Goal: Task Accomplishment & Management: Manage account settings

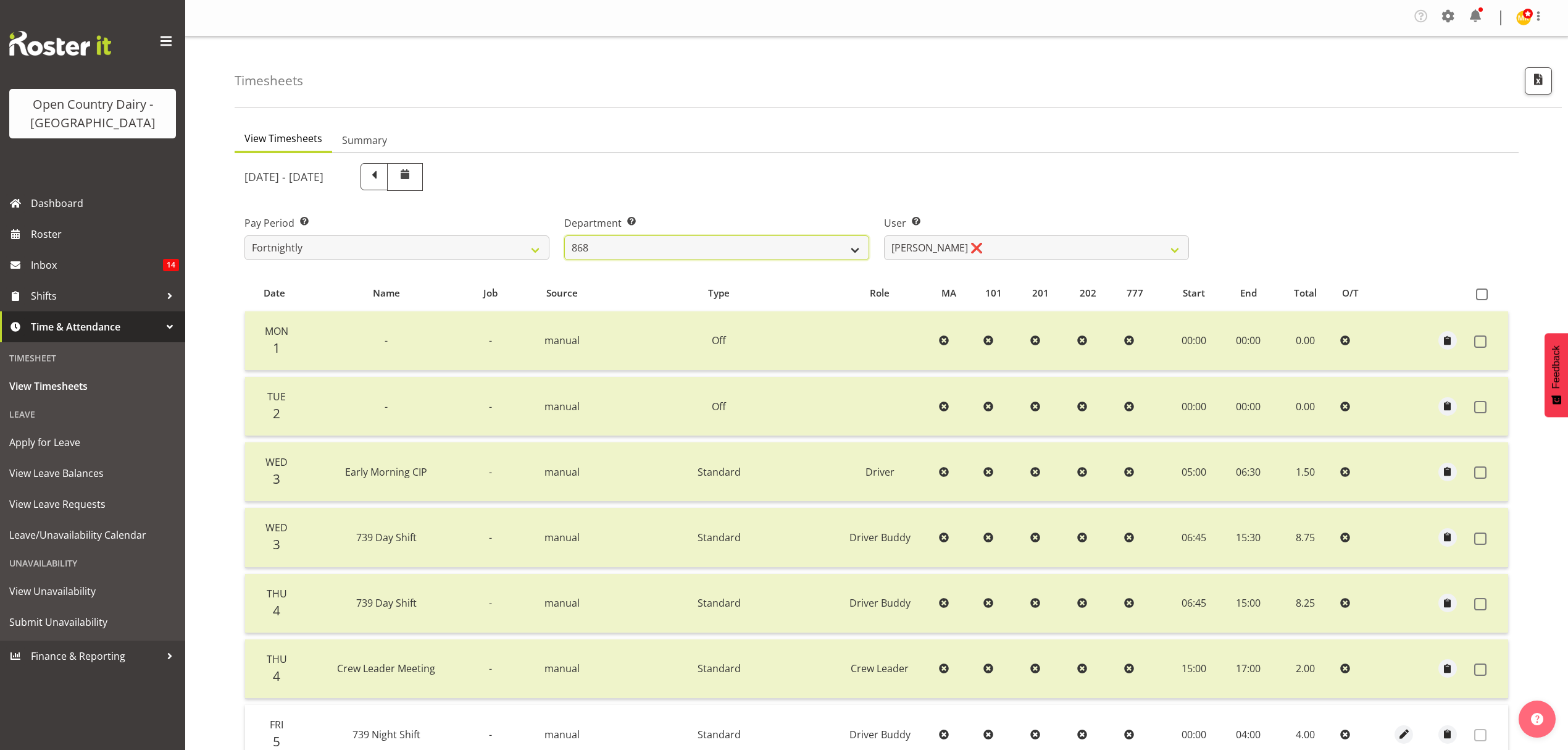
drag, startPoint x: 783, startPoint y: 241, endPoint x: 770, endPoint y: 246, distance: 13.9
click at [783, 241] on select "734 735 736 737 738 739 851 852 853 854 855 856 858 861 862 865 868 869 870 873" at bounding box center [717, 247] width 305 height 24
select select "904"
click at [564, 236] on select "734 735 736 737 738 739 851 852 853 854 855 856 858 861 862 865 868 869 870 873" at bounding box center [717, 247] width 305 height 24
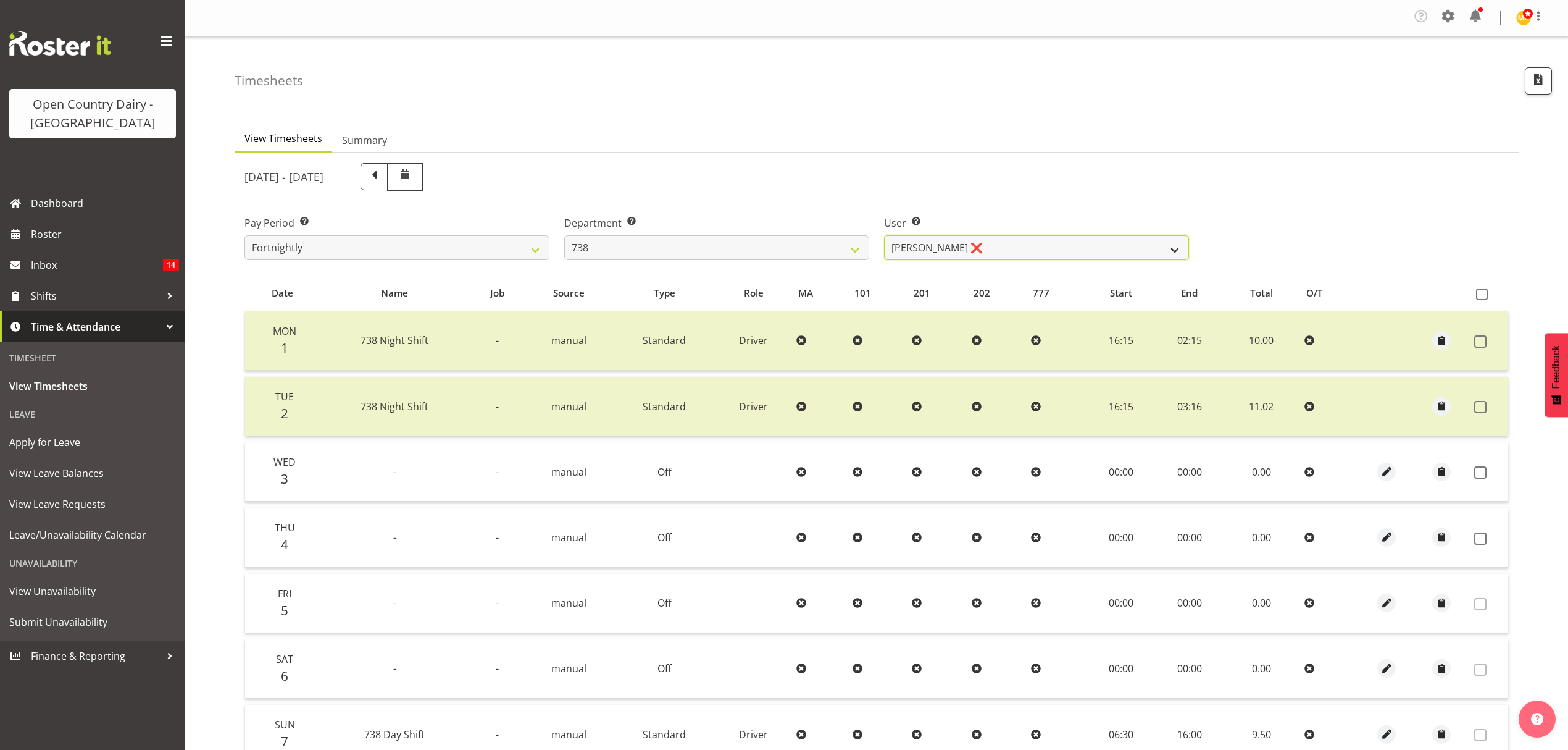
click at [931, 256] on select "[PERSON_NAME] ❌ [PERSON_NAME] ❌ [PERSON_NAME] ❌ [PERSON_NAME] ❌" at bounding box center [1036, 247] width 305 height 24
select select "10093"
click at [884, 236] on select "[PERSON_NAME] ❌ [PERSON_NAME] ❌ [PERSON_NAME] ❌ [PERSON_NAME] ❌" at bounding box center [1036, 247] width 305 height 24
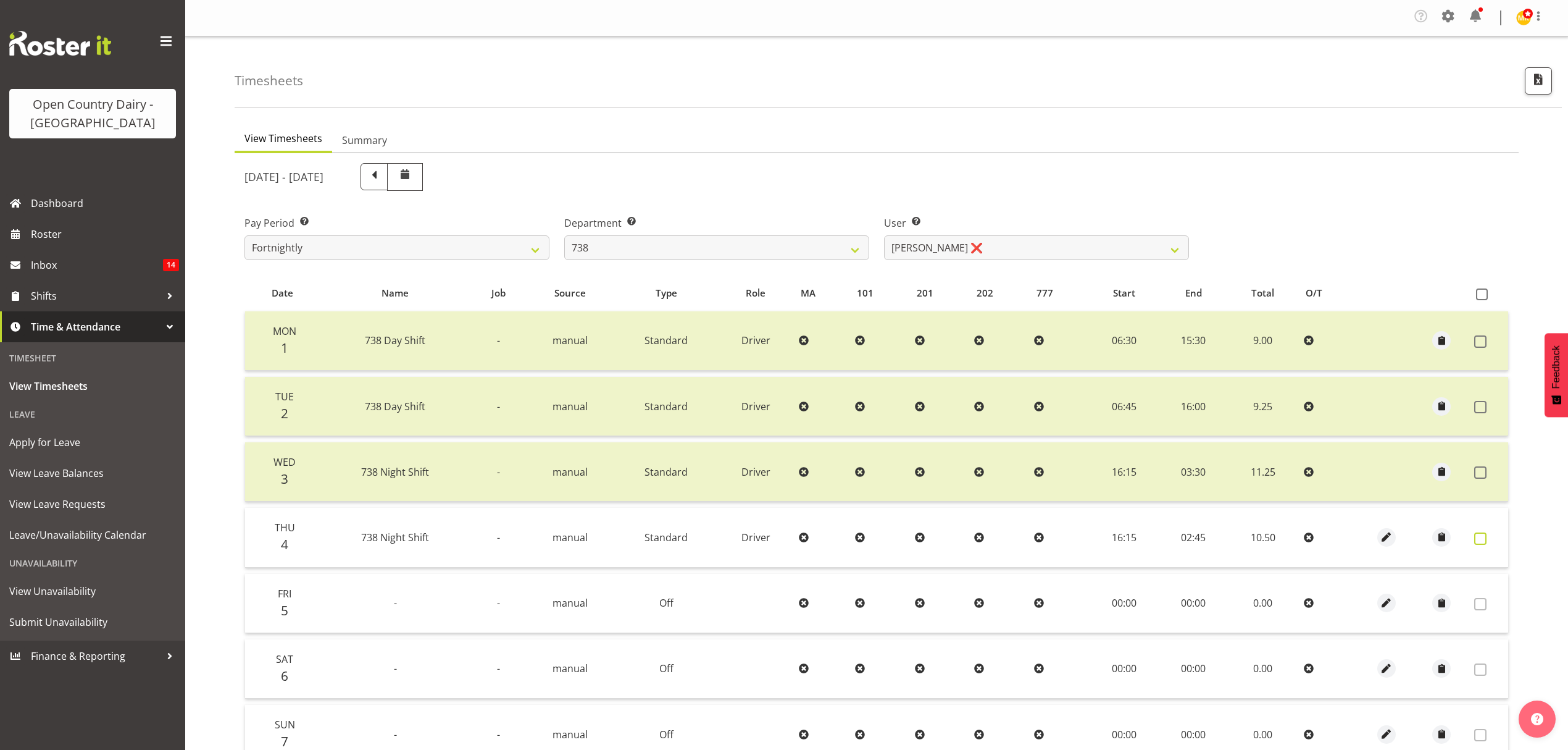
click at [1484, 537] on span at bounding box center [1480, 538] width 13 height 13
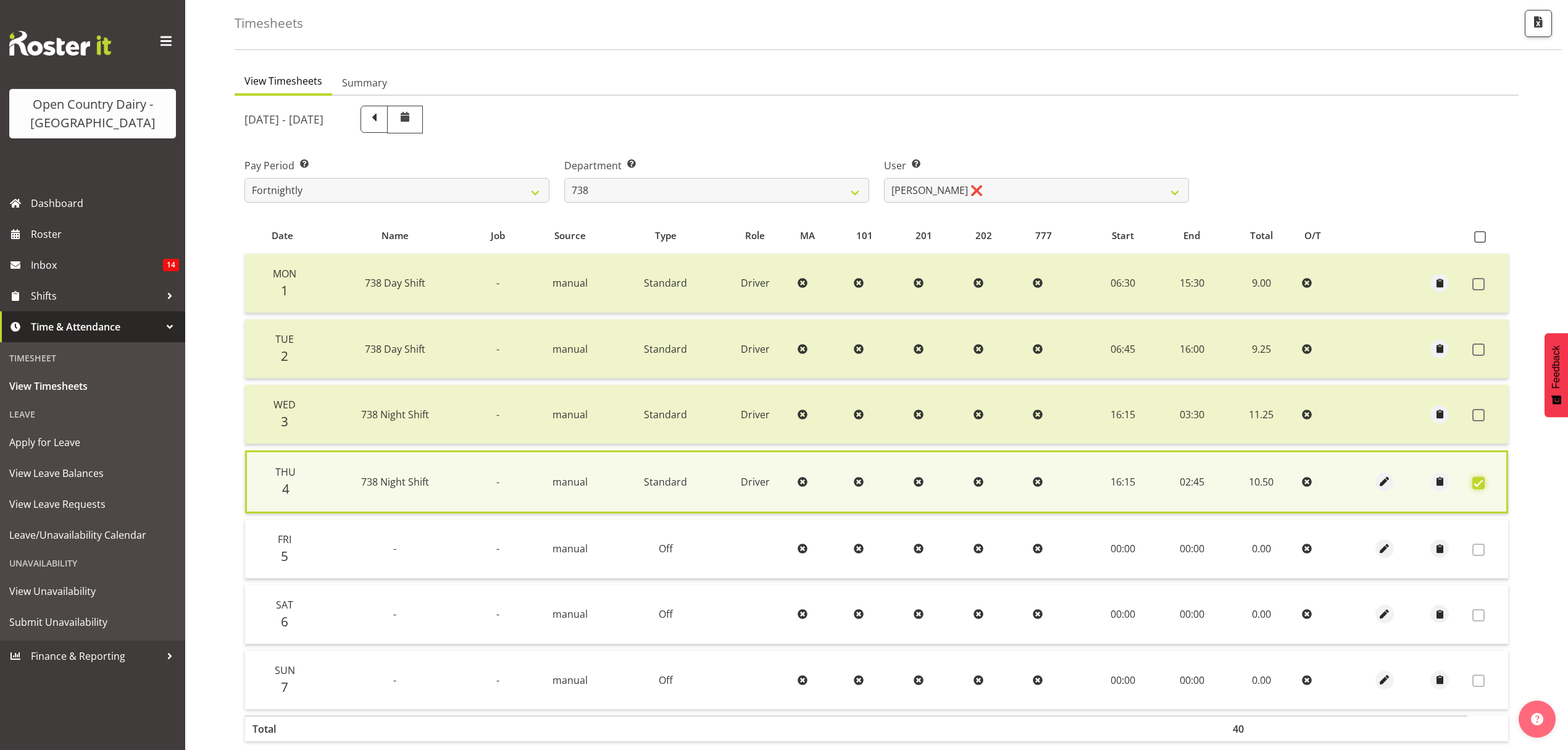
scroll to position [126, 0]
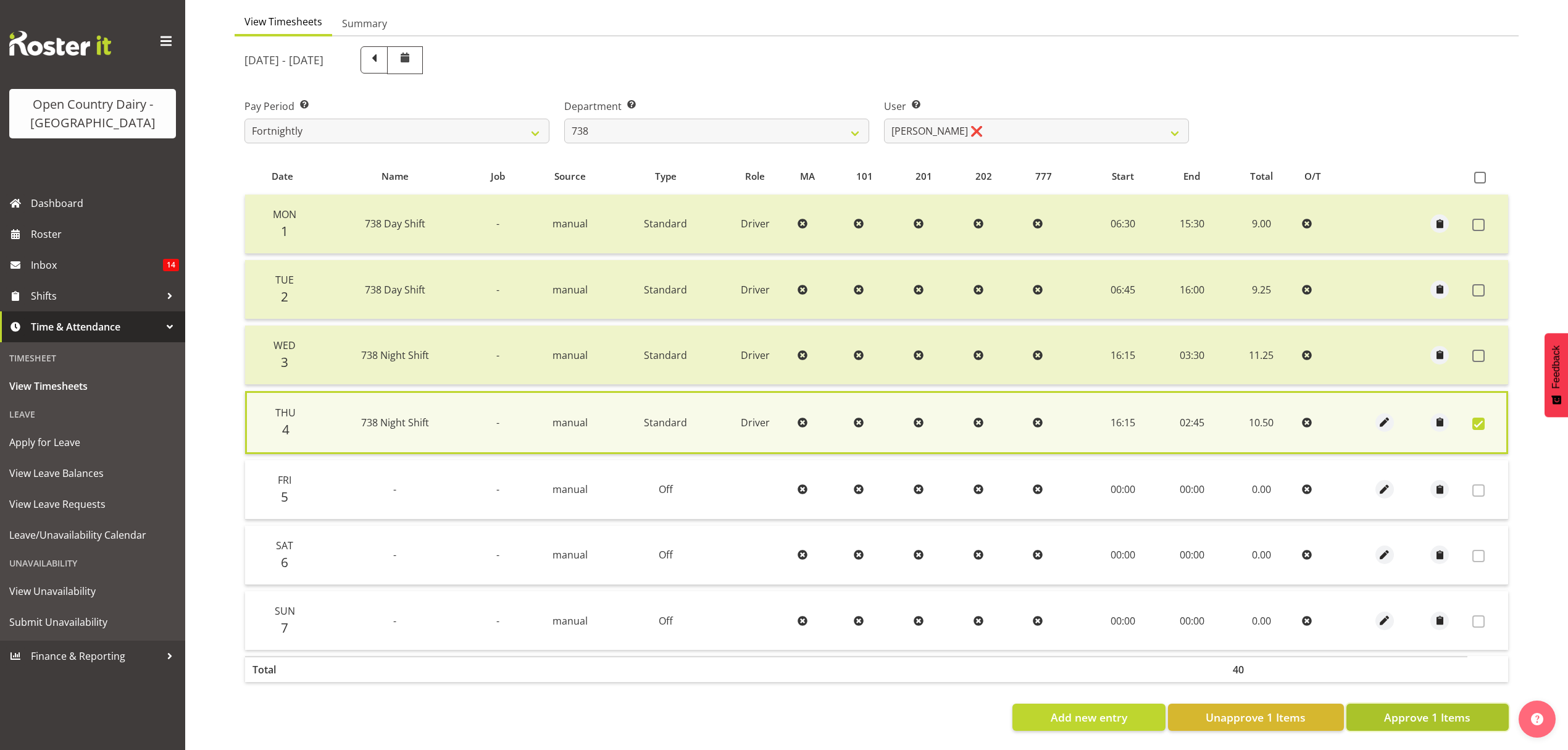
click at [1468, 709] on span "Approve 1 Items" at bounding box center [1426, 717] width 86 height 17
checkbox input "false"
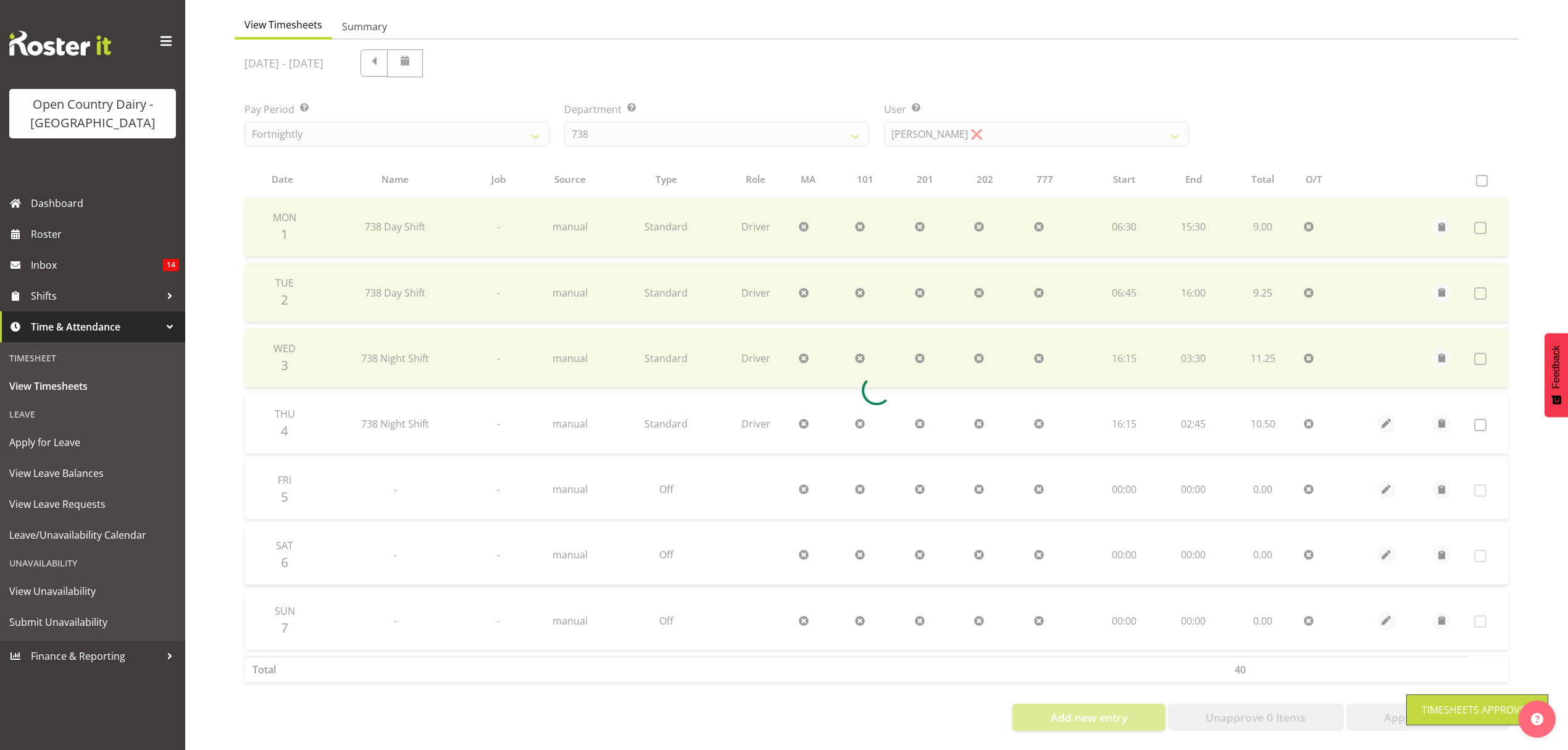
scroll to position [123, 0]
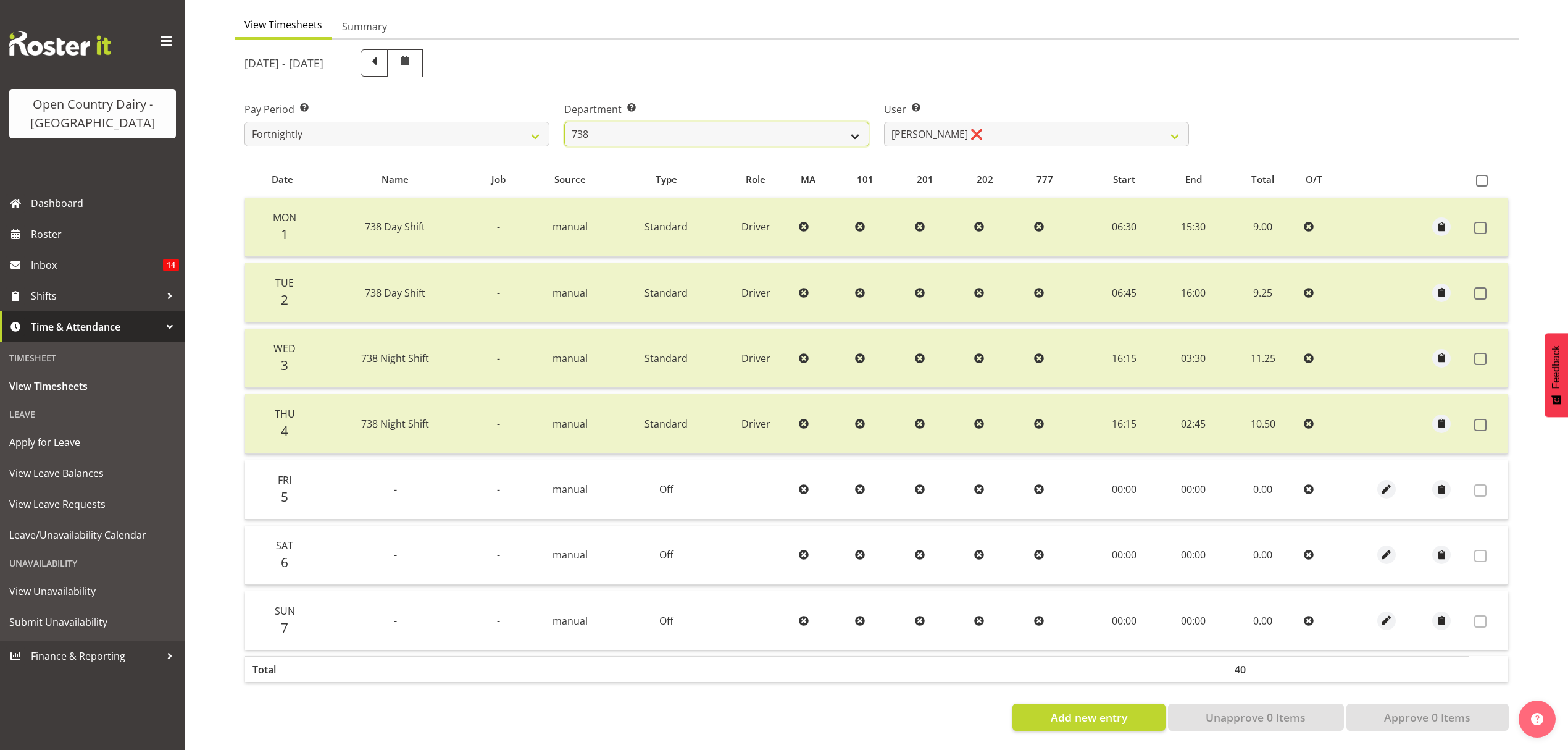
click at [747, 136] on select "734 735 736 737 738 739 851 852 853 854 855 856 858 861 862 865 868 869 870 873" at bounding box center [717, 133] width 305 height 24
select select "669"
click at [564, 121] on select "734 735 736 737 738 739 851 852 853 854 855 856 858 861 862 865 868 869 870 873" at bounding box center [717, 133] width 305 height 24
select select "7394"
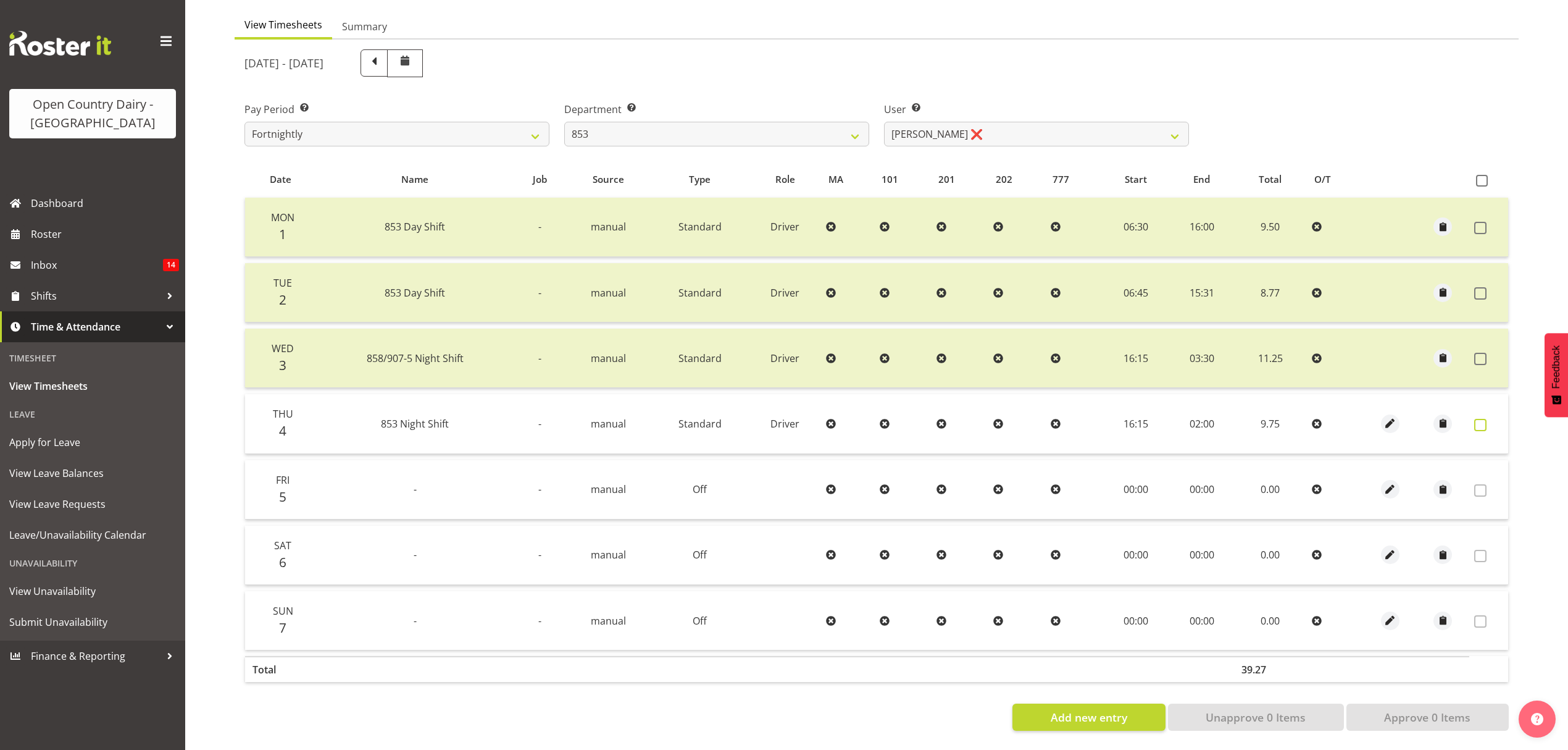
click at [1488, 419] on label at bounding box center [1484, 425] width 19 height 13
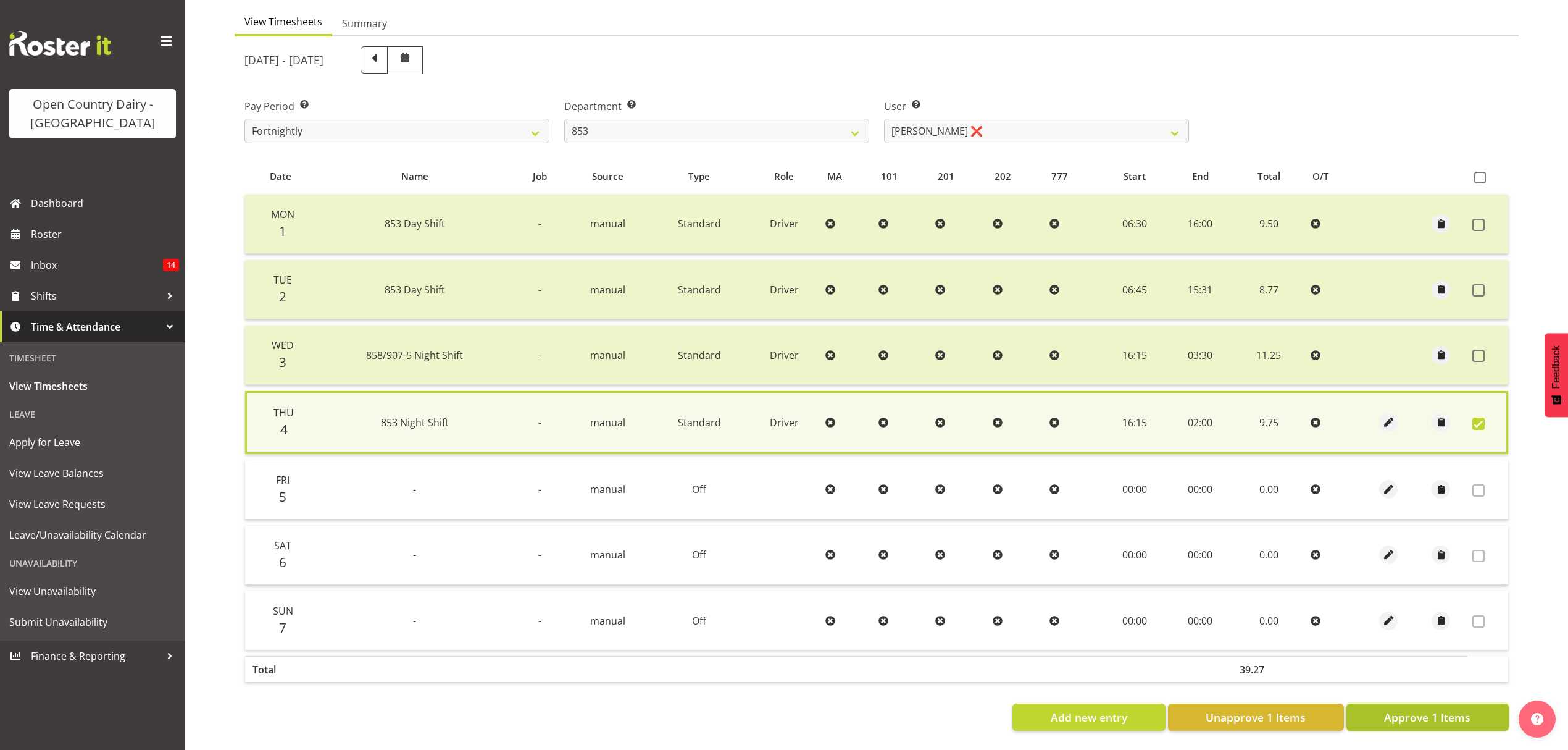
click at [1468, 709] on span "Approve 1 Items" at bounding box center [1426, 717] width 86 height 17
checkbox input "false"
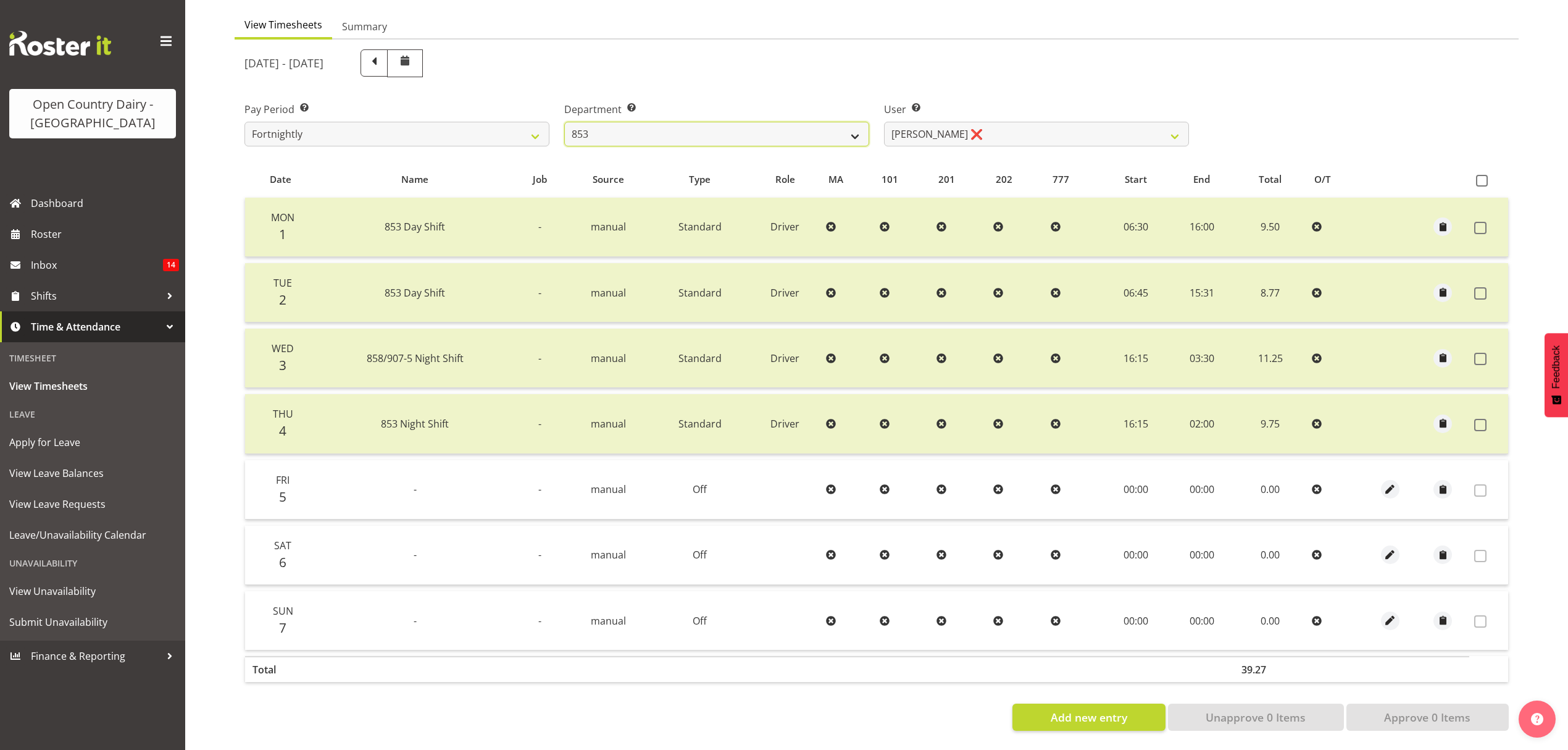
click at [726, 136] on select "734 735 736 737 738 739 851 852 853 854 855 856 858 861 862 865 868 869 870 873" at bounding box center [717, 133] width 305 height 24
select select "676"
click at [564, 121] on select "734 735 736 737 738 739 851 852 853 854 855 856 858 861 862 865 868 869 870 873" at bounding box center [717, 133] width 305 height 24
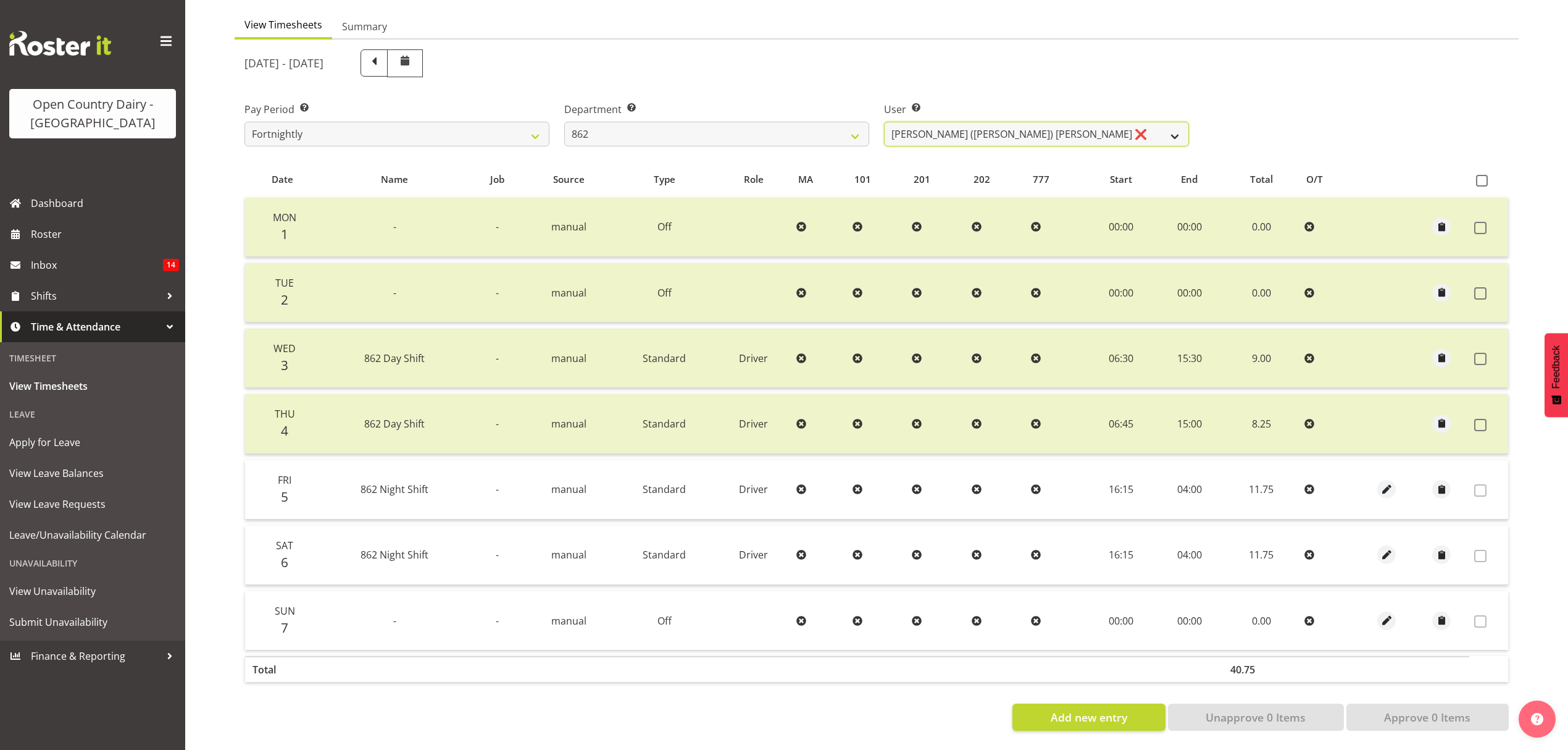
drag, startPoint x: 997, startPoint y: 126, endPoint x: 997, endPoint y: 136, distance: 10.0
click at [997, 126] on select "[PERSON_NAME] ([PERSON_NAME]) [PERSON_NAME] ❌ [PERSON_NAME] ❌ Forbes [PERSON_NA…" at bounding box center [1036, 133] width 305 height 24
select select "10208"
click at [884, 121] on select "[PERSON_NAME] ([PERSON_NAME]) [PERSON_NAME] ❌ [PERSON_NAME] ❌ Forbes [PERSON_NA…" at bounding box center [1036, 133] width 305 height 24
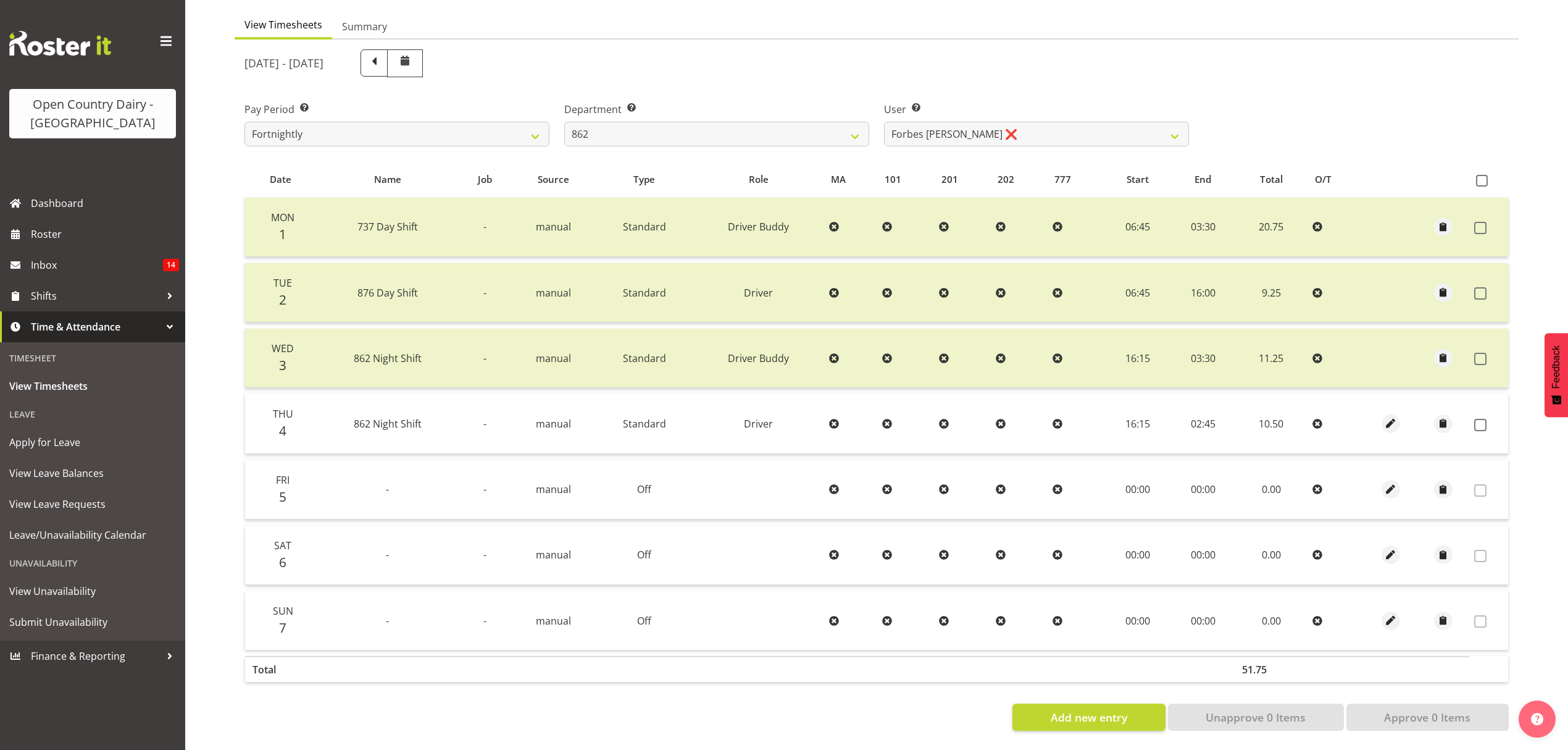
click at [1484, 399] on td at bounding box center [1488, 424] width 39 height 59
click at [1482, 419] on span at bounding box center [1480, 425] width 13 height 13
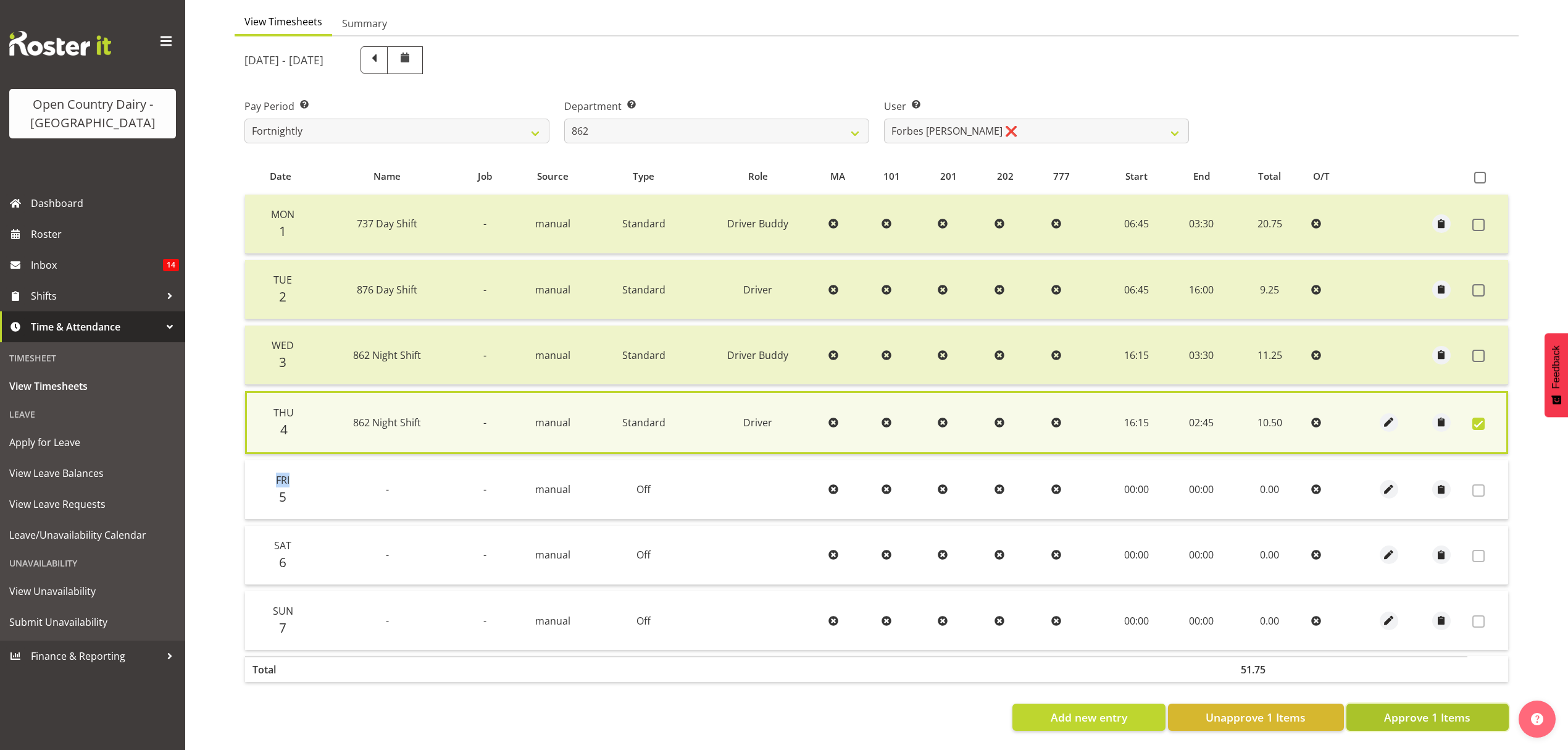
click at [1461, 703] on button "Approve 1 Items" at bounding box center [1426, 717] width 162 height 27
checkbox input "false"
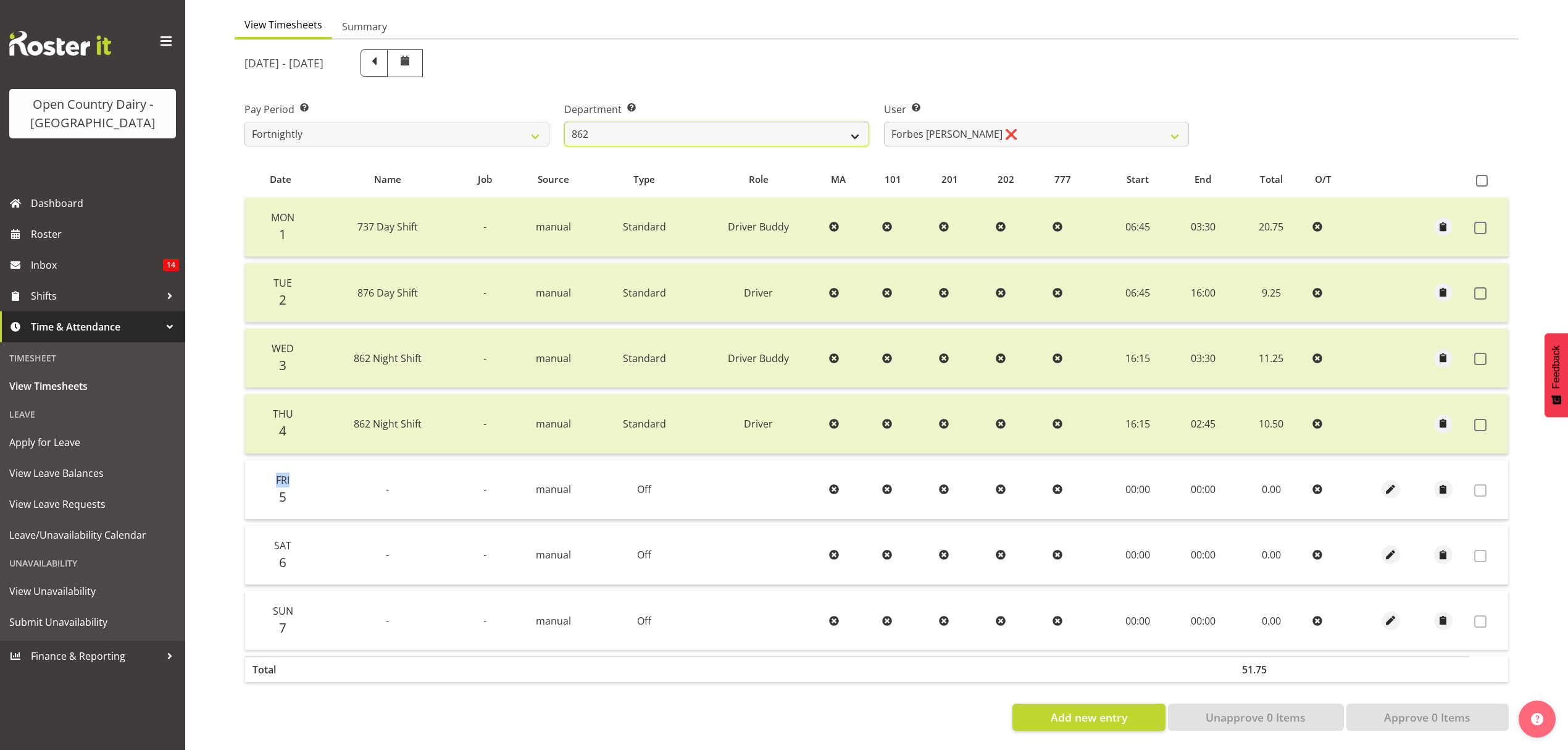
click at [798, 121] on select "734 735 736 737 738 739 851 852 853 854 855 856 858 861 862 865 868 869 870 873" at bounding box center [717, 133] width 305 height 24
select select "687"
click at [564, 121] on select "734 735 736 737 738 739 851 852 853 854 855 856 858 861 862 865 868 869 870 873" at bounding box center [717, 133] width 305 height 24
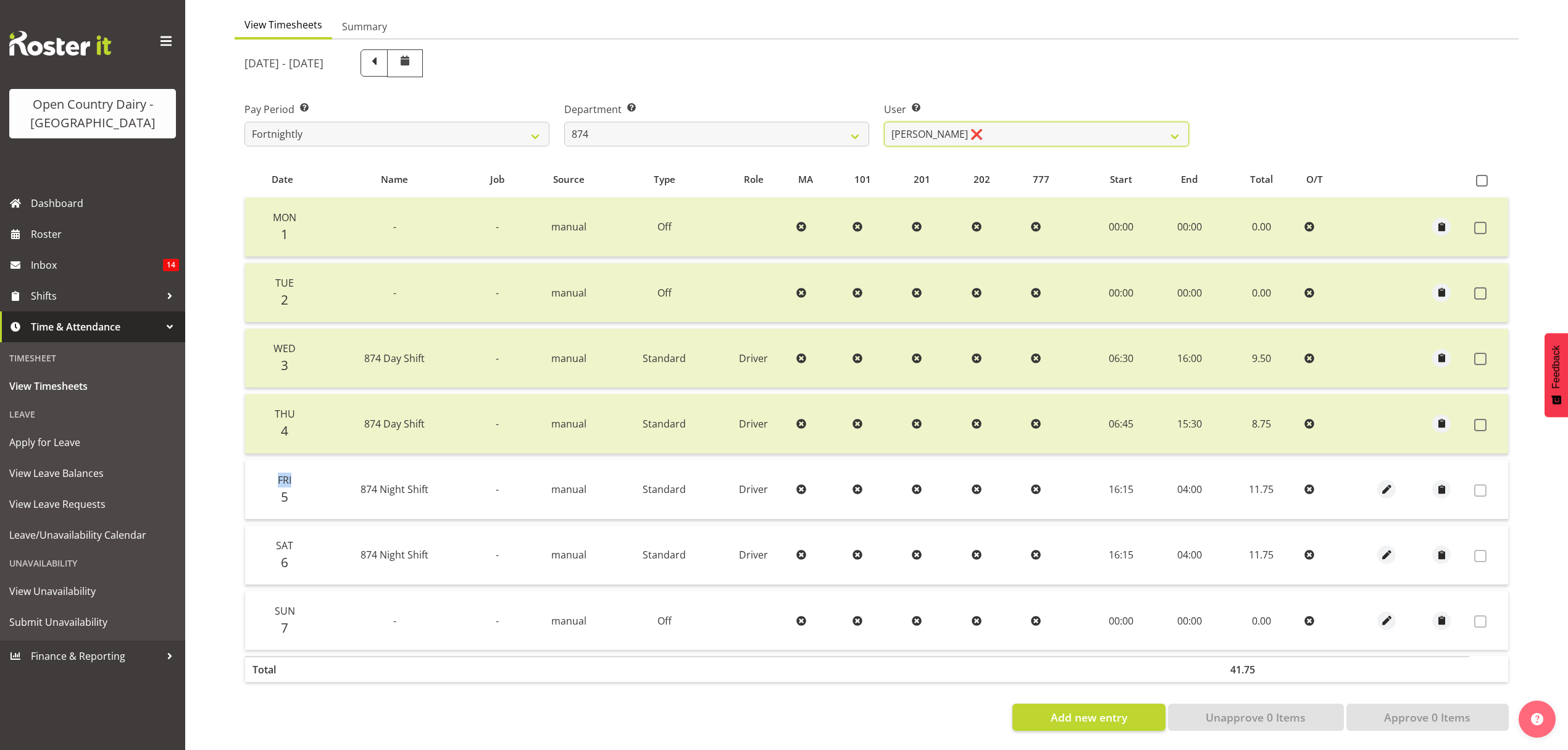
click at [961, 124] on select "[PERSON_NAME] ❌ [PERSON_NAME] ❌ [PERSON_NAME] ❌ [PERSON_NAME] ❌" at bounding box center [1036, 133] width 305 height 24
select select "10920"
click at [884, 121] on select "[PERSON_NAME] ❌ [PERSON_NAME] ❌ [PERSON_NAME] ❌ [PERSON_NAME] ❌" at bounding box center [1036, 133] width 305 height 24
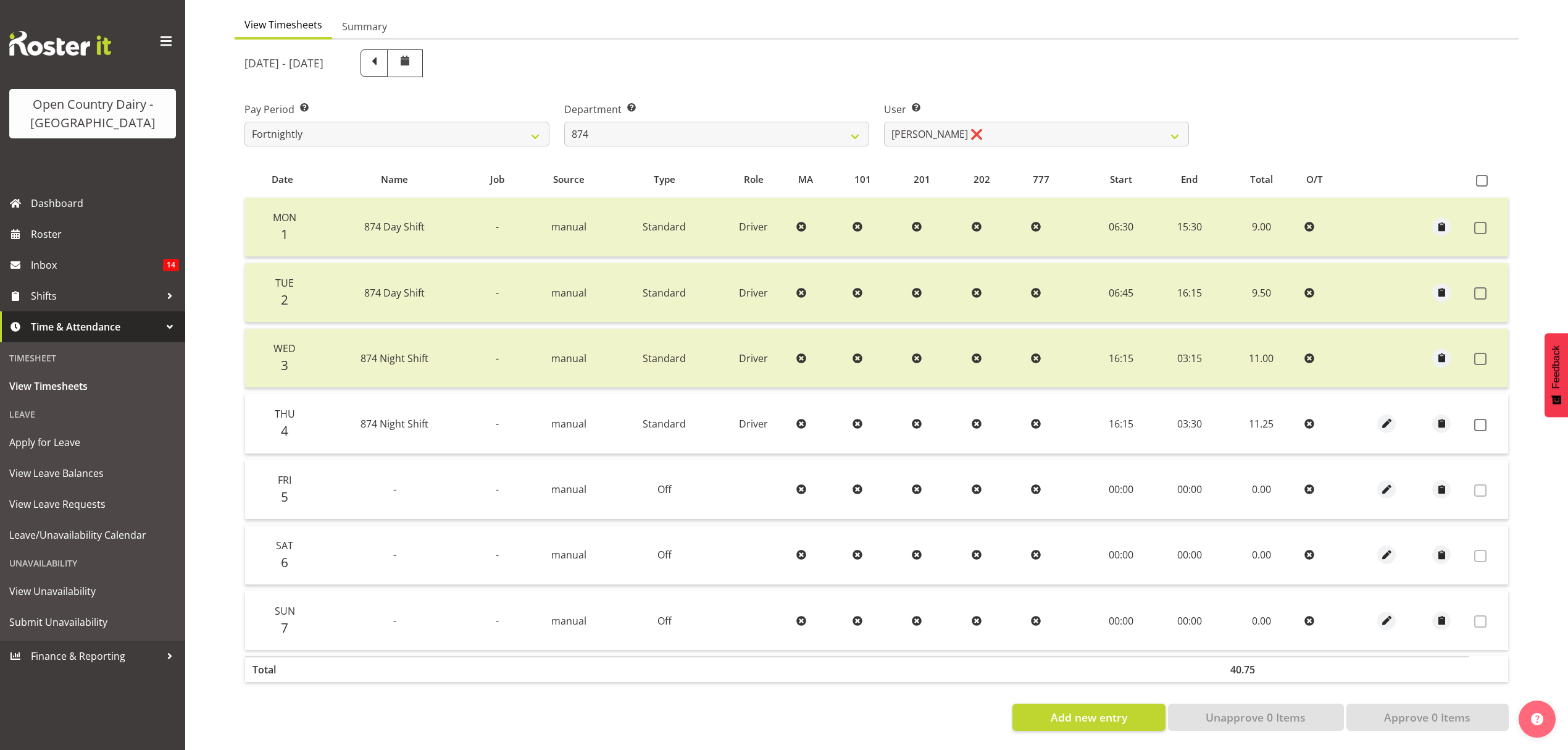
click at [1486, 406] on td at bounding box center [1488, 424] width 39 height 59
click at [1487, 419] on label at bounding box center [1484, 425] width 19 height 13
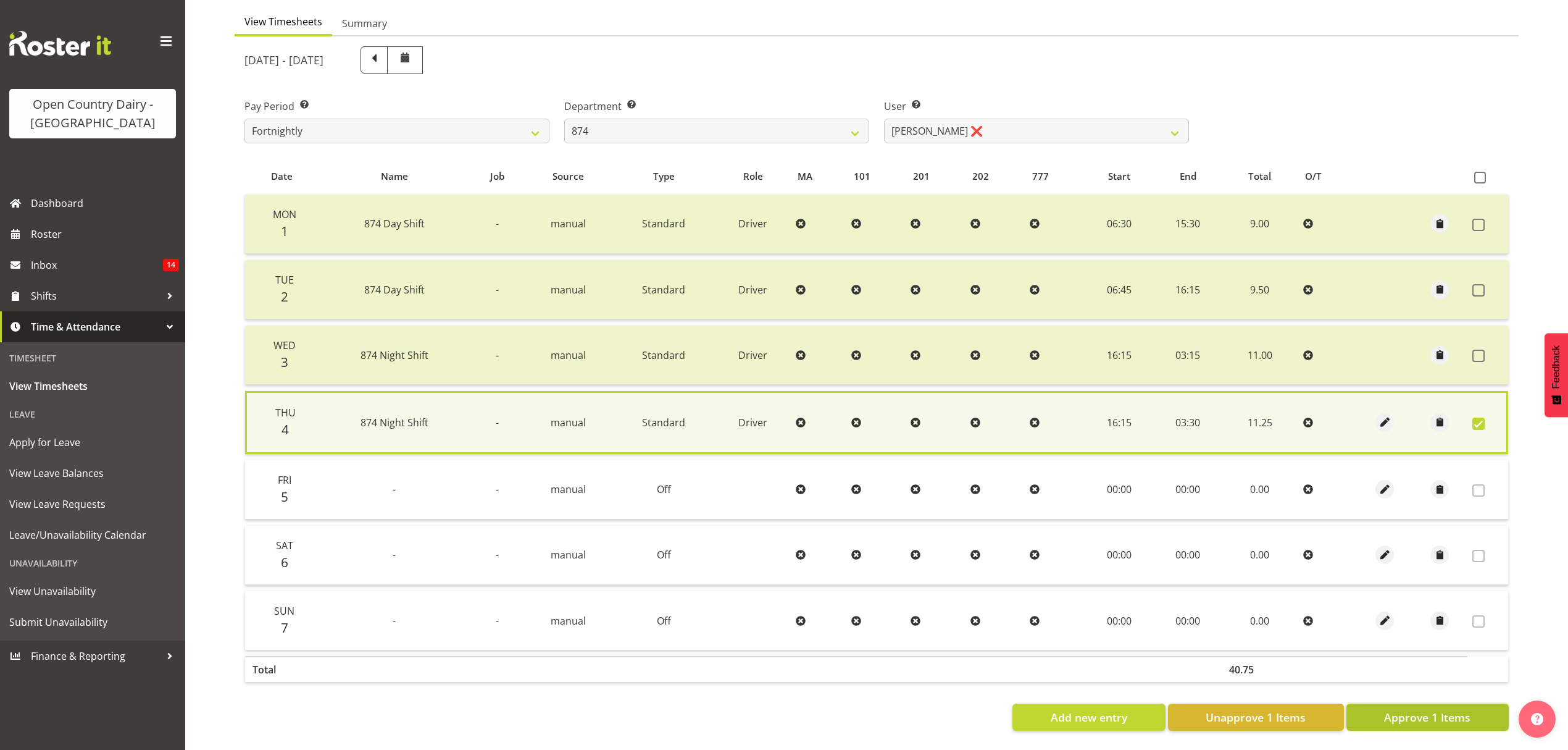
click at [1451, 709] on span "Approve 1 Items" at bounding box center [1426, 717] width 86 height 17
checkbox input "false"
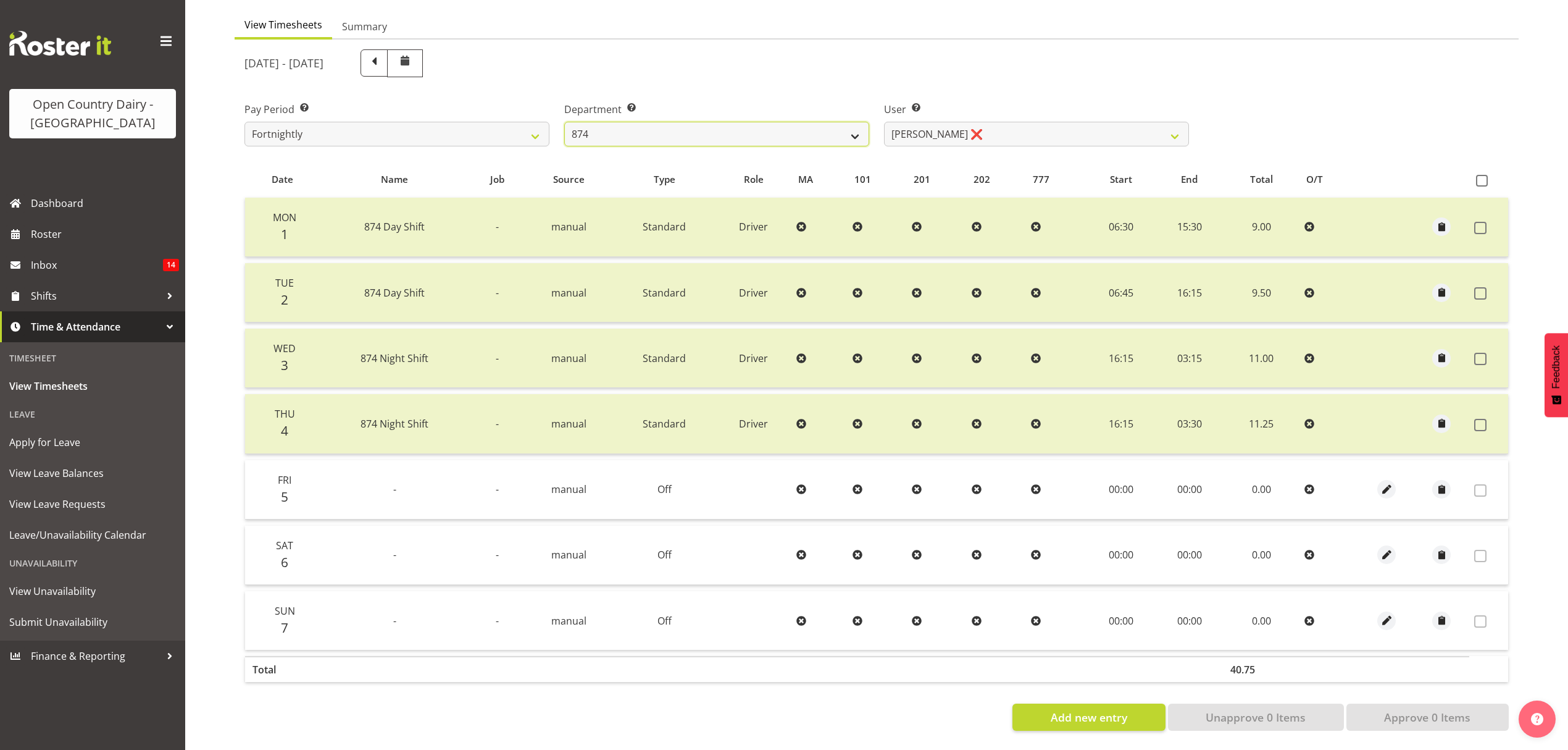
click at [842, 129] on select "734 735 736 737 738 739 851 852 853 854 855 856 858 861 862 865 868 869 870 873" at bounding box center [717, 133] width 305 height 24
select select "691"
click at [564, 121] on select "734 735 736 737 738 739 851 852 853 854 855 856 858 861 862 865 868 869 870 873" at bounding box center [717, 133] width 305 height 24
select select "7375"
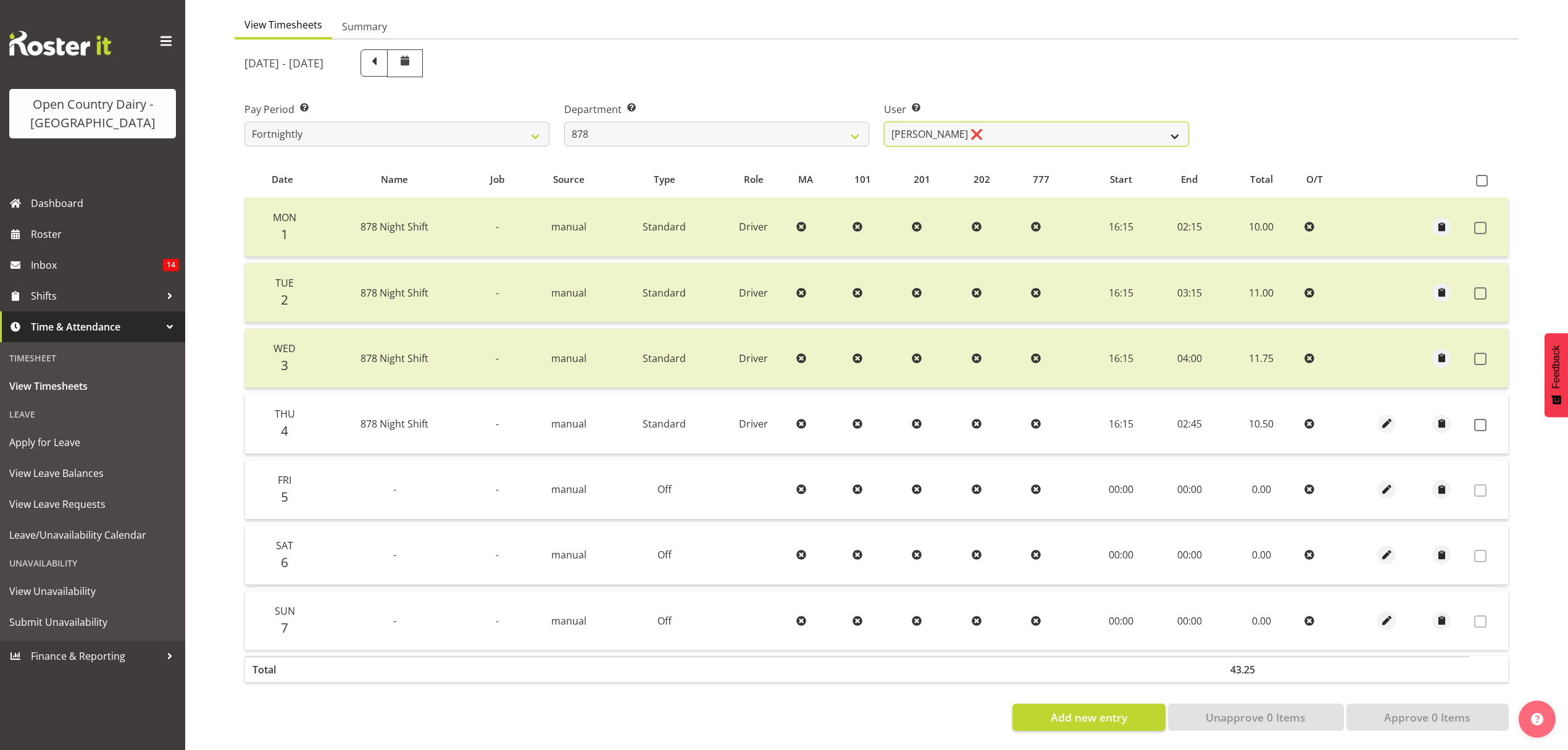
click at [937, 132] on select "[PERSON_NAME] ❌ [PERSON_NAME] ❌ [PERSON_NAME] ❌ [PERSON_NAME] ❌" at bounding box center [1036, 133] width 305 height 24
click at [884, 121] on select "[PERSON_NAME] ❌ [PERSON_NAME] ❌ [PERSON_NAME] ❌ [PERSON_NAME] ❌" at bounding box center [1036, 133] width 305 height 24
click at [1484, 419] on span at bounding box center [1480, 425] width 13 height 13
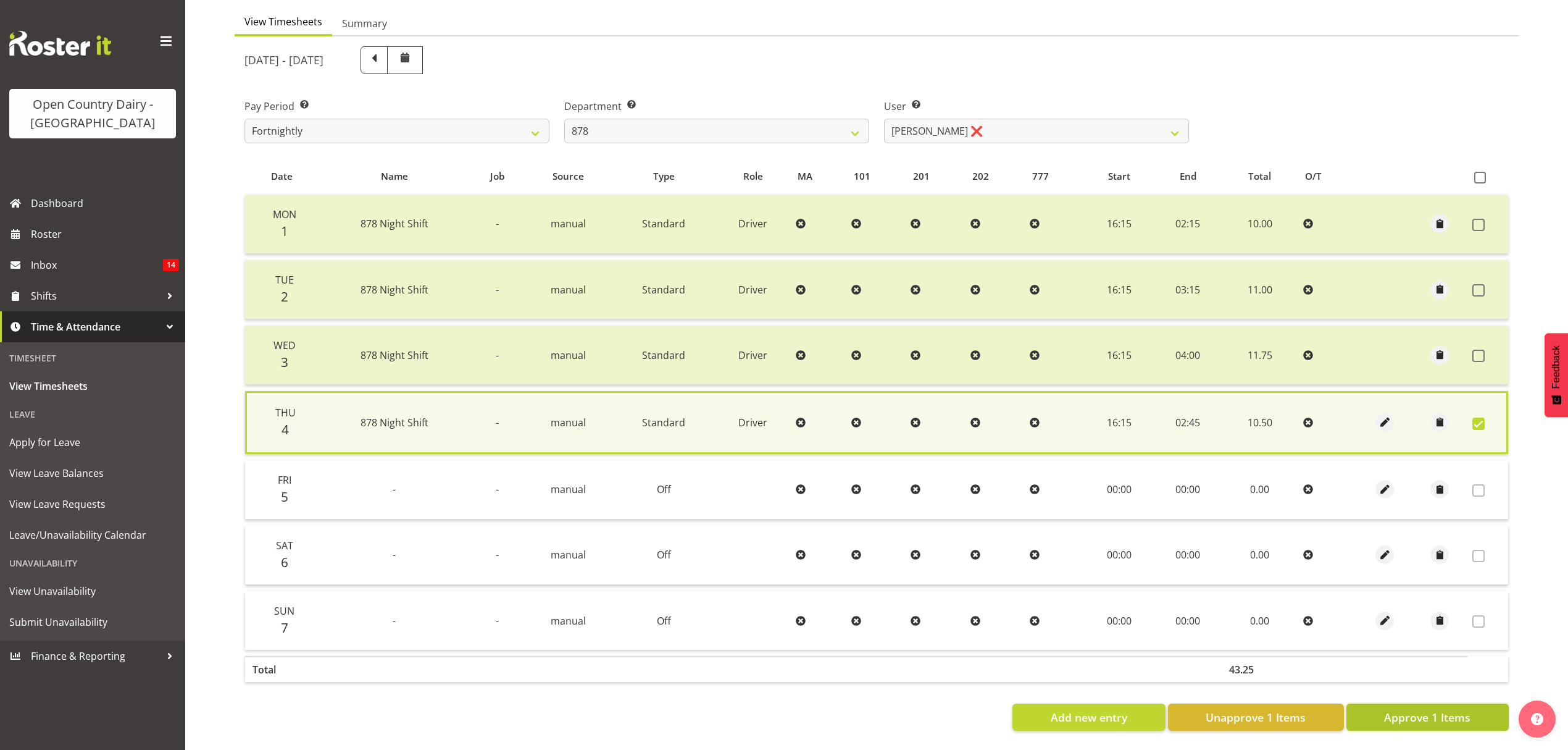
click at [1439, 709] on span "Approve 1 Items" at bounding box center [1426, 717] width 86 height 17
checkbox input "false"
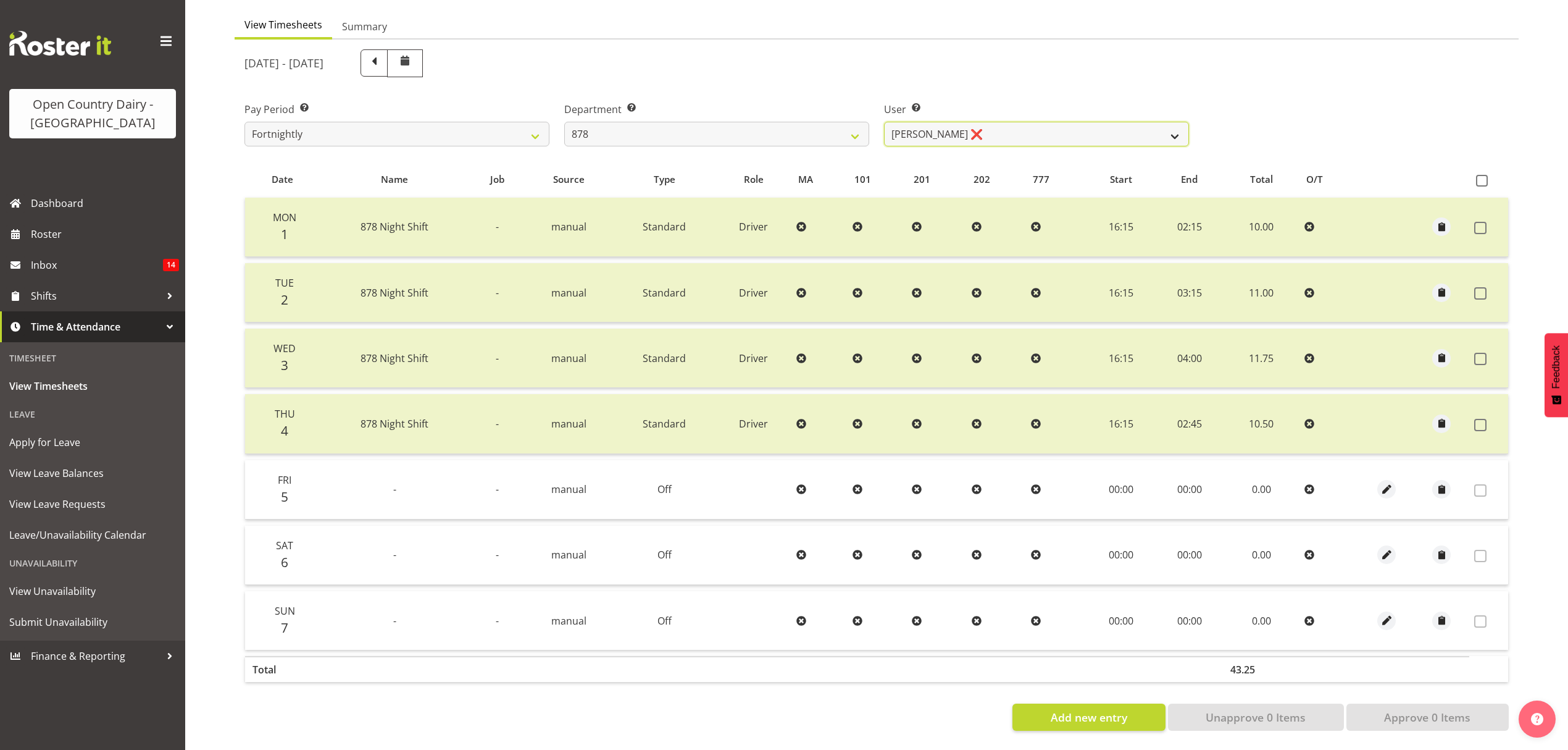
click at [914, 121] on select "[PERSON_NAME] ❌ [PERSON_NAME] ❌ [PERSON_NAME] ❌ [PERSON_NAME] ❌" at bounding box center [1036, 133] width 305 height 24
click at [772, 121] on select "734 735 736 737 738 739 851 852 853 854 855 856 858 861 862 865 868 869 870 873" at bounding box center [717, 133] width 305 height 24
select select "671"
click at [564, 121] on select "734 735 736 737 738 739 851 852 853 854 855 856 858 861 862 865 868 869 870 873" at bounding box center [717, 133] width 305 height 24
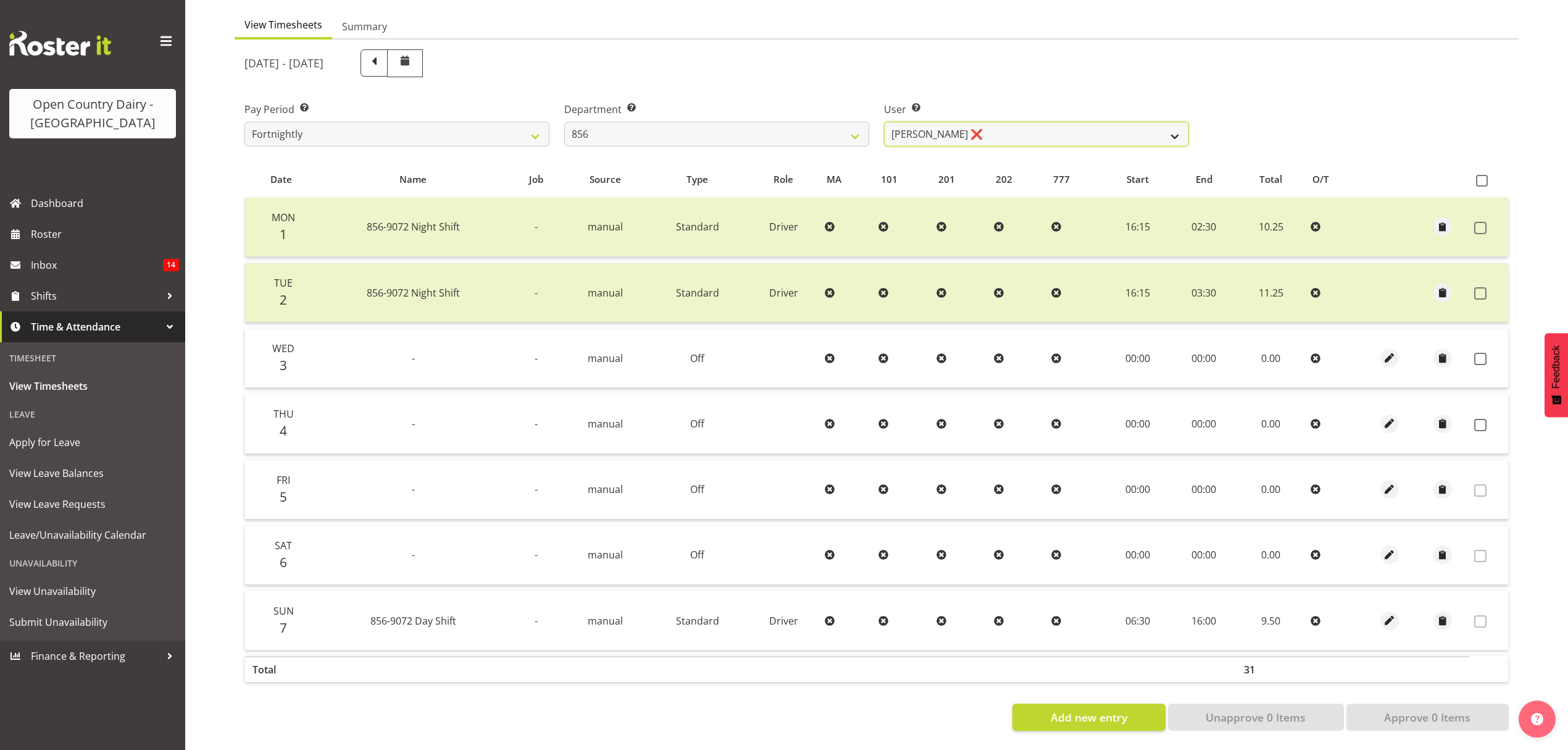
drag, startPoint x: 1000, startPoint y: 122, endPoint x: 1002, endPoint y: 135, distance: 13.2
click at [1000, 122] on select "[PERSON_NAME] ❌ [PERSON_NAME] ❌ [PERSON_NAME] ❌ [PERSON_NAME] ❌" at bounding box center [1036, 133] width 305 height 24
select select "7435"
click at [884, 121] on select "[PERSON_NAME] ❌ [PERSON_NAME] ❌ [PERSON_NAME] ❌ [PERSON_NAME] ❌" at bounding box center [1036, 133] width 305 height 24
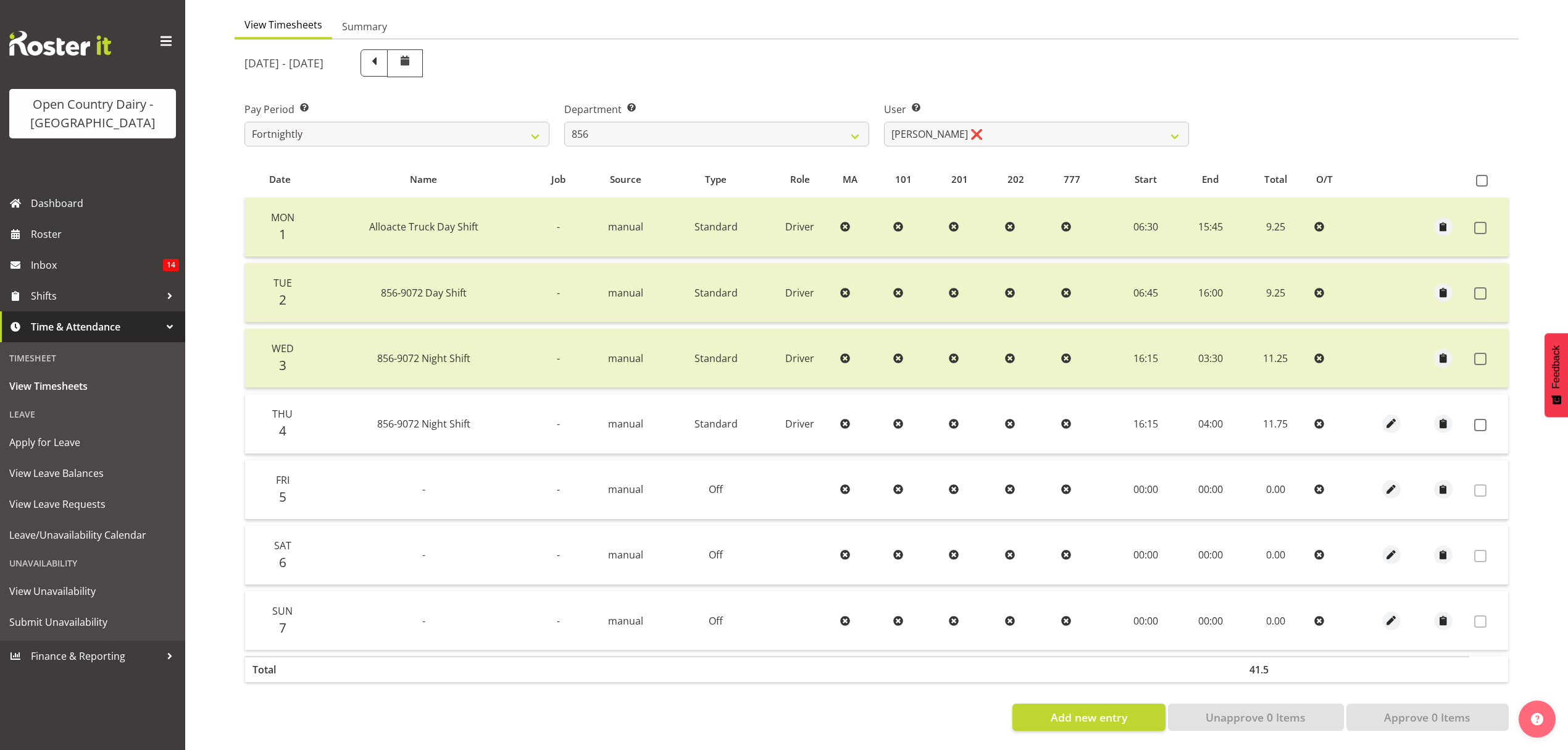
click at [729, 137] on div "Department Select which department you would like to view. 734 735 736 737 738 …" at bounding box center [716, 119] width 319 height 69
click at [724, 126] on select "734 735 736 737 738 739 851 852 853 854 855 856 858 861 862 865 868 869 870 873" at bounding box center [717, 133] width 305 height 24
select select "902"
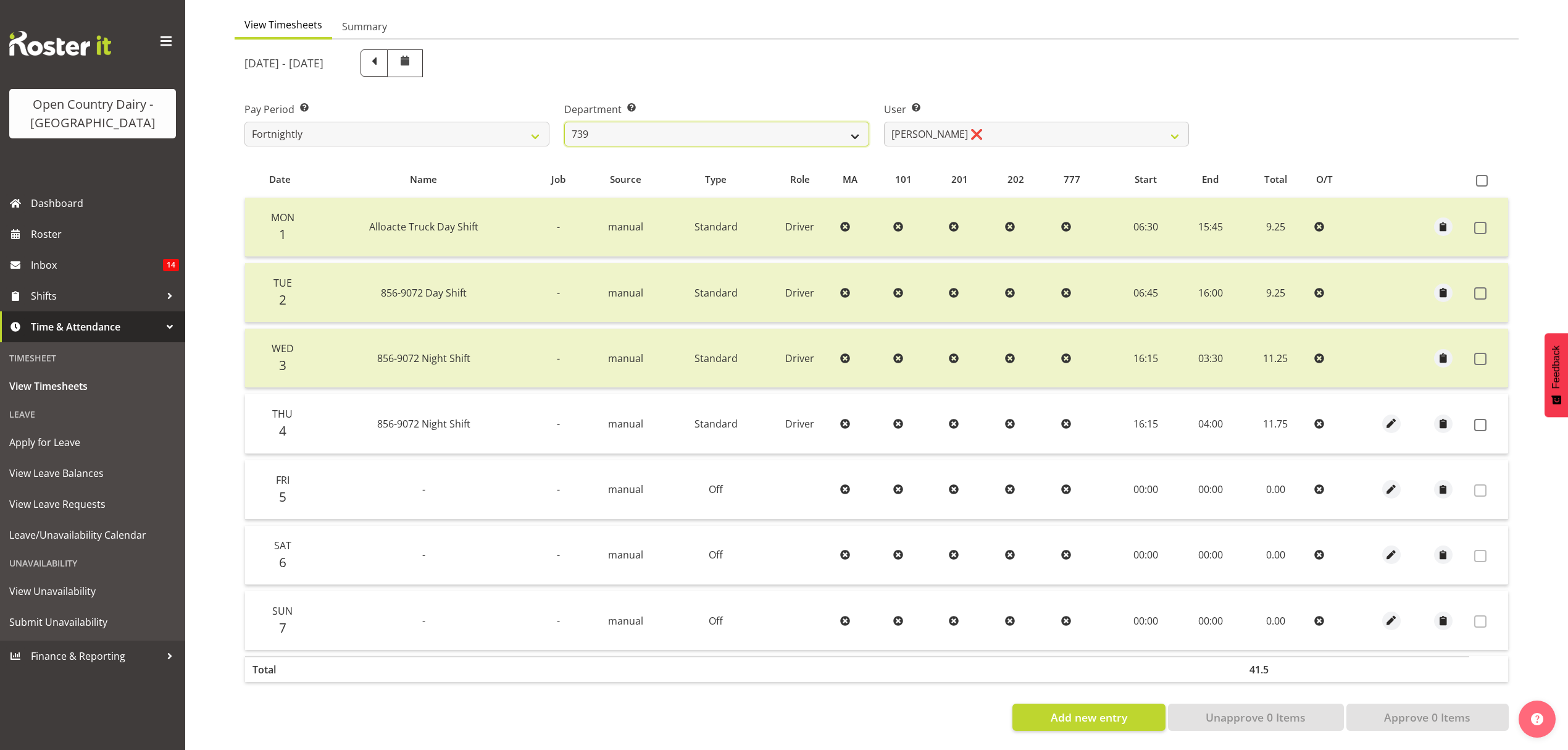
click at [564, 121] on select "734 735 736 737 738 739 851 852 853 854 855 856 858 861 862 865 868 869 870 873" at bounding box center [717, 133] width 305 height 24
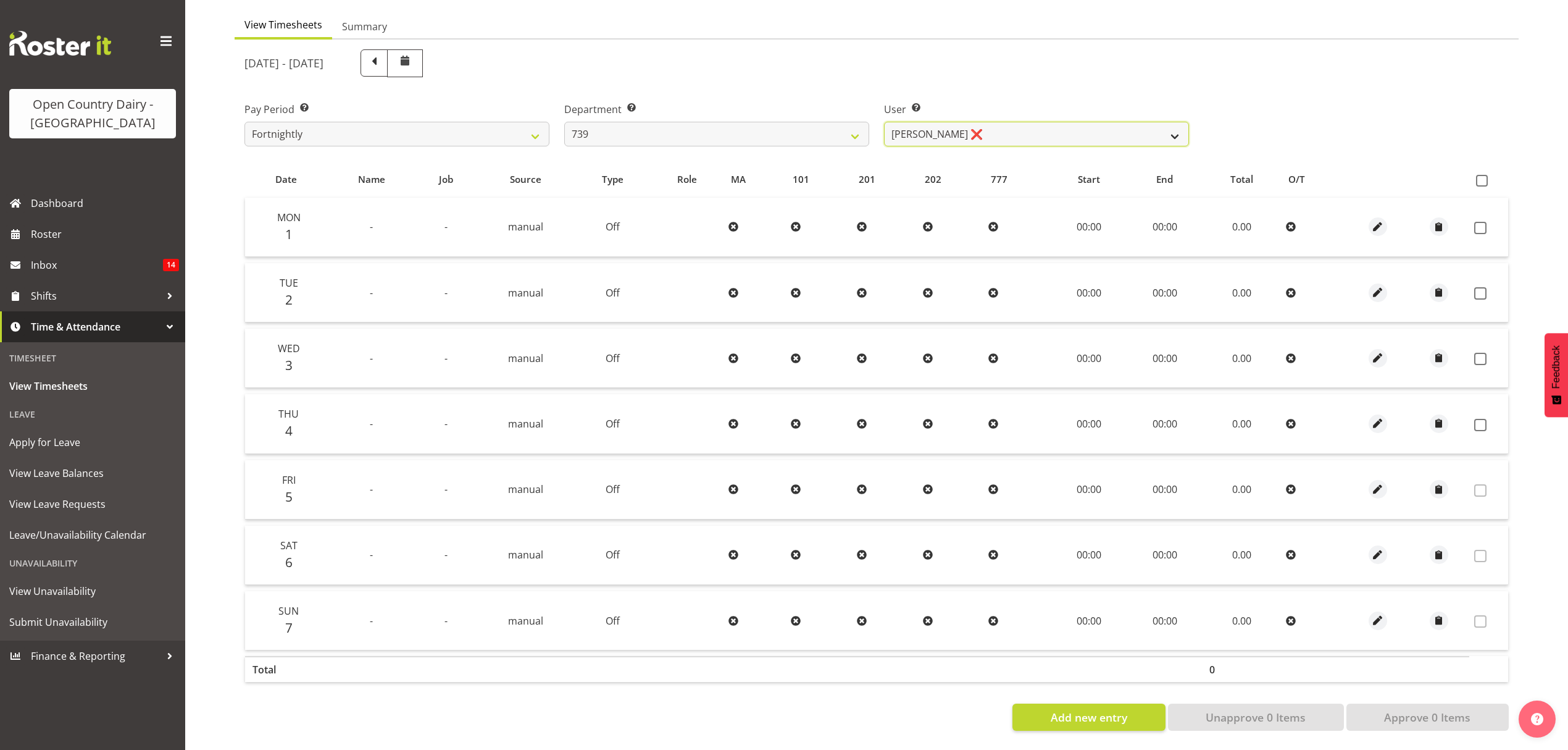
click at [990, 129] on select "[PERSON_NAME] ❌ [PERSON_NAME] ❌ [PERSON_NAME] ❌ [PERSON_NAME] Veint ❌" at bounding box center [1036, 133] width 305 height 24
select select "9757"
click at [884, 121] on select "[PERSON_NAME] ❌ [PERSON_NAME] ❌ [PERSON_NAME] ❌ [PERSON_NAME] Veint ❌" at bounding box center [1036, 133] width 305 height 24
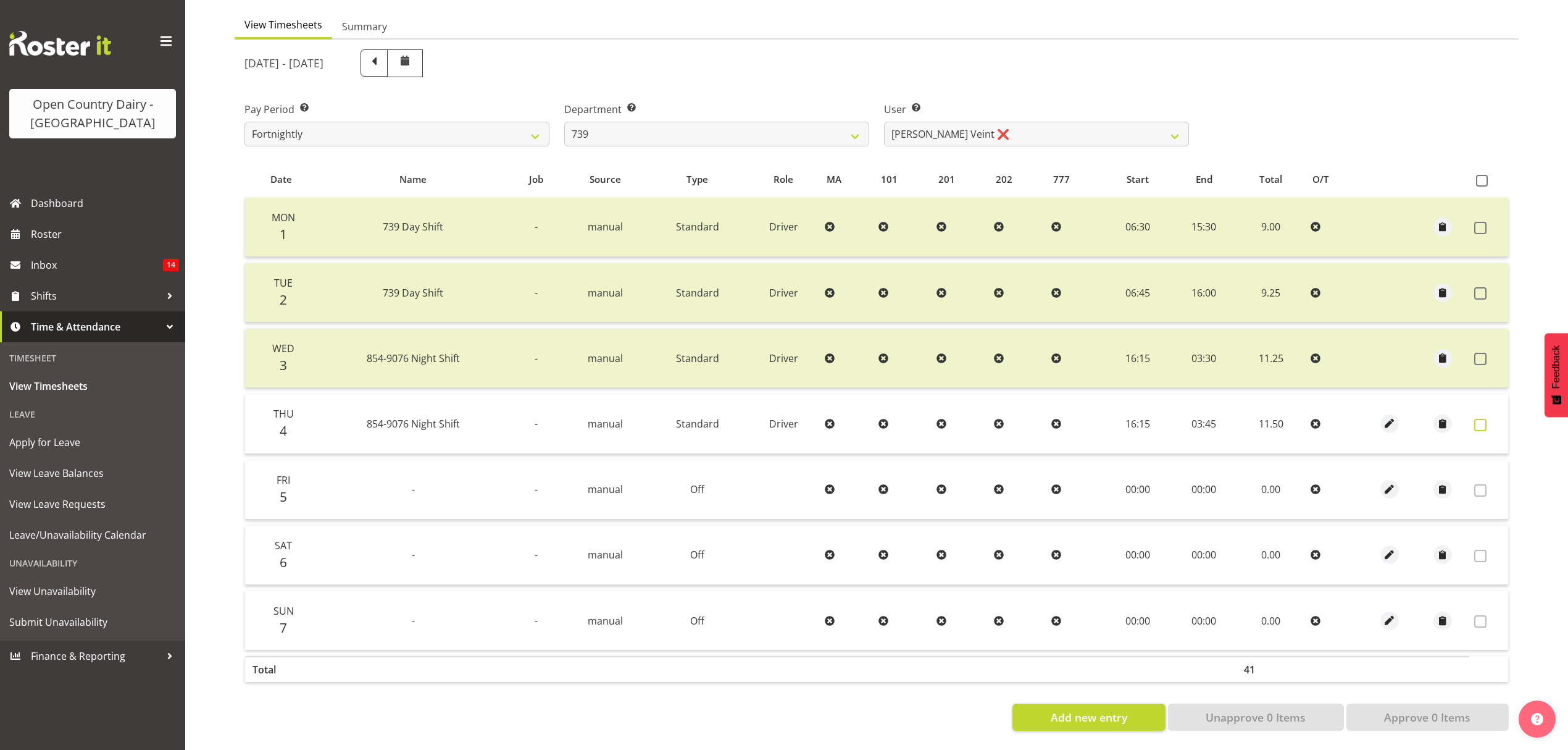
click at [1480, 419] on span at bounding box center [1480, 425] width 13 height 13
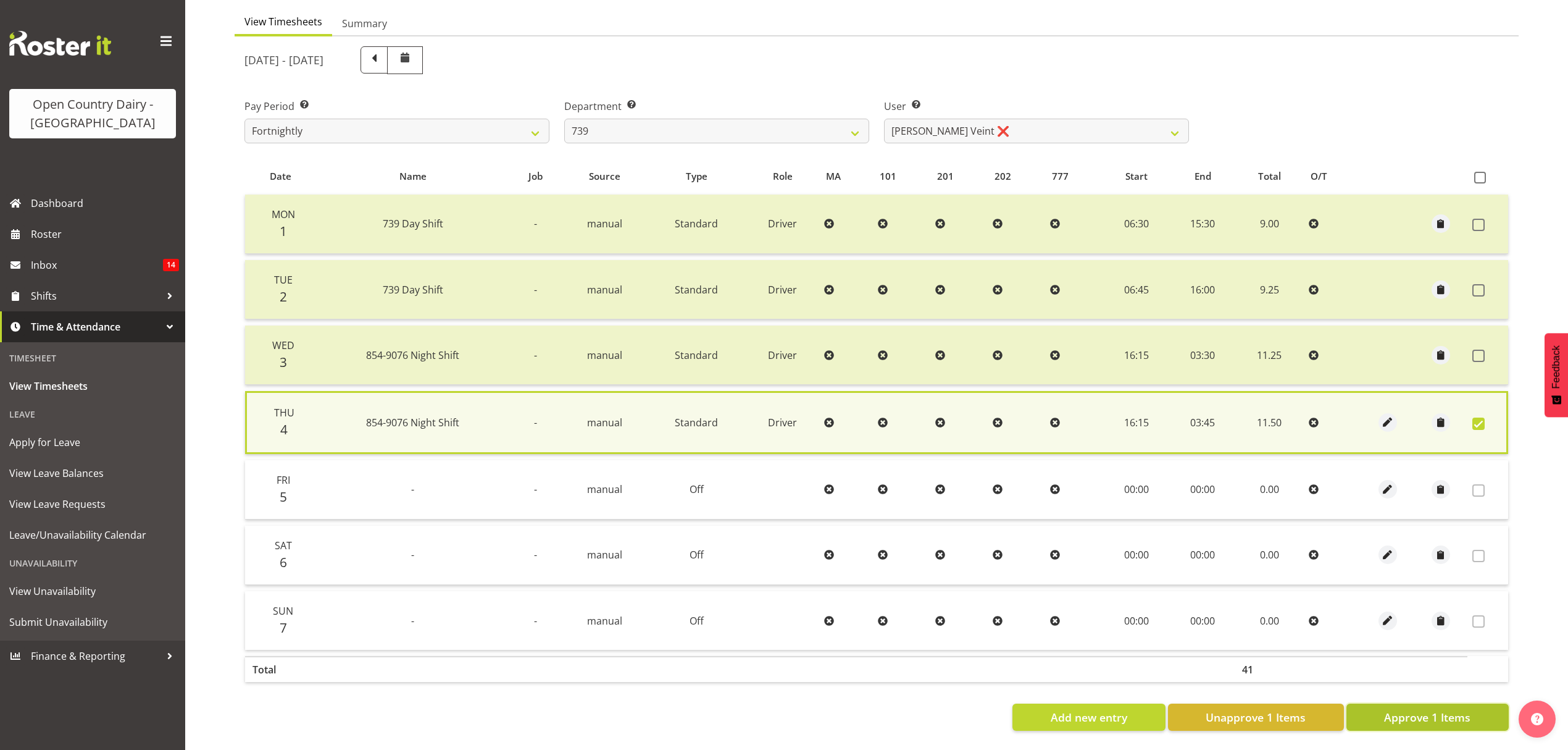
click at [1445, 709] on span "Approve 1 Items" at bounding box center [1426, 717] width 86 height 17
checkbox input "false"
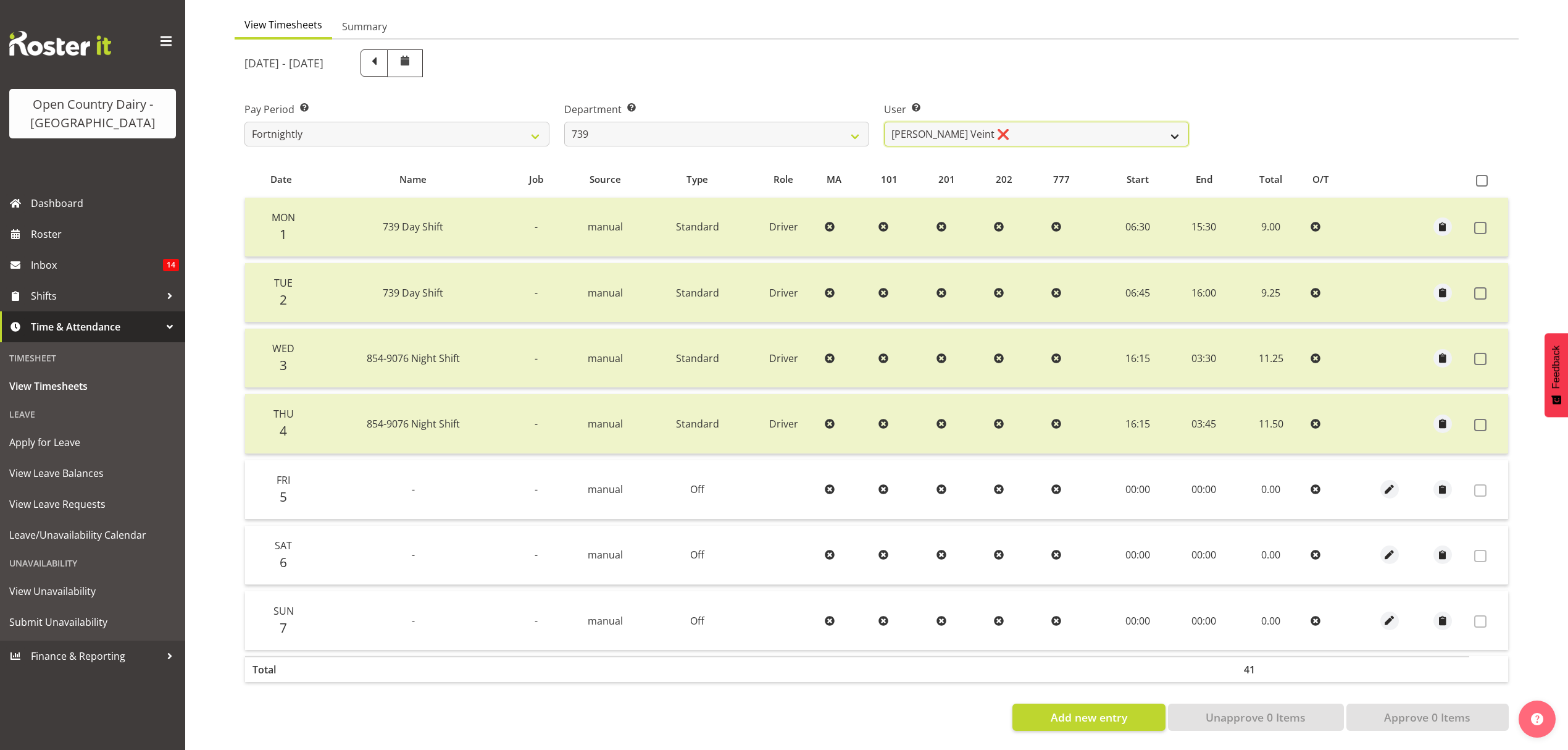
click at [1046, 121] on select "[PERSON_NAME] ❌ [PERSON_NAME] ❌ [PERSON_NAME] ❌ [PERSON_NAME] Veint ❌" at bounding box center [1036, 133] width 305 height 24
click at [846, 123] on select "734 735 736 737 738 739 851 852 853 854 855 856 858 861 862 865 868 869 870 873" at bounding box center [717, 133] width 305 height 24
select select "783"
click at [564, 121] on select "734 735 736 737 738 739 851 852 853 854 855 856 858 861 862 865 868 869 870 873" at bounding box center [717, 133] width 305 height 24
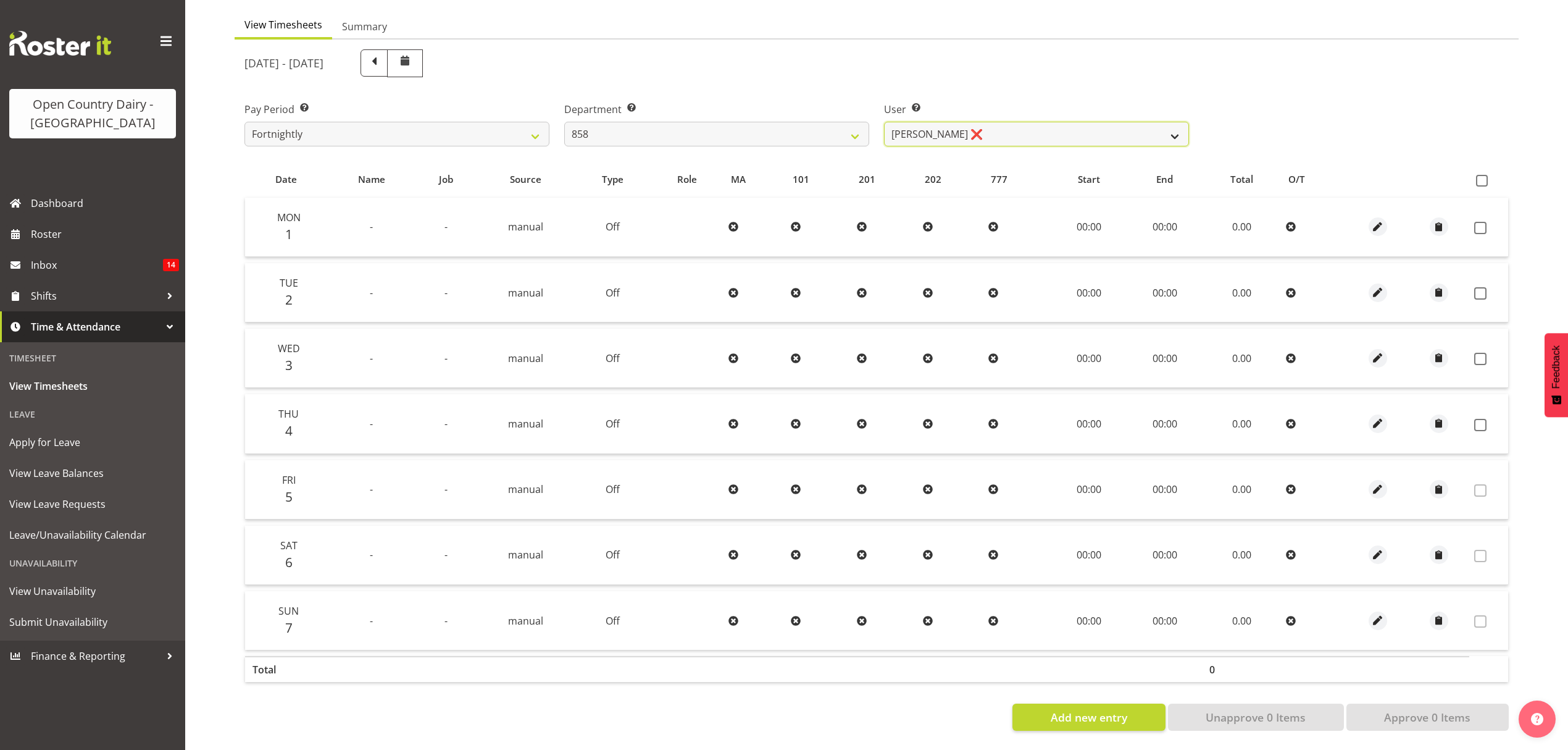
click at [963, 131] on select "[PERSON_NAME] ❌ [PERSON_NAME] ❌ [PERSON_NAME] ❌" at bounding box center [1036, 133] width 305 height 24
click at [884, 121] on select "[PERSON_NAME] ❌ [PERSON_NAME] ❌ [PERSON_NAME] ❌" at bounding box center [1036, 133] width 305 height 24
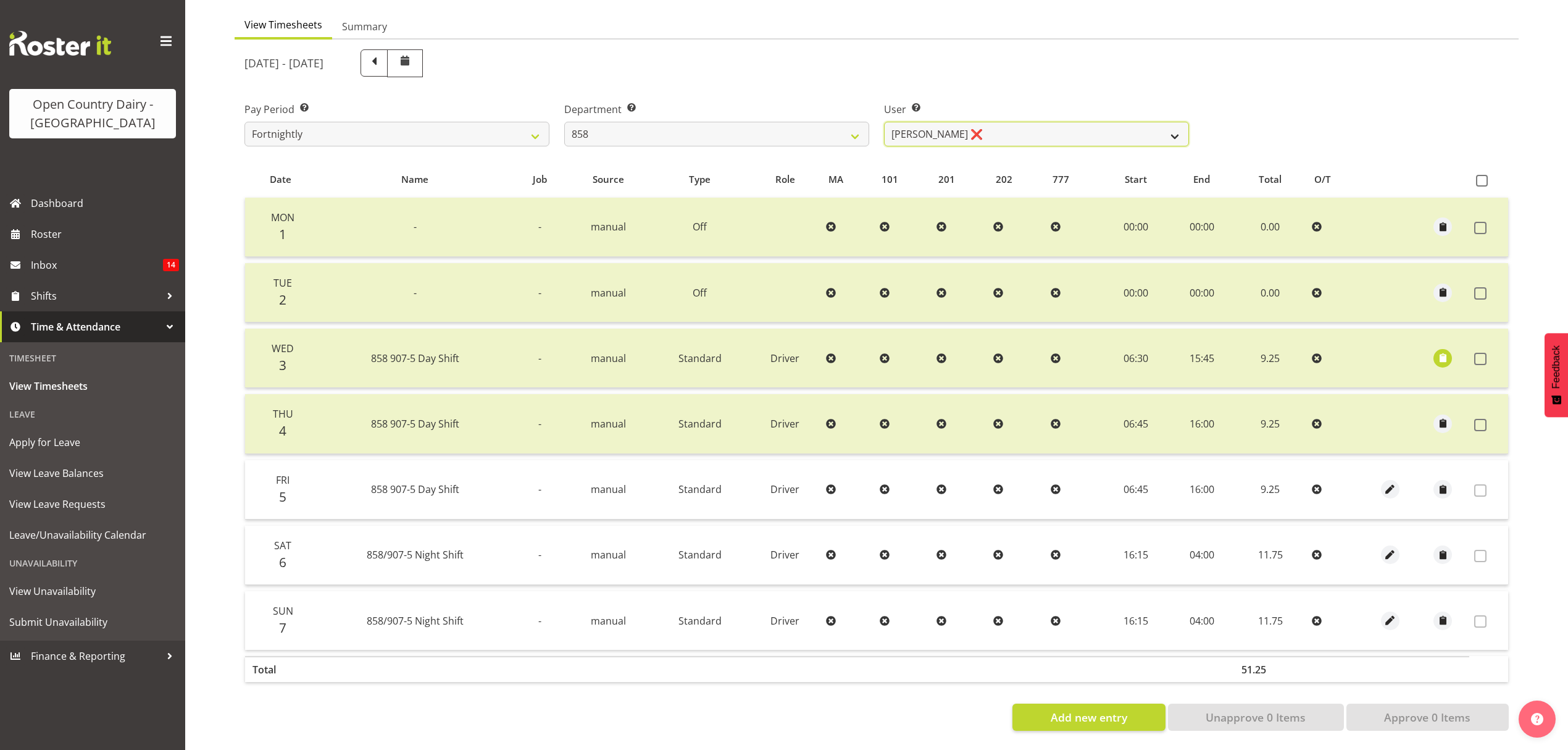
click at [988, 121] on select "[PERSON_NAME] ❌ [PERSON_NAME] ❌ [PERSON_NAME] ❌" at bounding box center [1036, 133] width 305 height 24
select select "7456"
click at [884, 121] on select "[PERSON_NAME] ❌ [PERSON_NAME] ❌ [PERSON_NAME] ❌" at bounding box center [1036, 133] width 305 height 24
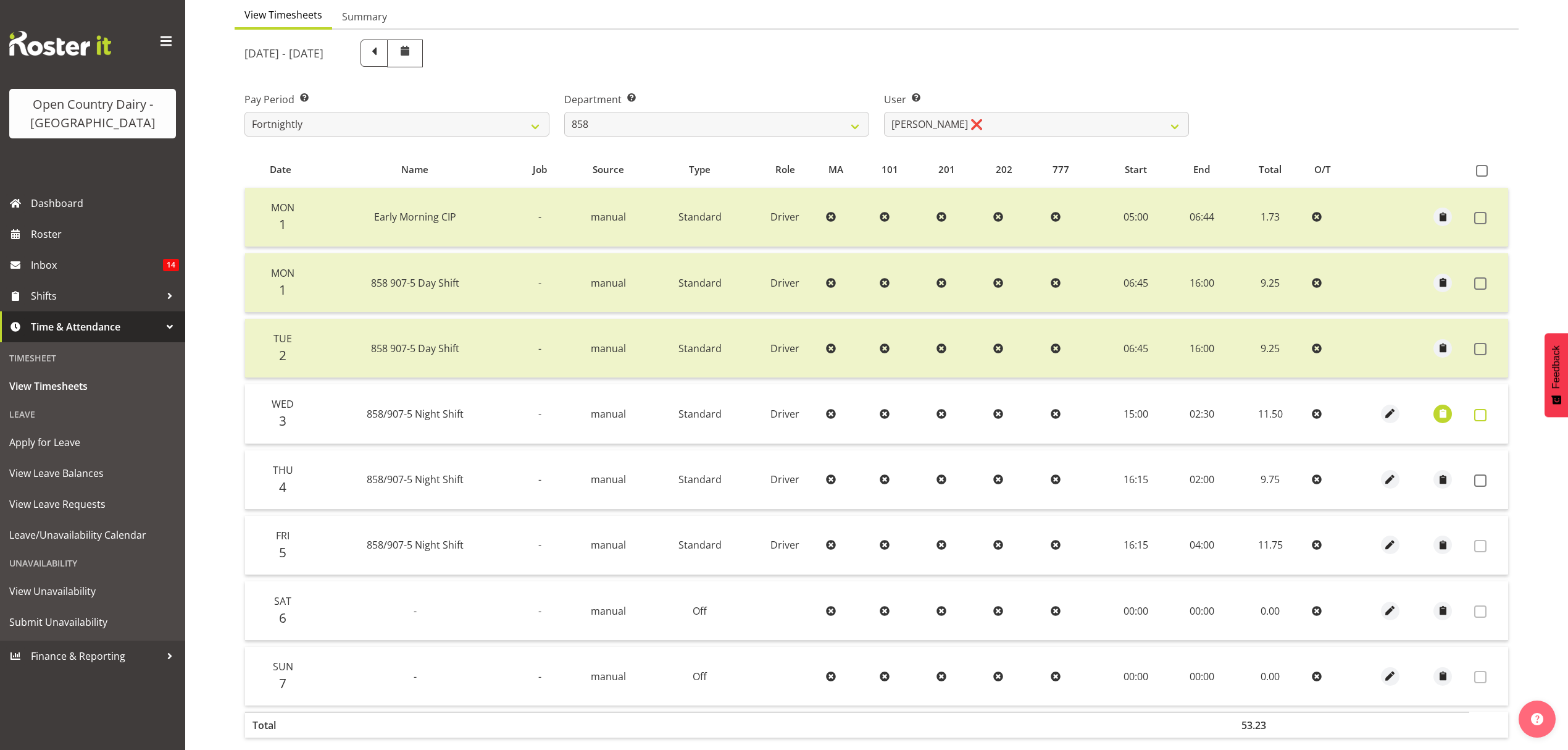
click at [1475, 418] on span at bounding box center [1480, 415] width 13 height 13
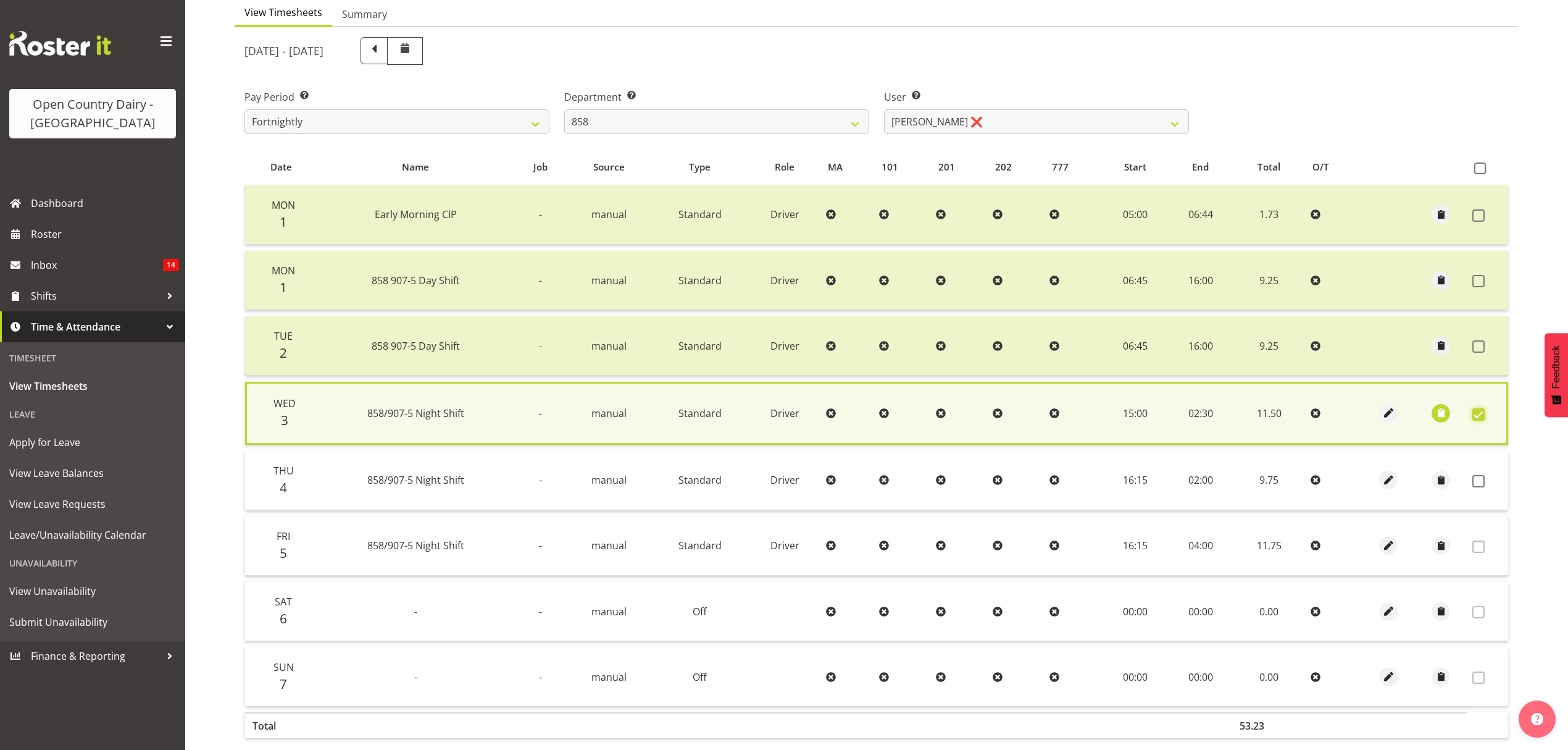
scroll to position [191, 0]
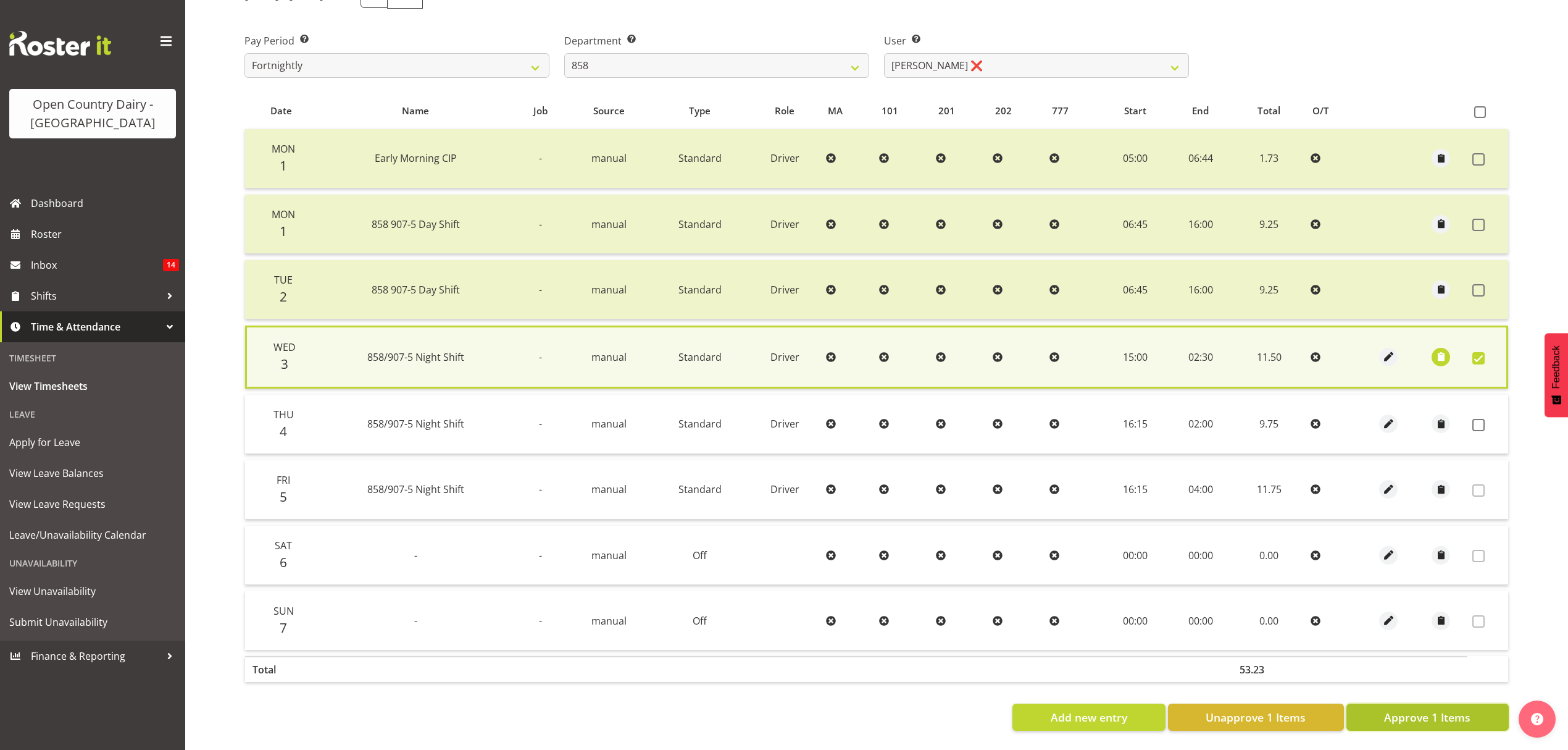
click at [1419, 716] on button "Approve 1 Items" at bounding box center [1426, 717] width 162 height 27
checkbox input "false"
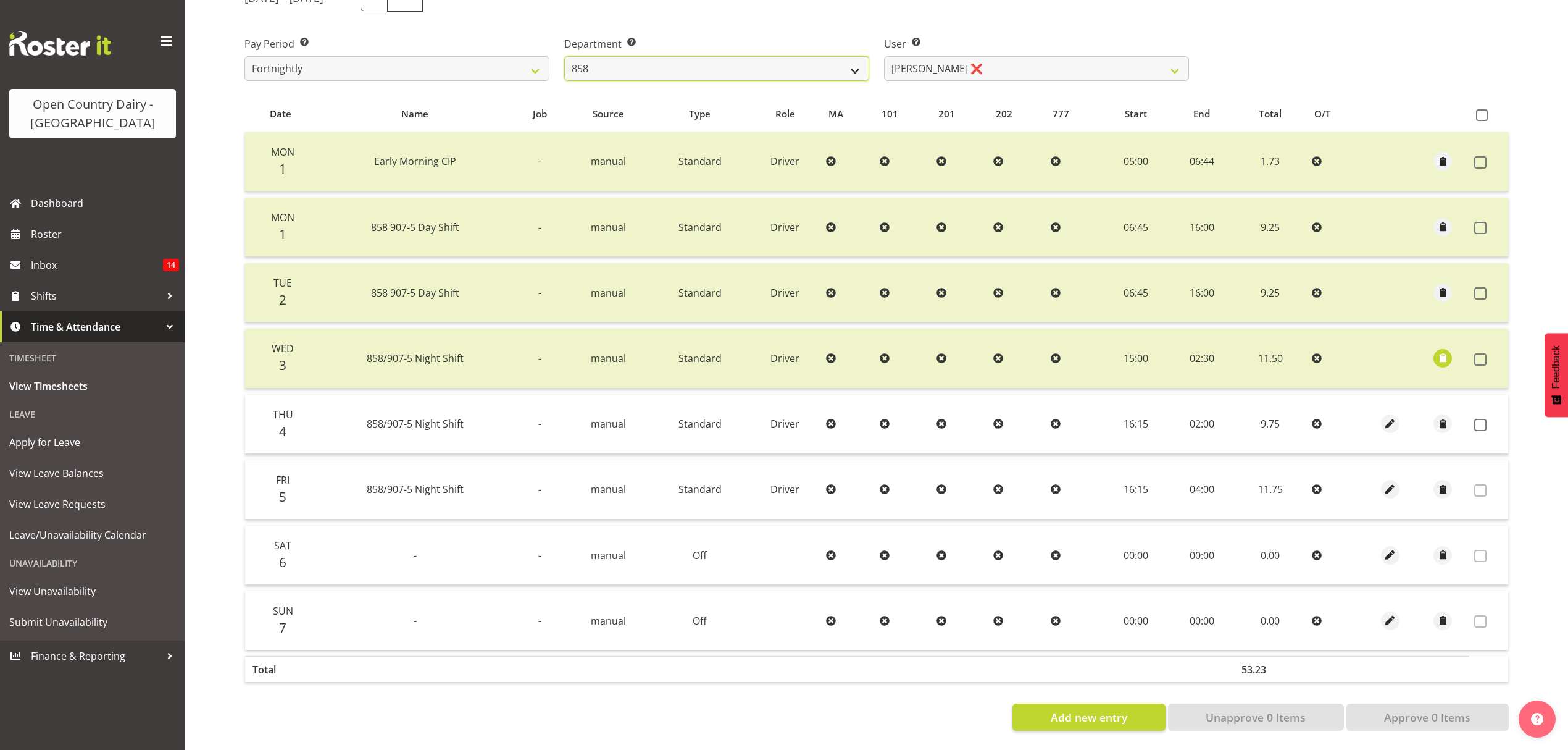
click at [761, 63] on select "734 735 736 737 738 739 851 852 853 854 855 856 858 861 862 865 868 869 870 873" at bounding box center [717, 68] width 305 height 24
select select "671"
click at [564, 56] on select "734 735 736 737 738 739 851 852 853 854 855 856 858 861 862 865 868 869 870 873" at bounding box center [717, 68] width 305 height 24
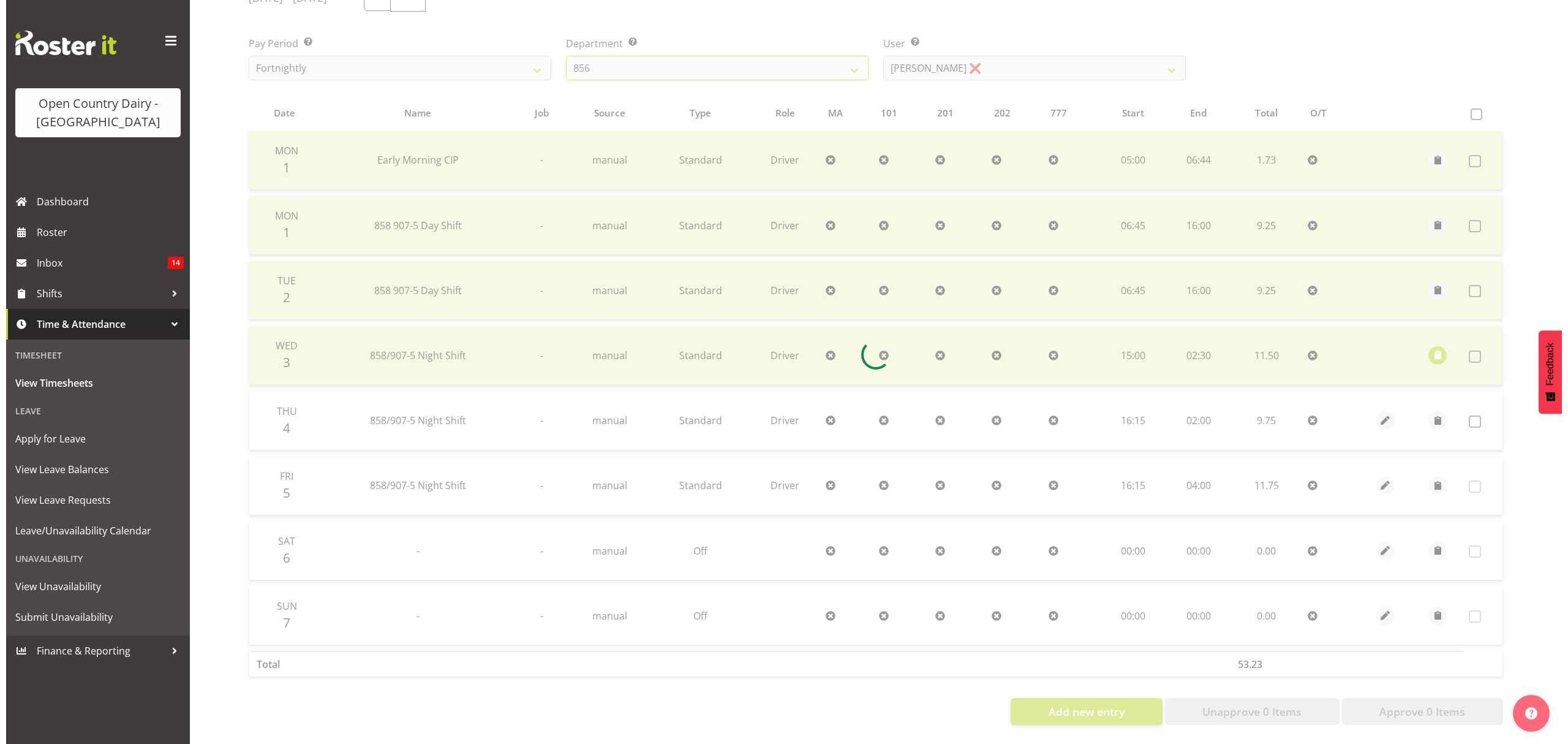
scroll to position [122, 0]
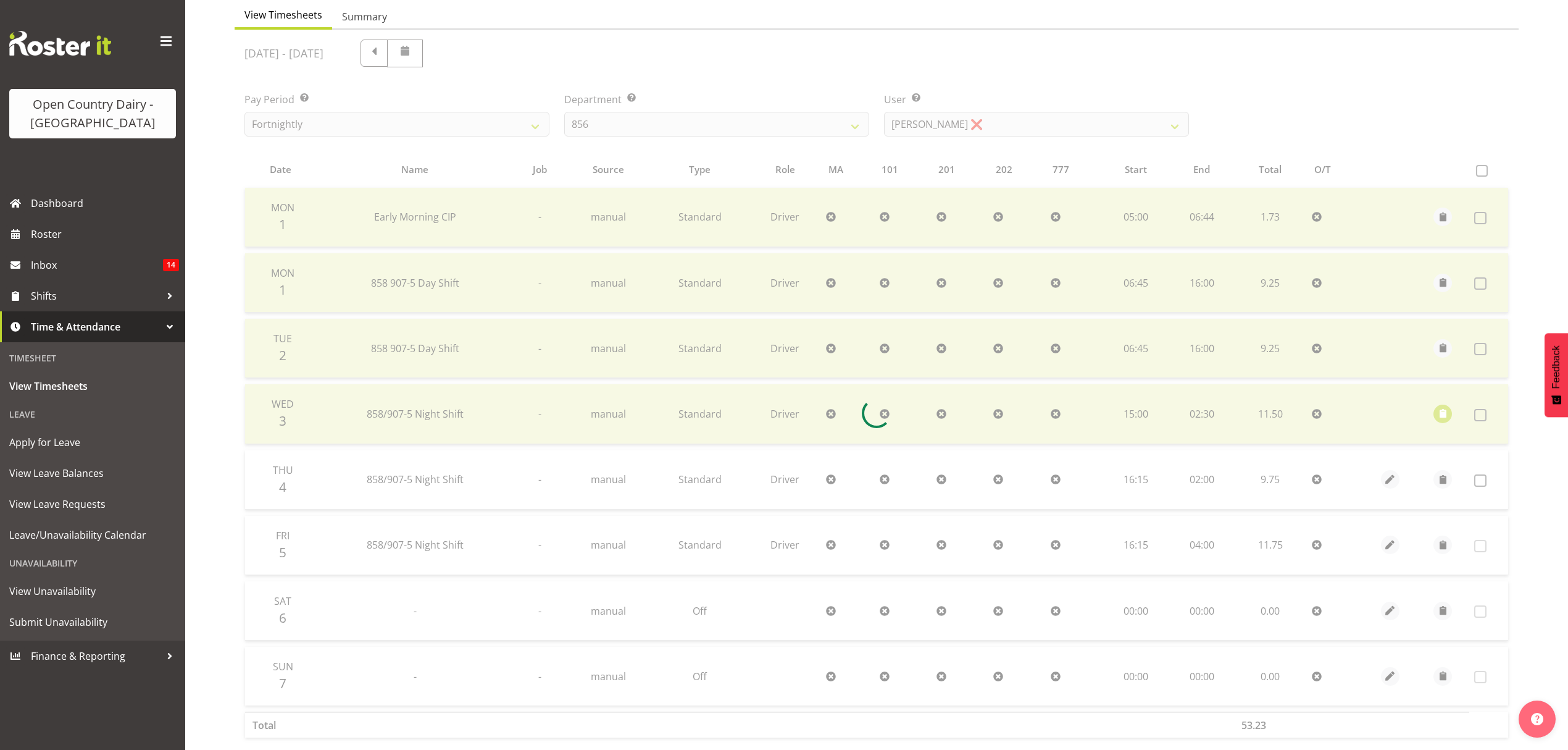
click at [976, 62] on div "[DATE] - [DATE] Pay Period Select which pay period you would like to view. Fort…" at bounding box center [877, 409] width 1264 height 754
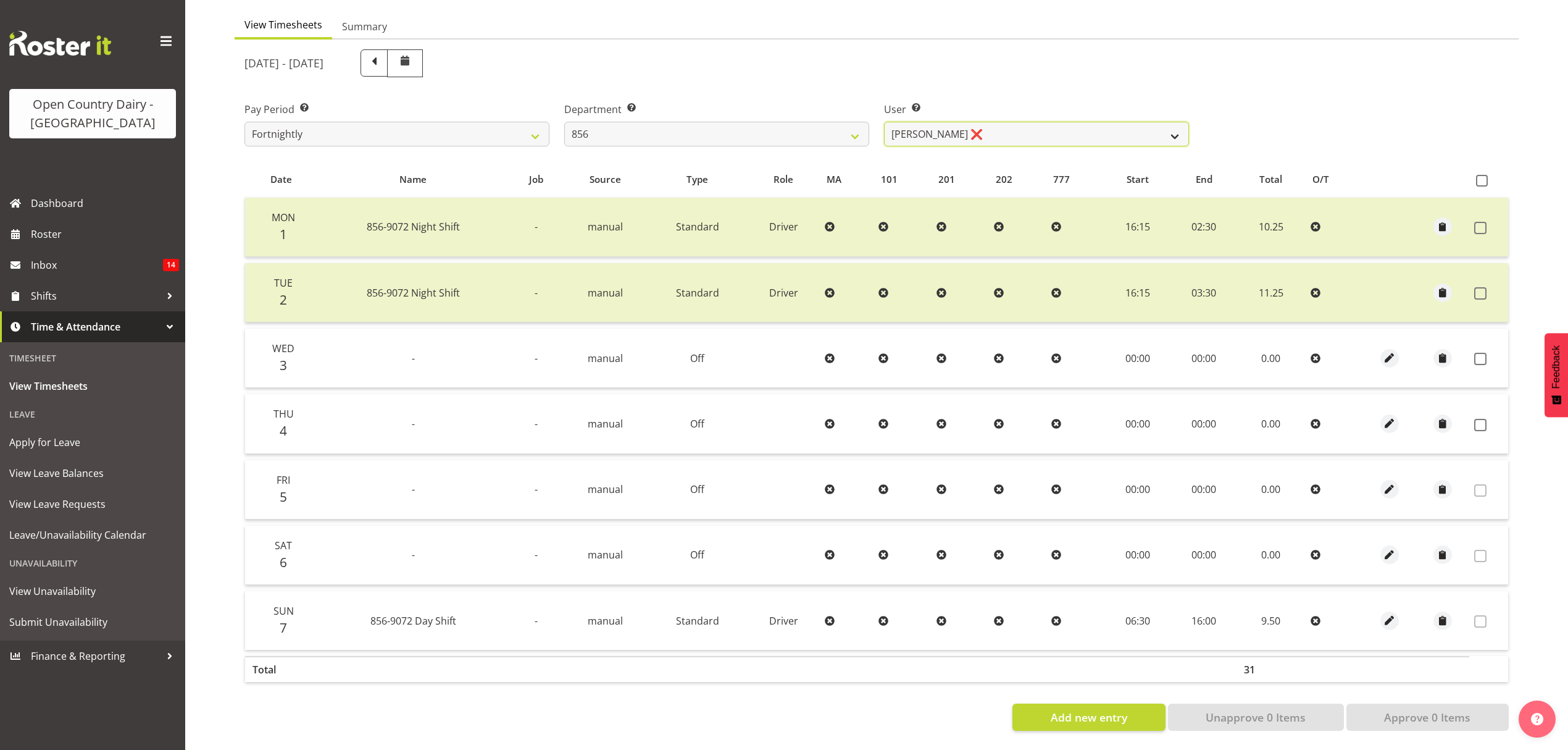
click at [978, 121] on select "[PERSON_NAME] ❌ [PERSON_NAME] ❌ [PERSON_NAME] ❌ [PERSON_NAME] ❌" at bounding box center [1036, 133] width 305 height 24
select select "7435"
click at [884, 121] on select "[PERSON_NAME] ❌ [PERSON_NAME] ❌ [PERSON_NAME] ❌ [PERSON_NAME] ❌" at bounding box center [1036, 133] width 305 height 24
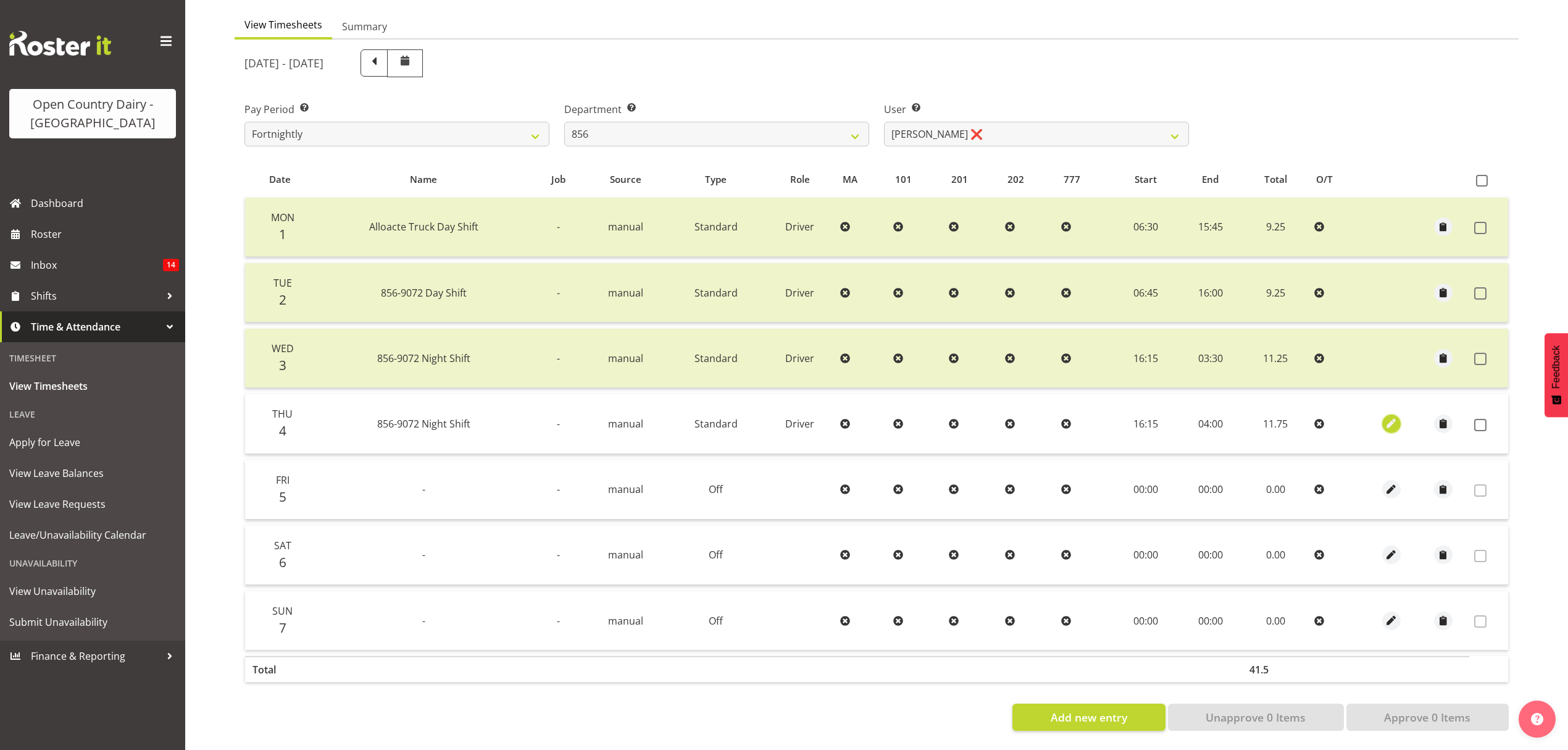
click at [1385, 416] on span "button" at bounding box center [1391, 423] width 15 height 15
select select "Standard"
click at [1385, 418] on span "button" at bounding box center [1391, 423] width 15 height 15
select select "Standard"
select select "8"
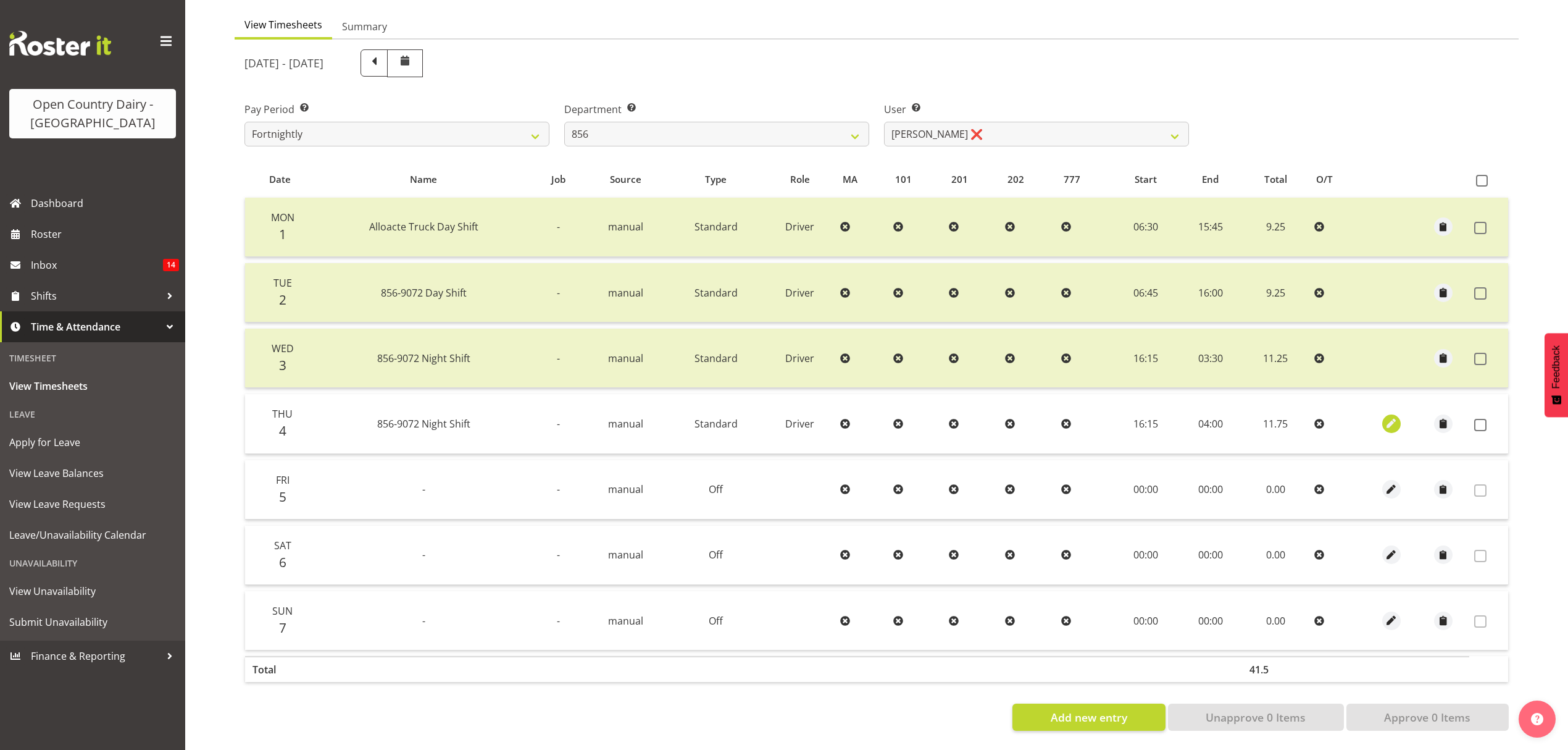
select select "2025"
select select "4"
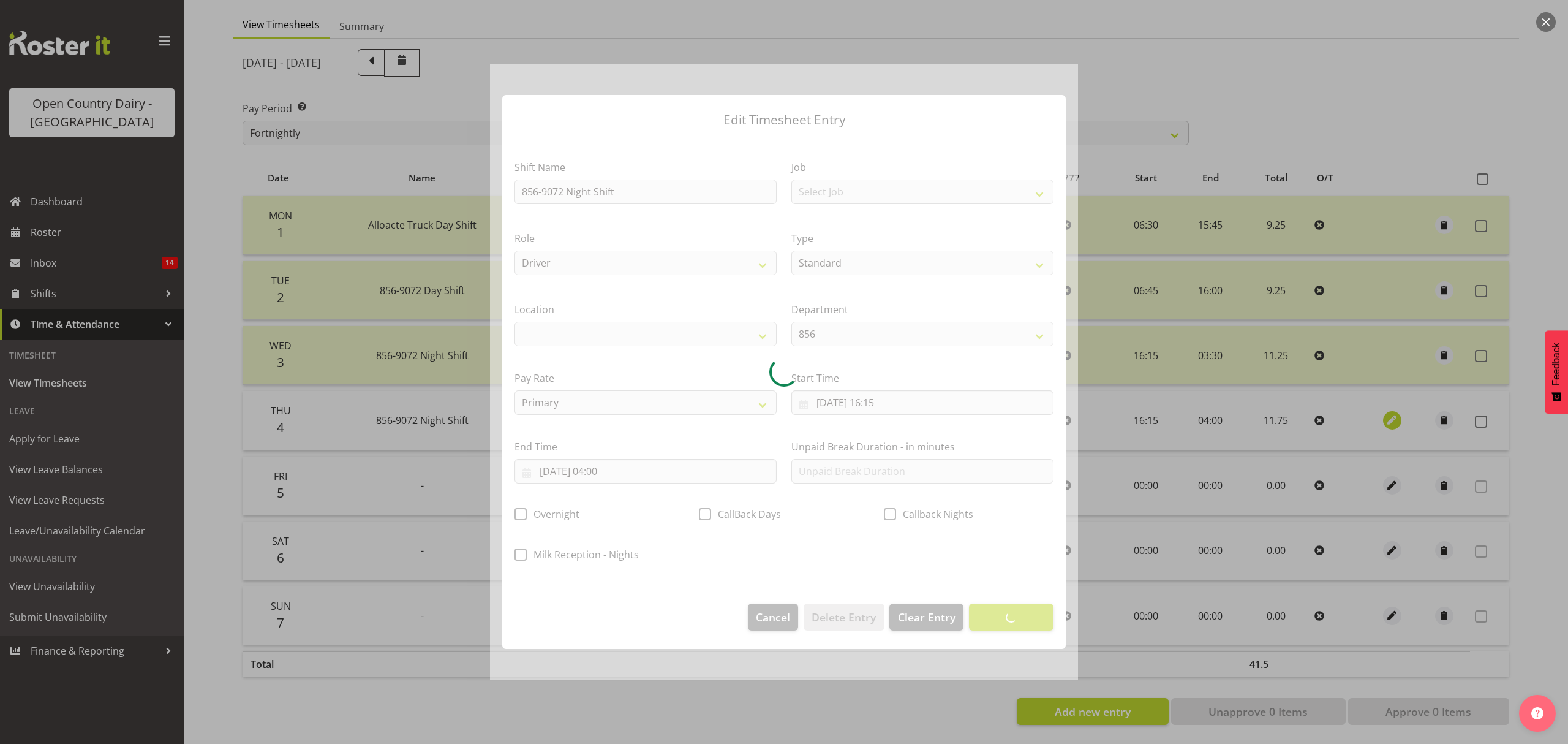
select select
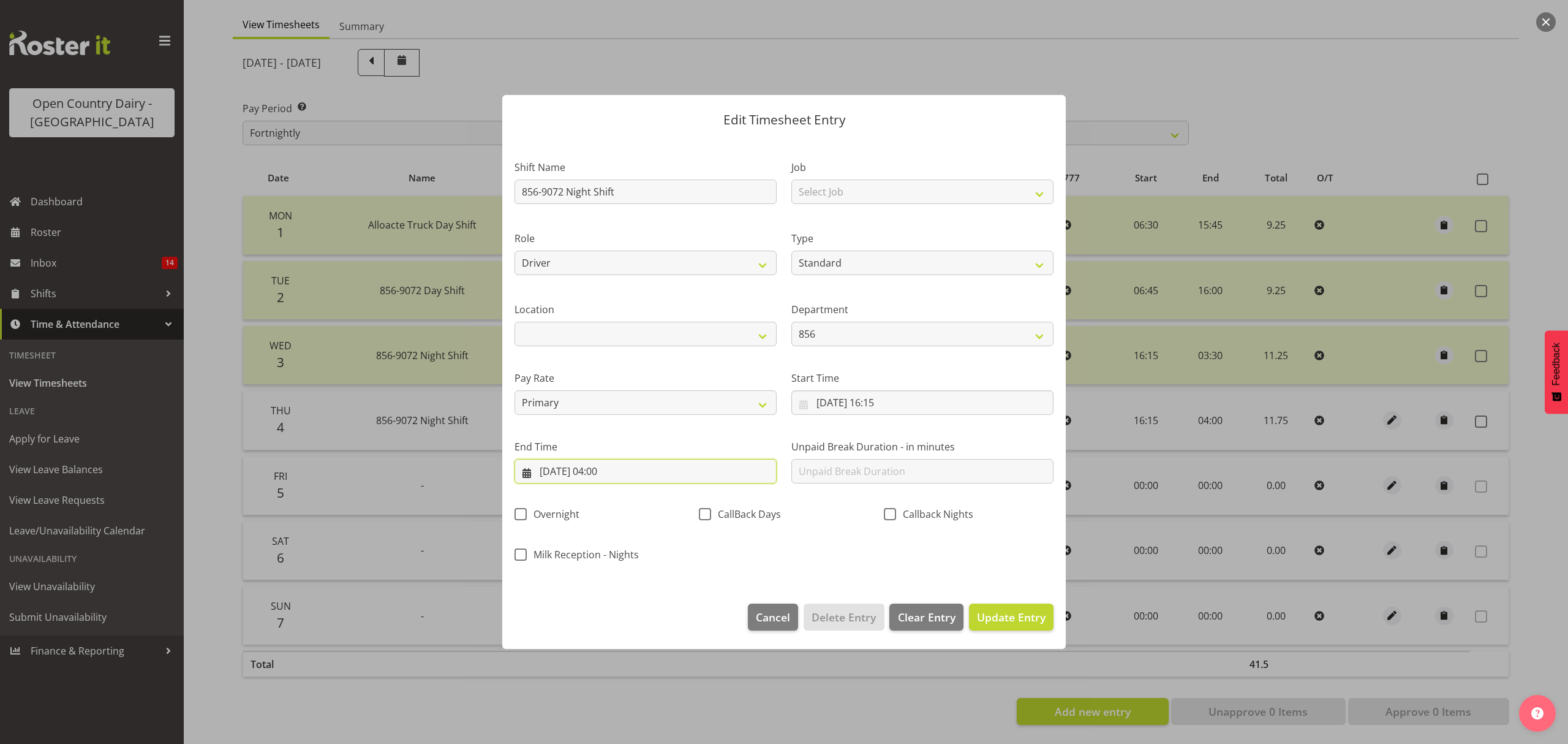
click at [616, 466] on input "[DATE] 04:00" at bounding box center [646, 470] width 262 height 24
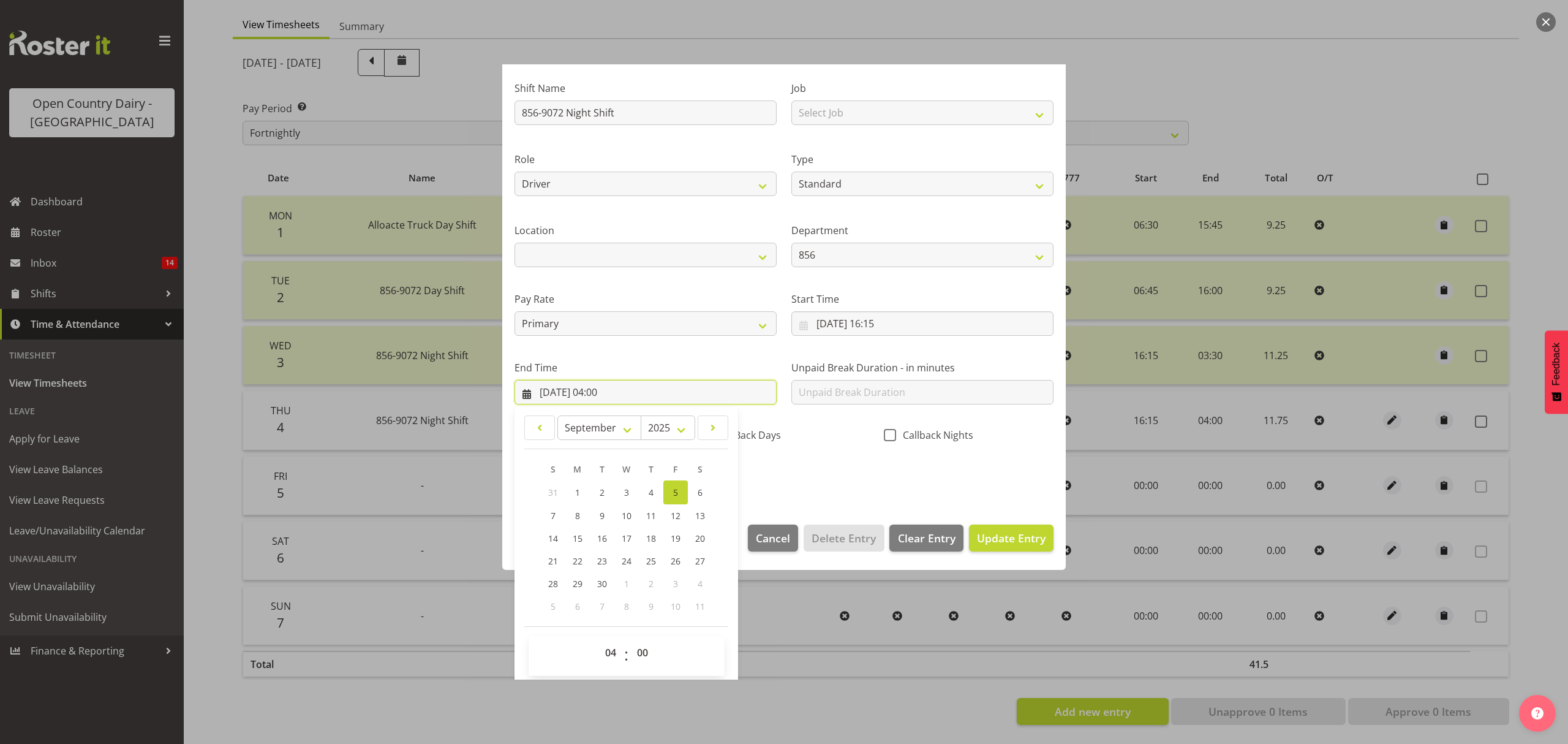
scroll to position [83, 0]
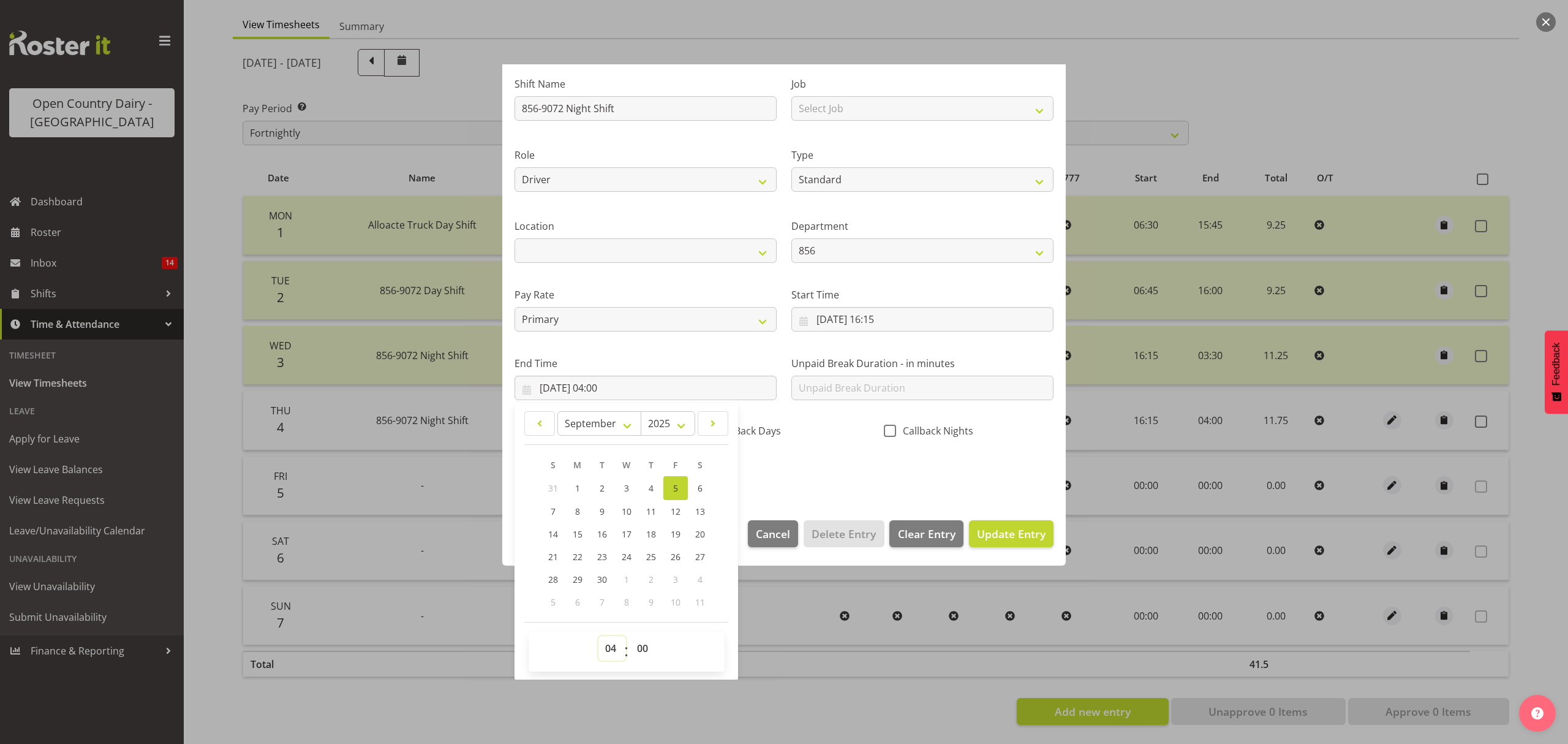
click at [605, 647] on select "00 01 02 03 04 05 06 07 08 09 10 11 12 13 14 15 16 17 18 19 20 21 22 23" at bounding box center [612, 648] width 28 height 24
select select "3"
click at [598, 636] on select "00 01 02 03 04 05 06 07 08 09 10 11 12 13 14 15 16 17 18 19 20 21 22 23" at bounding box center [612, 648] width 28 height 24
type input "[DATE] 03:00"
drag, startPoint x: 643, startPoint y: 653, endPoint x: 651, endPoint y: 640, distance: 15.3
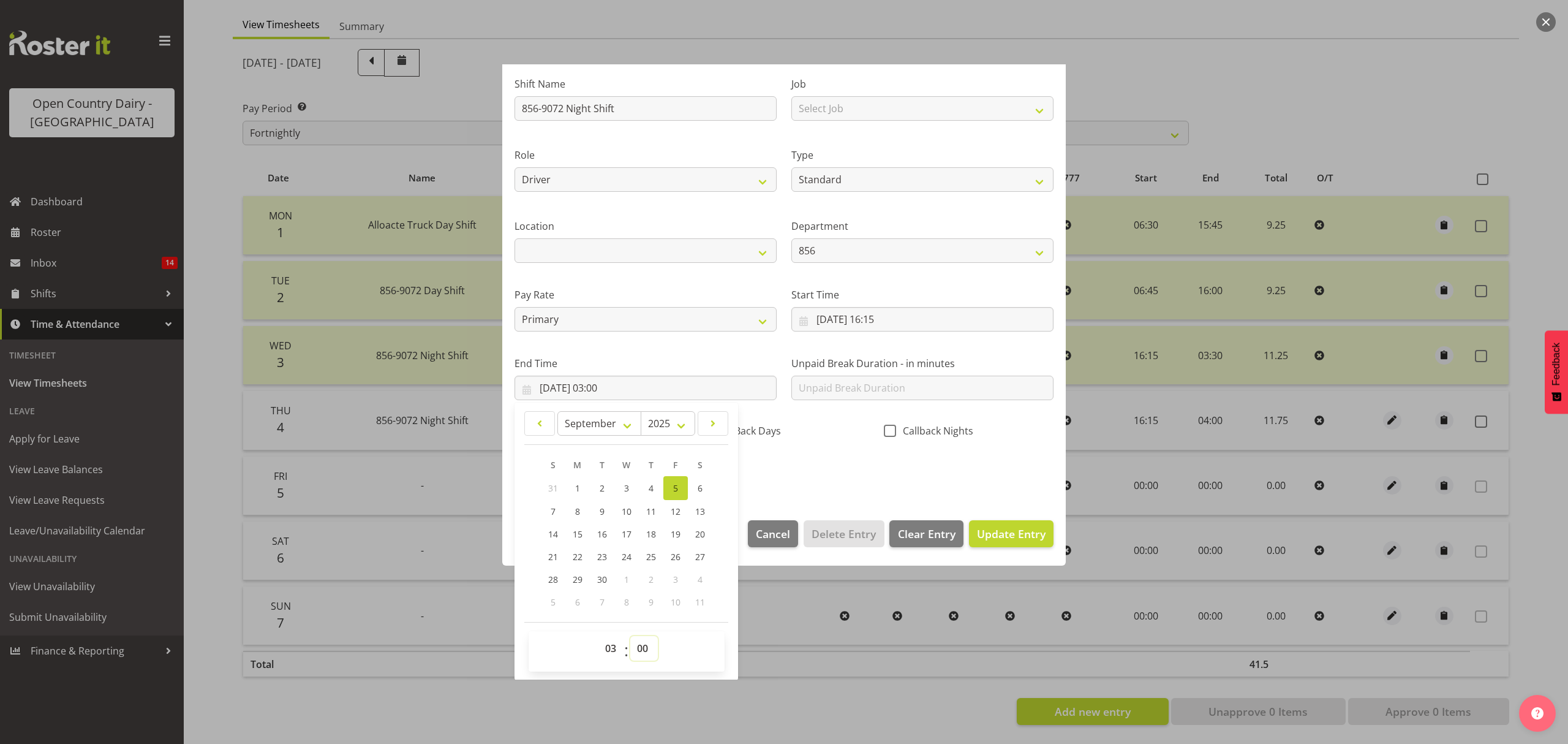
click at [643, 653] on select "00 01 02 03 04 05 06 07 08 09 10 11 12 13 14 15 16 17 18 19 20 21 22 23 24 25 2…" at bounding box center [644, 648] width 28 height 24
select select "45"
click at [630, 636] on select "00 01 02 03 04 05 06 07 08 09 10 11 12 13 14 15 16 17 18 19 20 21 22 23 24 25 2…" at bounding box center [644, 648] width 28 height 24
type input "[DATE] 03:45"
click at [778, 478] on div "Shift Name 856-9072 Night Shift Job Select Job Connecting /unconnecting Trailer…" at bounding box center [784, 274] width 554 height 429
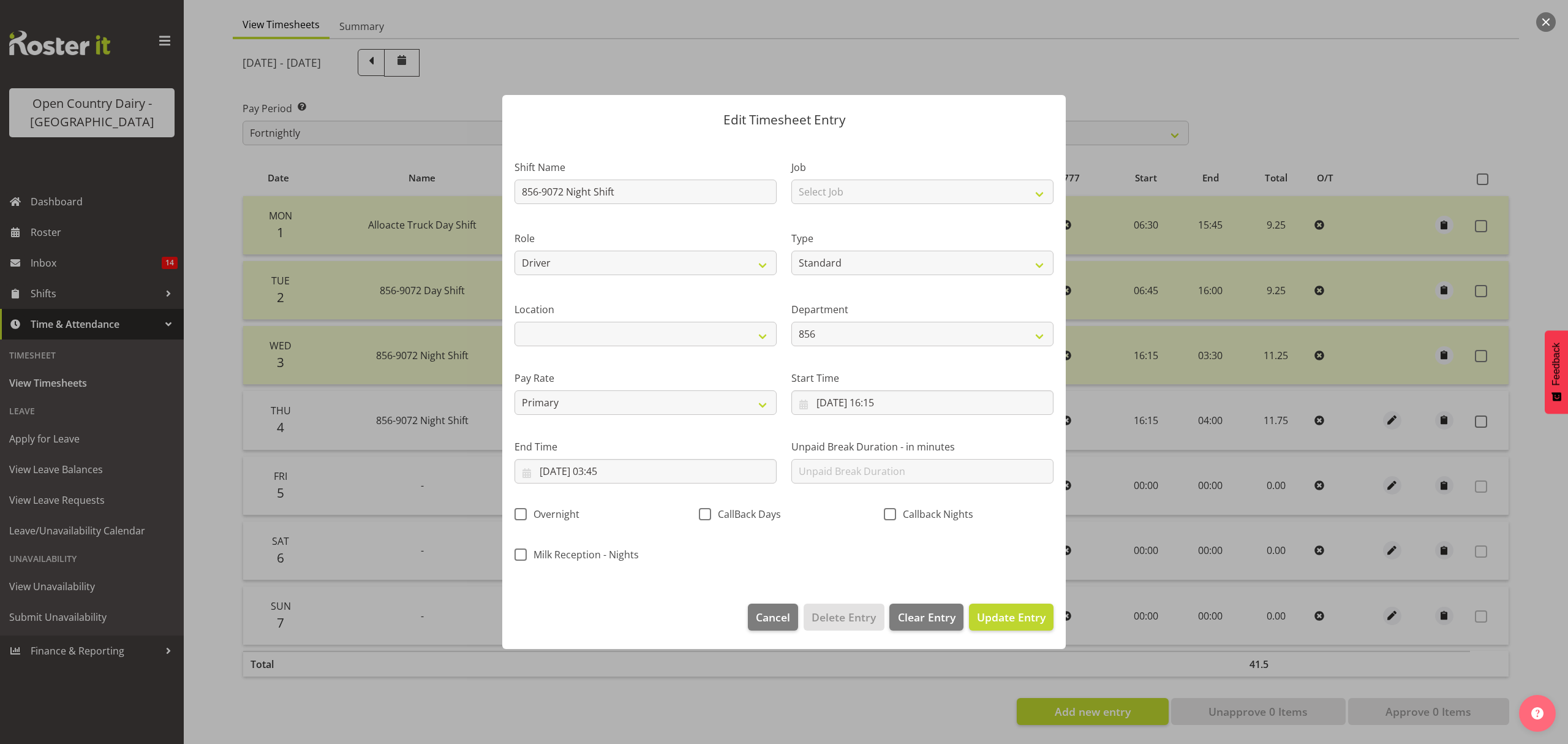
scroll to position [0, 0]
click at [996, 613] on span "Update Entry" at bounding box center [1011, 616] width 68 height 14
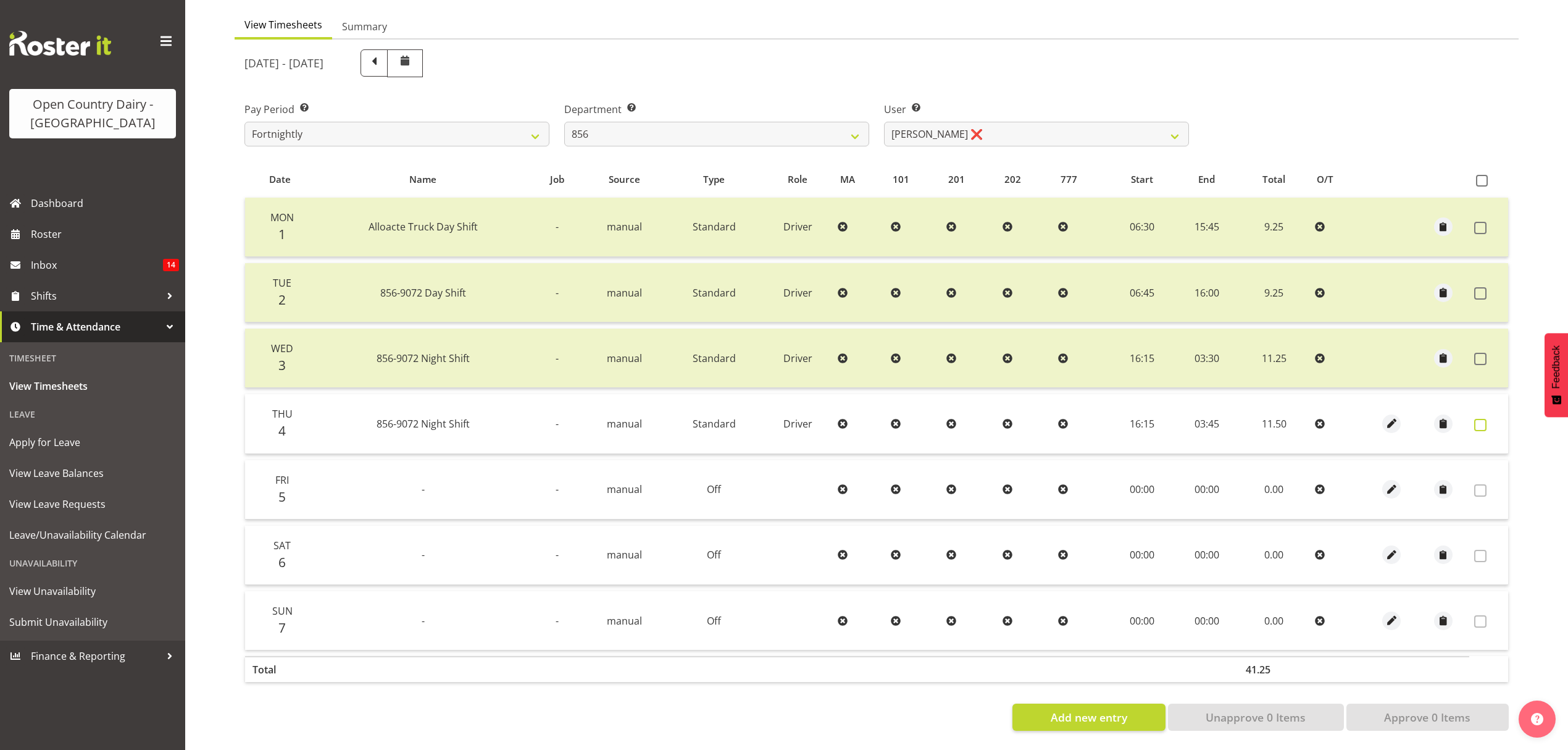
click at [1475, 419] on span at bounding box center [1480, 425] width 13 height 13
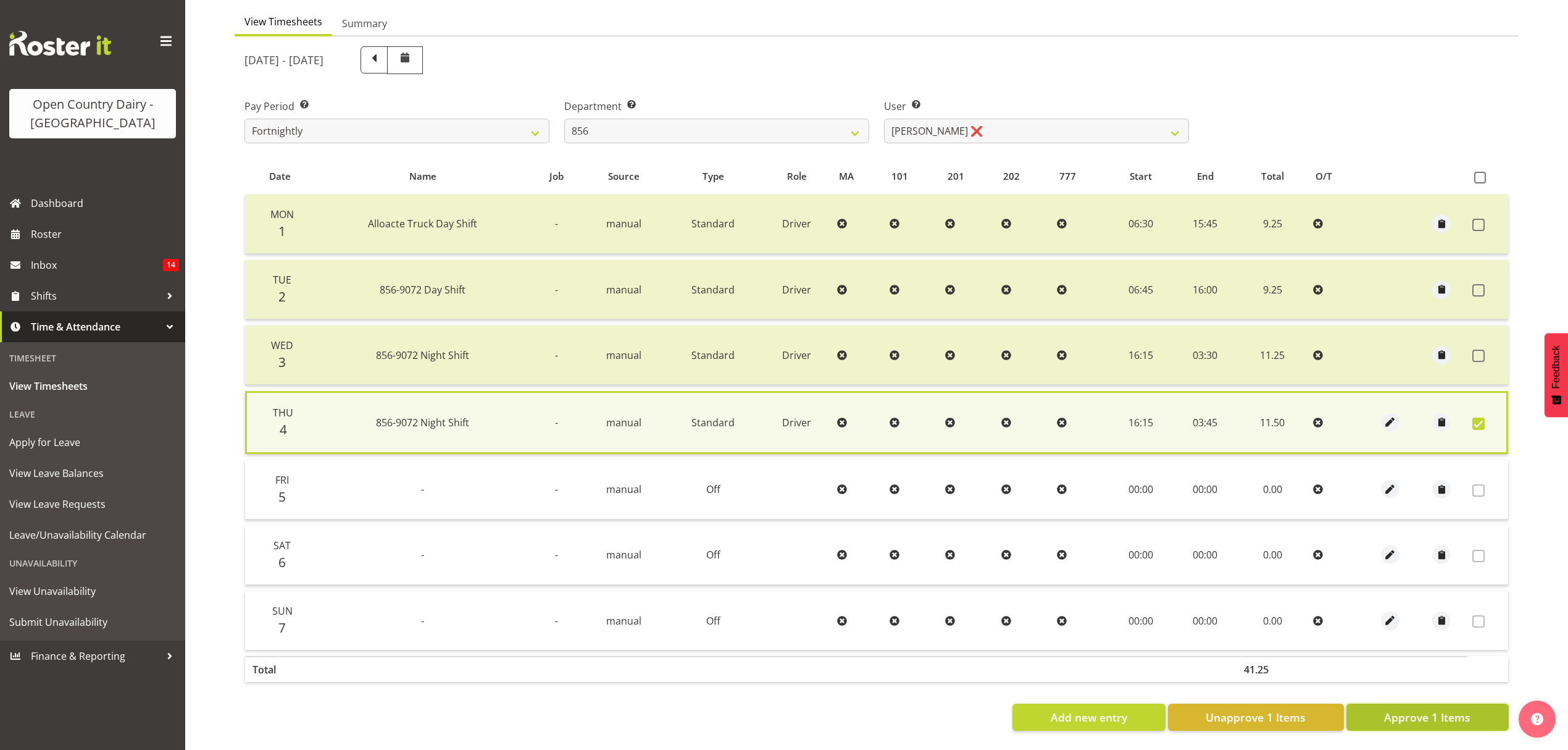
click at [1459, 715] on span "Approve 1 Items" at bounding box center [1426, 717] width 86 height 17
checkbox input "false"
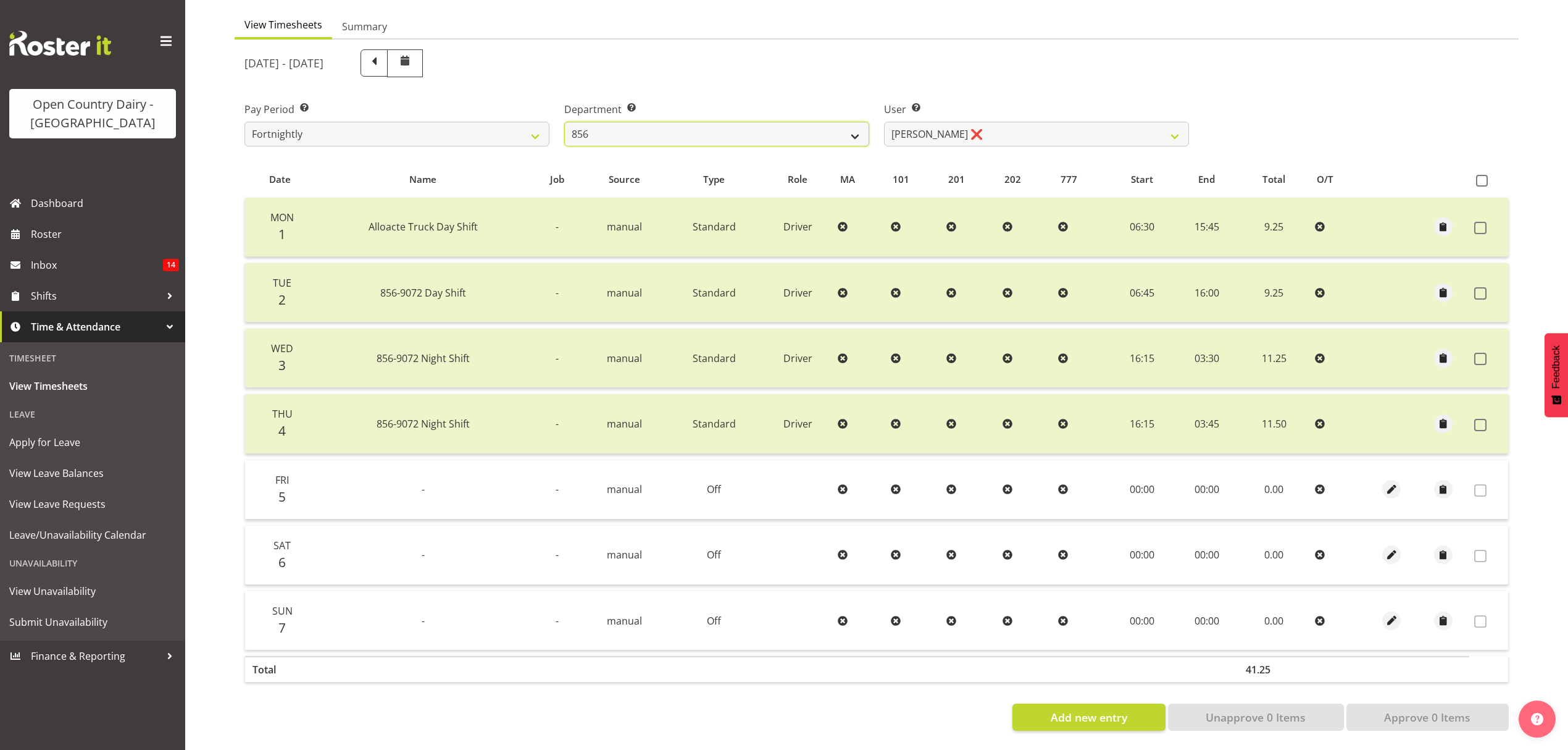
click at [742, 135] on select "734 735 736 737 738 739 851 852 853 854 855 856 858 861 862 865 868 869 870 873" at bounding box center [717, 133] width 305 height 24
select select "903"
click at [564, 121] on select "734 735 736 737 738 739 851 852 853 854 855 856 858 861 862 865 868 869 870 873" at bounding box center [717, 133] width 305 height 24
click at [946, 123] on select "[PERSON_NAME] ❌ [PERSON_NAME] ❌ [PERSON_NAME] ❌ [PERSON_NAME] ❌" at bounding box center [1036, 133] width 305 height 24
select select "11648"
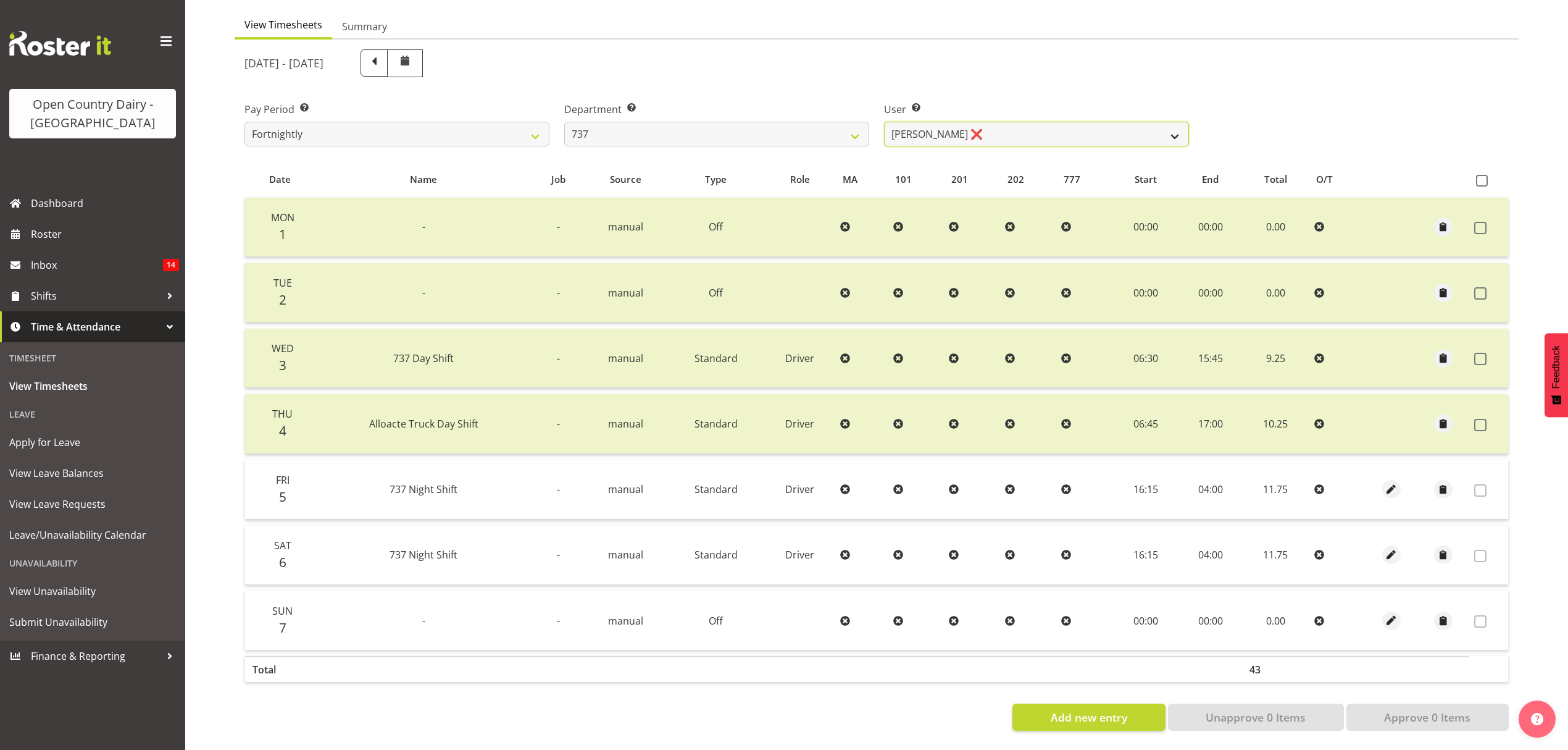
click at [884, 121] on select "[PERSON_NAME] ❌ [PERSON_NAME] ❌ [PERSON_NAME] ❌ [PERSON_NAME] ❌" at bounding box center [1036, 133] width 305 height 24
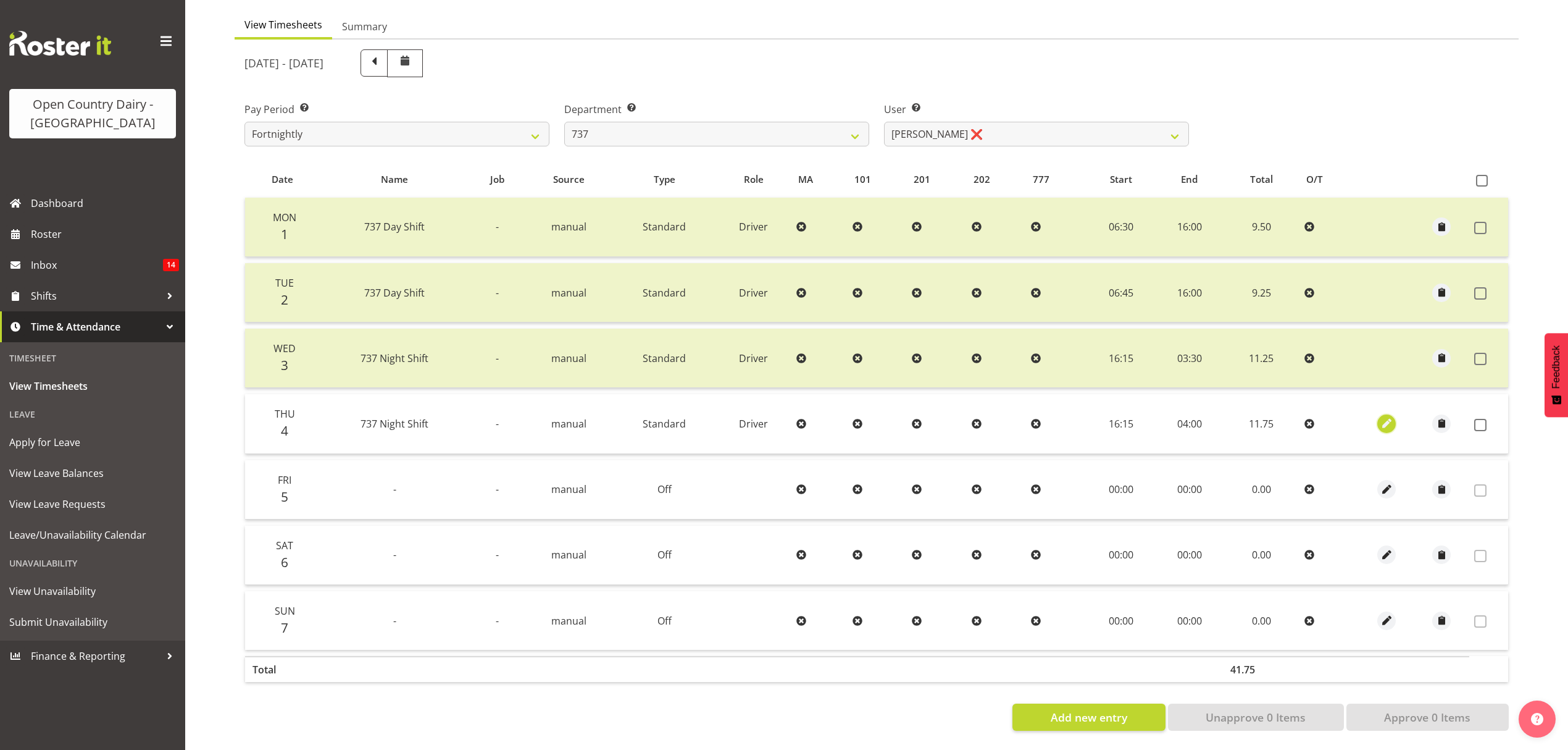
click at [1386, 416] on span "button" at bounding box center [1386, 423] width 15 height 15
select select "Standard"
select select "8"
select select "2025"
select select "4"
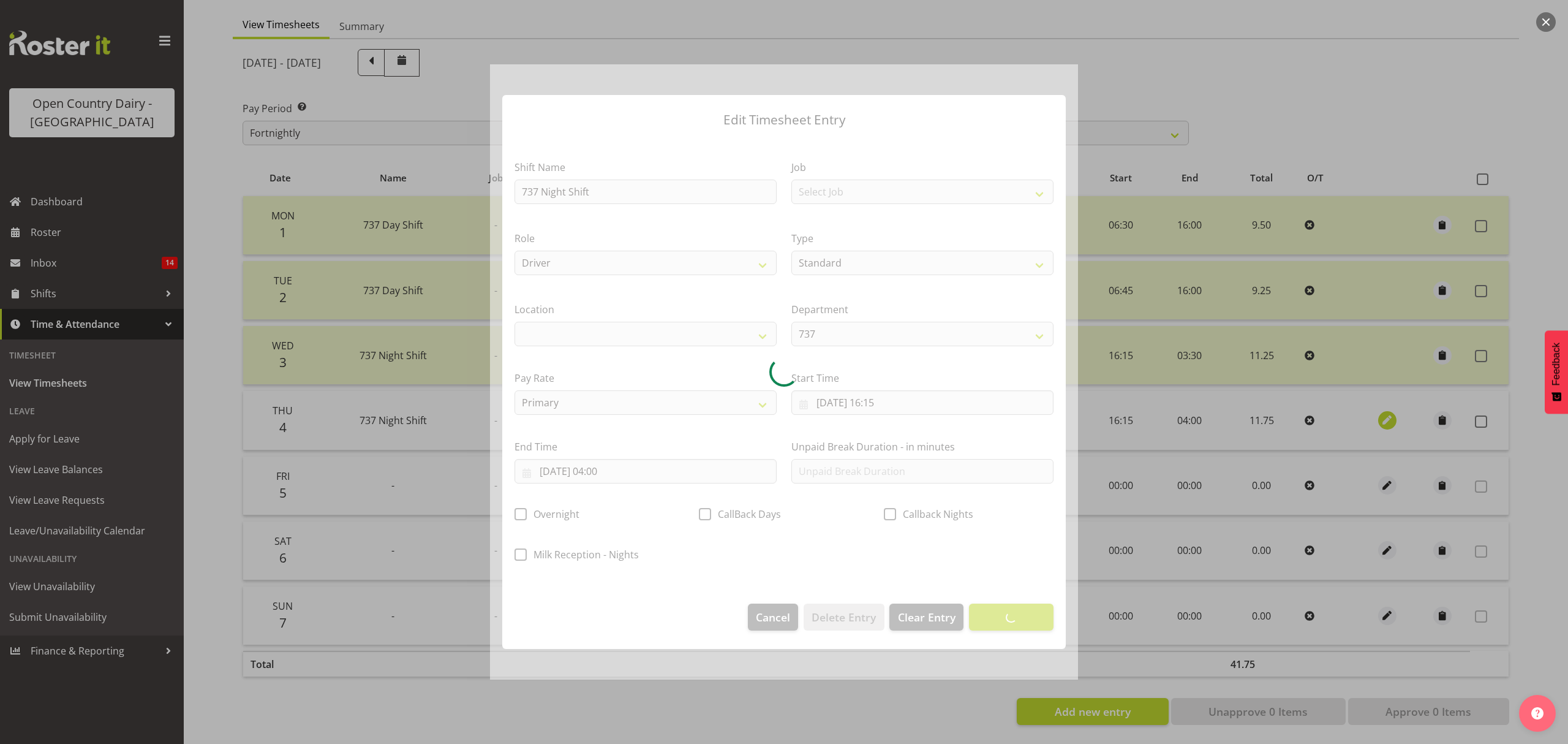
select select
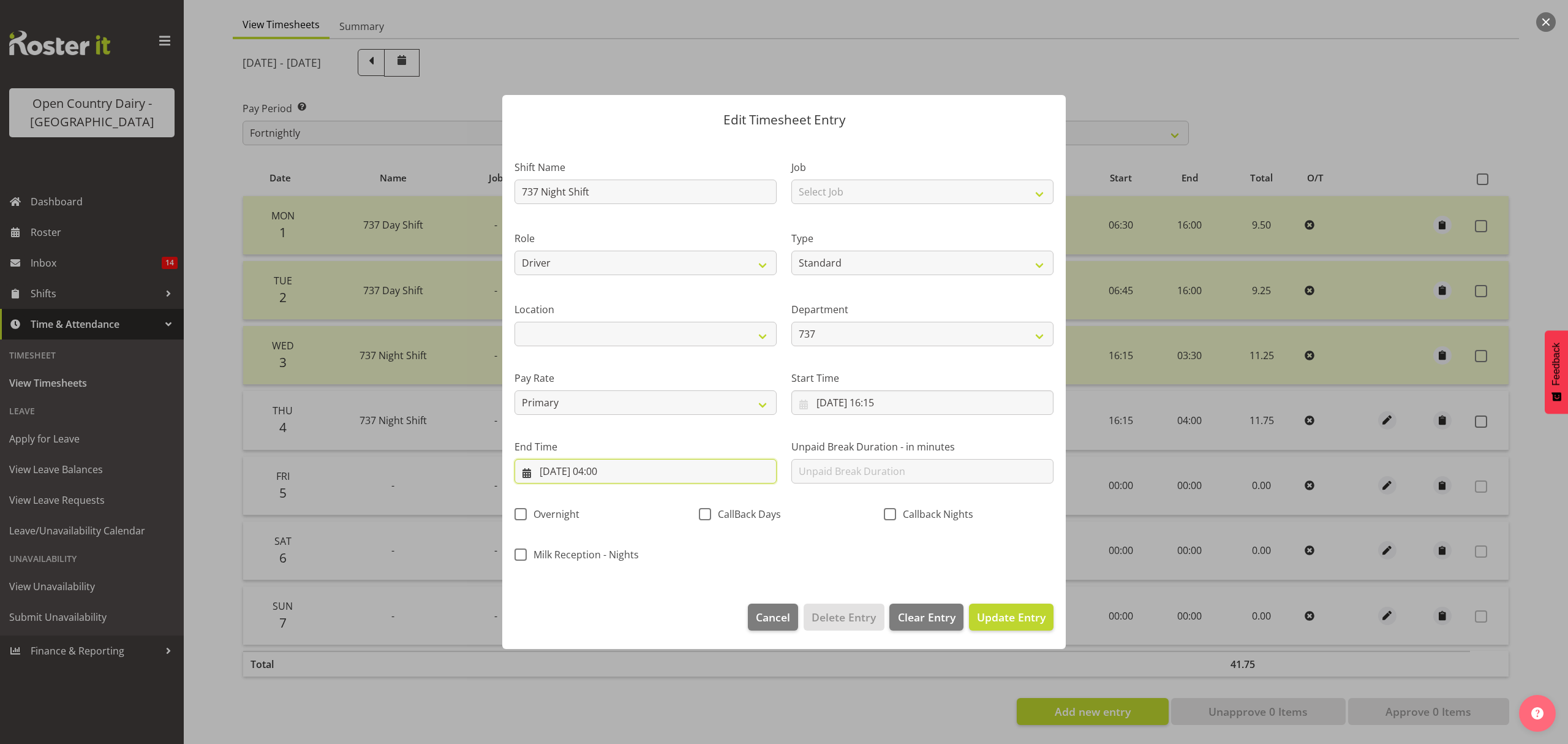
click at [611, 462] on input "[DATE] 04:00" at bounding box center [646, 470] width 262 height 24
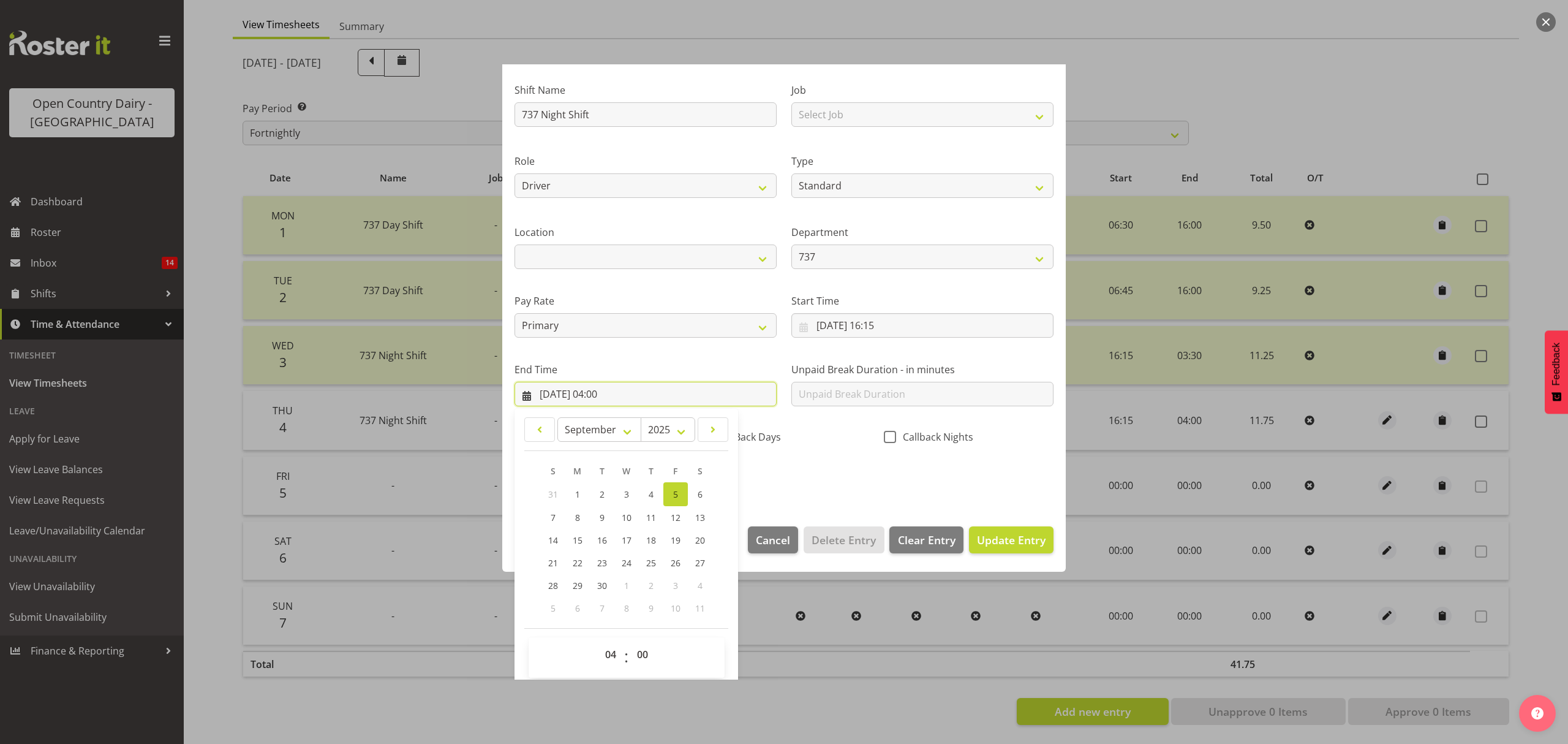
scroll to position [83, 0]
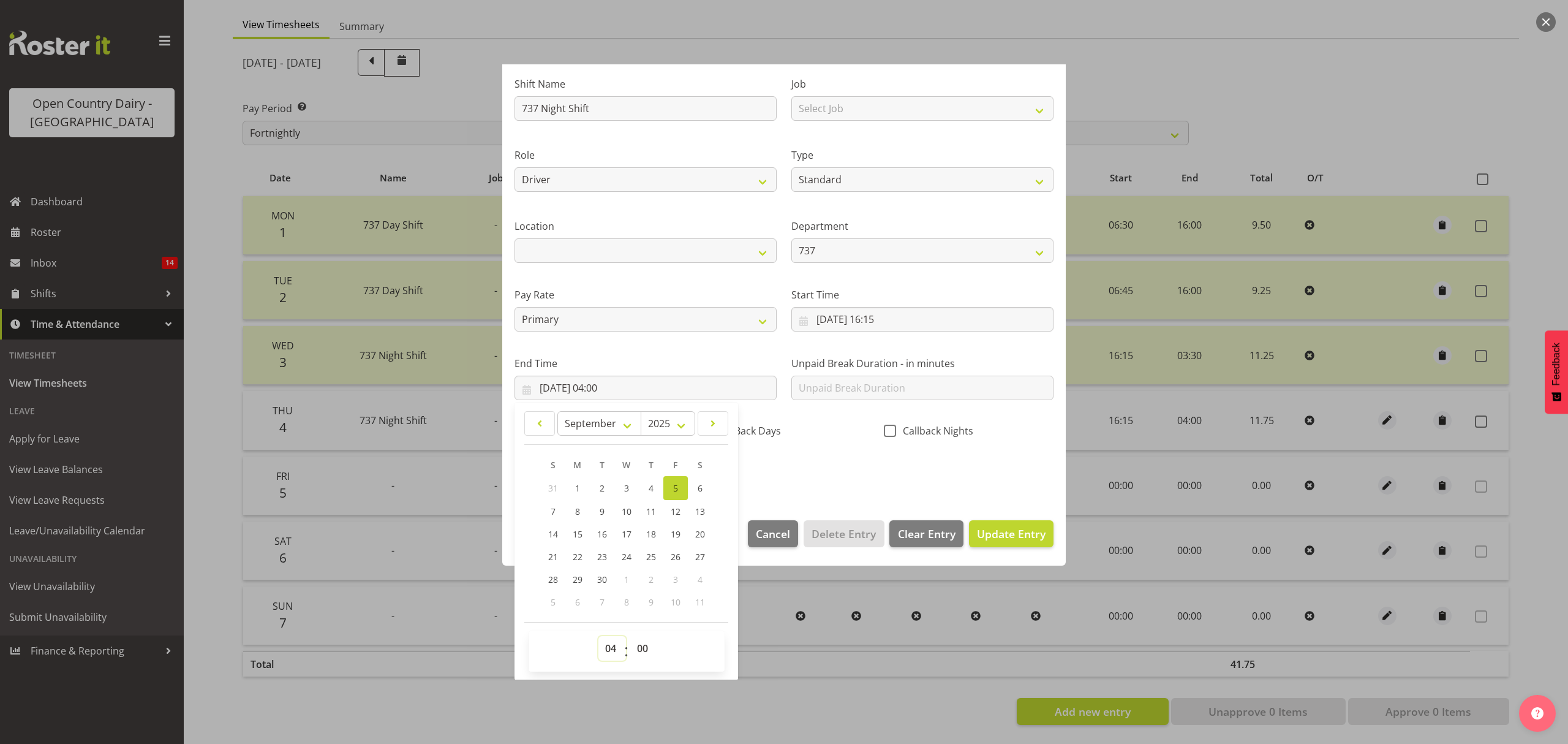
click at [616, 645] on select "00 01 02 03 04 05 06 07 08 09 10 11 12 13 14 15 16 17 18 19 20 21 22 23" at bounding box center [612, 648] width 28 height 24
select select "3"
click at [598, 636] on select "00 01 02 03 04 05 06 07 08 09 10 11 12 13 14 15 16 17 18 19 20 21 22 23" at bounding box center [612, 648] width 28 height 24
type input "[DATE] 03:00"
click at [648, 649] on select "00 01 02 03 04 05 06 07 08 09 10 11 12 13 14 15 16 17 18 19 20 21 22 23 24 25 2…" at bounding box center [644, 648] width 28 height 24
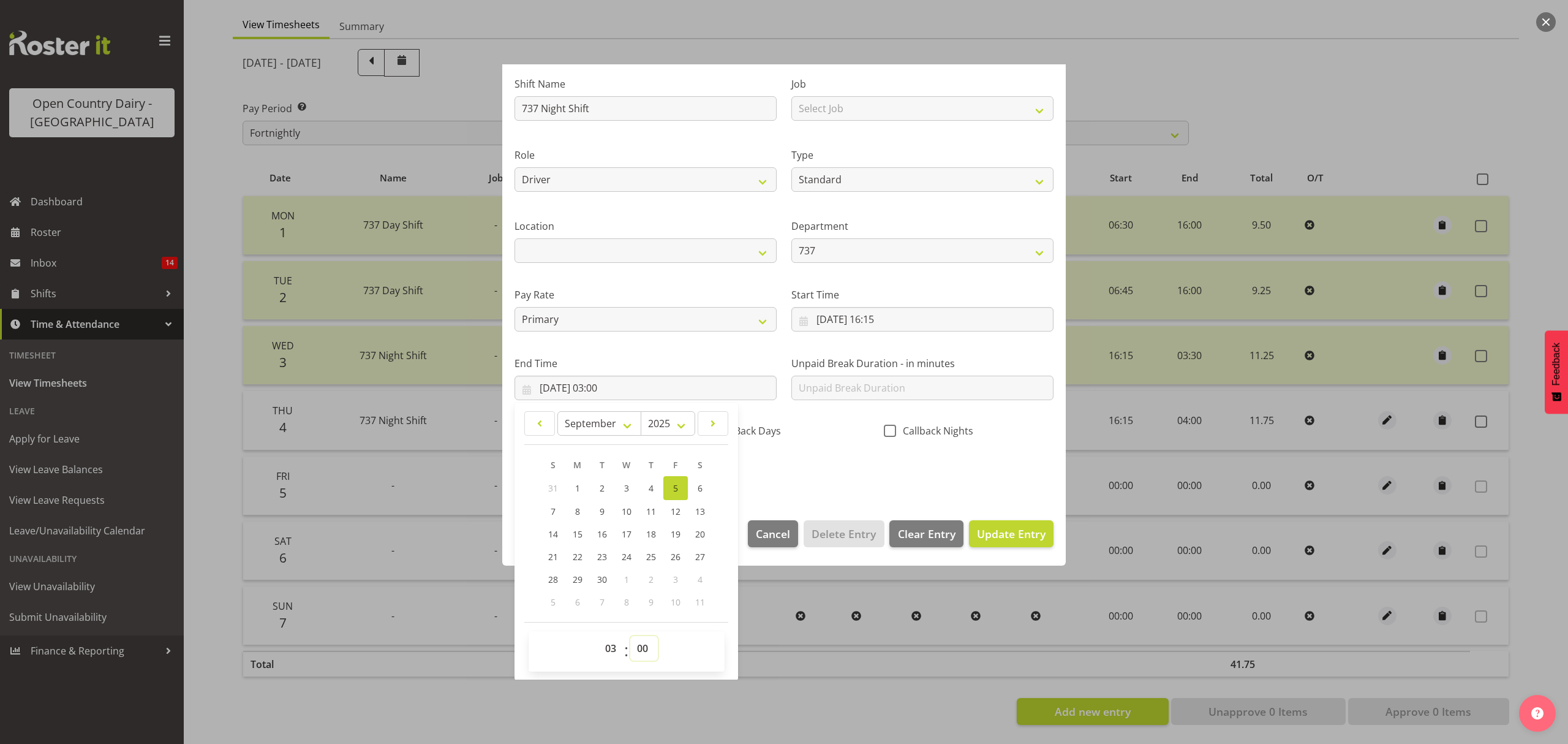
select select "45"
click at [630, 636] on select "00 01 02 03 04 05 06 07 08 09 10 11 12 13 14 15 16 17 18 19 20 21 22 23 24 25 2…" at bounding box center [644, 648] width 28 height 24
type input "[DATE] 03:45"
click at [814, 438] on div "CallBack Days" at bounding box center [784, 433] width 170 height 16
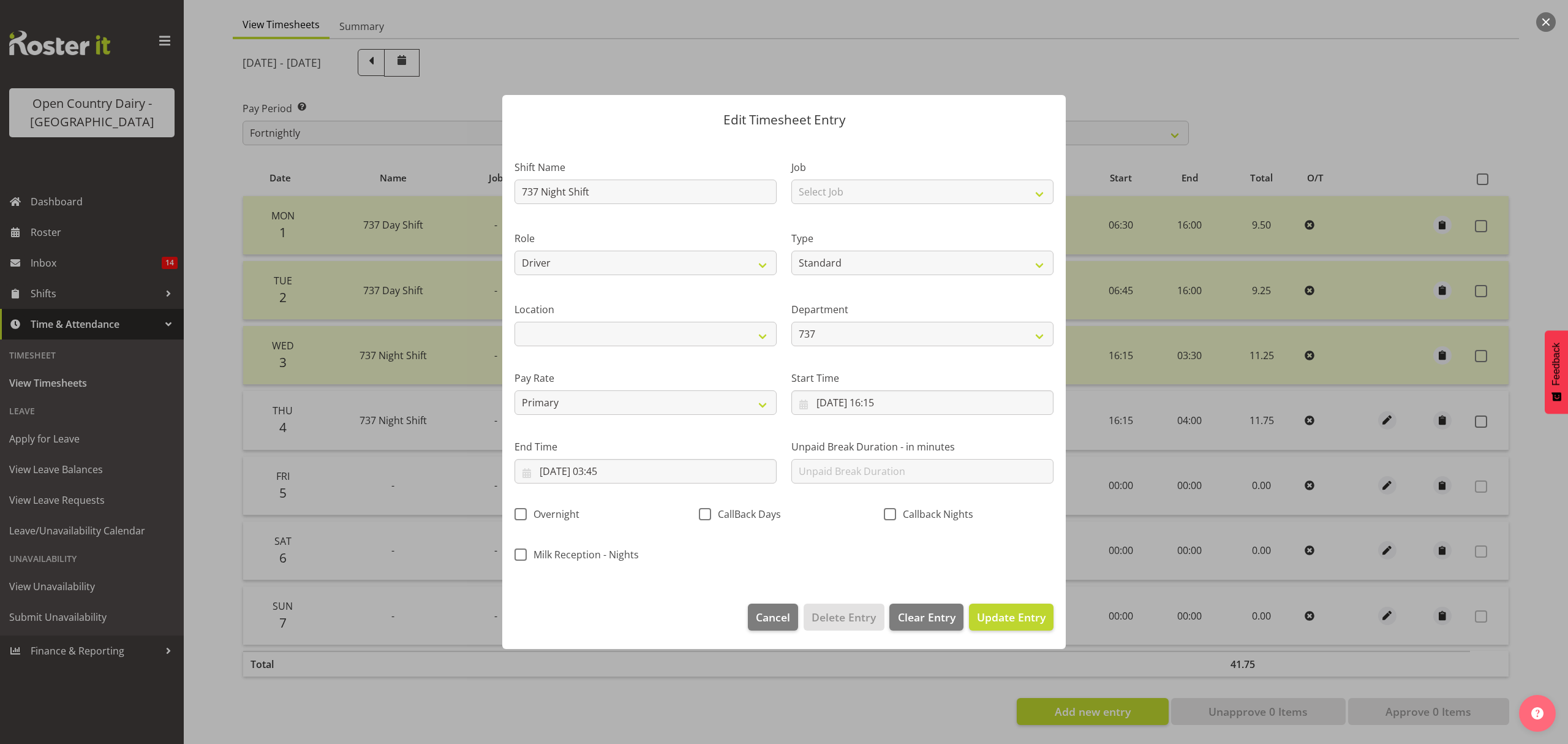
scroll to position [0, 0]
click at [1003, 624] on span "Update Entry" at bounding box center [1011, 616] width 68 height 14
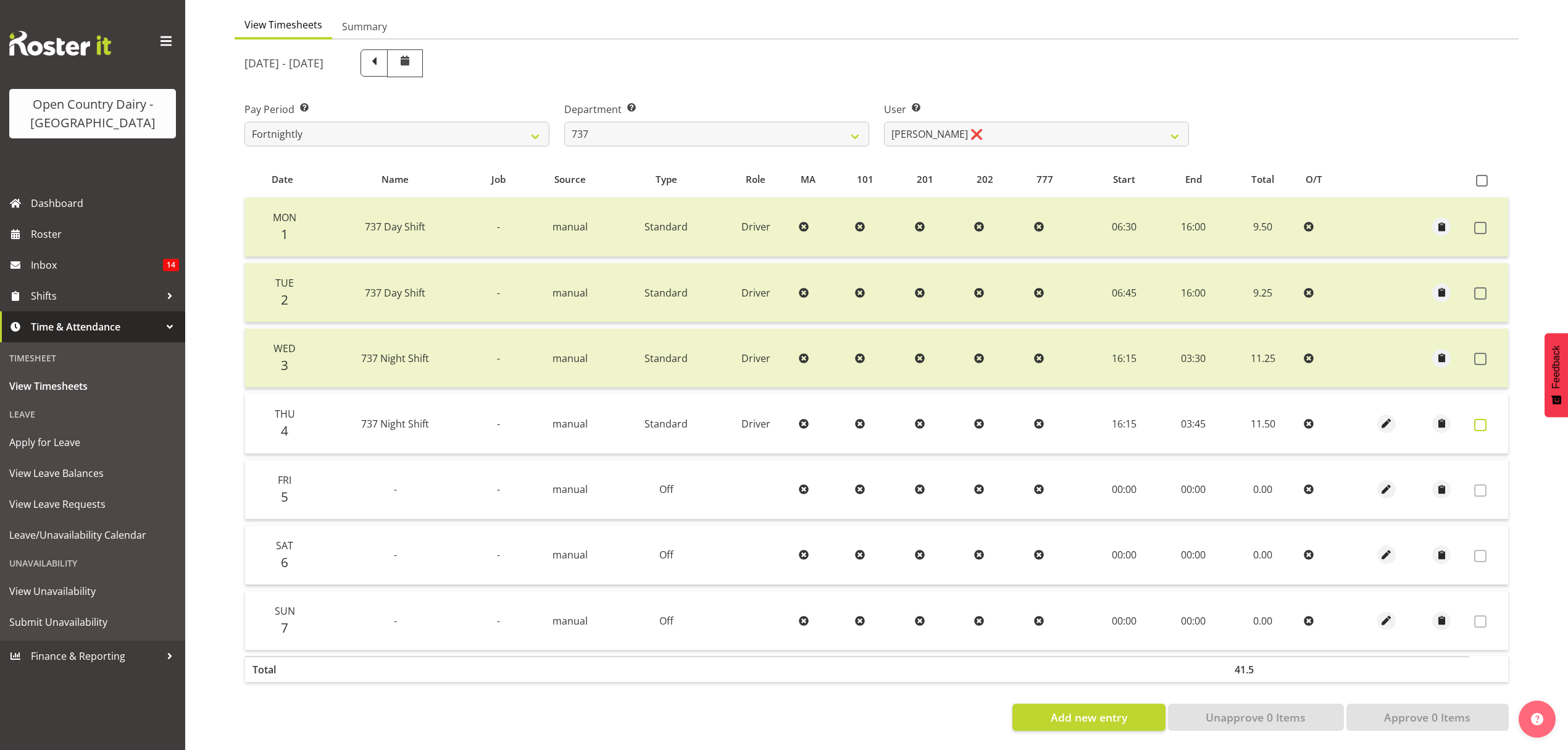
click at [1487, 419] on label at bounding box center [1484, 425] width 19 height 13
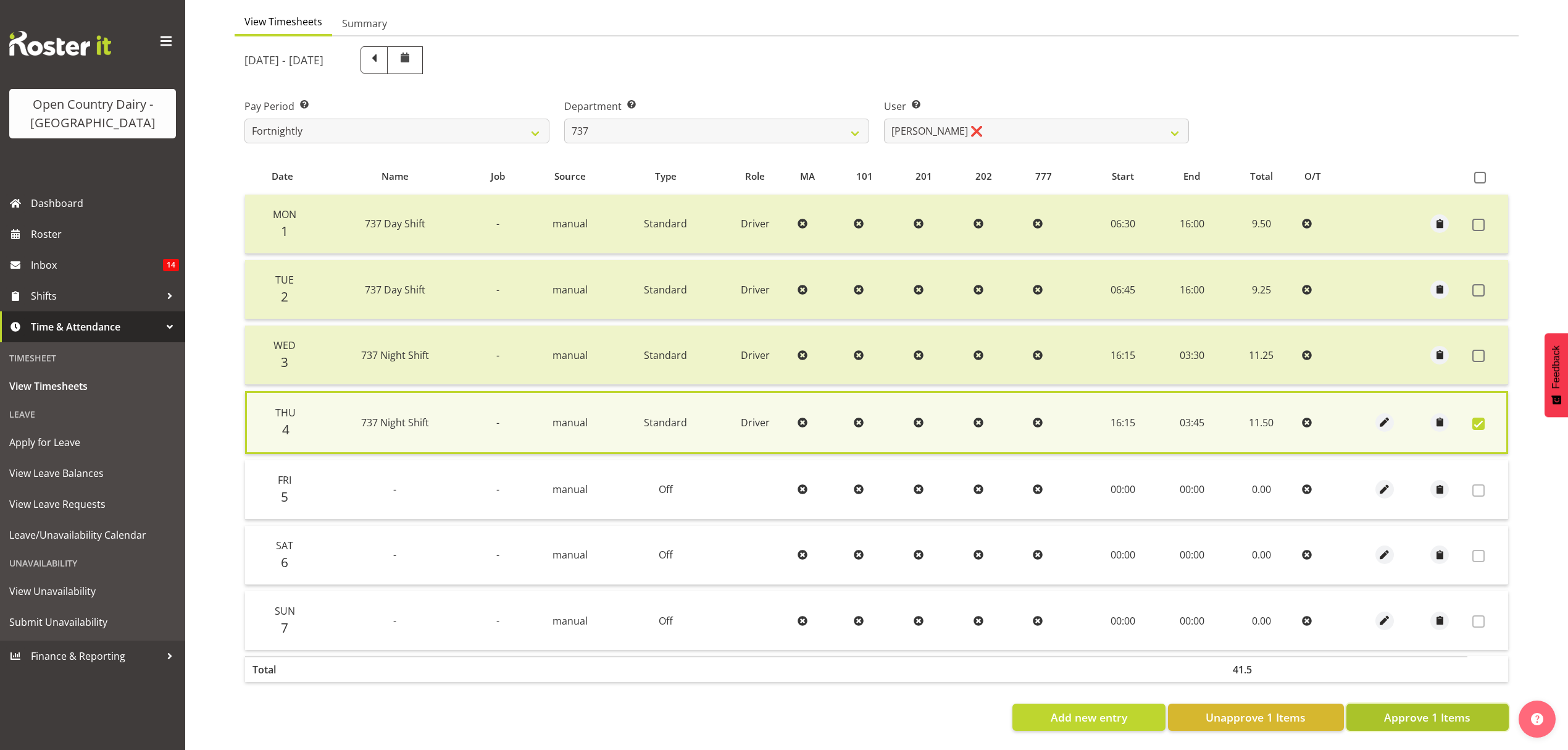
click at [1448, 709] on span "Approve 1 Items" at bounding box center [1426, 717] width 86 height 17
checkbox input "false"
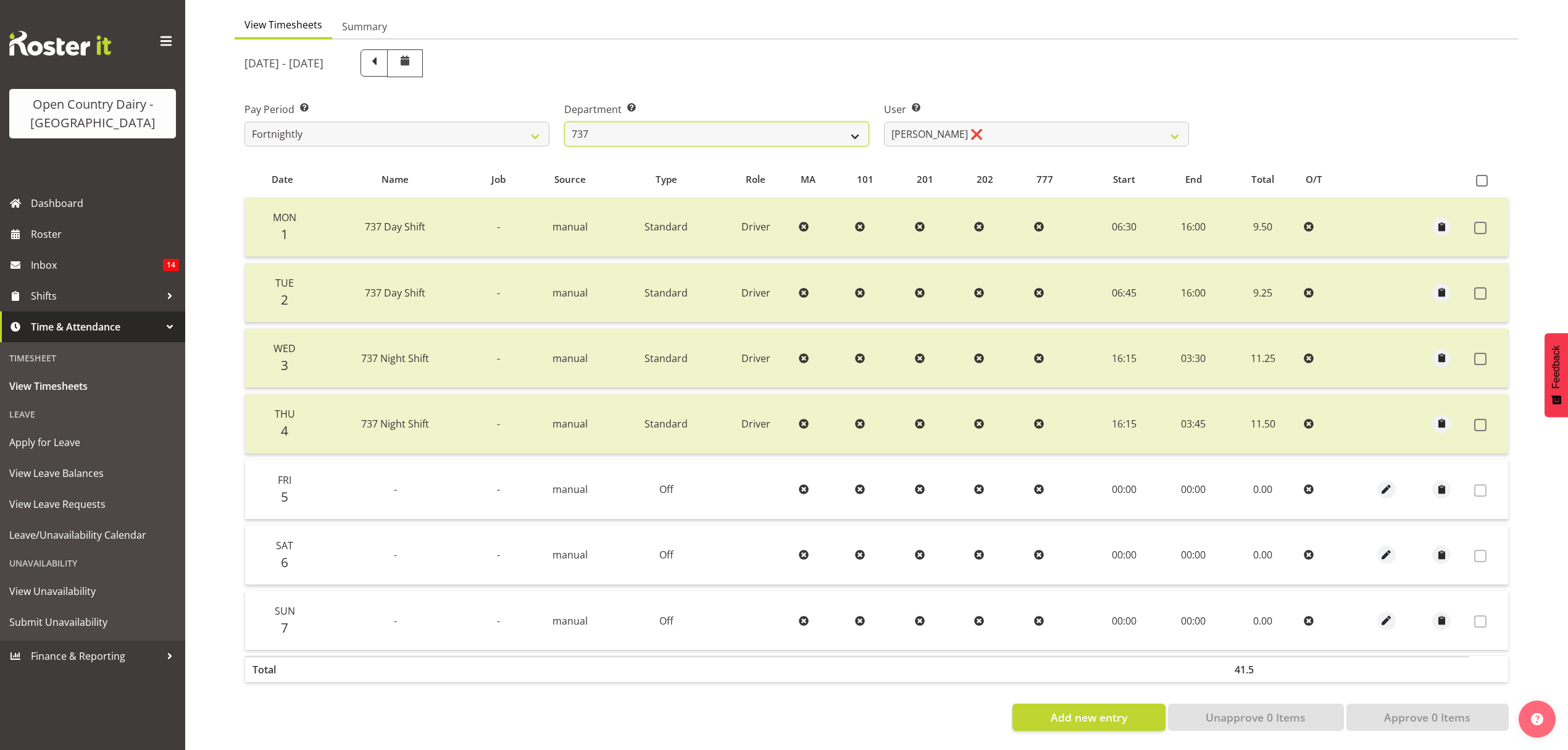
click at [829, 121] on select "734 735 736 737 738 739 851 852 853 854 855 856 858 861 862 865 868 869 870 873" at bounding box center [717, 133] width 305 height 24
select select "682"
click at [564, 121] on select "734 735 736 737 738 739 851 852 853 854 855 856 858 861 862 865 868 869 870 873" at bounding box center [717, 133] width 305 height 24
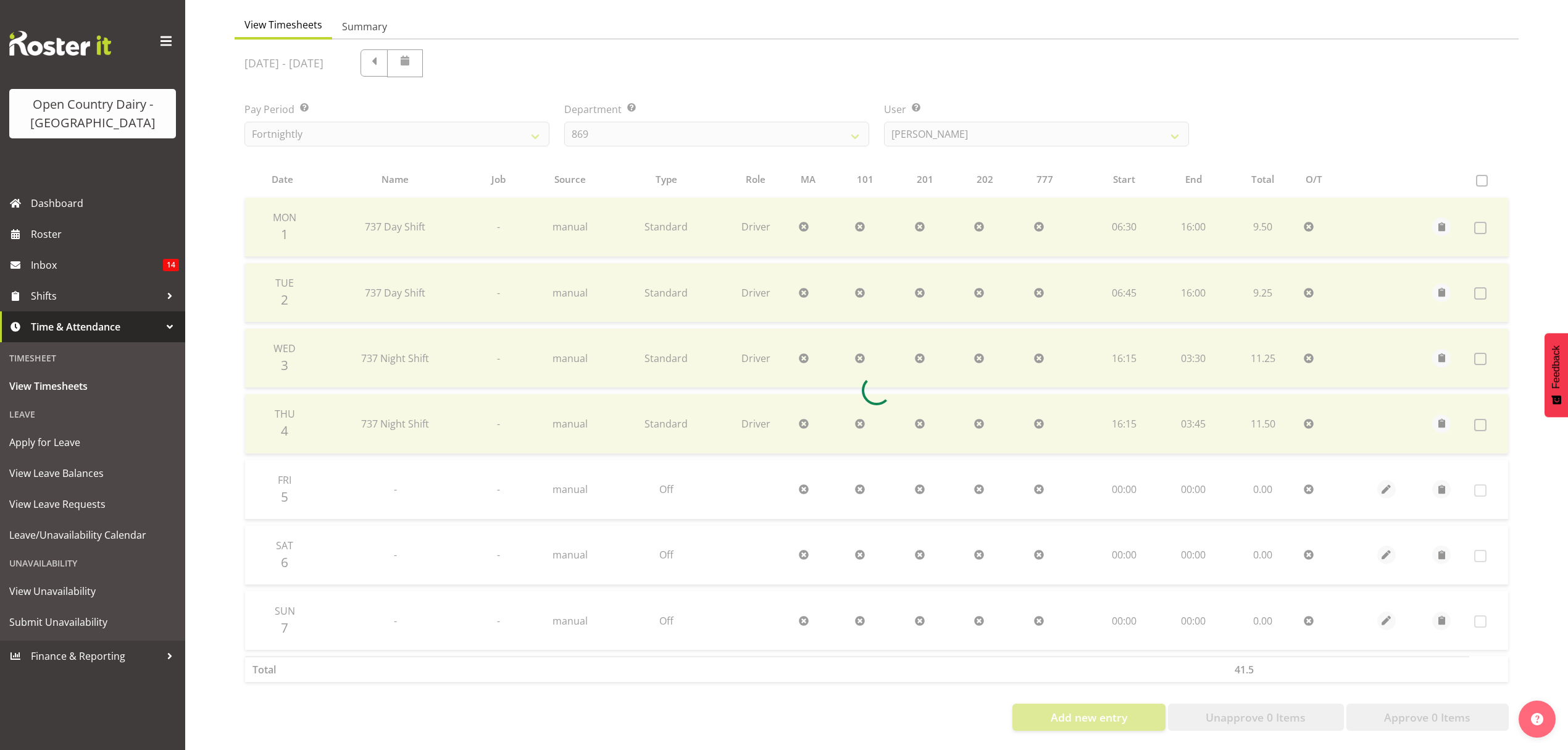
click at [827, 122] on div at bounding box center [877, 390] width 1284 height 700
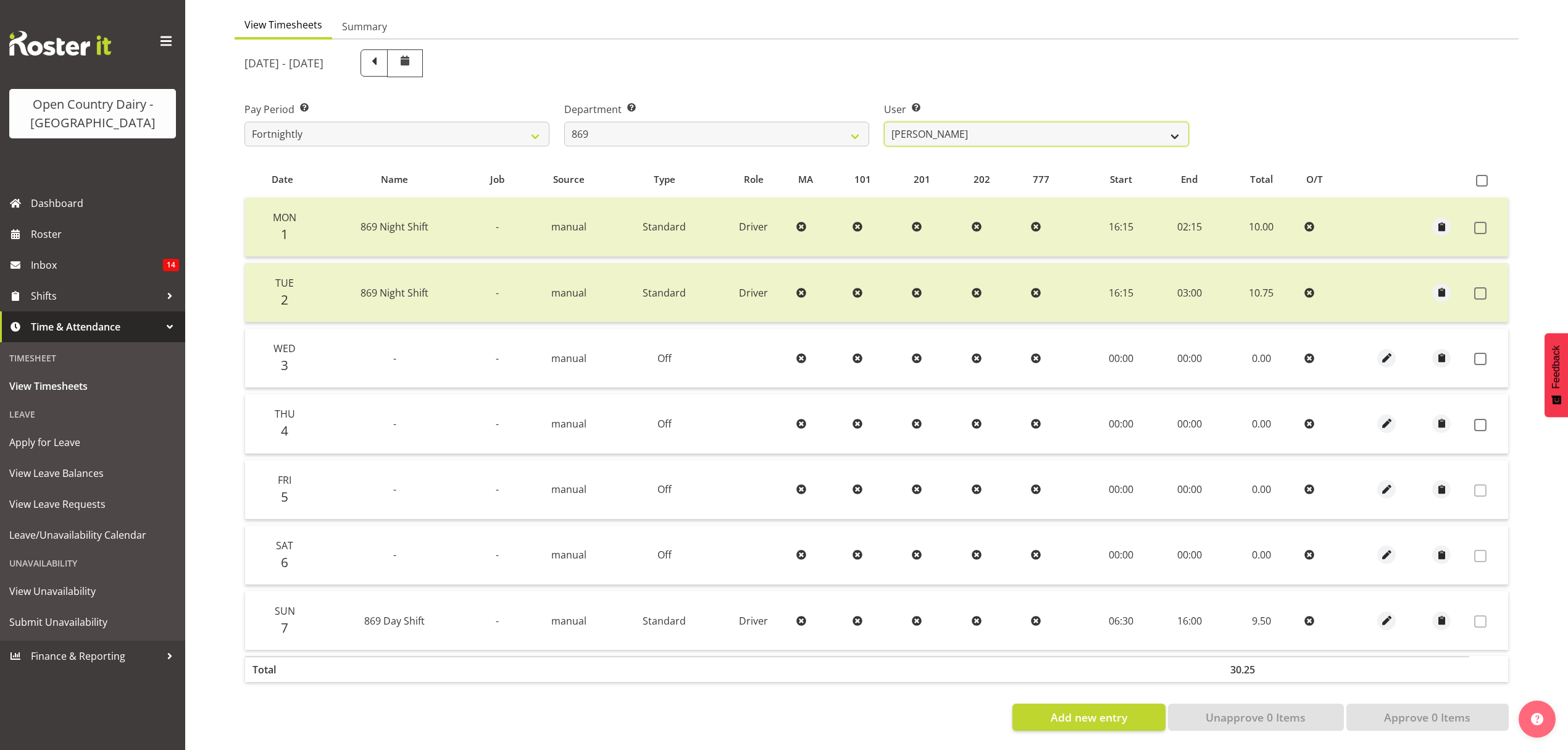
click at [929, 122] on select "[PERSON_NAME] ❌ [PERSON_NAME] ❌ [PERSON_NAME] ❌ [PERSON_NAME] ❌" at bounding box center [1036, 133] width 305 height 24
select select "10302"
click at [884, 121] on select "[PERSON_NAME] ❌ [PERSON_NAME] ❌ [PERSON_NAME] ❌ [PERSON_NAME] ❌" at bounding box center [1036, 133] width 305 height 24
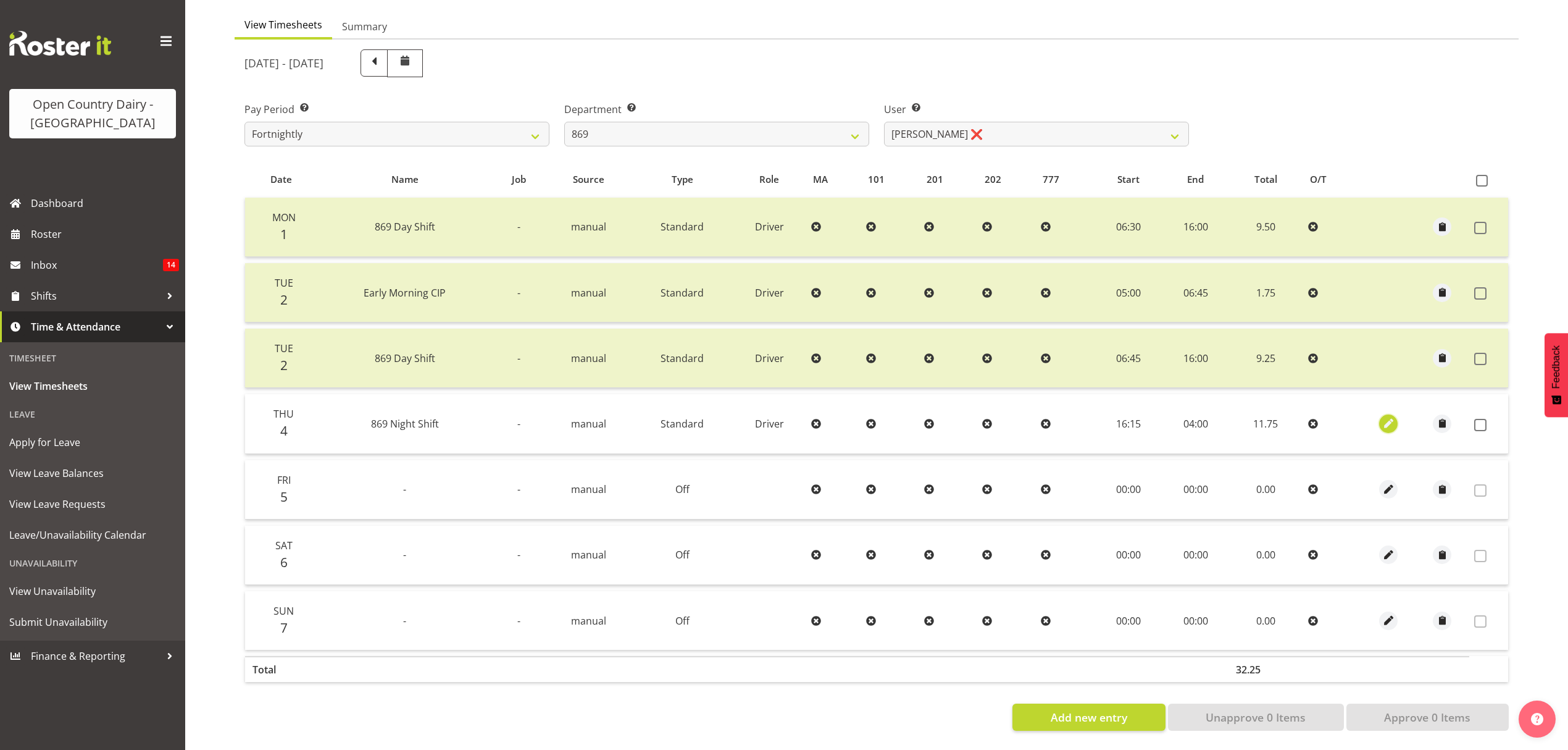
click at [1384, 416] on span "button" at bounding box center [1388, 423] width 15 height 15
select select "Standard"
select select "8"
select select "2025"
select select "4"
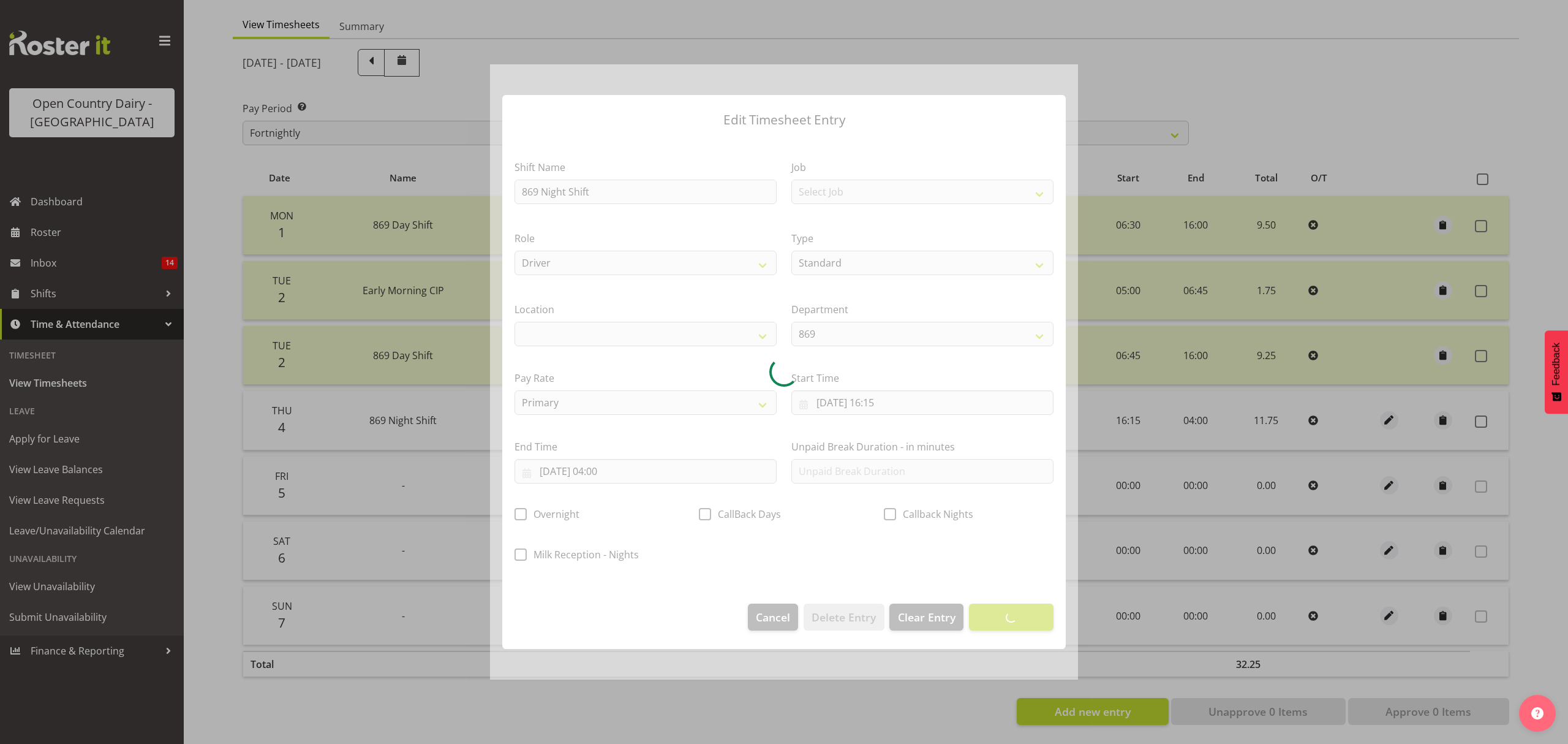
select select
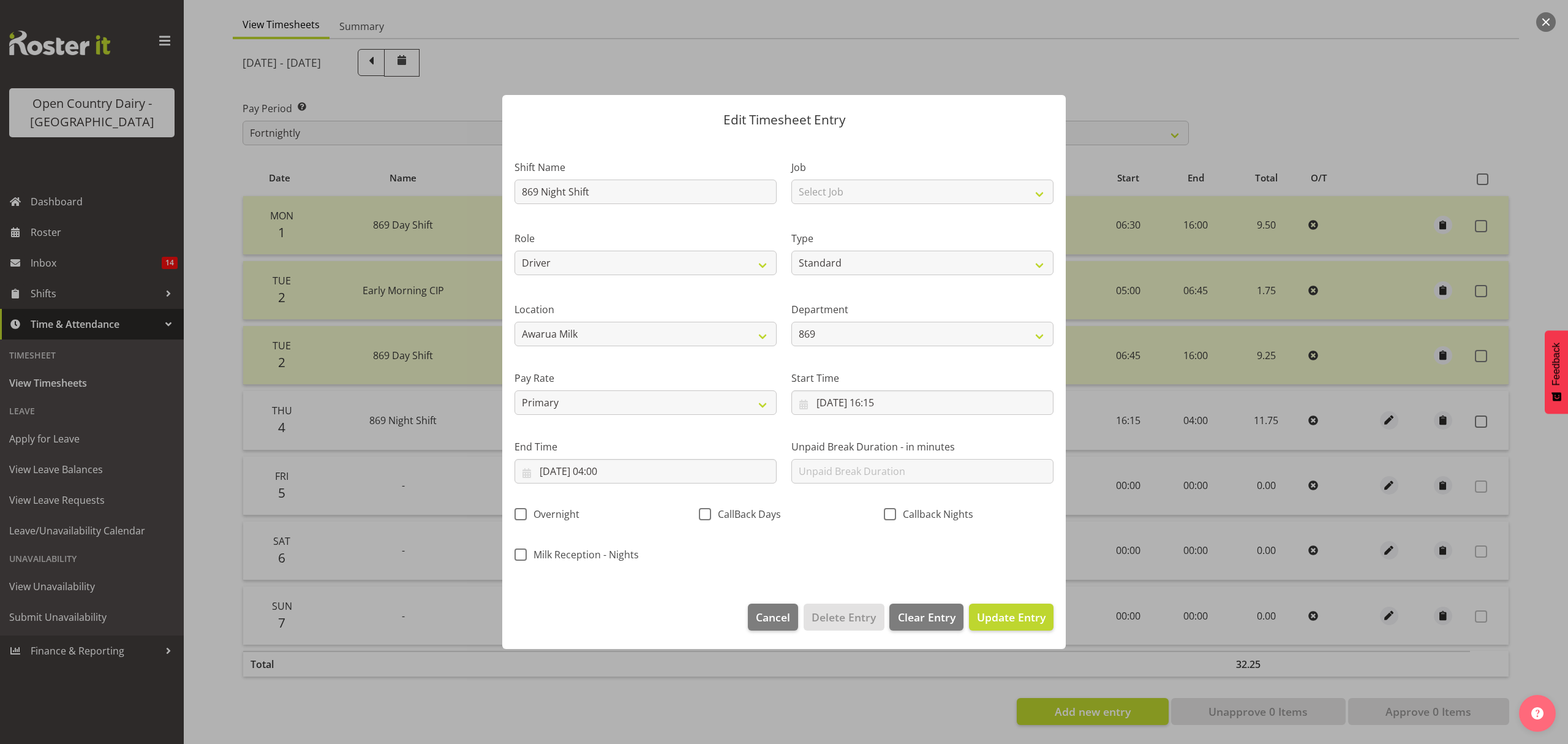
click at [611, 468] on section "Shift Name 869 Night Shift Job Select Job Connecting /unconnecting Trailers Mee…" at bounding box center [784, 364] width 564 height 453
click at [611, 468] on input "[DATE] 04:00" at bounding box center [646, 470] width 262 height 24
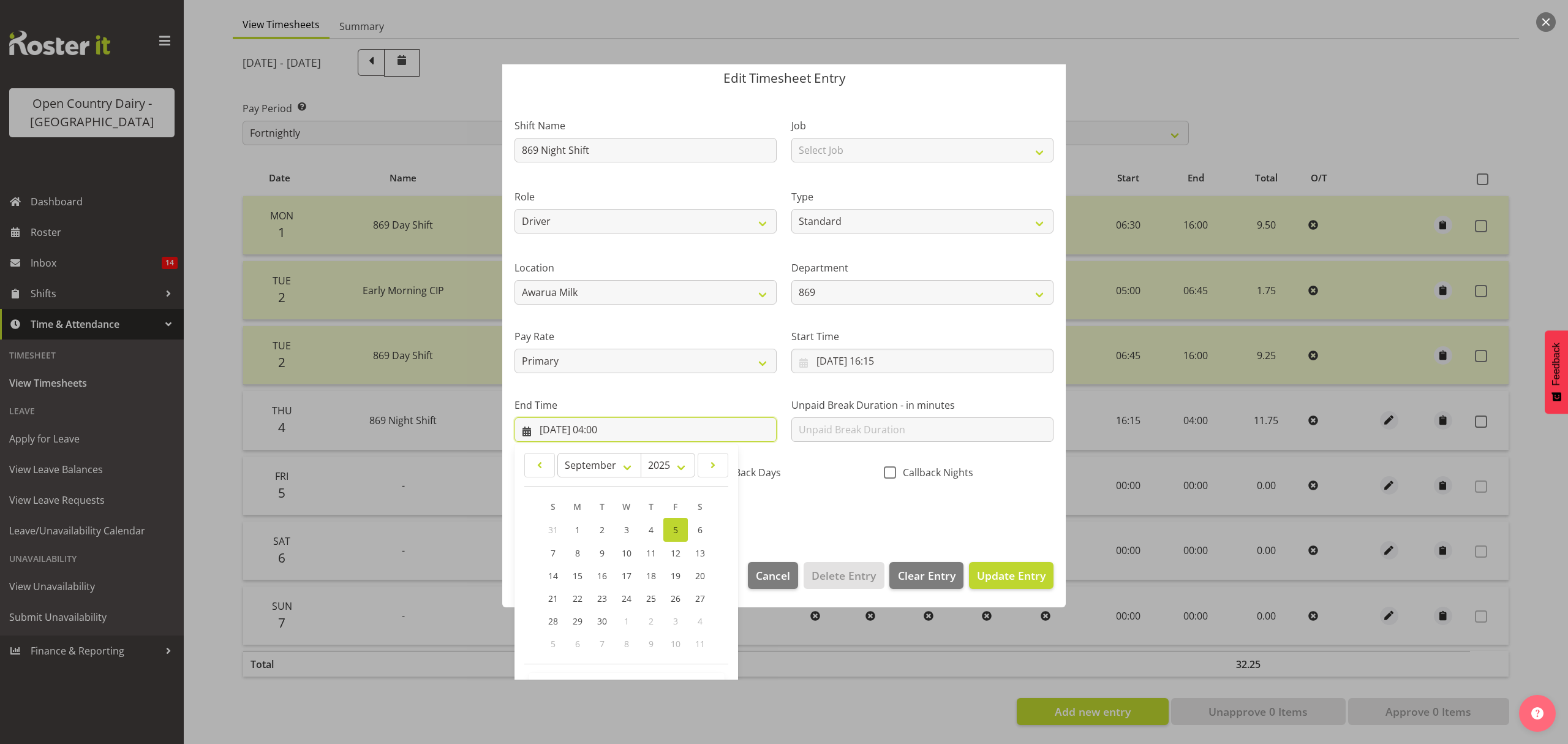
scroll to position [83, 0]
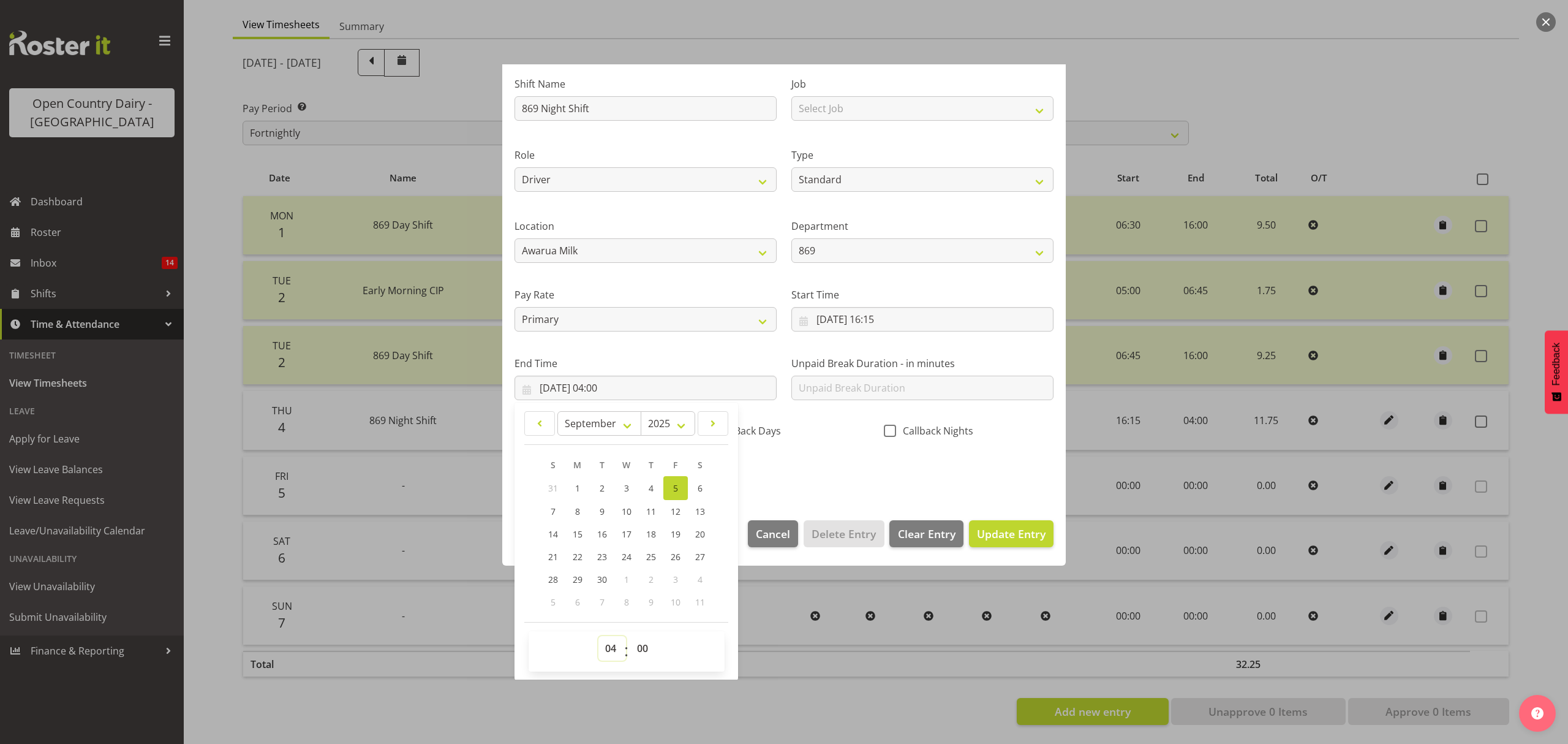
click at [611, 651] on select "00 01 02 03 04 05 06 07 08 09 10 11 12 13 14 15 16 17 18 19 20 21 22 23" at bounding box center [612, 648] width 28 height 24
select select "3"
click at [598, 636] on select "00 01 02 03 04 05 06 07 08 09 10 11 12 13 14 15 16 17 18 19 20 21 22 23" at bounding box center [612, 648] width 28 height 24
type input "[DATE] 03:00"
click at [642, 660] on select "00 01 02 03 04 05 06 07 08 09 10 11 12 13 14 15 16 17 18 19 20 21 22 23 24 25 2…" at bounding box center [644, 648] width 28 height 24
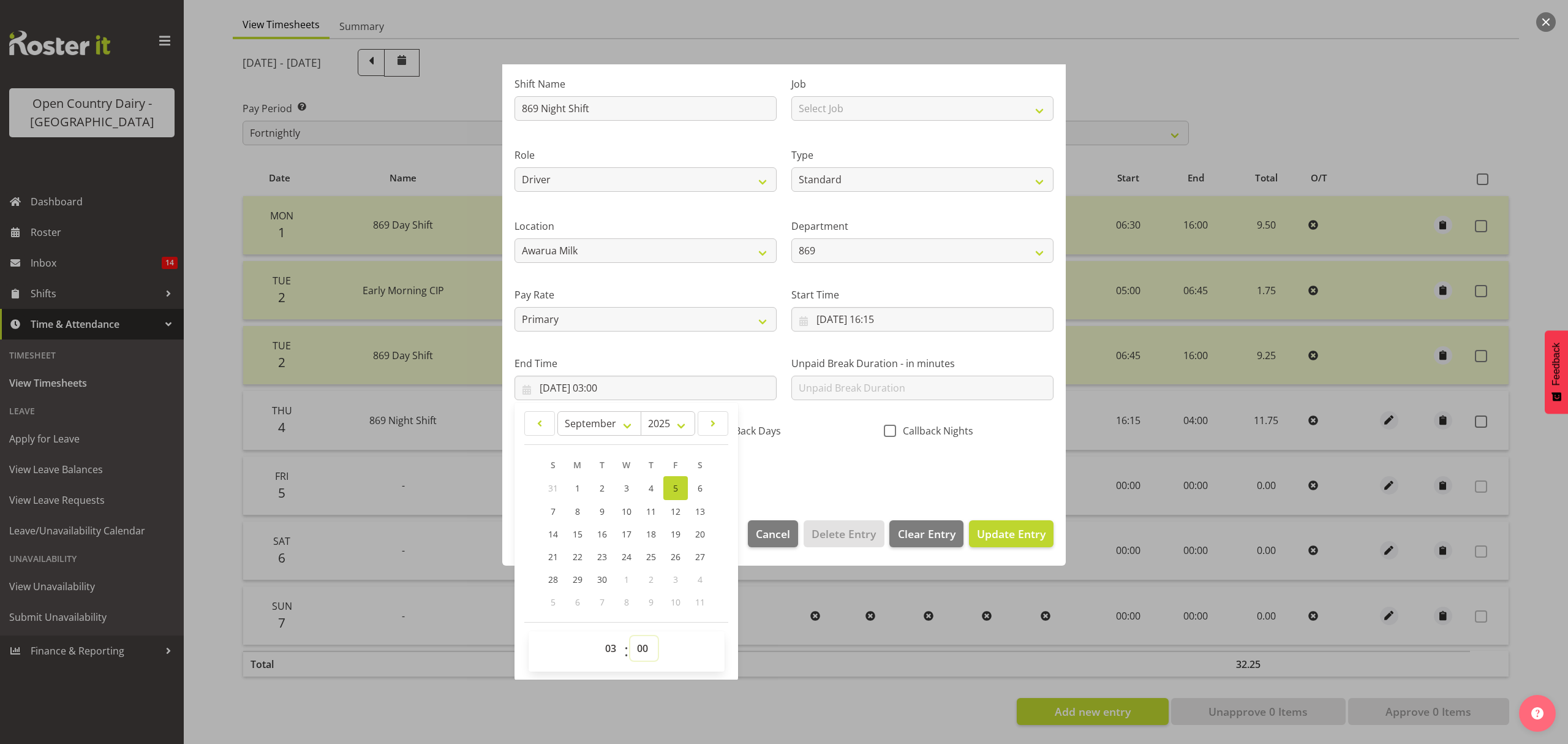
select select "45"
click at [630, 636] on select "00 01 02 03 04 05 06 07 08 09 10 11 12 13 14 15 16 17 18 19 20 21 22 23 24 25 2…" at bounding box center [644, 648] width 28 height 24
type input "[DATE] 03:45"
click at [762, 492] on section "Shift Name 869 Night Shift Job Select Job Connecting /unconnecting Trailers Mee…" at bounding box center [784, 281] width 564 height 453
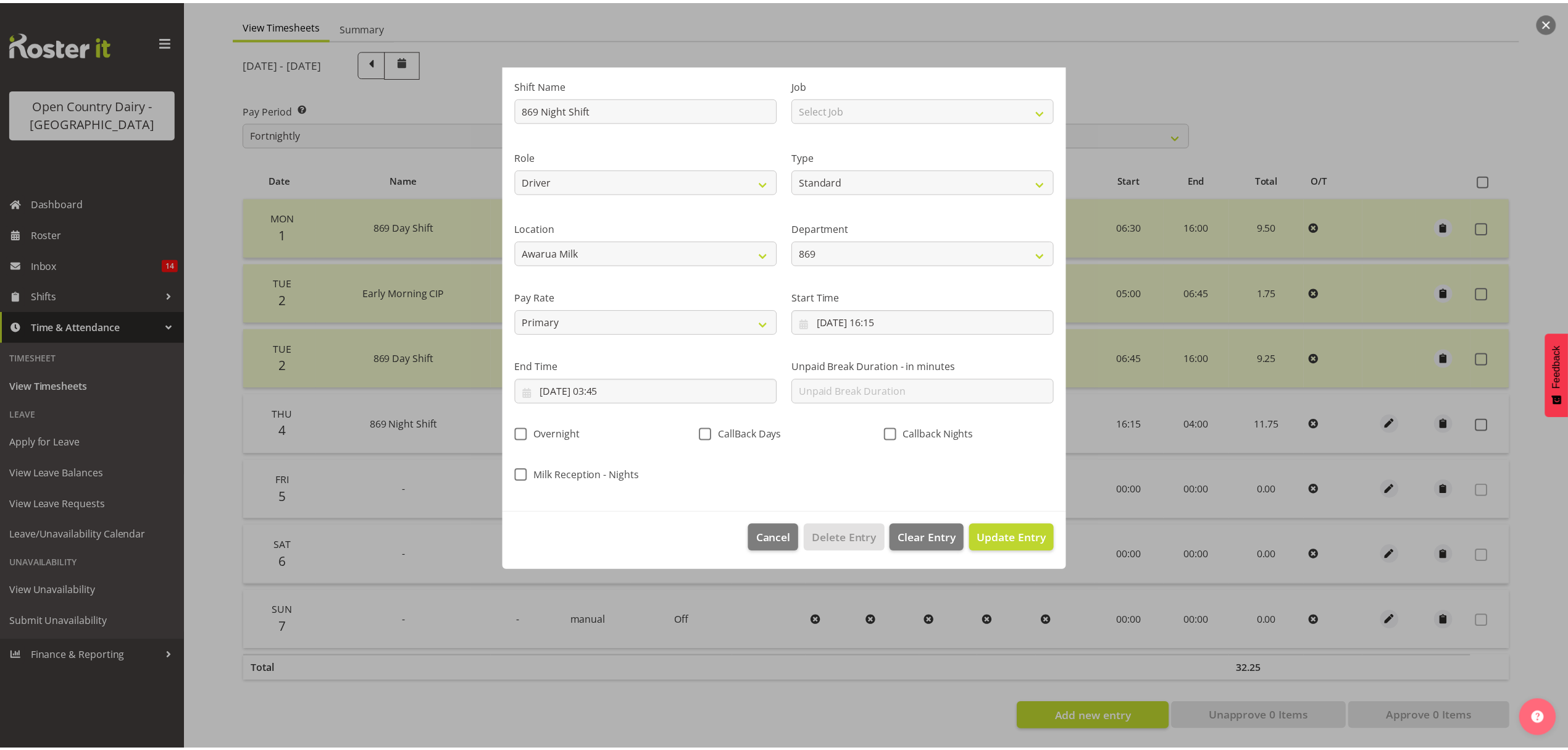
scroll to position [0, 0]
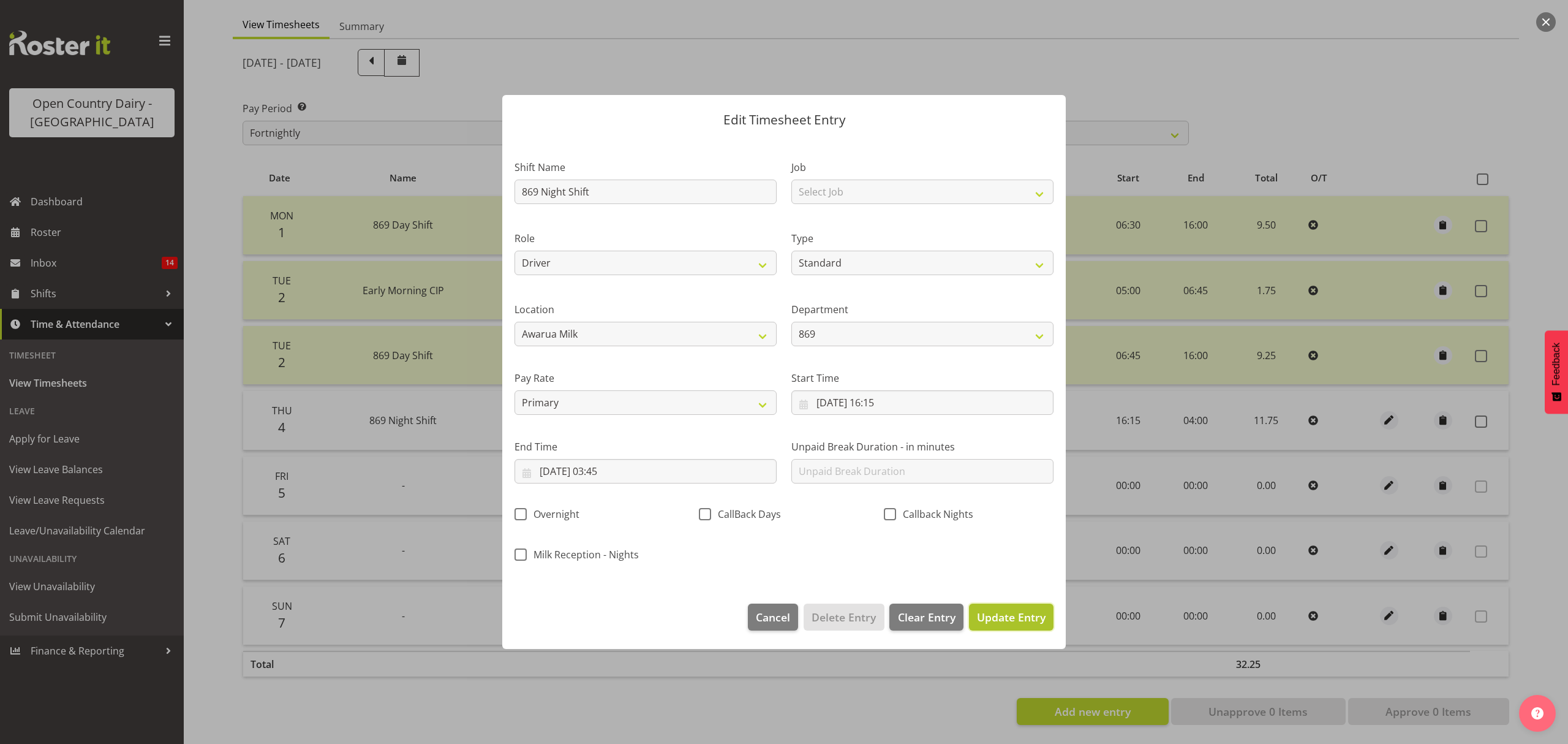
click at [996, 614] on span "Update Entry" at bounding box center [1011, 616] width 68 height 14
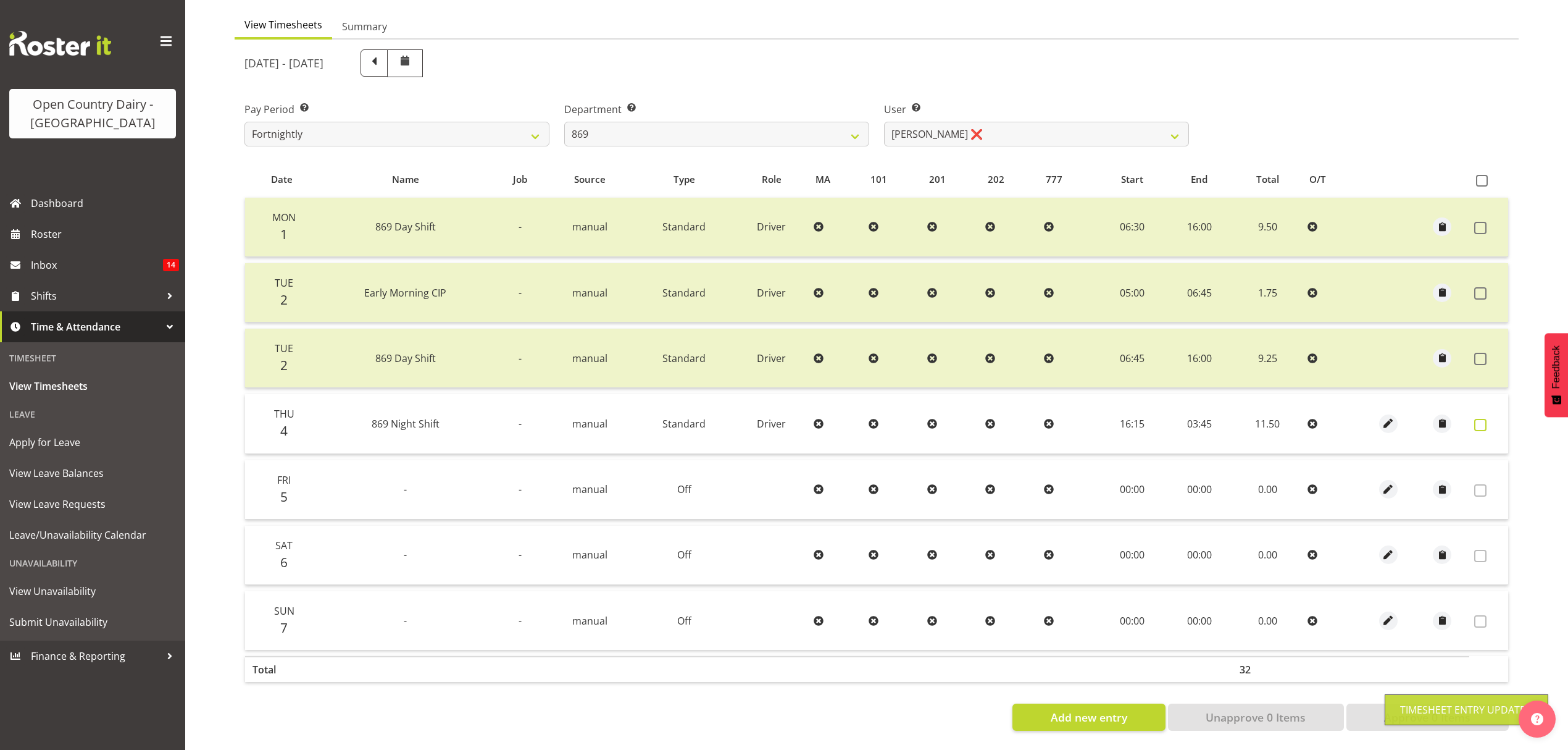
click at [1480, 419] on span at bounding box center [1480, 425] width 13 height 13
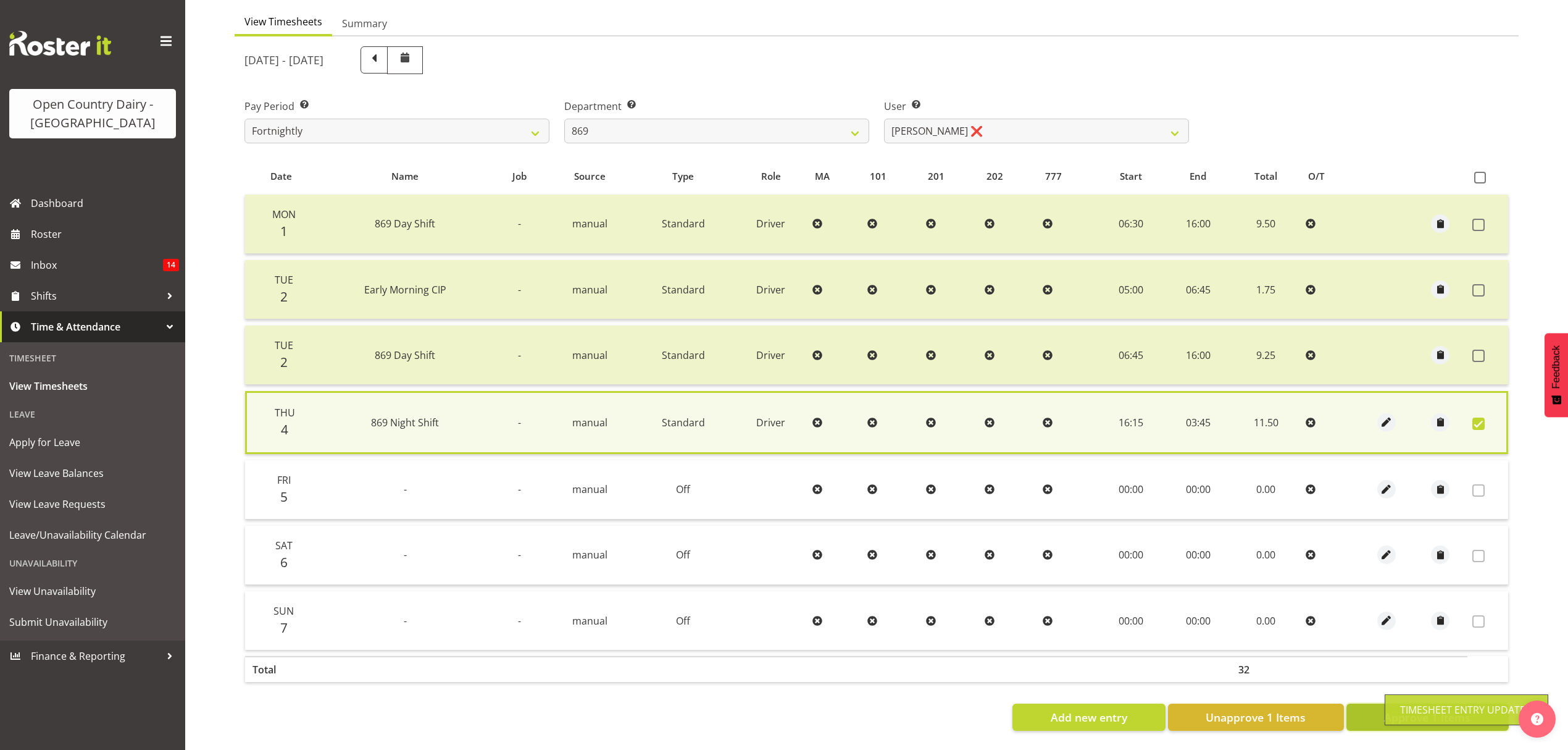
click at [1364, 715] on button "Approve 1 Items" at bounding box center [1426, 717] width 162 height 27
checkbox input "false"
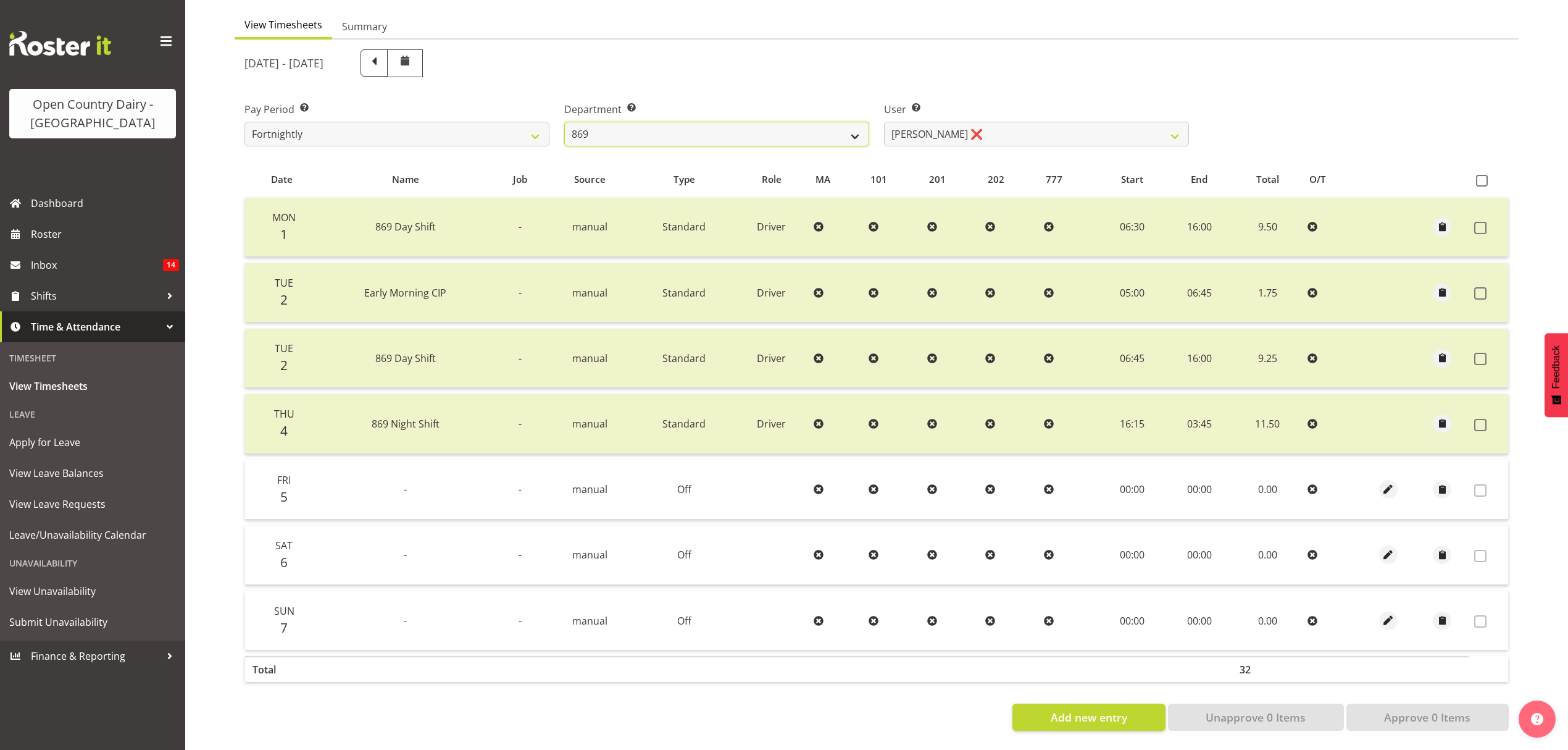
click at [749, 121] on select "734 735 736 737 738 739 851 852 853 854 855 856 858 861 862 865 868 869 870 873" at bounding box center [717, 133] width 305 height 24
select select "755"
click at [564, 121] on select "734 735 736 737 738 739 851 852 853 854 855 856 858 861 862 865 868 869 870 873" at bounding box center [717, 133] width 305 height 24
select select "10940"
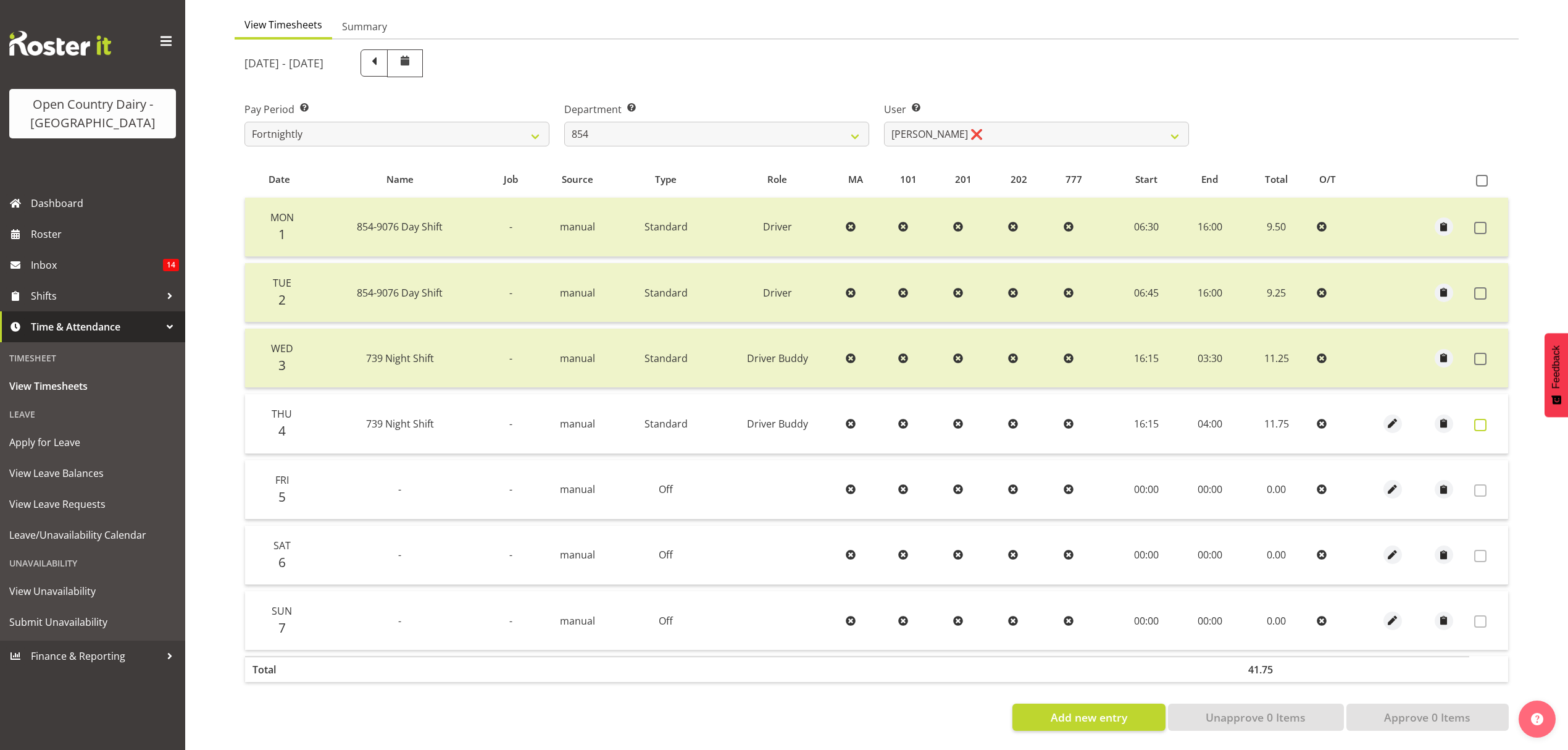
click at [1482, 419] on span at bounding box center [1480, 425] width 13 height 13
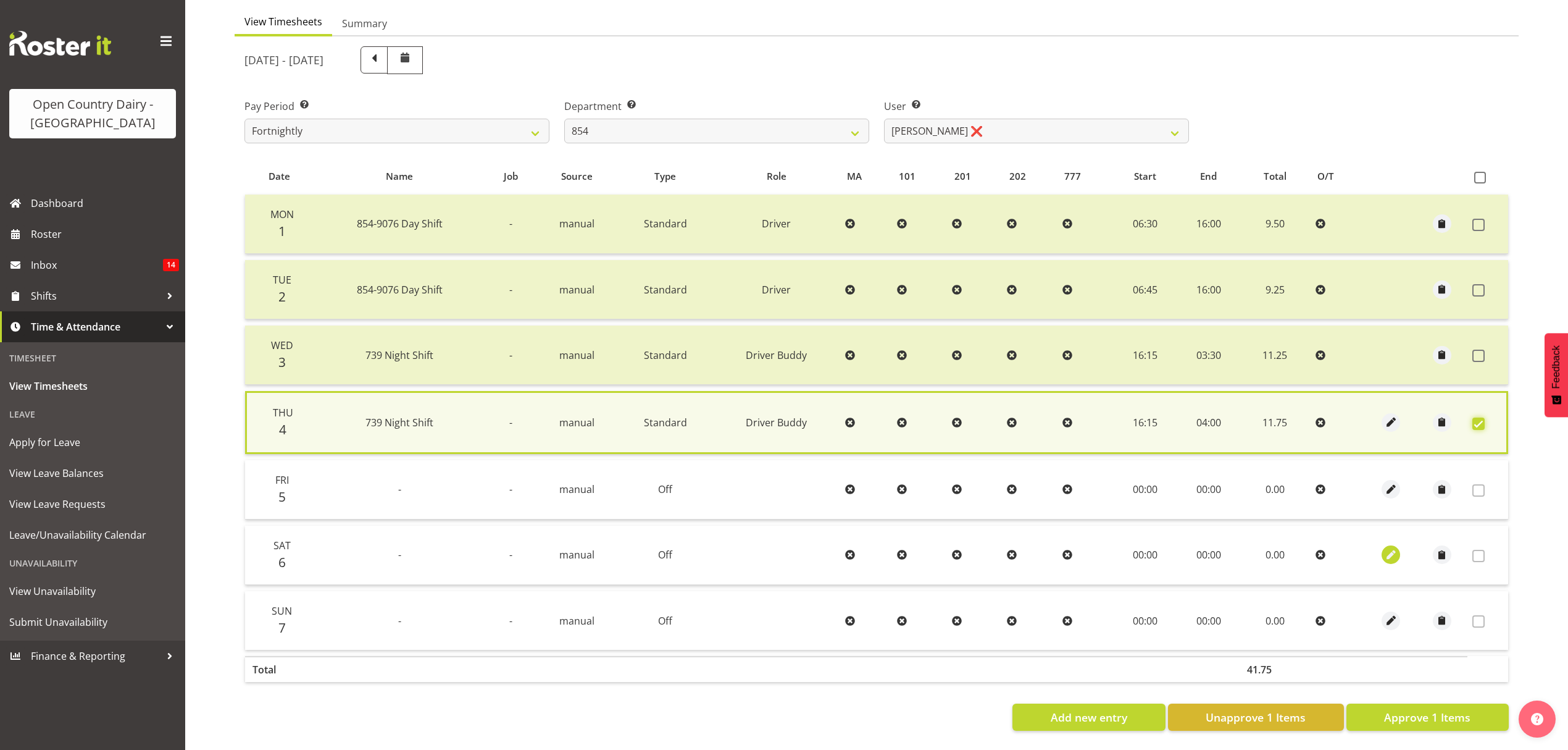
scroll to position [126, 0]
click at [1430, 709] on span "Approve 1 Items" at bounding box center [1426, 717] width 86 height 17
checkbox input "false"
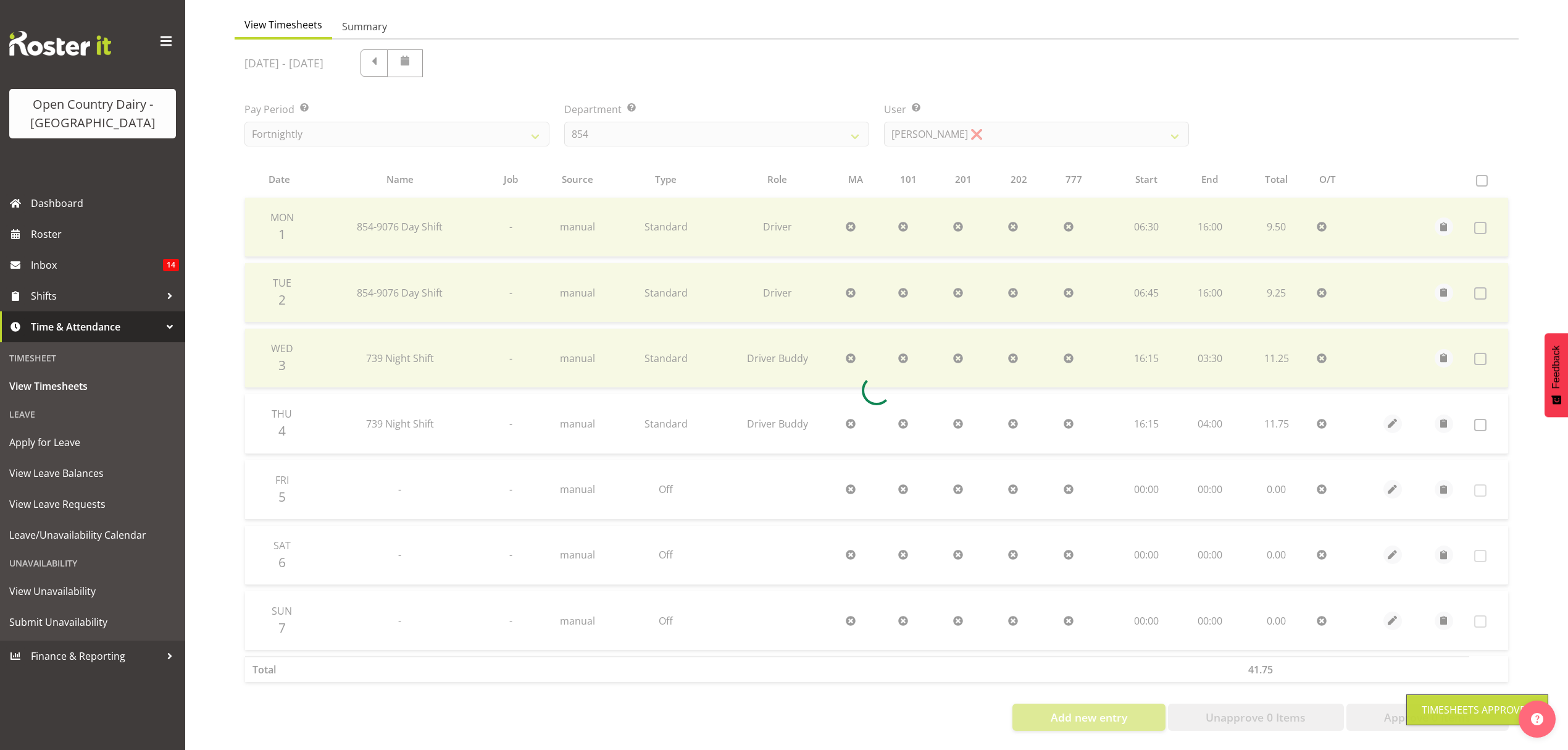
scroll to position [123, 0]
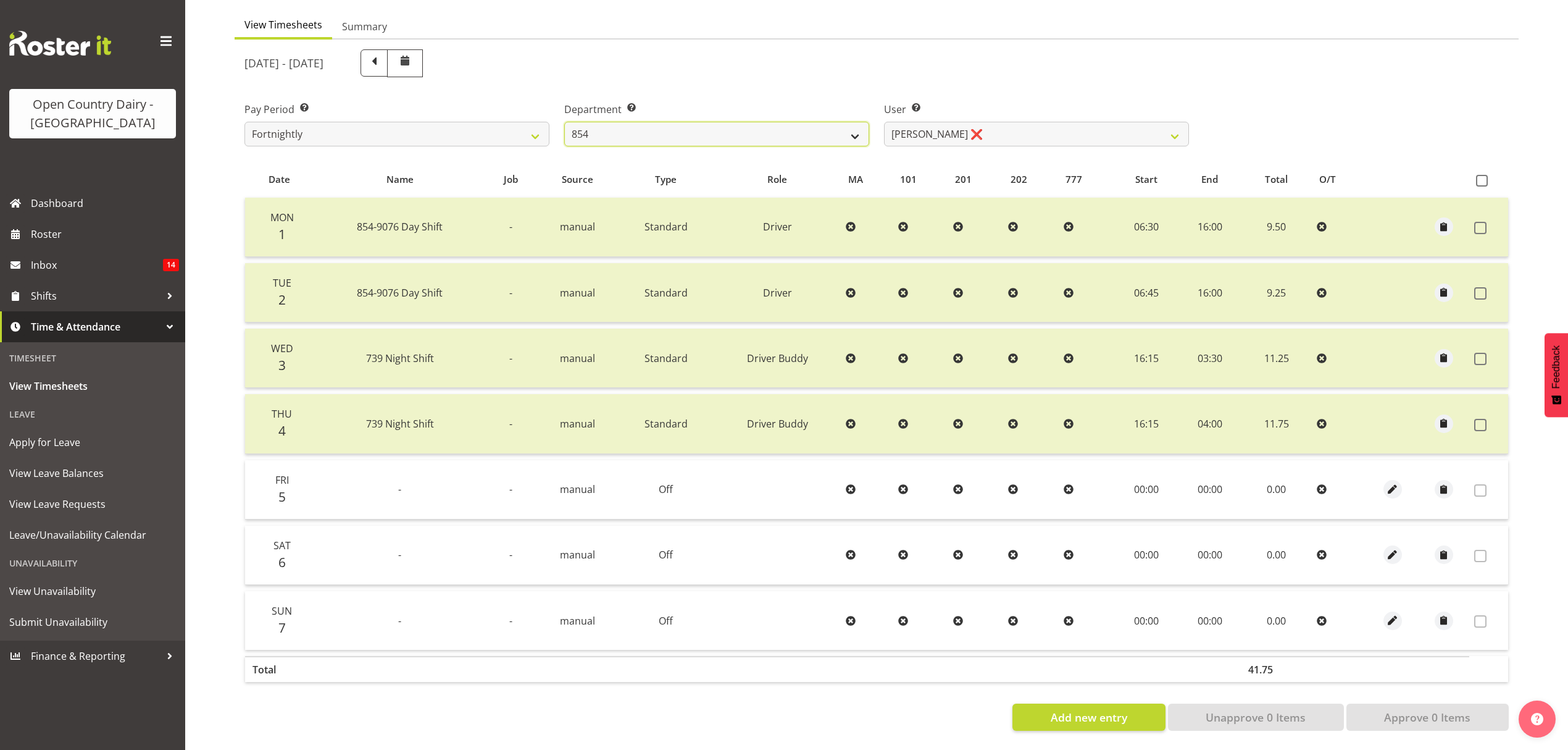
click at [811, 131] on select "734 735 736 737 738 739 851 852 853 854 855 856 858 861 862 865 868 869 870 873" at bounding box center [717, 133] width 305 height 24
click at [912, 131] on select "[PERSON_NAME] ❌ [PERSON_NAME] ❌ [PERSON_NAME] ❌ [PERSON_NAME] ❌" at bounding box center [1036, 133] width 305 height 24
click at [783, 121] on select "734 735 736 737 738 739 851 852 853 854 855 856 858 861 862 865 868 869 870 873" at bounding box center [717, 133] width 305 height 24
click at [793, 131] on select "734 735 736 737 738 739 851 852 853 854 855 856 858 861 862 865 868 869 870 873" at bounding box center [717, 133] width 305 height 24
click at [564, 121] on select "734 735 736 737 738 739 851 852 853 854 855 856 858 861 862 865 868 869 870 873" at bounding box center [717, 133] width 305 height 24
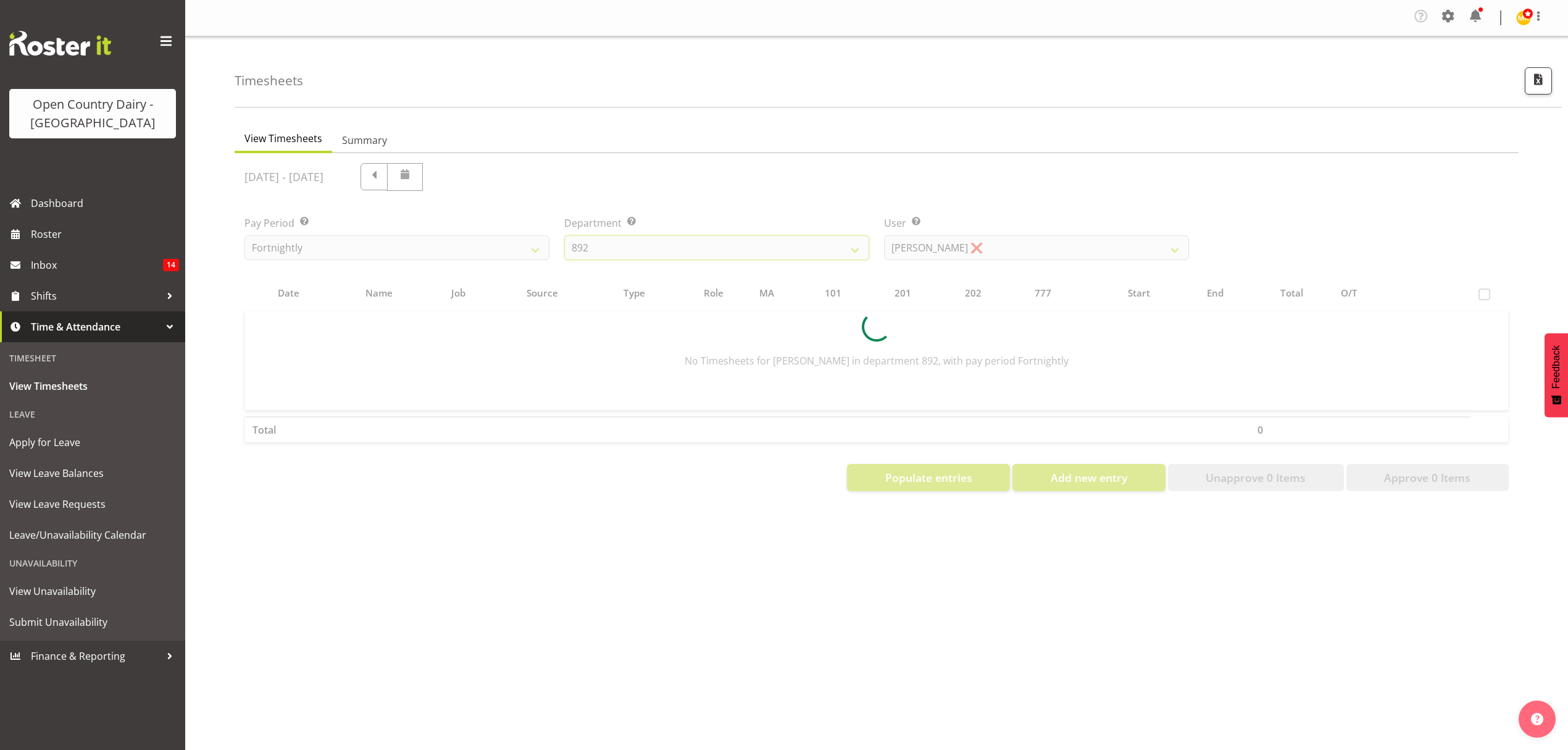
scroll to position [0, 0]
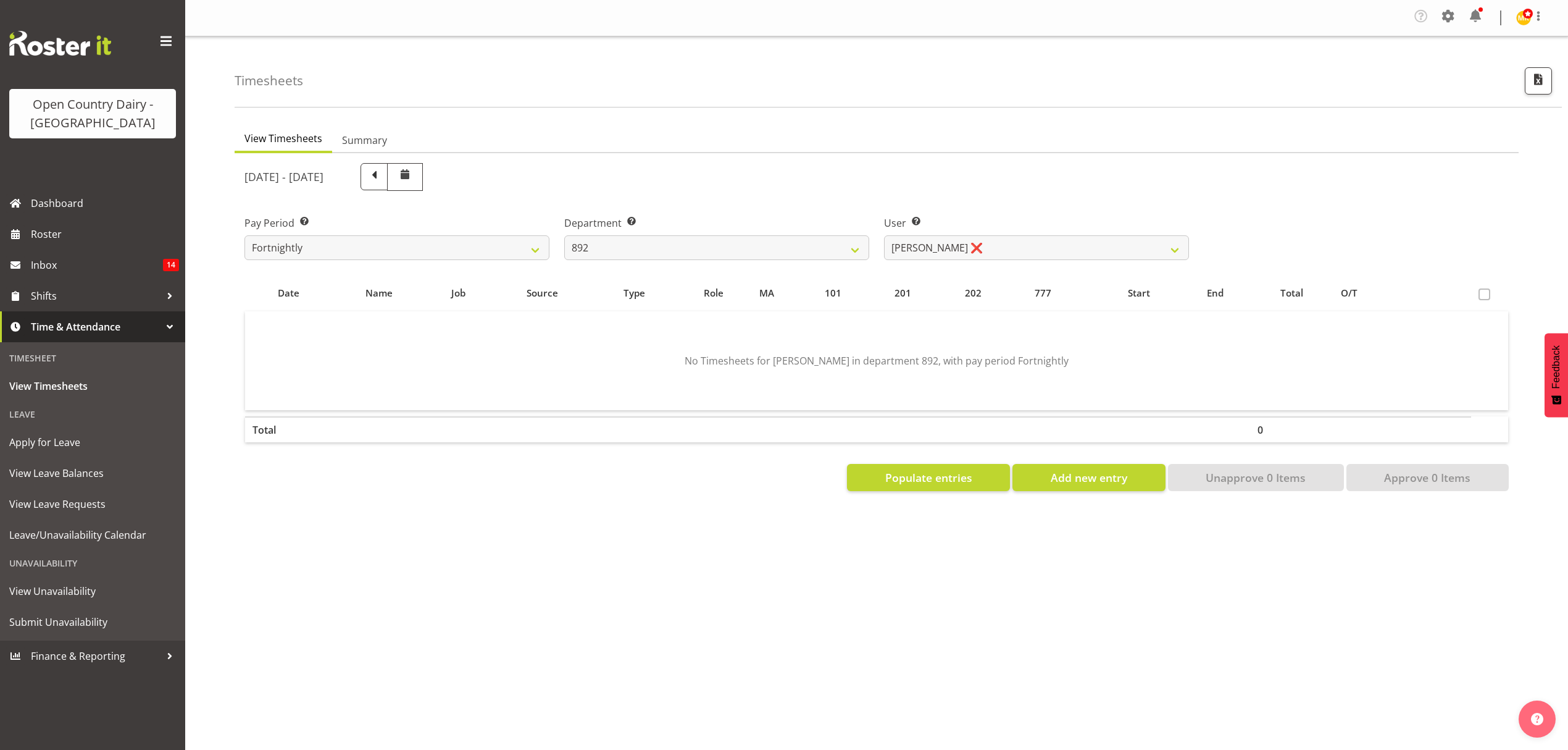
click at [981, 126] on div "View Timesheets Summary [DATE] - [DATE] Pay Period Select which pay period you …" at bounding box center [901, 363] width 1333 height 494
click at [959, 256] on select "[PERSON_NAME] ❌ [PERSON_NAME] ❌ [PERSON_NAME] ❌ [PERSON_NAME] ❌ [PERSON_NAME] ❌" at bounding box center [1036, 247] width 305 height 24
click at [736, 245] on select "734 735 736 737 738 739 851 852 853 854 855 856 858 861 862 865 868 869 870 873" at bounding box center [717, 247] width 305 height 24
click at [564, 236] on select "734 735 736 737 738 739 851 852 853 854 855 856 858 861 862 865 868 869 870 873" at bounding box center [717, 247] width 305 height 24
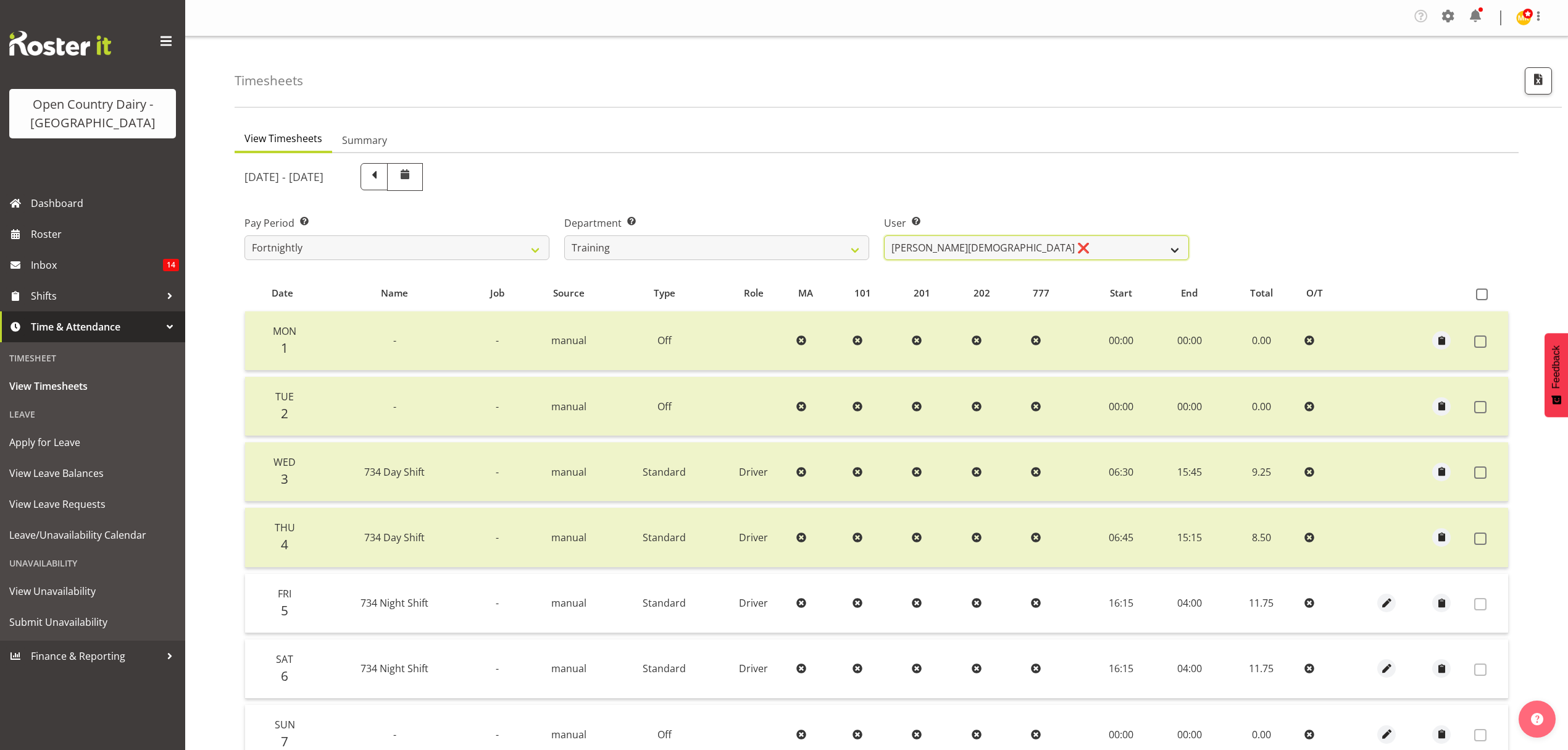
click at [965, 251] on select "[PERSON_NAME][DEMOGRAPHIC_DATA] ❌" at bounding box center [1036, 247] width 305 height 24
click at [788, 245] on select "734 735 736 737 738 739 851 852 853 854 855 856 858 861 862 865 868 869 870 873" at bounding box center [717, 247] width 305 height 24
click at [886, 92] on div "Timesheets" at bounding box center [898, 72] width 1327 height 71
click at [681, 246] on select "734 735 736 737 738 739 851 852 853 854 855 856 858 861 862 865 868 869 870 873" at bounding box center [717, 247] width 305 height 24
select select "686"
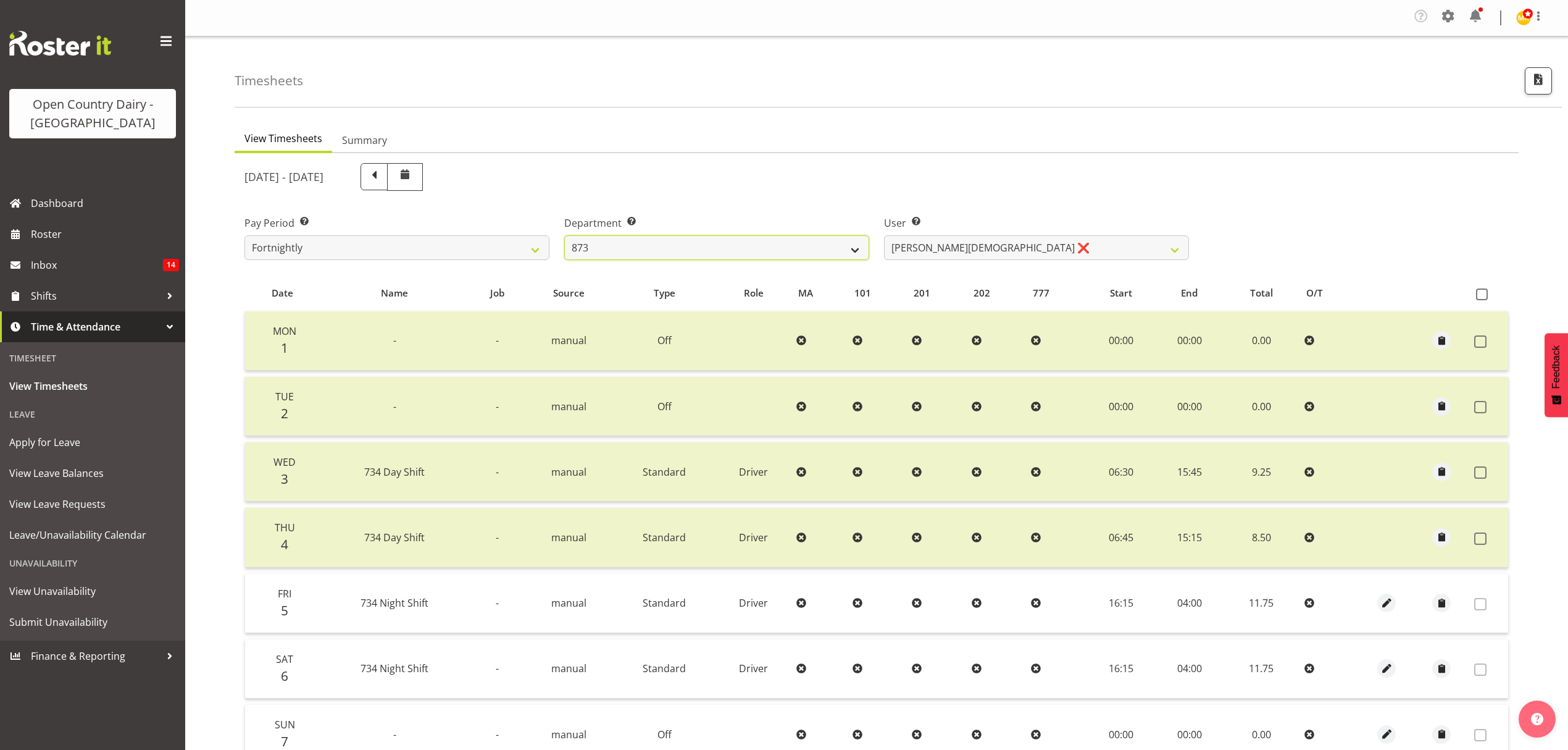
click at [564, 236] on select "734 735 736 737 738 739 851 852 853 854 855 856 858 861 862 865 868 869 870 873" at bounding box center [717, 247] width 305 height 24
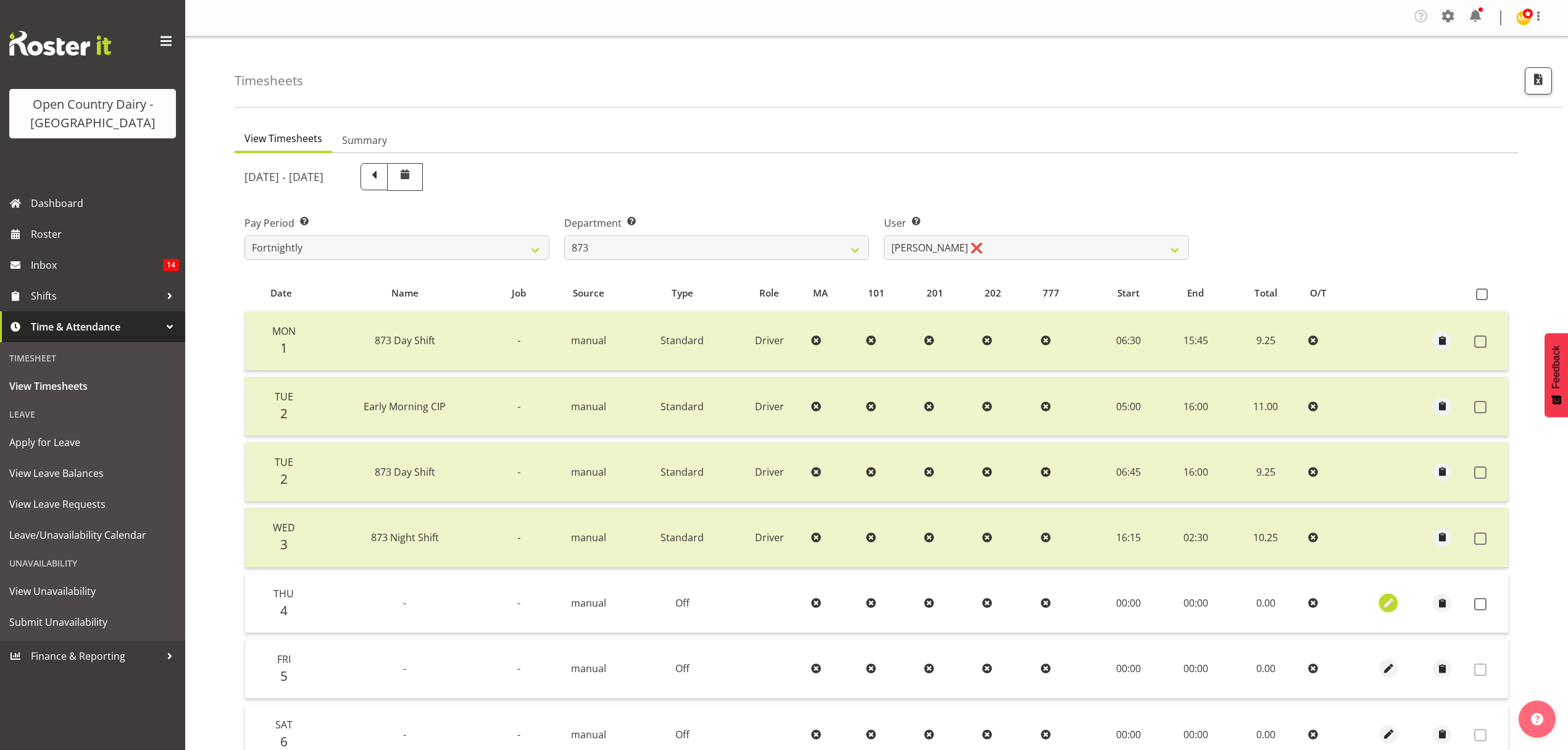
click at [1386, 593] on span "button" at bounding box center [1388, 602] width 15 height 20
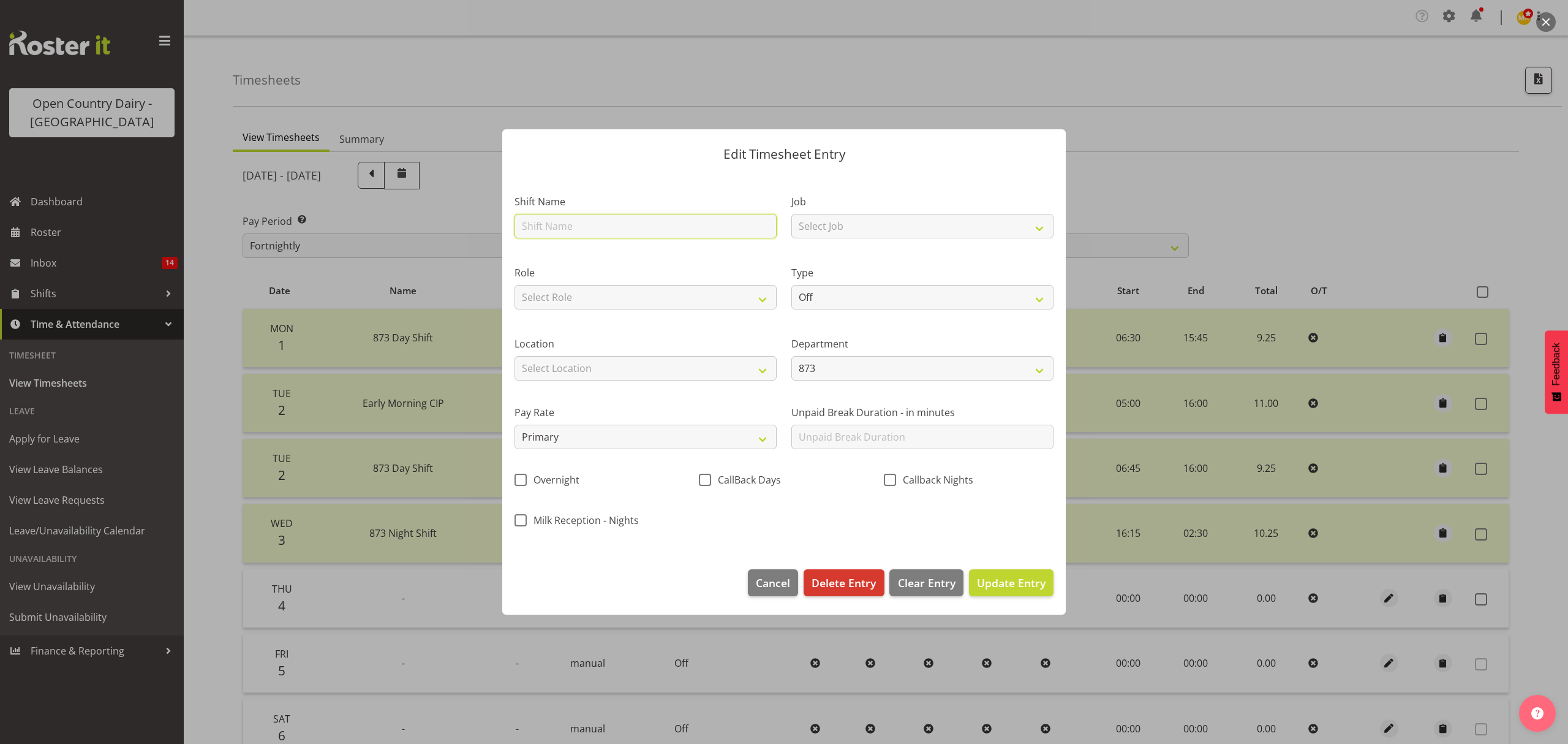
click at [623, 217] on input "text" at bounding box center [646, 226] width 262 height 24
click at [670, 226] on input "Nightshift" at bounding box center [646, 226] width 262 height 24
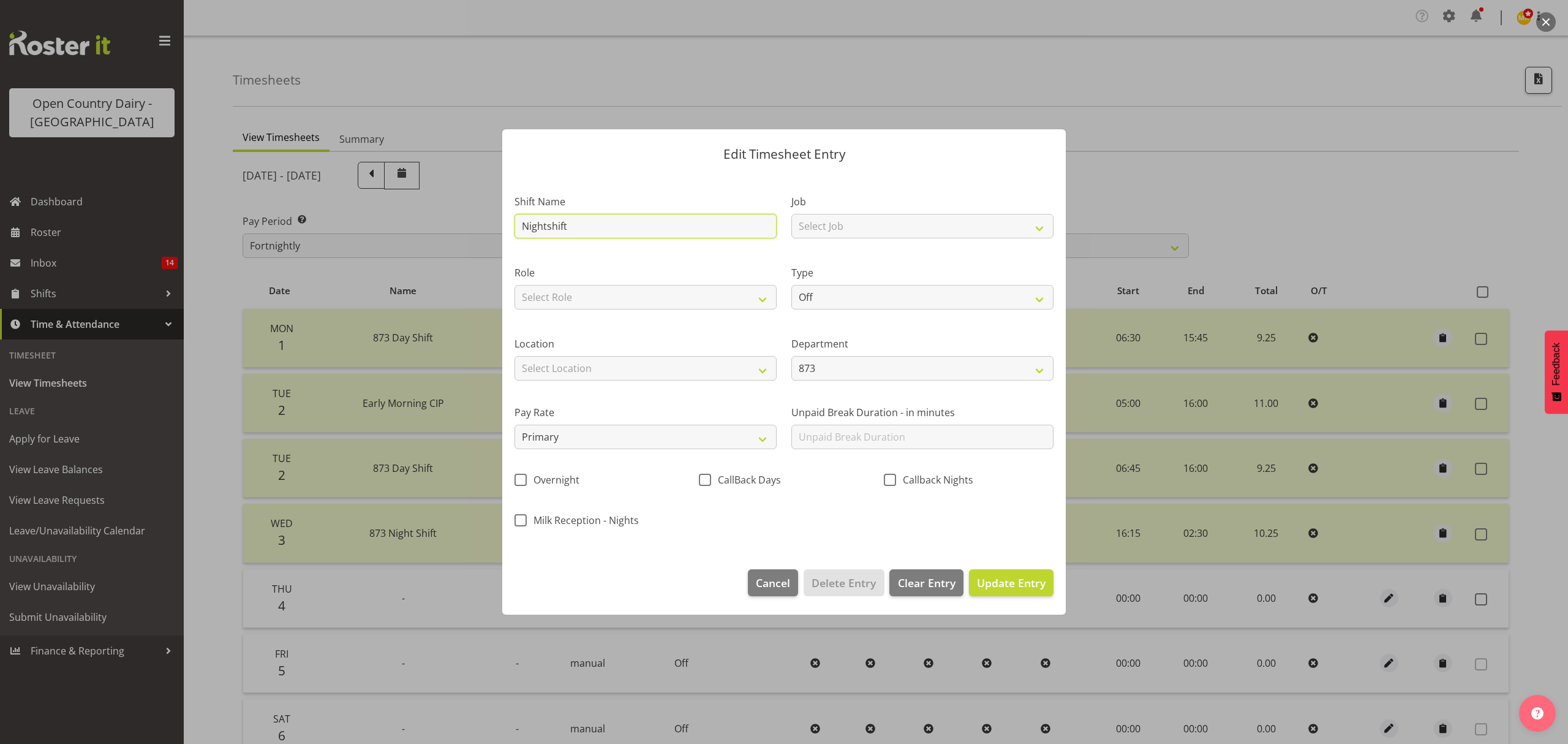
click at [670, 226] on input "Nightshift" at bounding box center [646, 226] width 262 height 24
click at [519, 314] on div "Role Select Role Driver Driver [PERSON_NAME]" at bounding box center [645, 283] width 277 height 71
click at [574, 231] on input "Nightshift" at bounding box center [646, 226] width 262 height 24
type input "Nightshift Wanaka"
click at [970, 570] on button "Update Entry" at bounding box center [1012, 583] width 85 height 27
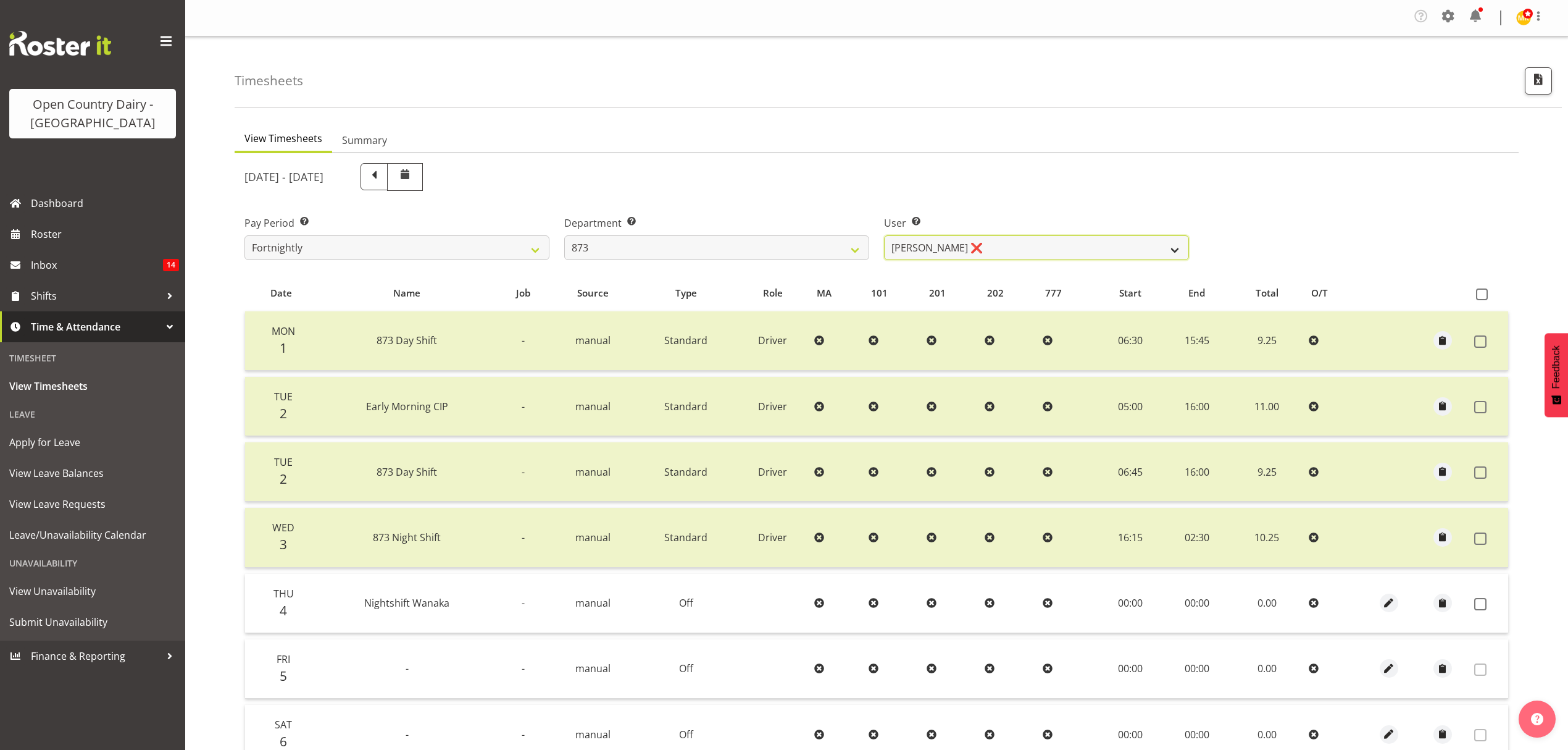
click at [1136, 257] on select "[PERSON_NAME] ❌ [PERSON_NAME] ❌ [PERSON_NAME] ❌ [PERSON_NAME] ❌" at bounding box center [1036, 247] width 305 height 24
click at [1384, 601] on span "button" at bounding box center [1388, 602] width 15 height 15
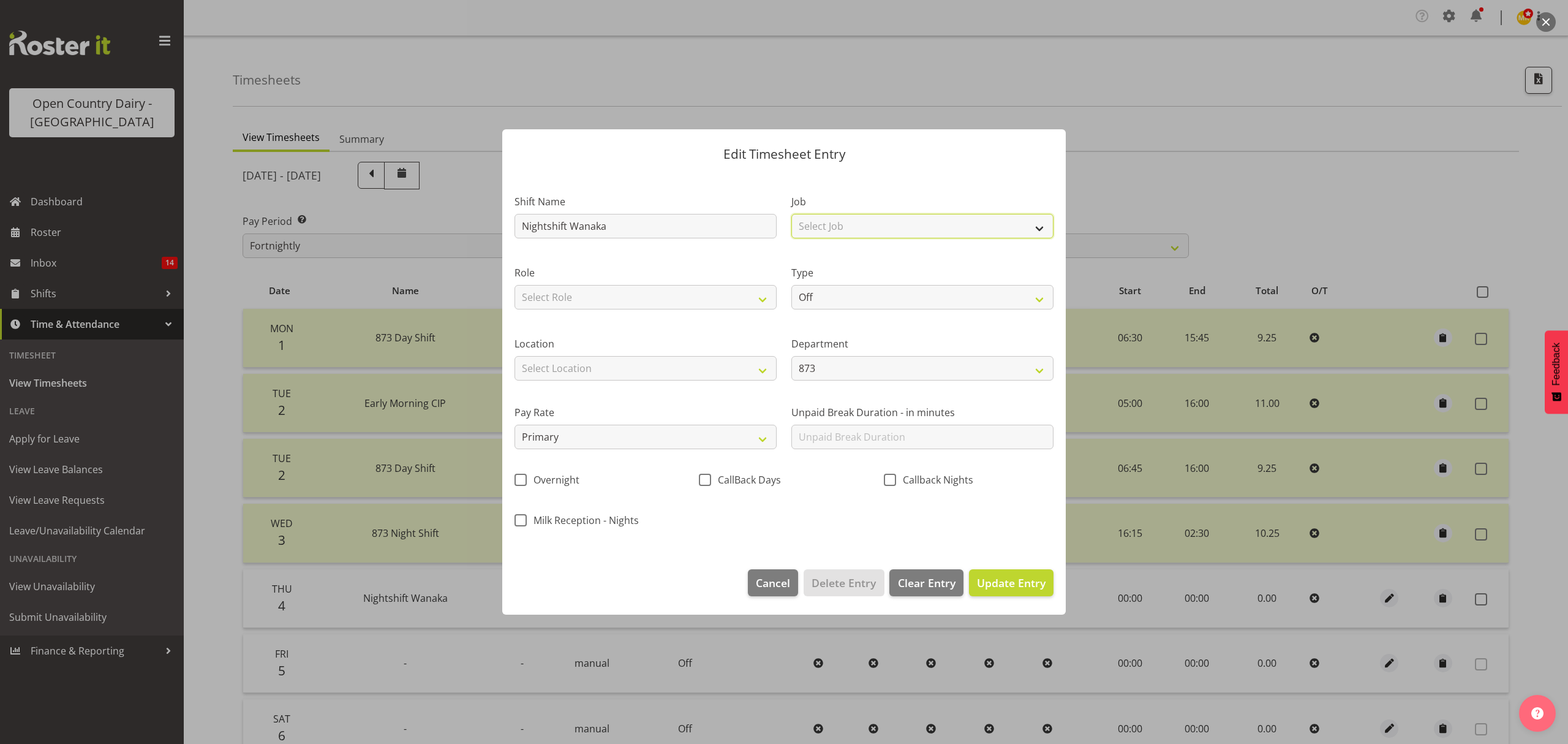
click at [823, 224] on select "Select Job Connecting /unconnecting Trailers Meeting" at bounding box center [922, 226] width 262 height 24
click at [714, 293] on select "Select Role Driver Driver [PERSON_NAME]" at bounding box center [646, 297] width 262 height 24
select select "1154"
click at [515, 285] on select "Select Role Driver Driver [PERSON_NAME]" at bounding box center [646, 297] width 262 height 24
click at [873, 306] on select "Off Standard Public Holiday Public Holiday (Worked) Day In Lieu Annual Leave Si…" at bounding box center [922, 297] width 262 height 24
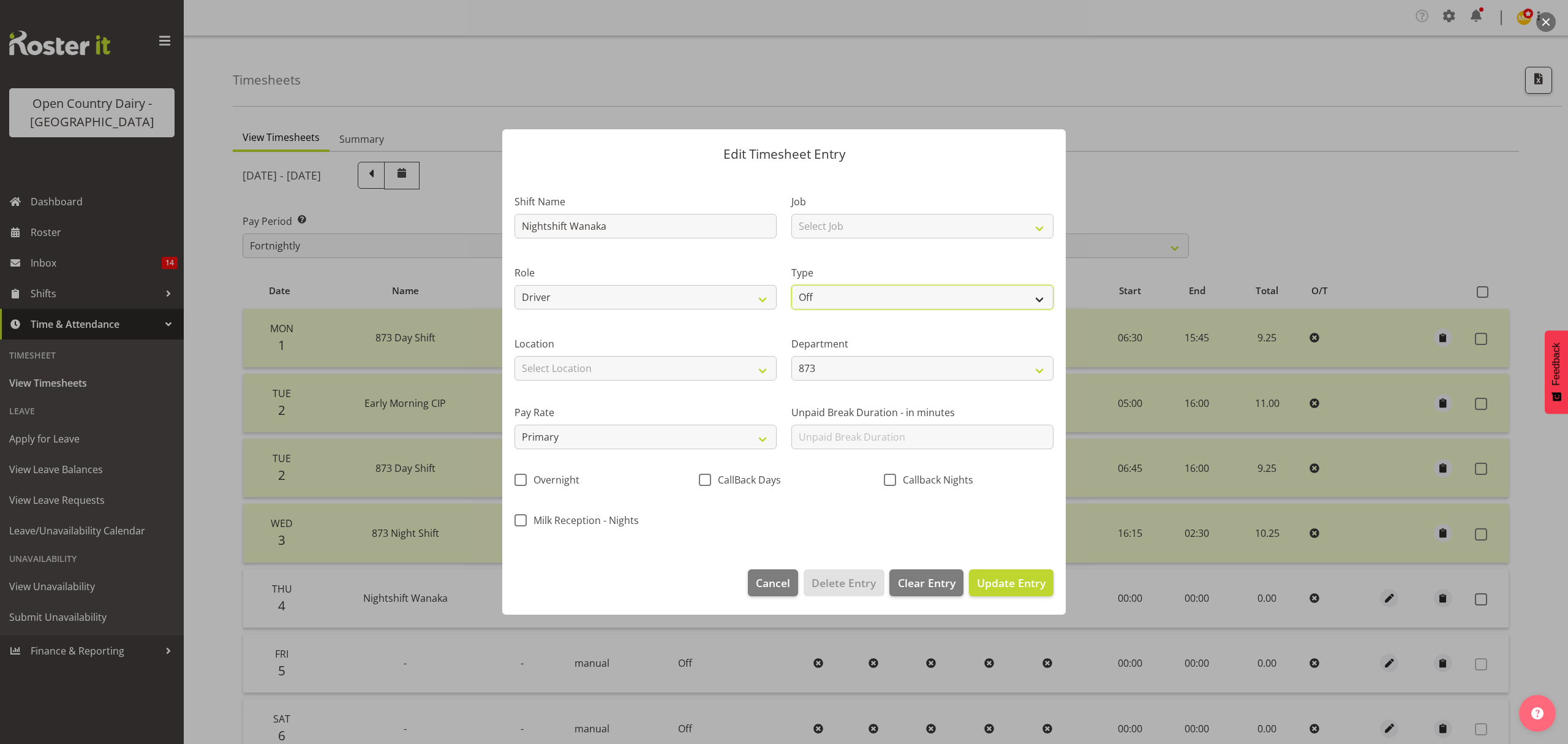
select select "Standard"
click at [791, 285] on select "Off Standard Public Holiday Public Holiday (Worked) Day In Lieu Annual Leave Si…" at bounding box center [922, 297] width 262 height 24
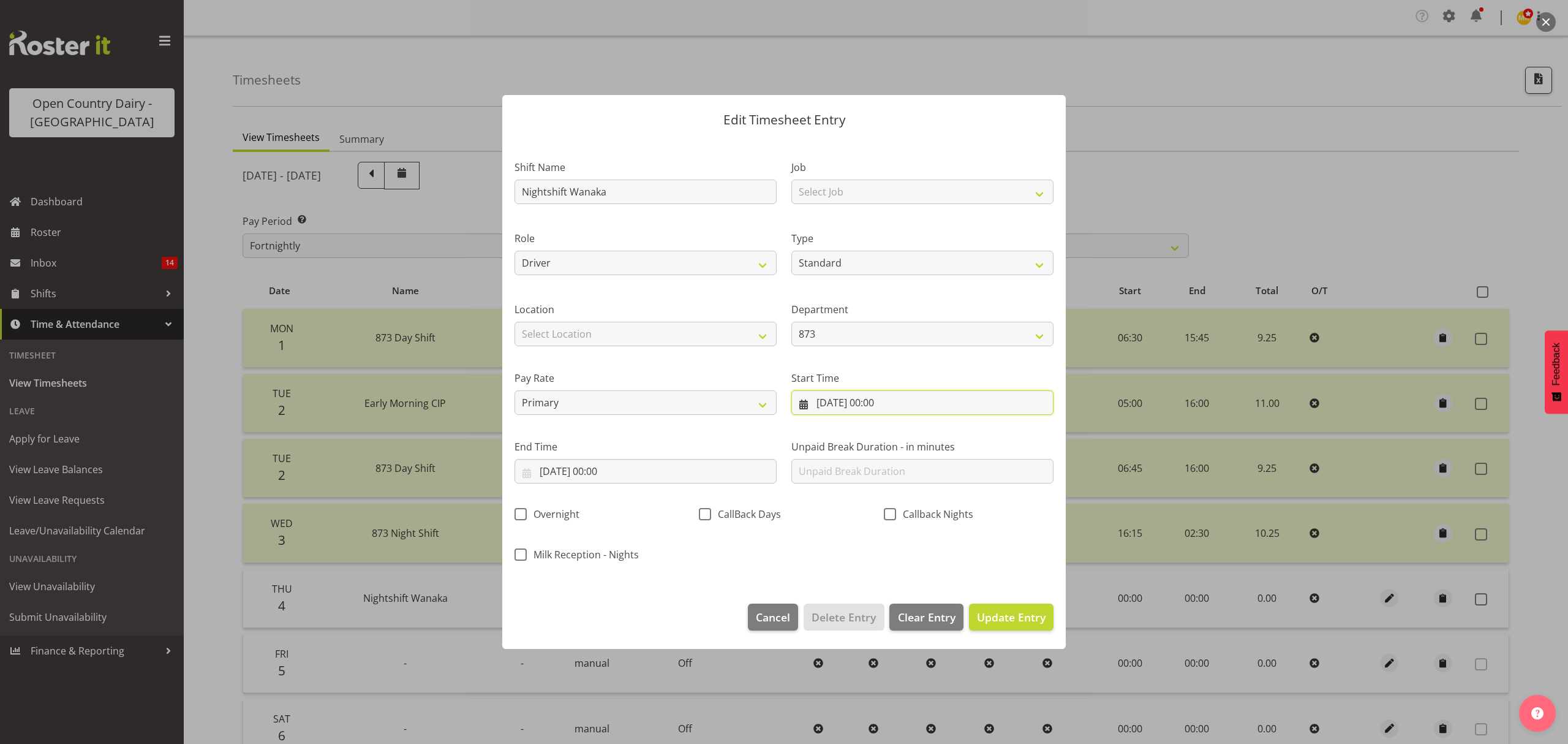
click at [862, 406] on input "[DATE] 00:00" at bounding box center [922, 402] width 262 height 24
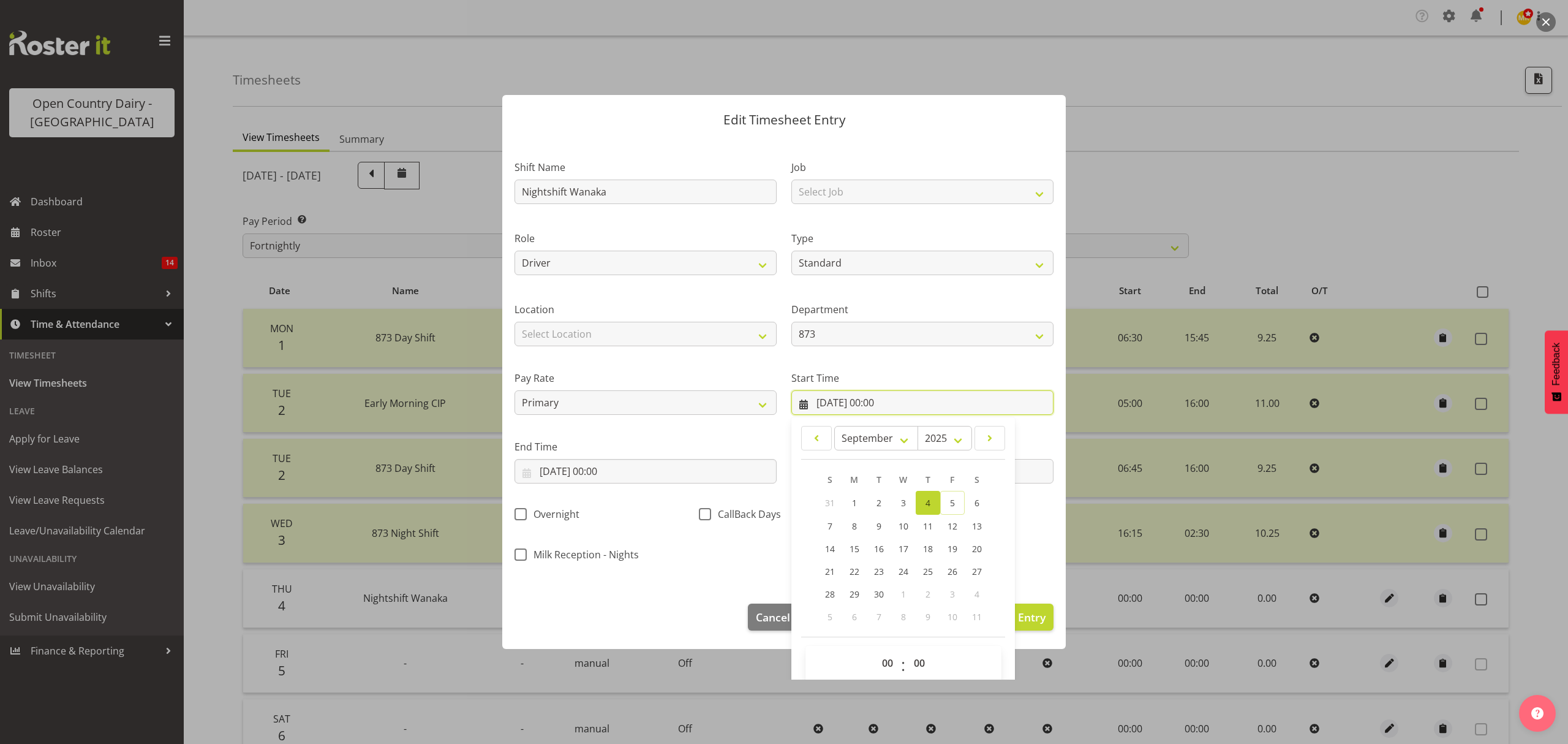
scroll to position [14, 0]
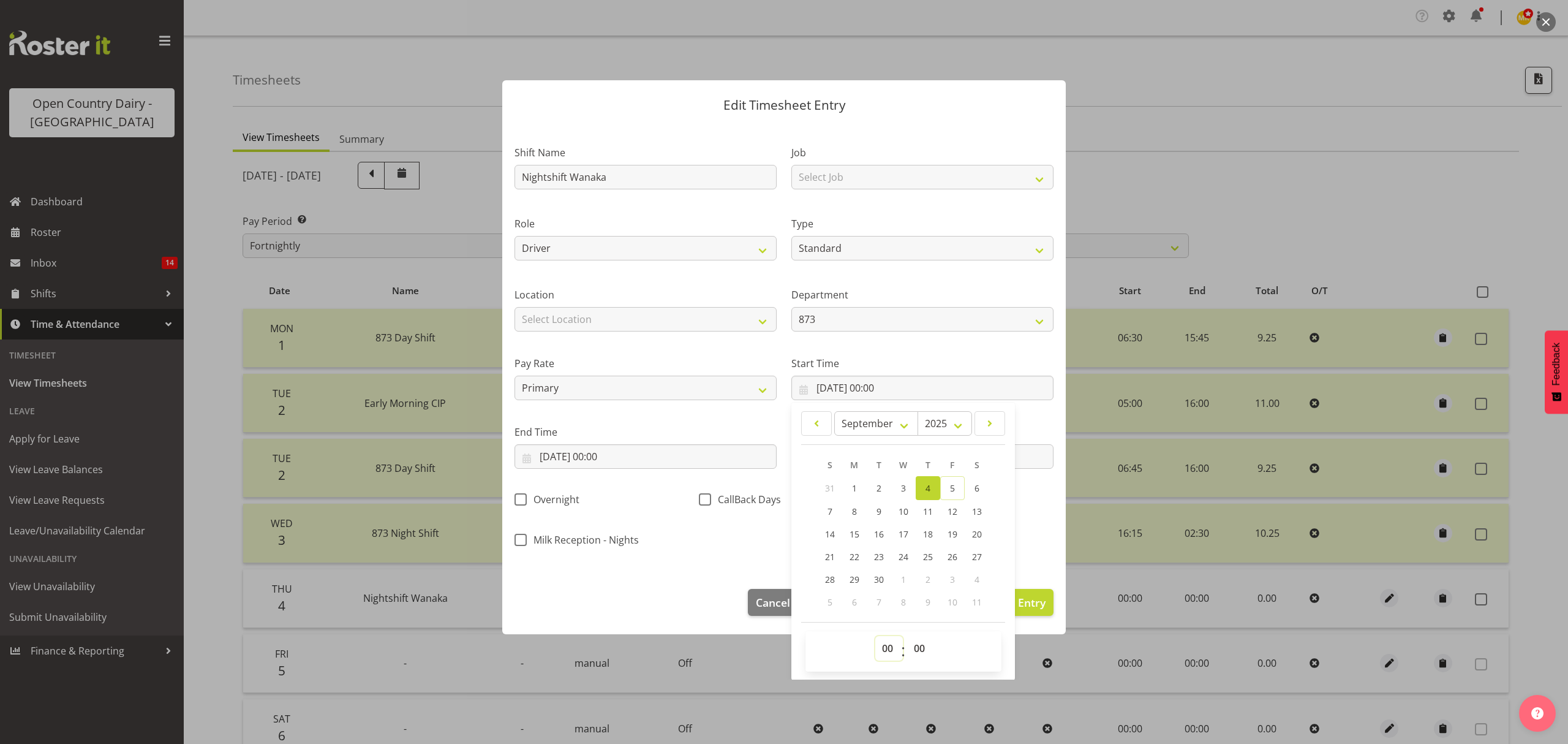
click at [875, 647] on select "00 01 02 03 04 05 06 07 08 09 10 11 12 13 14 15 16 17 18 19 20 21 22 23" at bounding box center [889, 648] width 28 height 24
select select "14"
click at [875, 636] on select "00 01 02 03 04 05 06 07 08 09 10 11 12 13 14 15 16 17 18 19 20 21 22 23" at bounding box center [889, 648] width 28 height 24
type input "[DATE] 14:00"
click at [909, 652] on select "00 01 02 03 04 05 06 07 08 09 10 11 12 13 14 15 16 17 18 19 20 21 22 23 24 25 2…" at bounding box center [920, 648] width 28 height 24
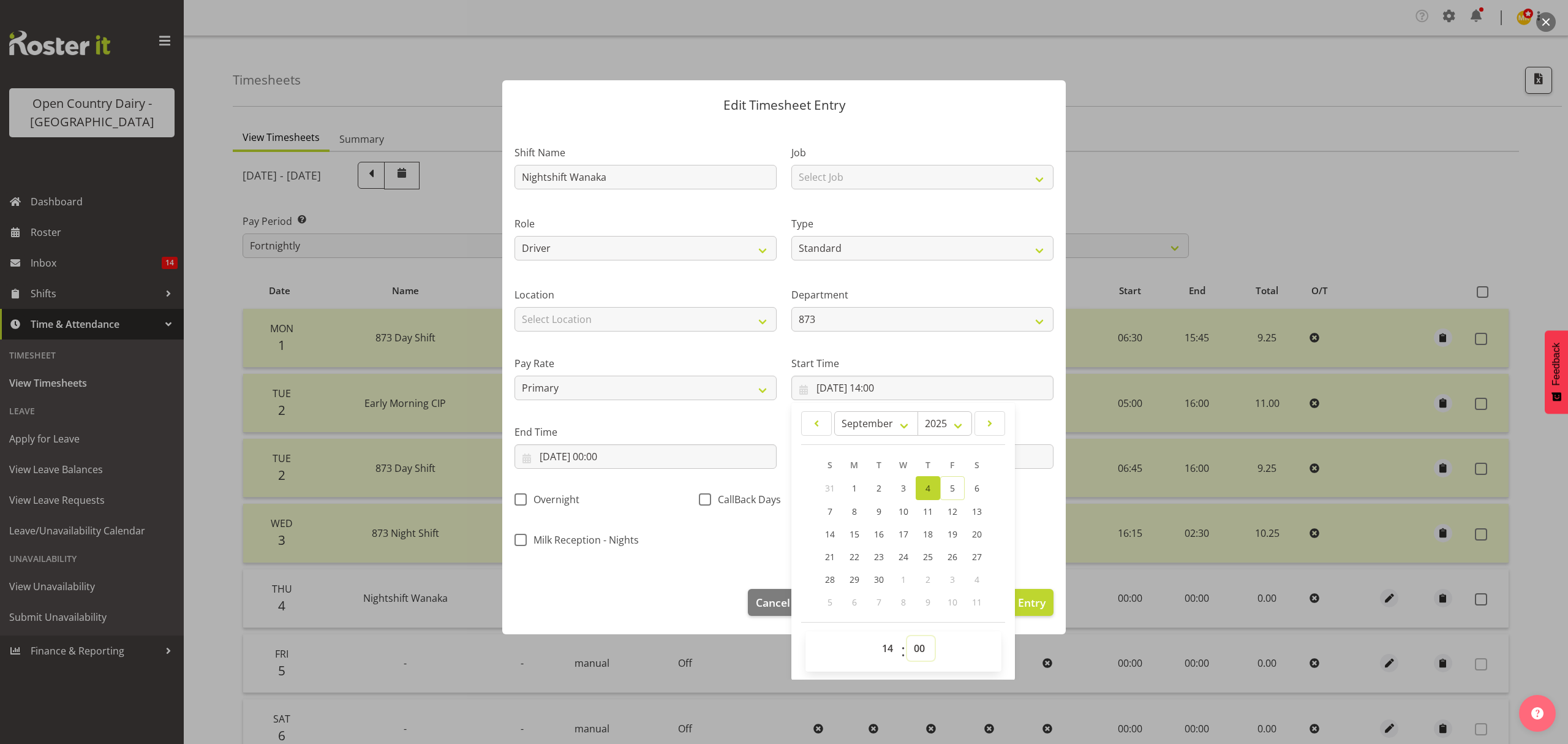
select select "15"
click at [907, 636] on select "00 01 02 03 04 05 06 07 08 09 10 11 12 13 14 15 16 17 18 19 20 21 22 23 24 25 2…" at bounding box center [920, 648] width 28 height 24
type input "[DATE] 14:15"
click at [699, 515] on div "CallBack Days" at bounding box center [784, 496] width 184 height 40
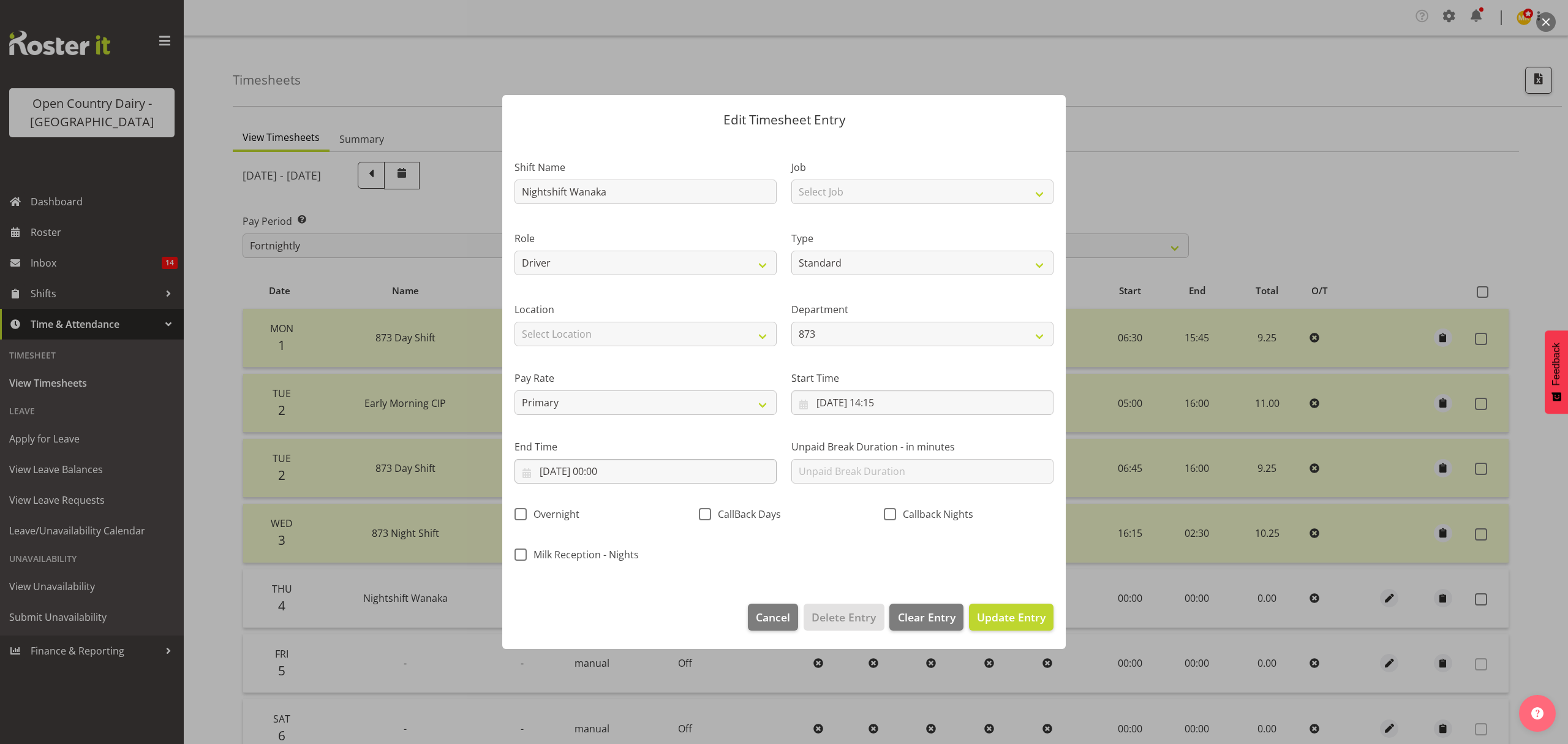
scroll to position [0, 0]
click at [619, 475] on input "[DATE] 00:00" at bounding box center [646, 470] width 262 height 24
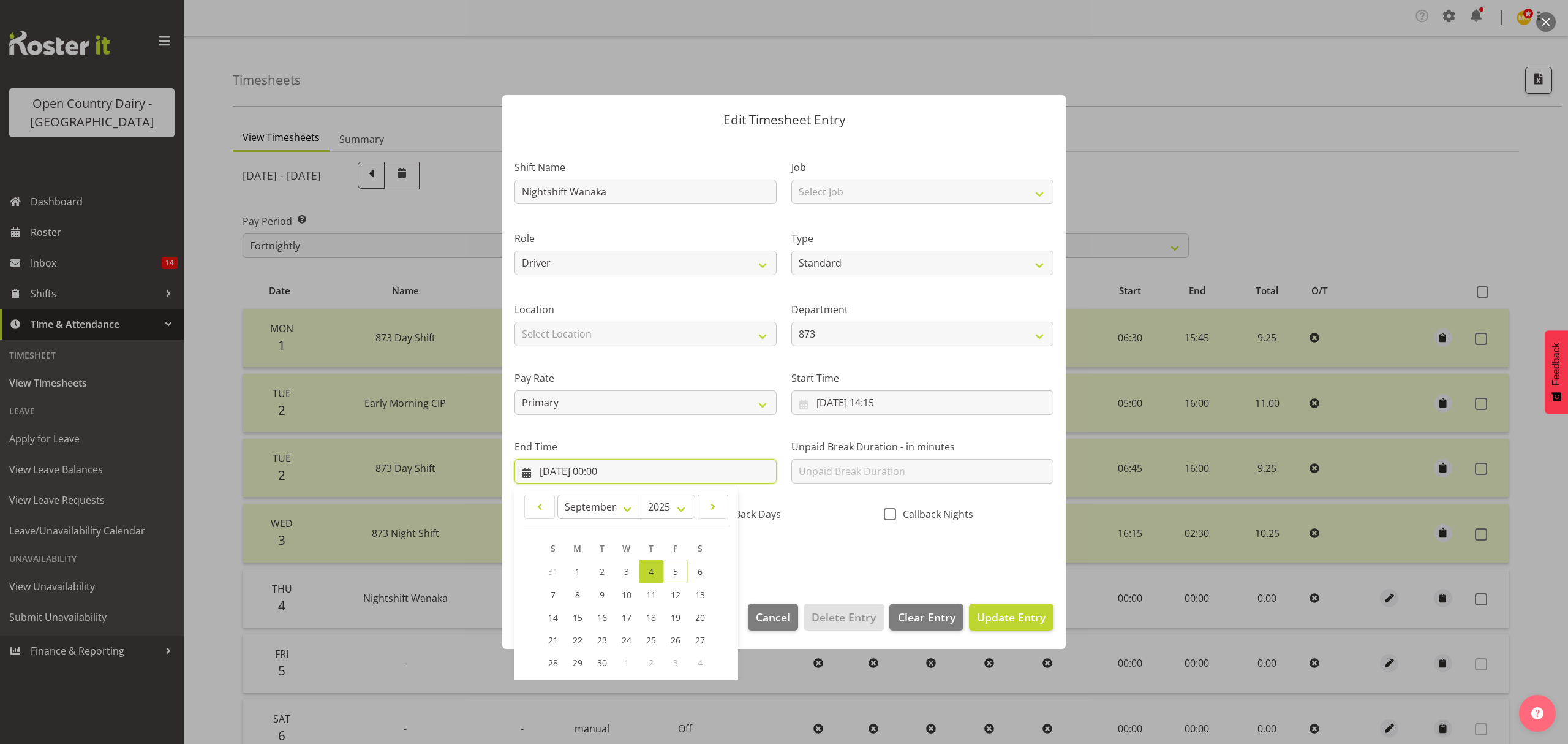
click at [566, 476] on input "[DATE] 00:00" at bounding box center [646, 470] width 262 height 24
click at [675, 572] on span "5" at bounding box center [676, 571] width 5 height 12
type input "[DATE] 00:00"
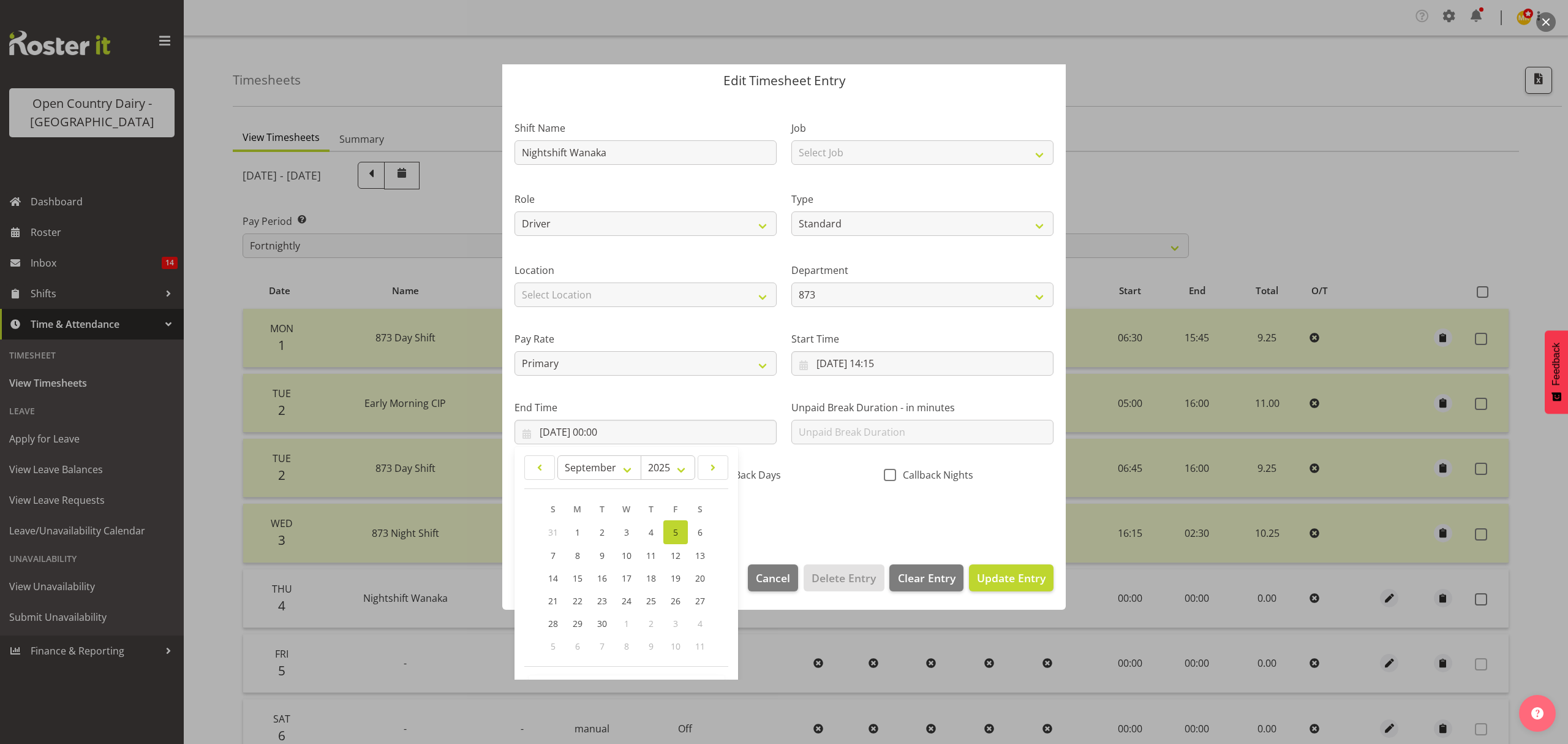
scroll to position [83, 0]
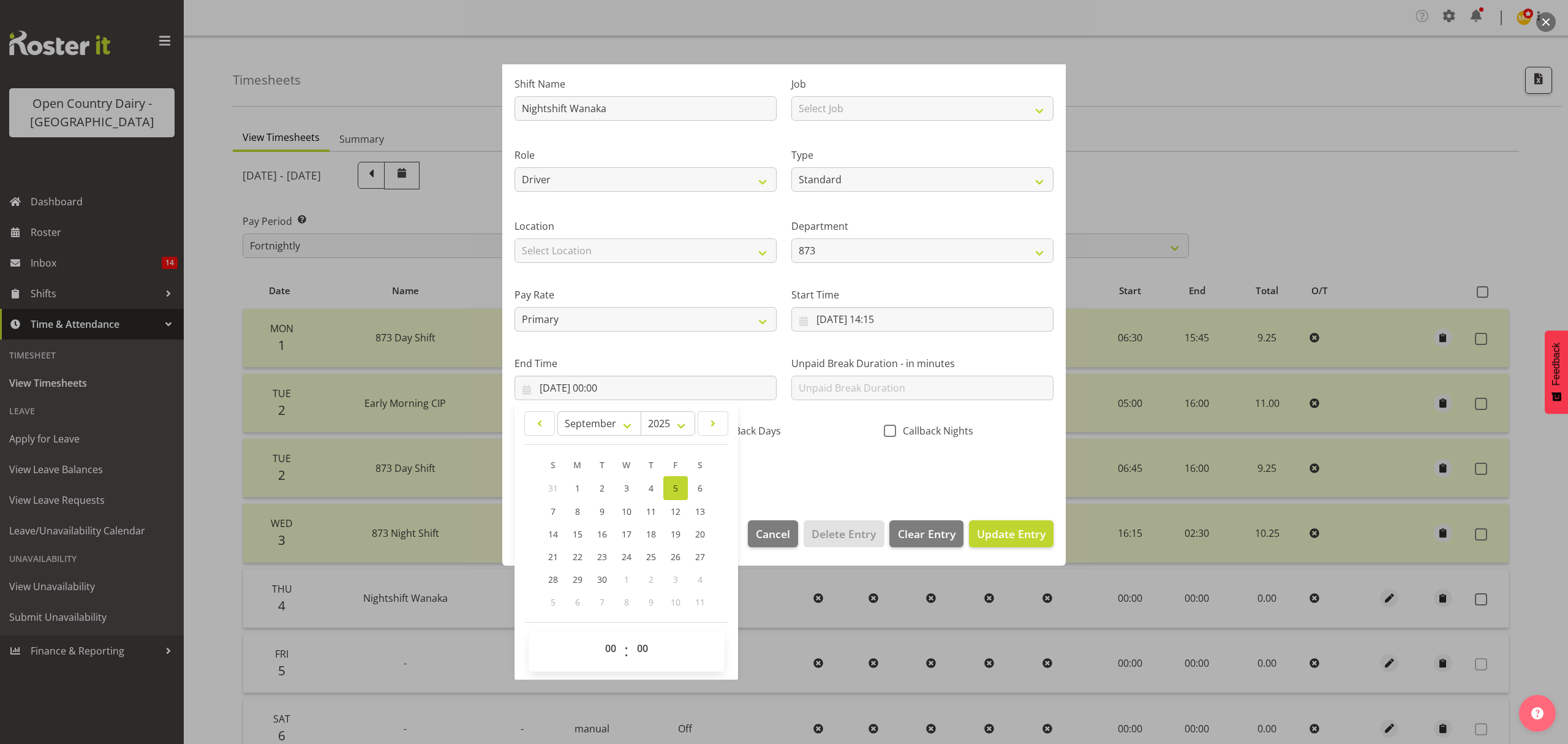
click at [611, 667] on span "00 01 02 03 04 05 06 07 08 09 10 11 12 13 14 15 16 17 18 19 20 21 22 23" at bounding box center [612, 651] width 28 height 31
click at [611, 659] on select "00 01 02 03 04 05 06 07 08 09 10 11 12 13 14 15 16 17 18 19 20 21 22 23" at bounding box center [612, 648] width 28 height 24
drag, startPoint x: 623, startPoint y: 651, endPoint x: 624, endPoint y: 641, distance: 10.0
click at [623, 651] on select "00 01 02 03 04 05 06 07 08 09 10 11 12 13 14 15 16 17 18 19 20 21 22 23" at bounding box center [612, 648] width 28 height 24
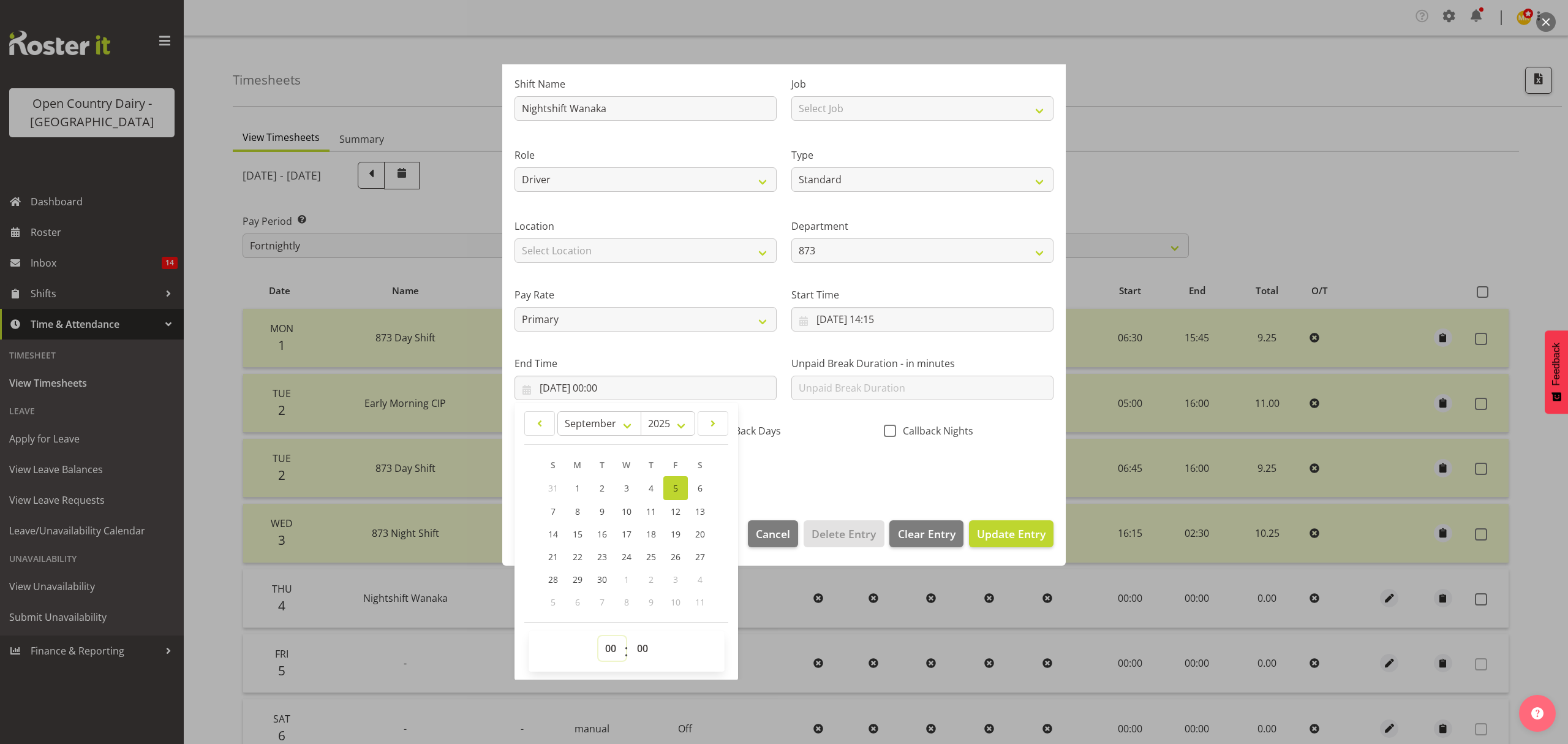
select select "4"
click at [598, 636] on select "00 01 02 03 04 05 06 07 08 09 10 11 12 13 14 15 16 17 18 19 20 21 22 23" at bounding box center [612, 648] width 28 height 24
type input "[DATE] 04:00"
click at [632, 658] on select "00 01 02 03 04 05 06 07 08 09 10 11 12 13 14 15 16 17 18 19 20 21 22 23 24 25 2…" at bounding box center [644, 648] width 28 height 24
select select "15"
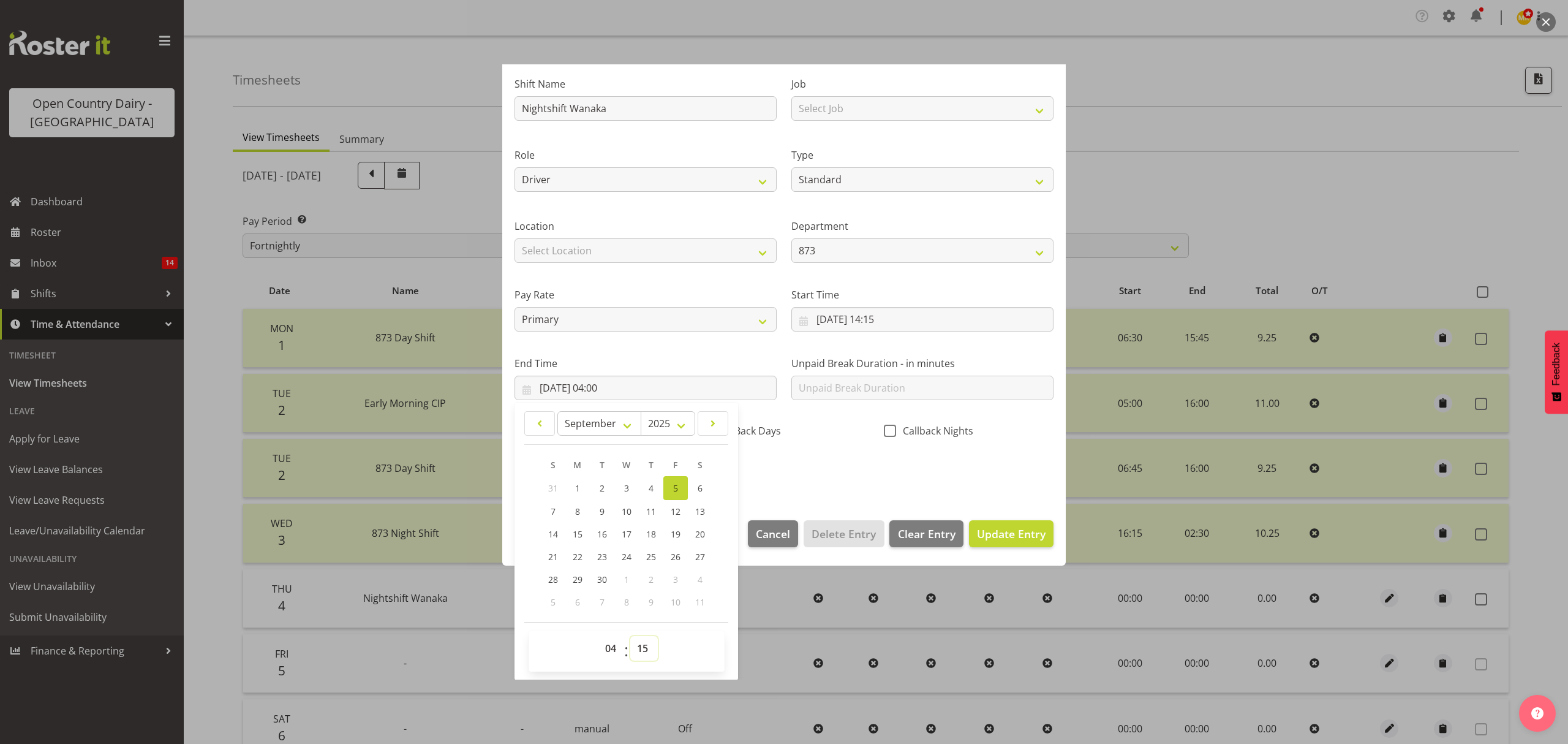
click at [630, 636] on select "00 01 02 03 04 05 06 07 08 09 10 11 12 13 14 15 16 17 18 19 20 21 22 23 24 25 2…" at bounding box center [644, 648] width 28 height 24
type input "[DATE] 04:15"
click at [768, 473] on div "Shift Name Nightshift Wanaka Job Select Job Connecting /unconnecting Trailers M…" at bounding box center [784, 274] width 554 height 429
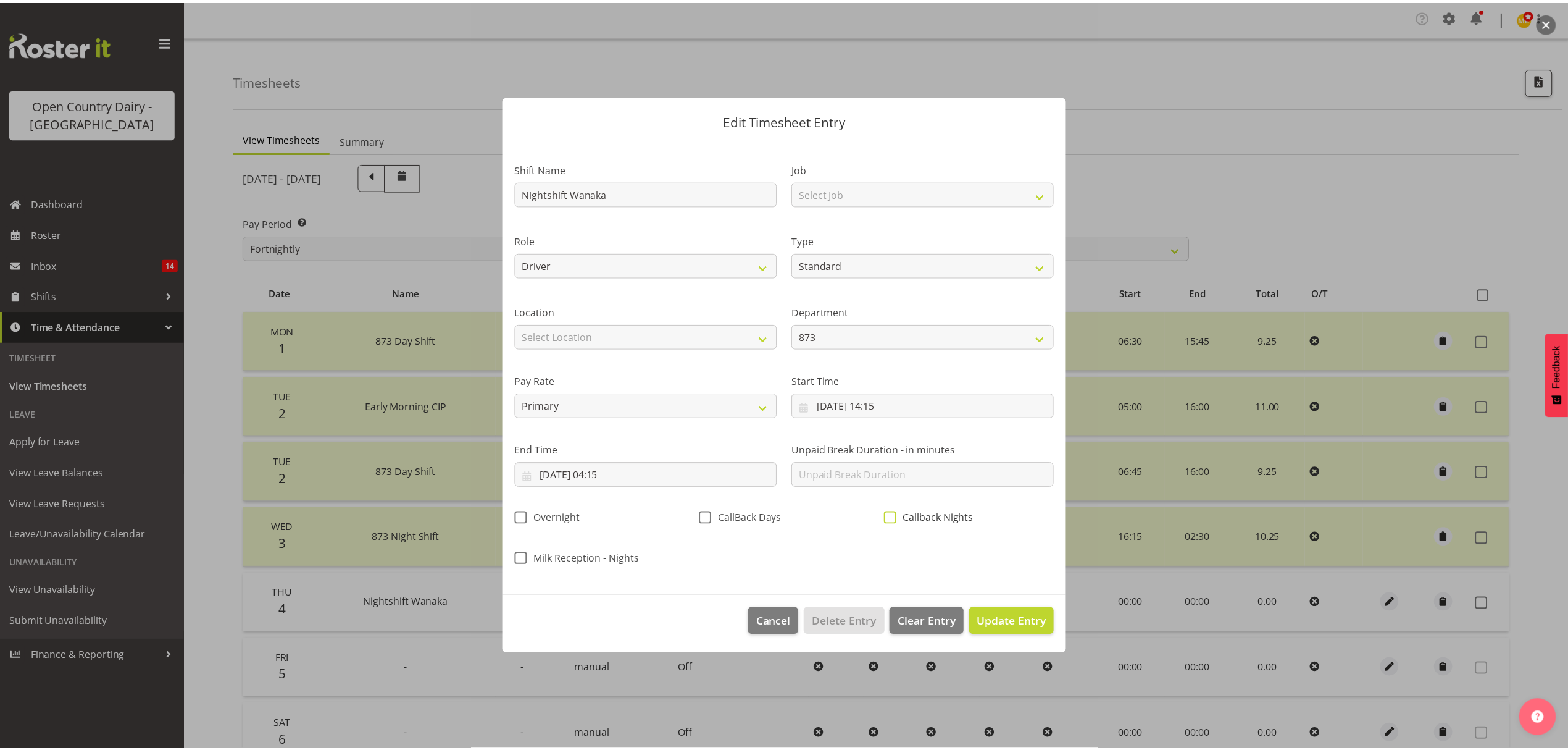
scroll to position [0, 0]
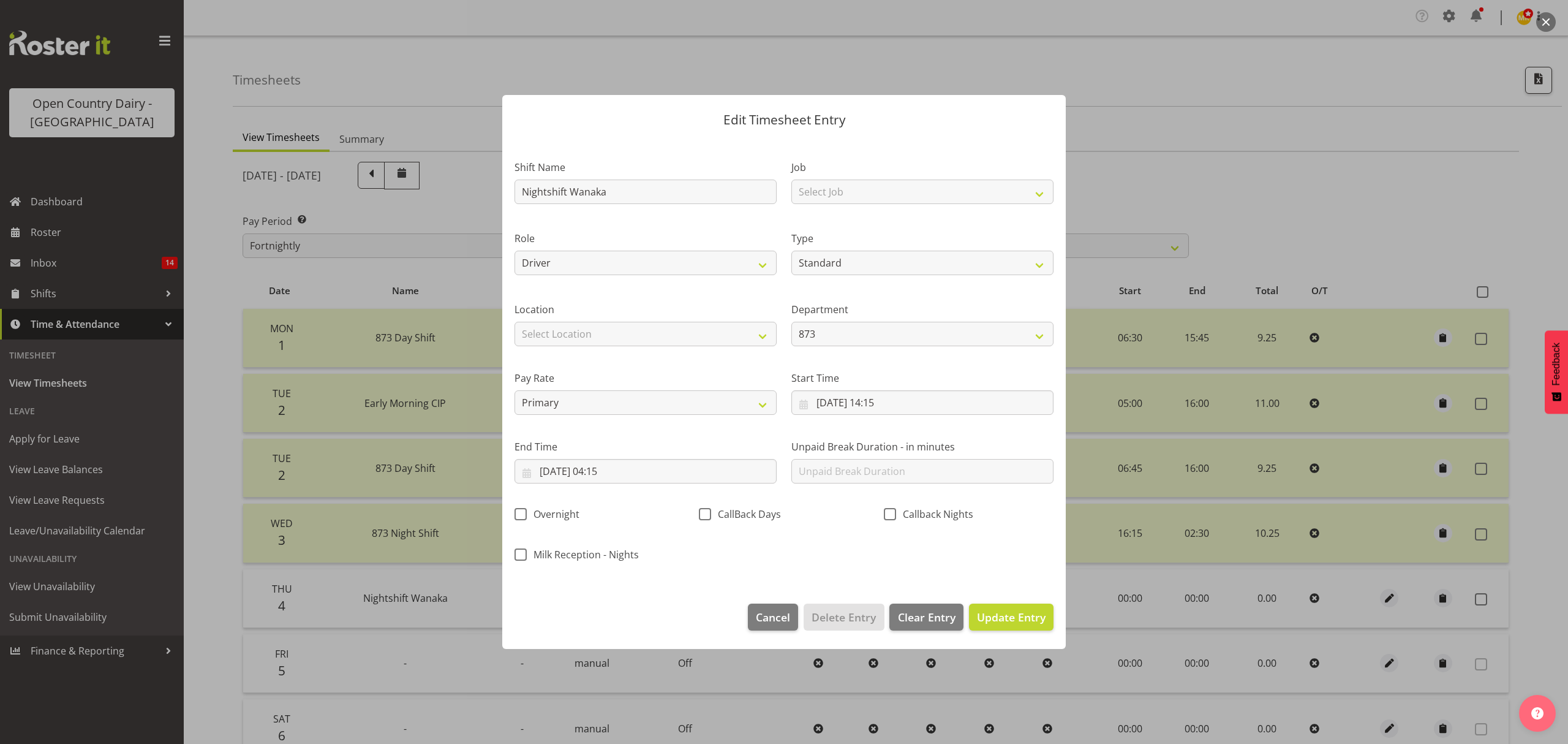
click at [993, 633] on footer "Cancel Delete Entry Clear Entry Update Entry" at bounding box center [784, 620] width 564 height 58
click at [992, 629] on button "Update Entry" at bounding box center [1012, 617] width 85 height 27
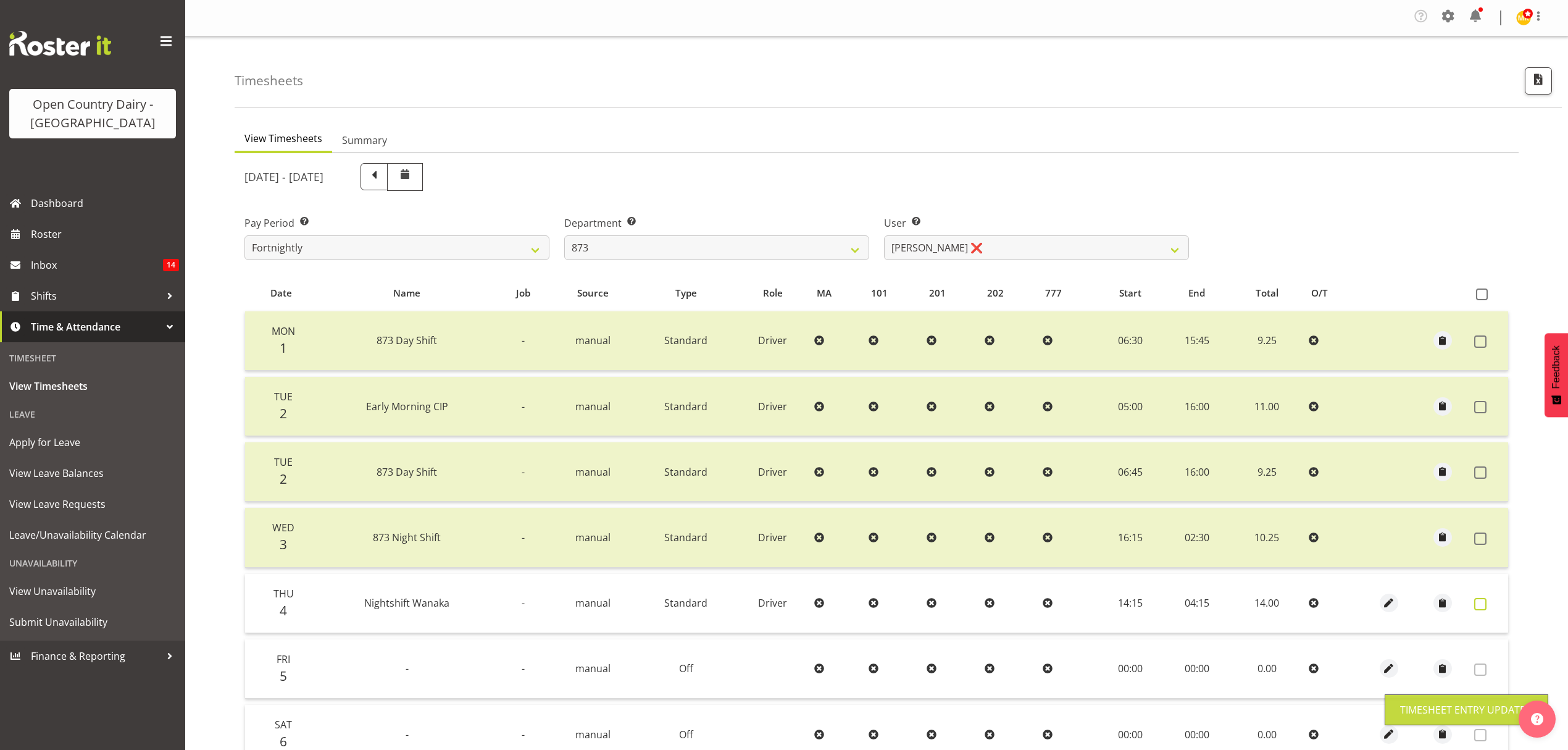
click at [1486, 604] on label at bounding box center [1484, 603] width 19 height 13
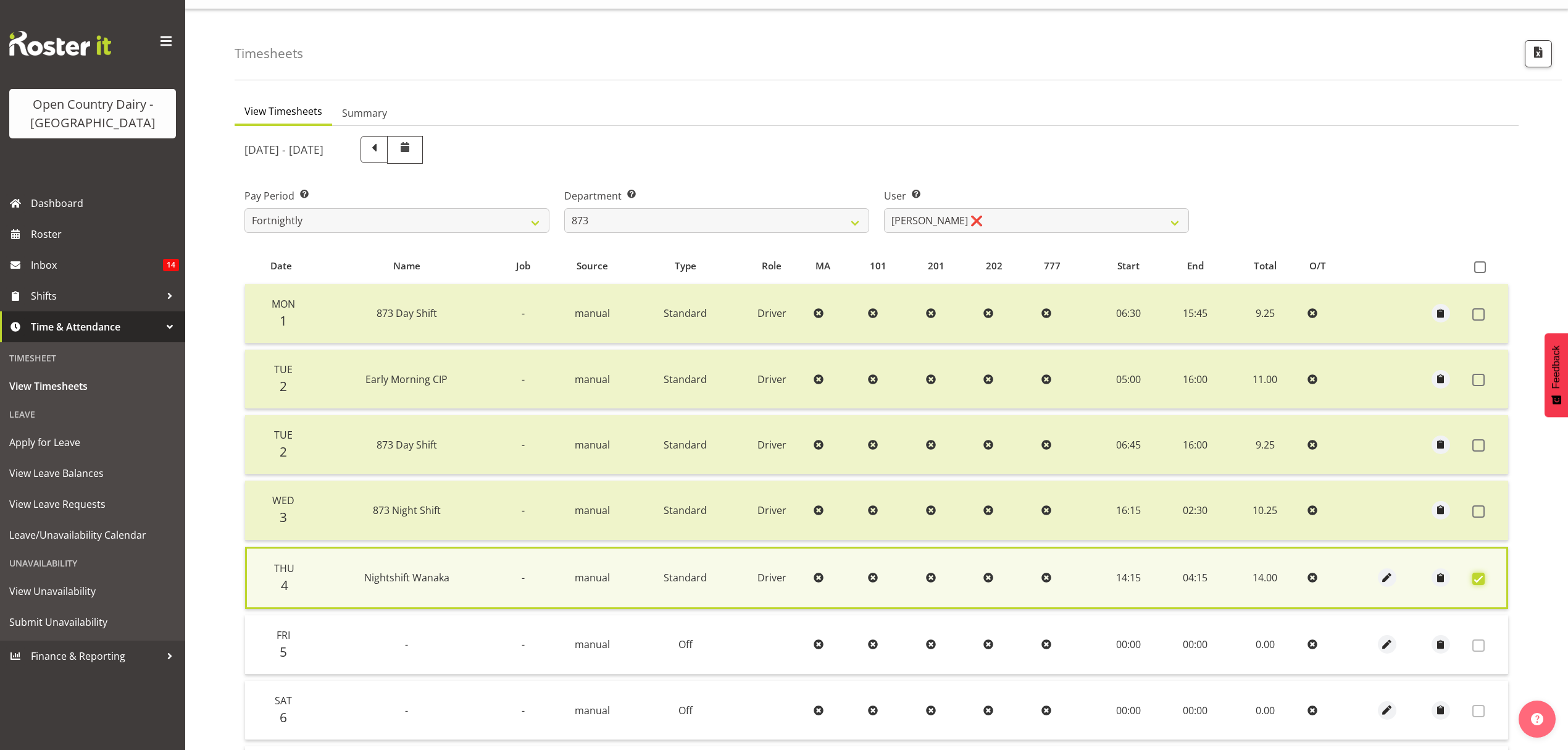
scroll to position [191, 0]
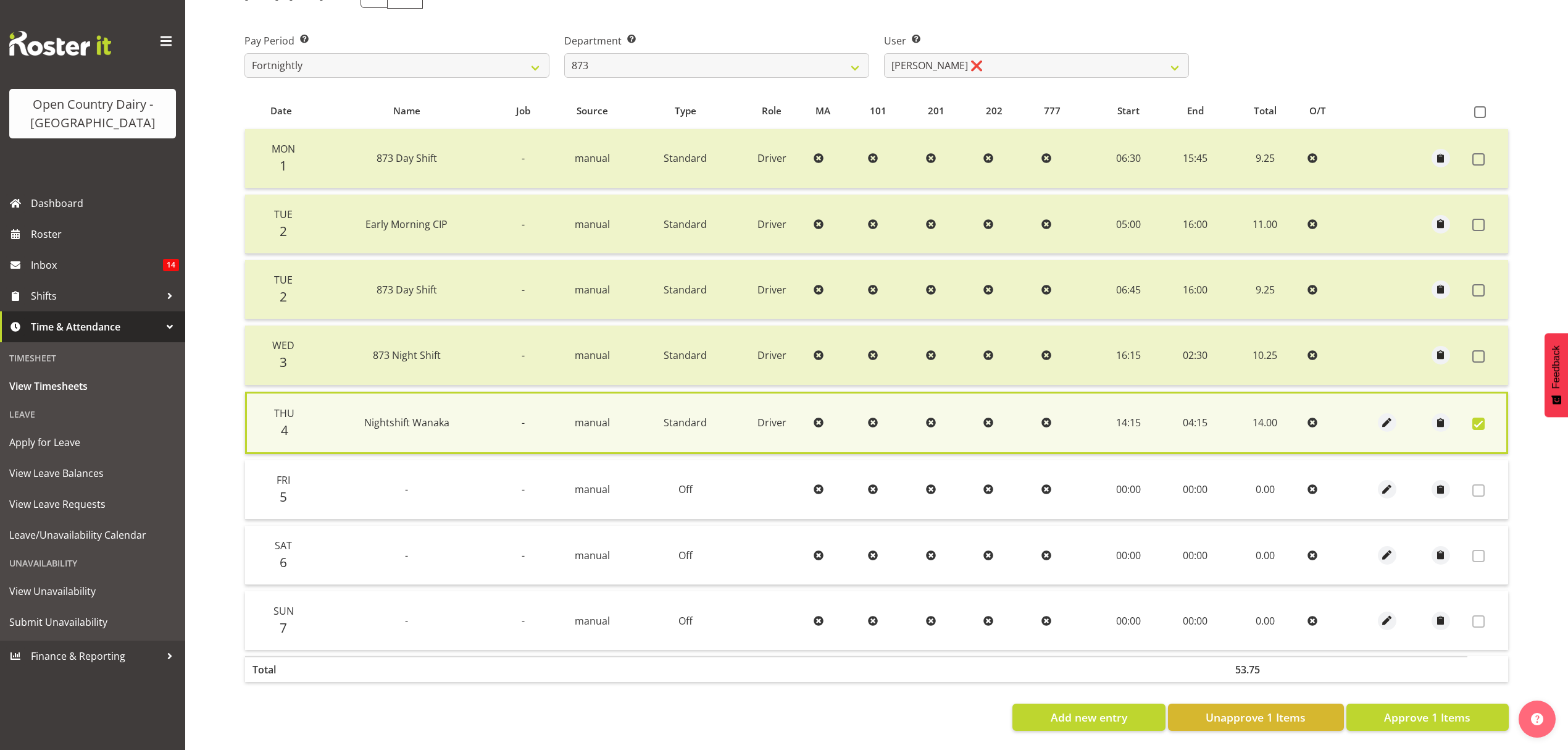
click at [1493, 686] on div "Date Name Job Source Type Role MA 101 201 202 777 Start End Total O/T Mon 1 873…" at bounding box center [877, 411] width 1264 height 638
drag, startPoint x: 1493, startPoint y: 694, endPoint x: 1482, endPoint y: 714, distance: 22.8
click at [1496, 703] on button "Approve 1 Items" at bounding box center [1426, 717] width 162 height 27
checkbox input "false"
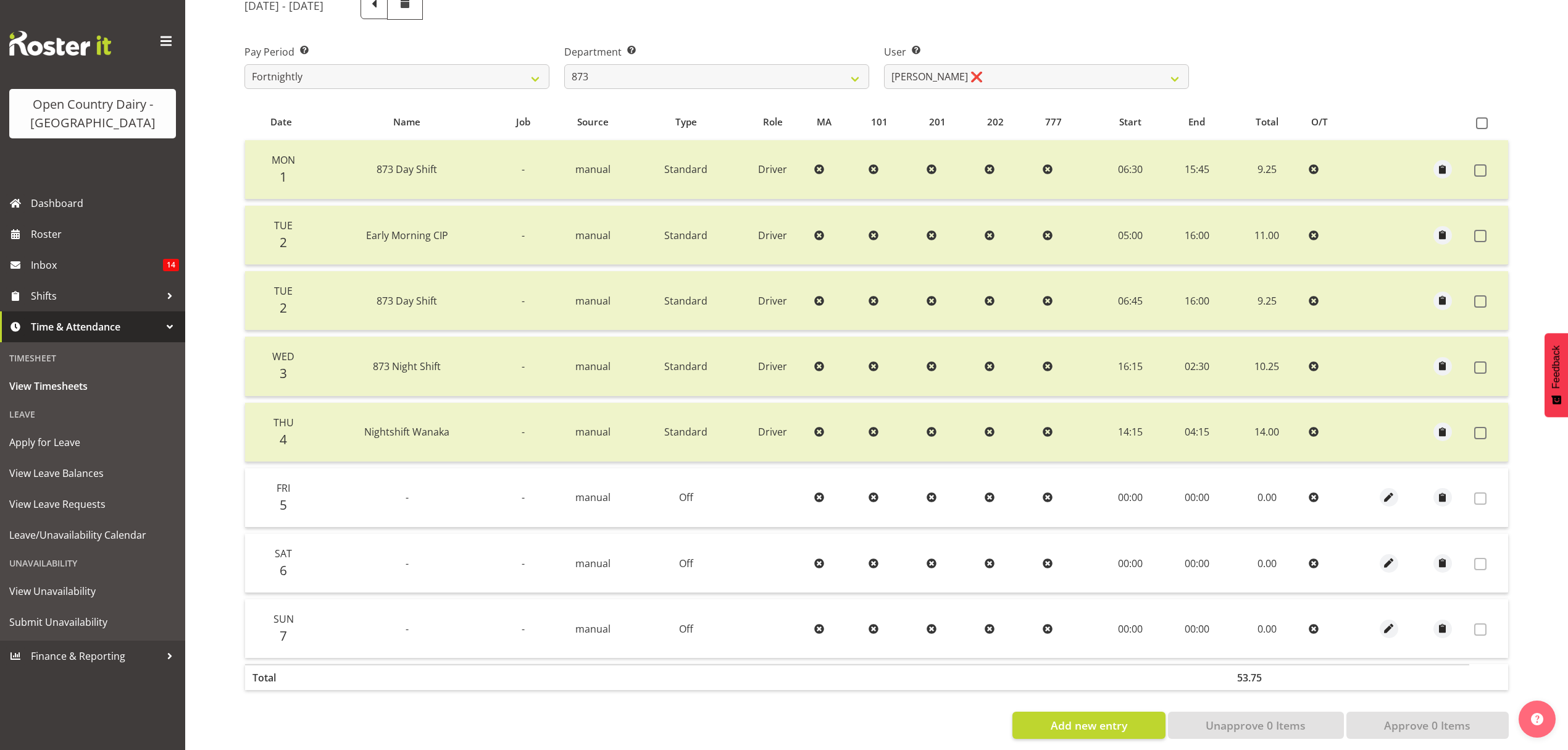
scroll to position [189, 0]
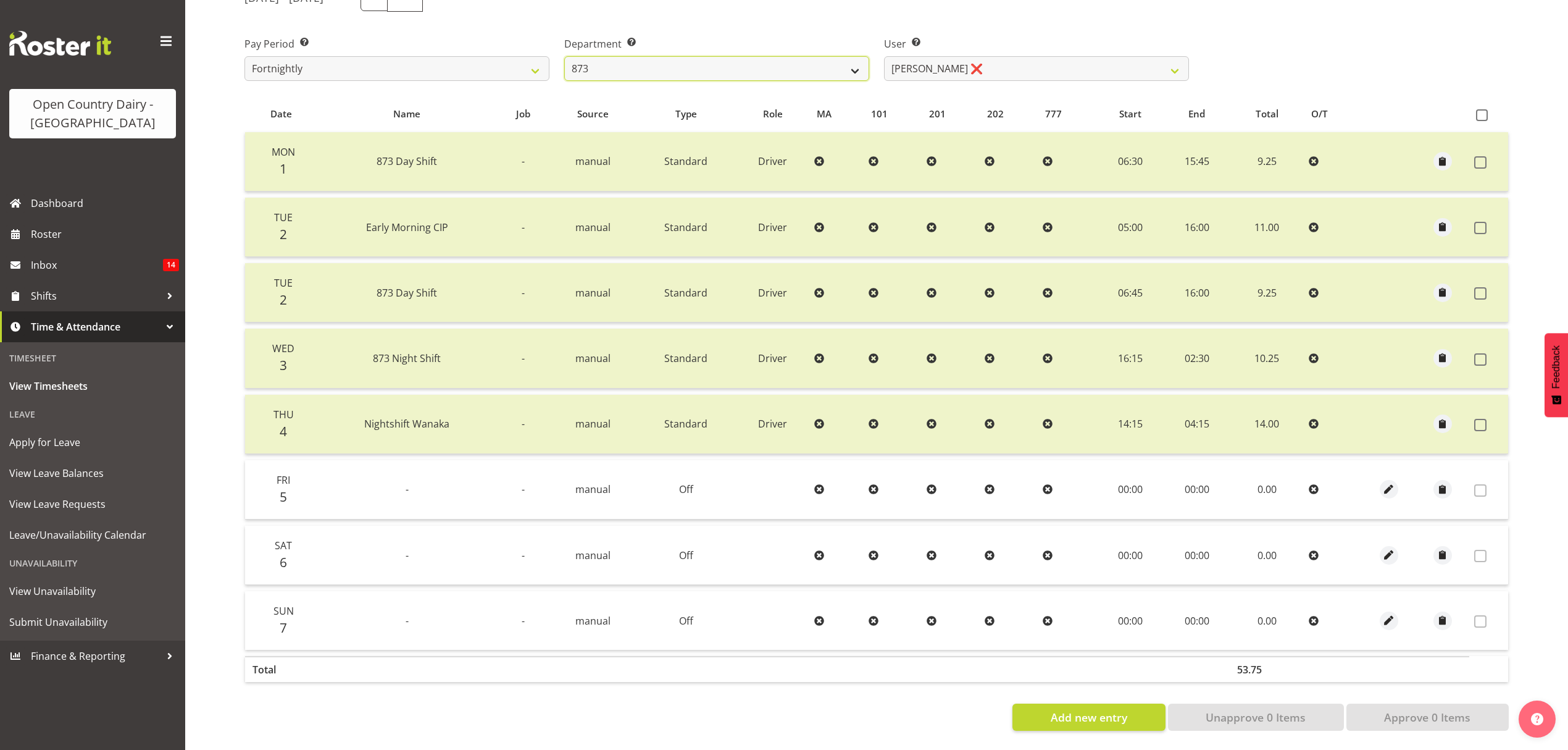
click at [798, 67] on select "734 735 736 737 738 739 851 852 853 854 855 856 858 861 862 865 868 869 870 873" at bounding box center [717, 68] width 305 height 24
select select "692"
click at [564, 56] on select "734 735 736 737 738 739 851 852 853 854 855 856 858 861 862 865 868 869 870 873" at bounding box center [717, 68] width 305 height 24
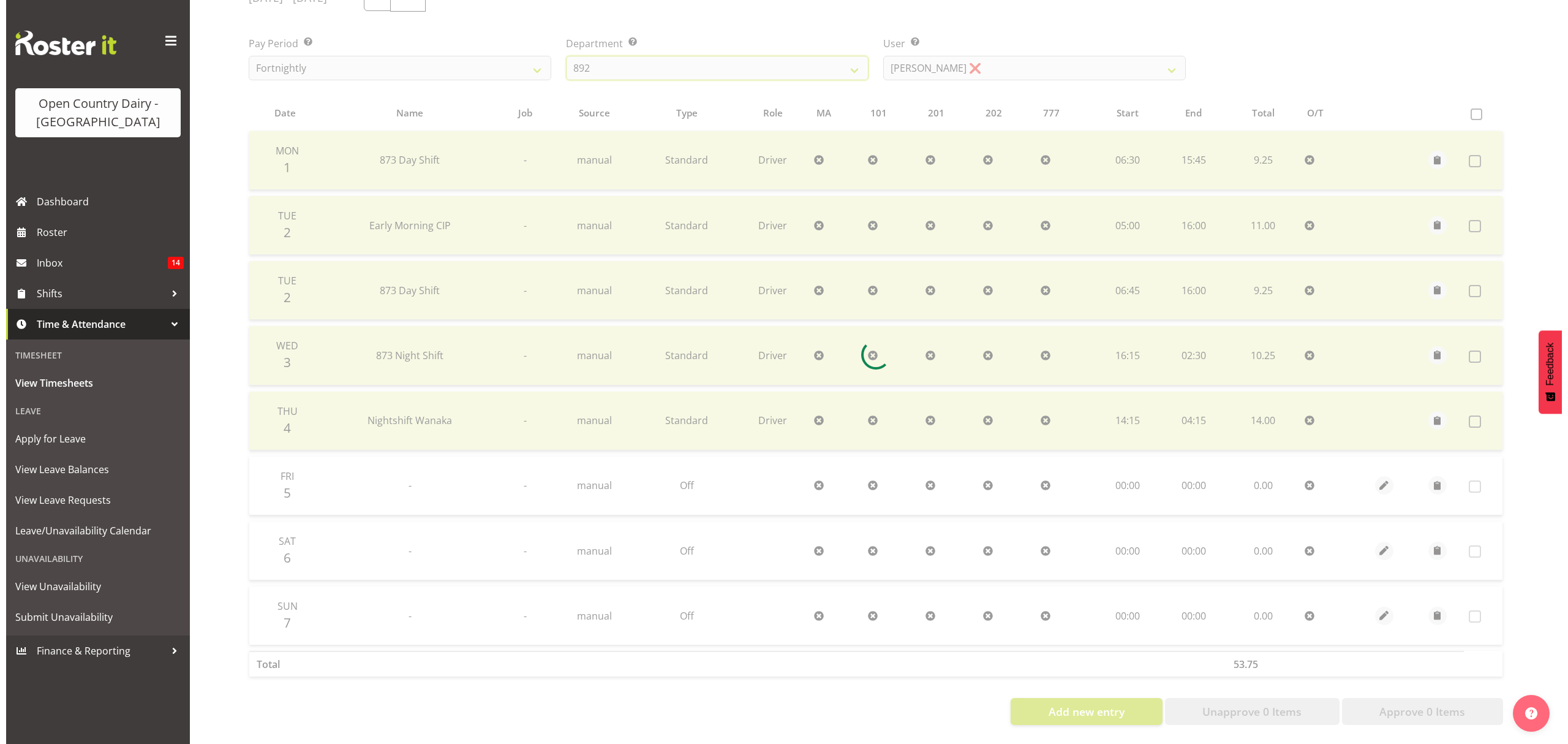
scroll to position [0, 0]
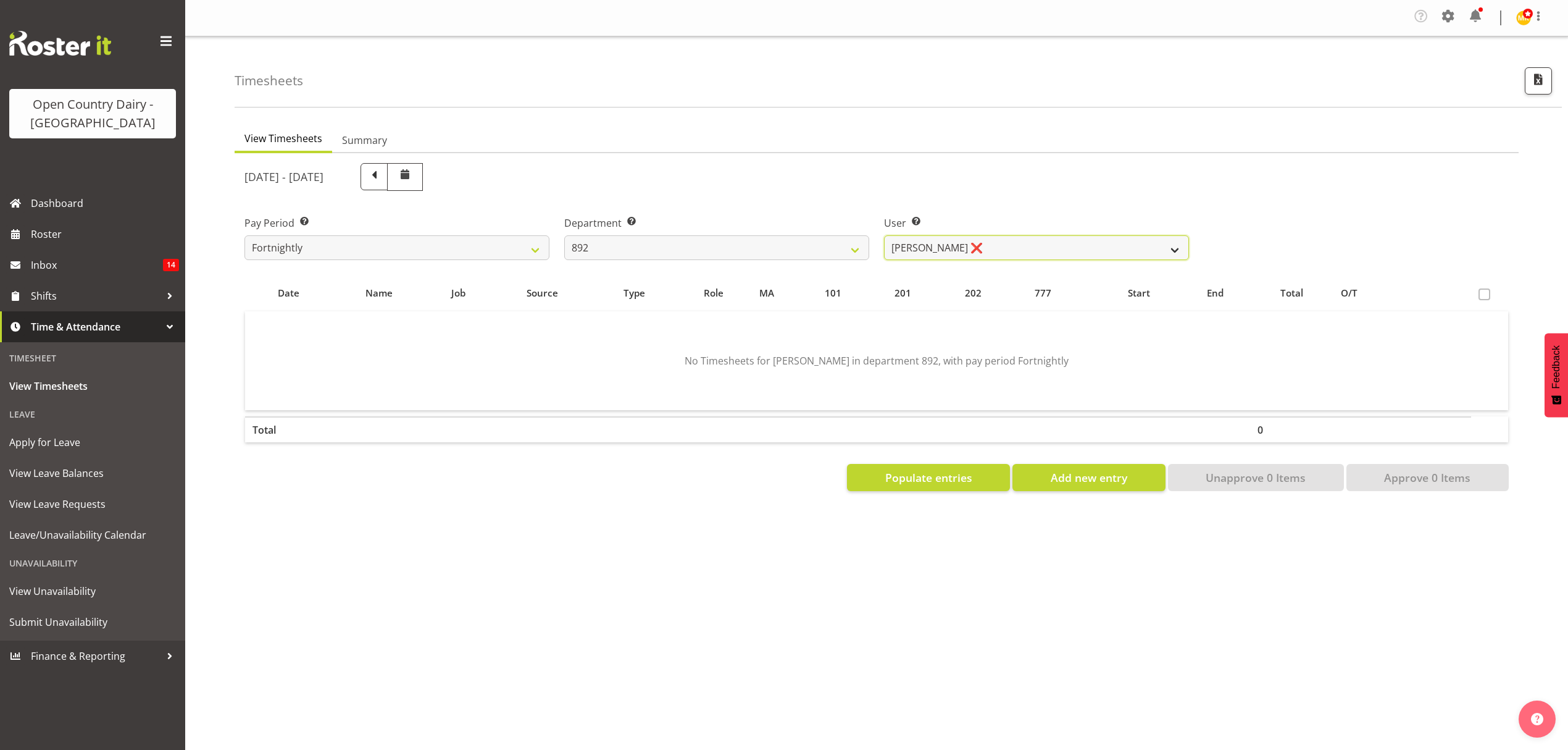
click at [923, 240] on select "[PERSON_NAME] ❌ [PERSON_NAME] ❌ [PERSON_NAME] ❌ [PERSON_NAME] ❌ [PERSON_NAME] ❌" at bounding box center [1036, 247] width 305 height 24
select select "11651"
click at [884, 236] on select "[PERSON_NAME] ❌ [PERSON_NAME] ❌ [PERSON_NAME] ❌ [PERSON_NAME] ❌ [PERSON_NAME] ❌" at bounding box center [1036, 247] width 305 height 24
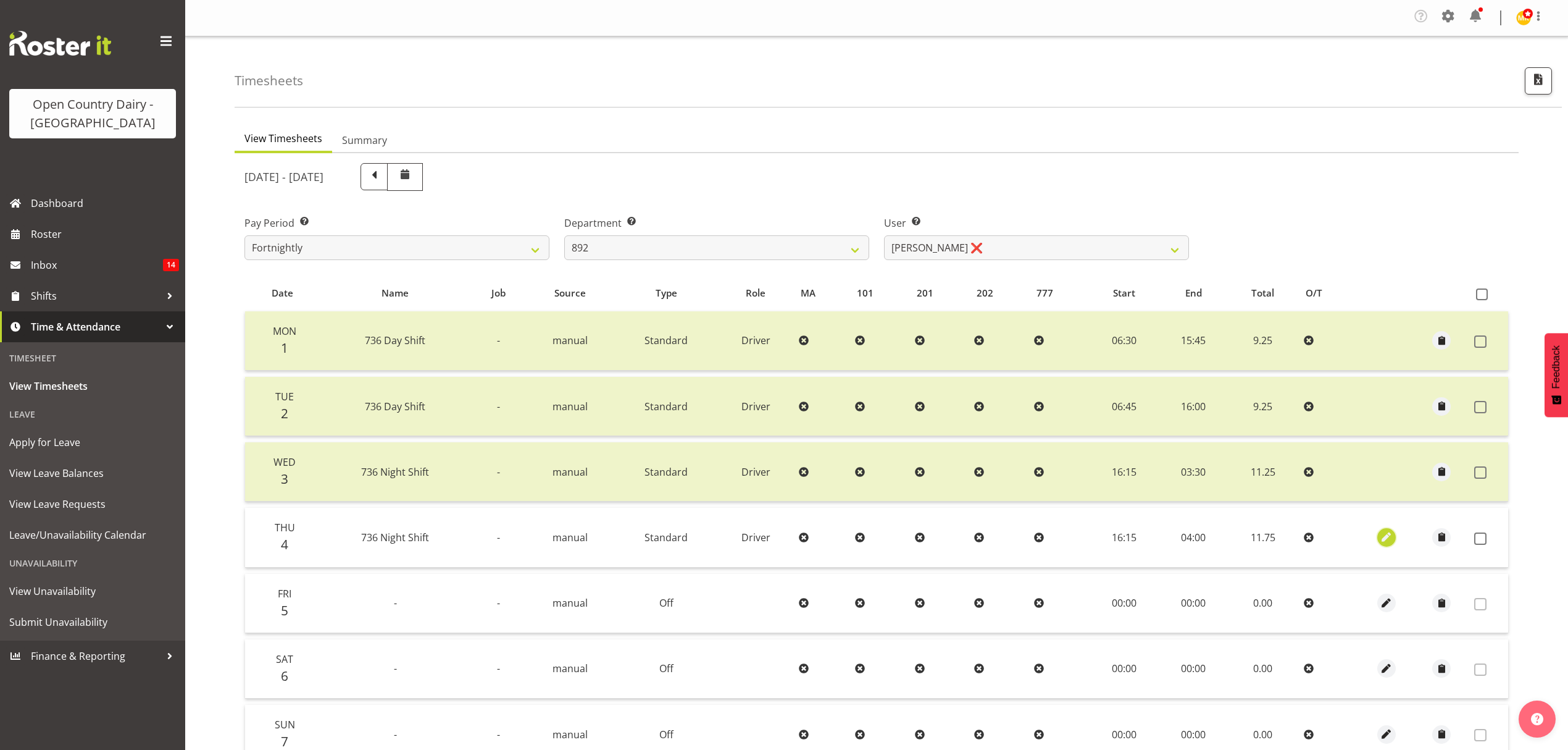
click at [1384, 537] on span "button" at bounding box center [1385, 536] width 15 height 15
select select "Standard"
select select "906"
select select "8"
select select "2025"
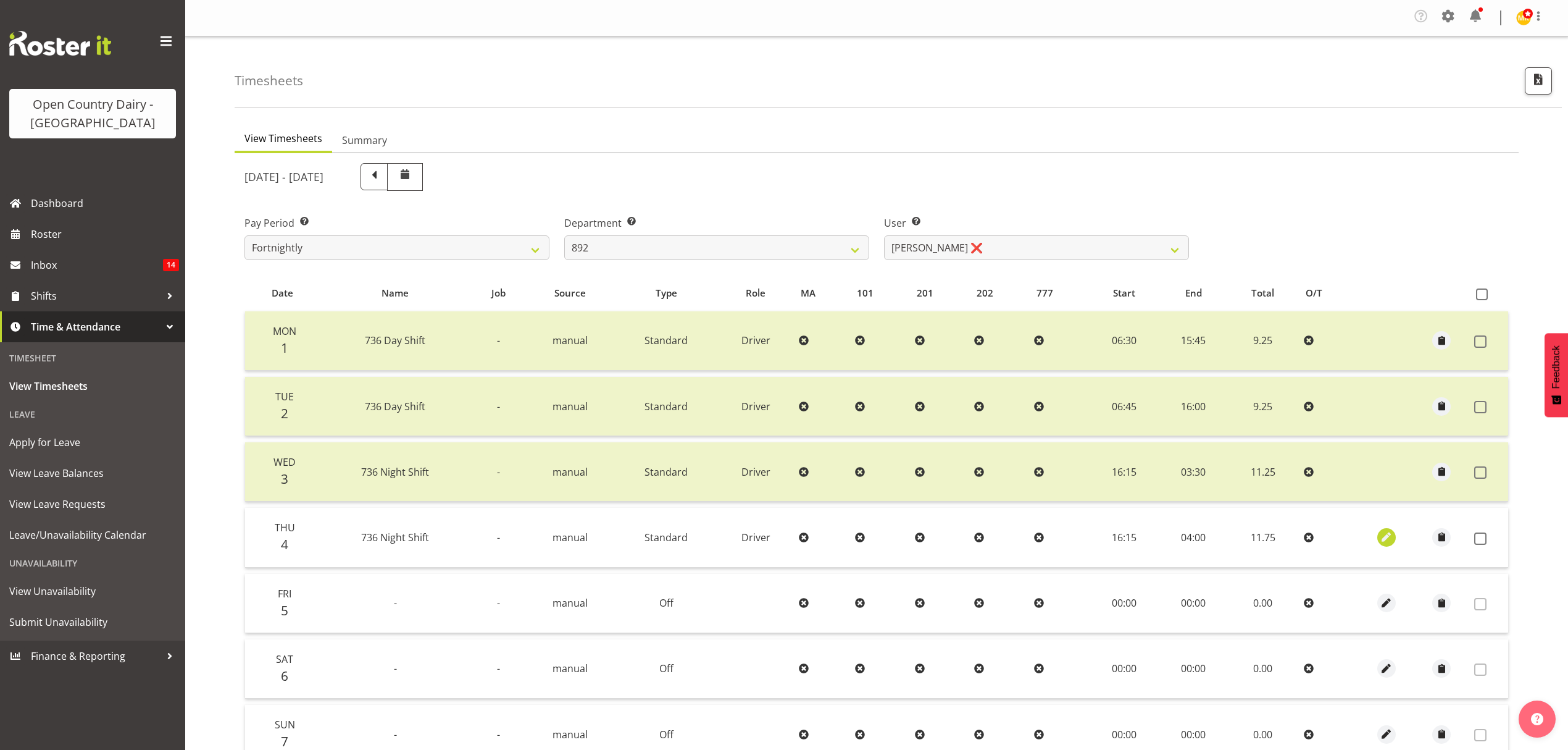
select select "4"
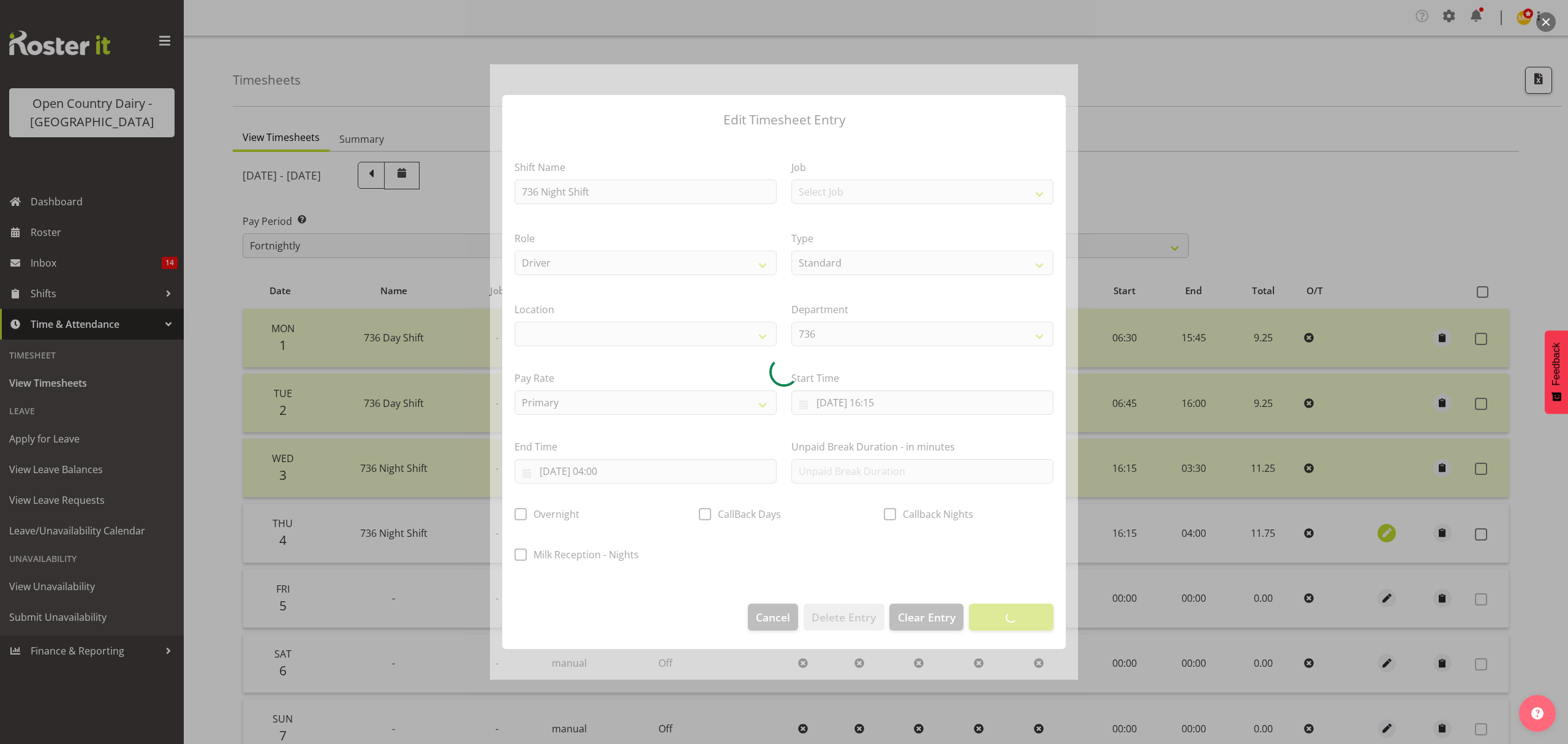
select select
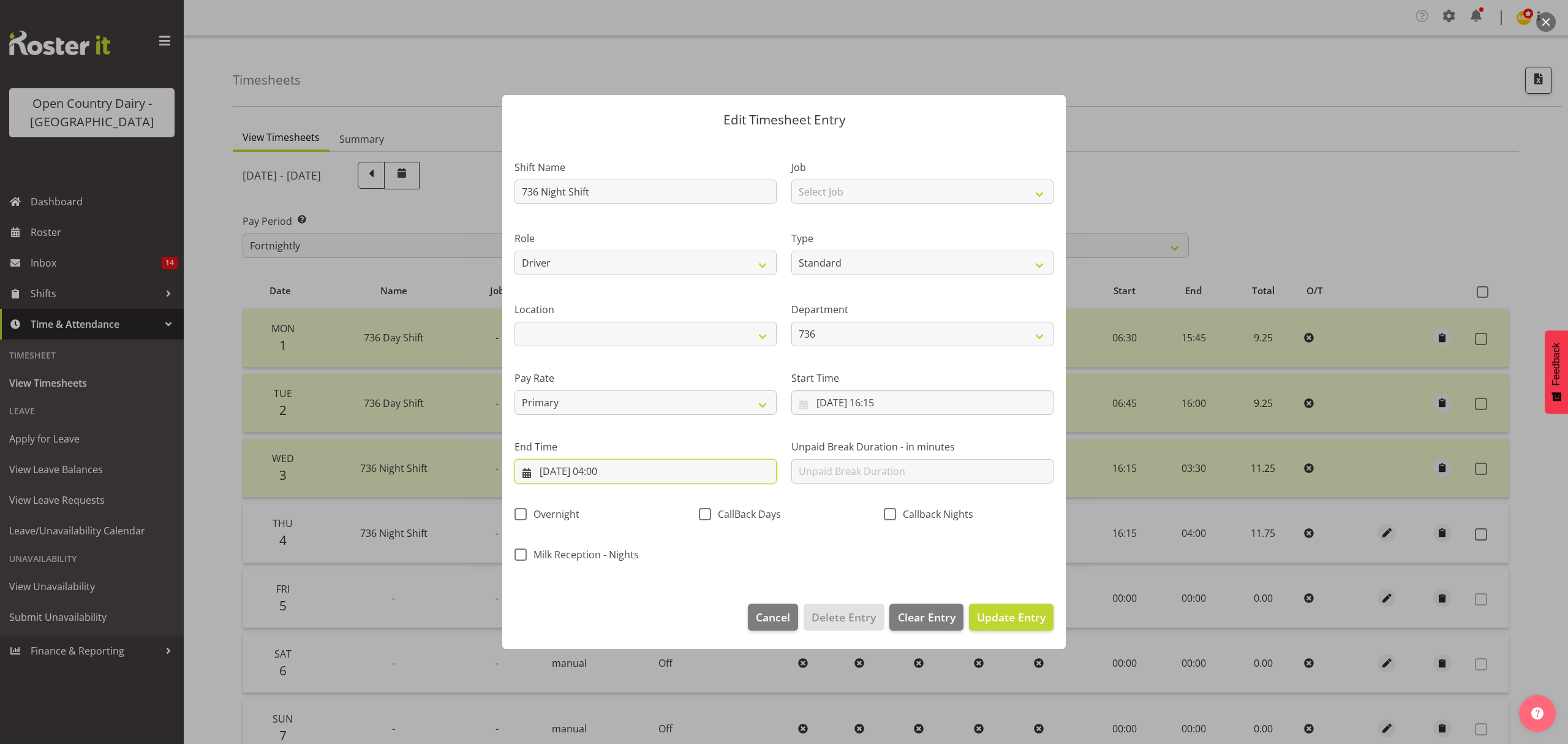
click at [601, 466] on input "[DATE] 04:00" at bounding box center [646, 470] width 262 height 24
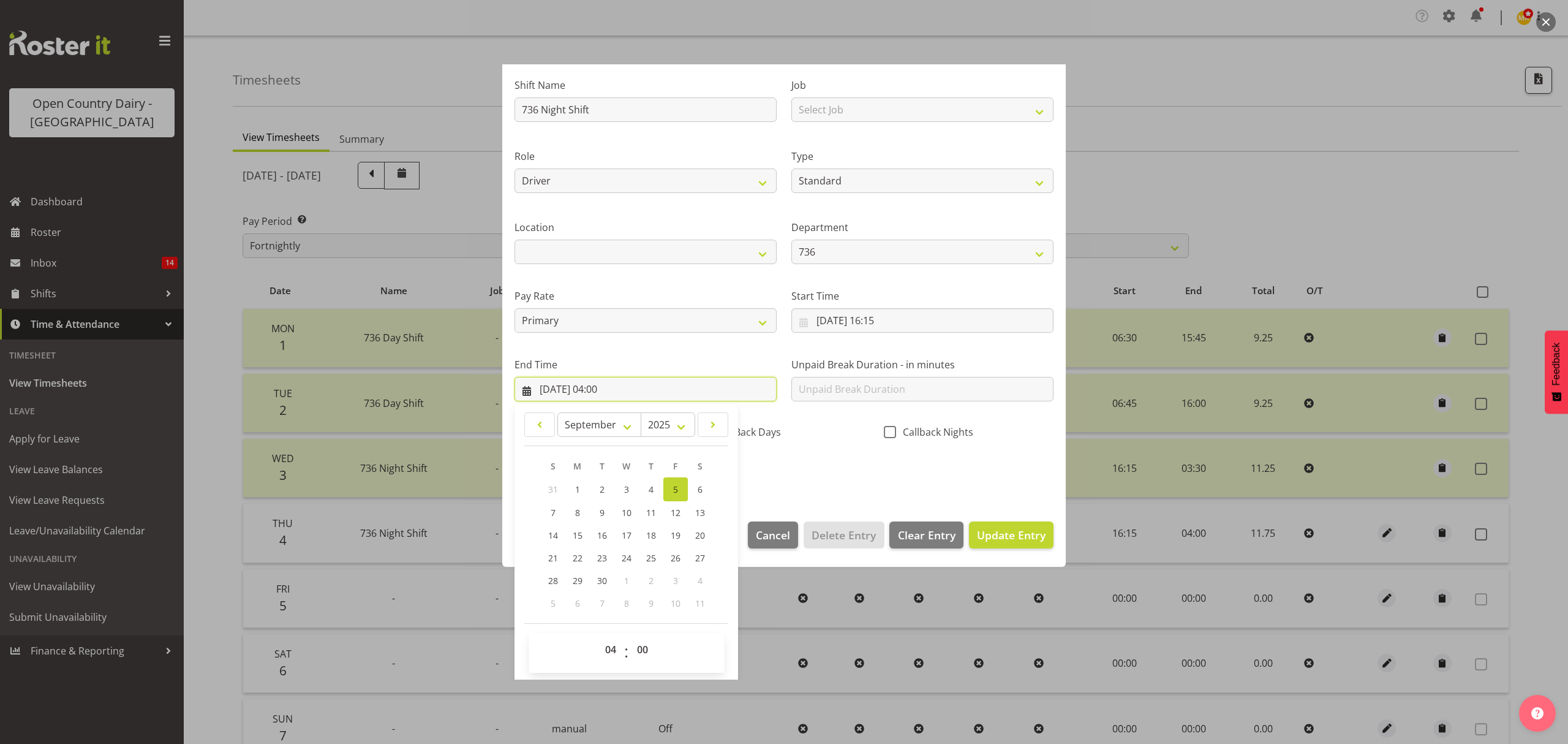
scroll to position [83, 0]
drag, startPoint x: 647, startPoint y: 651, endPoint x: 647, endPoint y: 642, distance: 9.0
click at [647, 651] on select "00 01 02 03 04 05 06 07 08 09 10 11 12 13 14 15 16 17 18 19 20 21 22 23 24 25 2…" at bounding box center [644, 648] width 28 height 24
select select "30"
click at [630, 636] on select "00 01 02 03 04 05 06 07 08 09 10 11 12 13 14 15 16 17 18 19 20 21 22 23 24 25 2…" at bounding box center [644, 648] width 28 height 24
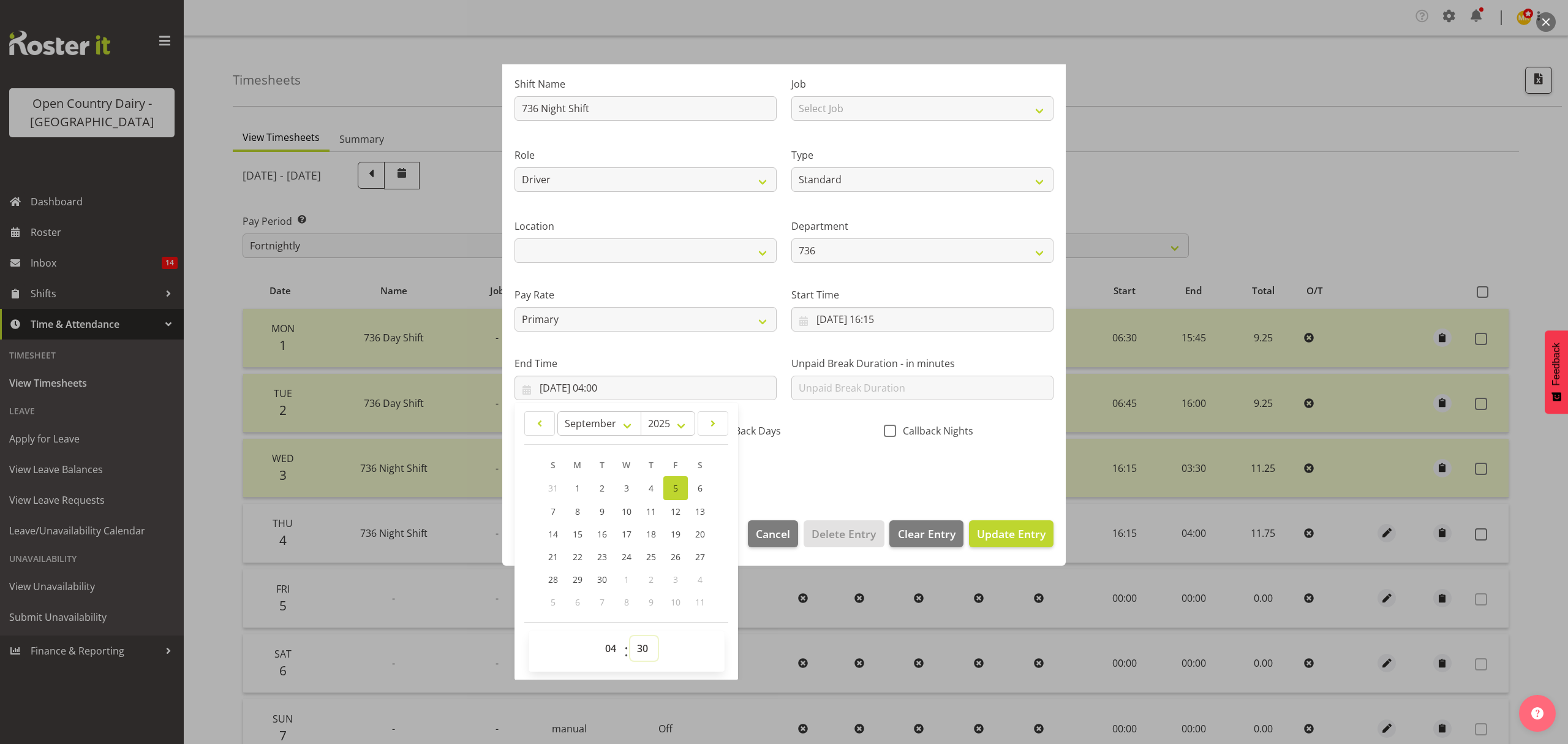
type input "[DATE] 04:30"
click at [859, 450] on div "Shift Name 736 Night Shift Job Select Job Connecting /unconnecting Trailers Mee…" at bounding box center [784, 274] width 554 height 429
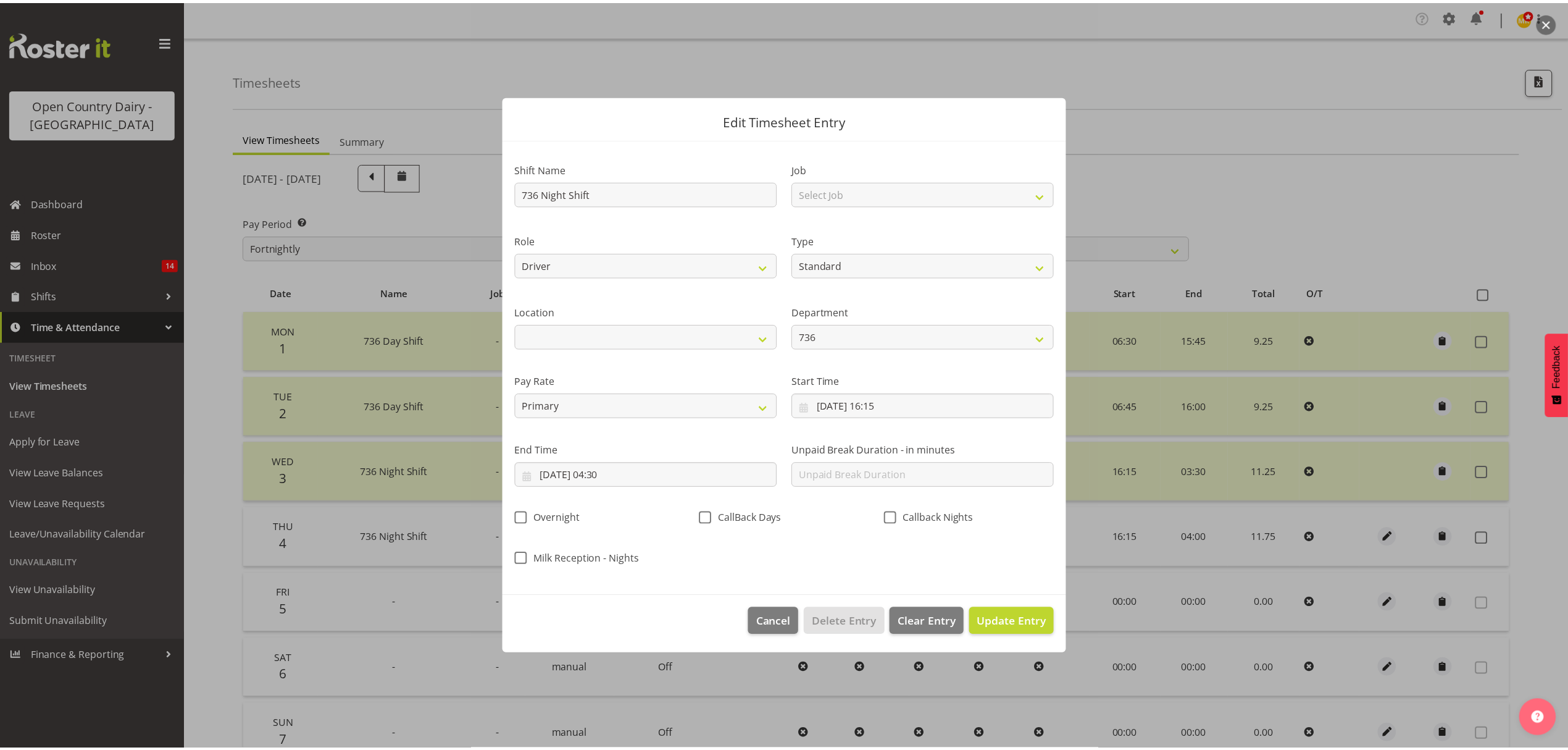
scroll to position [0, 0]
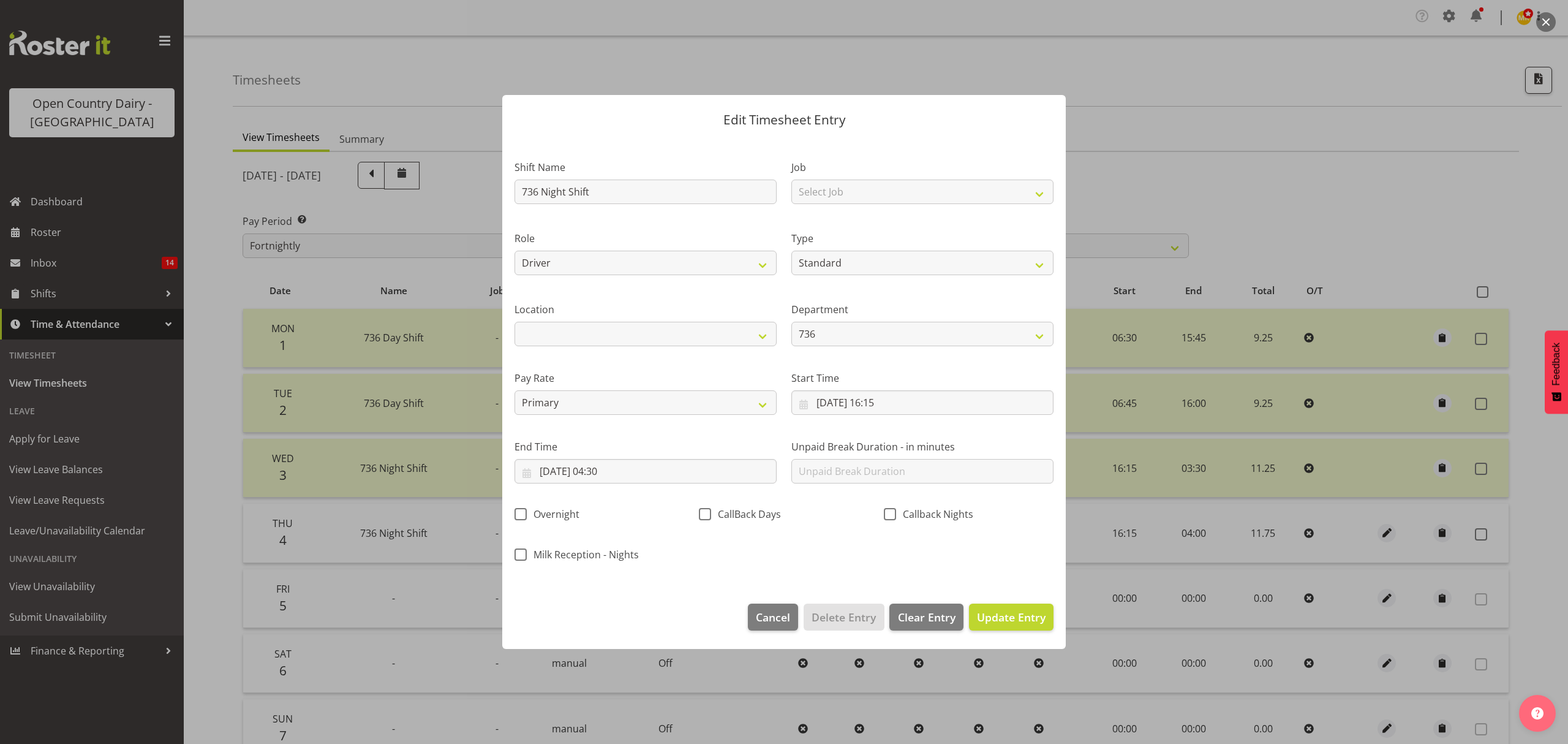
drag, startPoint x: 1016, startPoint y: 559, endPoint x: 1022, endPoint y: 591, distance: 32.6
click at [1018, 579] on section "Shift Name 736 Night Shift Job Select Job Connecting /unconnecting Trailers Mee…" at bounding box center [784, 364] width 564 height 453
click at [1023, 613] on span "Update Entry" at bounding box center [1011, 616] width 68 height 14
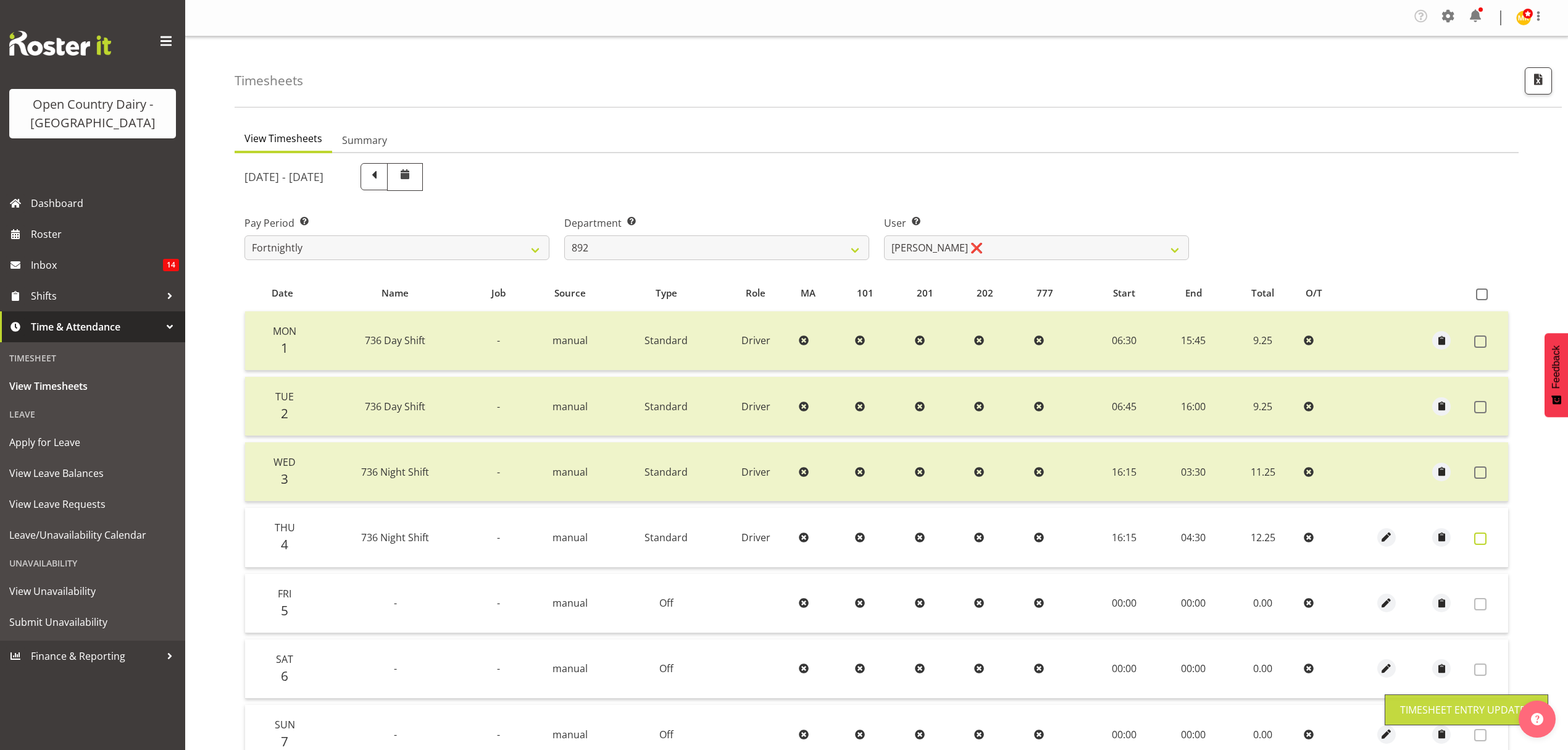
click at [1474, 541] on span at bounding box center [1480, 538] width 13 height 13
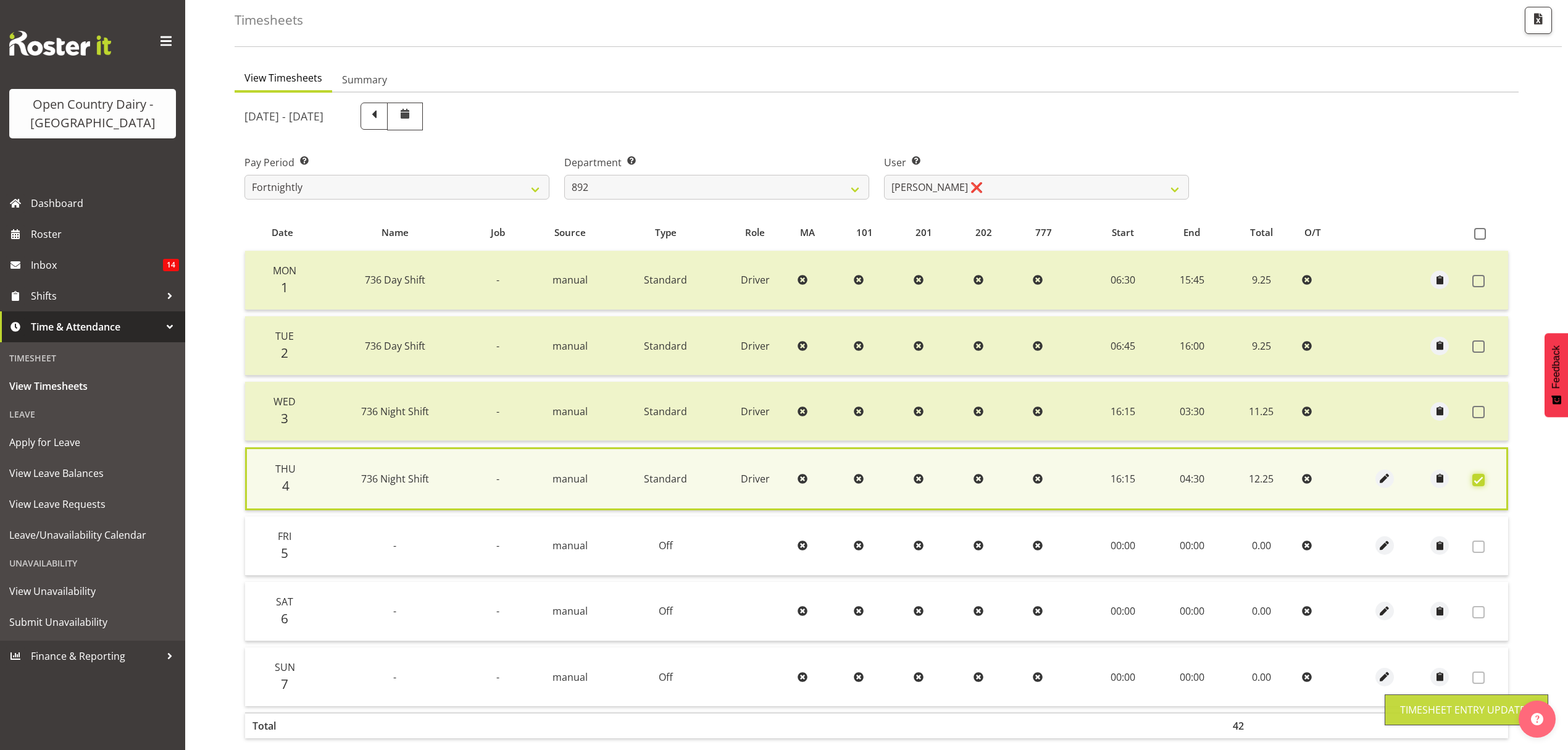
scroll to position [126, 0]
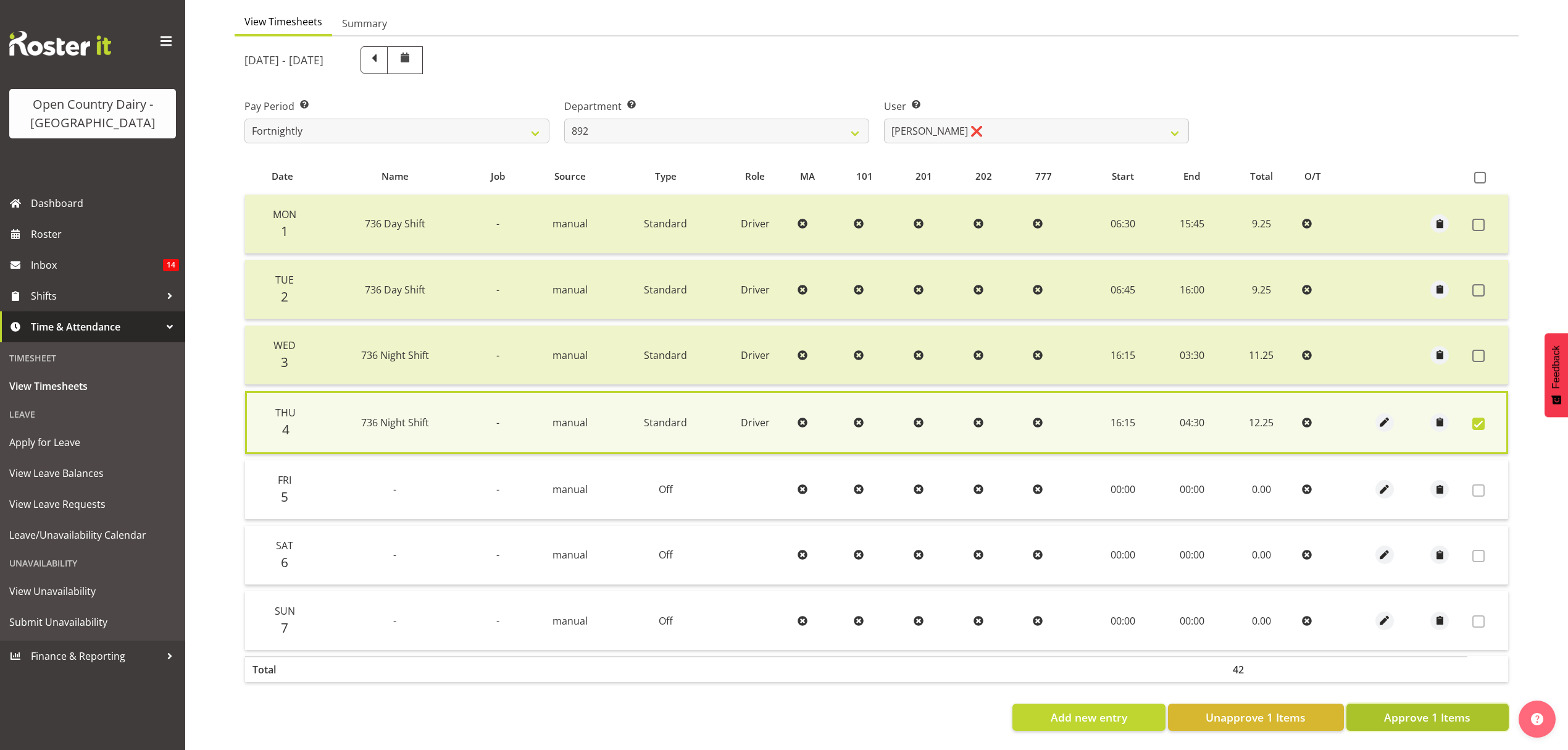
click at [1385, 714] on button "Approve 1 Items" at bounding box center [1426, 717] width 162 height 27
checkbox input "false"
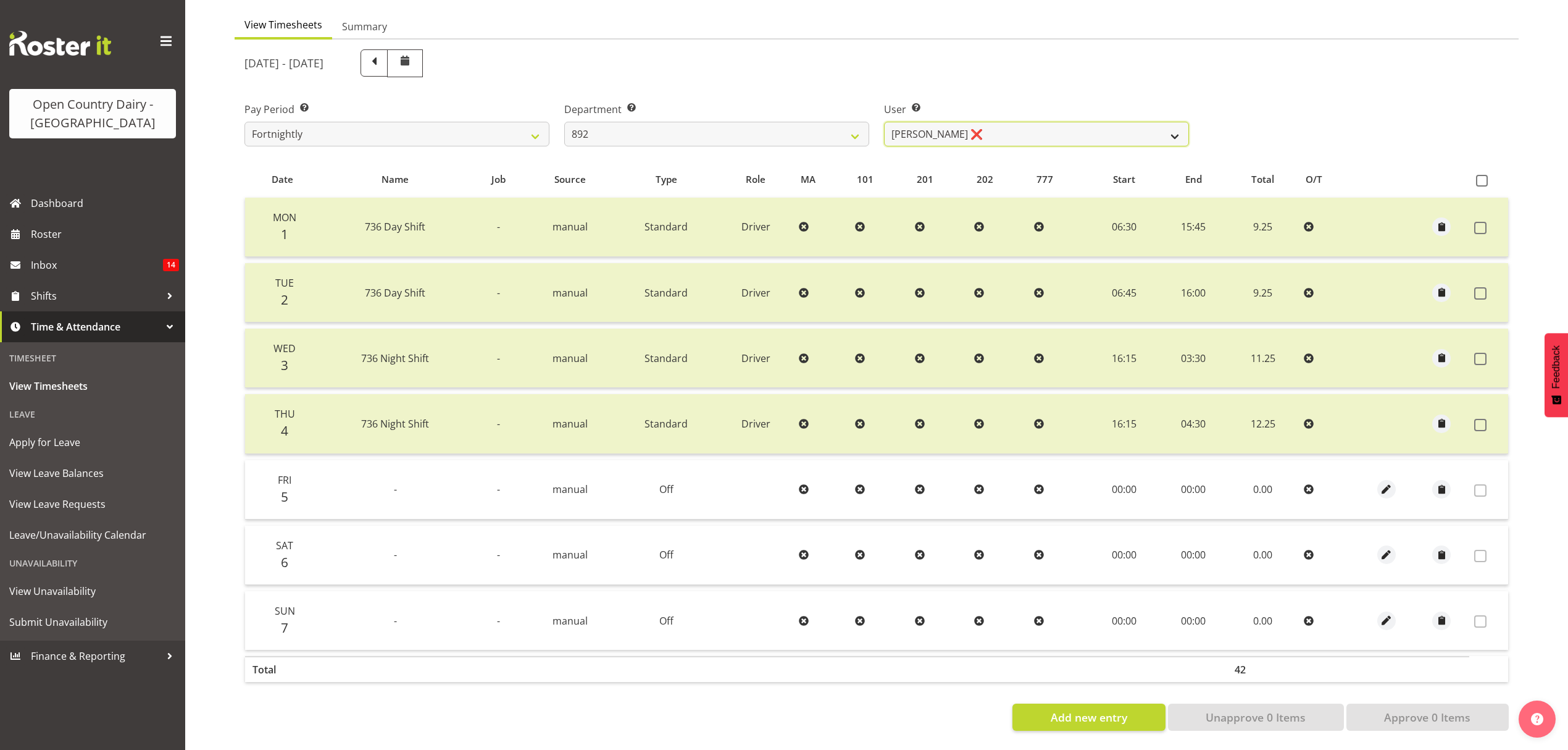
click at [960, 121] on select "[PERSON_NAME] ❌ [PERSON_NAME] ❌ [PERSON_NAME] ❌ [PERSON_NAME] ❌ [PERSON_NAME] ❌" at bounding box center [1036, 133] width 305 height 24
click at [781, 123] on select "734 735 736 737 738 739 851 852 853 854 855 856 858 861 862 865 868 869 870 873" at bounding box center [717, 133] width 305 height 24
click at [1257, 104] on div "Pay Period Select which pay period you would like to view. Fortnightly Departme…" at bounding box center [876, 119] width 1279 height 69
click at [733, 121] on select "734 735 736 737 738 739 851 852 853 854 855 856 858 861 862 865 868 869 870 873" at bounding box center [717, 133] width 305 height 24
select select "675"
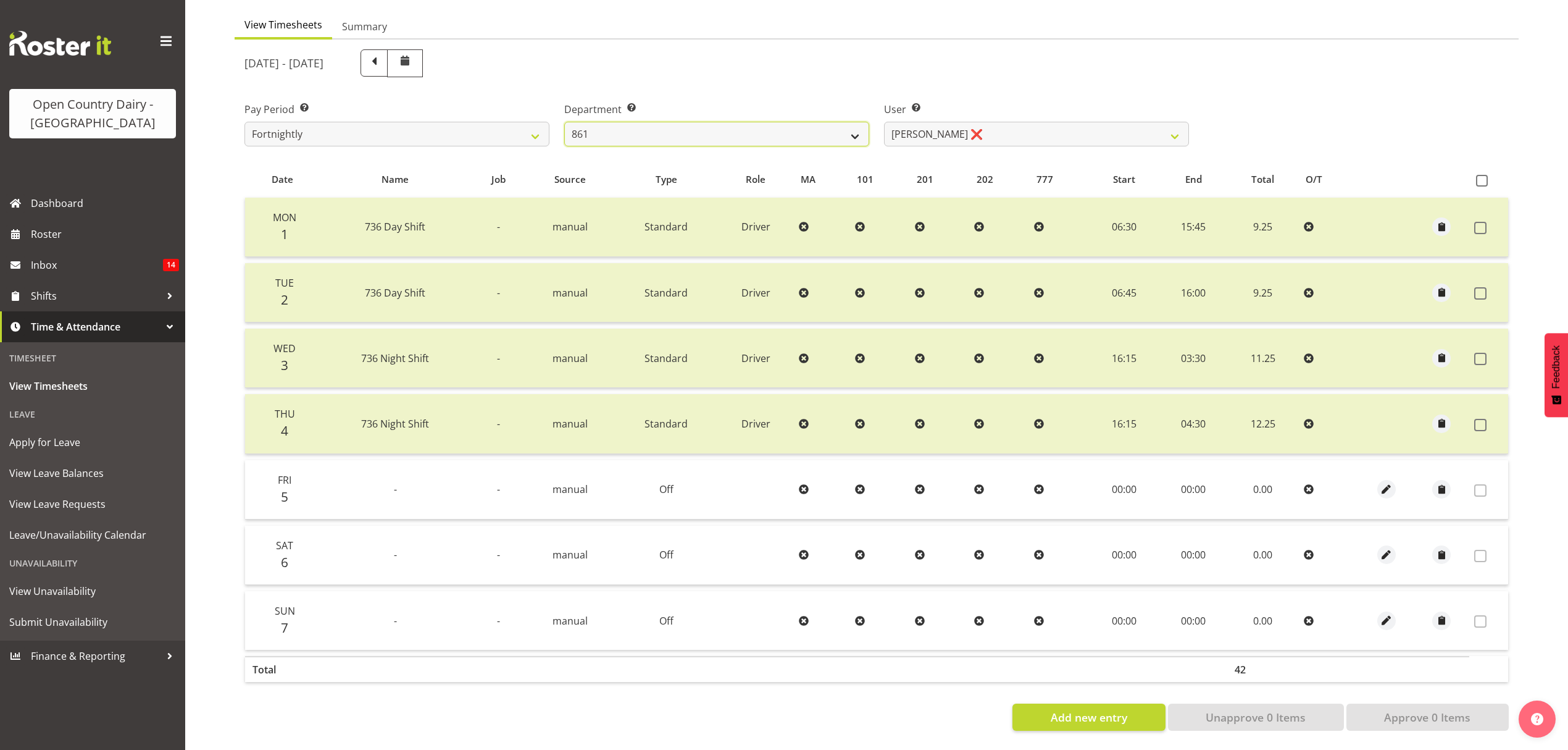
click at [564, 121] on select "734 735 736 737 738 739 851 852 853 854 855 856 858 861 862 865 868 869 870 873" at bounding box center [717, 133] width 305 height 24
click at [945, 121] on select "[PERSON_NAME] ❌ [PERSON_NAME] ❌ [PERSON_NAME] ❌" at bounding box center [1036, 133] width 305 height 24
select select "7423"
click at [884, 121] on select "[PERSON_NAME] ❌ [PERSON_NAME] ❌ [PERSON_NAME] ❌" at bounding box center [1036, 133] width 305 height 24
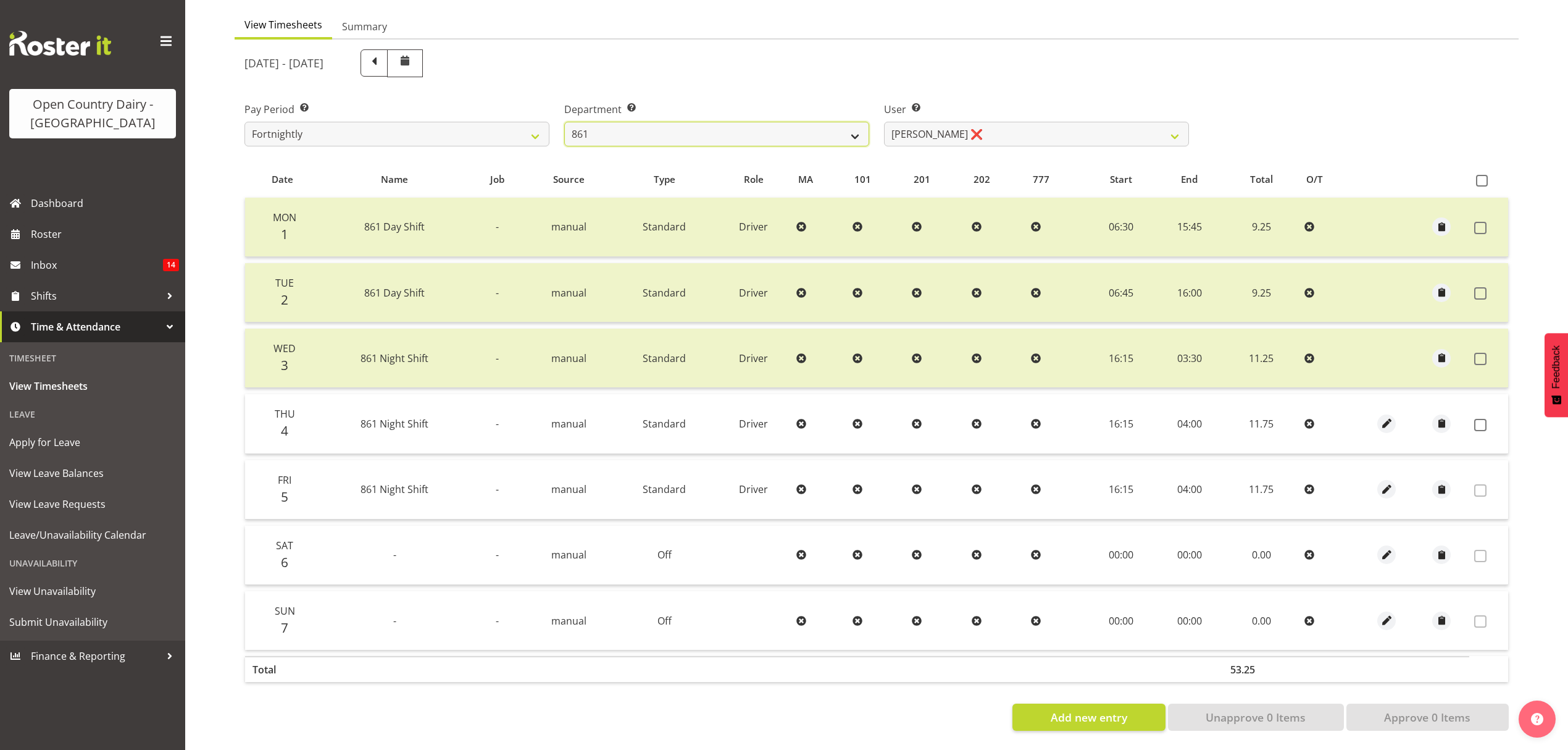
click at [840, 121] on select "734 735 736 737 738 739 851 852 853 854 855 856 858 861 862 865 868 869 870 873" at bounding box center [717, 133] width 305 height 24
select select "686"
click at [564, 121] on select "734 735 736 737 738 739 851 852 853 854 855 856 858 861 862 865 868 869 870 873" at bounding box center [717, 133] width 305 height 24
select select "7383"
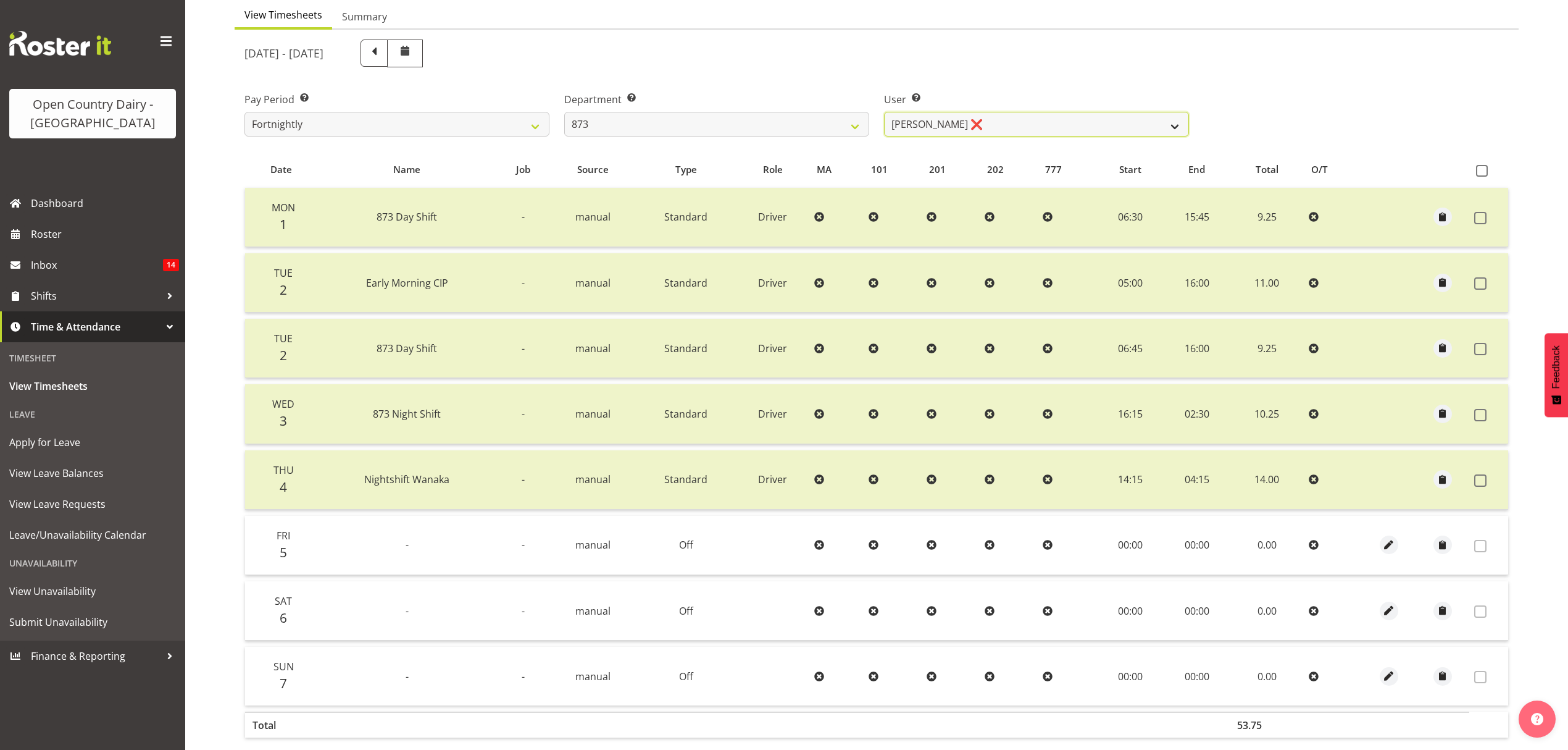
click at [988, 131] on select "[PERSON_NAME] ❌ [PERSON_NAME] ❌ [PERSON_NAME] ❌ [PERSON_NAME] ❌" at bounding box center [1036, 123] width 305 height 24
click at [720, 118] on select "734 735 736 737 738 739 851 852 853 854 855 856 858 861 862 865 868 869 870 873" at bounding box center [717, 123] width 305 height 24
select select "908"
click at [564, 113] on select "734 735 736 737 738 739 851 852 853 854 855 856 858 861 862 865 868 869 870 873" at bounding box center [717, 123] width 305 height 24
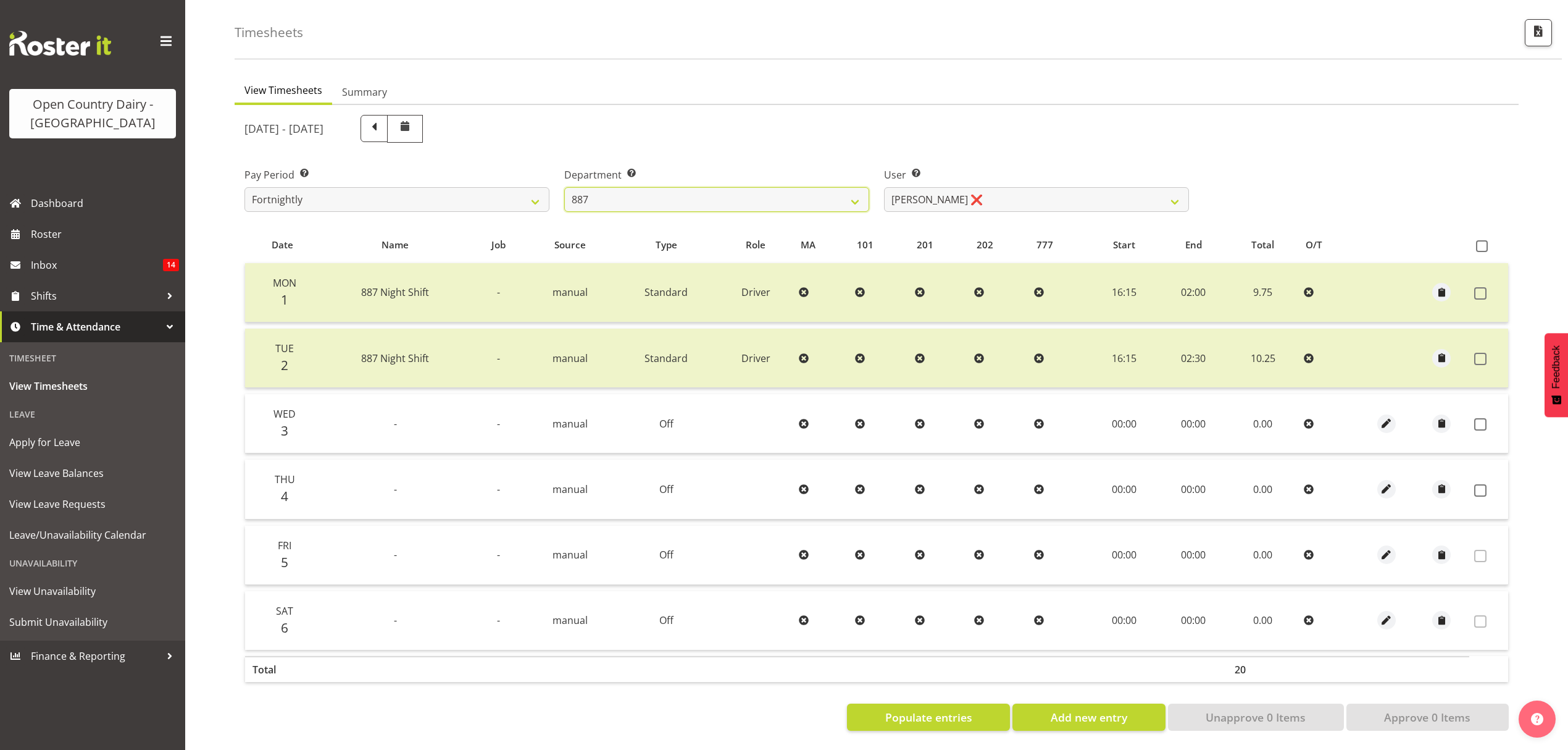
scroll to position [58, 0]
click at [951, 199] on select "[PERSON_NAME] ❌ [PERSON_NAME] ❌ [PERSON_NAME] ❌ [PERSON_NAME] ❌" at bounding box center [1036, 199] width 305 height 24
select select "7489"
click at [884, 188] on select "[PERSON_NAME] ❌ [PERSON_NAME] ❌ [PERSON_NAME] ❌ [PERSON_NAME] ❌" at bounding box center [1036, 199] width 305 height 24
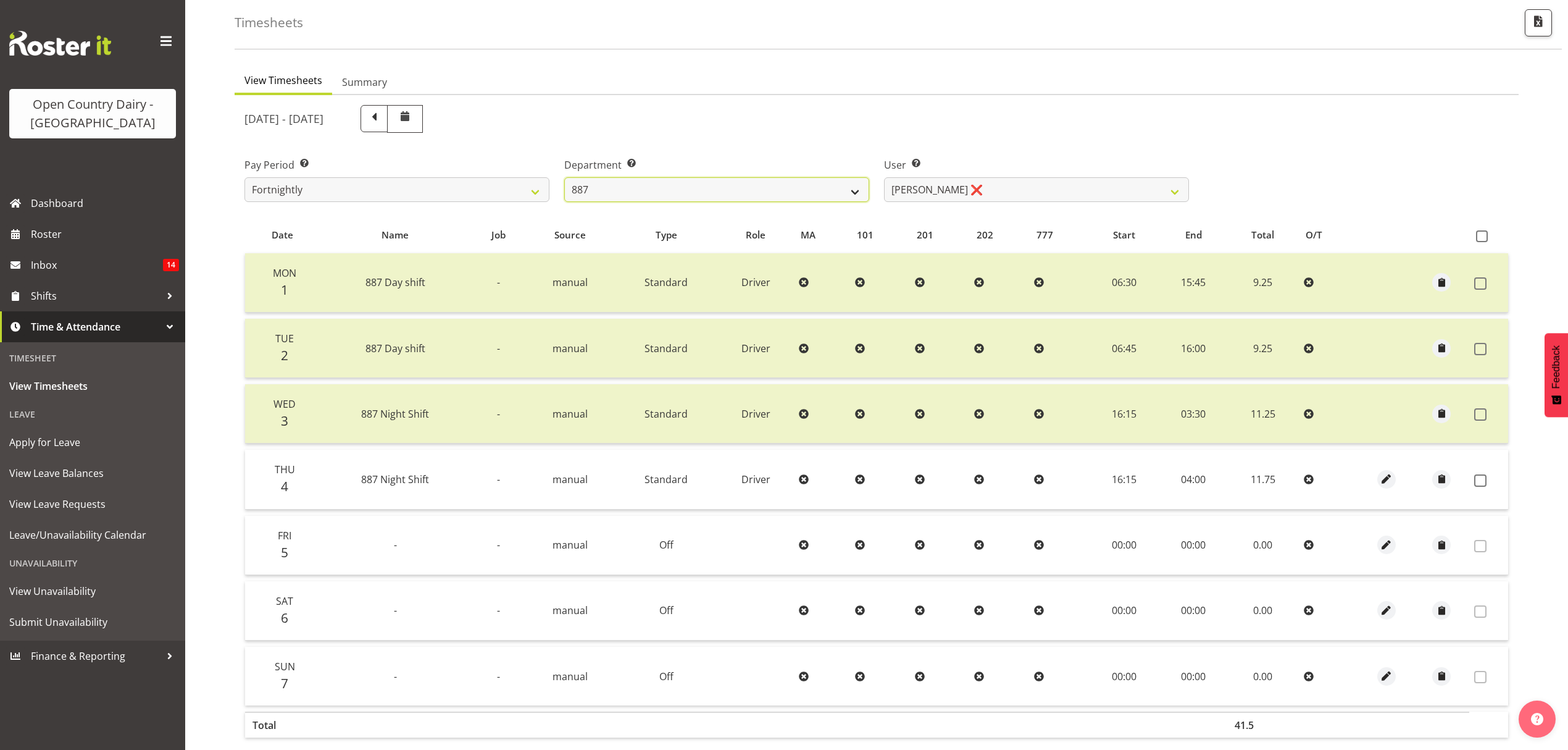
click at [784, 195] on select "734 735 736 737 738 739 851 852 853 854 855 856 858 861 862 865 868 869 870 873" at bounding box center [717, 188] width 305 height 24
select select "668"
click at [564, 177] on select "734 735 736 737 738 739 851 852 853 854 855 856 858 861 862 865 868 869 870 873" at bounding box center [717, 188] width 305 height 24
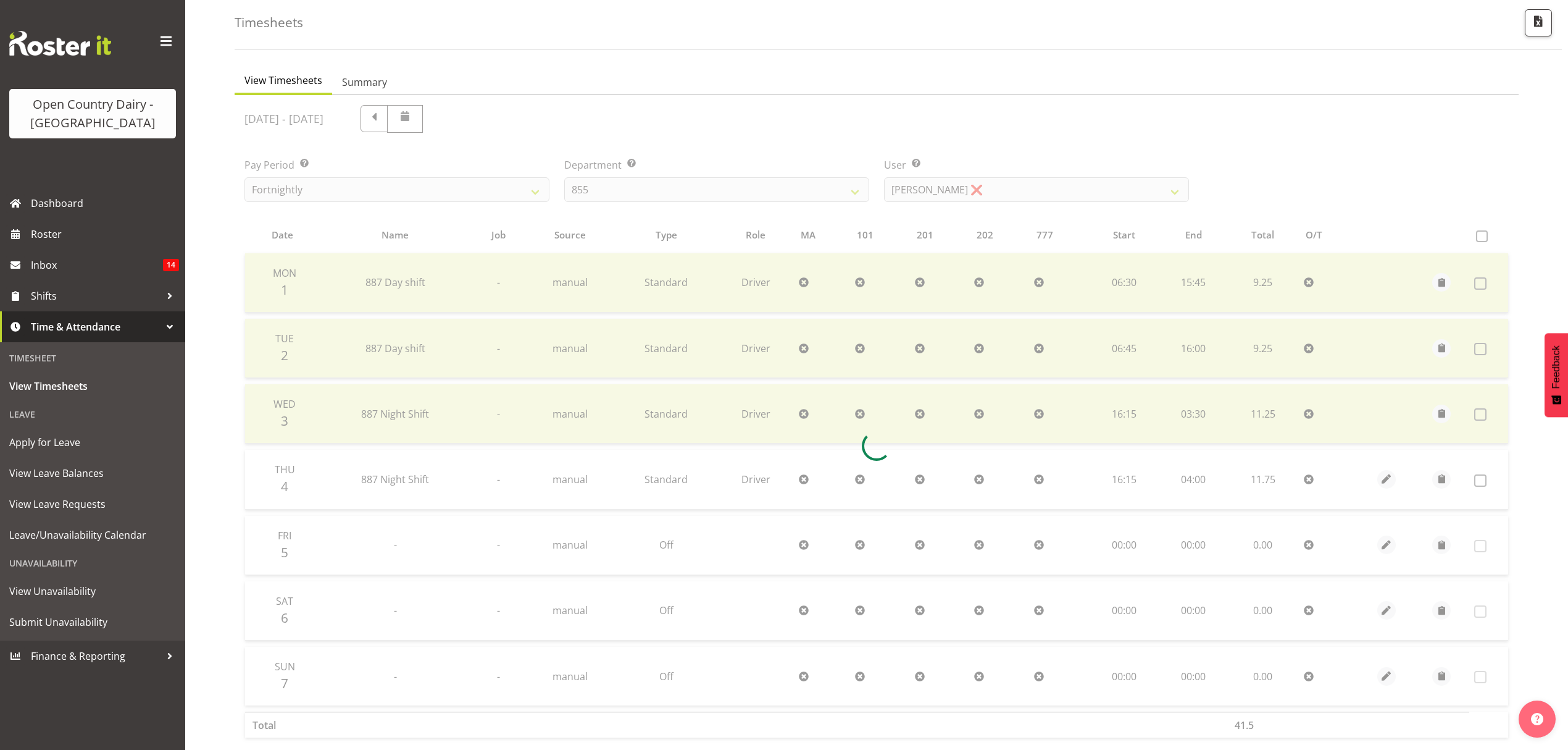
click at [1012, 190] on div at bounding box center [877, 445] width 1284 height 700
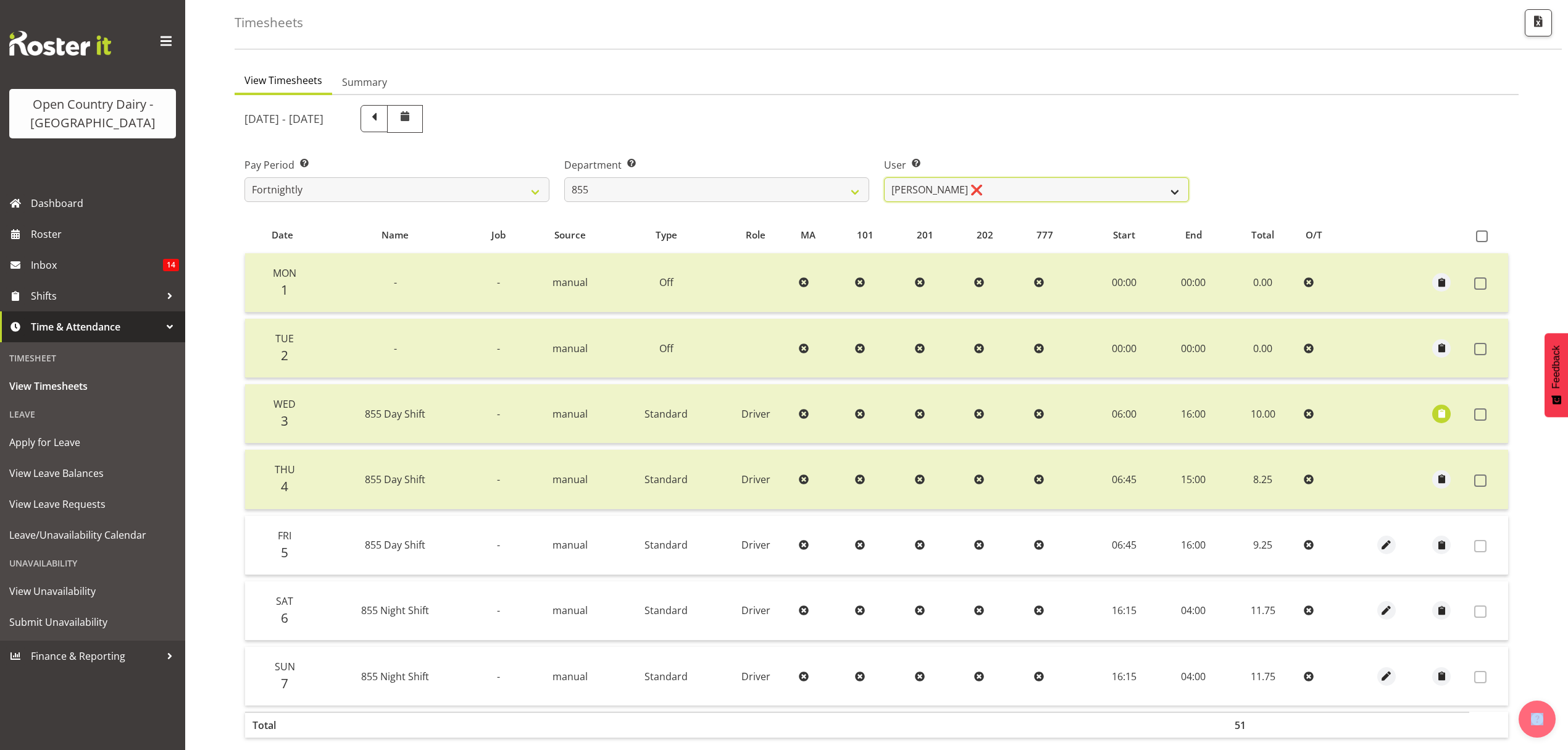
click at [1012, 184] on select "[PERSON_NAME] ❌ [PERSON_NAME] ❌ [PERSON_NAME] ❌" at bounding box center [1036, 188] width 305 height 24
select select "7491"
click at [884, 177] on select "[PERSON_NAME] ❌ [PERSON_NAME] ❌ [PERSON_NAME] ❌" at bounding box center [1036, 188] width 305 height 24
click at [0, 0] on div at bounding box center [0, 0] width 0 height 0
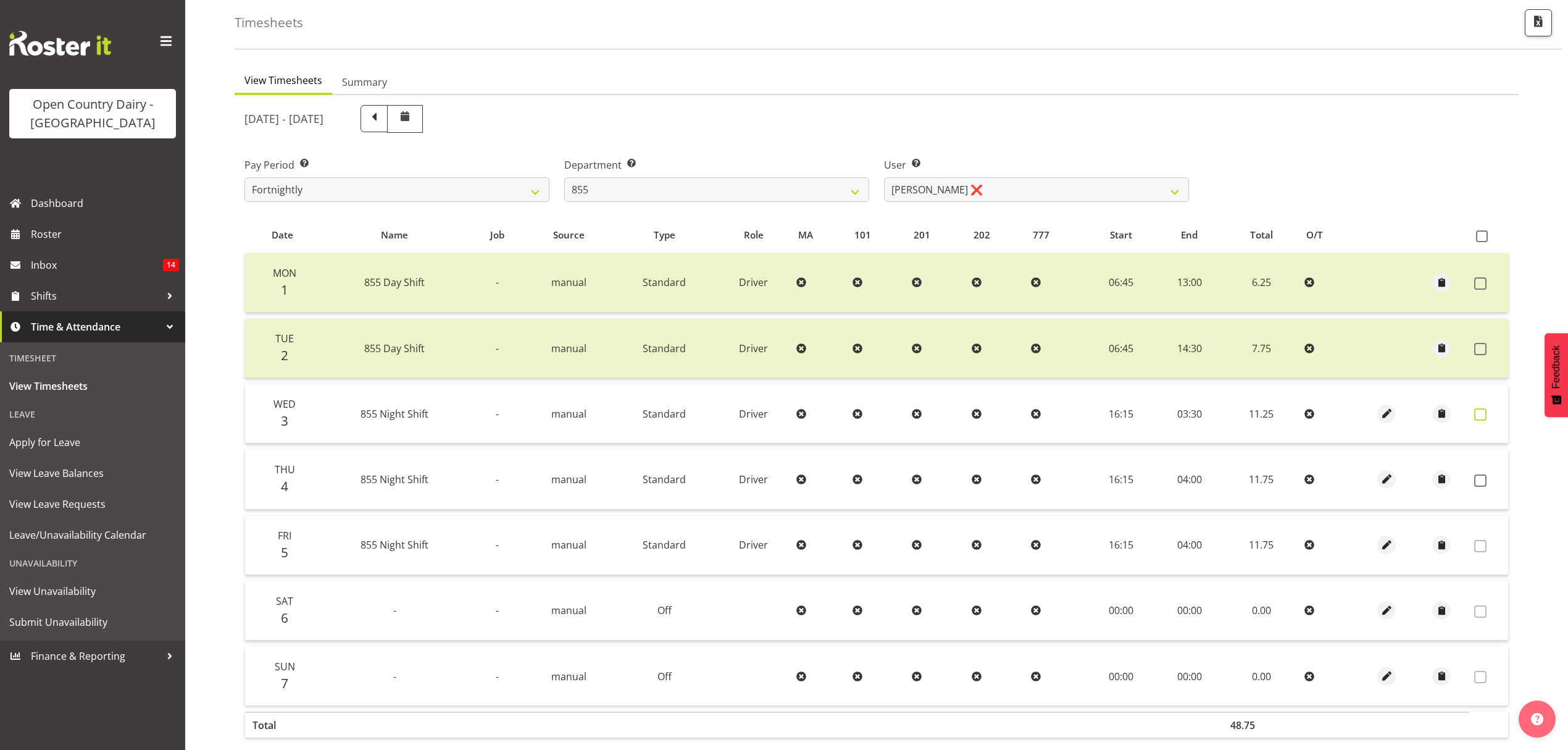
click at [1486, 416] on label at bounding box center [1484, 414] width 19 height 13
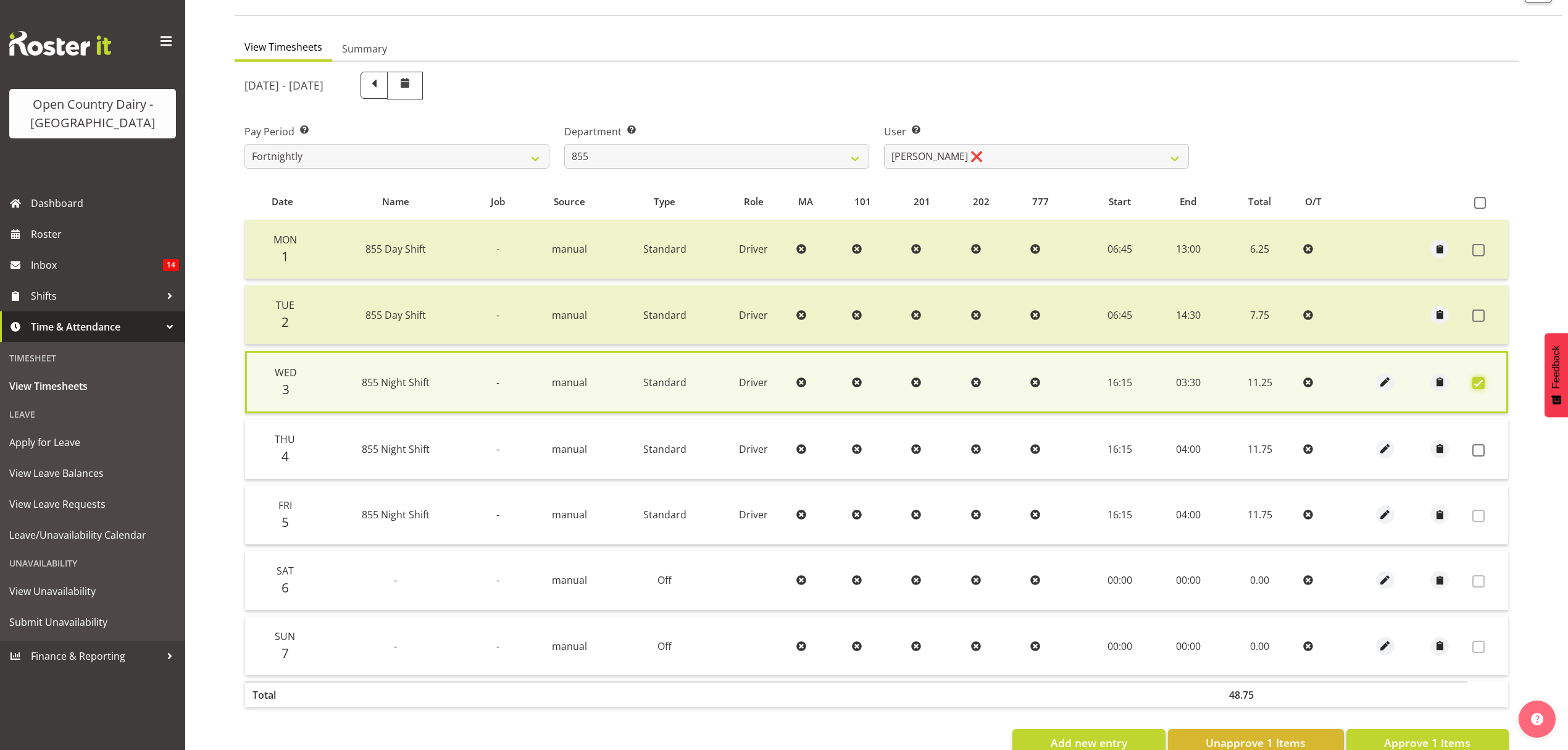
scroll to position [126, 0]
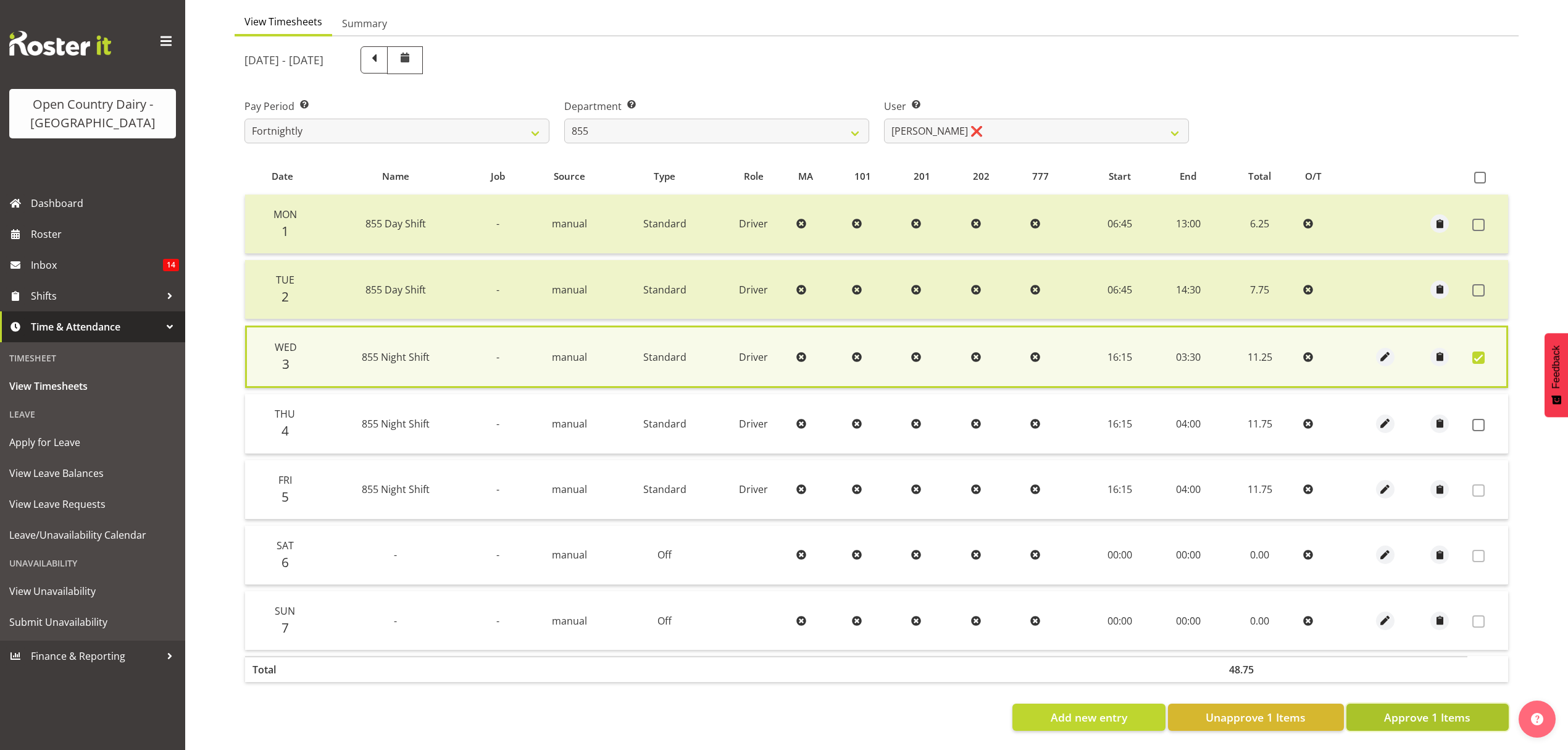
click at [1419, 709] on span "Approve 1 Items" at bounding box center [1426, 717] width 86 height 17
checkbox input "false"
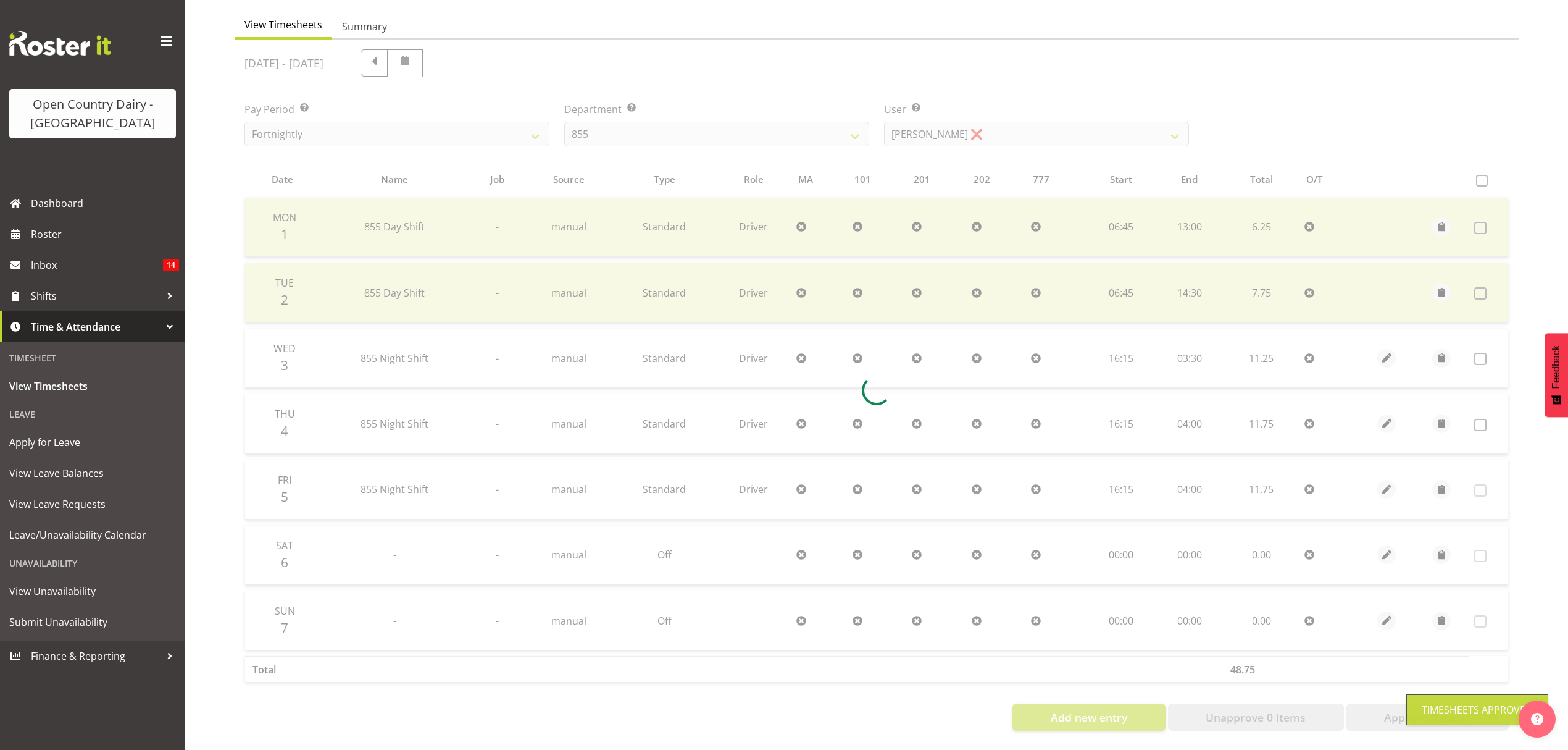
scroll to position [123, 0]
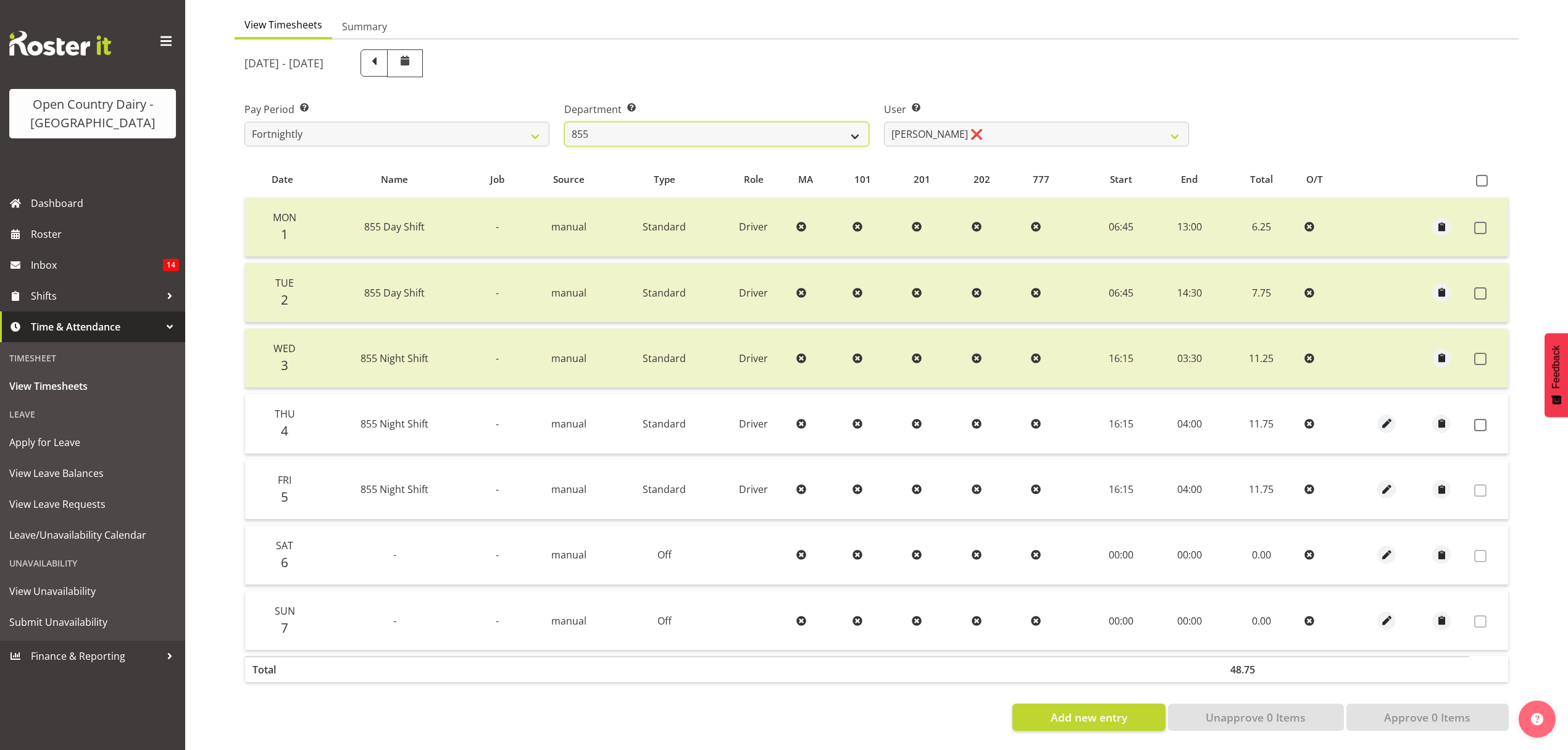
click at [765, 126] on select "734 735 736 737 738 739 851 852 853 854 855 856 858 861 862 865 868 869 870 873" at bounding box center [717, 133] width 305 height 24
select select "678"
click at [564, 121] on select "734 735 736 737 738 739 851 852 853 854 855 856 858 861 862 865 868 869 870 873" at bounding box center [717, 133] width 305 height 24
select select "10269"
click at [1472, 413] on td at bounding box center [1488, 424] width 39 height 59
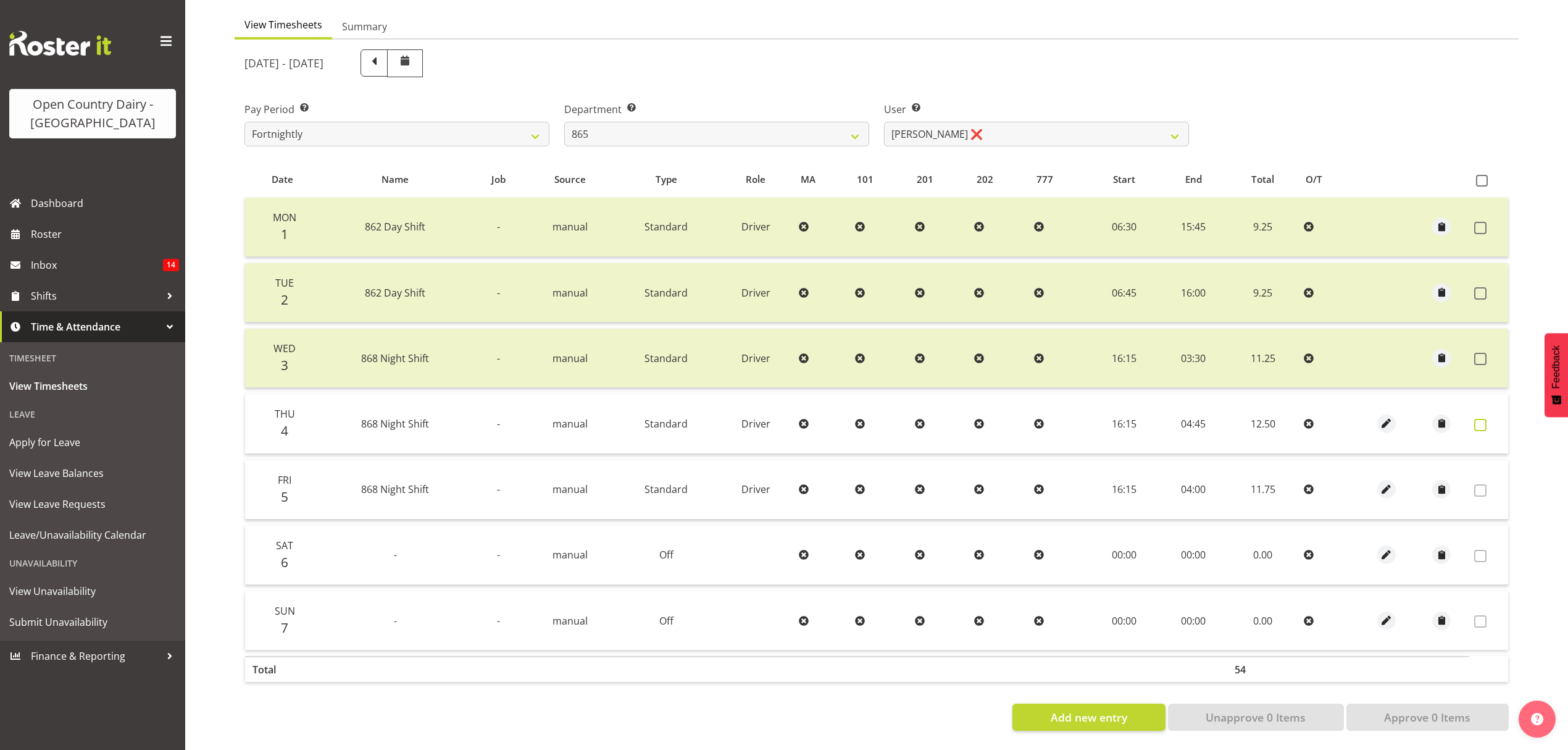
click at [1475, 419] on span at bounding box center [1480, 425] width 13 height 13
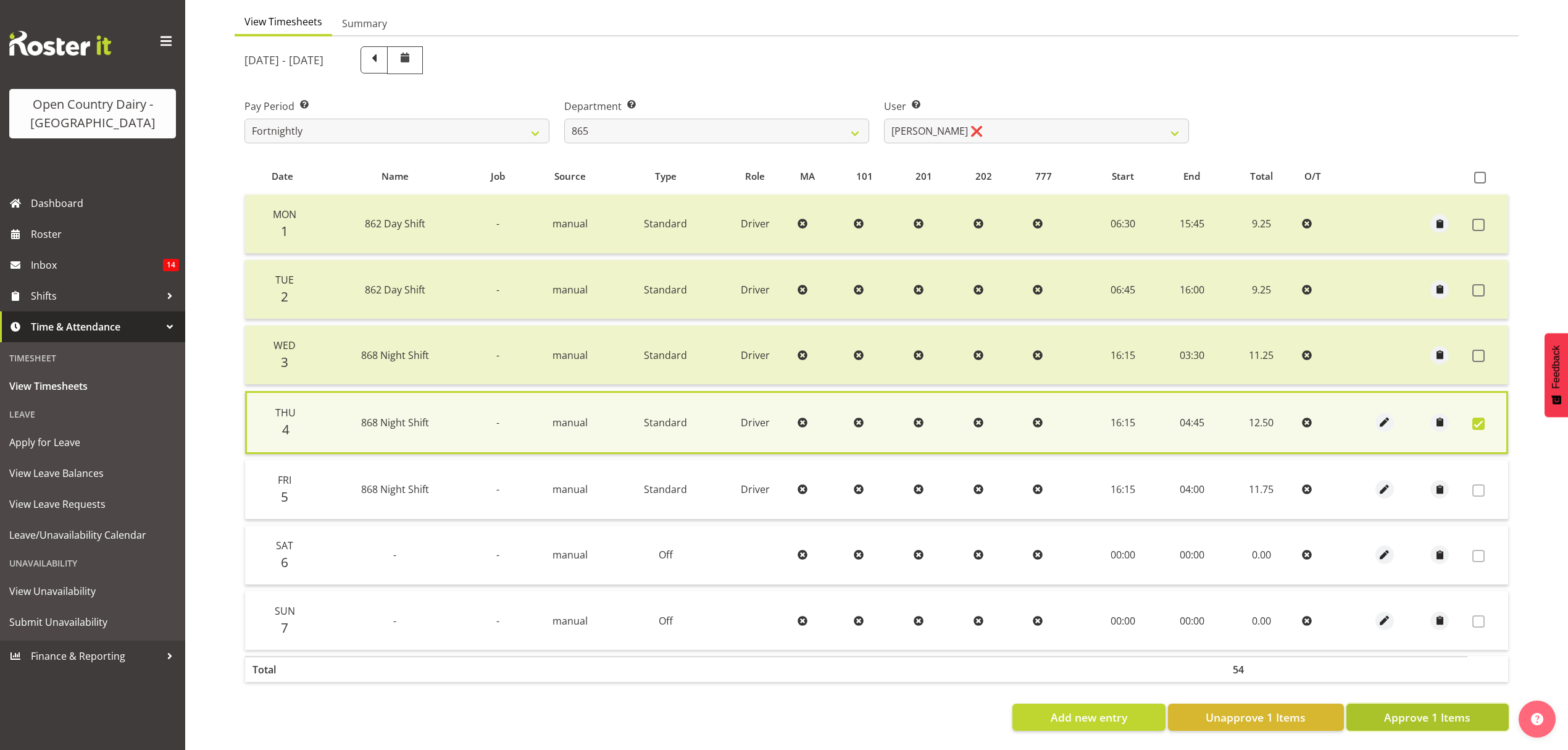
click at [1390, 715] on span "Approve 1 Items" at bounding box center [1426, 717] width 86 height 17
checkbox input "false"
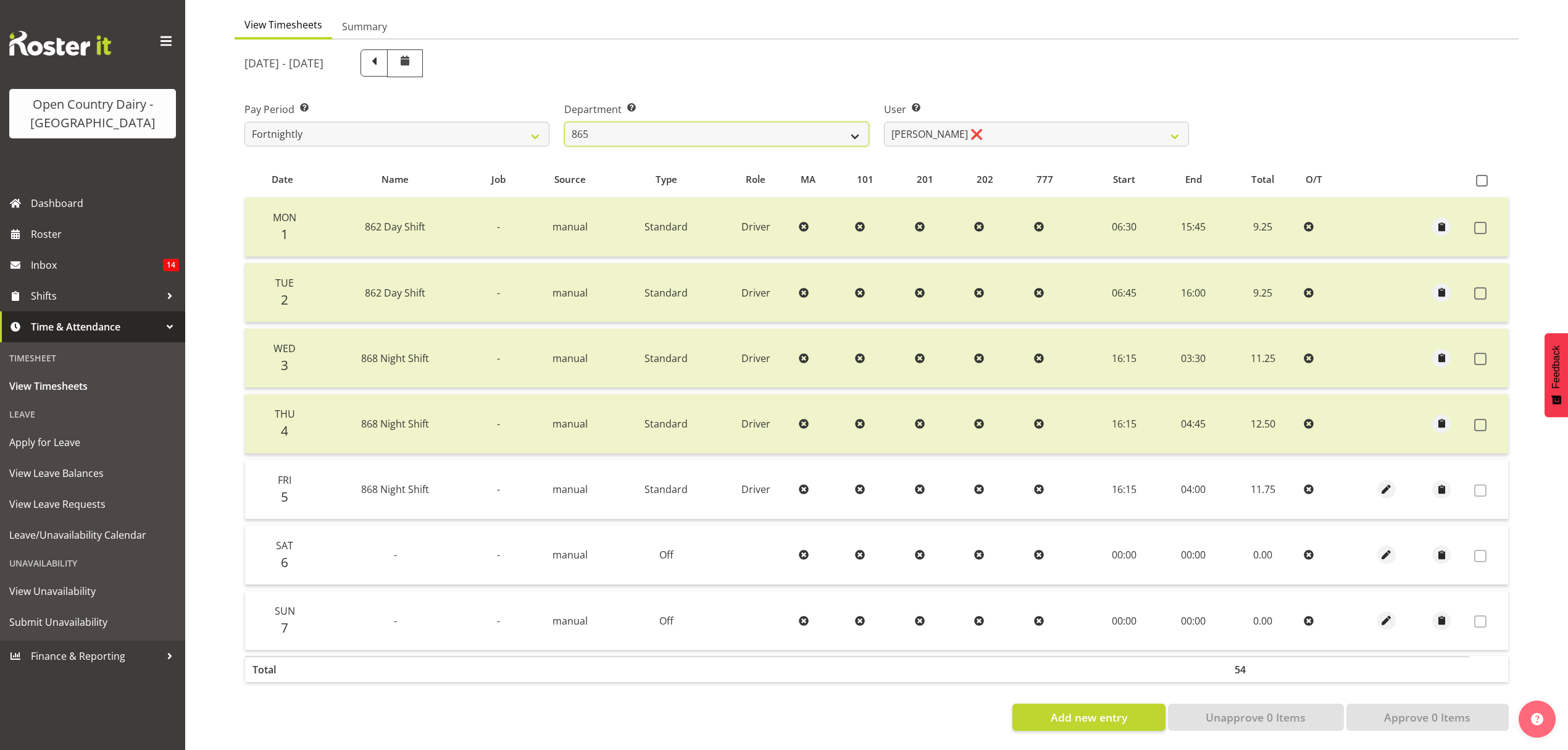
click at [675, 124] on select "734 735 736 737 738 739 851 852 853 854 855 856 858 861 862 865 868 869 870 873" at bounding box center [717, 133] width 305 height 24
click at [564, 121] on select "734 735 736 737 738 739 851 852 853 854 855 856 858 861 862 865 868 869 870 873" at bounding box center [717, 133] width 305 height 24
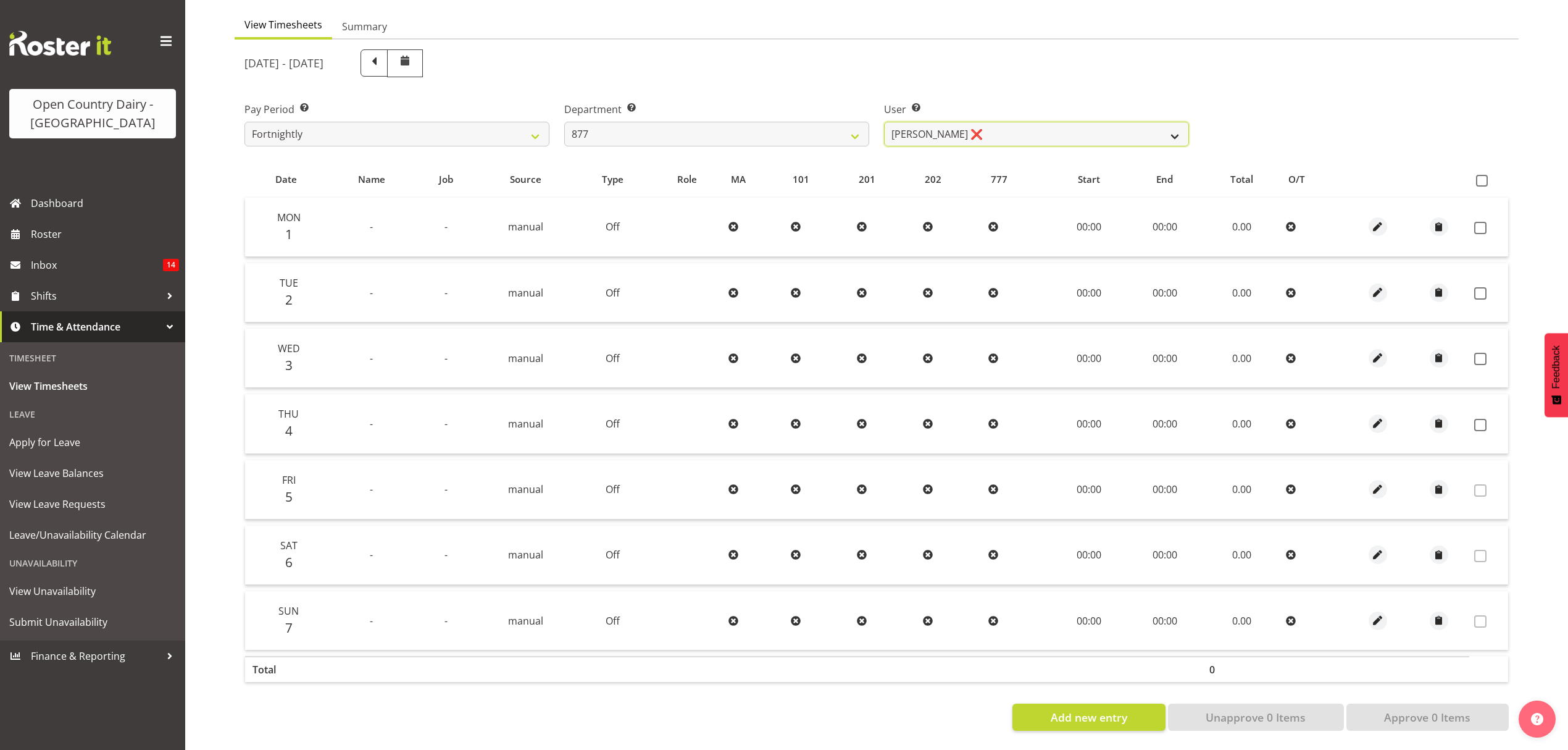
click at [1062, 131] on select "[PERSON_NAME] ❌ [PERSON_NAME] ❌ [PERSON_NAME] ❌ [PERSON_NAME] ❌" at bounding box center [1036, 133] width 305 height 24
click at [845, 126] on select "734 735 736 737 738 739 851 852 853 854 855 856 858 861 862 865 868 869 870 873" at bounding box center [717, 133] width 305 height 24
click at [823, 128] on select "734 735 736 737 738 739 851 852 853 854 855 856 858 861 862 865 868 869 870 873" at bounding box center [717, 133] width 305 height 24
select select "689"
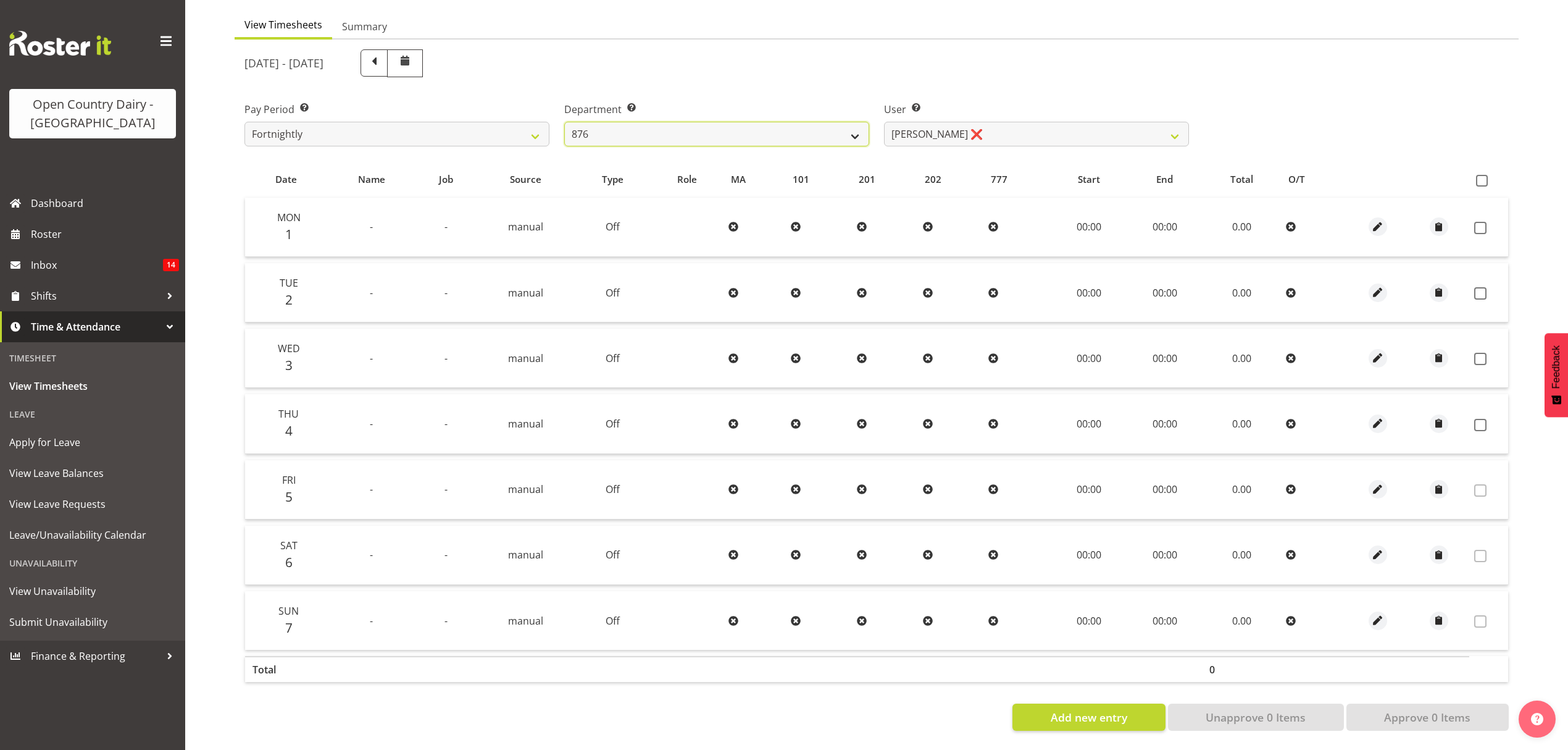
click at [564, 121] on select "734 735 736 737 738 739 851 852 853 854 855 856 858 861 862 865 868 869 870 873" at bounding box center [717, 133] width 305 height 24
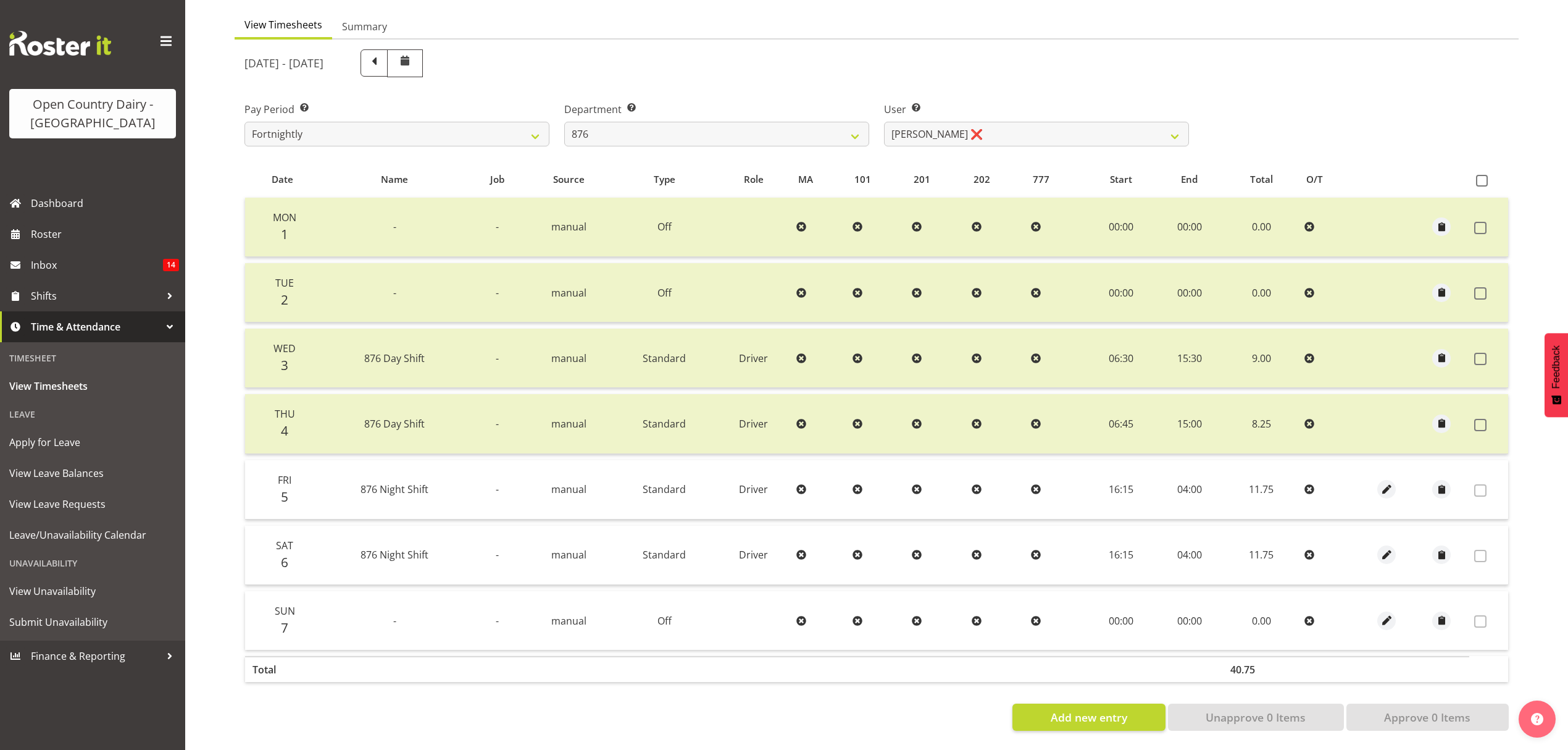
click at [911, 138] on div "User Select user. Note: This is filtered down by the previous two drop-down ite…" at bounding box center [1036, 119] width 319 height 69
click at [911, 134] on select "[PERSON_NAME] ❌ [PERSON_NAME] ✔ [PERSON_NAME] ❌ [PERSON_NAME] ❌" at bounding box center [1036, 133] width 305 height 24
select select "9947"
click at [884, 121] on select "[PERSON_NAME] ❌ [PERSON_NAME] ✔ [PERSON_NAME] ❌ [PERSON_NAME] ❌" at bounding box center [1036, 133] width 305 height 24
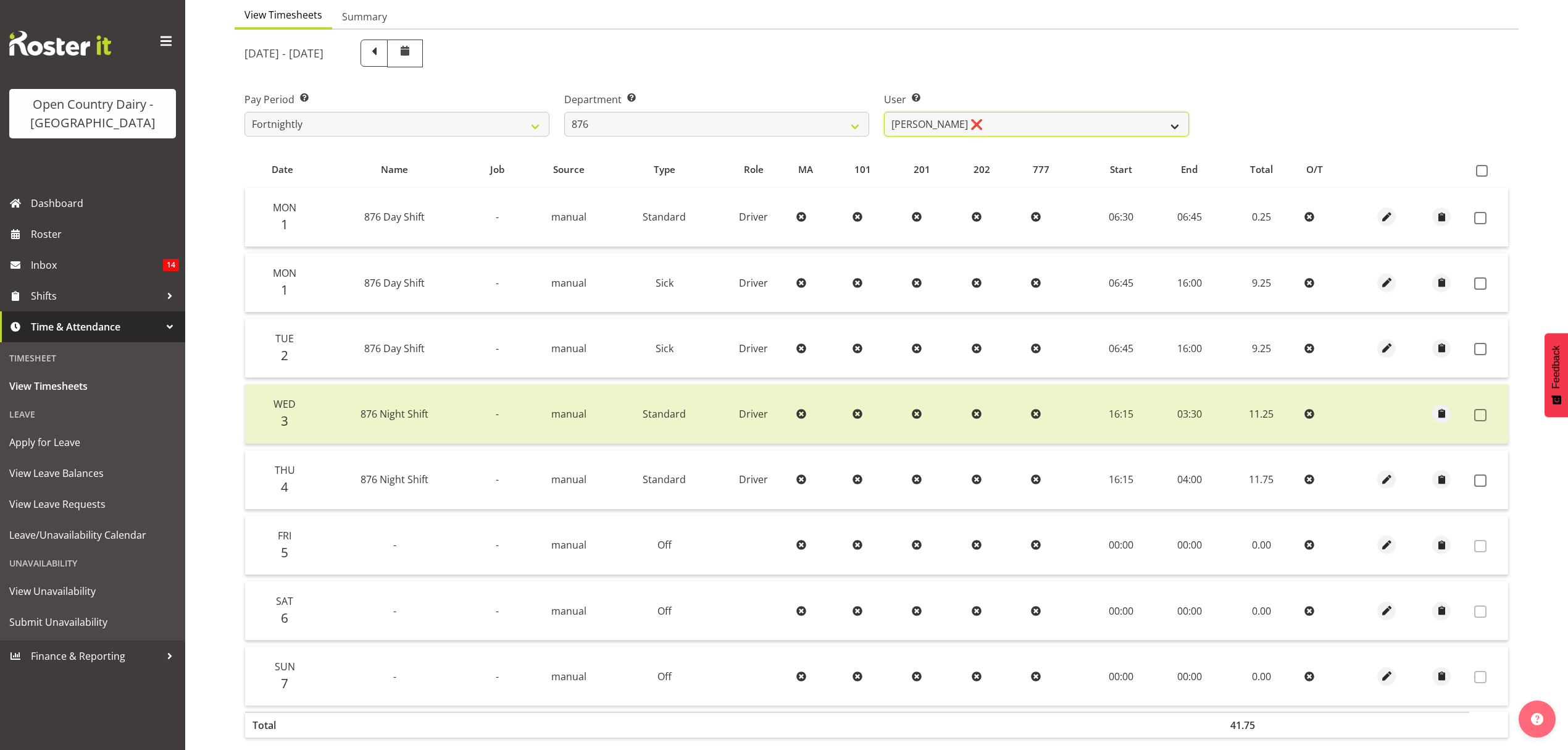
click at [899, 121] on select "[PERSON_NAME] ❌ [PERSON_NAME] ✔ [PERSON_NAME] ❌ [PERSON_NAME] ❌" at bounding box center [1036, 123] width 305 height 24
click at [833, 121] on select "734 735 736 737 738 739 851 852 853 854 855 856 858 861 862 865 868 869 870 873" at bounding box center [717, 123] width 305 height 24
select select "675"
click at [564, 113] on select "734 735 736 737 738 739 851 852 853 854 855 856 858 861 862 865 868 869 870 873" at bounding box center [717, 123] width 305 height 24
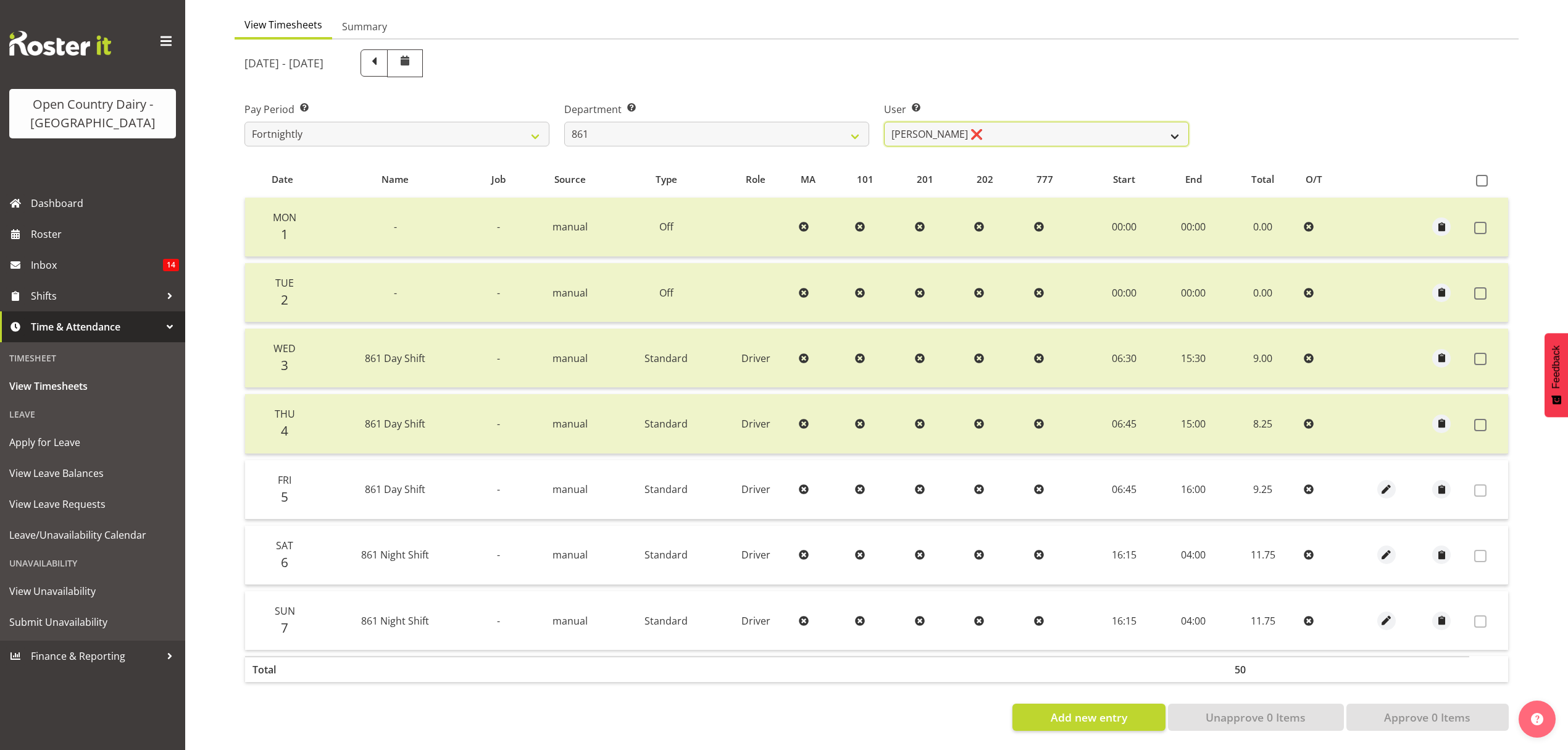
click at [988, 131] on select "[PERSON_NAME] ❌ [PERSON_NAME] ❌ [PERSON_NAME] ❌" at bounding box center [1036, 133] width 305 height 24
select select "7423"
click at [884, 121] on select "[PERSON_NAME] ❌ [PERSON_NAME] ❌ [PERSON_NAME] ❌" at bounding box center [1036, 133] width 305 height 24
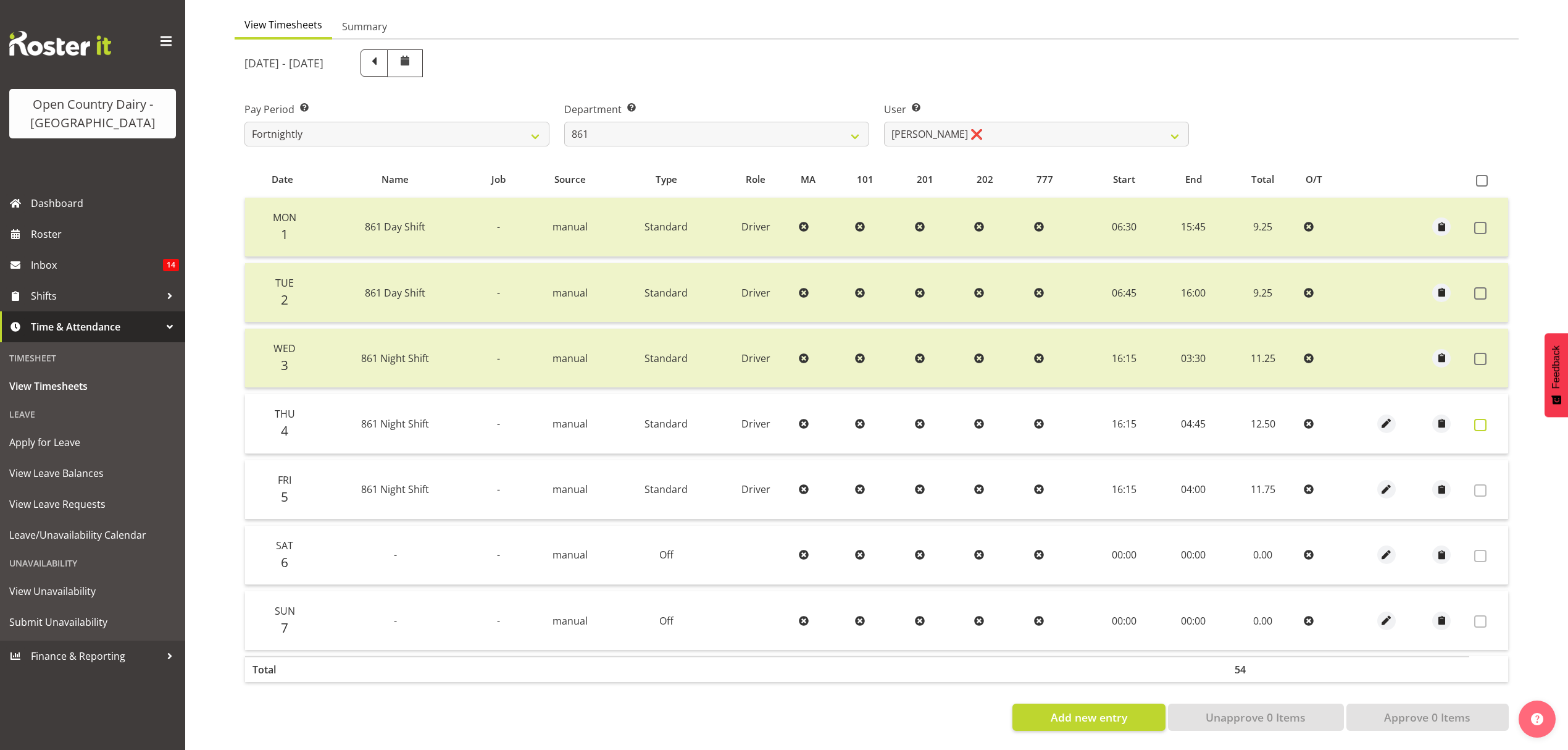
click at [1486, 419] on label at bounding box center [1484, 425] width 19 height 13
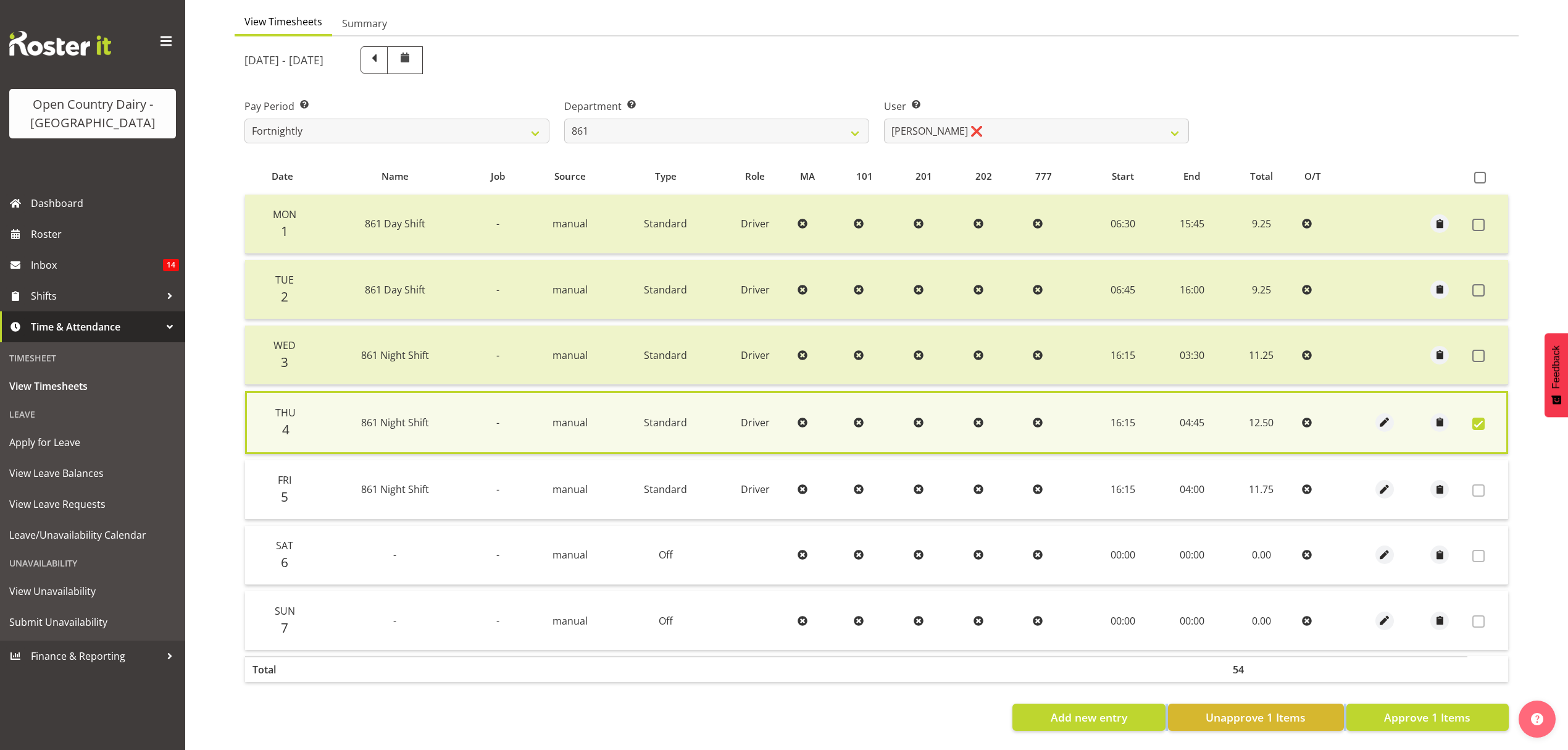
drag, startPoint x: 1439, startPoint y: 683, endPoint x: 1438, endPoint y: 693, distance: 10.0
click at [1438, 691] on div "Date Name Job Source Type Role MA 101 201 202 777 Start End Total O/T Mon 1 861…" at bounding box center [877, 444] width 1264 height 572
click at [1438, 703] on button "Approve 1 Items" at bounding box center [1426, 717] width 162 height 27
checkbox input "false"
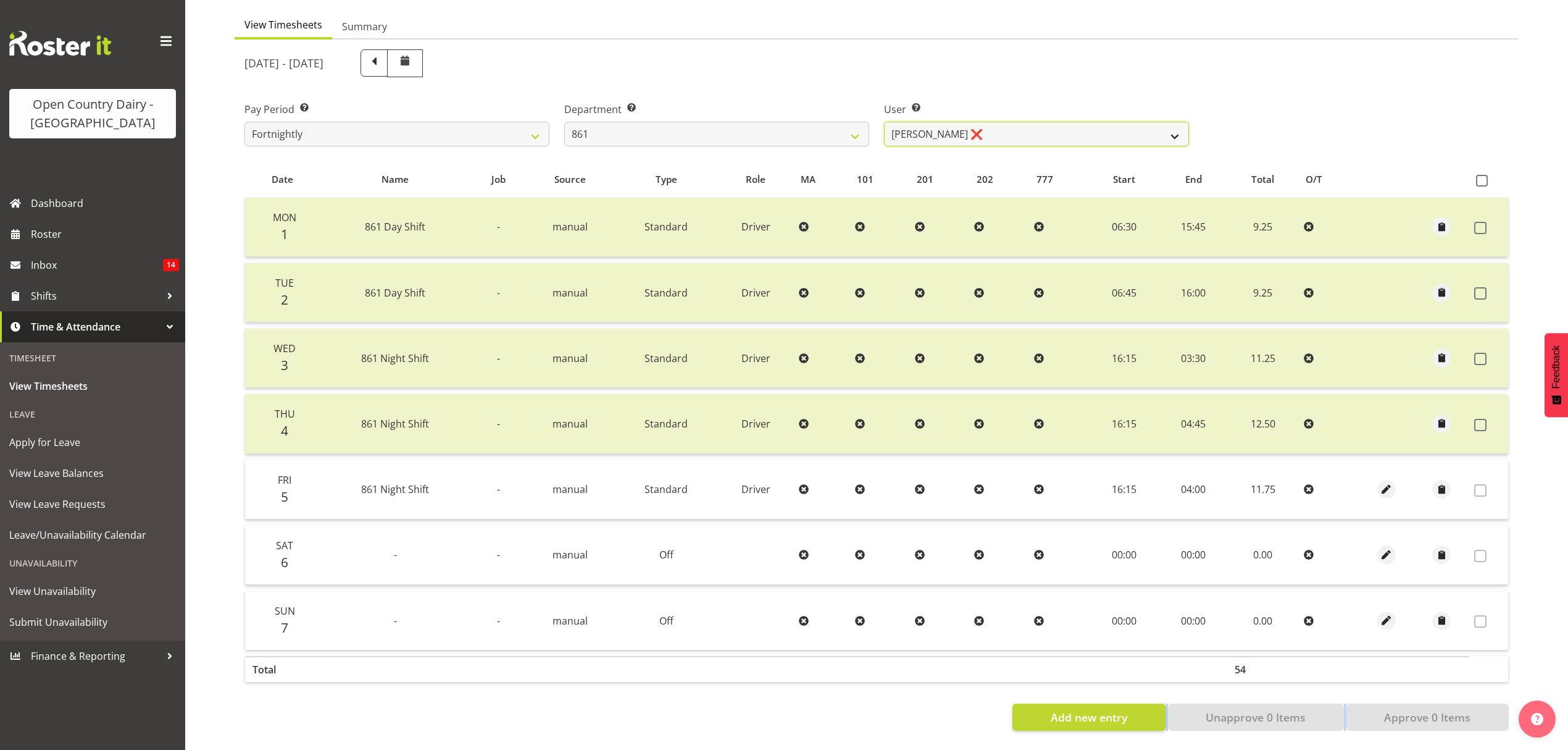
click at [965, 128] on select "[PERSON_NAME] ❌ [PERSON_NAME] ❌ [PERSON_NAME] ❌" at bounding box center [1036, 133] width 305 height 24
click at [866, 123] on select "734 735 736 737 738 739 851 852 853 854 855 856 858 861 862 865 868 869 870 873" at bounding box center [717, 133] width 305 height 24
select select "908"
click at [564, 121] on select "734 735 736 737 738 739 851 852 853 854 855 856 858 861 862 865 868 869 870 873" at bounding box center [717, 133] width 305 height 24
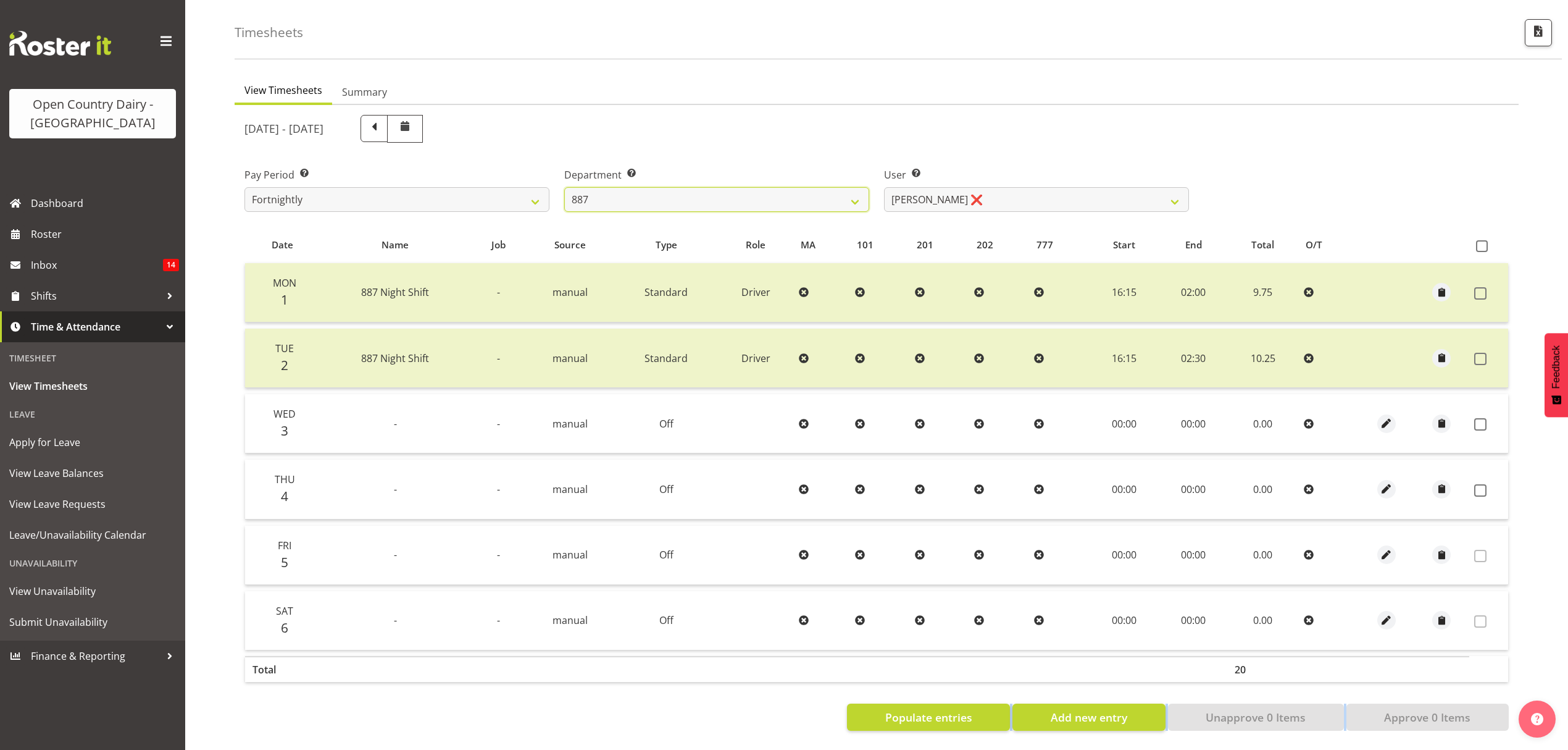
scroll to position [58, 0]
click at [946, 194] on select "[PERSON_NAME] ❌ [PERSON_NAME] ❌ [PERSON_NAME] ❌ [PERSON_NAME] ❌" at bounding box center [1036, 199] width 305 height 24
select select "7489"
click at [884, 188] on select "[PERSON_NAME] ❌ [PERSON_NAME] ❌ [PERSON_NAME] ❌ [PERSON_NAME] ❌" at bounding box center [1036, 199] width 305 height 24
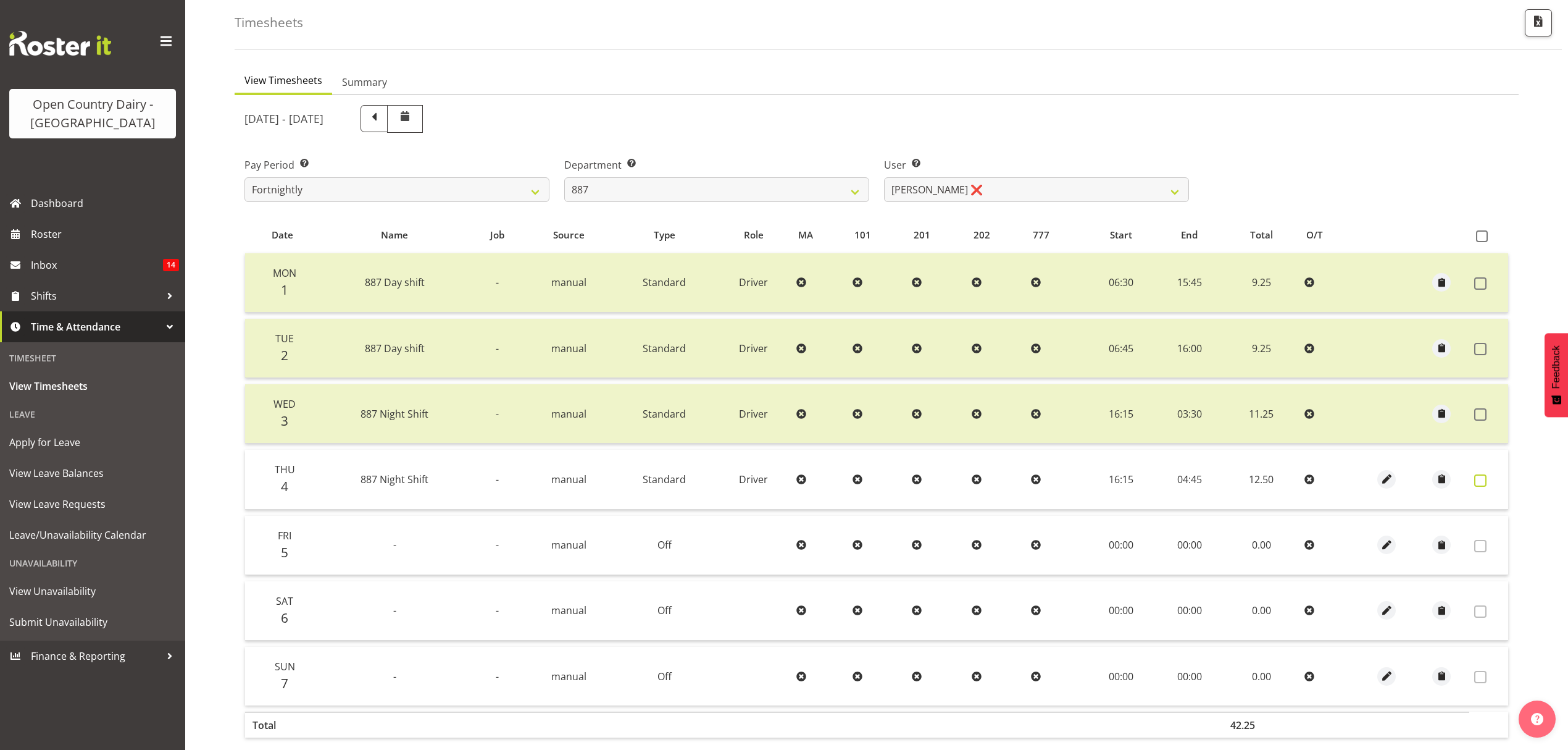
click at [1485, 481] on span at bounding box center [1480, 480] width 13 height 13
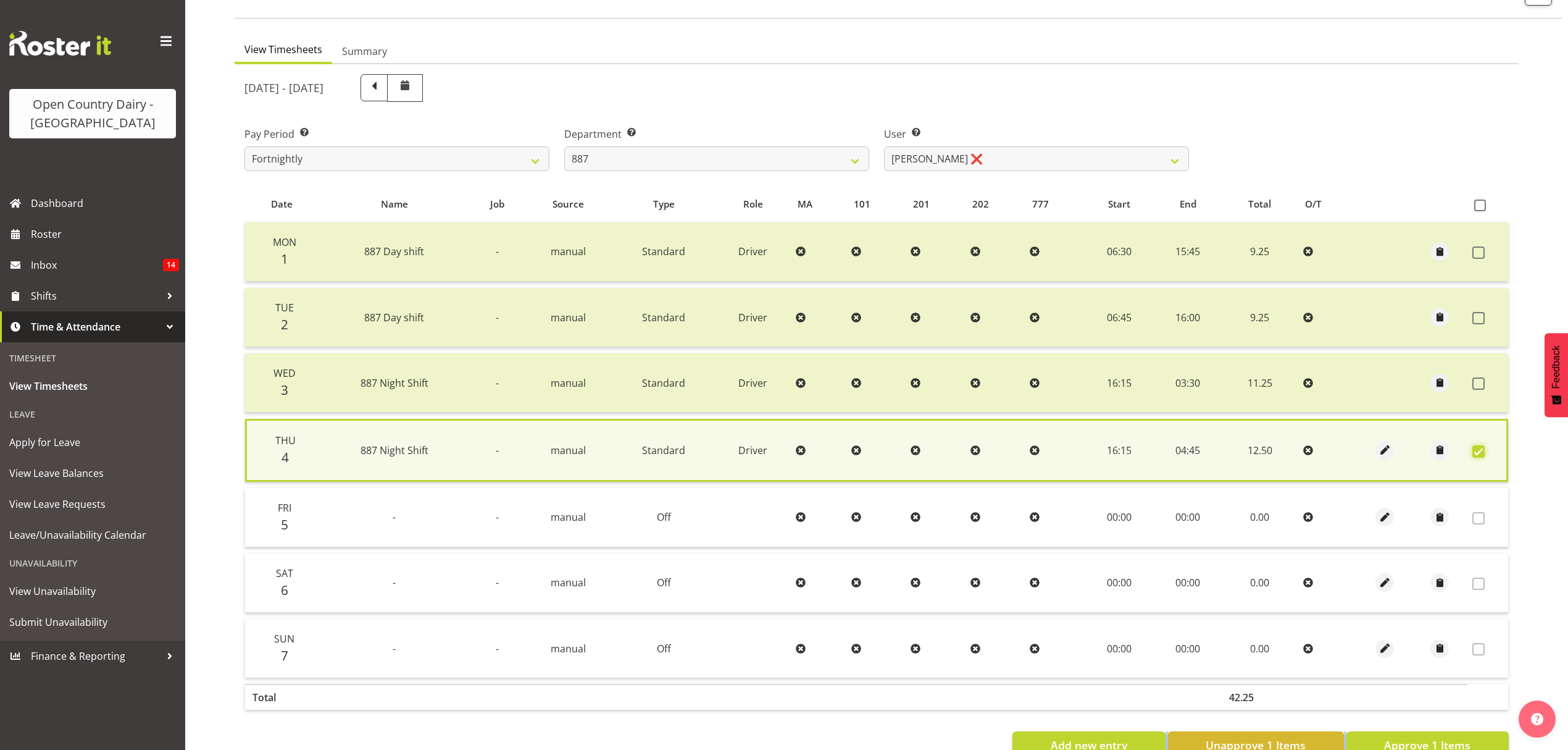
scroll to position [126, 0]
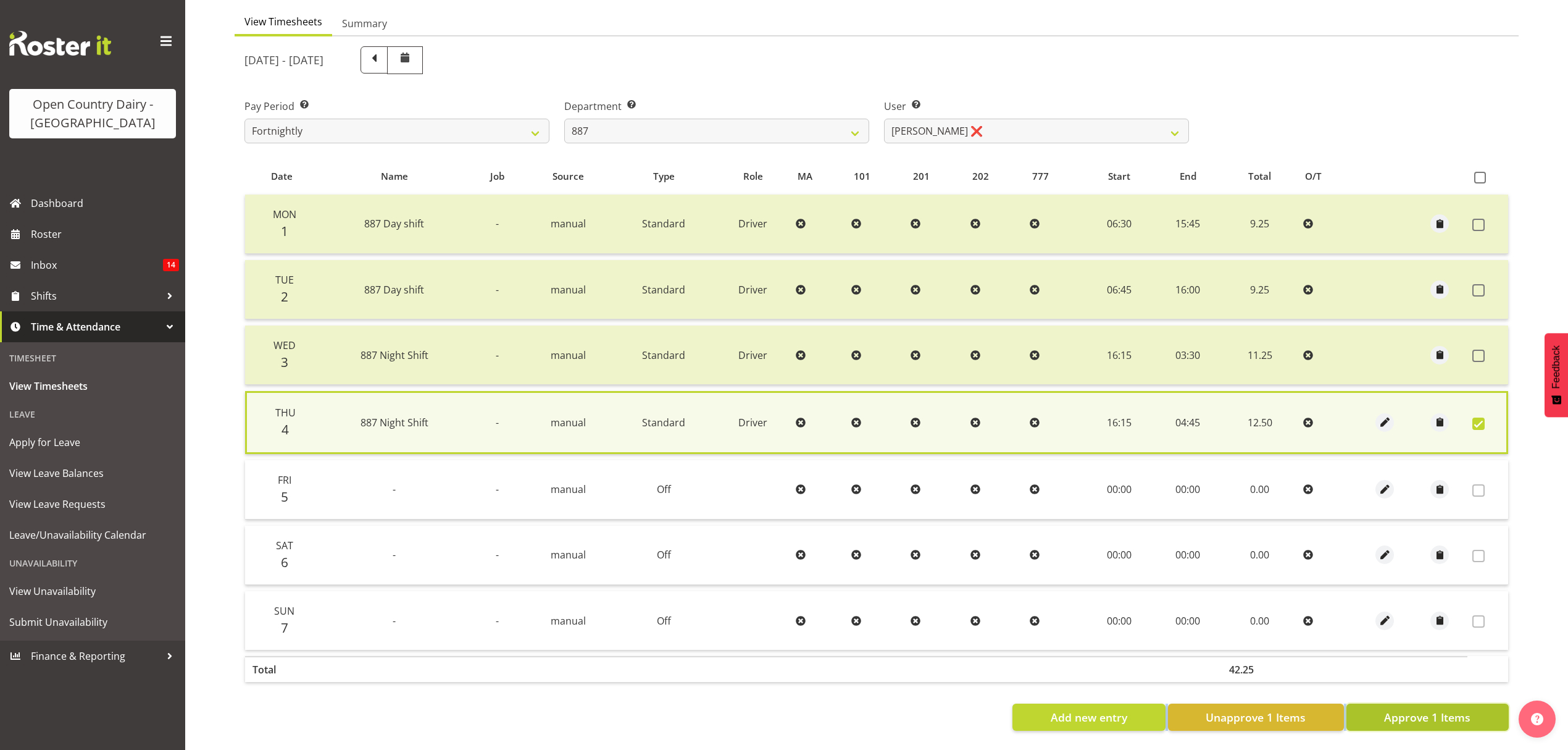
click at [1374, 703] on button "Approve 1 Items" at bounding box center [1426, 717] width 162 height 27
checkbox input "false"
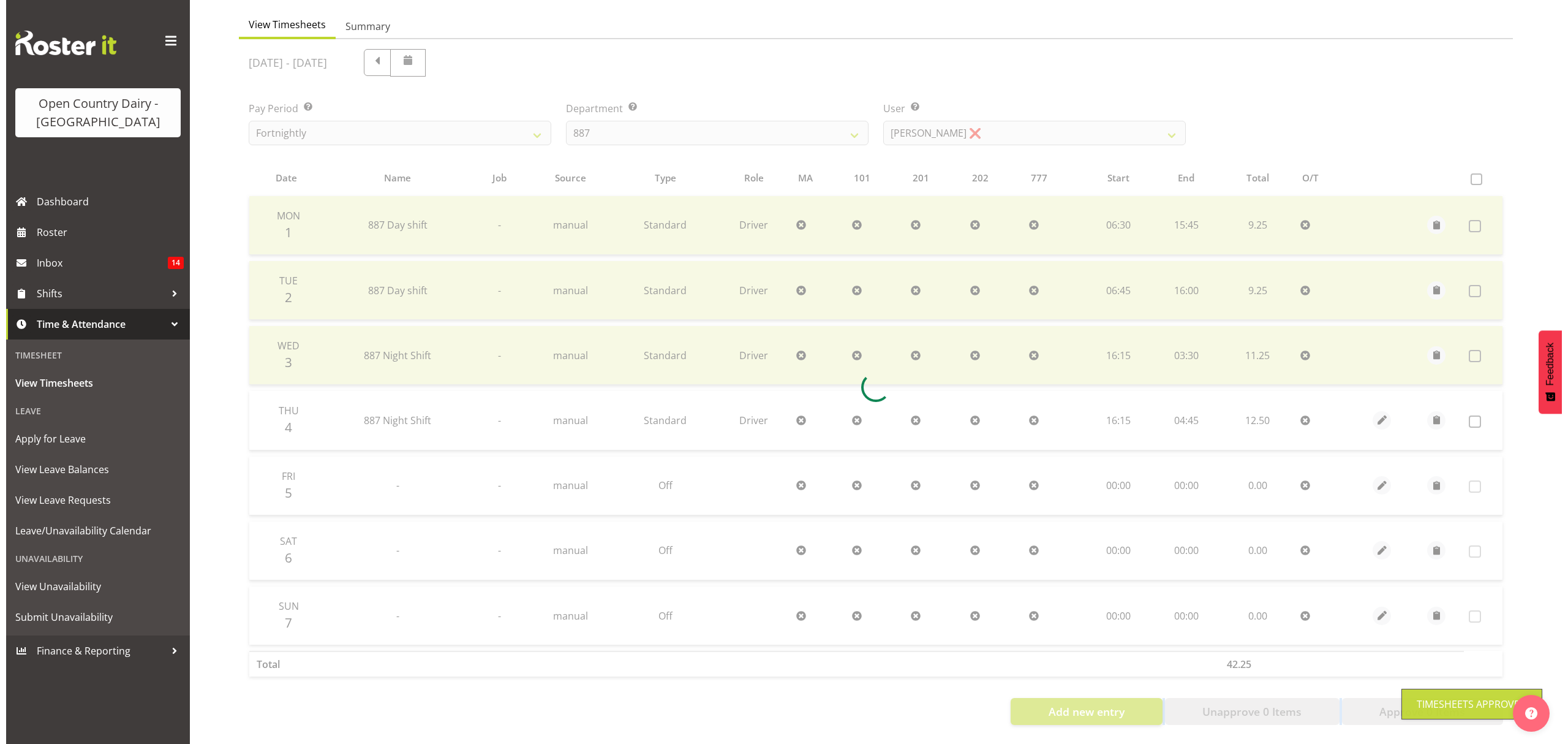
scroll to position [122, 0]
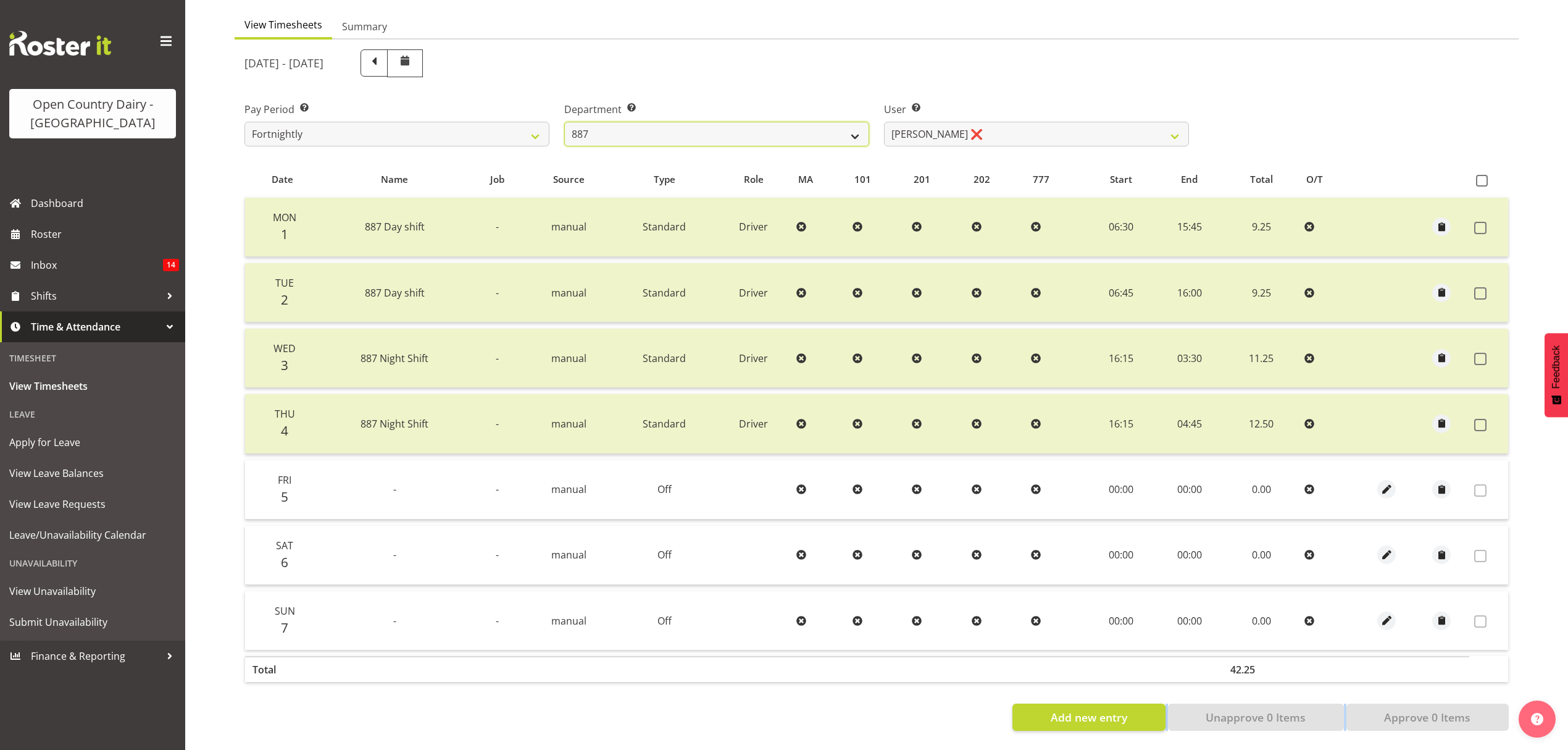
click at [808, 121] on select "734 735 736 737 738 739 851 852 853 854 855 856 858 861 862 865 868 869 870 873" at bounding box center [717, 133] width 305 height 24
select select "689"
click at [564, 121] on select "734 735 736 737 738 739 851 852 853 854 855 856 858 861 862 865 868 869 870 873" at bounding box center [717, 133] width 305 height 24
click at [966, 131] on select "[PERSON_NAME] ❌ [PERSON_NAME] ✔ [PERSON_NAME] ❌ [PERSON_NAME] ❌" at bounding box center [1036, 133] width 305 height 24
select select "9947"
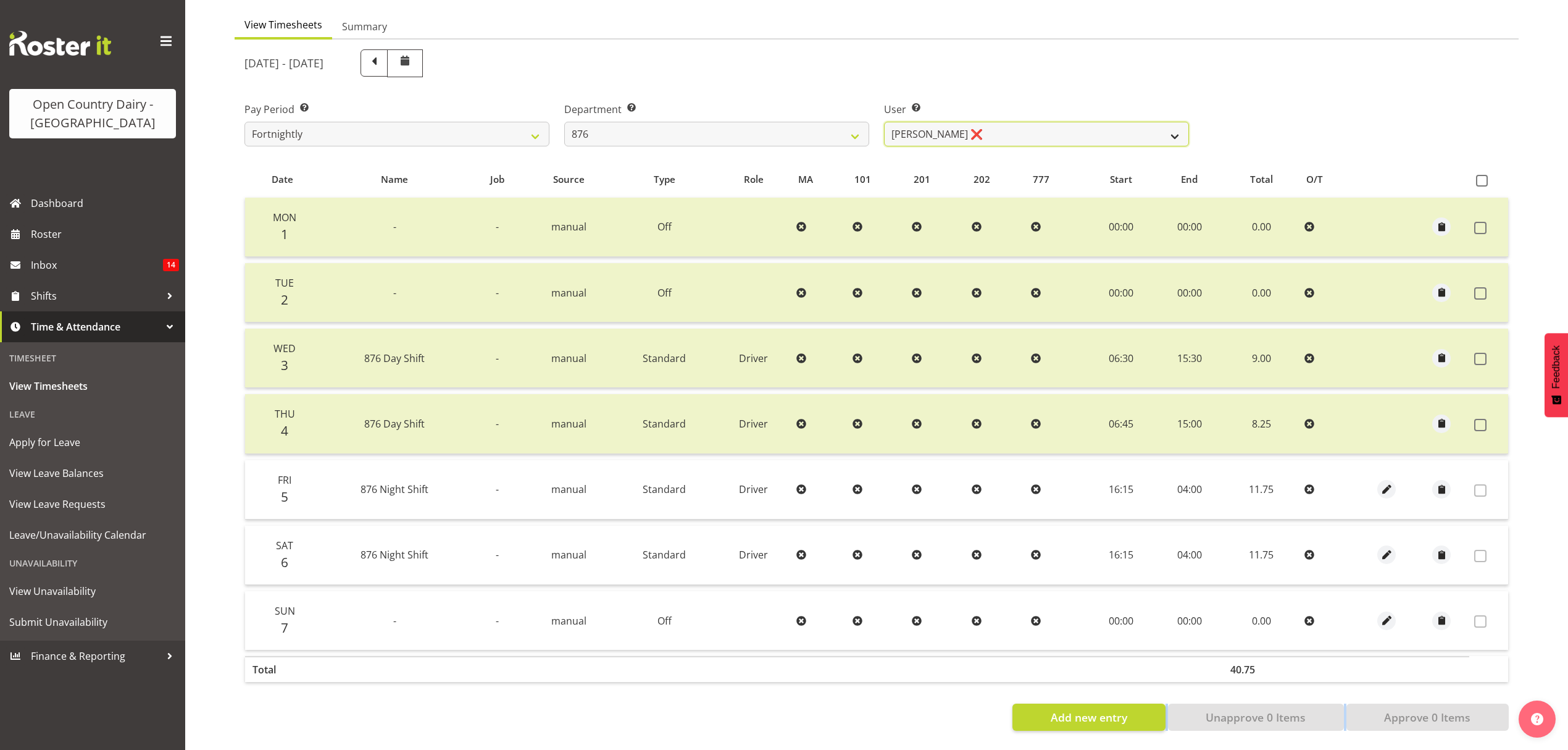
click at [884, 121] on select "[PERSON_NAME] ❌ [PERSON_NAME] ✔ [PERSON_NAME] ❌ [PERSON_NAME] ❌" at bounding box center [1036, 133] width 305 height 24
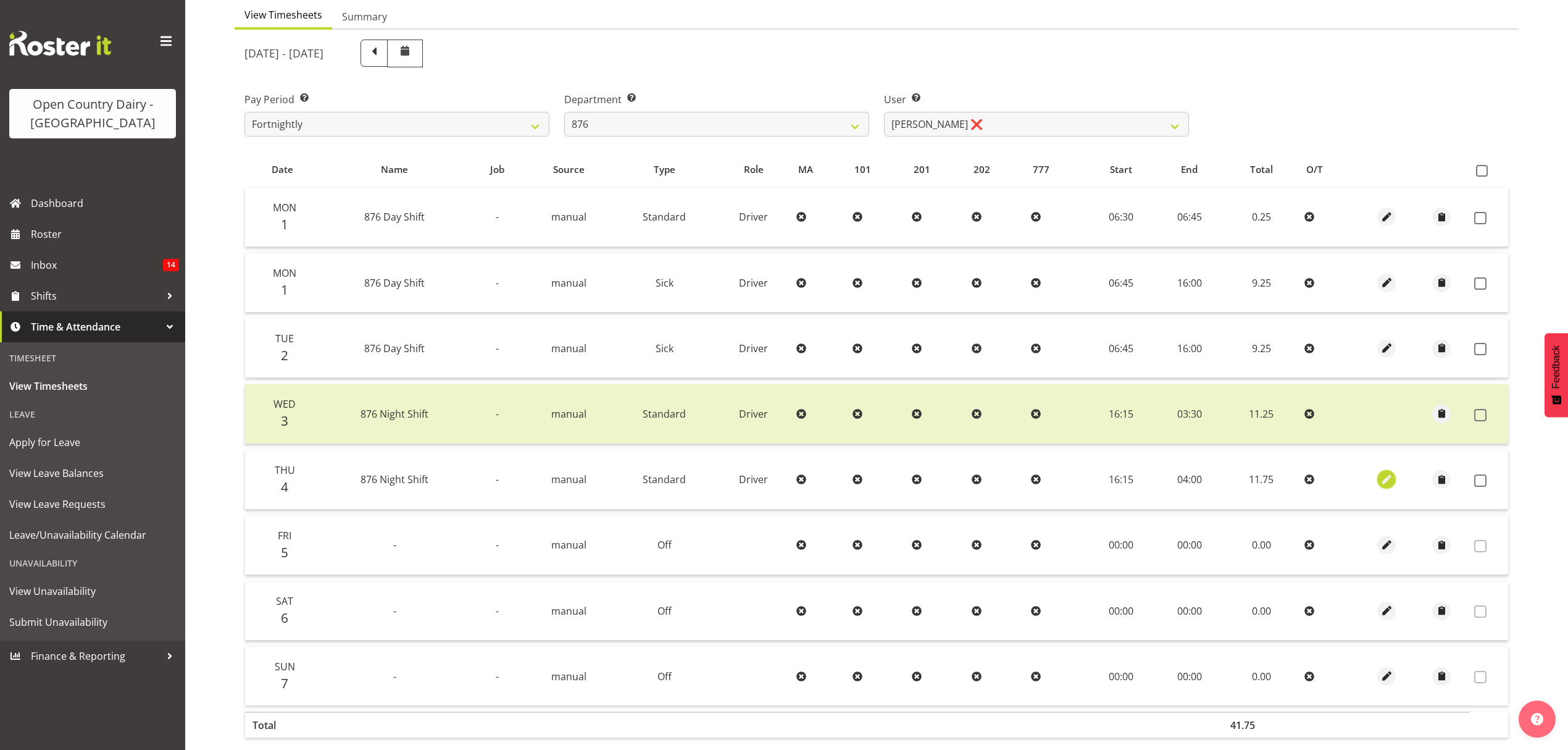
click at [1390, 480] on span "button" at bounding box center [1386, 479] width 15 height 15
select select "Standard"
select select "8"
select select "2025"
select select "4"
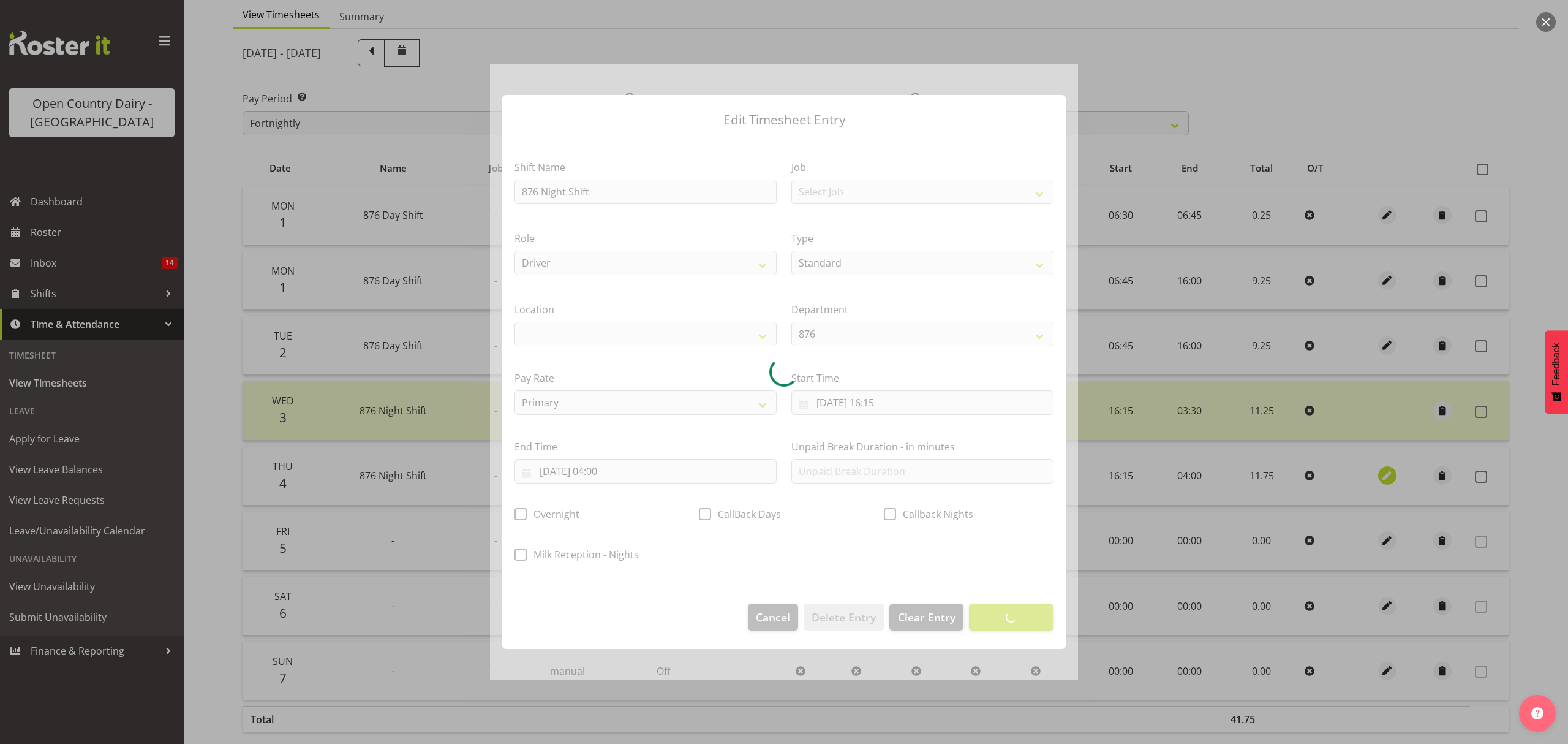
select select
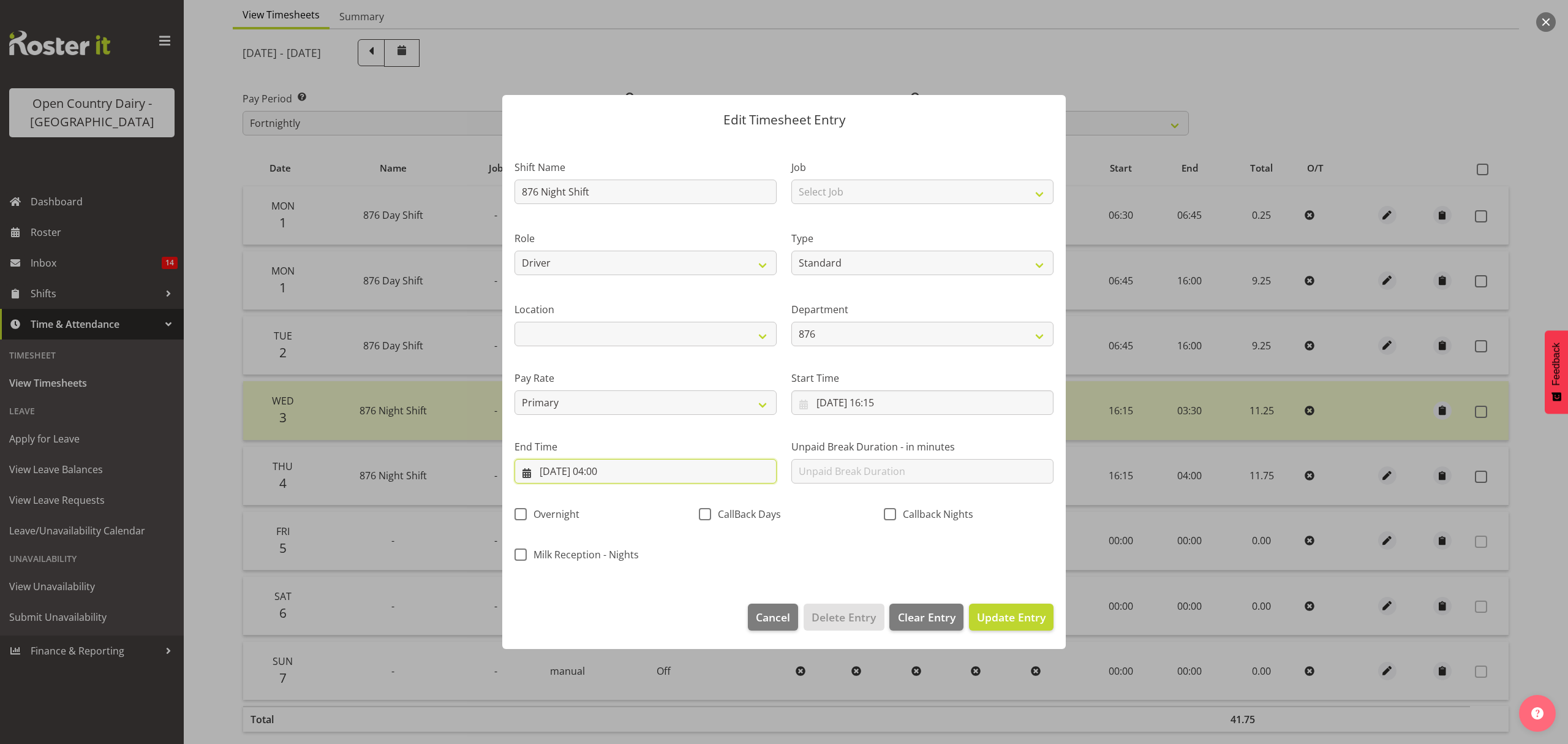
click at [608, 466] on input "[DATE] 04:00" at bounding box center [646, 470] width 262 height 24
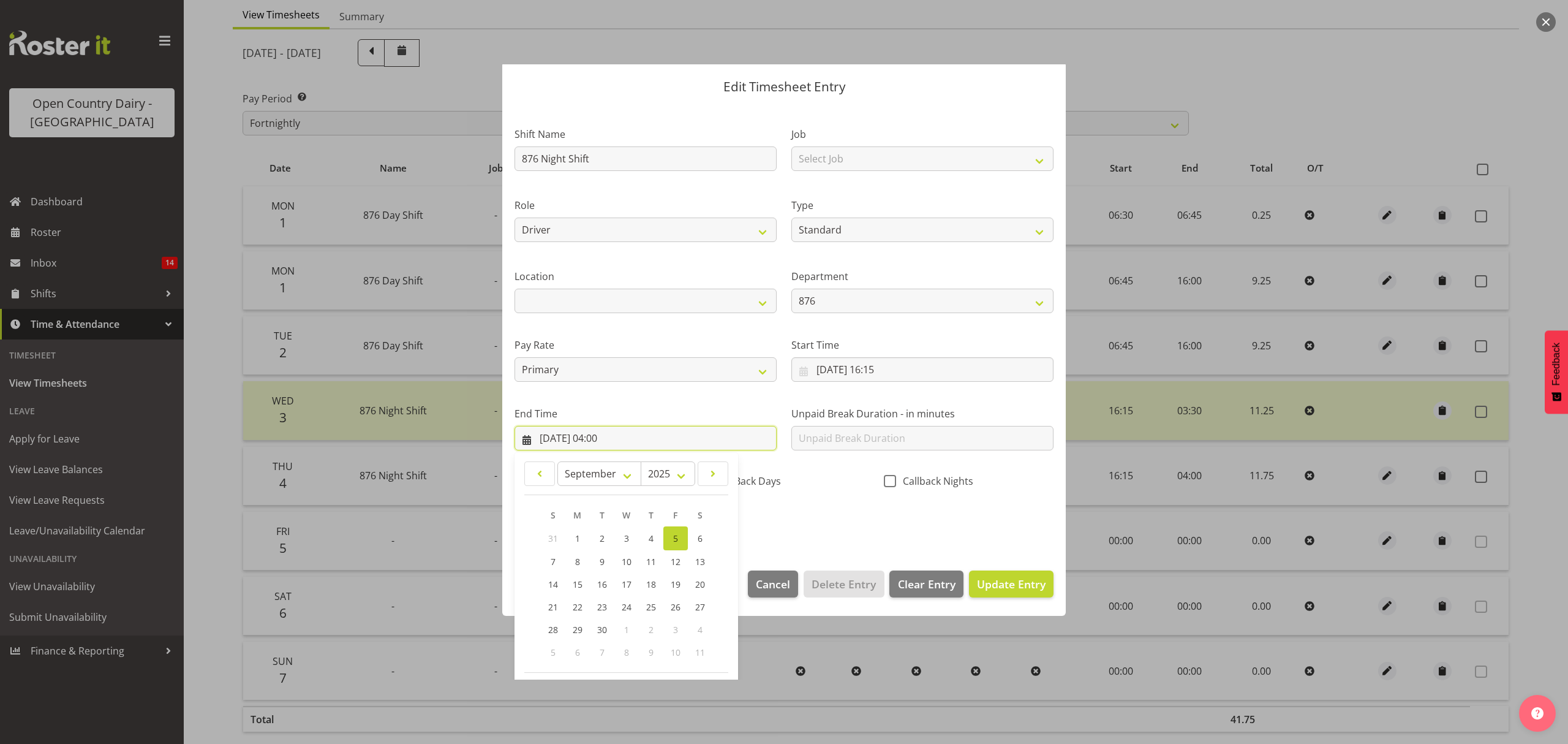
scroll to position [83, 0]
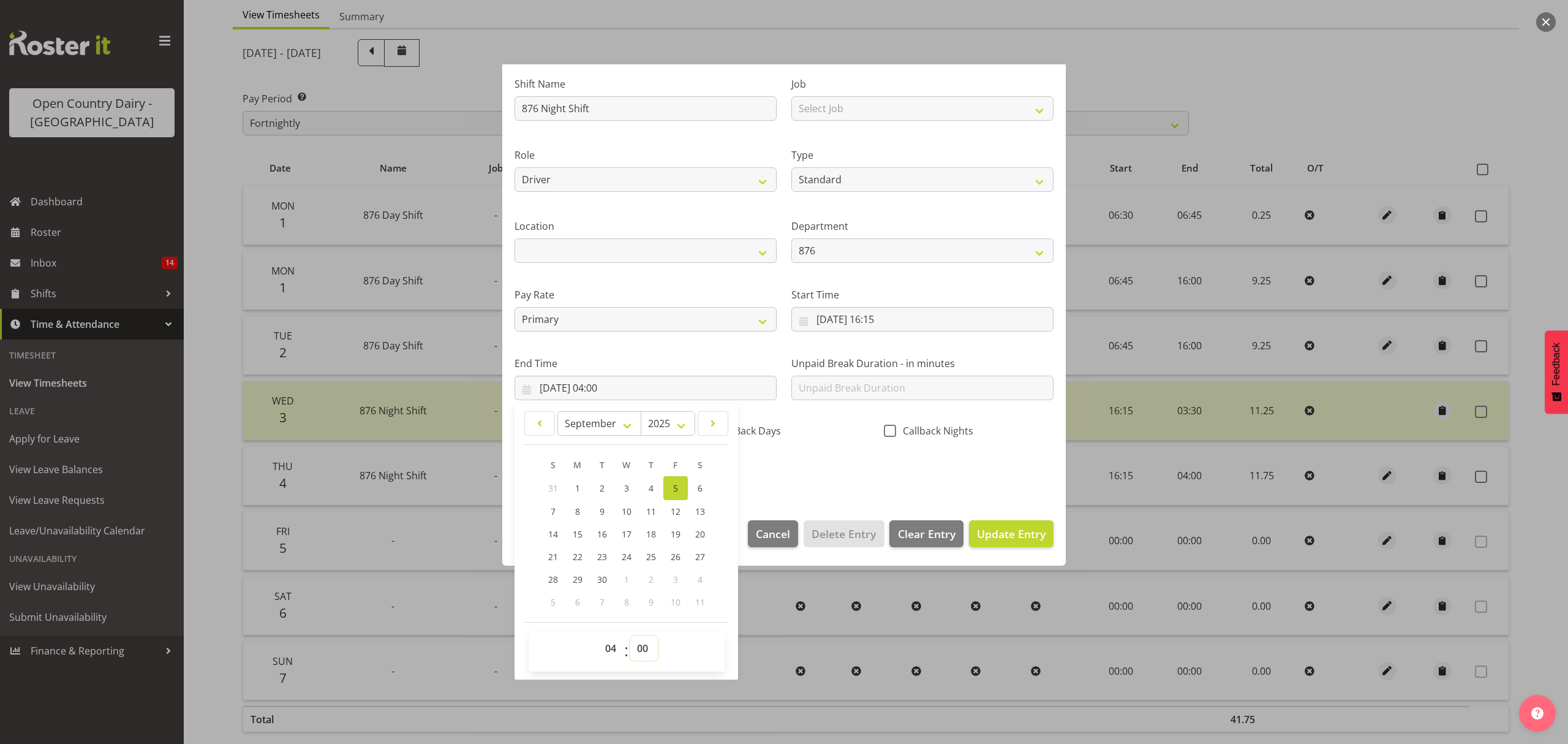
click at [641, 650] on select "00 01 02 03 04 05 06 07 08 09 10 11 12 13 14 15 16 17 18 19 20 21 22 23 24 25 2…" at bounding box center [644, 648] width 28 height 24
select select "45"
click at [630, 636] on select "00 01 02 03 04 05 06 07 08 09 10 11 12 13 14 15 16 17 18 19 20 21 22 23 24 25 2…" at bounding box center [644, 648] width 28 height 24
type input "[DATE] 04:45"
click at [880, 471] on div "Shift Name 876 Night Shift Job Select Job Connecting /unconnecting Trailers Mee…" at bounding box center [784, 274] width 554 height 429
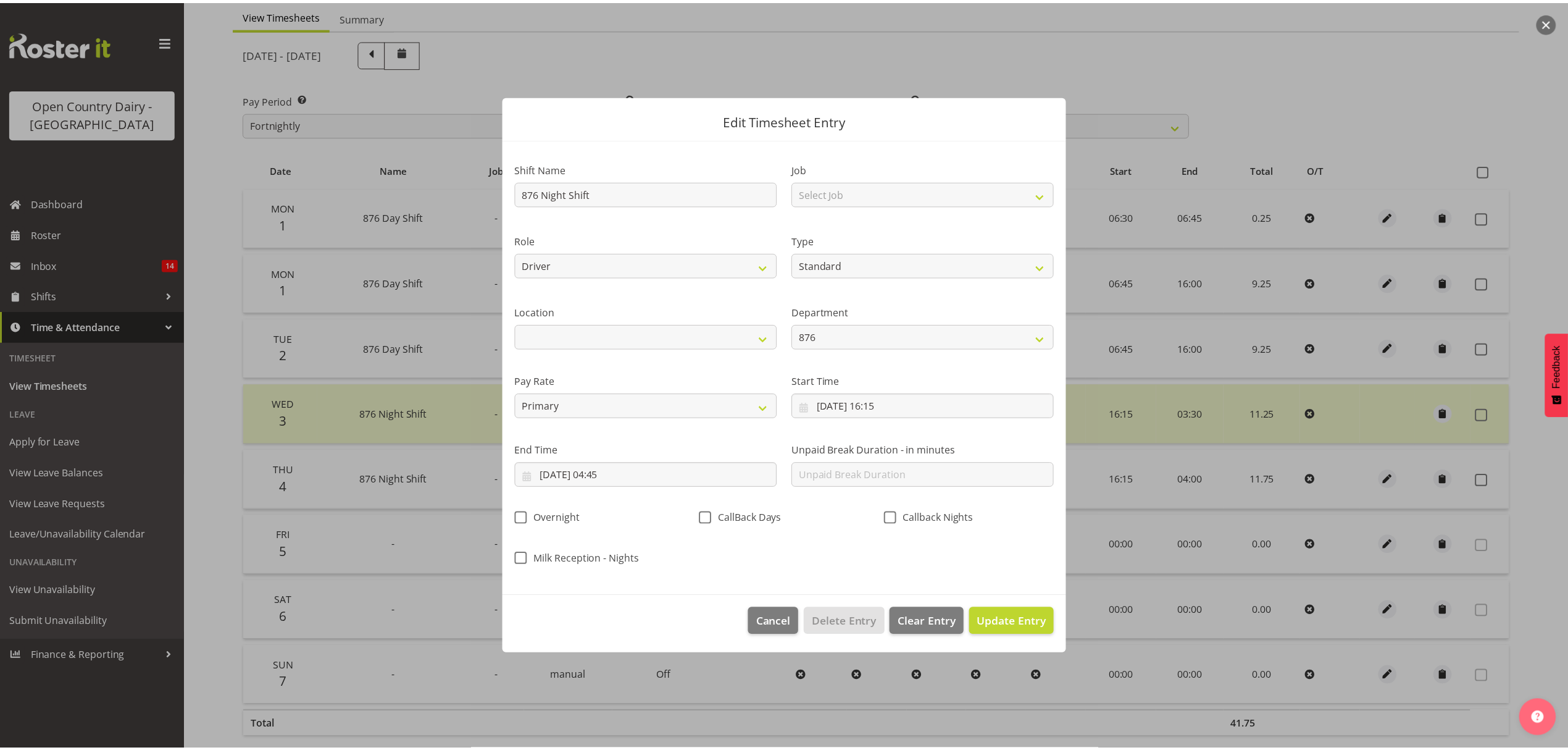
scroll to position [0, 0]
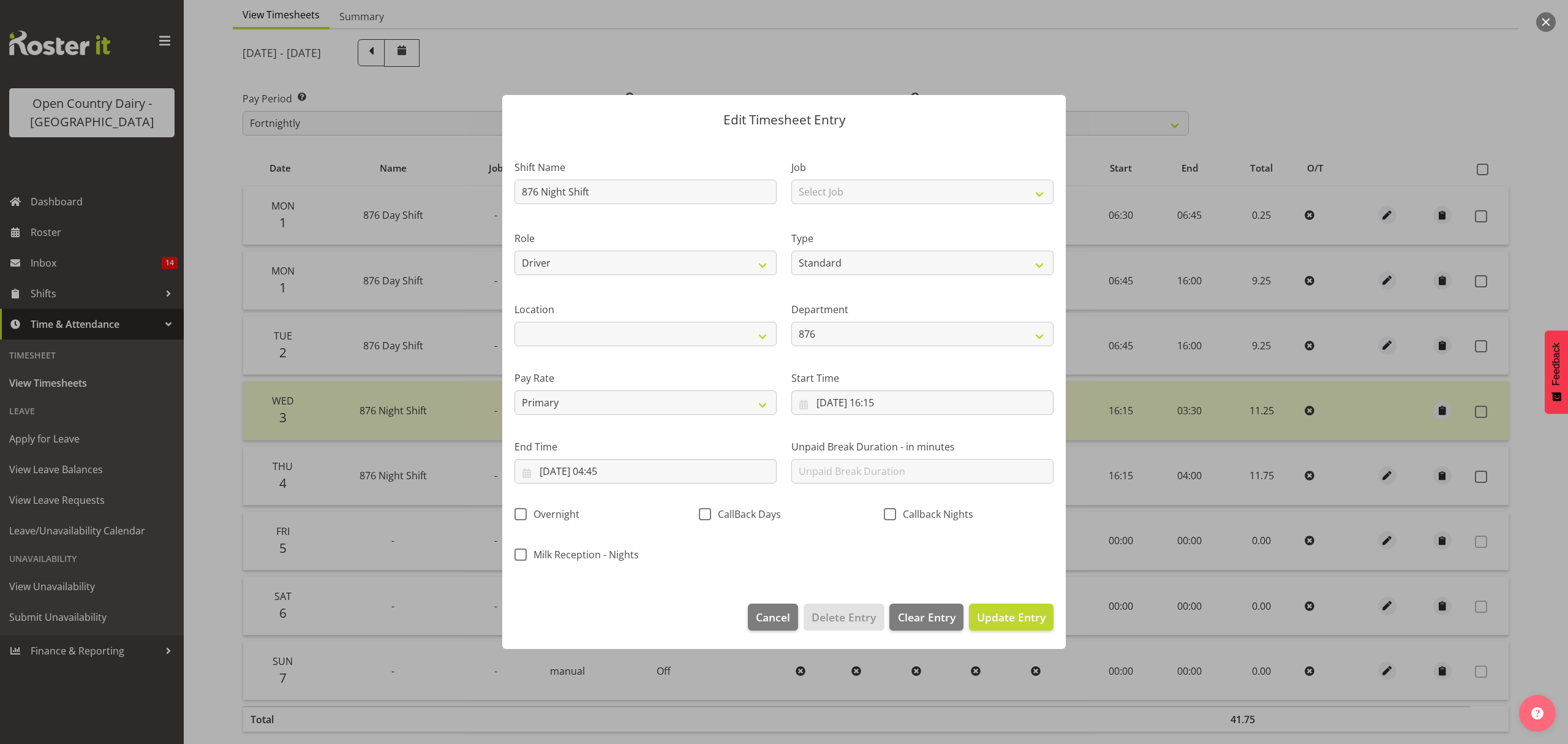
click at [989, 598] on footer "Cancel Delete Entry Clear Entry Update Entry" at bounding box center [784, 620] width 564 height 58
click at [1008, 616] on span "Update Entry" at bounding box center [1011, 616] width 68 height 14
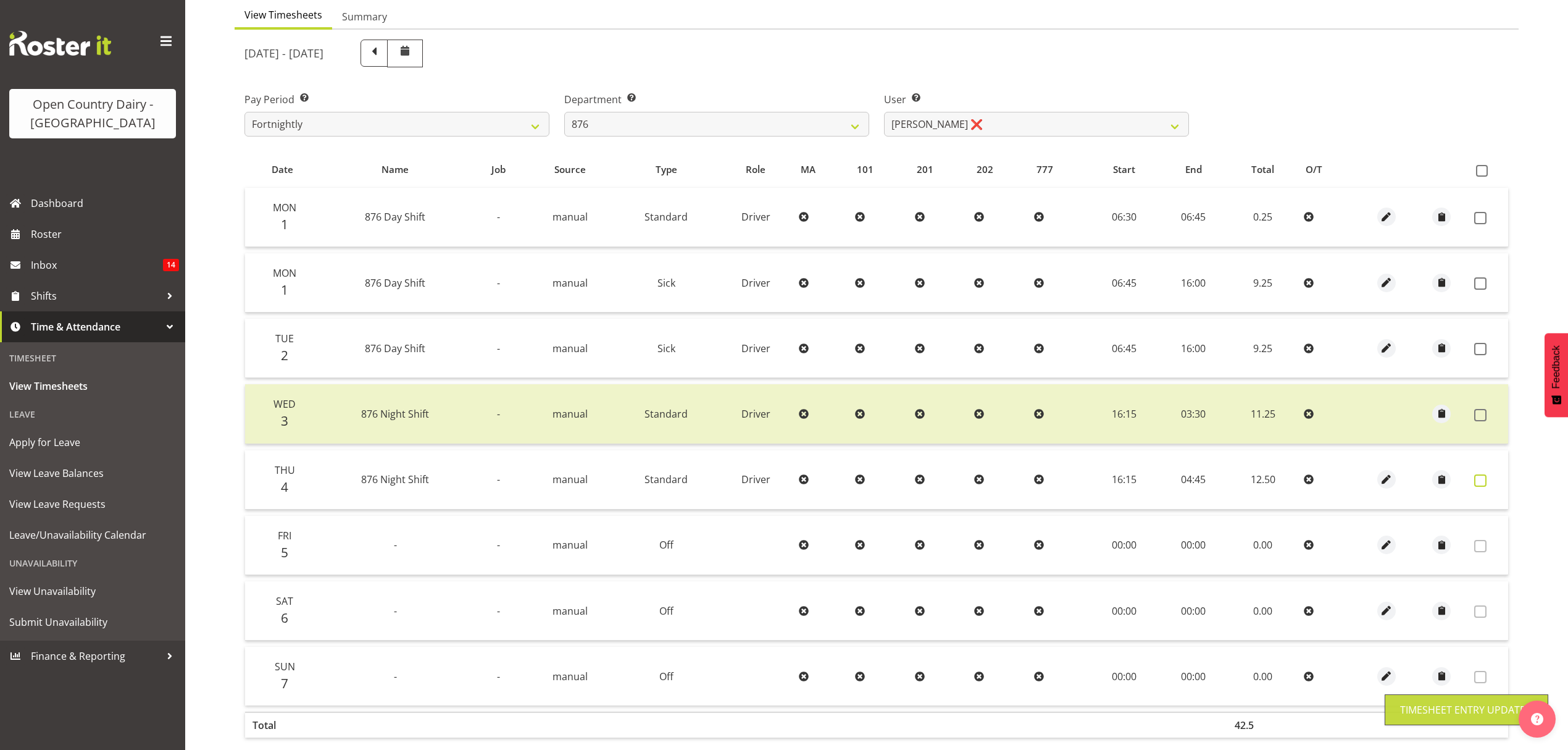
click at [1484, 482] on span at bounding box center [1480, 480] width 13 height 13
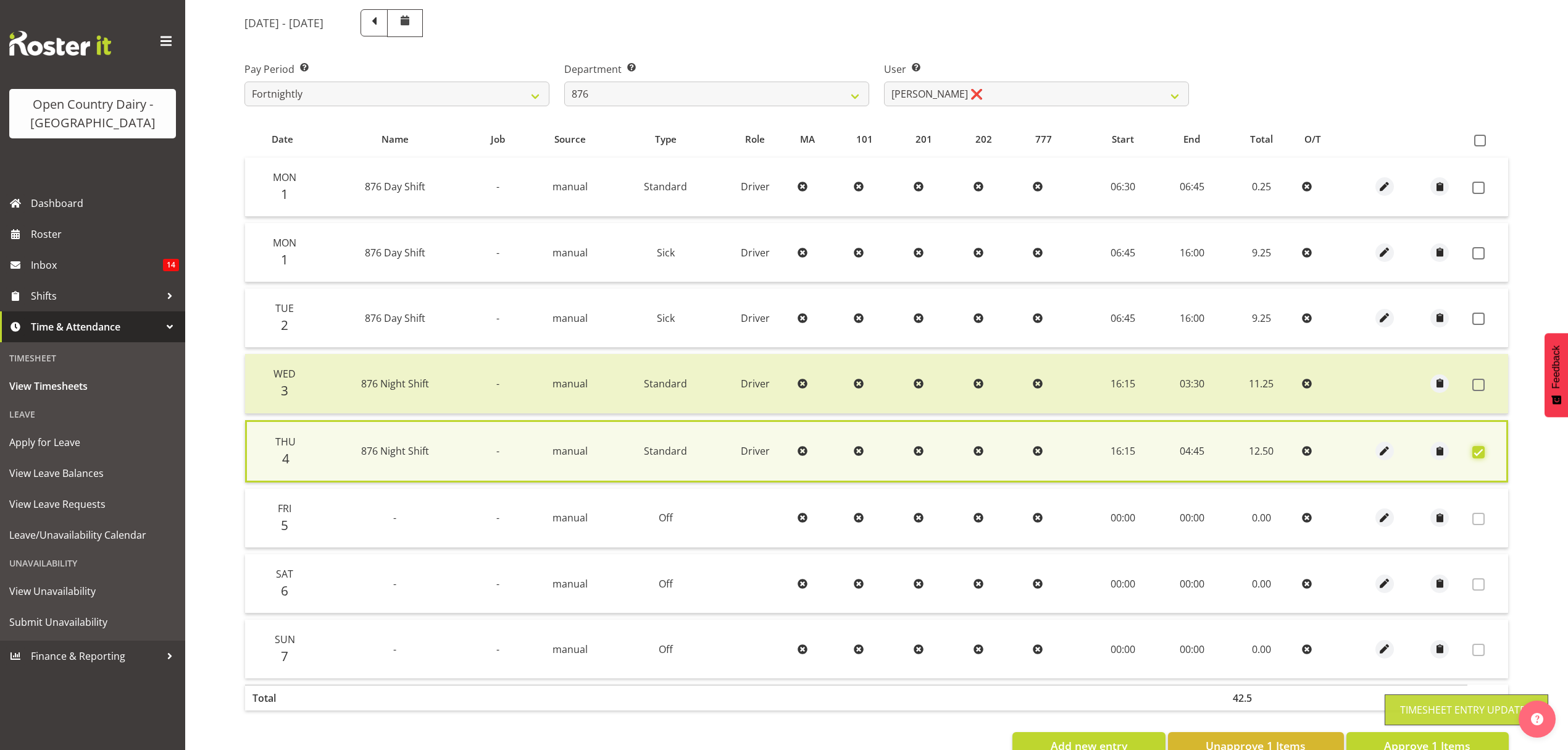
scroll to position [191, 0]
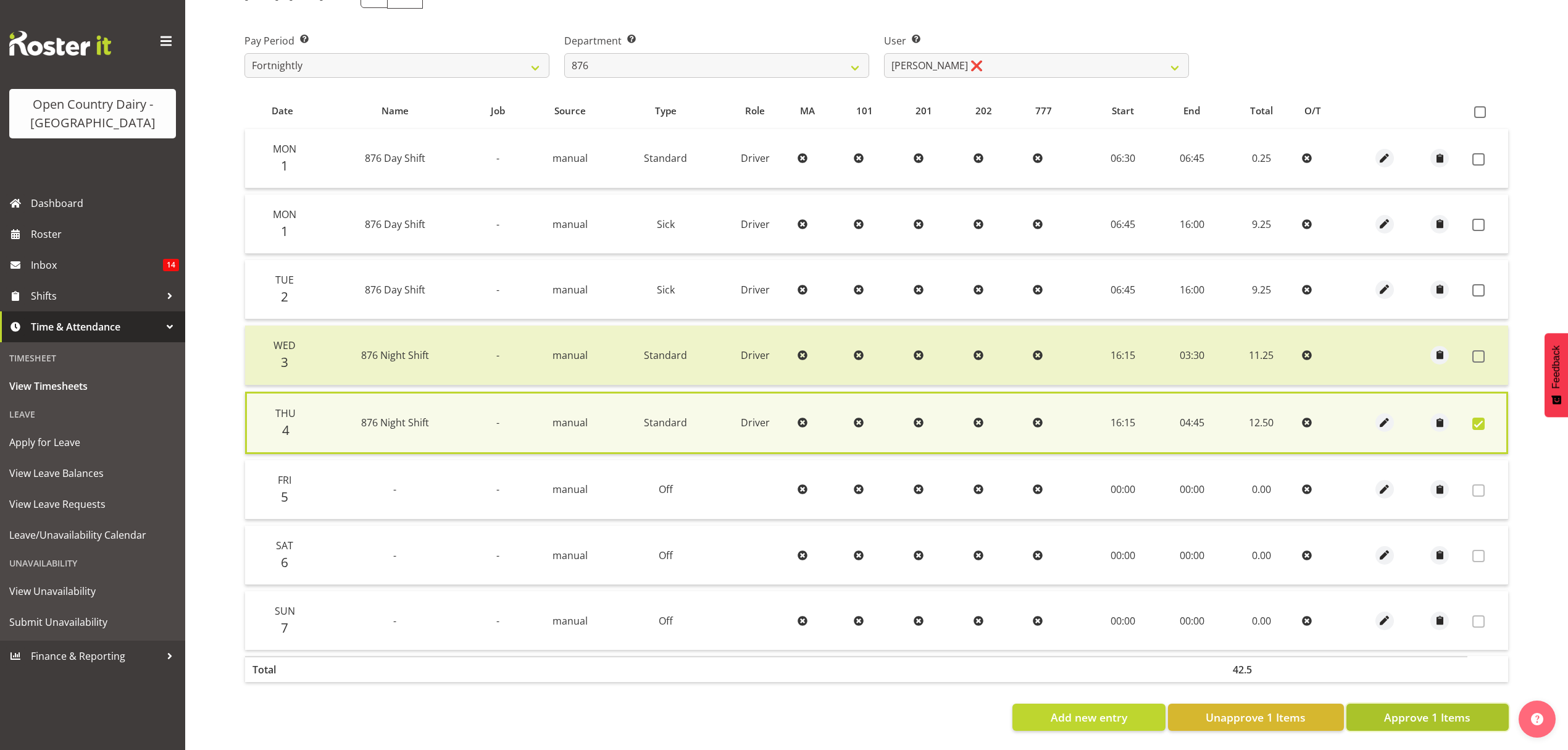
click at [1406, 709] on span "Approve 1 Items" at bounding box center [1426, 717] width 86 height 17
checkbox input "false"
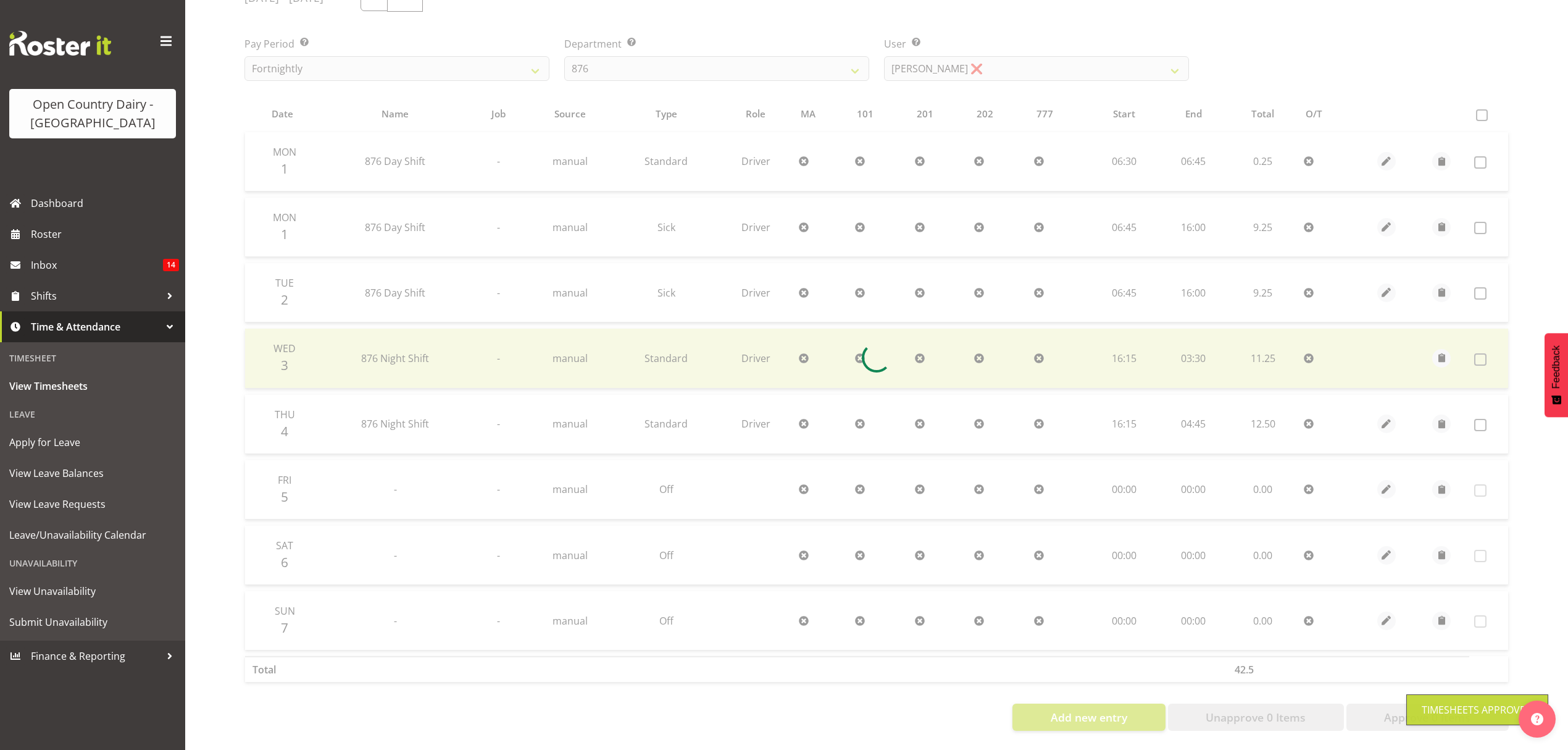
scroll to position [189, 0]
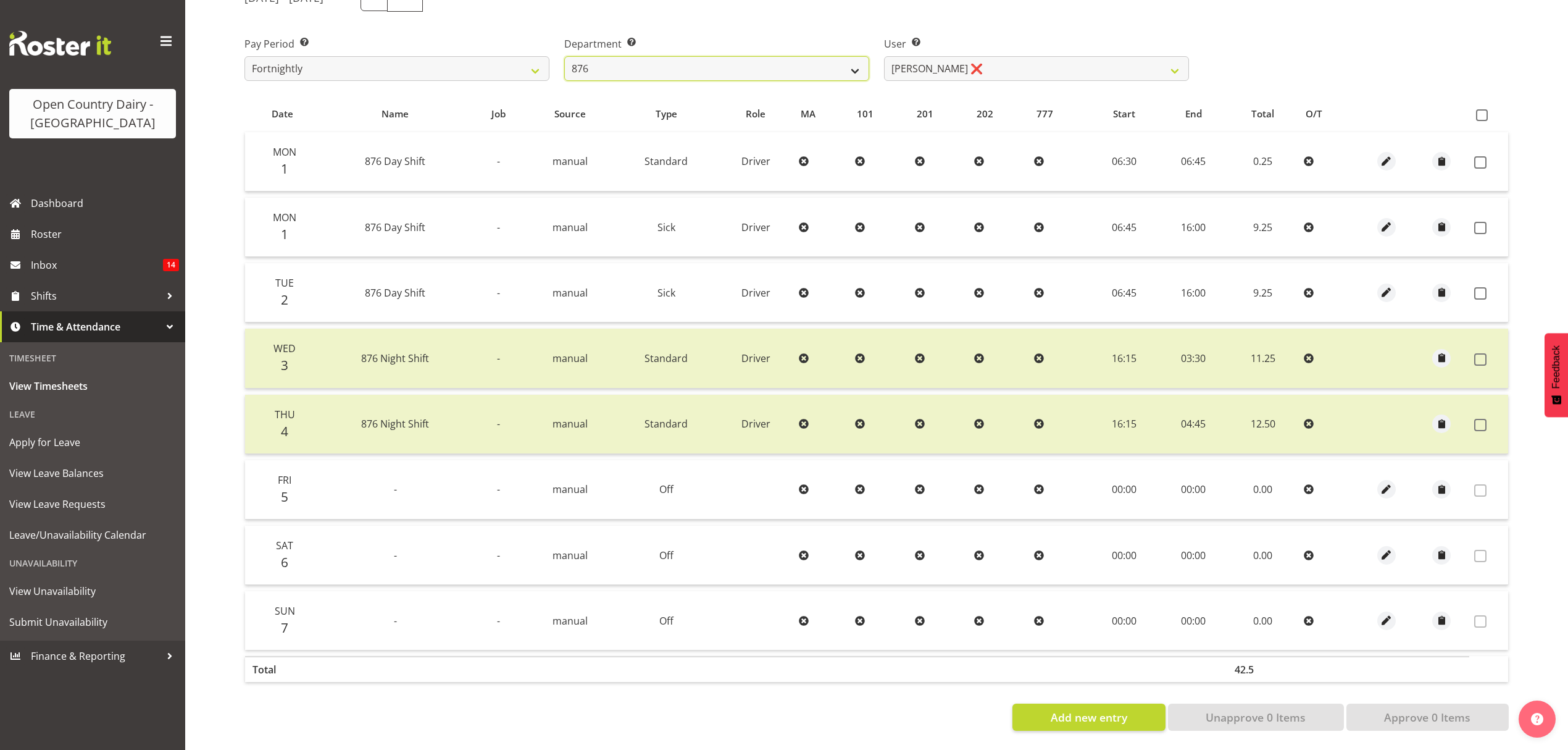
click at [833, 64] on select "734 735 736 737 738 739 851 852 853 854 855 856 858 861 862 865 868 869 870 873" at bounding box center [717, 68] width 305 height 24
drag, startPoint x: 553, startPoint y: 660, endPoint x: 540, endPoint y: 684, distance: 27.3
click at [553, 660] on th at bounding box center [571, 668] width 89 height 26
click at [672, 58] on select "734 735 736 737 738 739 851 852 853 854 855 856 858 861 862 865 868 869 870 873" at bounding box center [717, 68] width 305 height 24
select select "906"
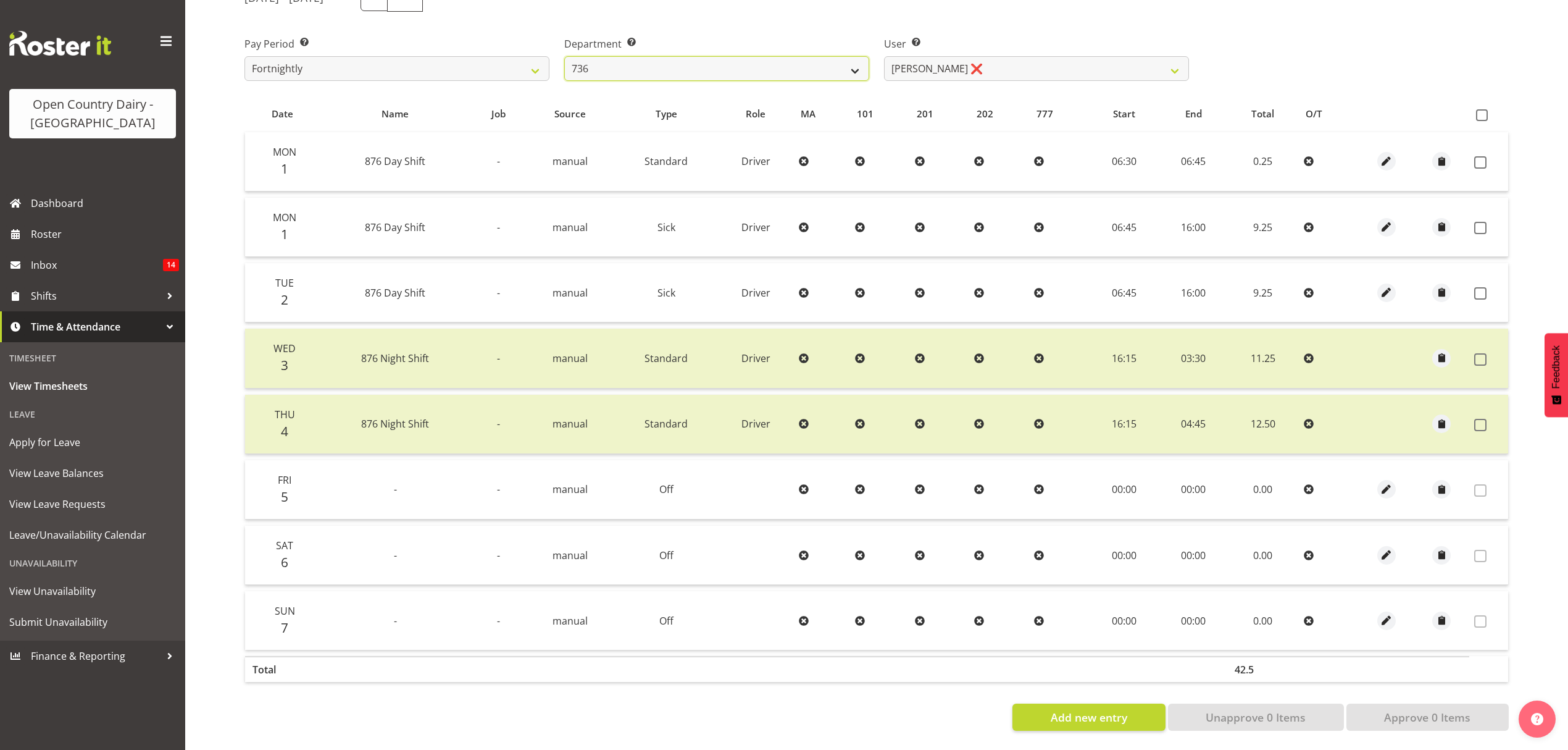
click at [564, 56] on select "734 735 736 737 738 739 851 852 853 854 855 856 858 861 862 865 868 869 870 873" at bounding box center [717, 68] width 305 height 24
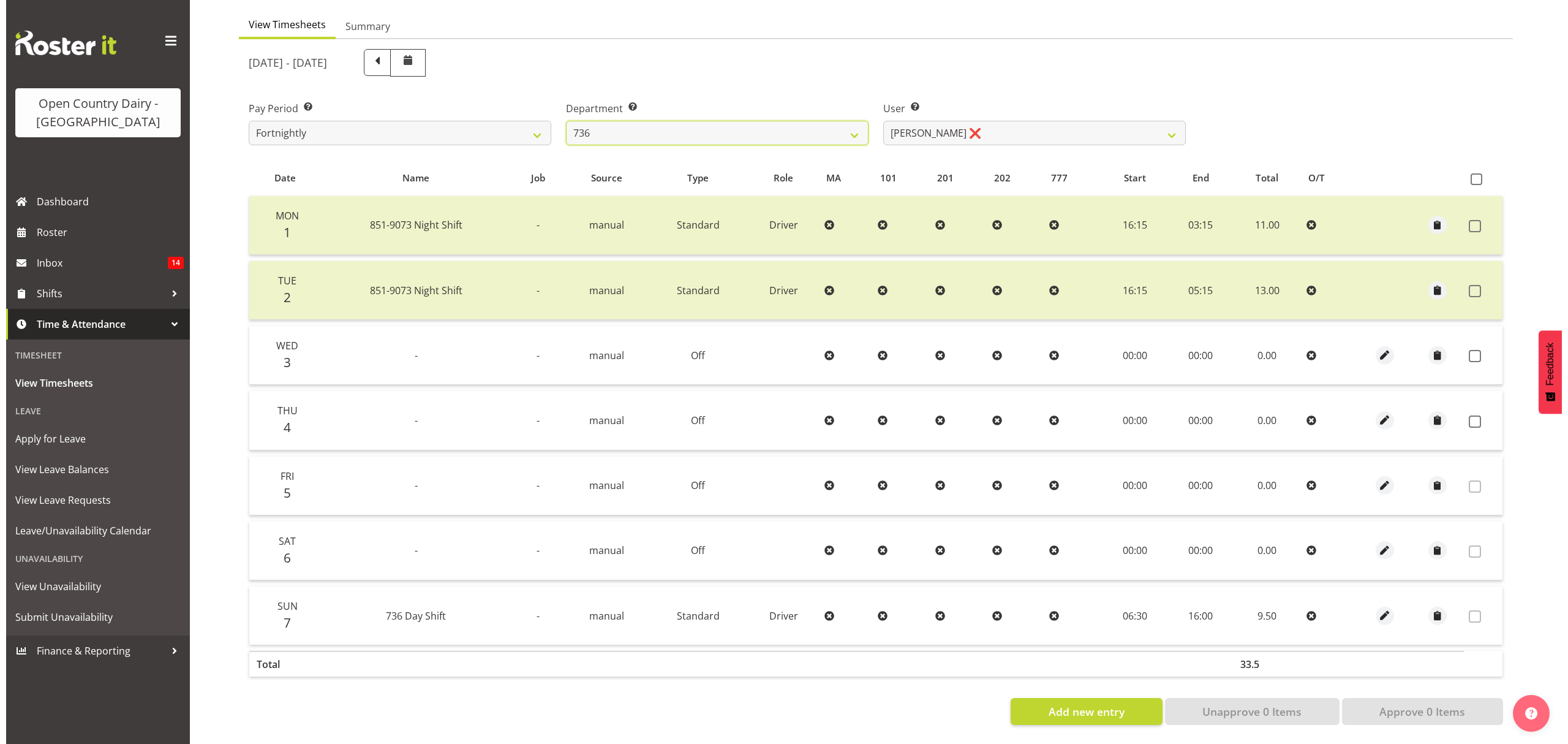
scroll to position [122, 0]
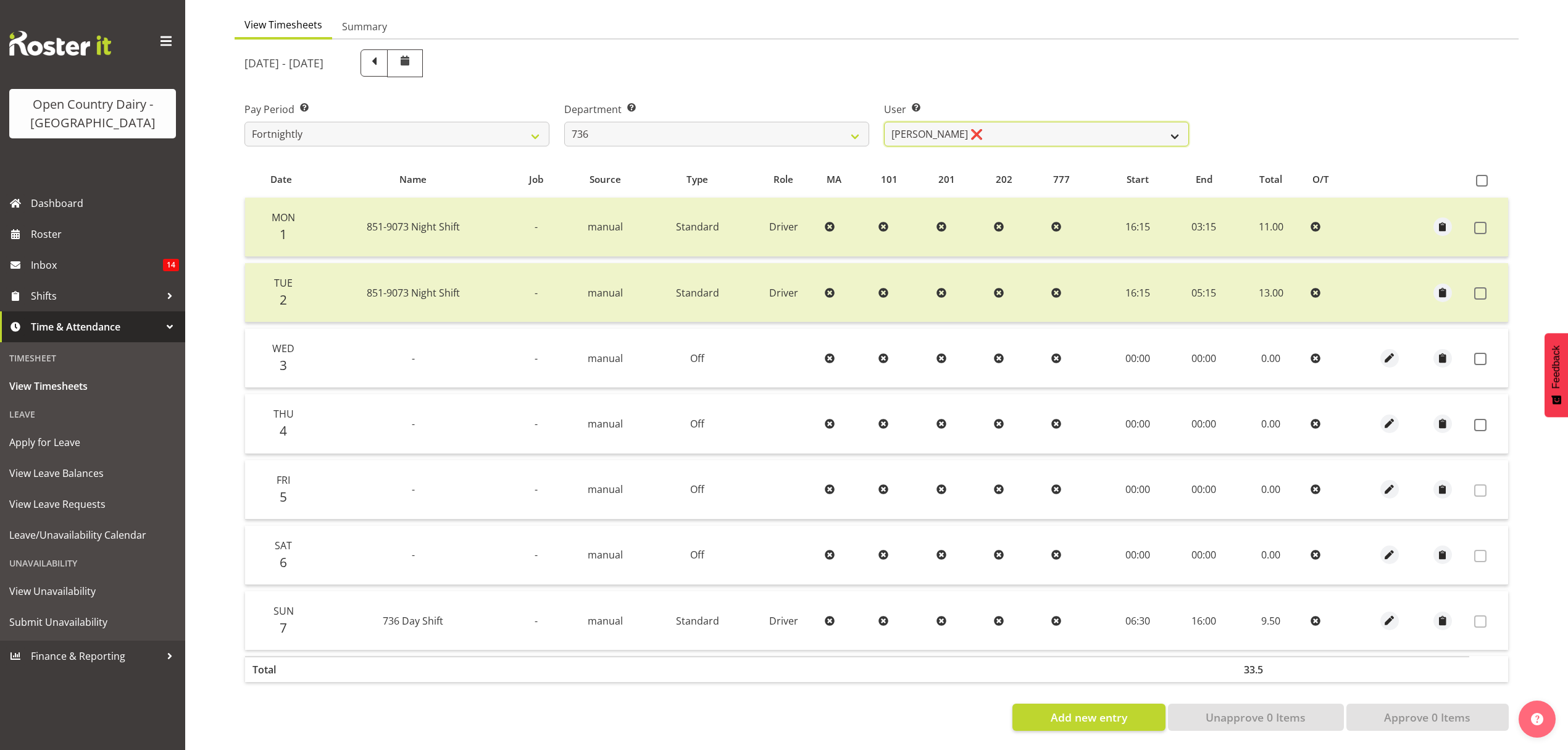
click at [1025, 121] on select "[PERSON_NAME] ❌ [PERSON_NAME] ❌ [PERSON_NAME] ❌ [PERSON_NAME] ❌" at bounding box center [1036, 133] width 305 height 24
select select "7434"
click at [884, 121] on select "[PERSON_NAME] ❌ [PERSON_NAME] ❌ [PERSON_NAME] ❌ [PERSON_NAME] ❌" at bounding box center [1036, 133] width 305 height 24
click at [0, 0] on div at bounding box center [0, 0] width 0 height 0
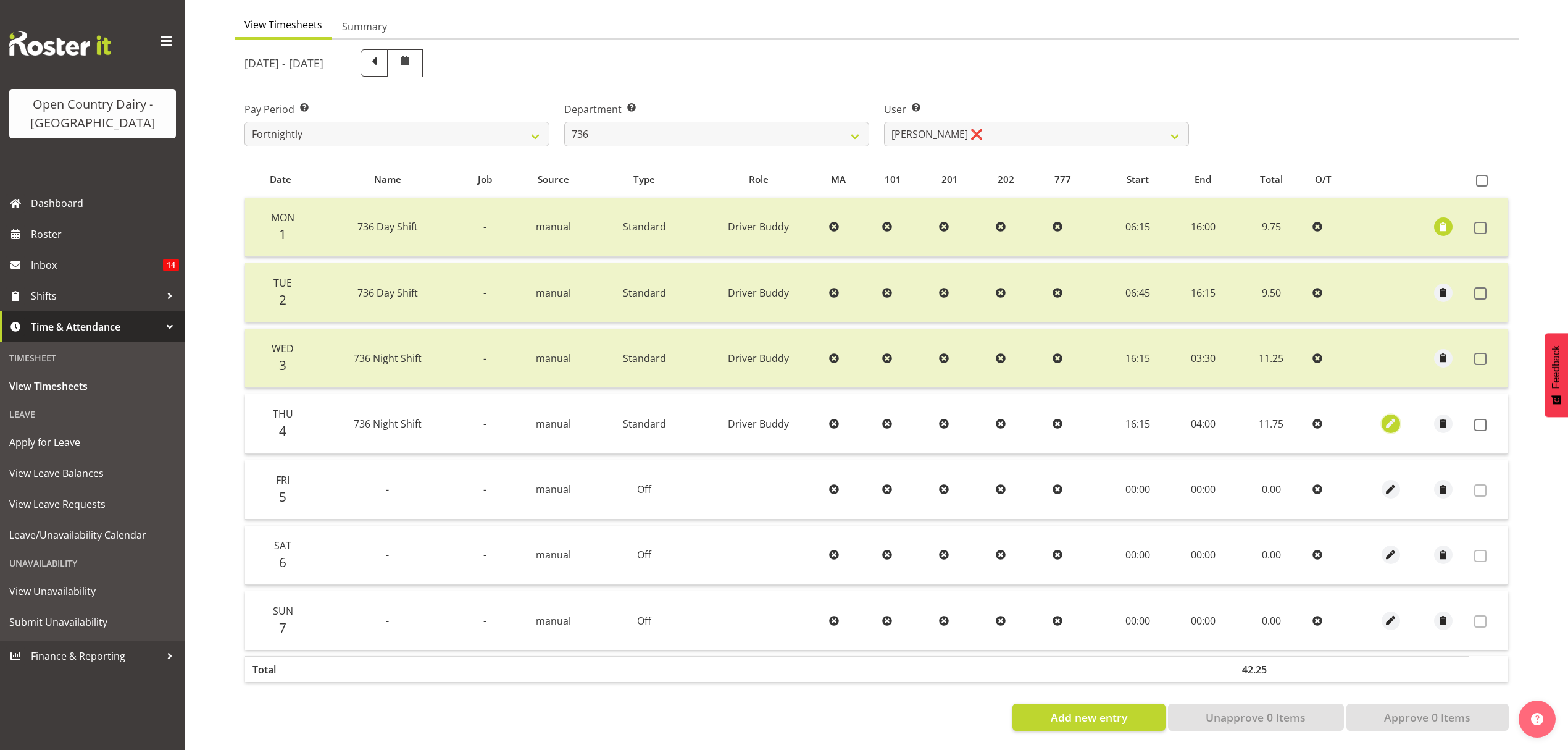
click at [1388, 416] on span "button" at bounding box center [1390, 423] width 15 height 15
select select "1437"
select select "Standard"
select select "tertiary"
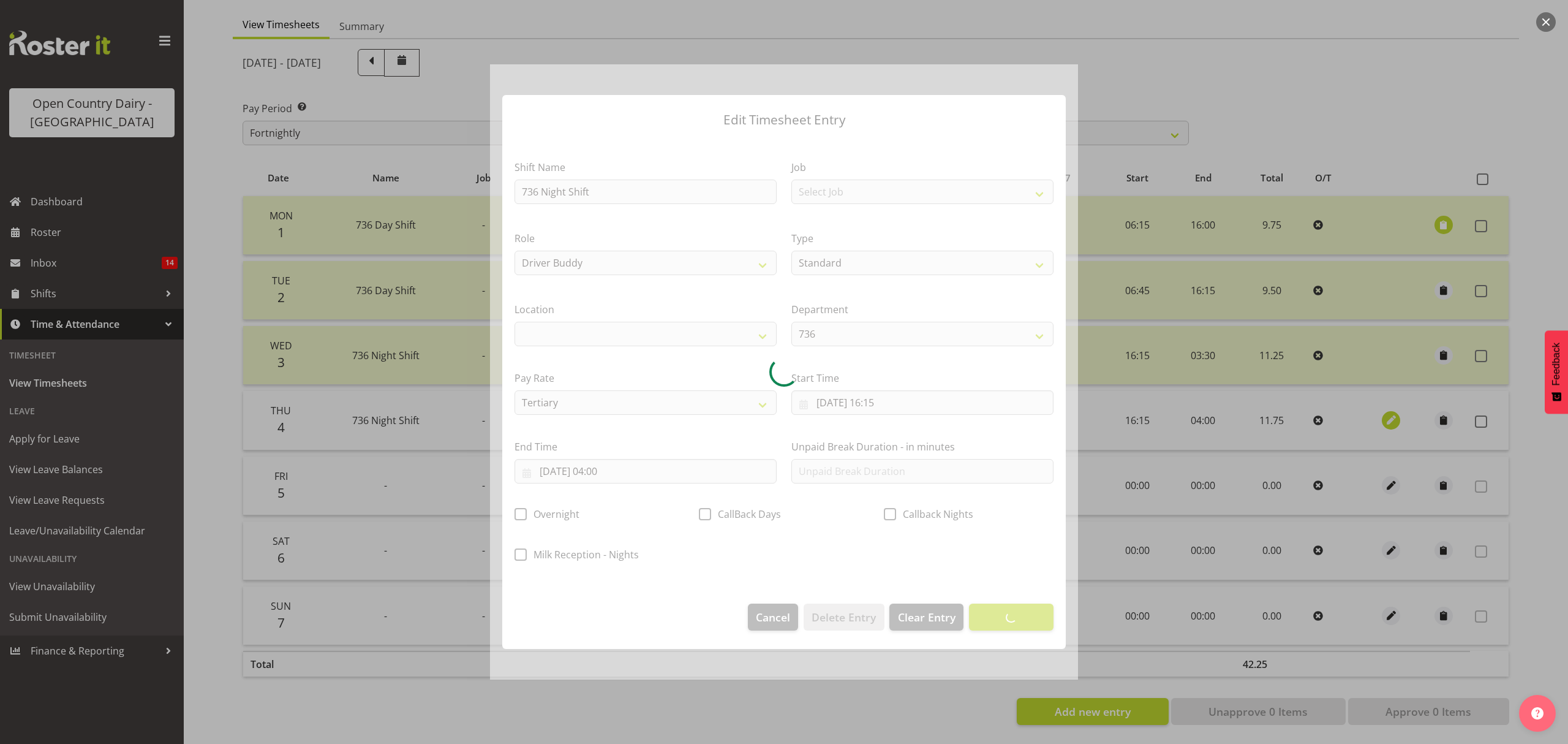
select select
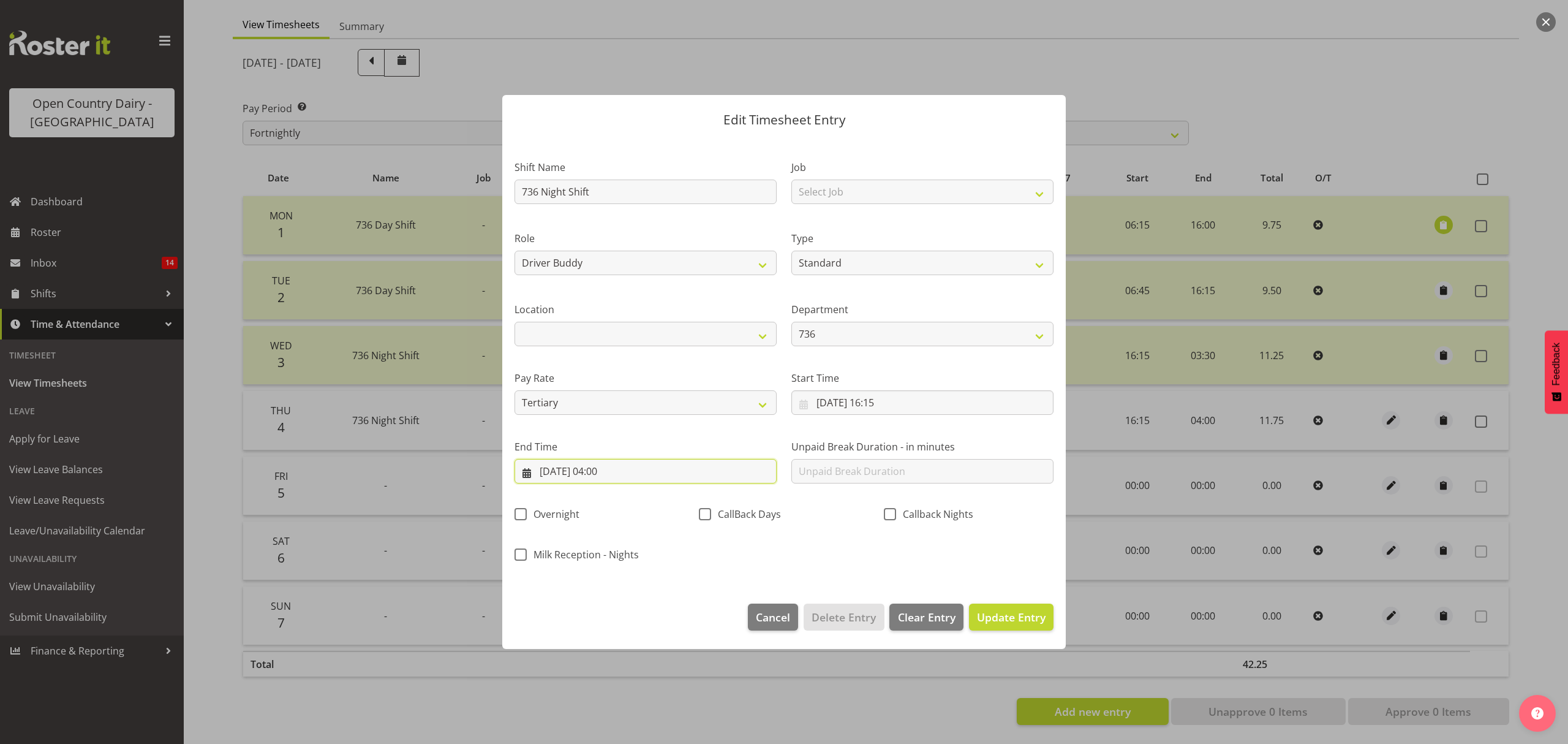
click at [619, 476] on input "[DATE] 04:00" at bounding box center [646, 470] width 262 height 24
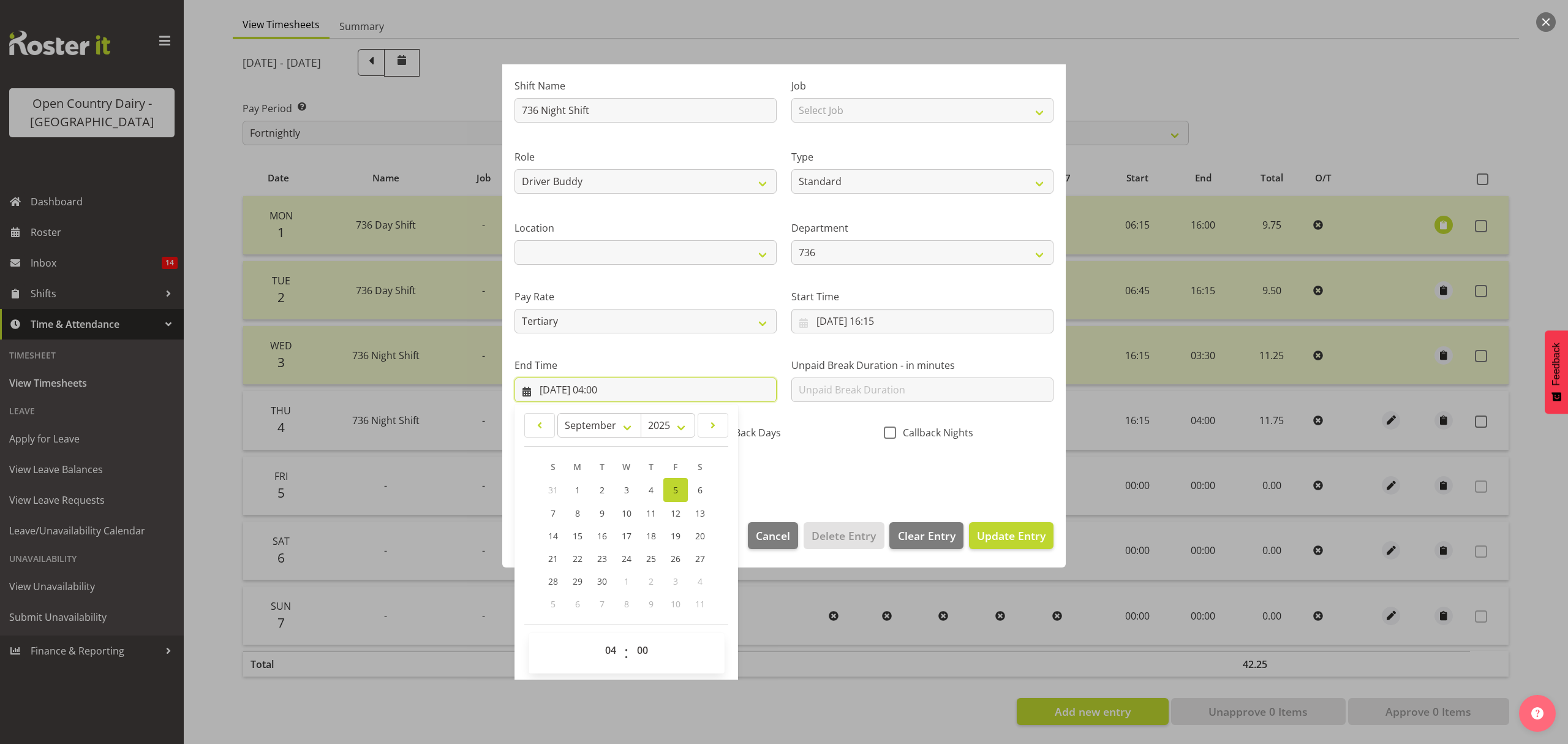
scroll to position [83, 0]
drag, startPoint x: 620, startPoint y: 648, endPoint x: 620, endPoint y: 638, distance: 10.0
click at [620, 648] on select "00 01 02 03 04 05 06 07 08 09 10 11 12 13 14 15 16 17 18 19 20 21 22 23" at bounding box center [612, 648] width 28 height 24
select select "5"
click at [598, 636] on select "00 01 02 03 04 05 06 07 08 09 10 11 12 13 14 15 16 17 18 19 20 21 22 23" at bounding box center [612, 648] width 28 height 24
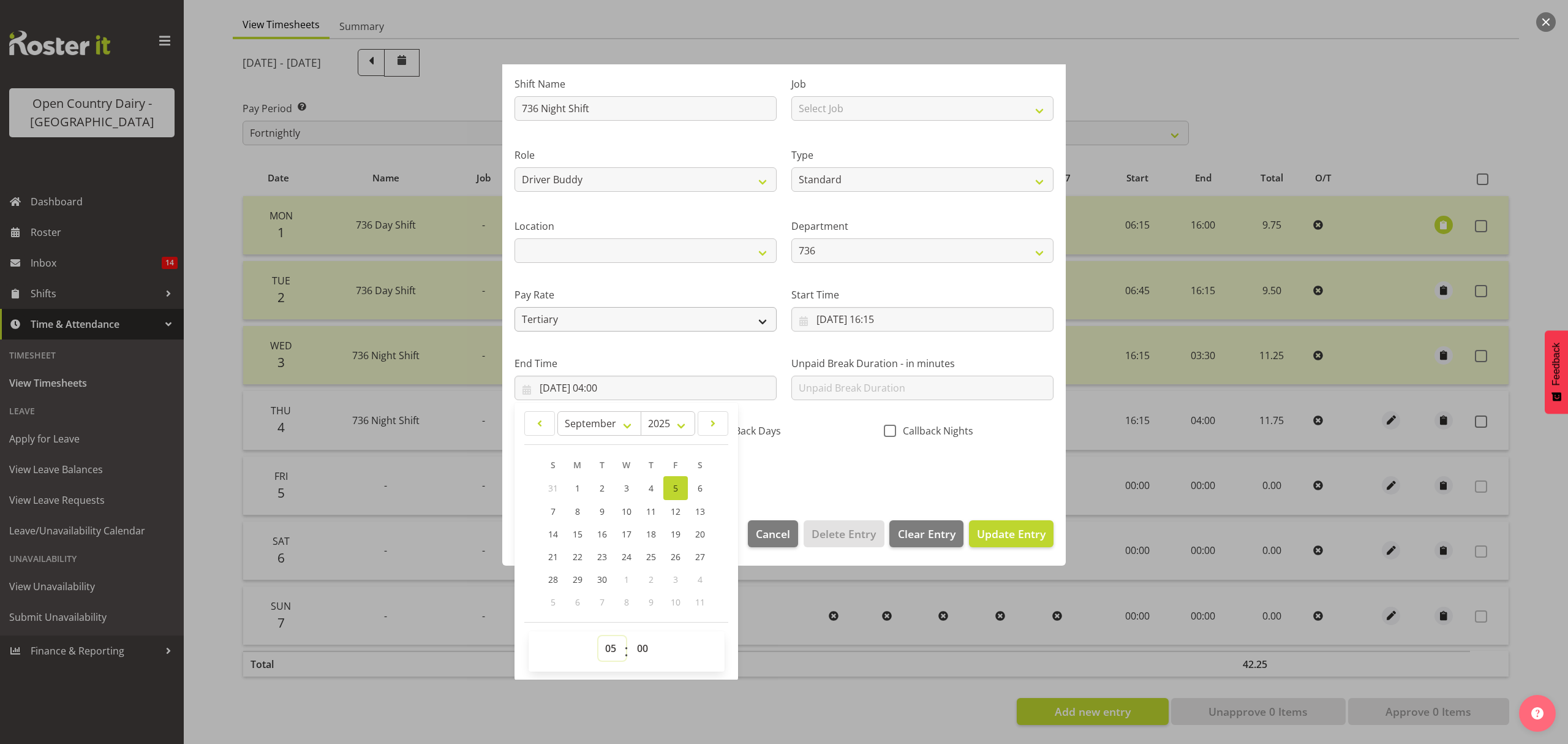
type input "[DATE] 05:00"
click at [642, 641] on select "00 01 02 03 04 05 06 07 08 09 10 11 12 13 14 15 16 17 18 19 20 21 22 23 24 25 2…" at bounding box center [644, 648] width 28 height 24
select select "15"
click at [630, 636] on select "00 01 02 03 04 05 06 07 08 09 10 11 12 13 14 15 16 17 18 19 20 21 22 23 24 25 2…" at bounding box center [644, 648] width 28 height 24
type input "[DATE] 05:15"
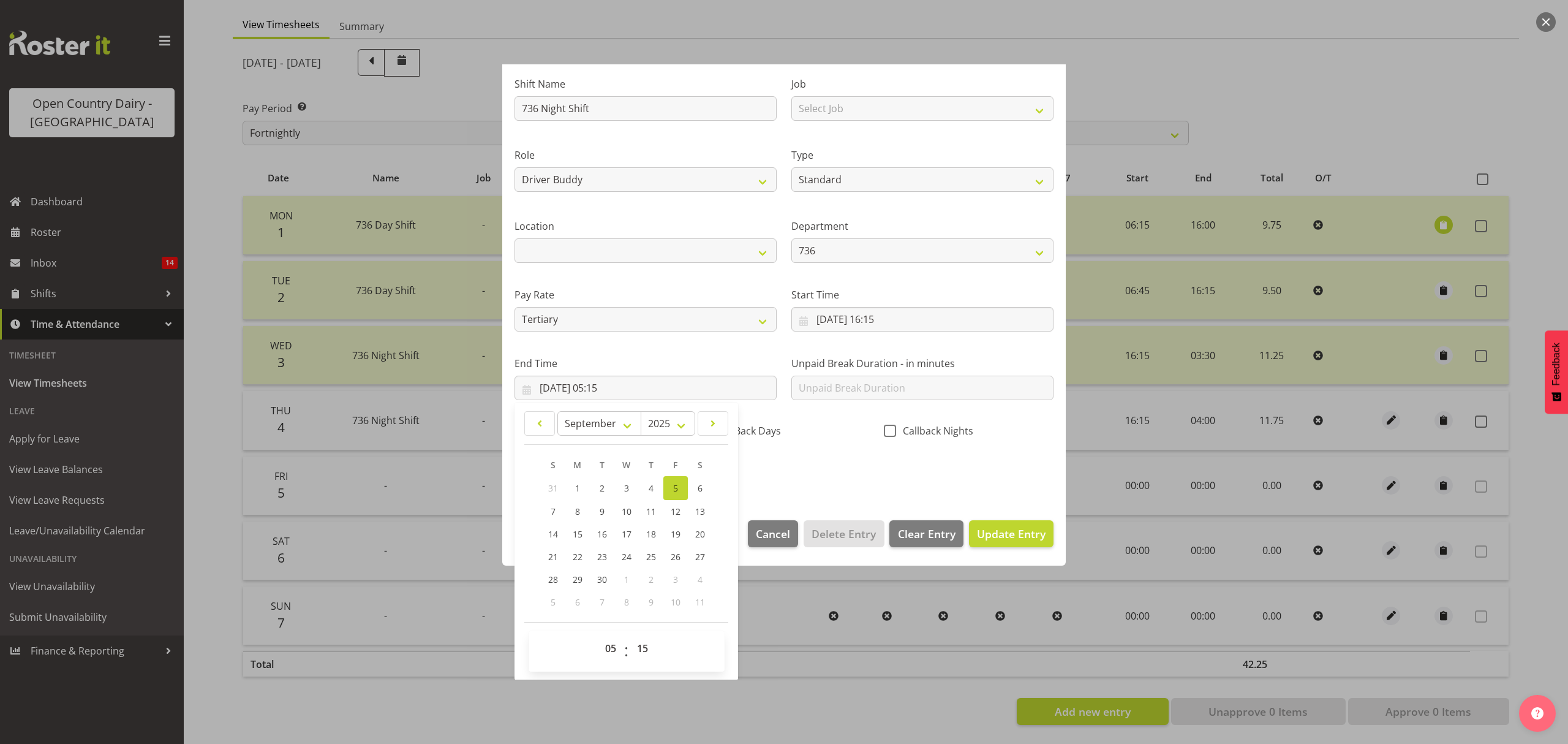
click at [805, 449] on div "Shift Name 736 Night Shift Job Select Job Connecting /unconnecting Trailers Mee…" at bounding box center [784, 274] width 554 height 429
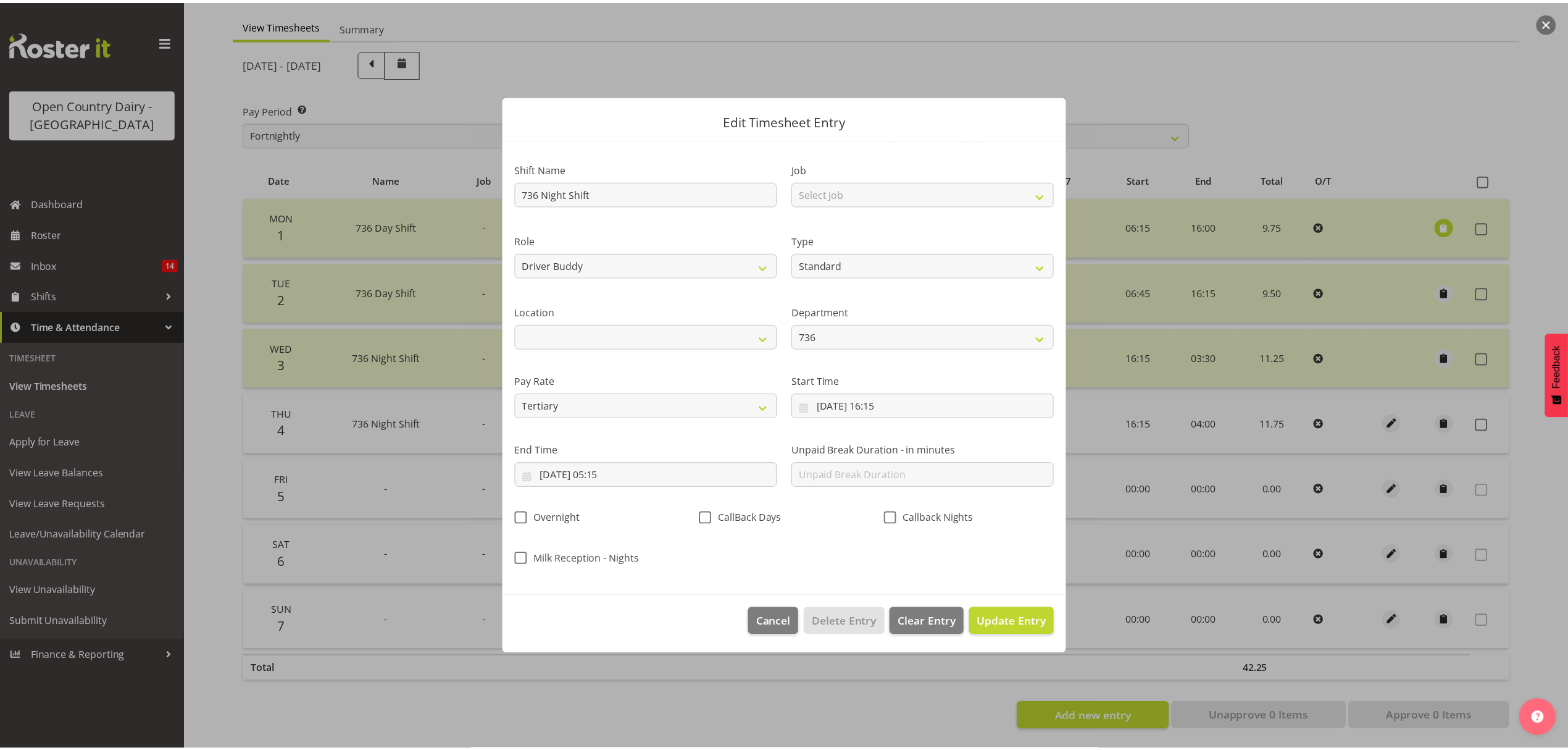
scroll to position [0, 0]
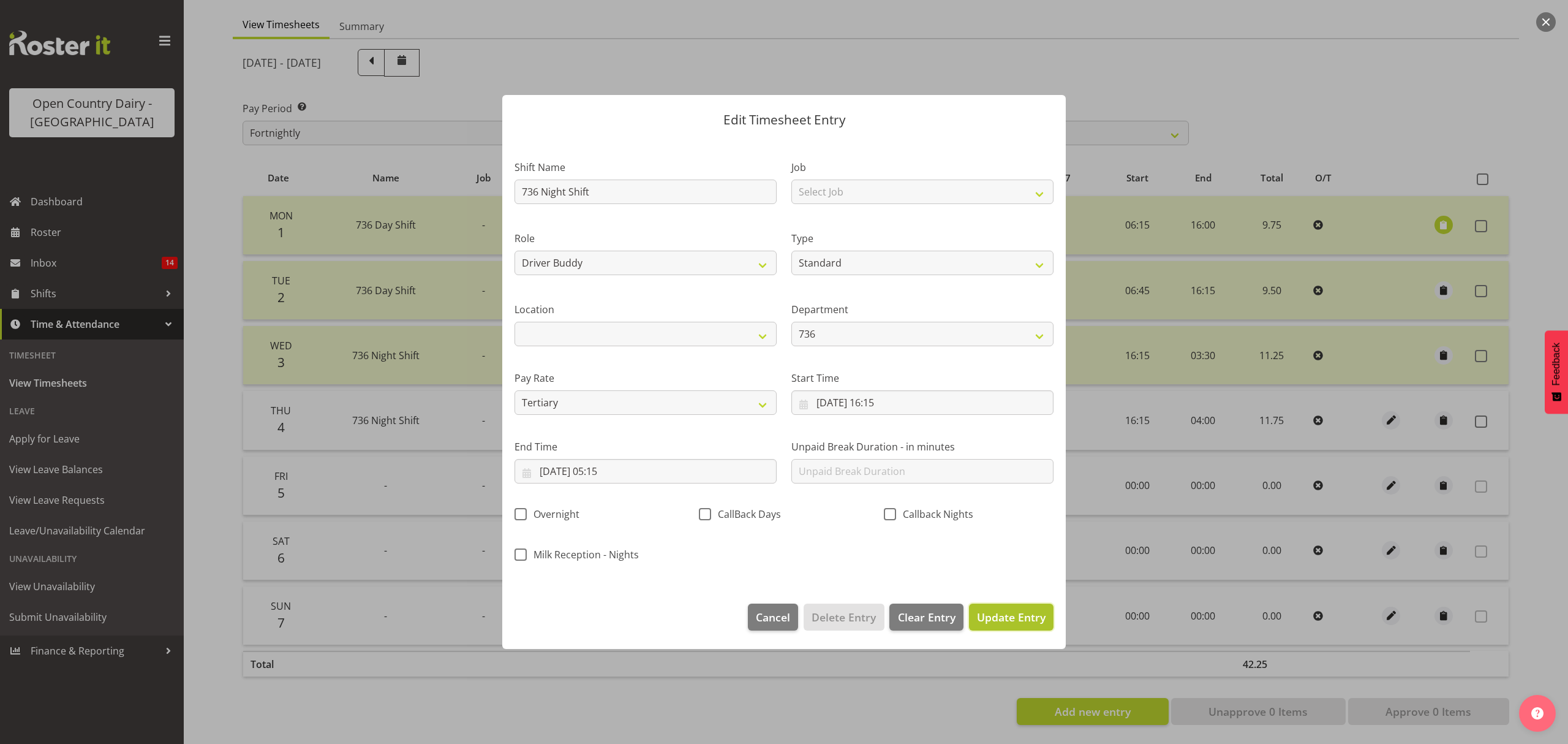
click at [998, 615] on span "Update Entry" at bounding box center [1011, 616] width 68 height 14
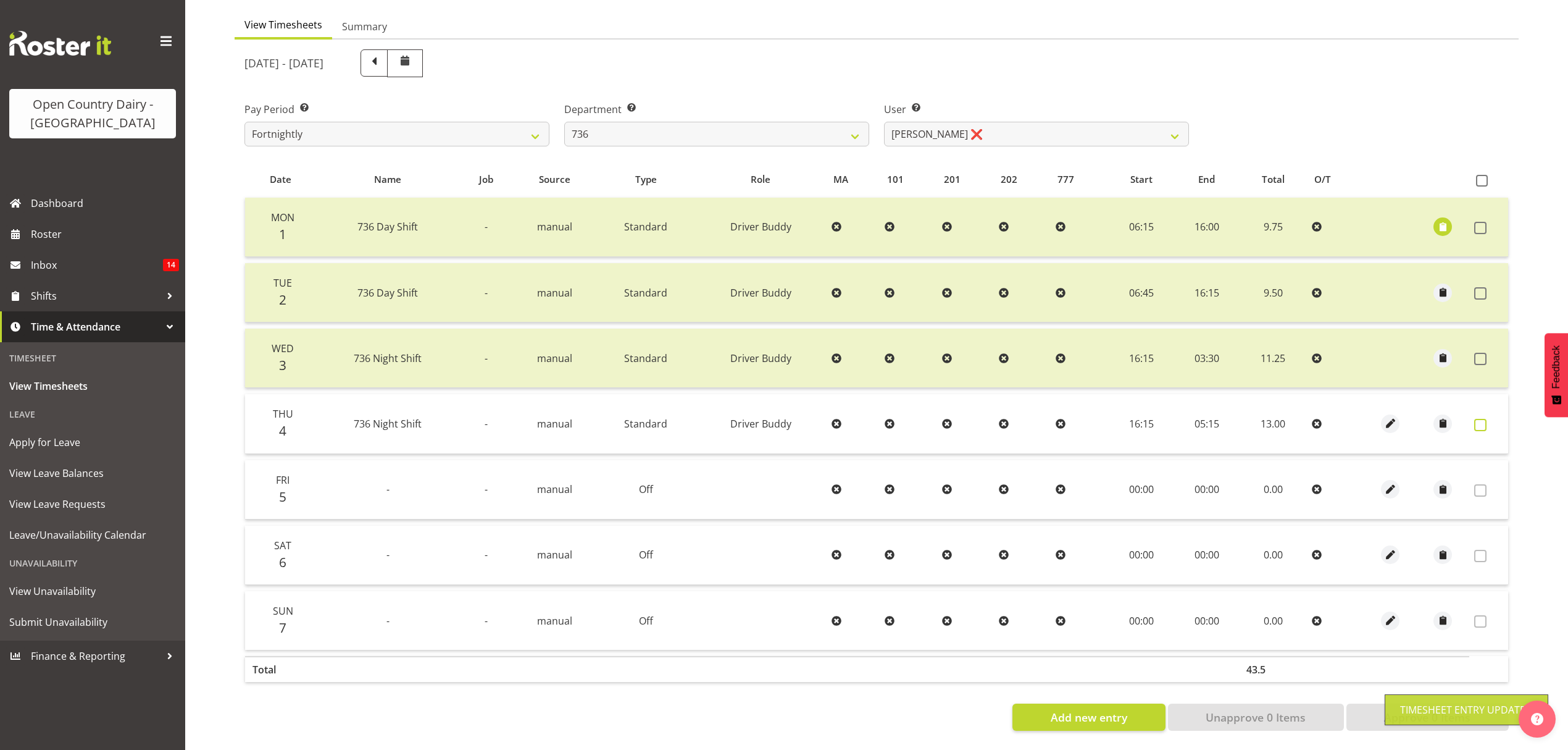
click at [1479, 419] on span at bounding box center [1480, 425] width 13 height 13
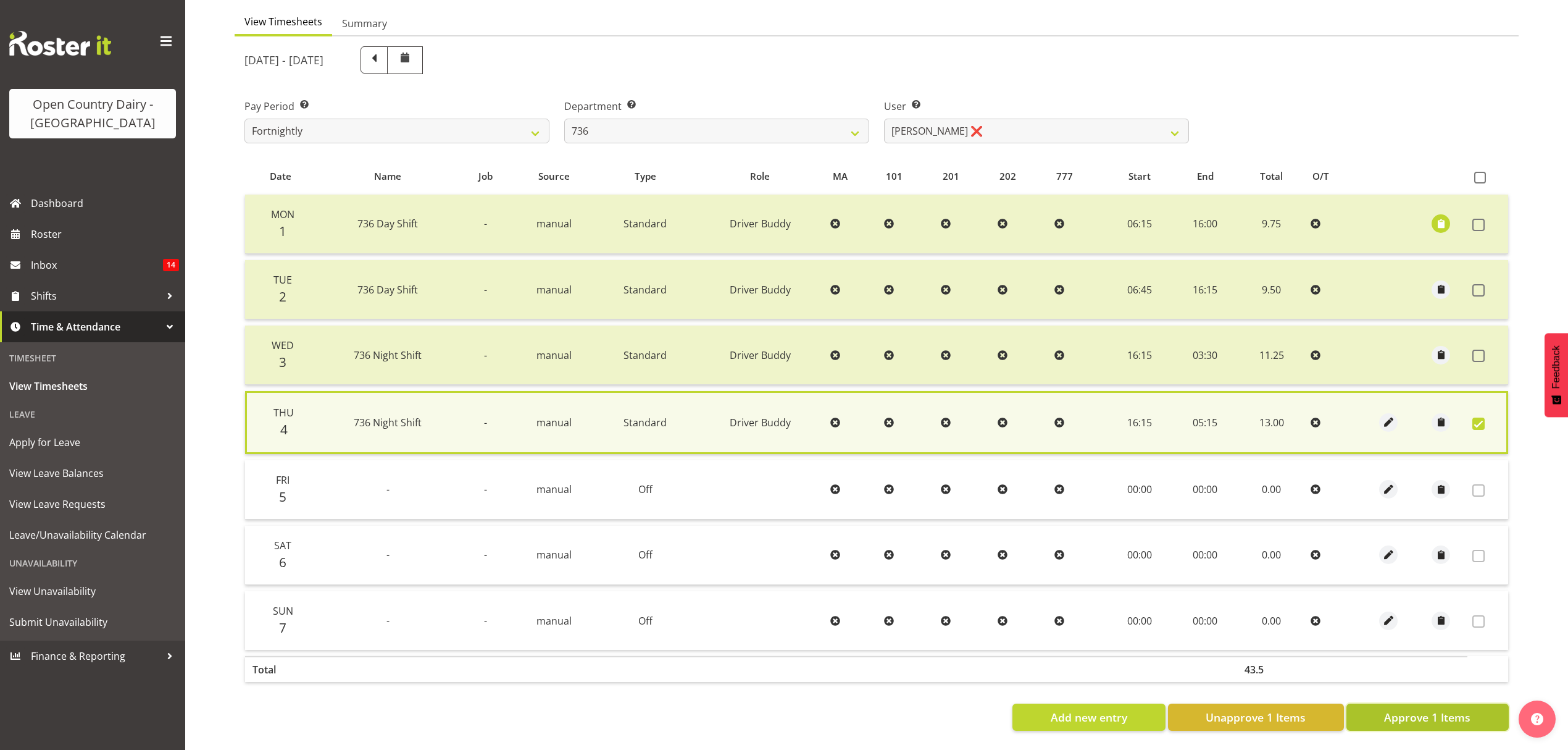
click at [1459, 709] on span "Approve 1 Items" at bounding box center [1426, 717] width 86 height 17
checkbox input "false"
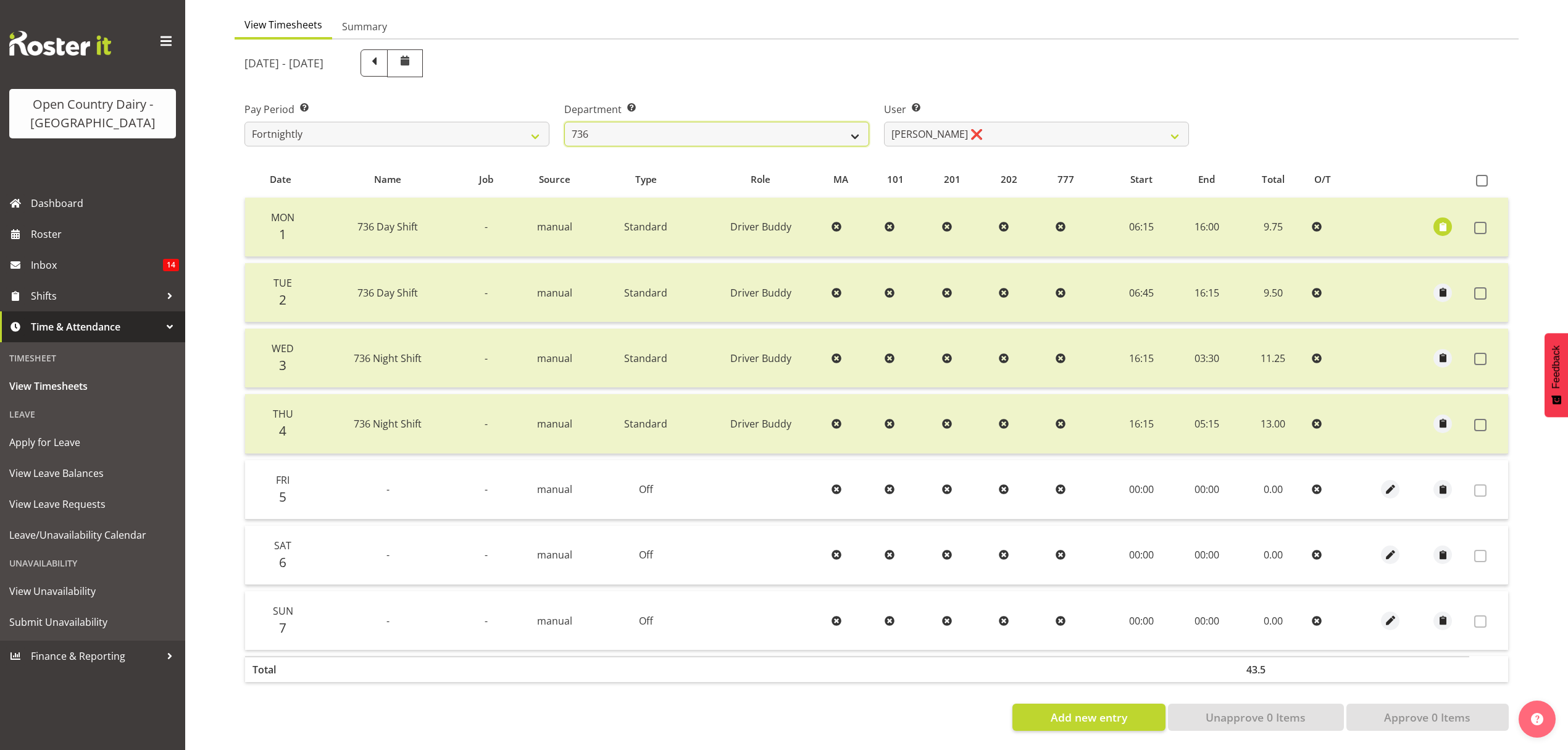
click at [796, 122] on select "734 735 736 737 738 739 851 852 853 854 855 856 858 861 862 865 868 869 870 873" at bounding box center [717, 133] width 305 height 24
select select "676"
click at [564, 121] on select "734 735 736 737 738 739 851 852 853 854 855 856 858 861 862 865 868 869 870 873" at bounding box center [717, 133] width 305 height 24
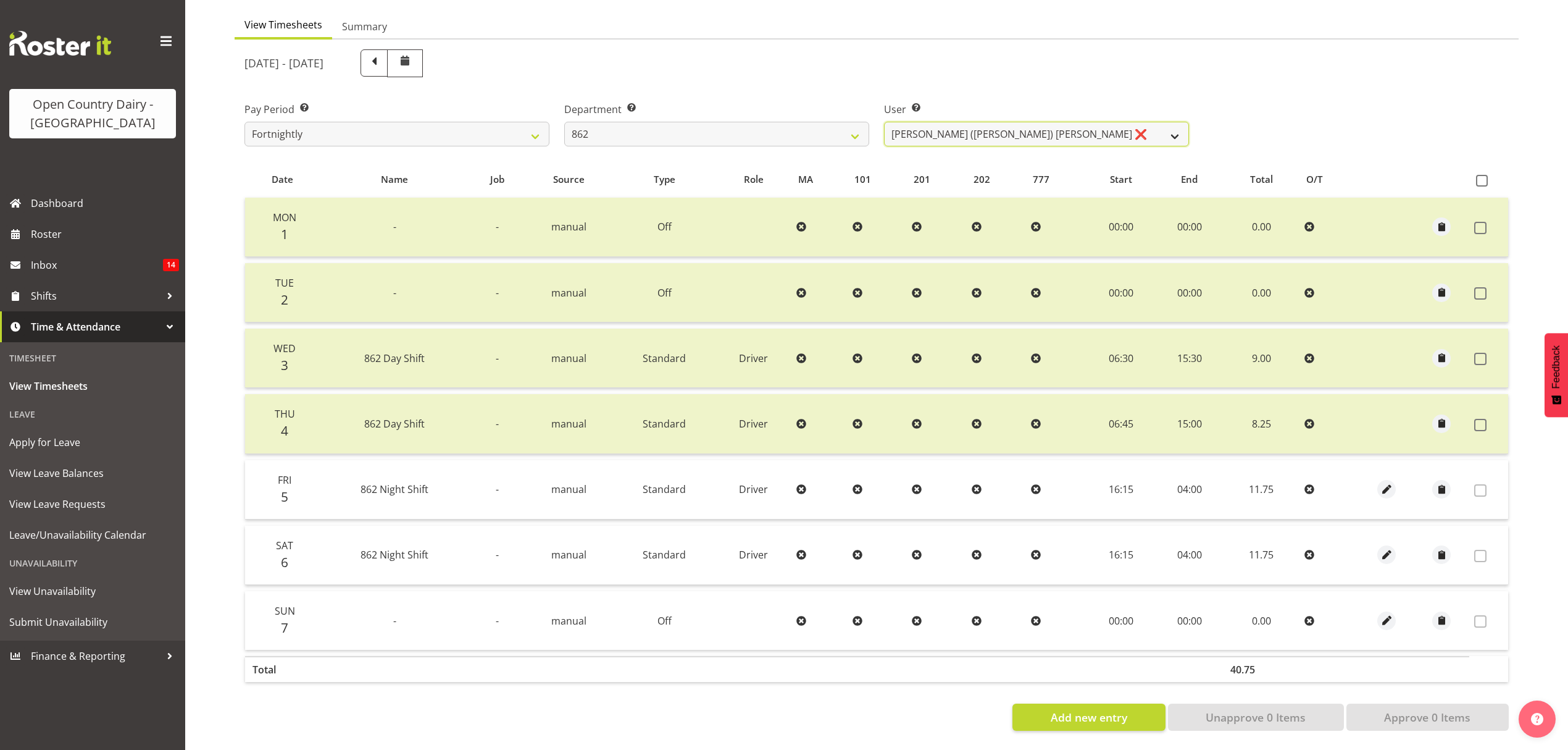
click at [976, 132] on select "[PERSON_NAME] ([PERSON_NAME]) [PERSON_NAME] ❌ [PERSON_NAME] ❌ Forbes [PERSON_NA…" at bounding box center [1036, 133] width 305 height 24
select select "11000"
click at [884, 121] on select "[PERSON_NAME] ([PERSON_NAME]) [PERSON_NAME] ❌ [PERSON_NAME] ❌ Forbes [PERSON_NA…" at bounding box center [1036, 133] width 305 height 24
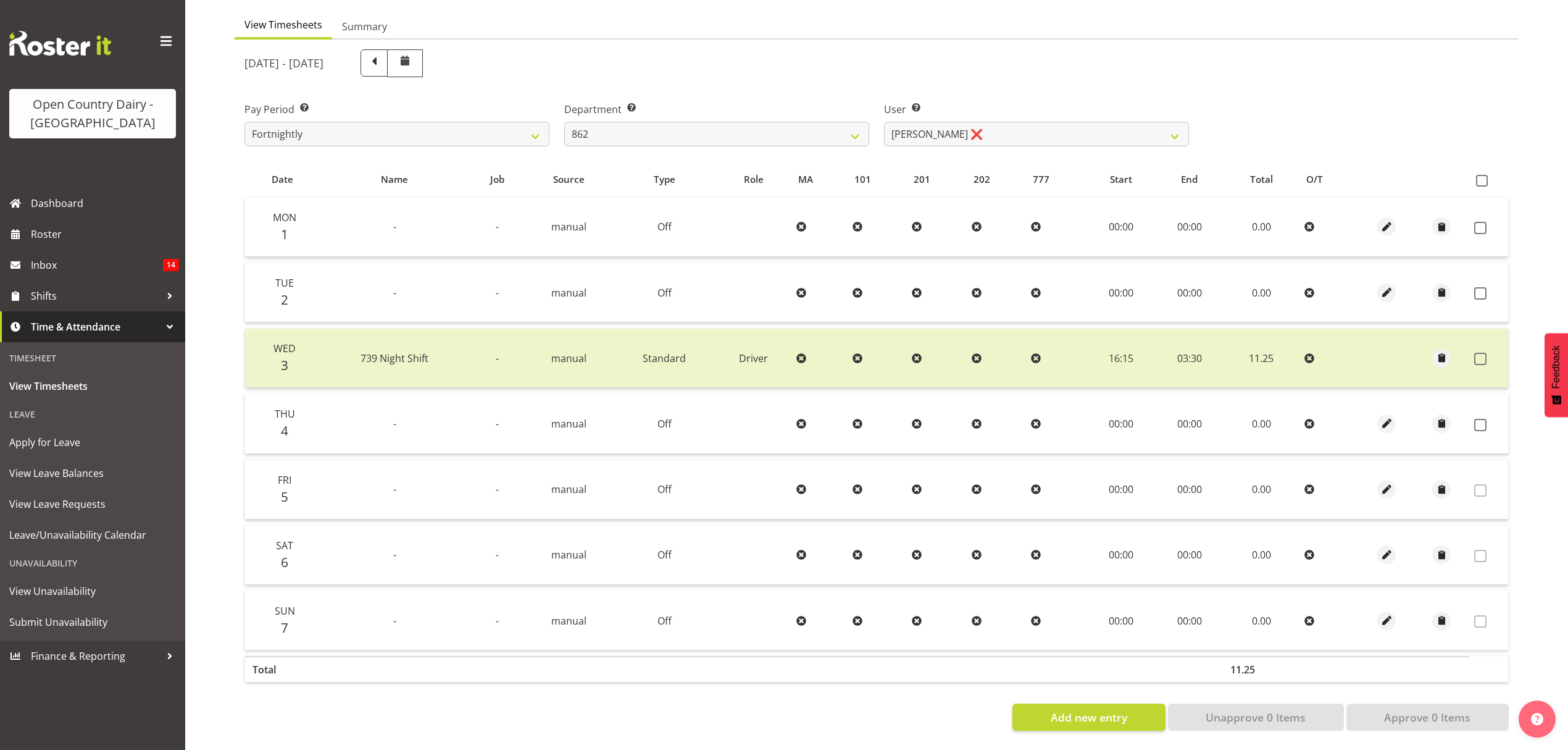
click at [1333, 109] on div "Pay Period Select which pay period you would like to view. Fortnightly Departme…" at bounding box center [876, 119] width 1279 height 69
click at [769, 128] on select "734 735 736 737 738 739 851 852 853 854 855 856 858 861 862 865 868 869 870 873" at bounding box center [717, 133] width 305 height 24
select select "909"
click at [564, 121] on select "734 735 736 737 738 739 851 852 853 854 855 856 858 861 862 865 868 869 870 873" at bounding box center [717, 133] width 305 height 24
select select "7397"
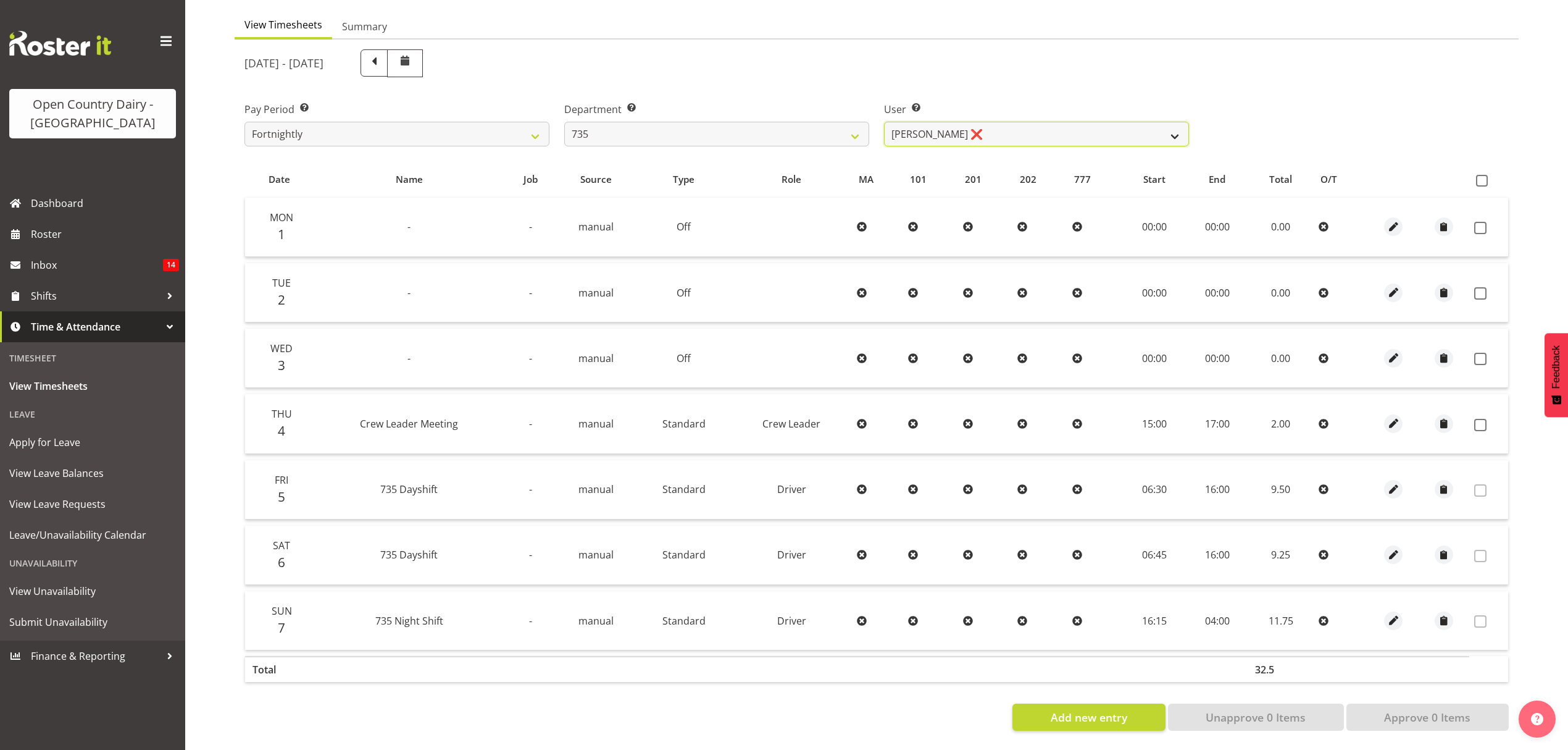
click at [983, 129] on select "[PERSON_NAME] ❌ [PERSON_NAME] ❌ [PERSON_NAME] ❌ [PERSON_NAME] ❌" at bounding box center [1036, 133] width 305 height 24
click at [827, 134] on select "734 735 736 737 738 739 851 852 853 854 855 856 858 861 862 865 868 869 870 873" at bounding box center [717, 133] width 305 height 24
select select "905"
click at [564, 121] on select "734 735 736 737 738 739 851 852 853 854 855 856 858 861 862 865 868 869 870 873" at bounding box center [717, 133] width 305 height 24
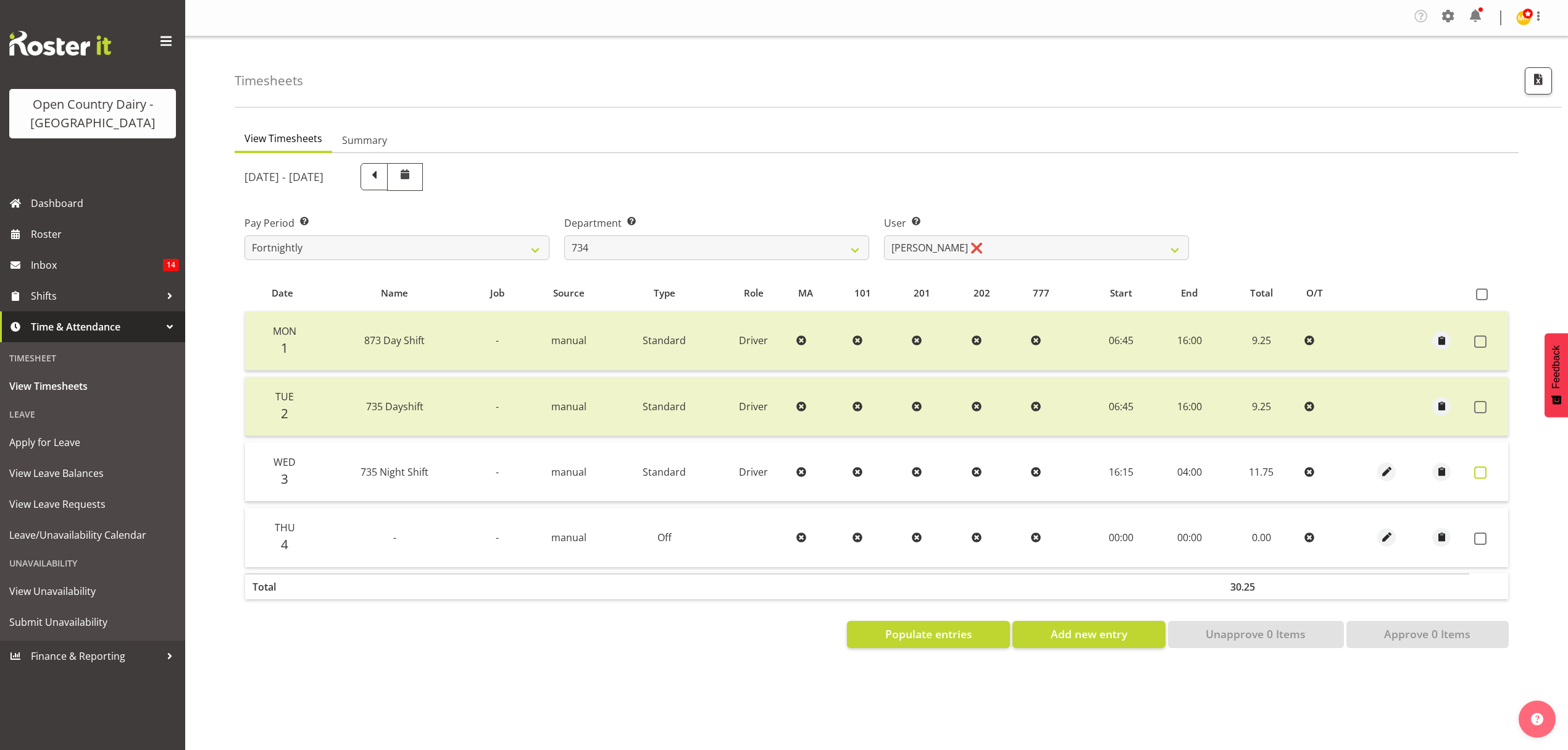
click at [1474, 472] on span at bounding box center [1480, 472] width 13 height 13
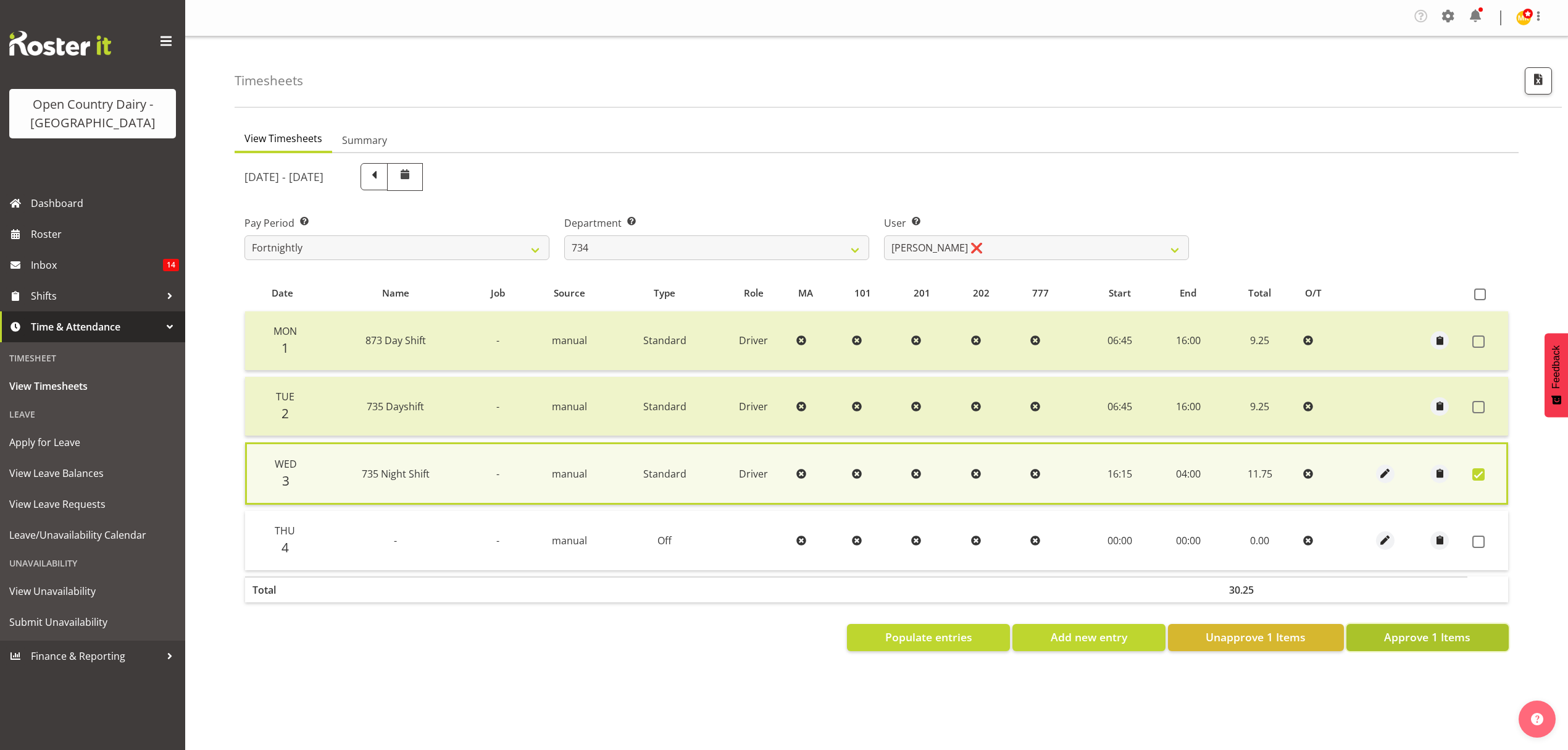
click at [1459, 638] on span "Approve 1 Items" at bounding box center [1426, 636] width 86 height 17
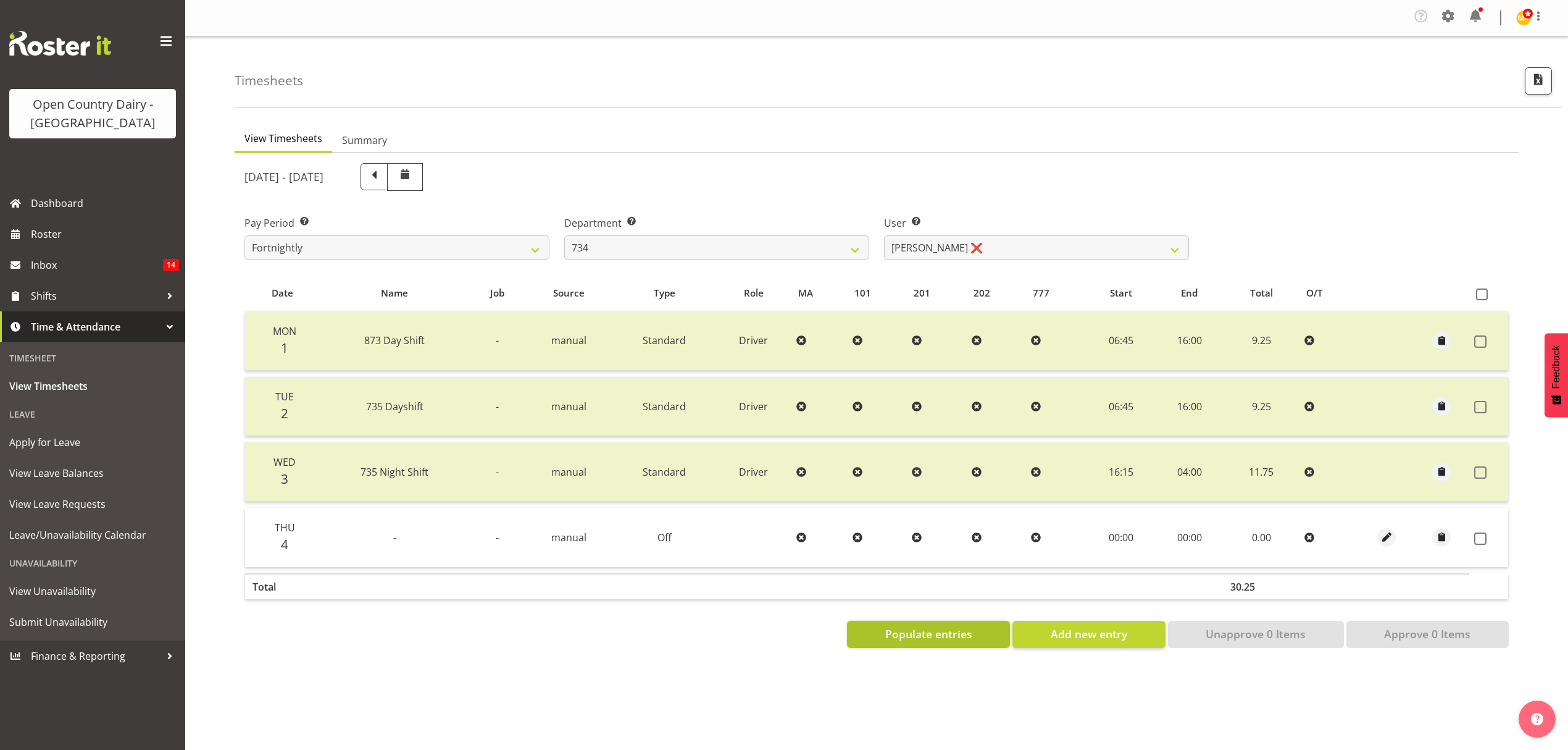
click at [924, 628] on span "Populate entries" at bounding box center [929, 633] width 87 height 17
click at [855, 243] on select "734 735 736 737 738 739 851 852 853 854 855 856 858 861 862 865 868 869 870 873" at bounding box center [717, 247] width 305 height 24
click at [1322, 229] on div "Pay Period Select which pay period you would like to view. Fortnightly Departme…" at bounding box center [876, 232] width 1279 height 69
click at [1478, 475] on span at bounding box center [1480, 472] width 13 height 13
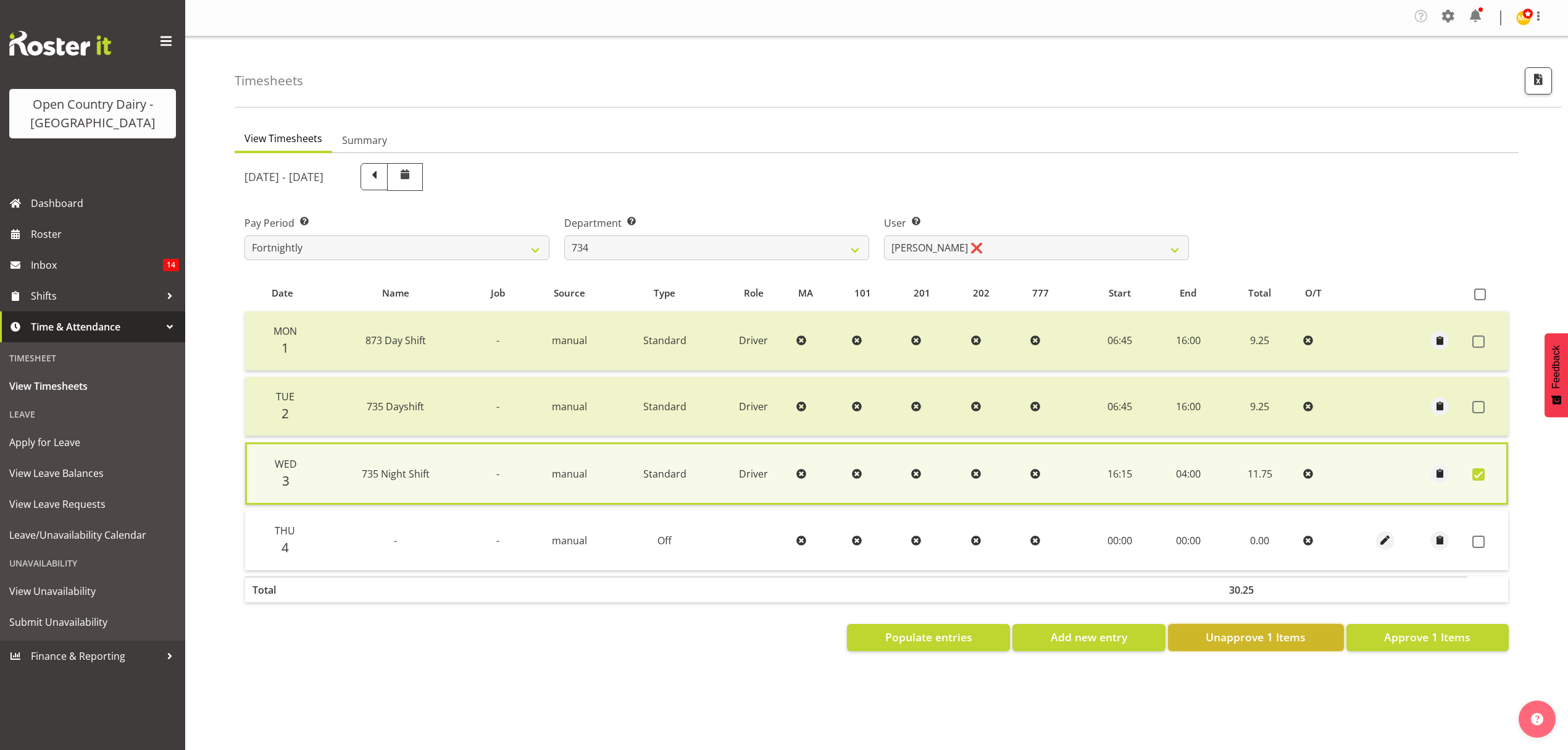
click at [1293, 625] on button "Unapprove 1 Items" at bounding box center [1255, 637] width 176 height 27
checkbox input "false"
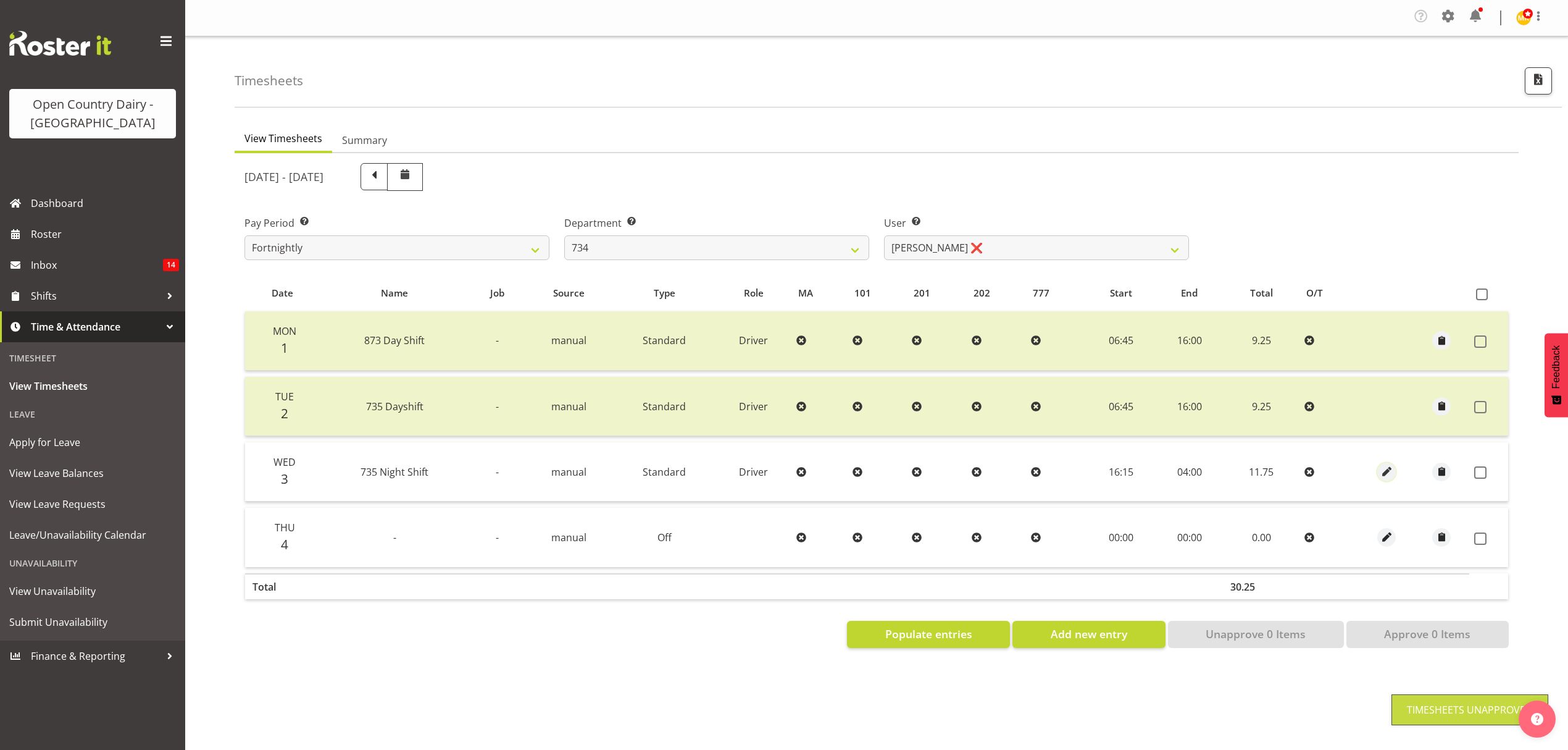
click at [1378, 474] on button "button" at bounding box center [1385, 471] width 18 height 18
select select "Standard"
select select "909"
select select "8"
select select "2025"
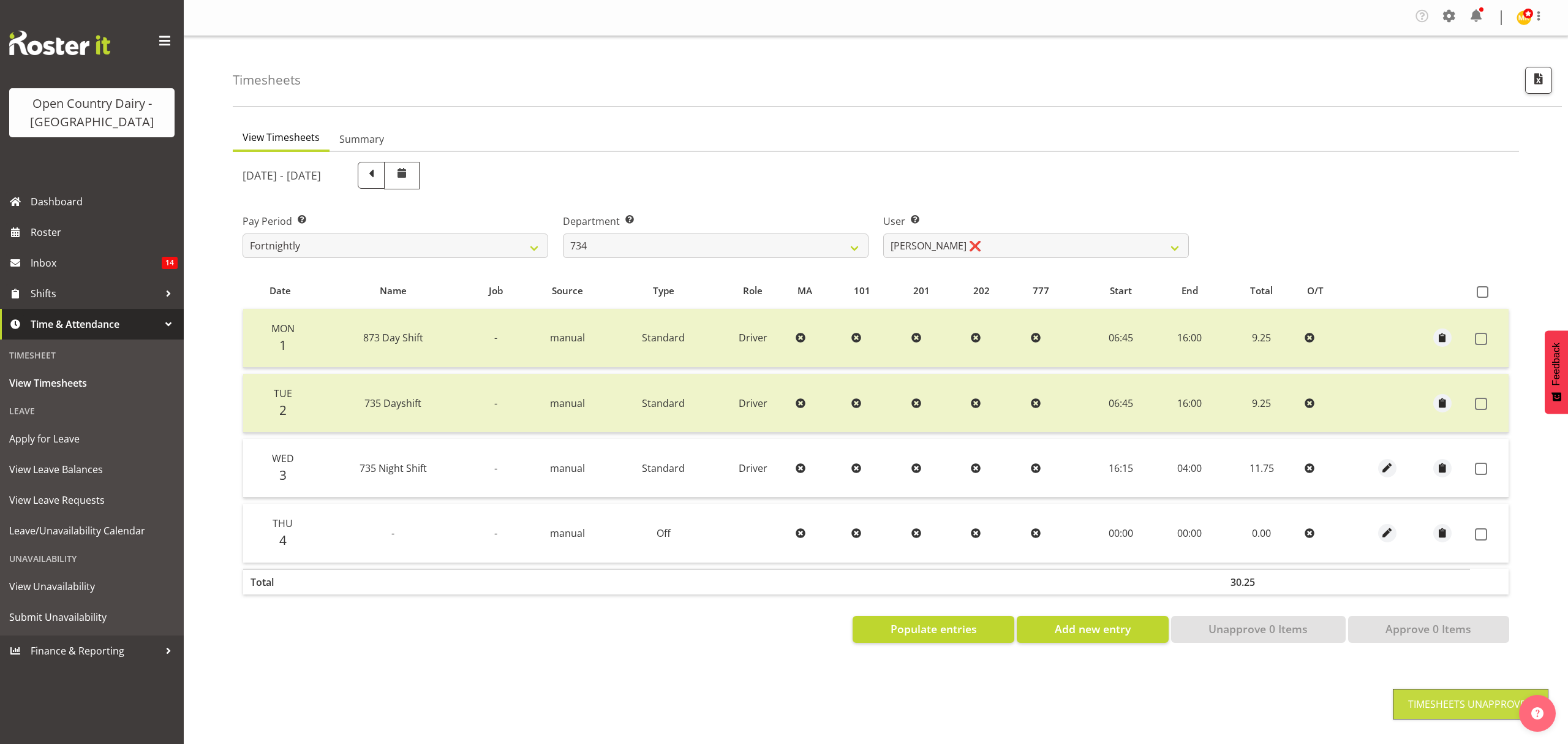
select select "4"
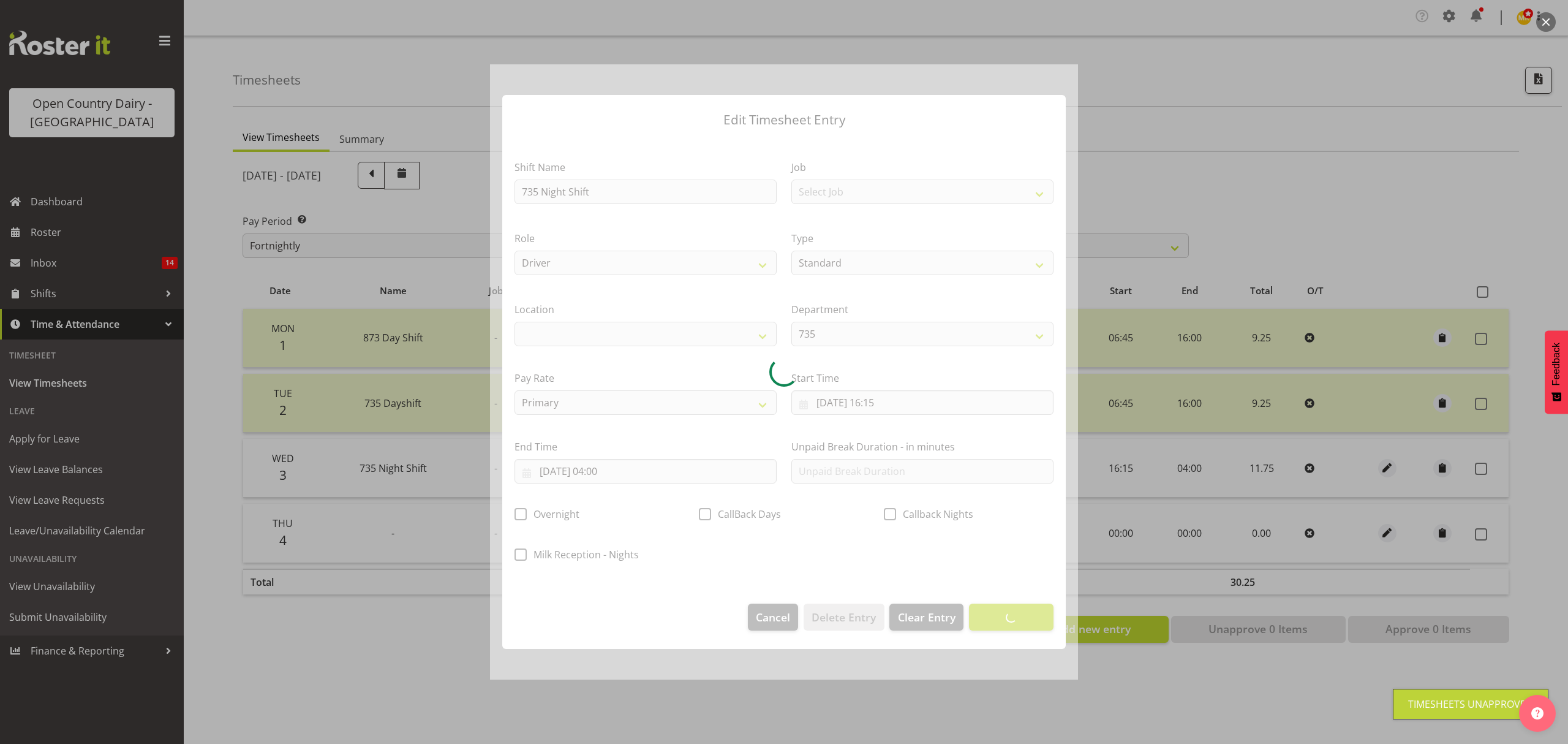
select select
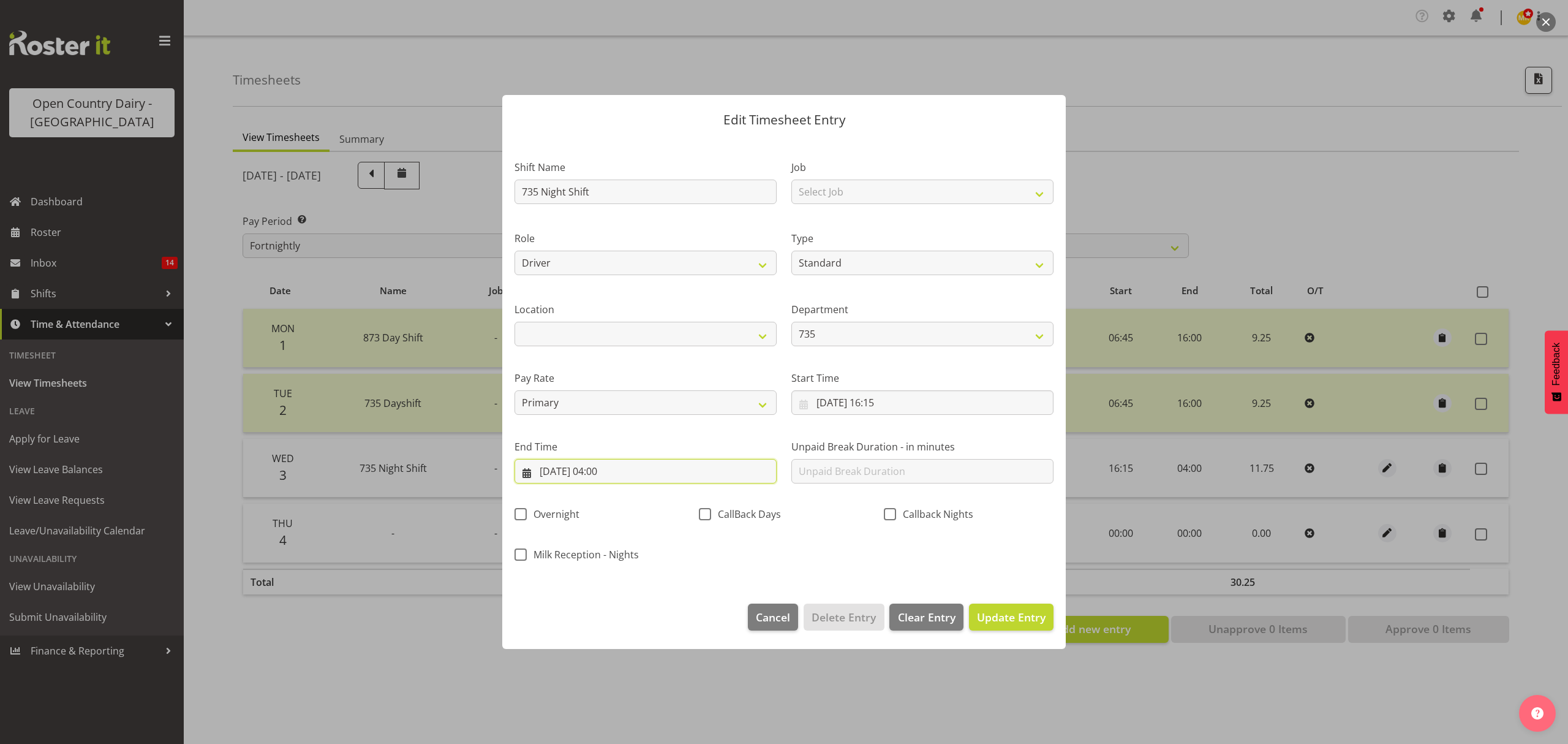
click at [616, 477] on input "[DATE] 04:00" at bounding box center [646, 470] width 262 height 24
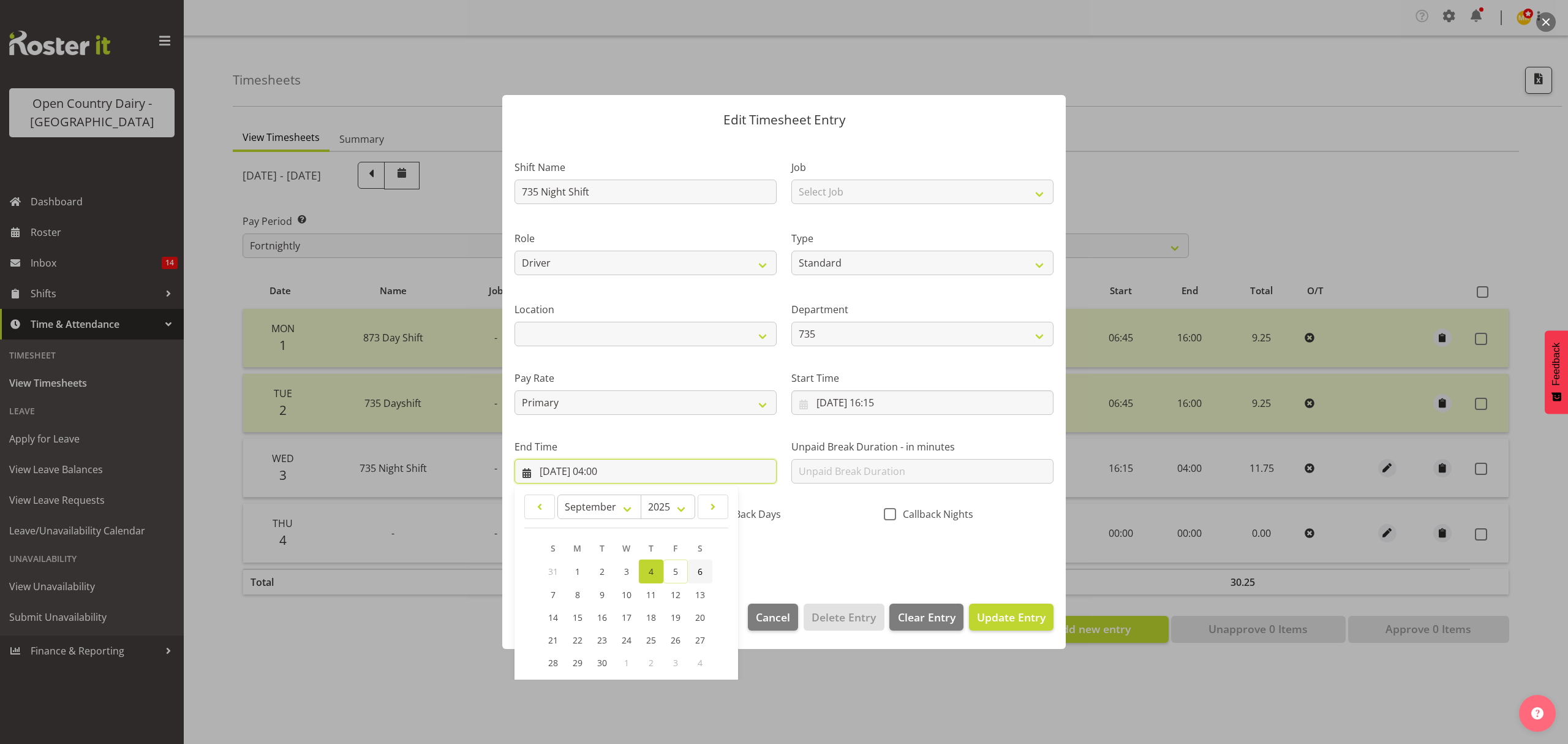
scroll to position [82, 0]
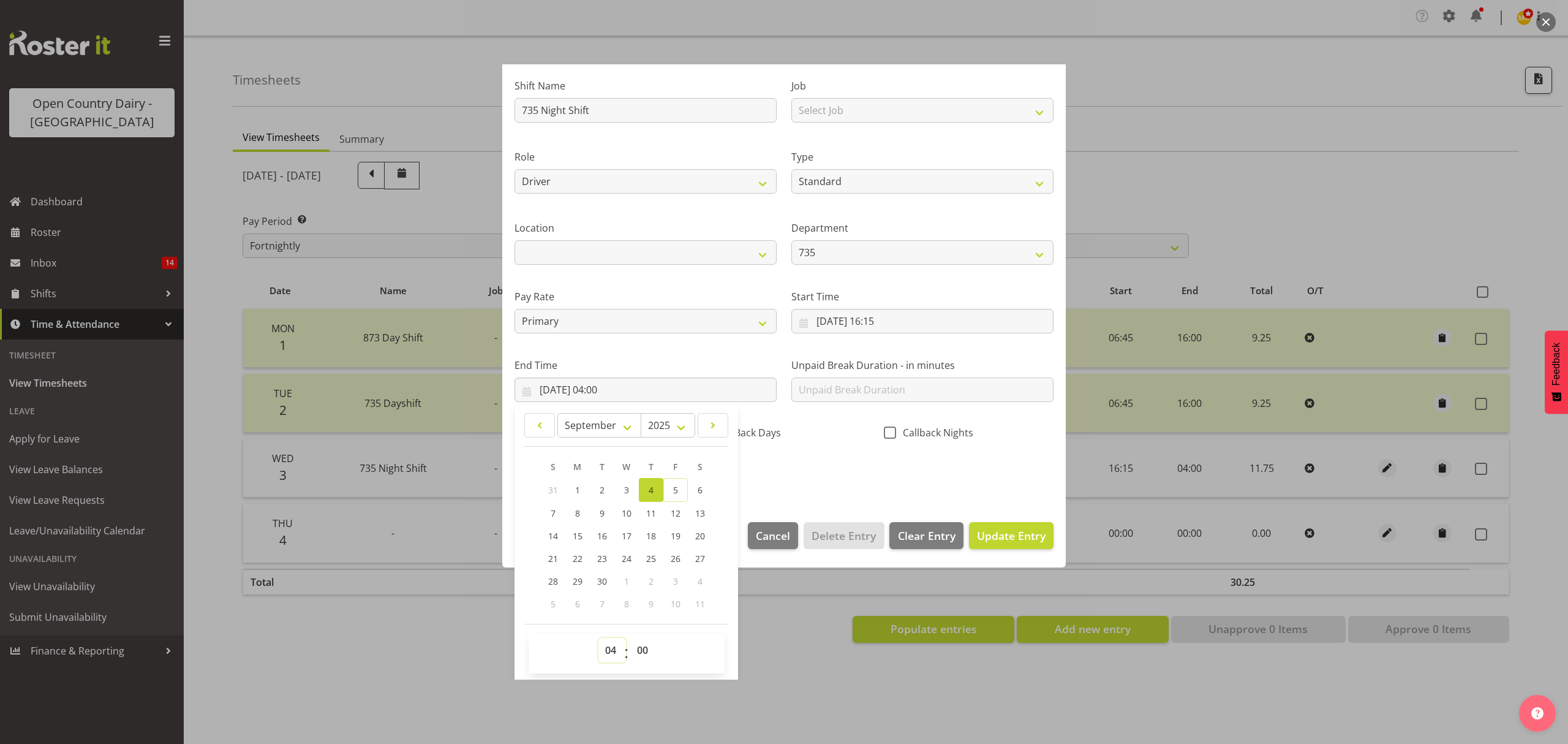
click at [611, 650] on select "00 01 02 03 04 05 06 07 08 09 10 11 12 13 14 15 16 17 18 19 20 21 22 23" at bounding box center [612, 650] width 28 height 24
select select "3"
click at [598, 638] on select "00 01 02 03 04 05 06 07 08 09 10 11 12 13 14 15 16 17 18 19 20 21 22 23" at bounding box center [612, 650] width 28 height 24
type input "[DATE] 03:00"
click at [646, 650] on select "00 01 02 03 04 05 06 07 08 09 10 11 12 13 14 15 16 17 18 19 20 21 22 23 24 25 2…" at bounding box center [644, 650] width 28 height 24
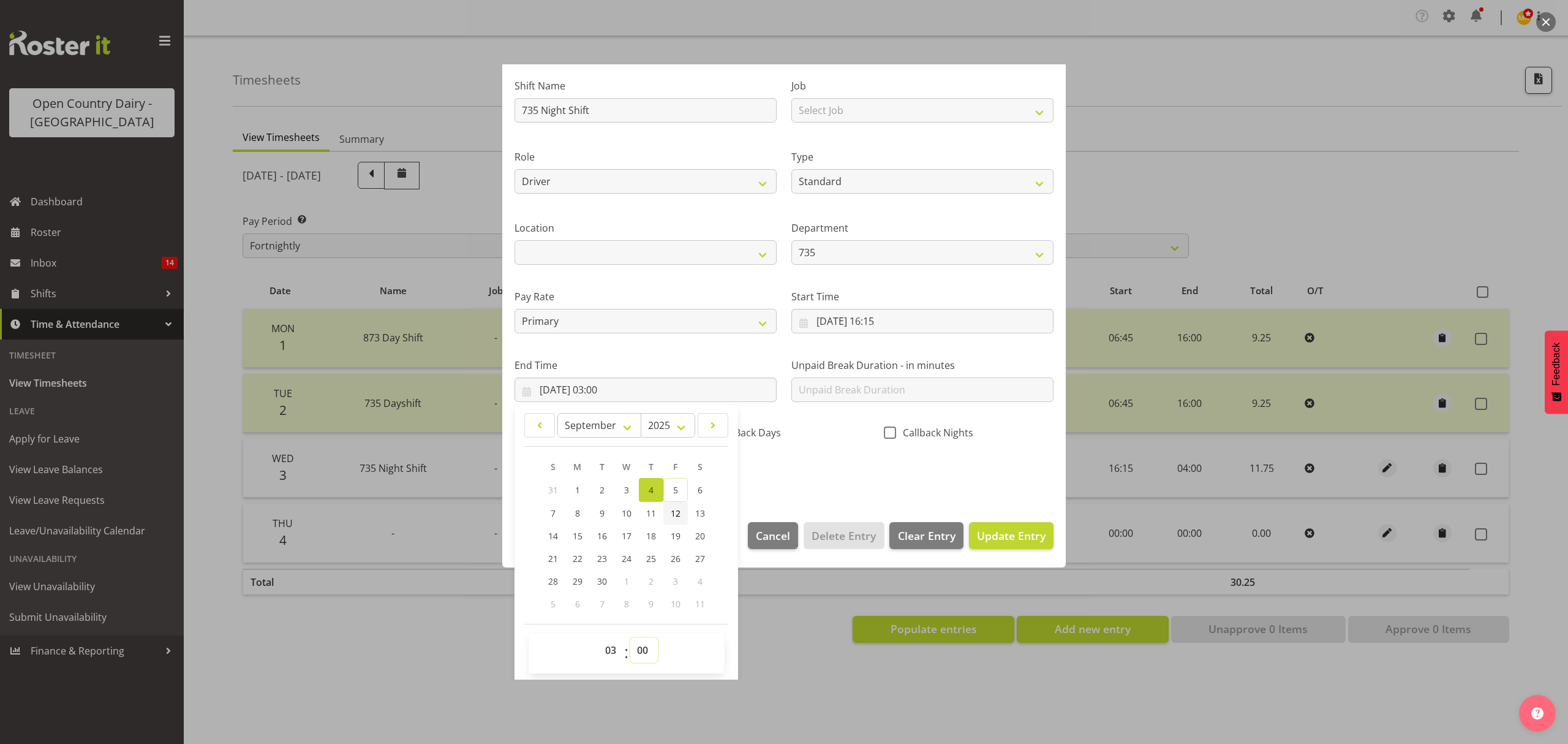
select select "30"
click at [630, 638] on select "00 01 02 03 04 05 06 07 08 09 10 11 12 13 14 15 16 17 18 19 20 21 22 23 24 25 2…" at bounding box center [644, 650] width 28 height 24
type input "[DATE] 03:30"
click at [981, 528] on span "Update Entry" at bounding box center [1011, 535] width 68 height 14
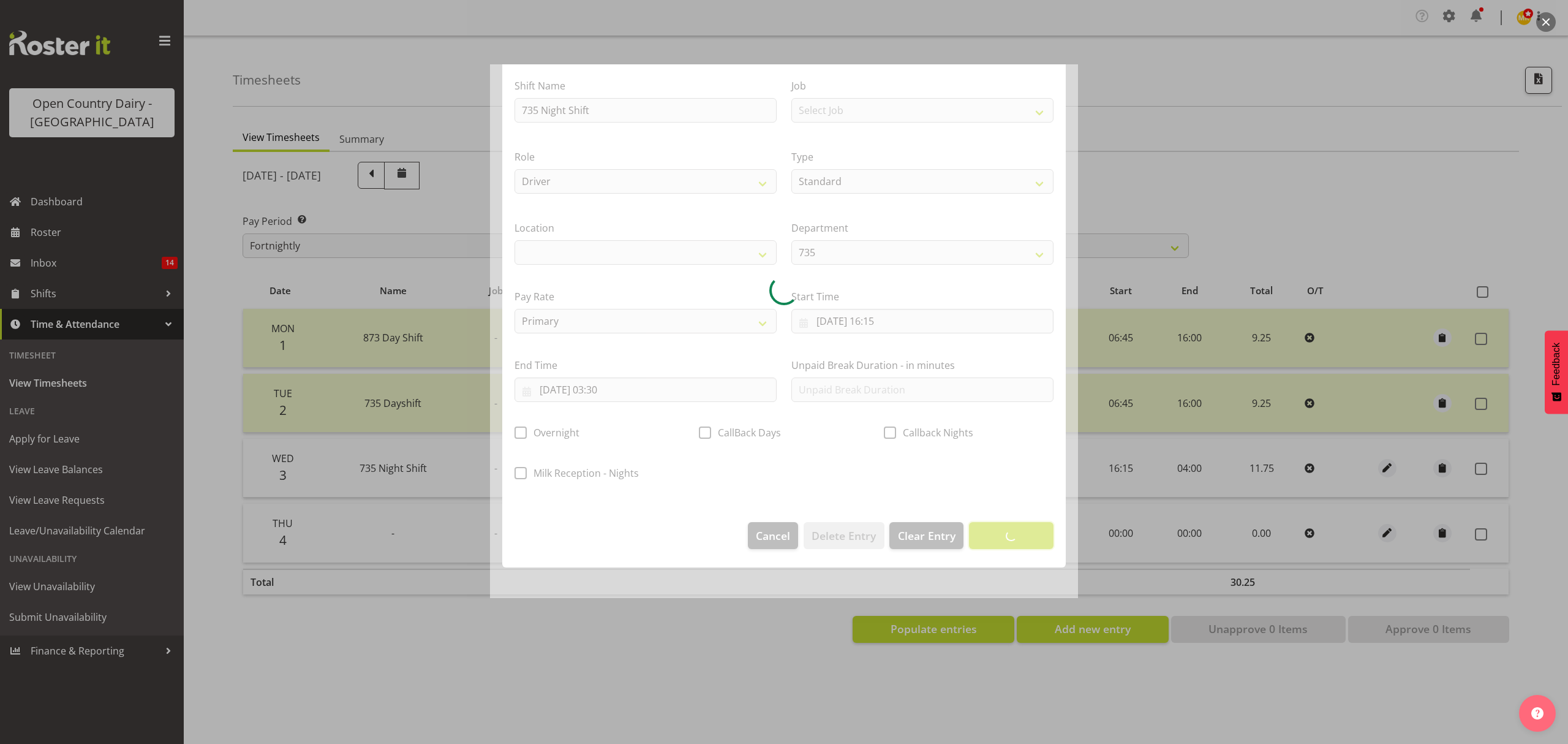
scroll to position [0, 0]
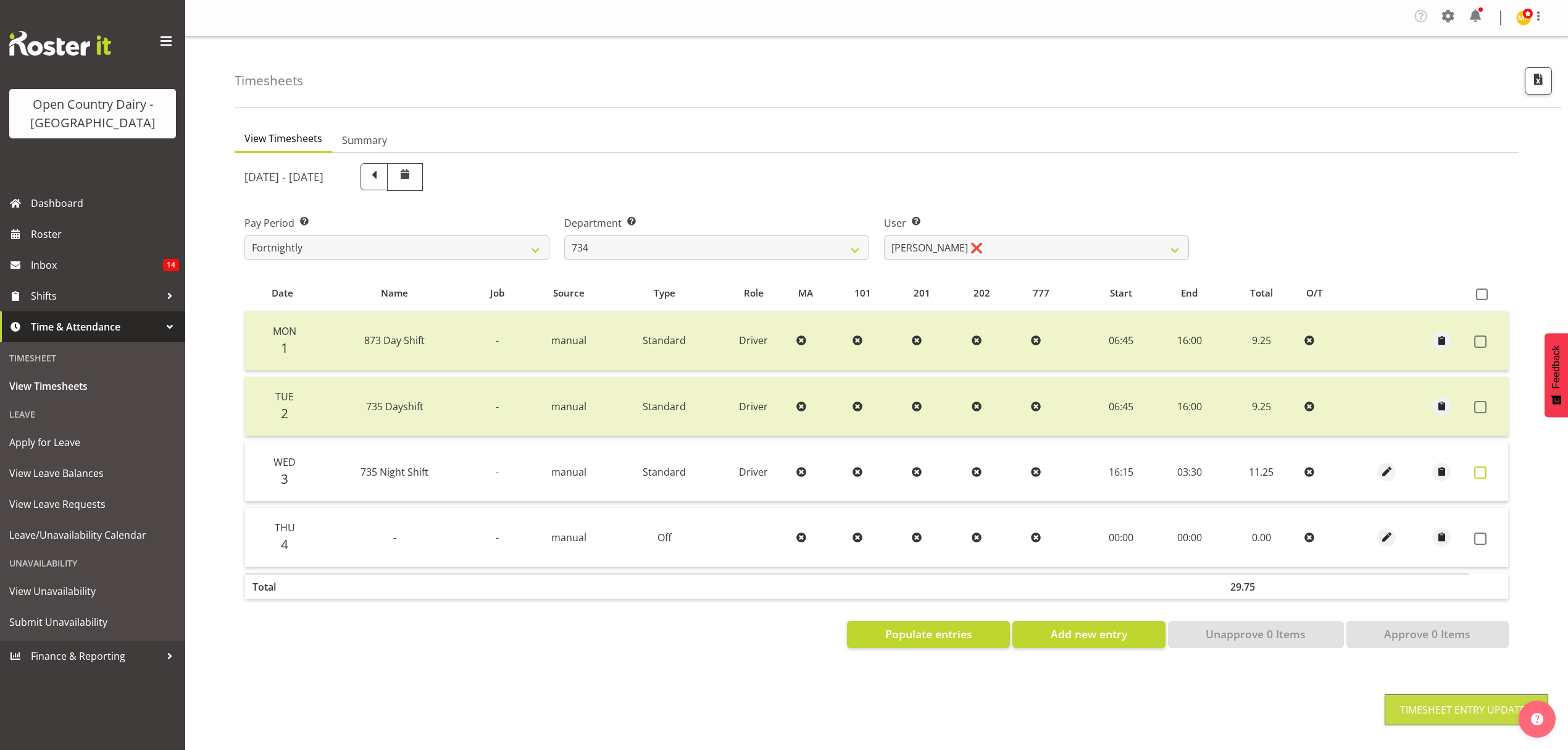
click at [1474, 472] on span at bounding box center [1480, 472] width 13 height 13
checkbox input "true"
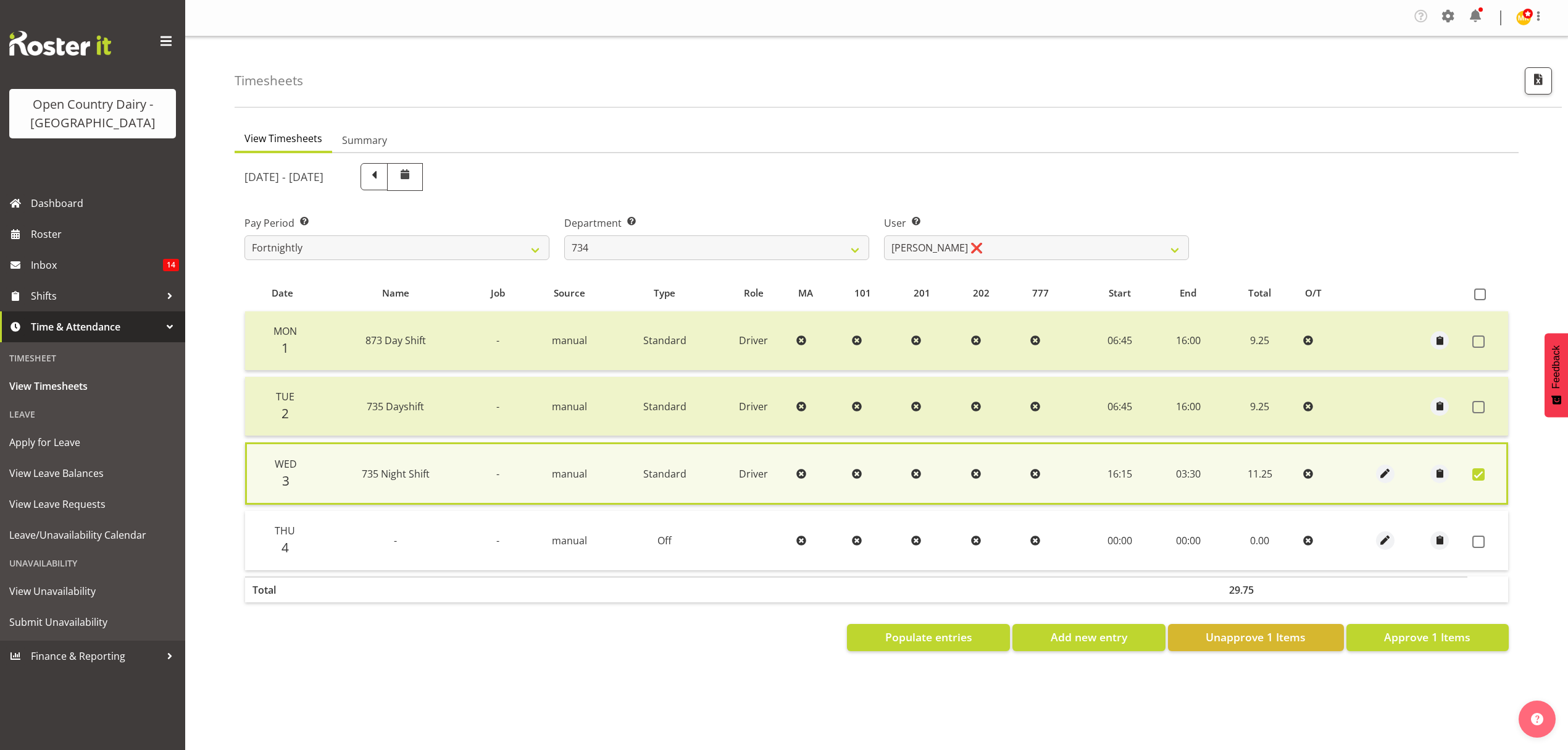
click at [1395, 540] on div at bounding box center [1385, 540] width 45 height 18
click at [1390, 541] on span "button" at bounding box center [1385, 540] width 15 height 15
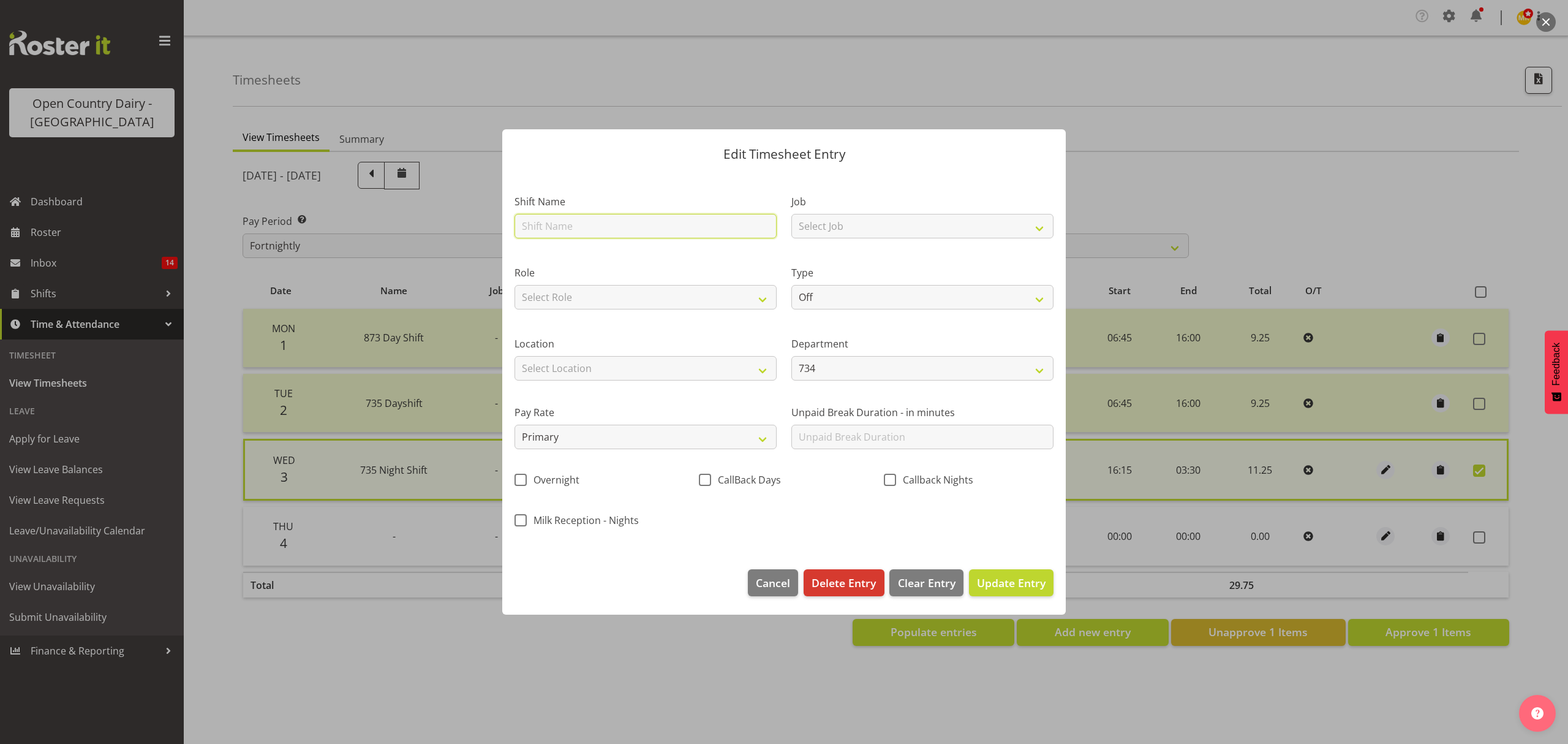
click at [630, 226] on input "text" at bounding box center [646, 226] width 262 height 24
type input "735 Night Shift"
click at [848, 239] on div "Job Select Job Connecting /unconnecting Trailers Meeting" at bounding box center [922, 213] width 277 height 71
drag, startPoint x: 846, startPoint y: 222, endPoint x: 846, endPoint y: 231, distance: 9.0
click at [846, 222] on select "Select Job Connecting /unconnecting Trailers Meeting" at bounding box center [922, 226] width 262 height 24
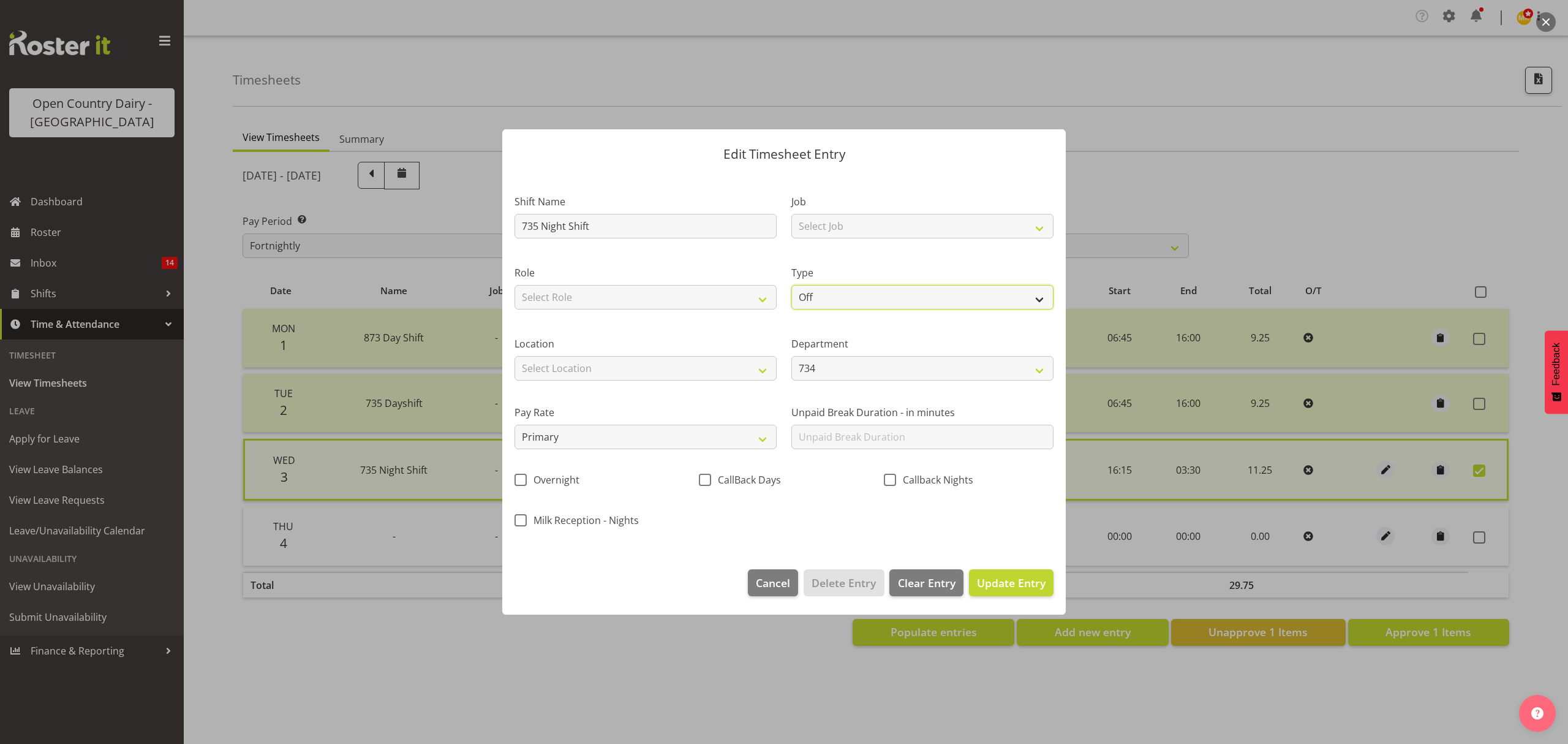
click at [814, 302] on select "Off Standard Public Holiday Public Holiday (Worked) Day In Lieu Annual Leave Si…" at bounding box center [922, 297] width 262 height 24
select select "Standard"
click at [791, 285] on select "Off Standard Public Holiday Public Holiday (Worked) Day In Lieu Annual Leave Si…" at bounding box center [922, 297] width 262 height 24
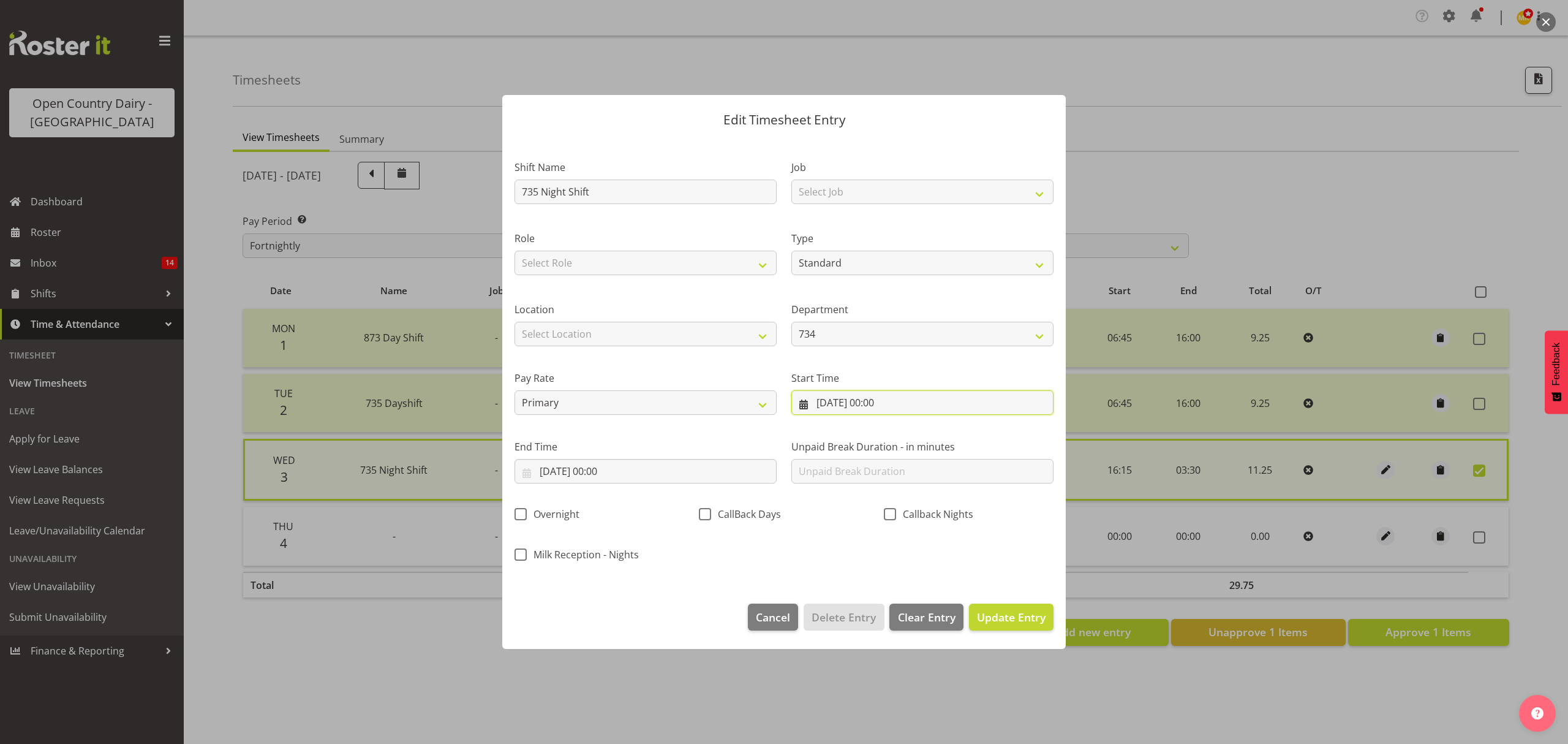
click at [854, 405] on input "[DATE] 00:00" at bounding box center [922, 402] width 262 height 24
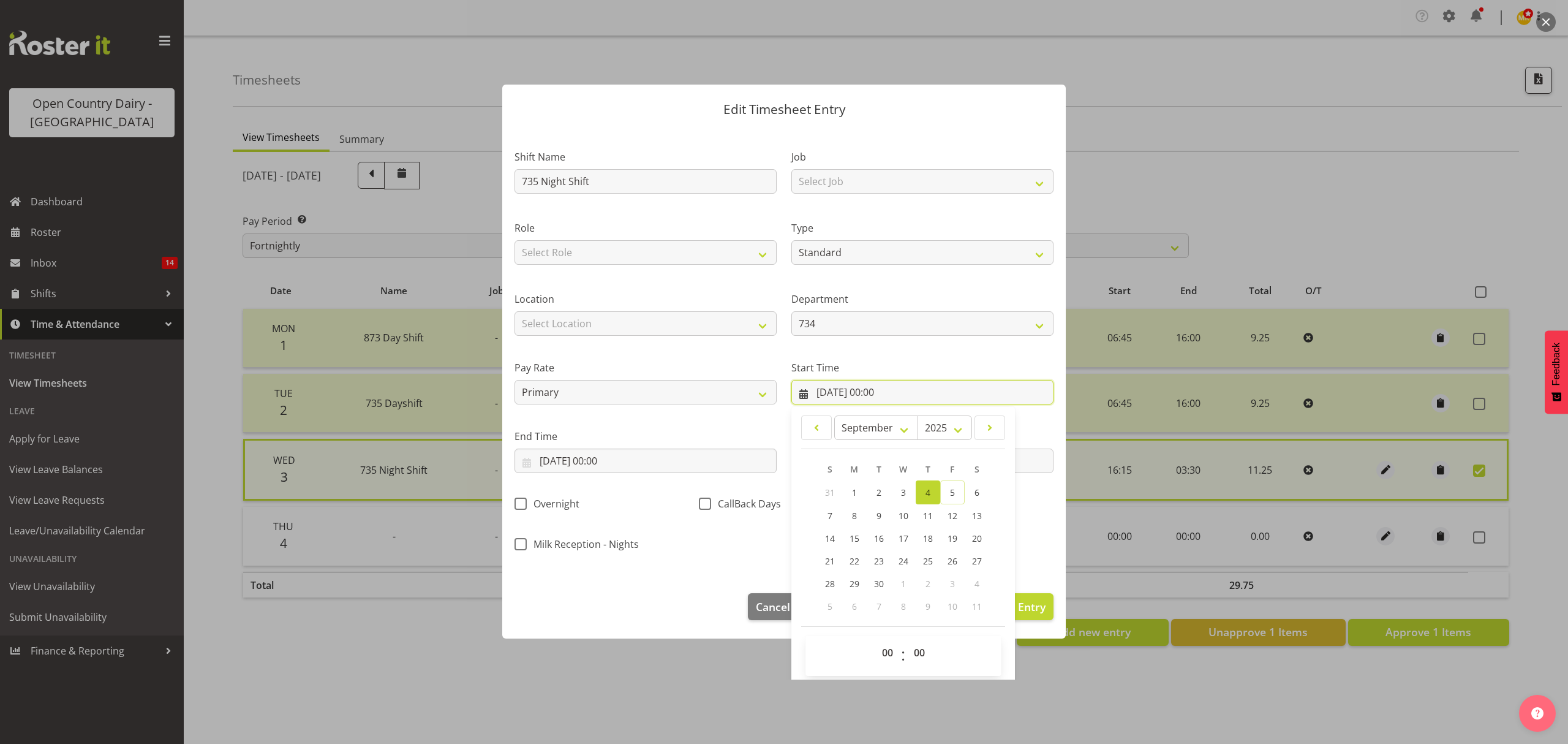
scroll to position [14, 0]
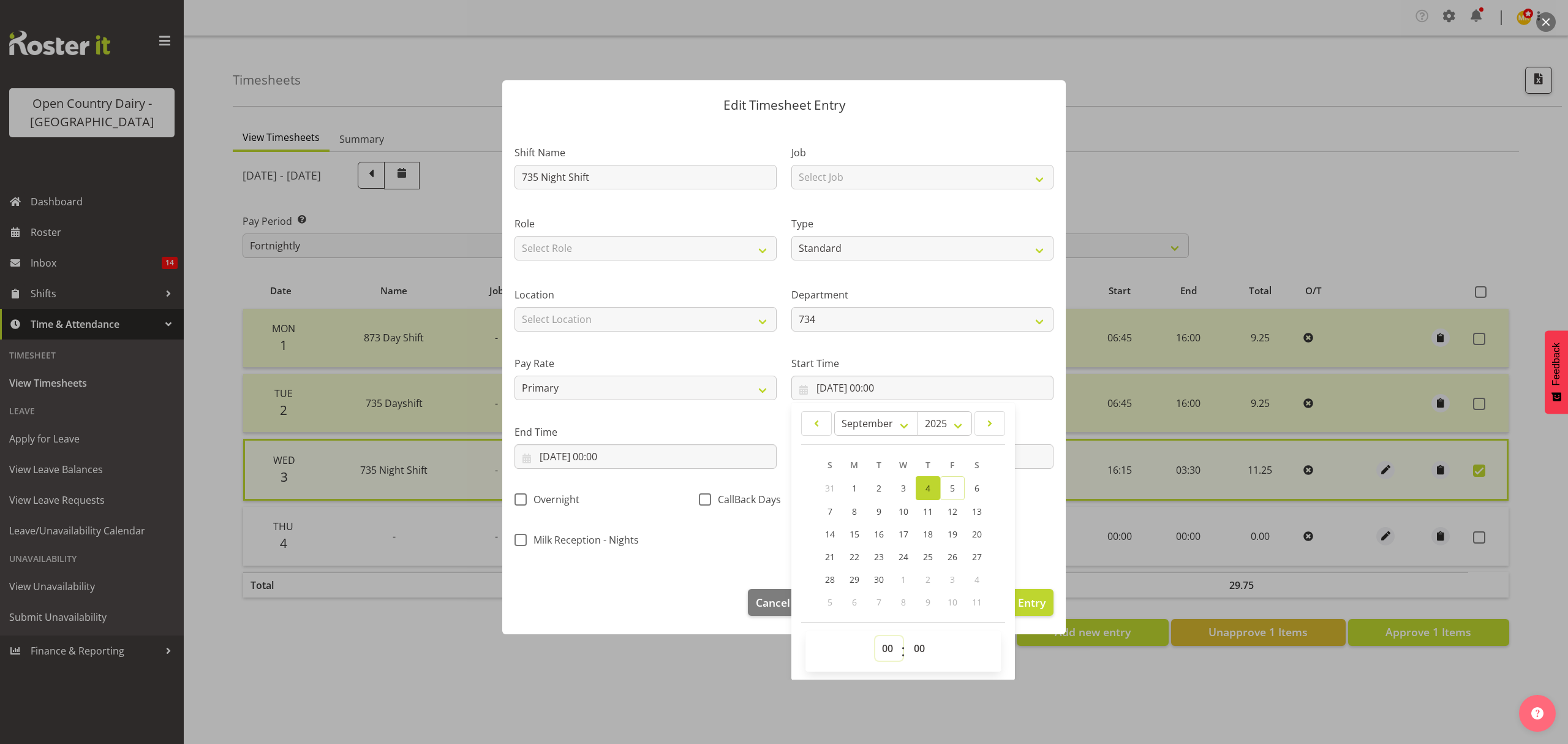
click at [884, 646] on select "00 01 02 03 04 05 06 07 08 09 10 11 12 13 14 15 16 17 18 19 20 21 22 23" at bounding box center [889, 648] width 28 height 24
select select "16"
click at [875, 636] on select "00 01 02 03 04 05 06 07 08 09 10 11 12 13 14 15 16 17 18 19 20 21 22 23" at bounding box center [889, 648] width 28 height 24
type input "[DATE] 16:00"
click at [911, 655] on select "00 01 02 03 04 05 06 07 08 09 10 11 12 13 14 15 16 17 18 19 20 21 22 23 24 25 2…" at bounding box center [920, 648] width 28 height 24
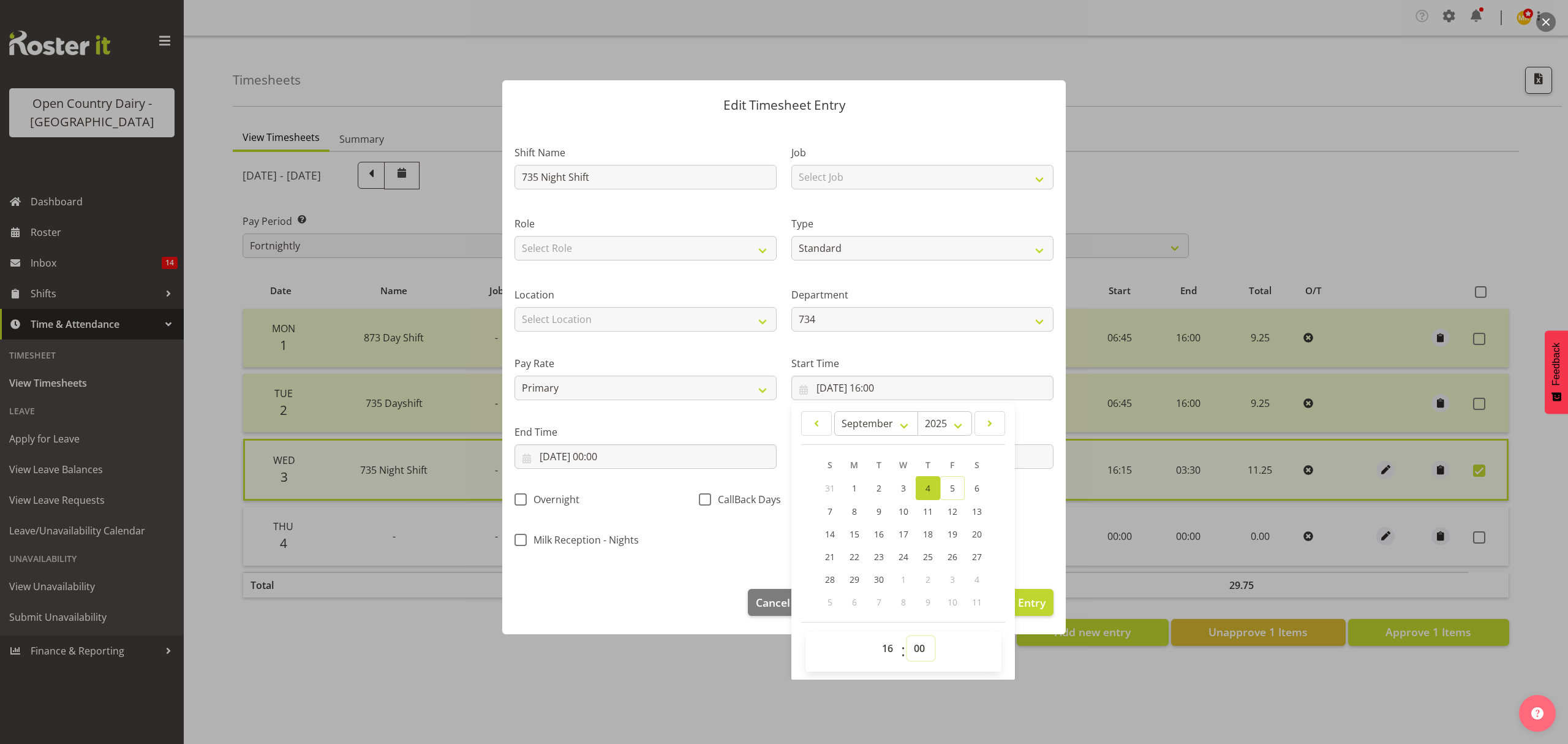
select select "15"
click at [907, 636] on select "00 01 02 03 04 05 06 07 08 09 10 11 12 13 14 15 16 17 18 19 20 21 22 23 24 25 2…" at bounding box center [920, 648] width 28 height 24
type input "[DATE] 16:15"
click at [610, 471] on div "End Time [DATE] 00:00 January February March April May June July August Septemb…" at bounding box center [645, 441] width 277 height 68
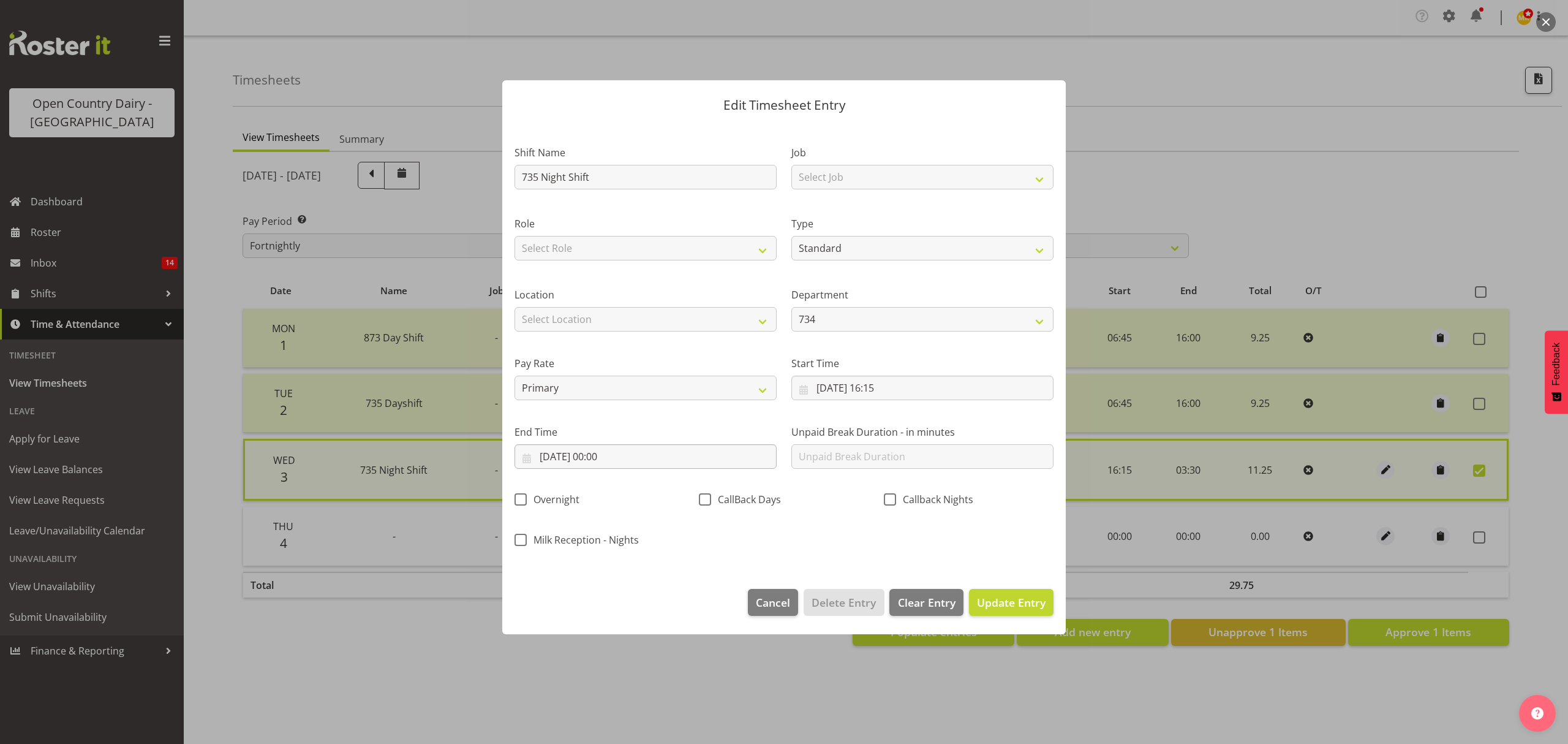
scroll to position [0, 0]
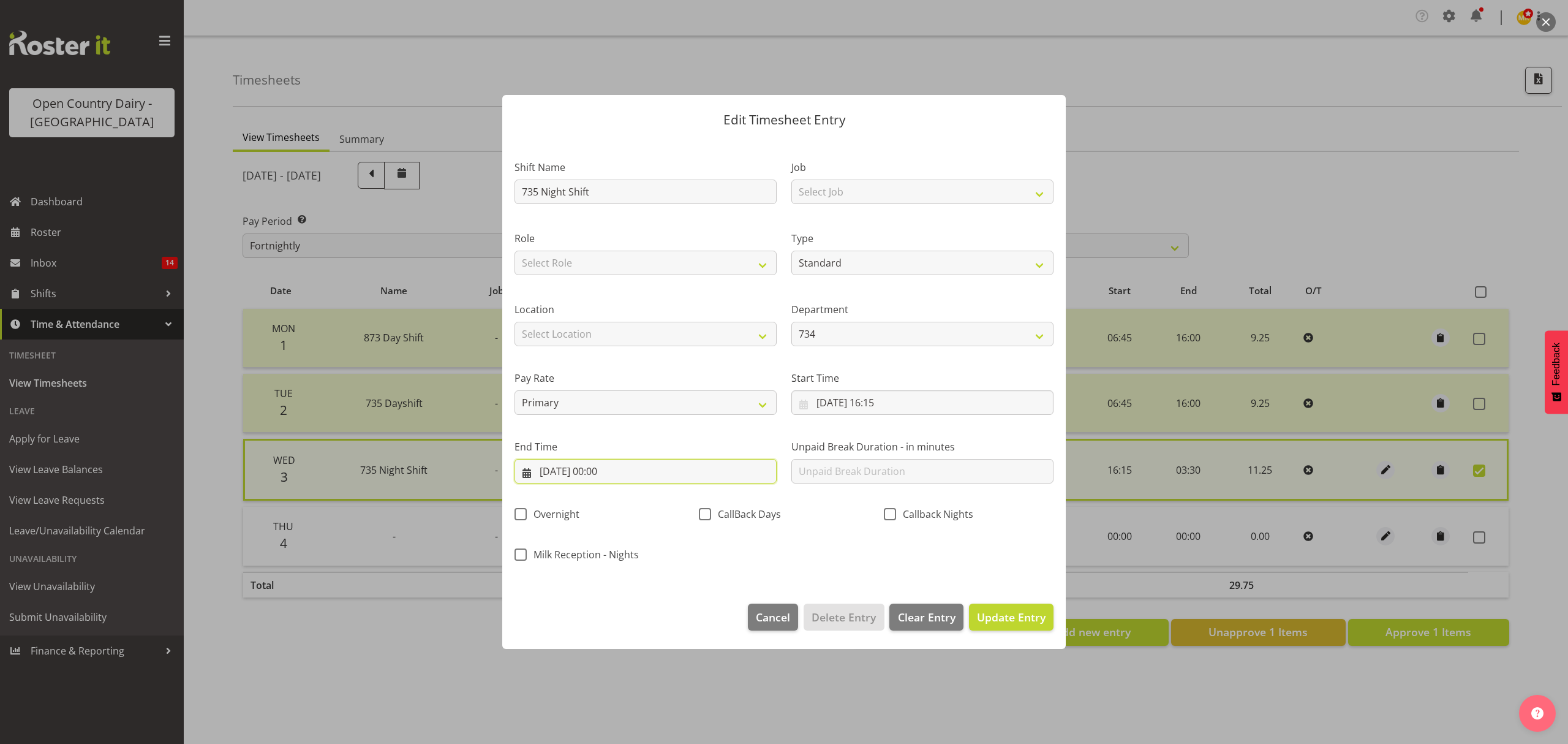
click at [606, 459] on input "[DATE] 00:00" at bounding box center [646, 470] width 262 height 24
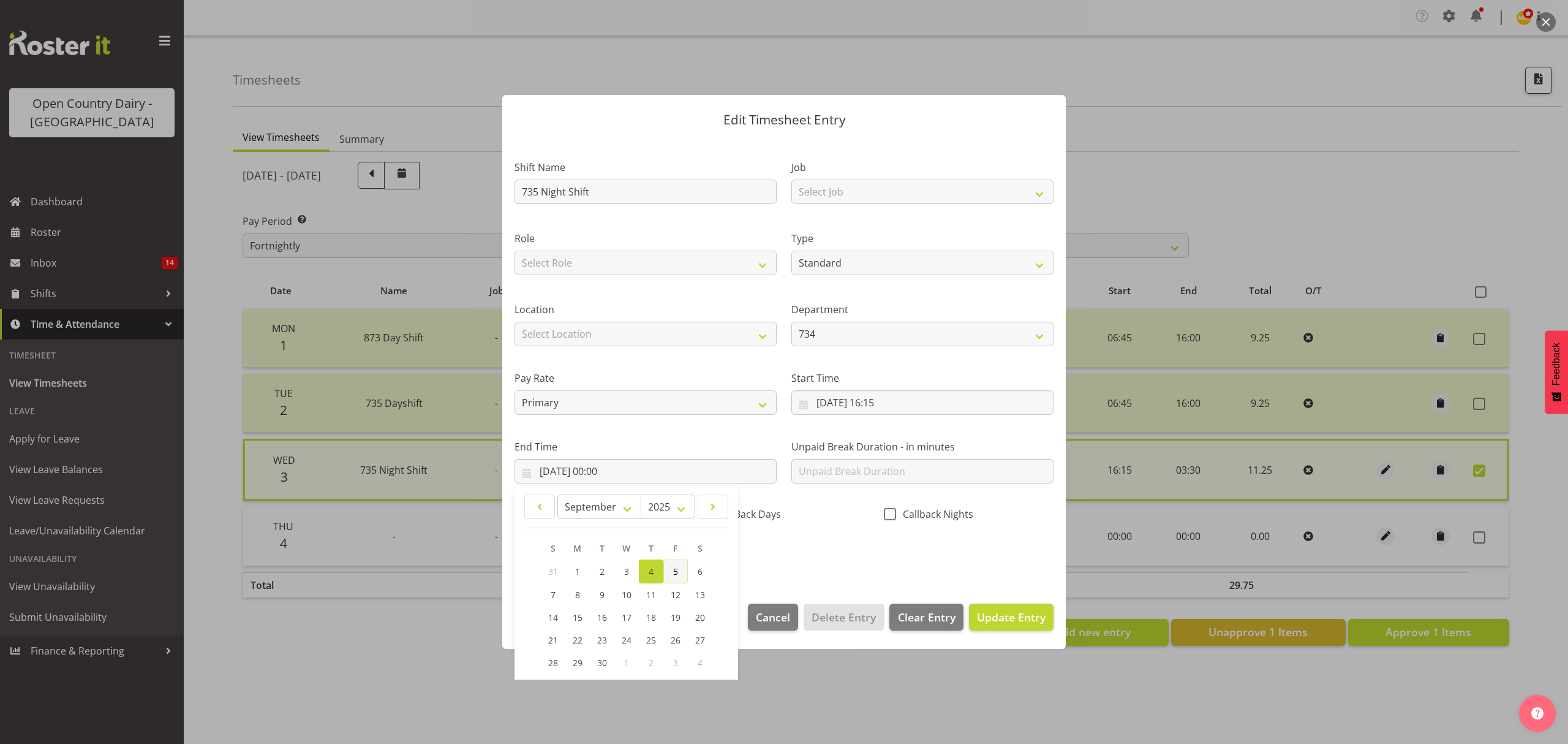
click at [677, 566] on span "5" at bounding box center [676, 571] width 5 height 12
type input "[DATE] 00:00"
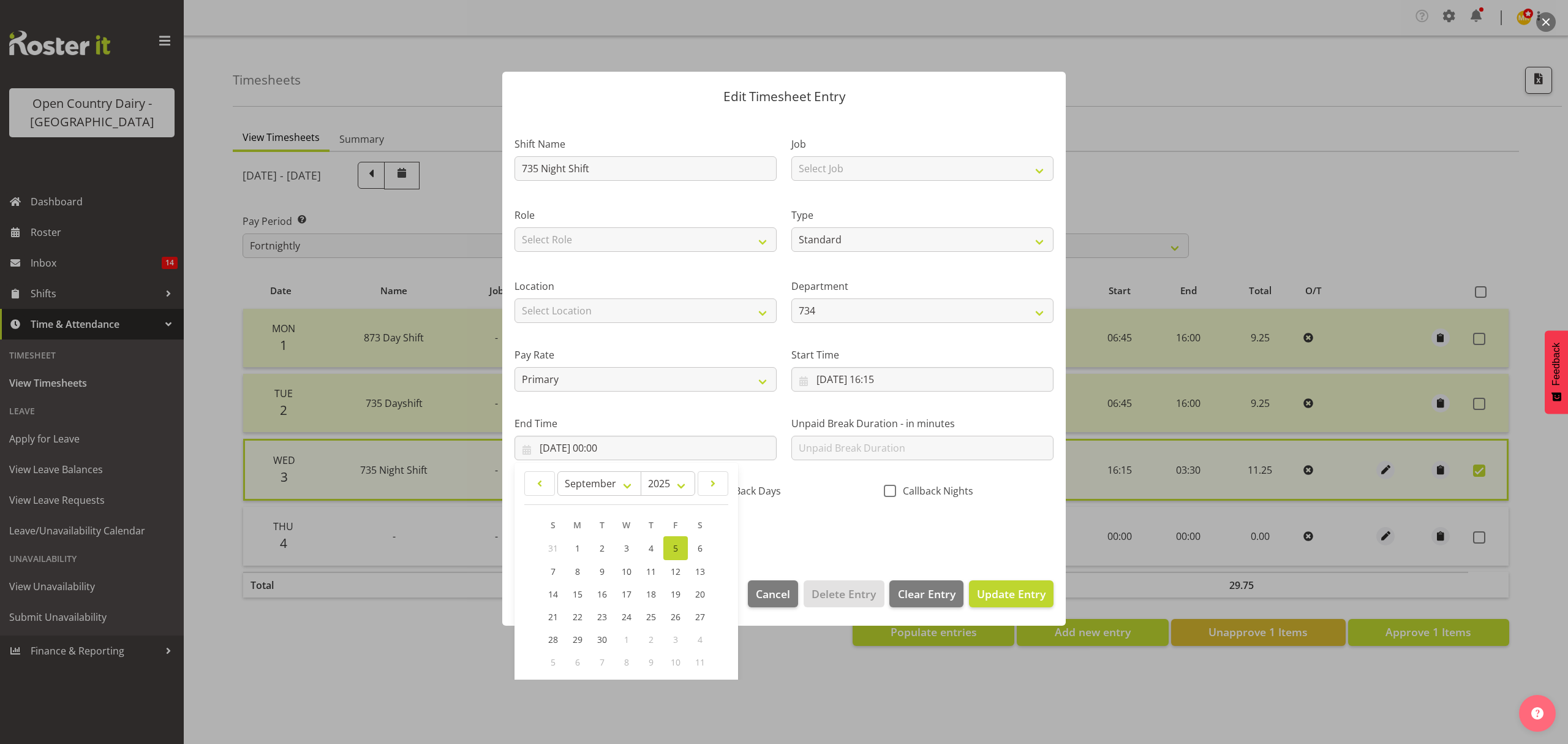
scroll to position [83, 0]
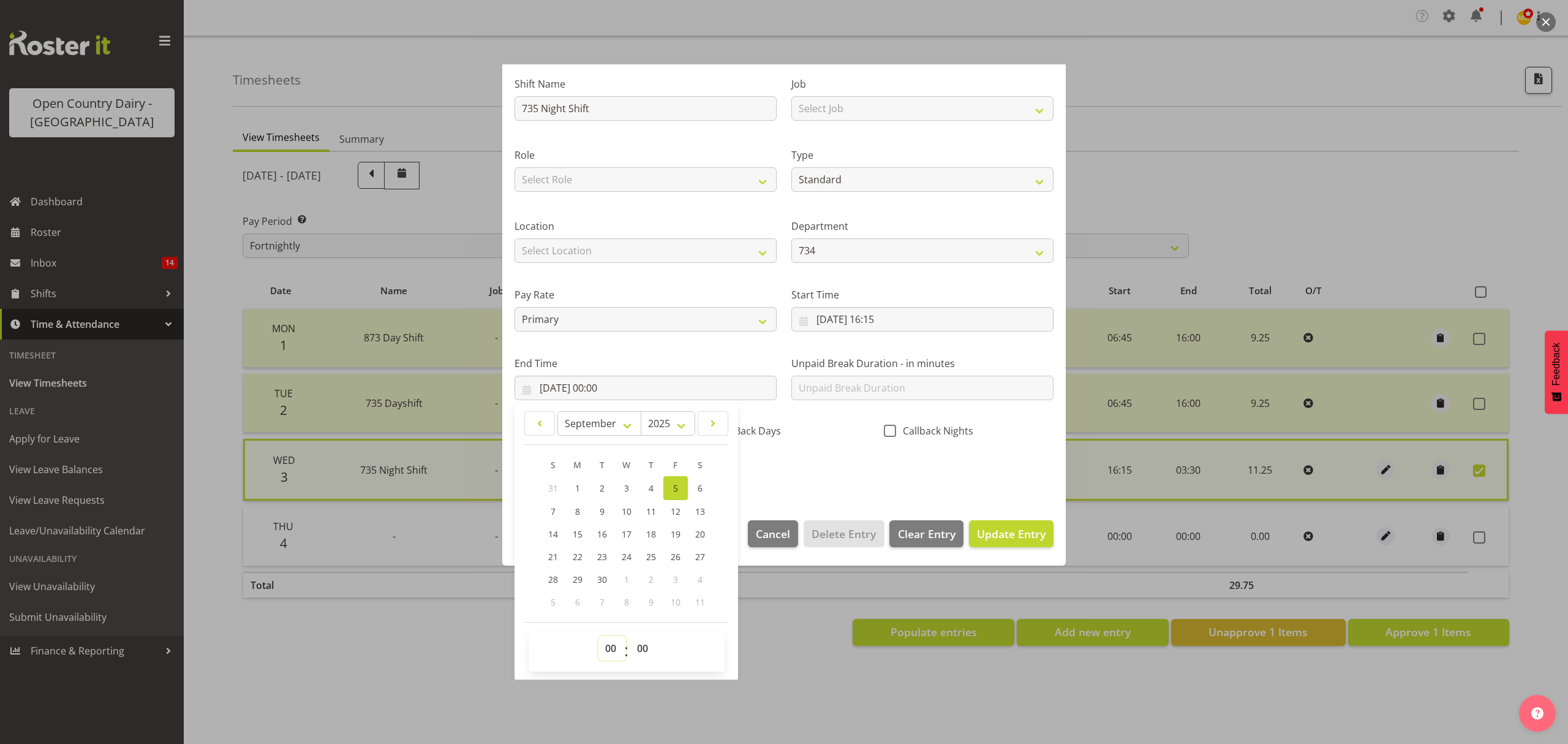
click at [598, 645] on select "00 01 02 03 04 05 06 07 08 09 10 11 12 13 14 15 16 17 18 19 20 21 22 23" at bounding box center [612, 648] width 28 height 24
select select "3"
click at [598, 636] on select "00 01 02 03 04 05 06 07 08 09 10 11 12 13 14 15 16 17 18 19 20 21 22 23" at bounding box center [612, 648] width 28 height 24
type input "[DATE] 03:00"
click at [637, 649] on select "00 01 02 03 04 05 06 07 08 09 10 11 12 13 14 15 16 17 18 19 20 21 22 23 24 25 2…" at bounding box center [644, 648] width 28 height 24
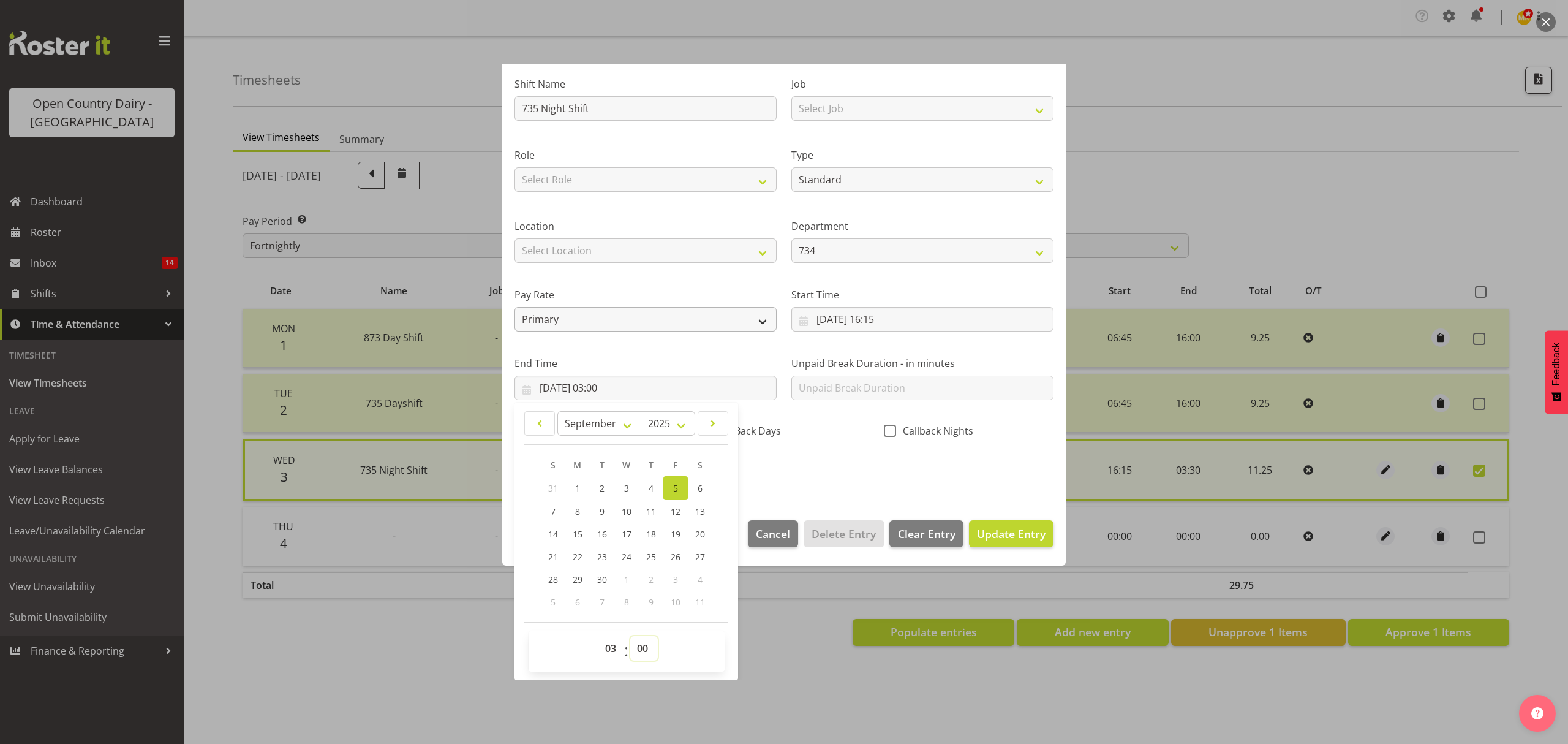
select select "30"
click at [630, 636] on select "00 01 02 03 04 05 06 07 08 09 10 11 12 13 14 15 16 17 18 19 20 21 22 23 24 25 2…" at bounding box center [644, 648] width 28 height 24
type input "[DATE] 03:30"
drag, startPoint x: 784, startPoint y: 444, endPoint x: 890, endPoint y: 492, distance: 116.4
click at [787, 444] on div "CallBack Days" at bounding box center [784, 428] width 184 height 40
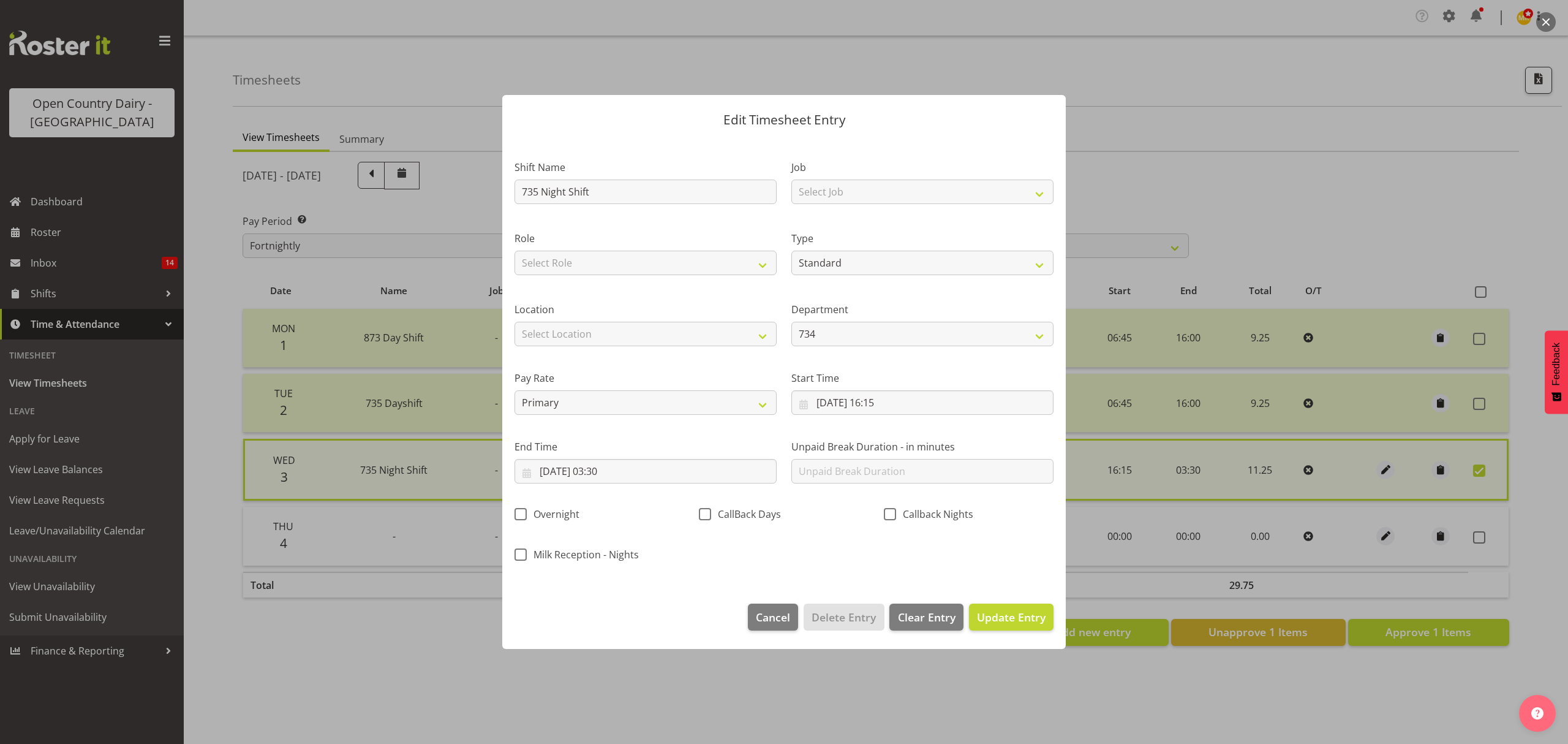
scroll to position [0, 0]
drag, startPoint x: 990, startPoint y: 537, endPoint x: 998, endPoint y: 591, distance: 54.6
click at [990, 538] on div "Shift Name 735 Night Shift Job Select Job Connecting /unconnecting Trailers Mee…" at bounding box center [784, 357] width 554 height 429
click at [998, 619] on span "Update Entry" at bounding box center [1011, 616] width 68 height 14
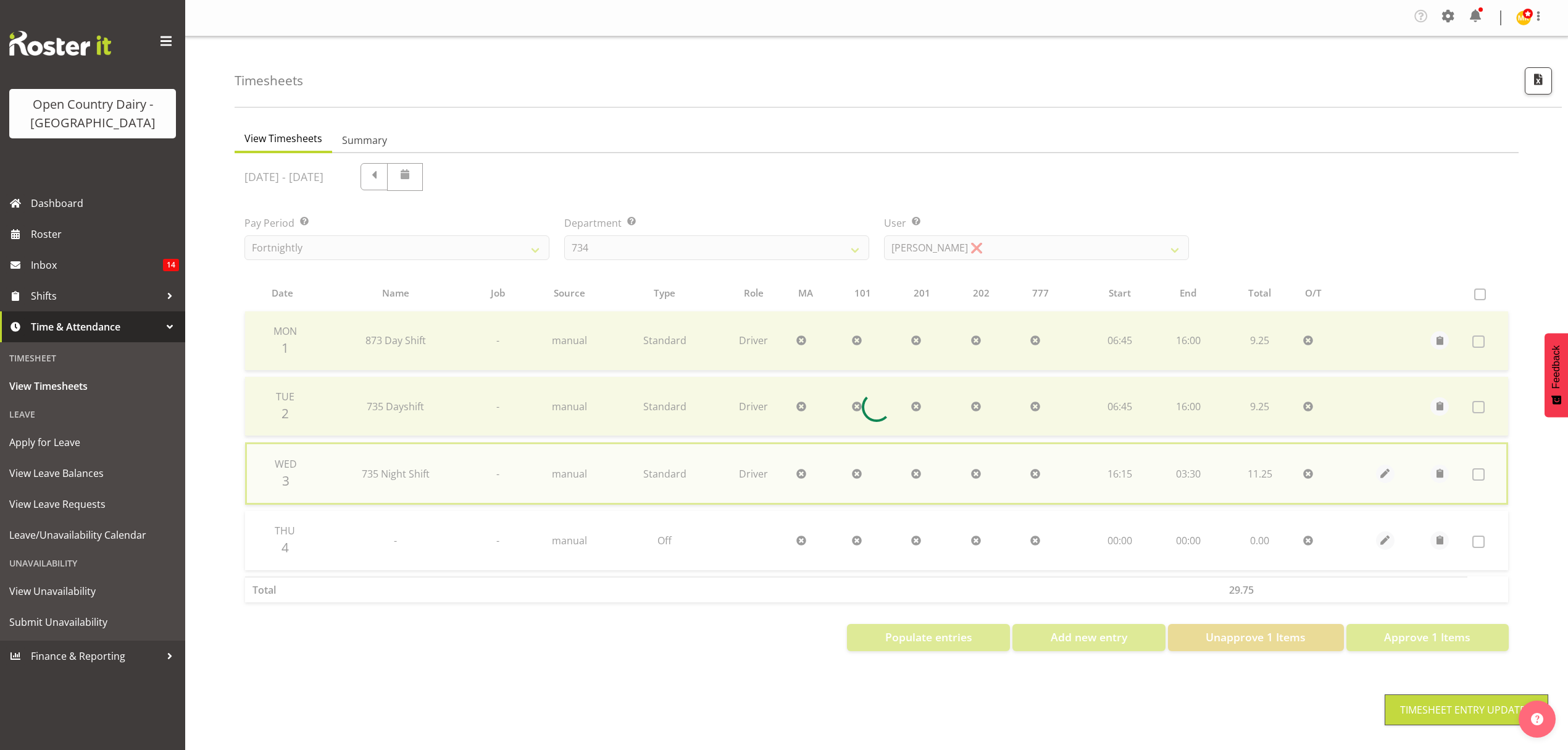
checkbox input "false"
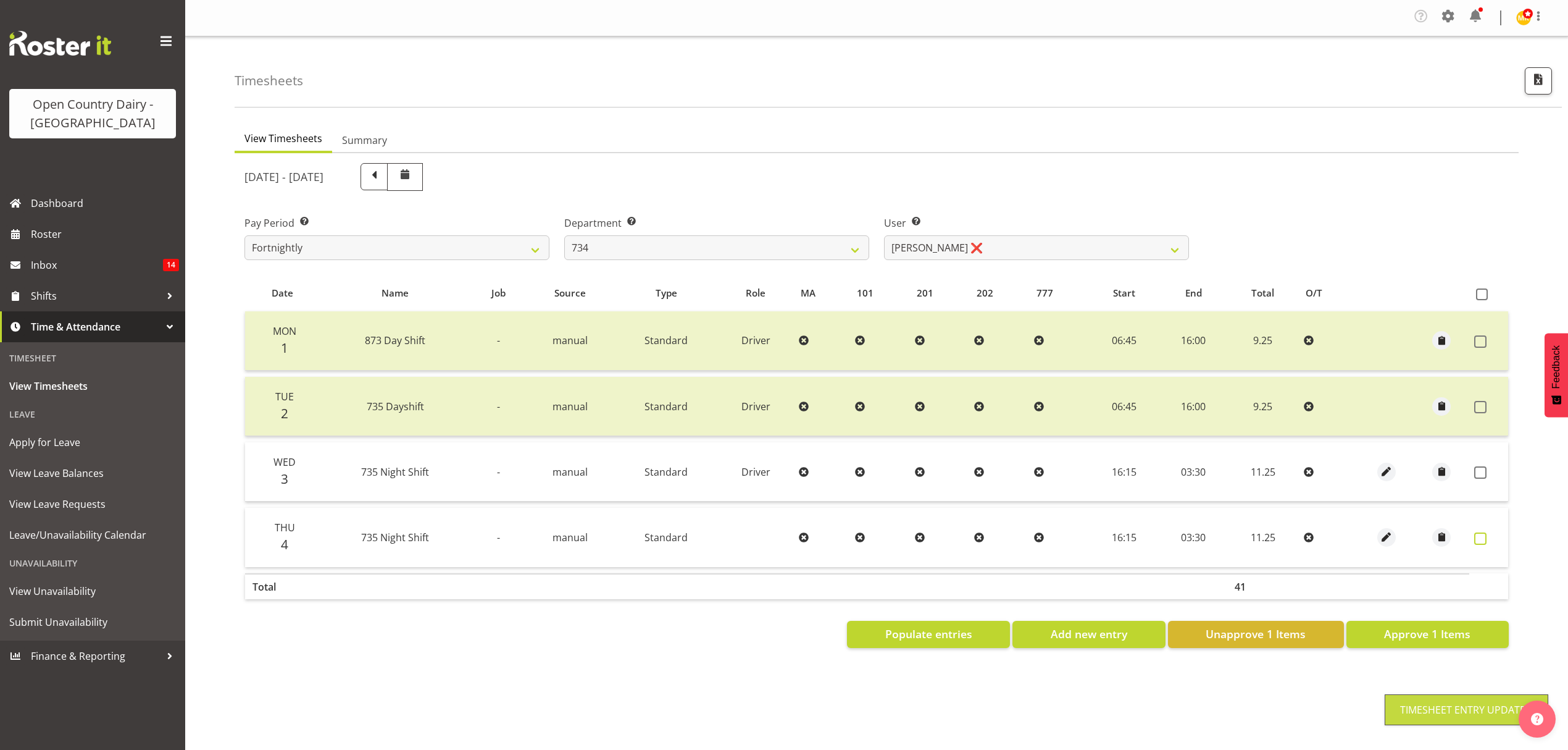
click at [1475, 537] on span at bounding box center [1480, 538] width 13 height 13
checkbox input "true"
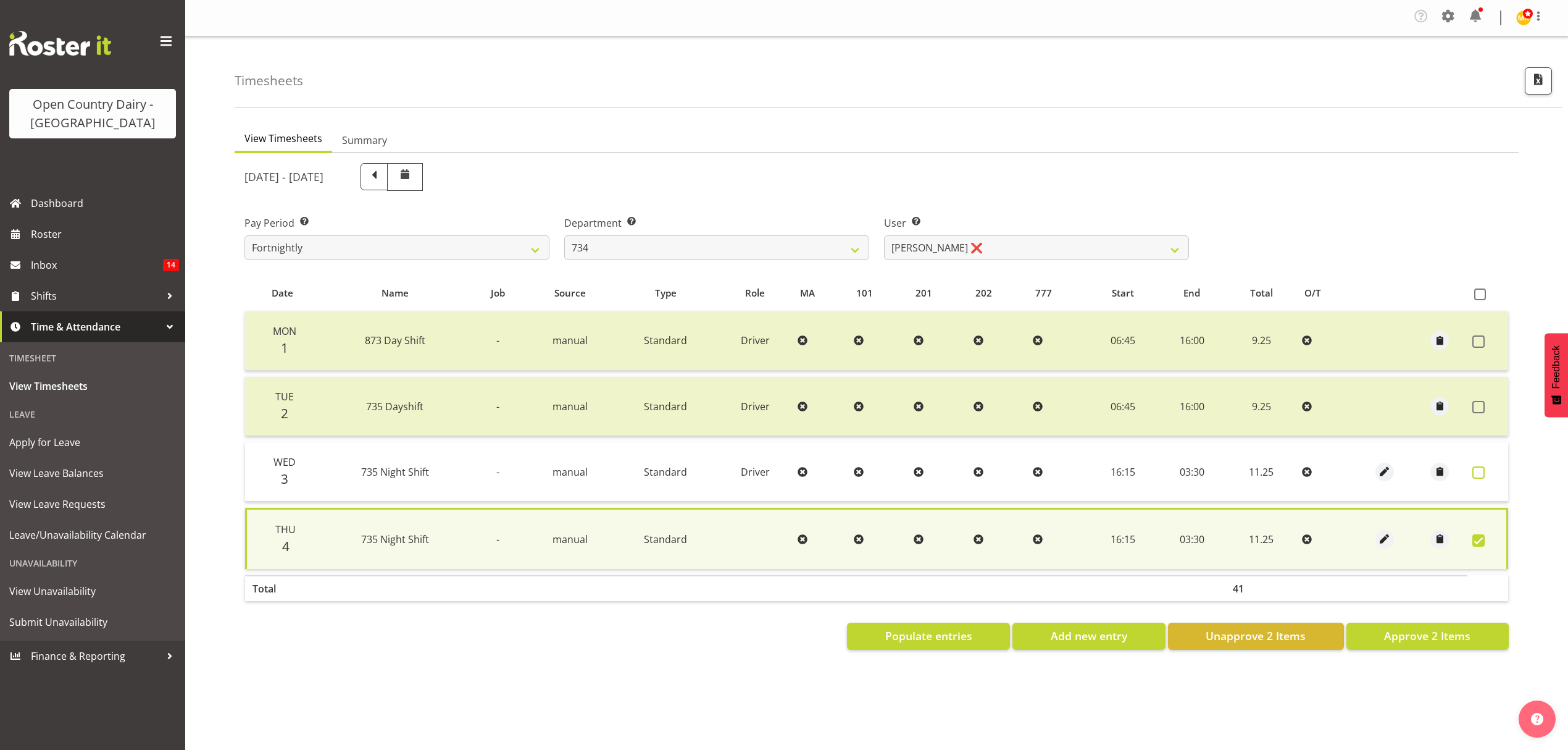
click at [1479, 473] on span at bounding box center [1478, 472] width 13 height 13
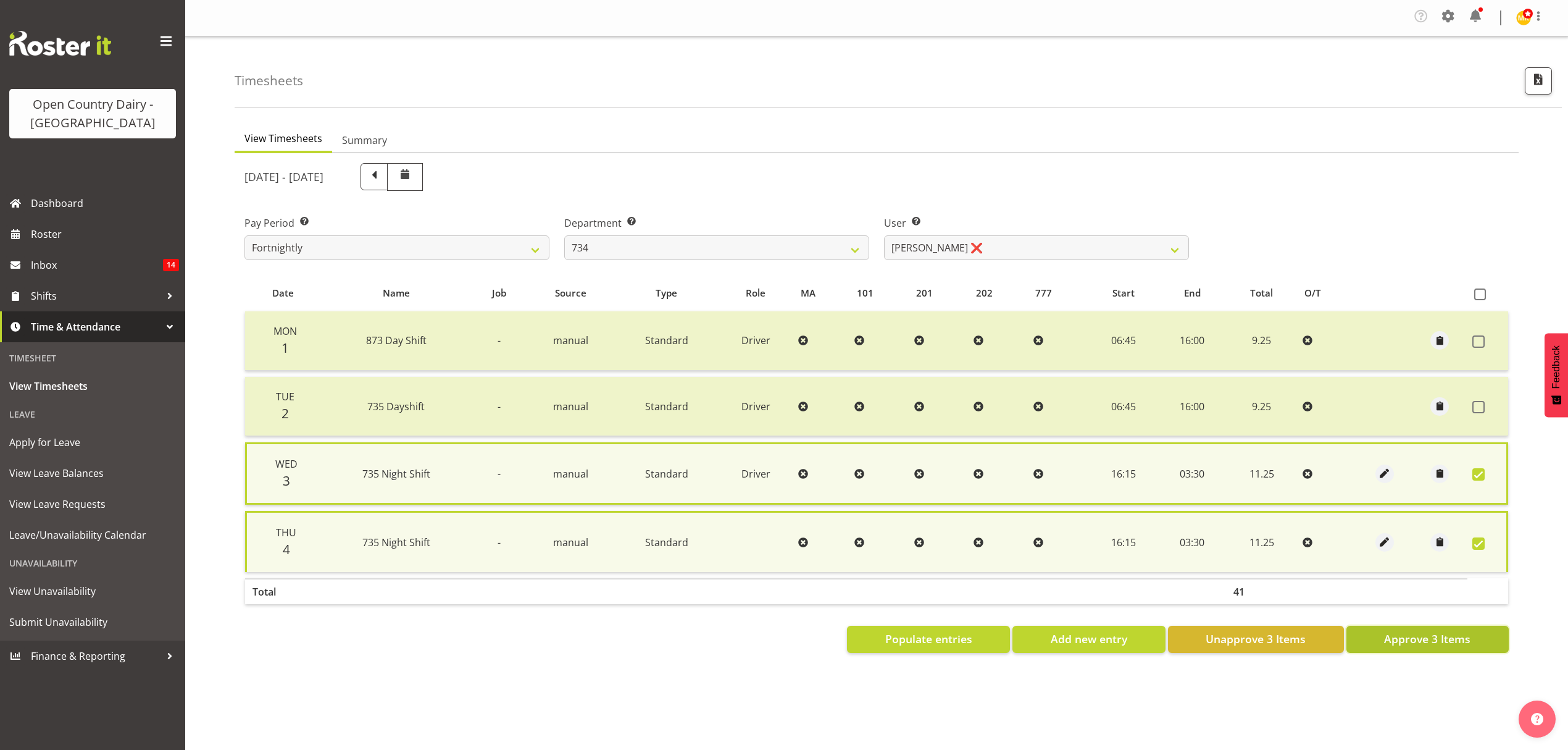
click at [1440, 631] on span "Approve 3 Items" at bounding box center [1426, 638] width 86 height 17
checkbox input "false"
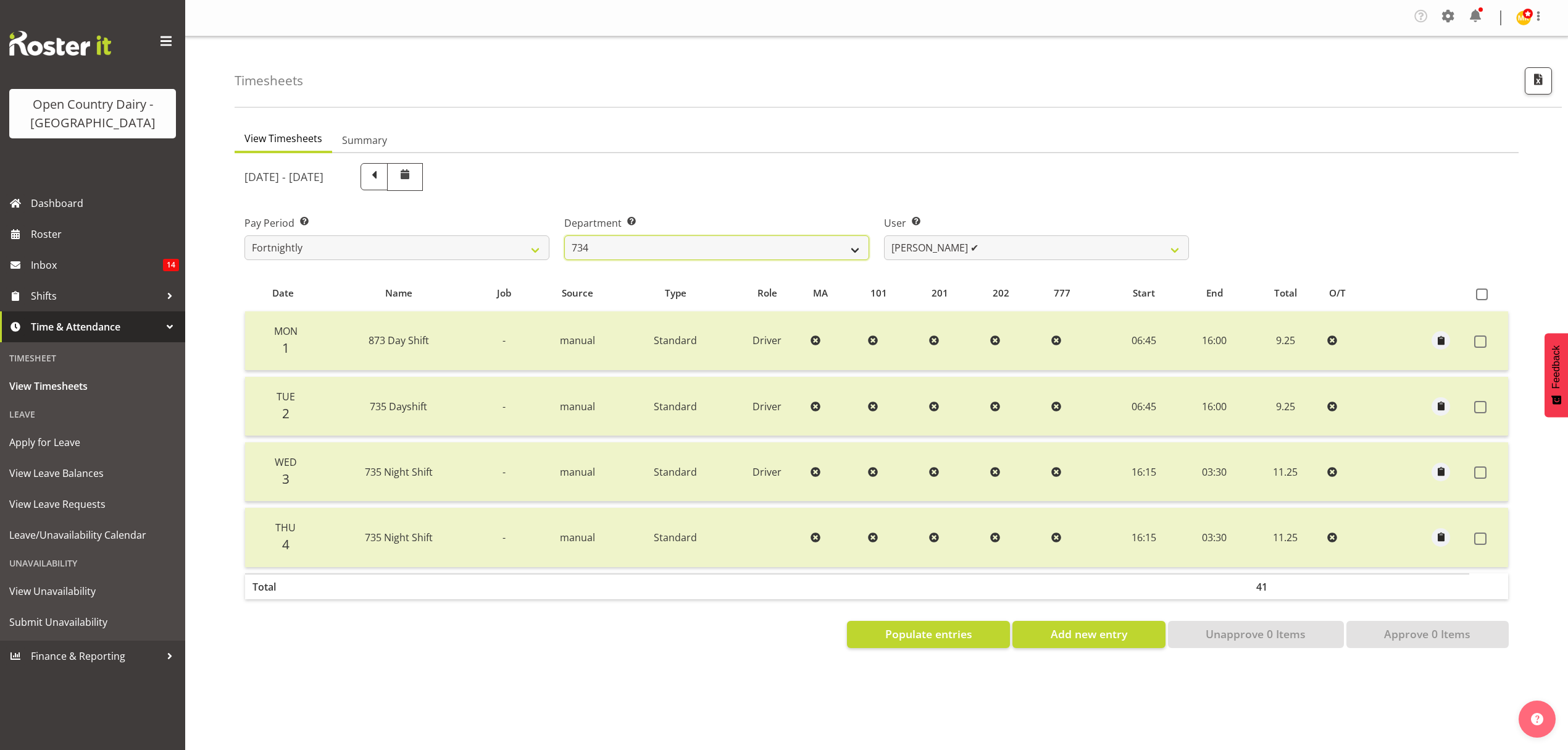
click at [600, 245] on select "734 735 736 737 738 739 851 852 853 854 855 856 858 861 862 865 868 869 870 873" at bounding box center [717, 247] width 305 height 24
select select "782"
click at [564, 236] on select "734 735 736 737 738 739 851 852 853 854 855 856 858 861 862 865 868 869 870 873" at bounding box center [717, 247] width 305 height 24
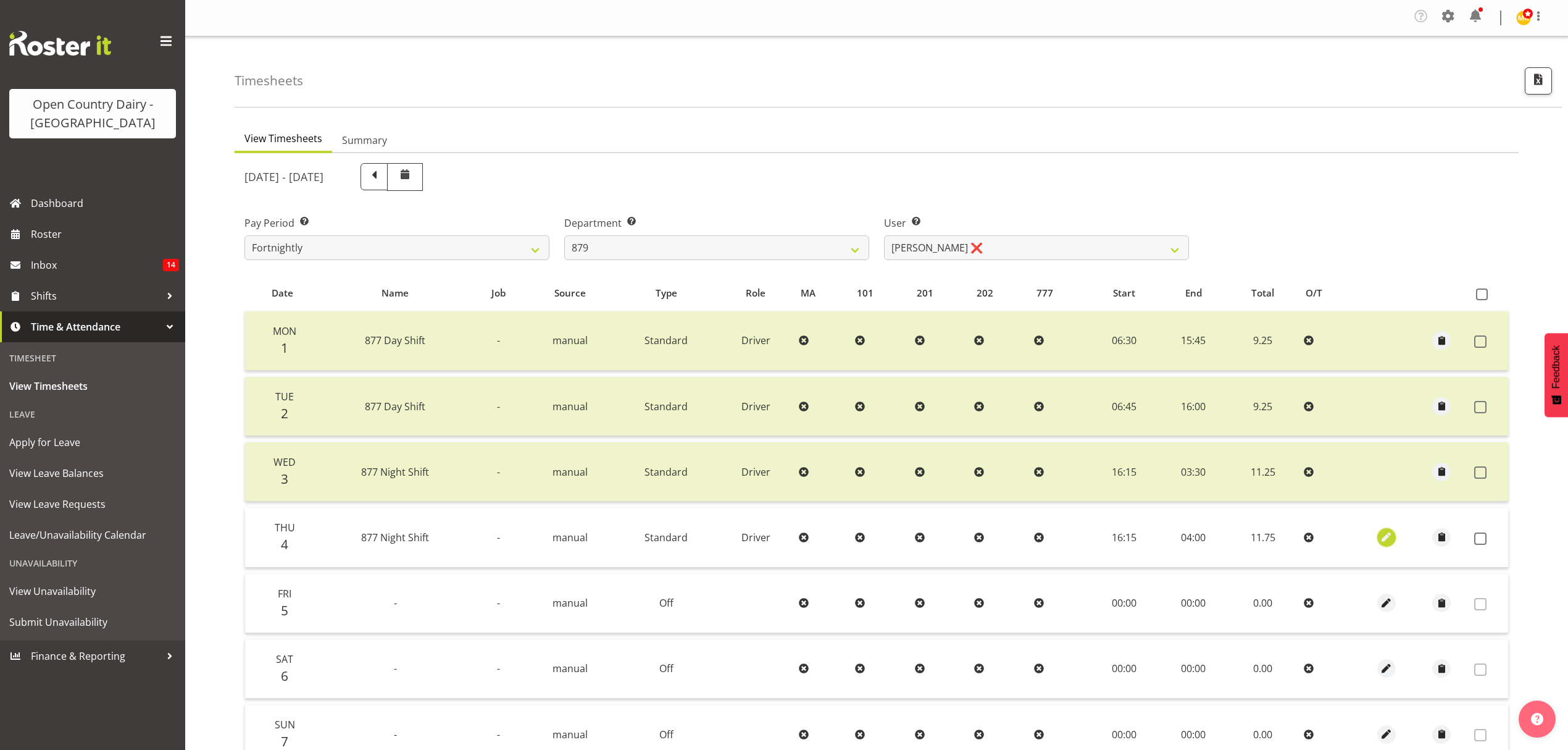
click at [1379, 537] on span "button" at bounding box center [1385, 536] width 15 height 15
select select "Standard"
select select "690"
select select "8"
select select "2025"
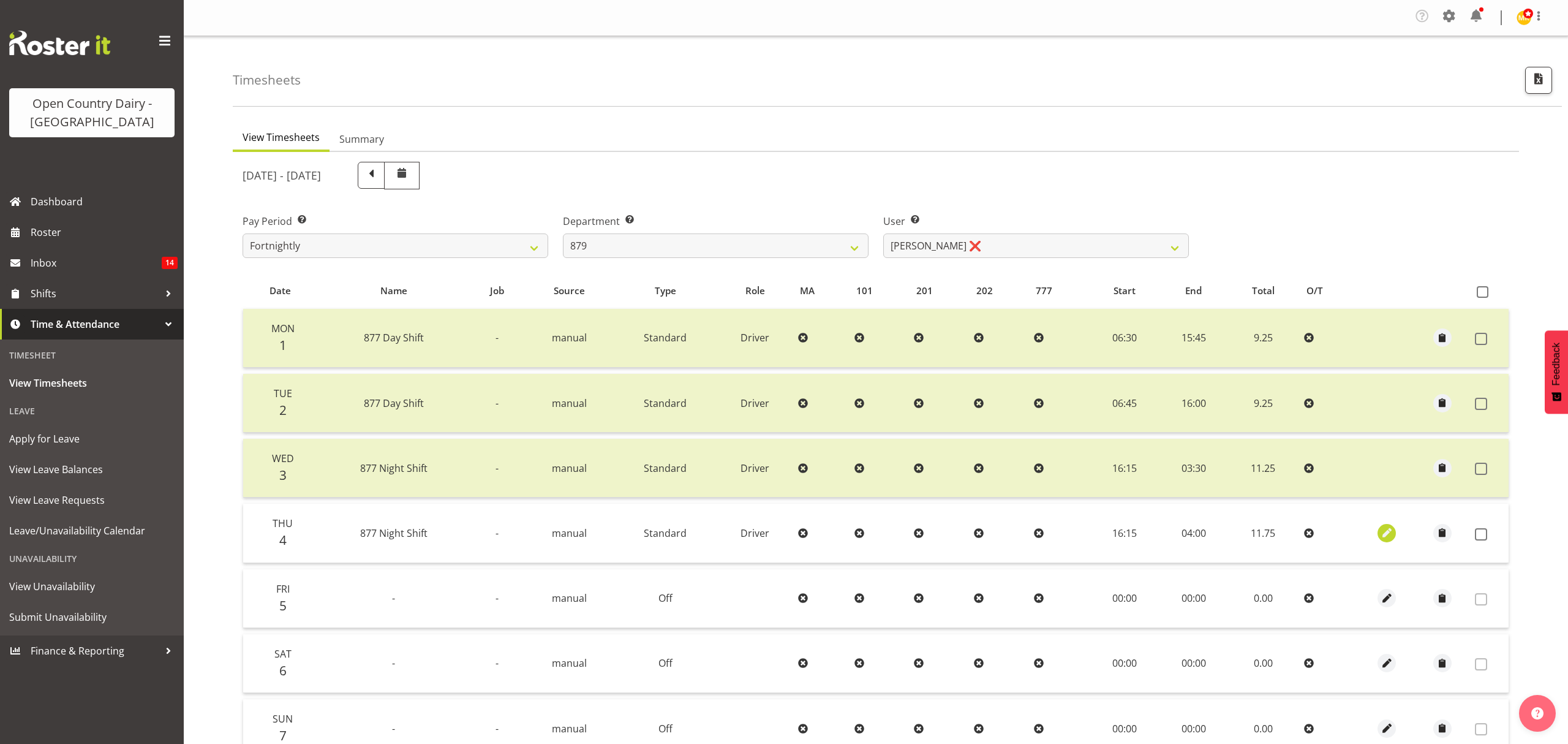
select select "4"
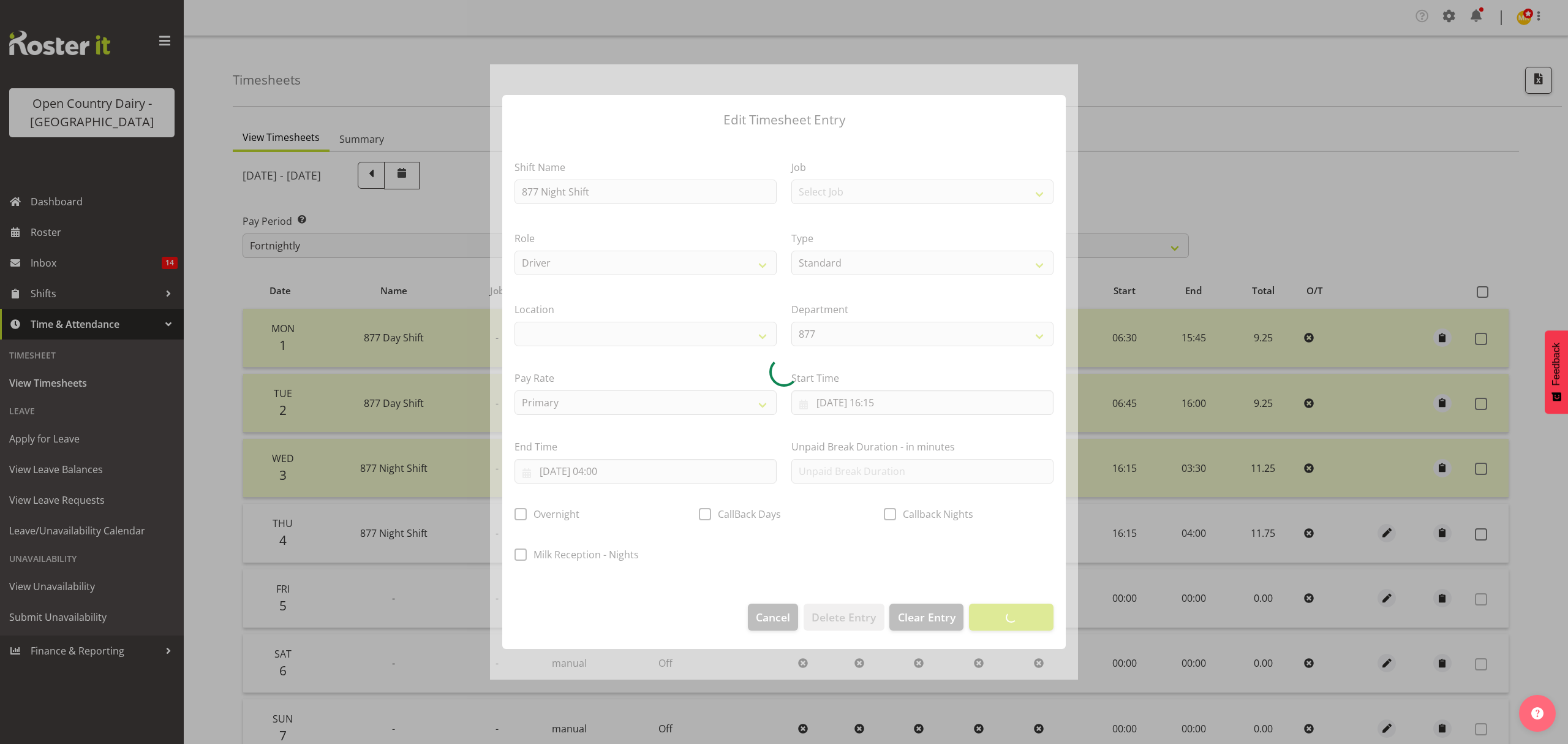
select select
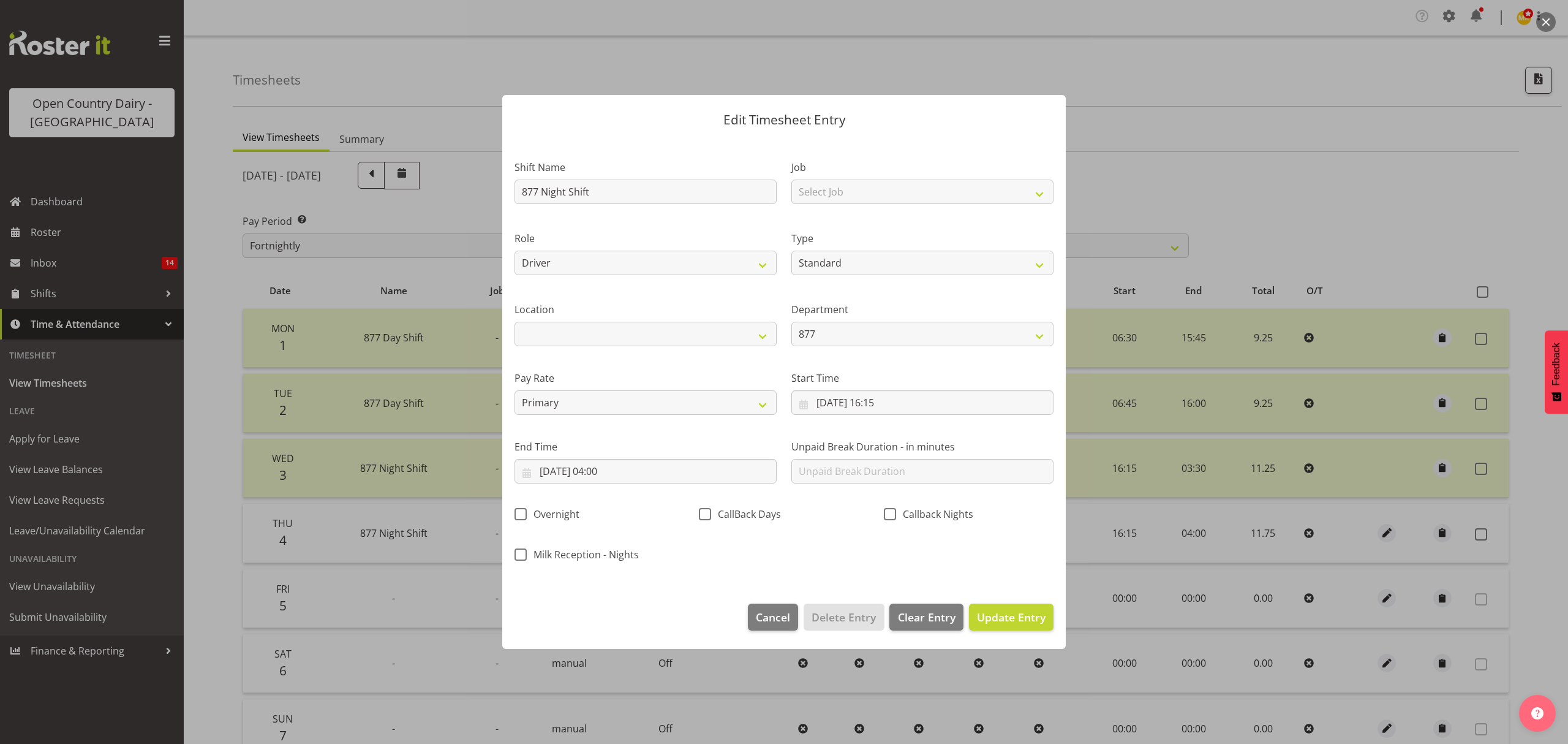
click at [601, 476] on section "Shift Name 877 Night Shift Job Select Job Connecting /unconnecting Trailers Mee…" at bounding box center [784, 364] width 564 height 453
click at [602, 476] on input "[DATE] 04:00" at bounding box center [646, 470] width 262 height 24
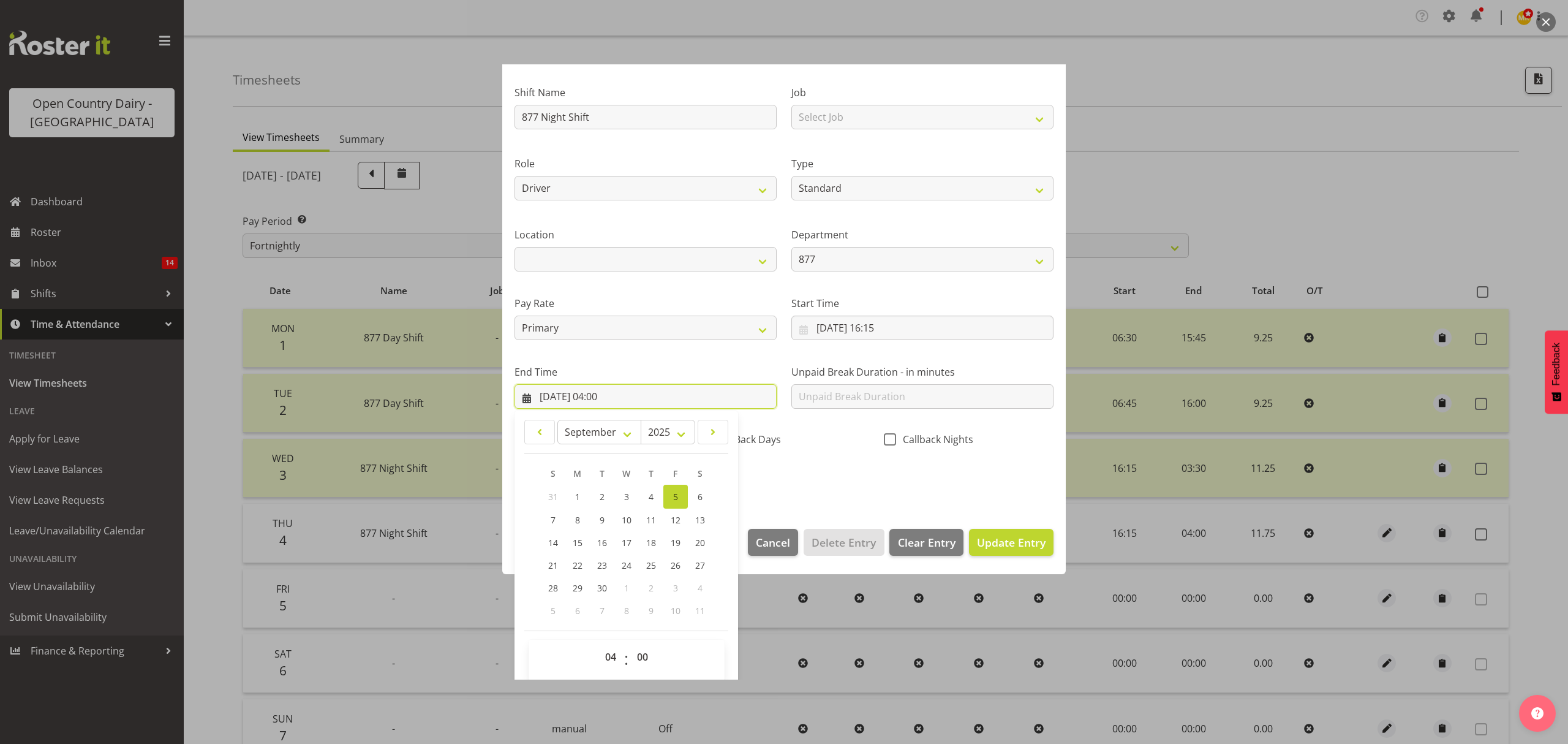
scroll to position [83, 0]
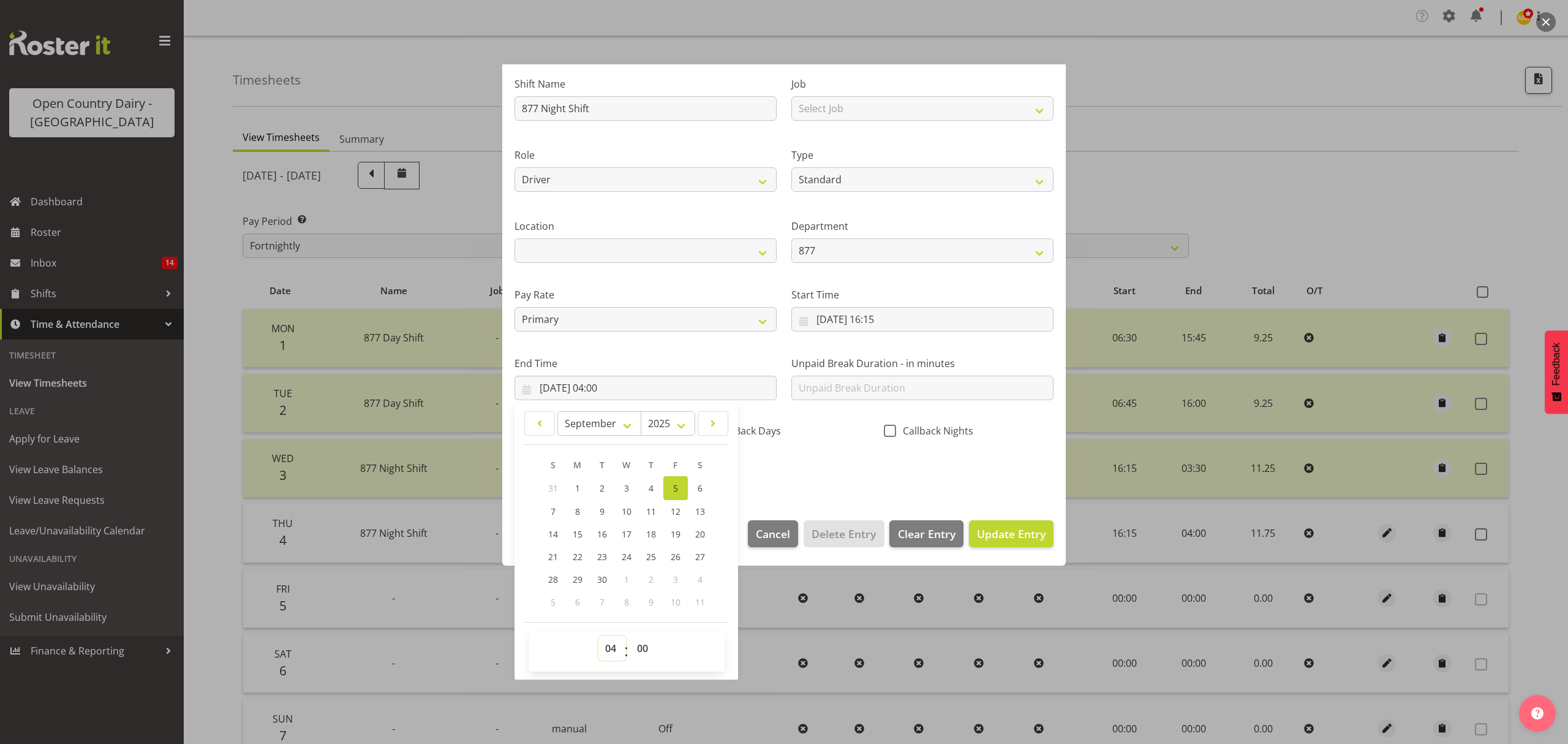
click at [616, 660] on select "00 01 02 03 04 05 06 07 08 09 10 11 12 13 14 15 16 17 18 19 20 21 22 23" at bounding box center [612, 648] width 28 height 24
select select "5"
click at [598, 636] on select "00 01 02 03 04 05 06 07 08 09 10 11 12 13 14 15 16 17 18 19 20 21 22 23" at bounding box center [612, 648] width 28 height 24
type input "[DATE] 05:00"
click at [645, 643] on select "00 01 02 03 04 05 06 07 08 09 10 11 12 13 14 15 16 17 18 19 20 21 22 23 24 25 2…" at bounding box center [644, 648] width 28 height 24
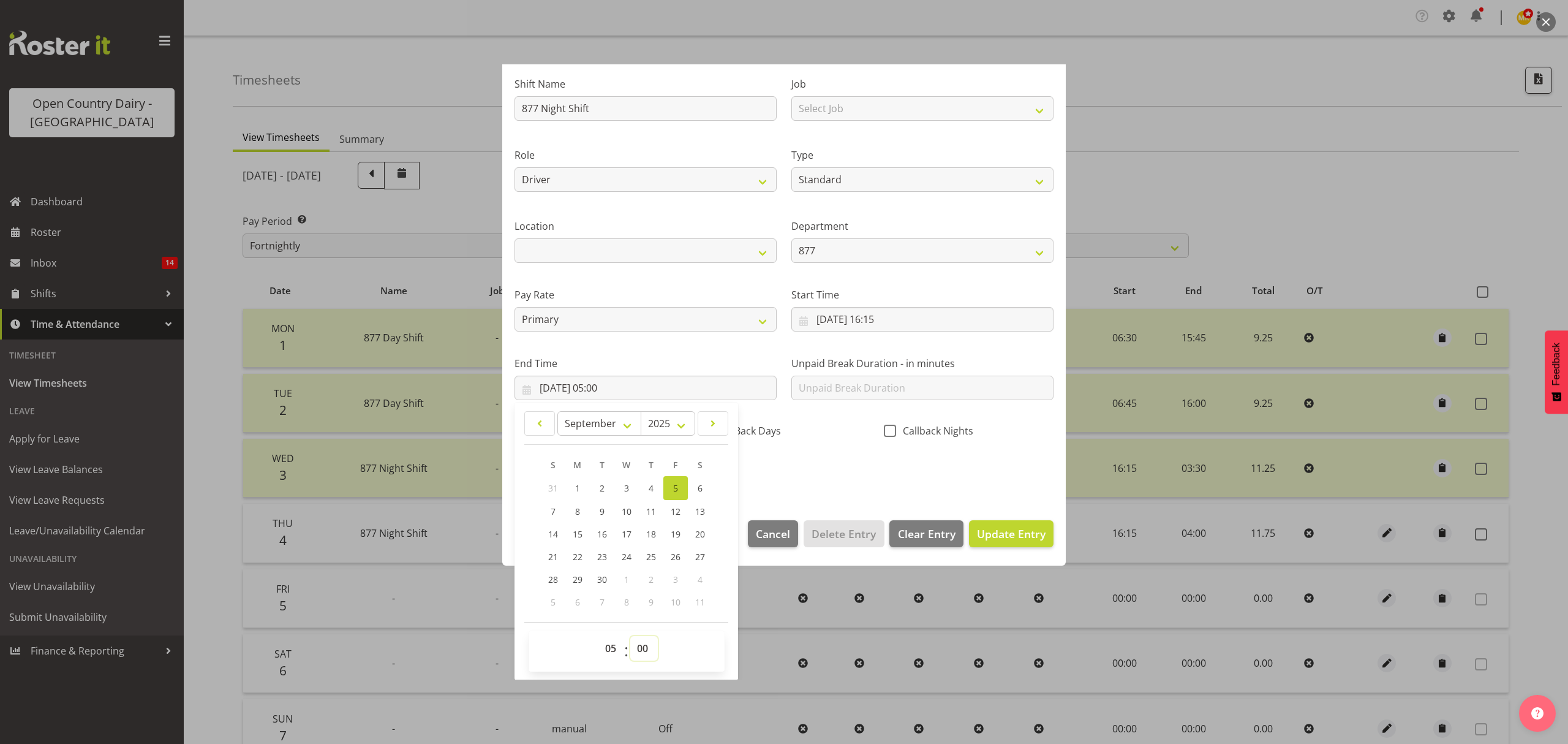
select select "15"
click at [630, 636] on select "00 01 02 03 04 05 06 07 08 09 10 11 12 13 14 15 16 17 18 19 20 21 22 23 24 25 2…" at bounding box center [644, 648] width 28 height 24
type input "[DATE] 05:15"
click at [880, 458] on div "Shift Name 877 Night Shift Job Select Job Connecting /unconnecting Trailers Mee…" at bounding box center [784, 274] width 554 height 429
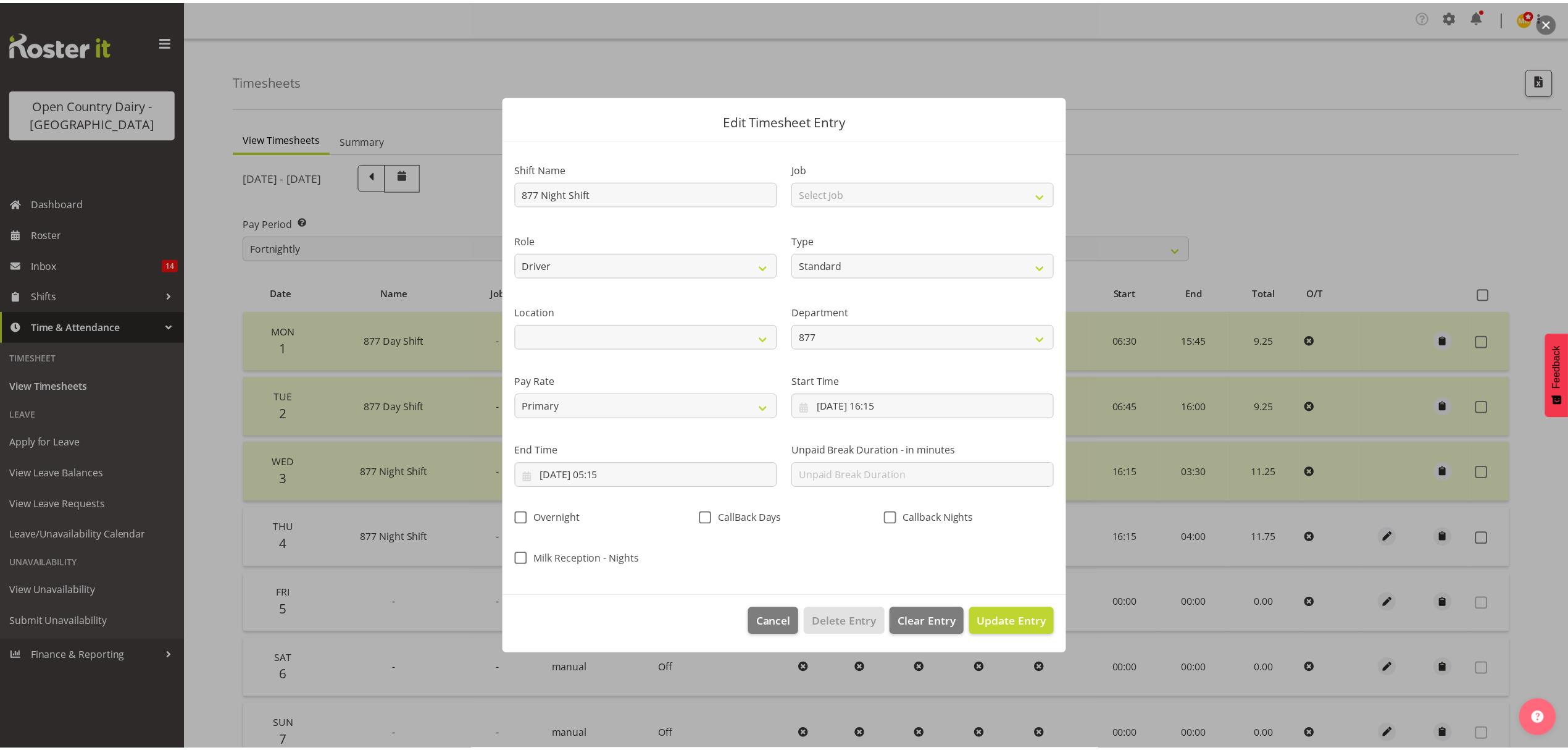
scroll to position [0, 0]
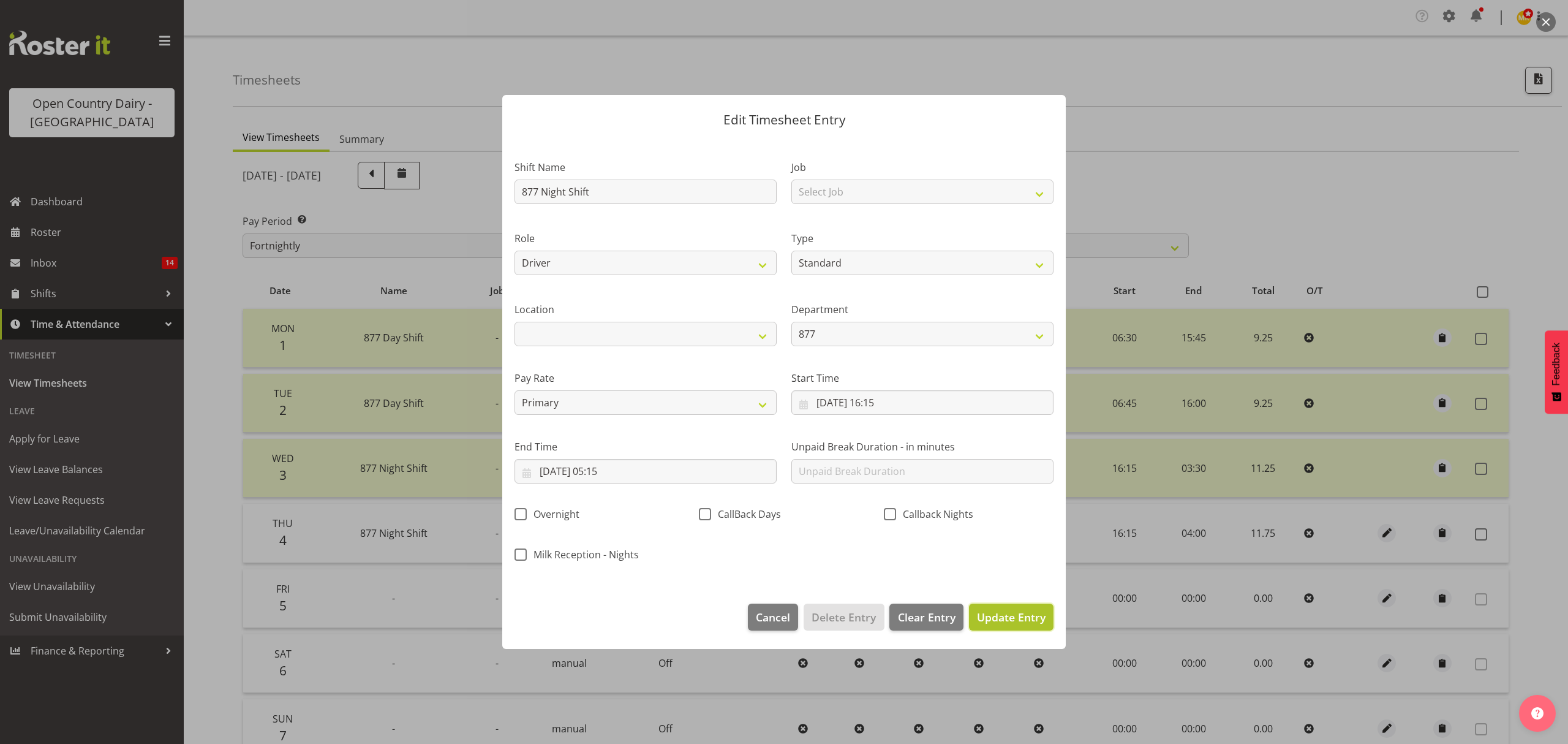
click at [1028, 627] on button "Update Entry" at bounding box center [1012, 617] width 85 height 27
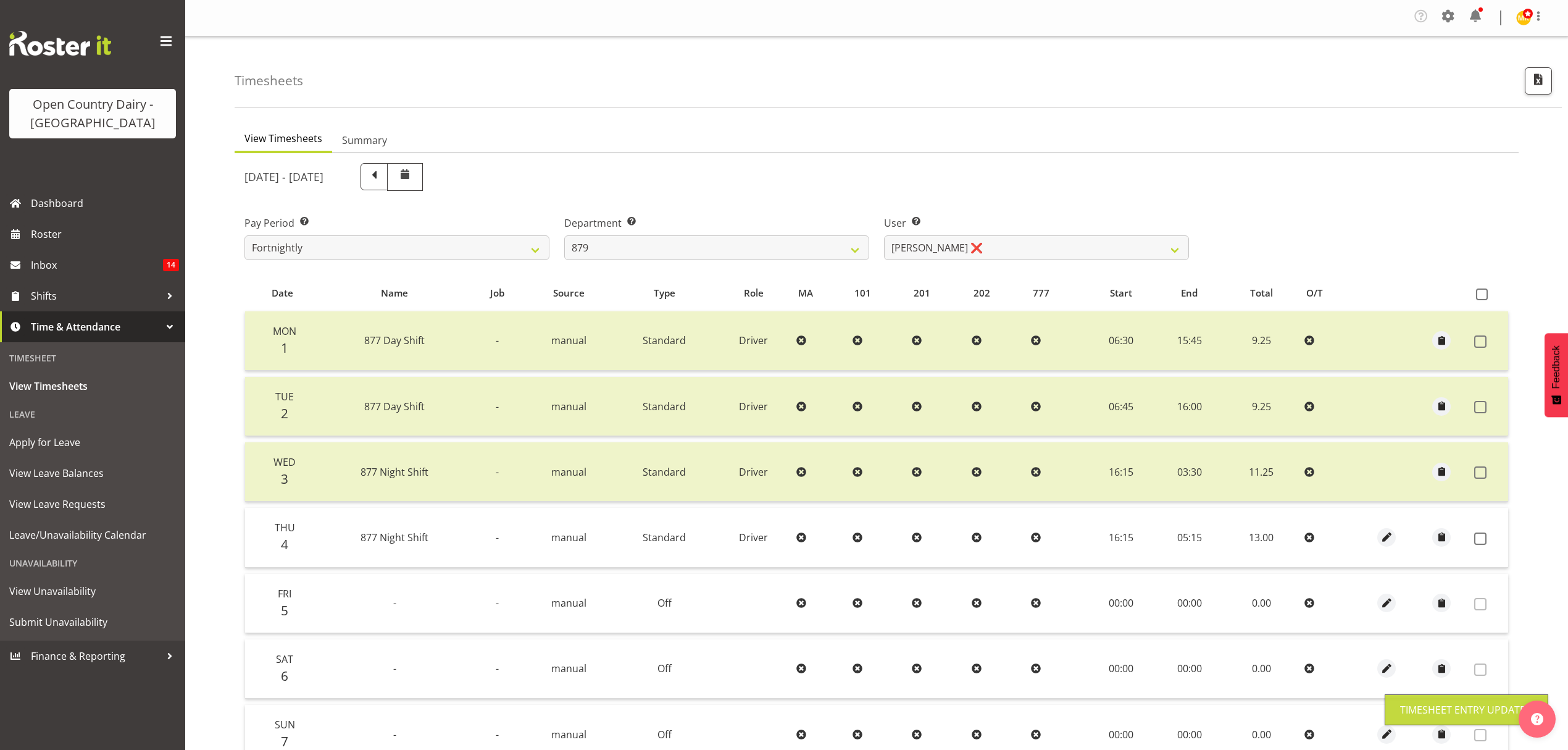
click at [1466, 539] on td at bounding box center [1441, 537] width 55 height 59
click at [1486, 538] on label at bounding box center [1484, 538] width 19 height 13
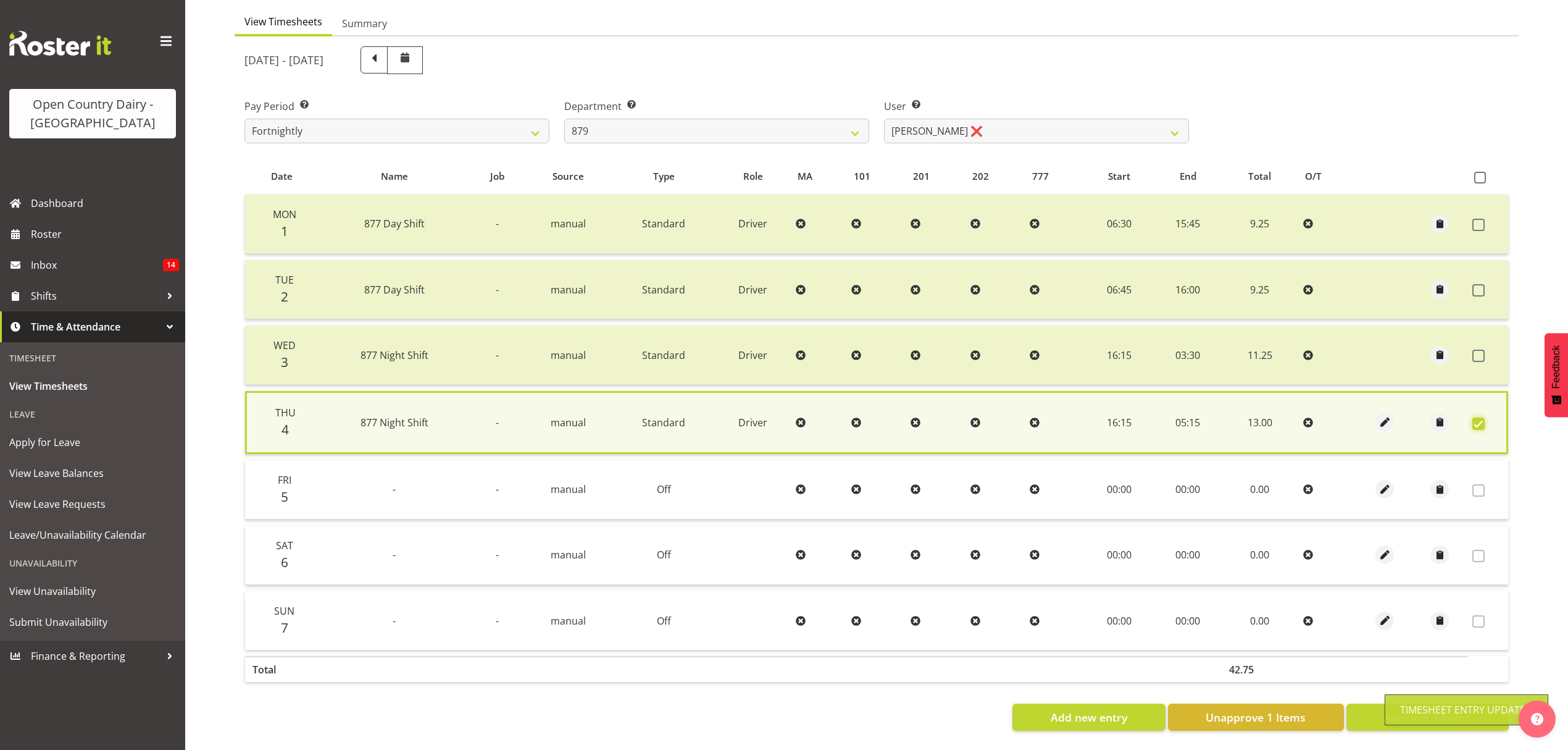
scroll to position [126, 0]
click at [1385, 709] on span "Approve 1 Items" at bounding box center [1426, 717] width 86 height 17
checkbox input "false"
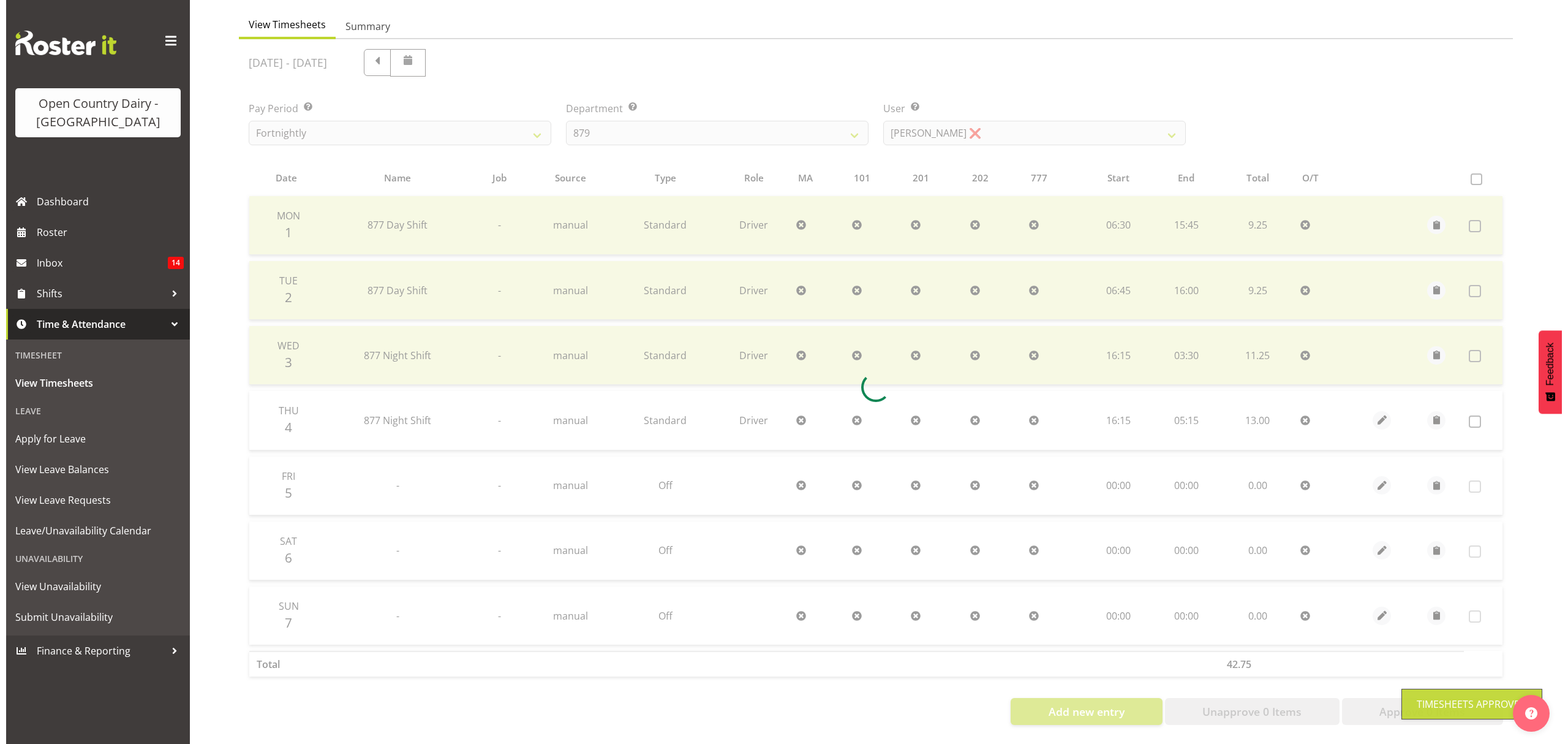
scroll to position [122, 0]
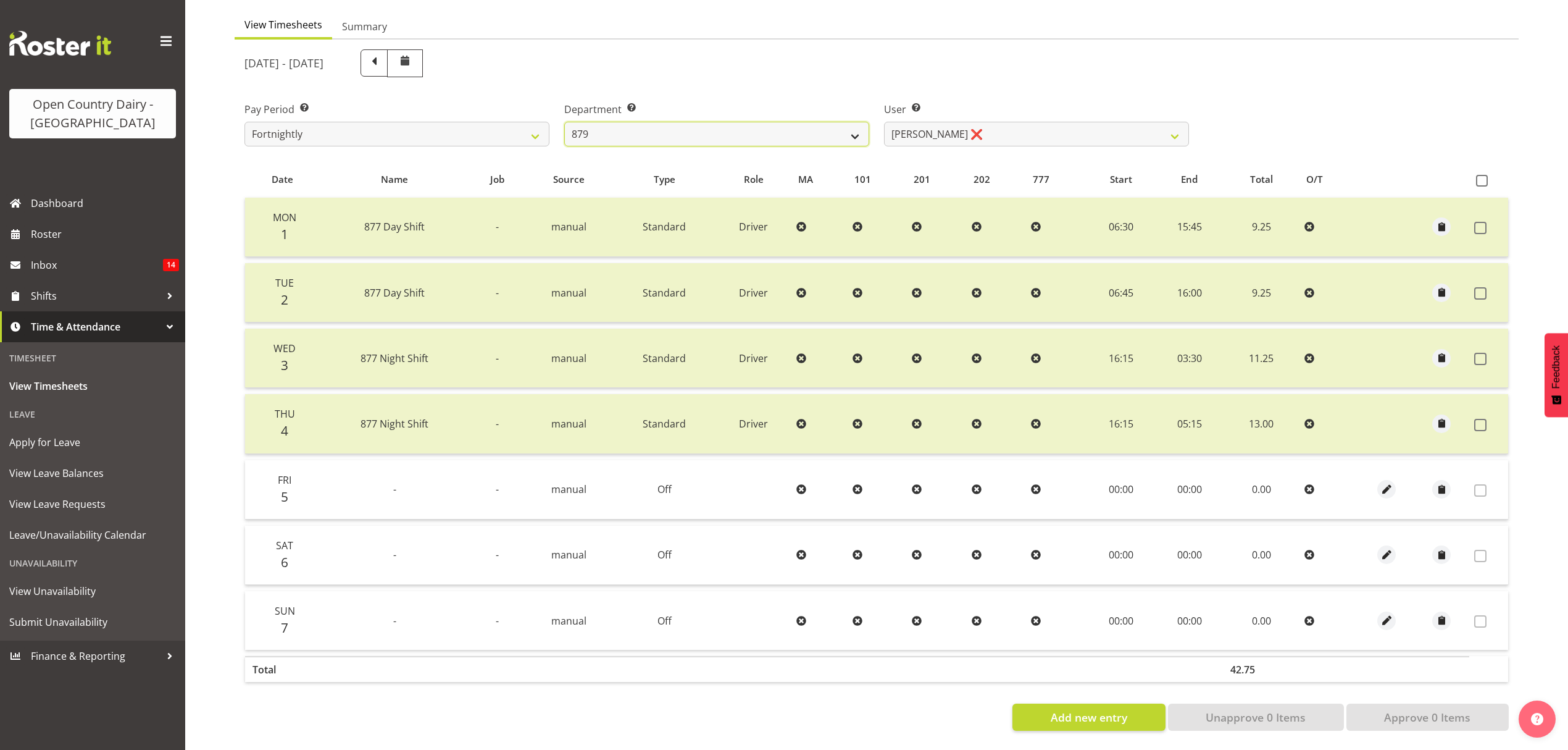
click at [817, 121] on select "734 735 736 737 738 739 851 852 853 854 855 856 858 861 862 865 868 869 870 873" at bounding box center [717, 133] width 305 height 24
select select "676"
click at [564, 121] on select "734 735 736 737 738 739 851 852 853 854 855 856 858 861 862 865 868 869 870 873" at bounding box center [717, 133] width 305 height 24
click at [943, 128] on div "[DATE] - [DATE] Pay Period Select which pay period you would like to view. Fort…" at bounding box center [877, 386] width 1264 height 689
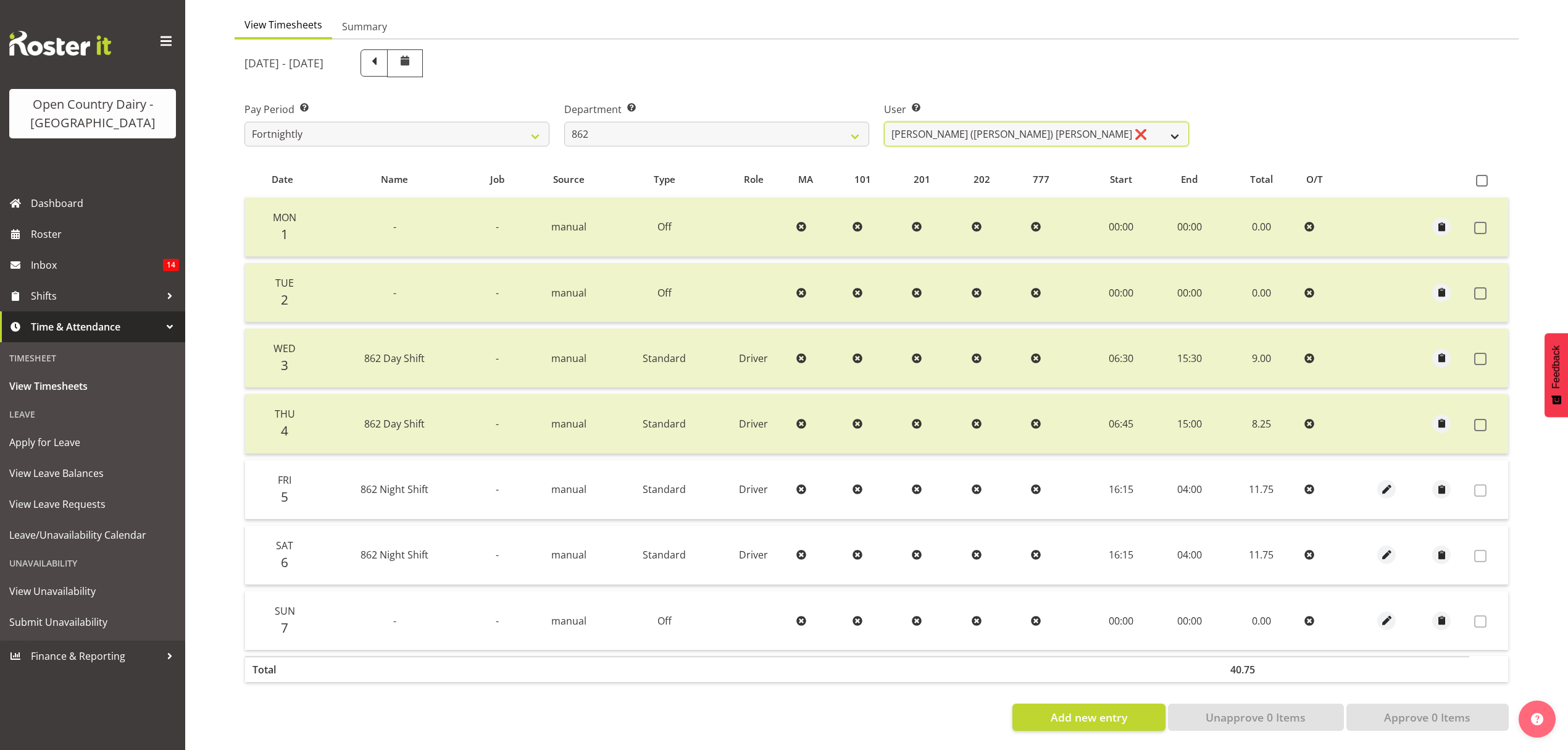
click at [943, 128] on select "[PERSON_NAME] ([PERSON_NAME]) [PERSON_NAME] ❌ [PERSON_NAME] ❌ Forbes [PERSON_NA…" at bounding box center [1036, 133] width 305 height 24
select select "11000"
click at [884, 121] on select "[PERSON_NAME] ([PERSON_NAME]) [PERSON_NAME] ❌ [PERSON_NAME] ❌ Forbes [PERSON_NA…" at bounding box center [1036, 133] width 305 height 24
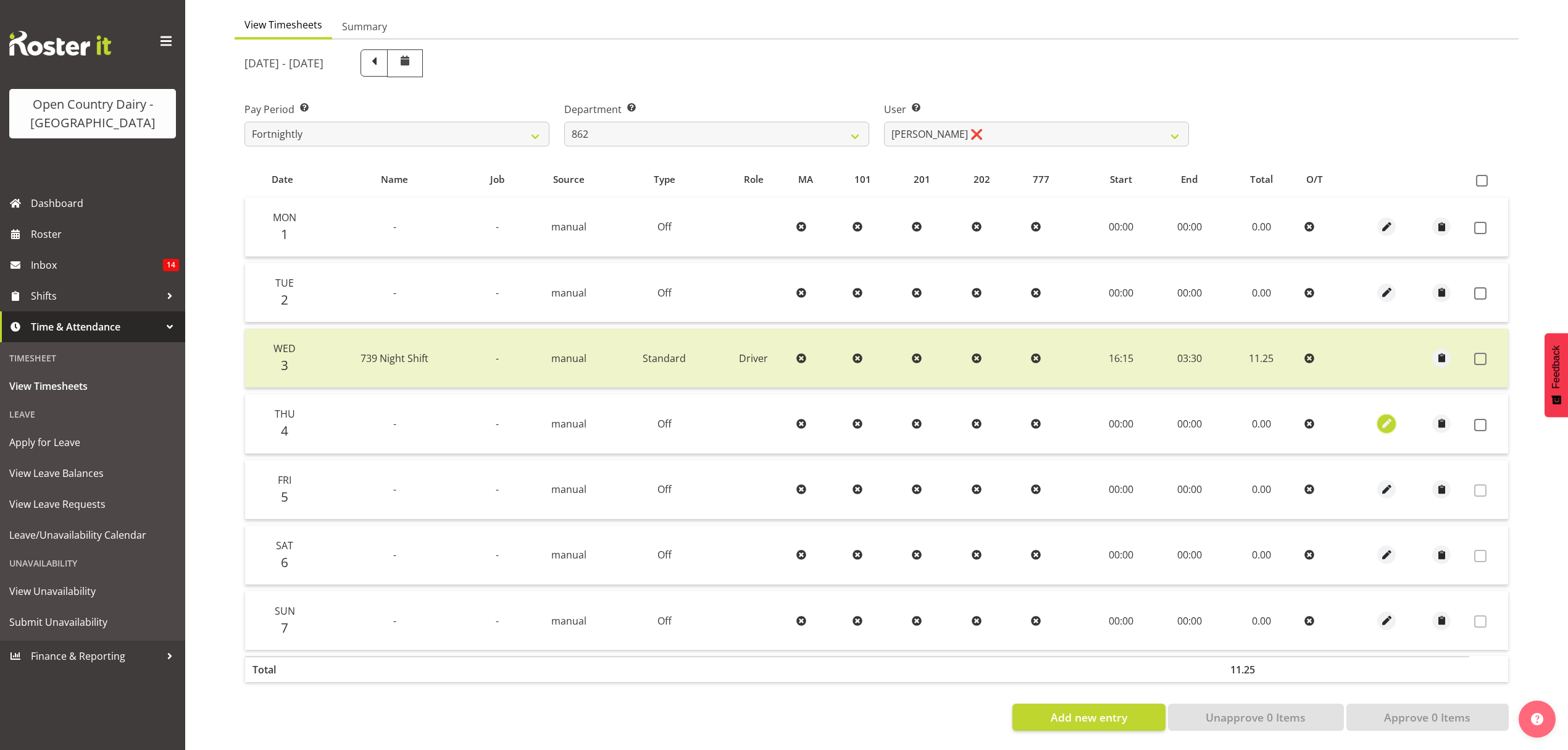
click at [1386, 419] on span "button" at bounding box center [1386, 423] width 15 height 15
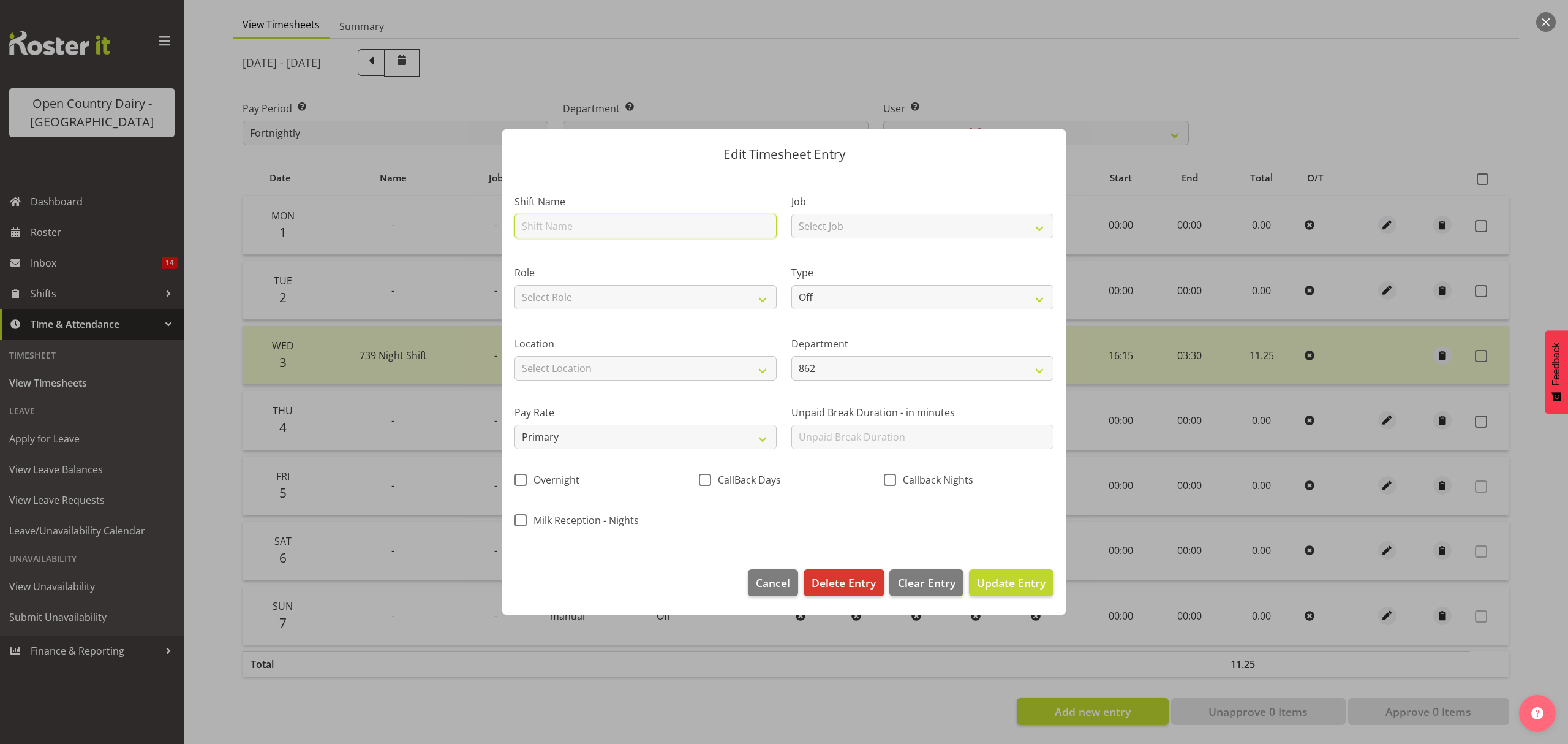
click at [623, 221] on input "text" at bounding box center [646, 226] width 262 height 24
type input "Nightshift"
click at [866, 281] on div "Type Off Standard Public Holiday Public Holiday (Worked) Day In Lieu Annual Lea…" at bounding box center [922, 287] width 262 height 44
click at [865, 292] on select "Off Standard Public Holiday Public Holiday (Worked) Day In Lieu Annual Leave Si…" at bounding box center [922, 297] width 262 height 24
select select "Standard"
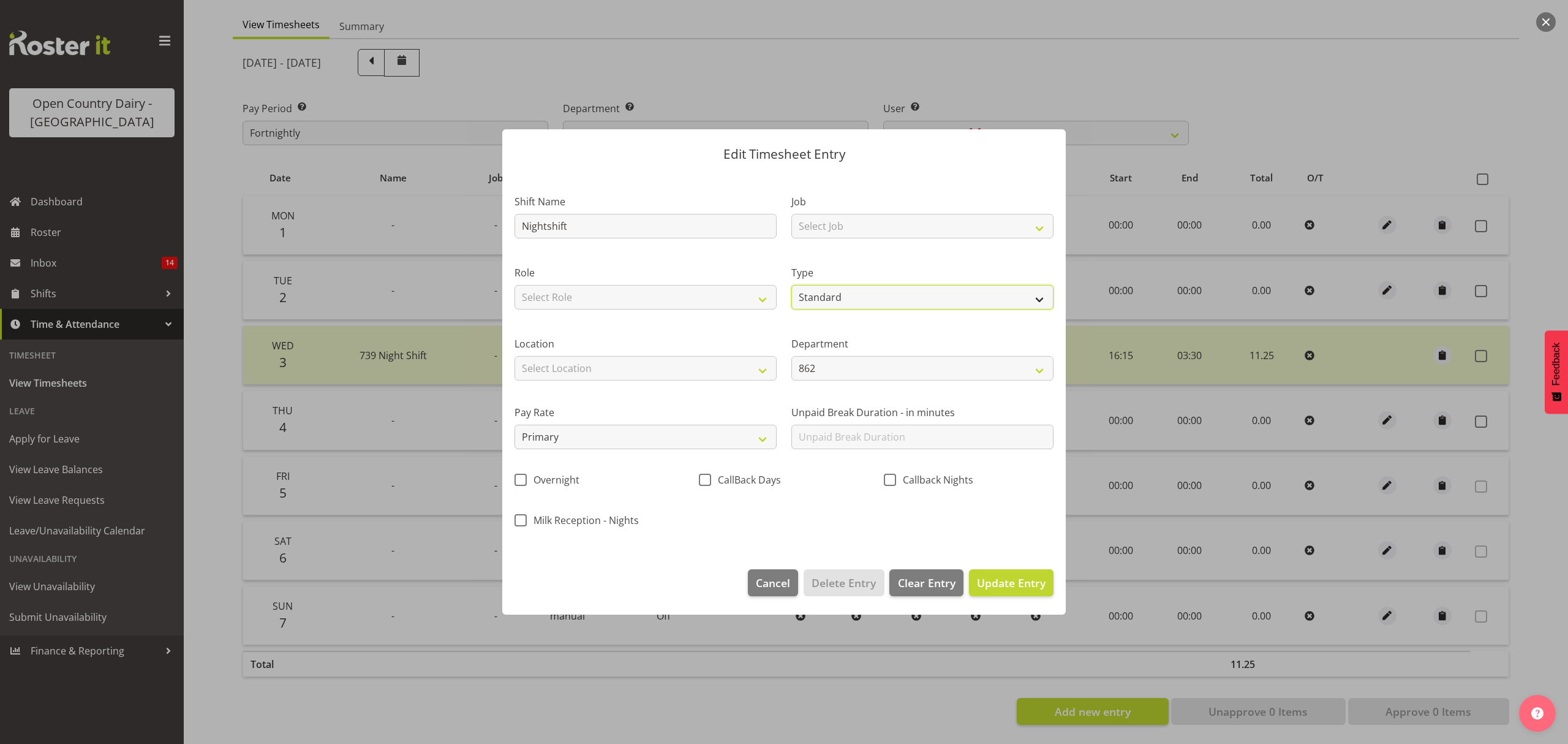
click at [791, 285] on select "Off Standard Public Holiday Public Holiday (Worked) Day In Lieu Annual Leave Si…" at bounding box center [922, 297] width 262 height 24
select select "8"
select select "2025"
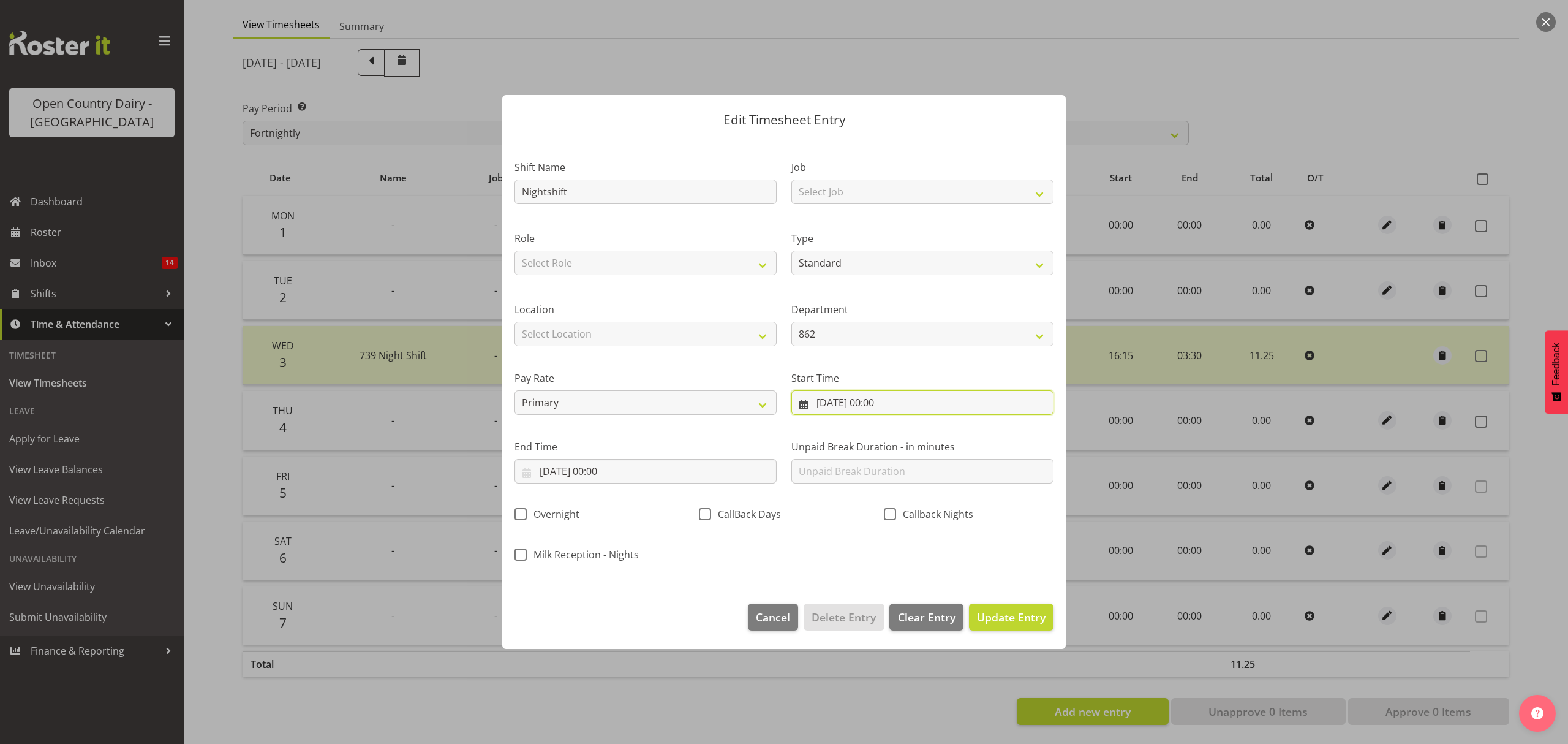
click at [942, 410] on input "[DATE] 00:00" at bounding box center [922, 402] width 262 height 24
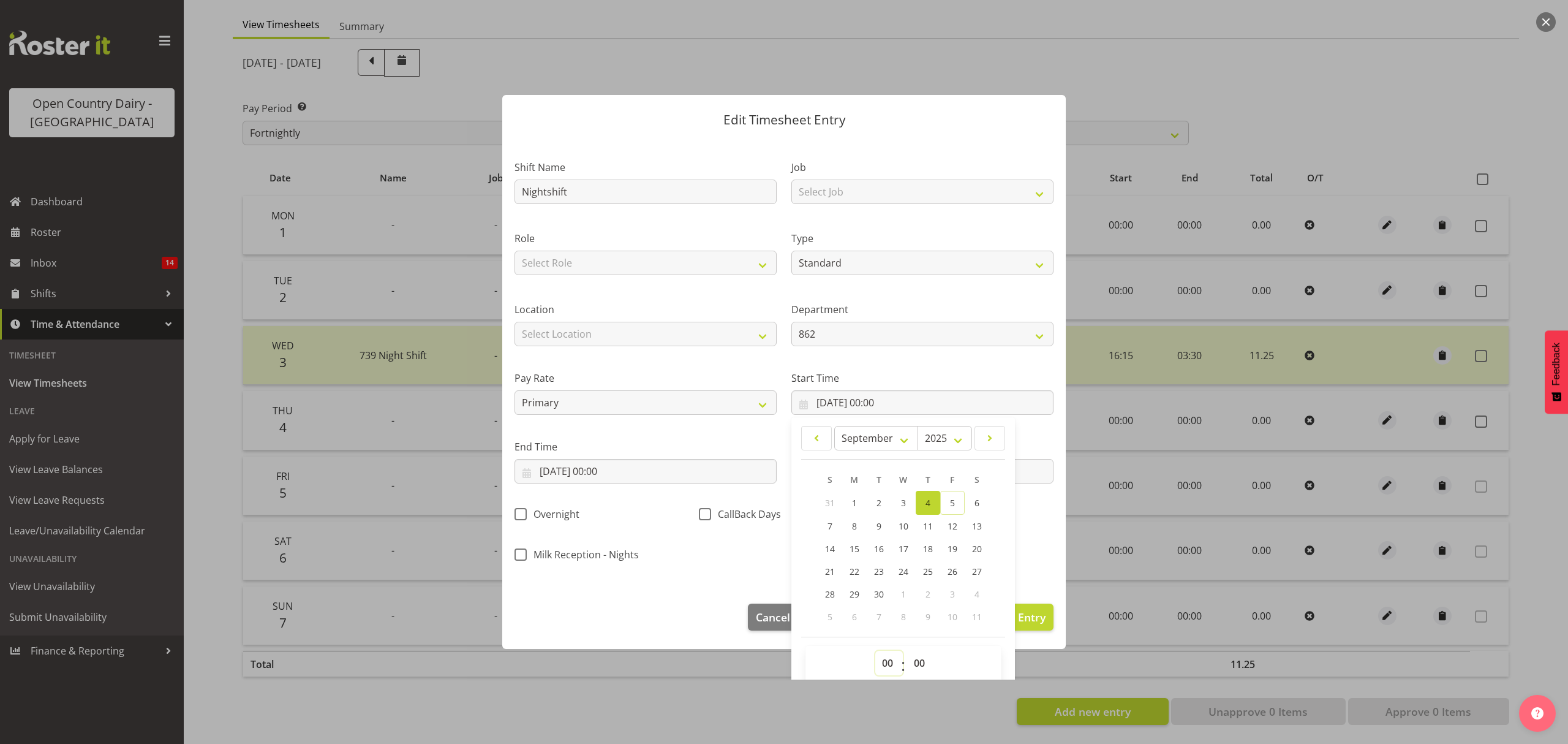
click at [875, 653] on select "00 01 02 03 04 05 06 07 08 09 10 11 12 13 14 15 16 17 18 19 20 21 22 23" at bounding box center [889, 662] width 28 height 24
select select "16"
click at [875, 651] on select "00 01 02 03 04 05 06 07 08 09 10 11 12 13 14 15 16 17 18 19 20 21 22 23" at bounding box center [889, 662] width 28 height 24
type input "[DATE] 16:00"
click at [907, 677] on span "00 01 02 03 04 05 06 07 08 09 10 11 12 13 14 15 16 17 18 19 20 21 22 23 24 25 2…" at bounding box center [920, 666] width 28 height 31
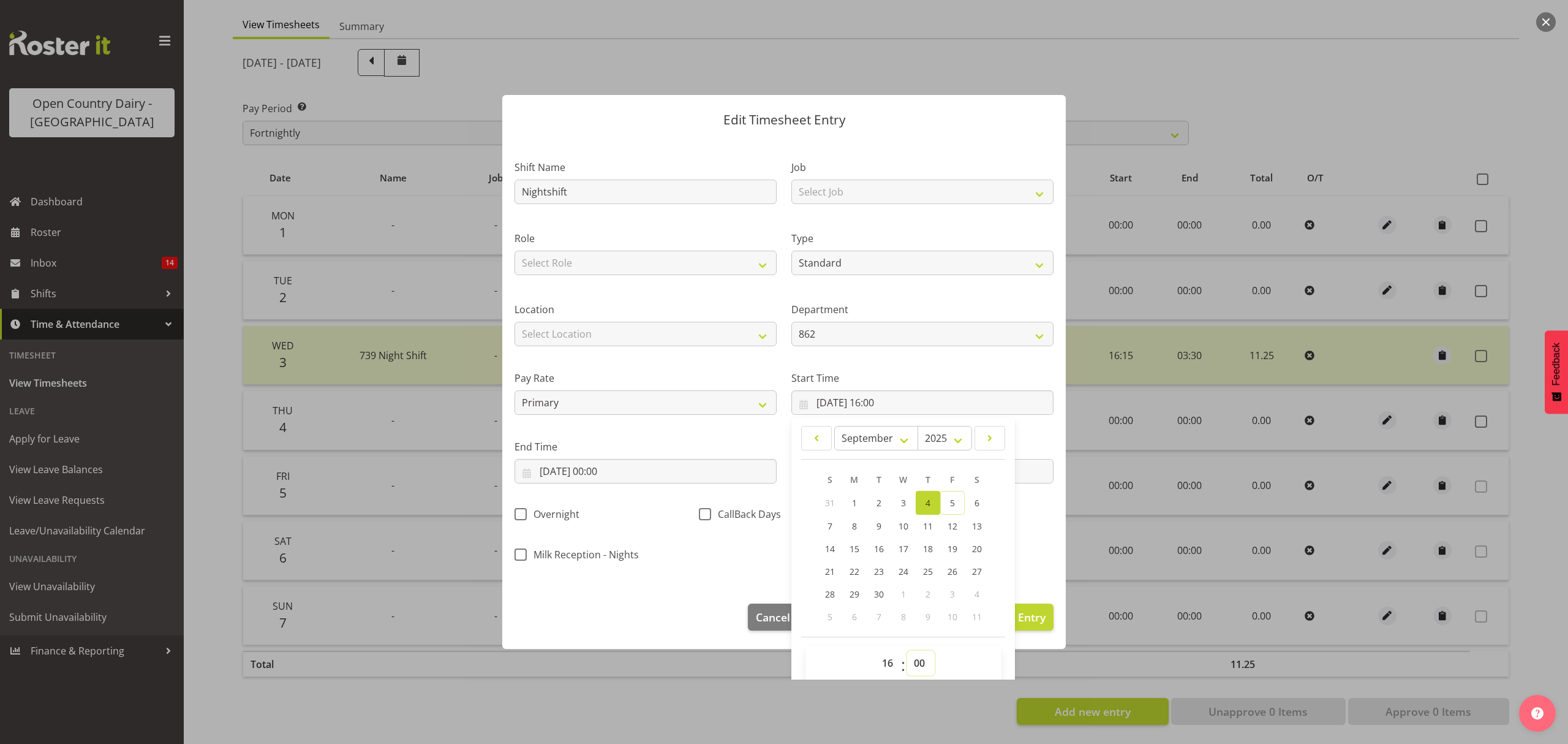
click at [917, 653] on select "00 01 02 03 04 05 06 07 08 09 10 11 12 13 14 15 16 17 18 19 20 21 22 23 24 25 2…" at bounding box center [920, 662] width 28 height 24
select select "15"
click at [907, 651] on select "00 01 02 03 04 05 06 07 08 09 10 11 12 13 14 15 16 17 18 19 20 21 22 23 24 25 2…" at bounding box center [920, 662] width 28 height 24
type input "[DATE] 16:15"
click at [631, 471] on input "[DATE] 00:00" at bounding box center [646, 470] width 262 height 24
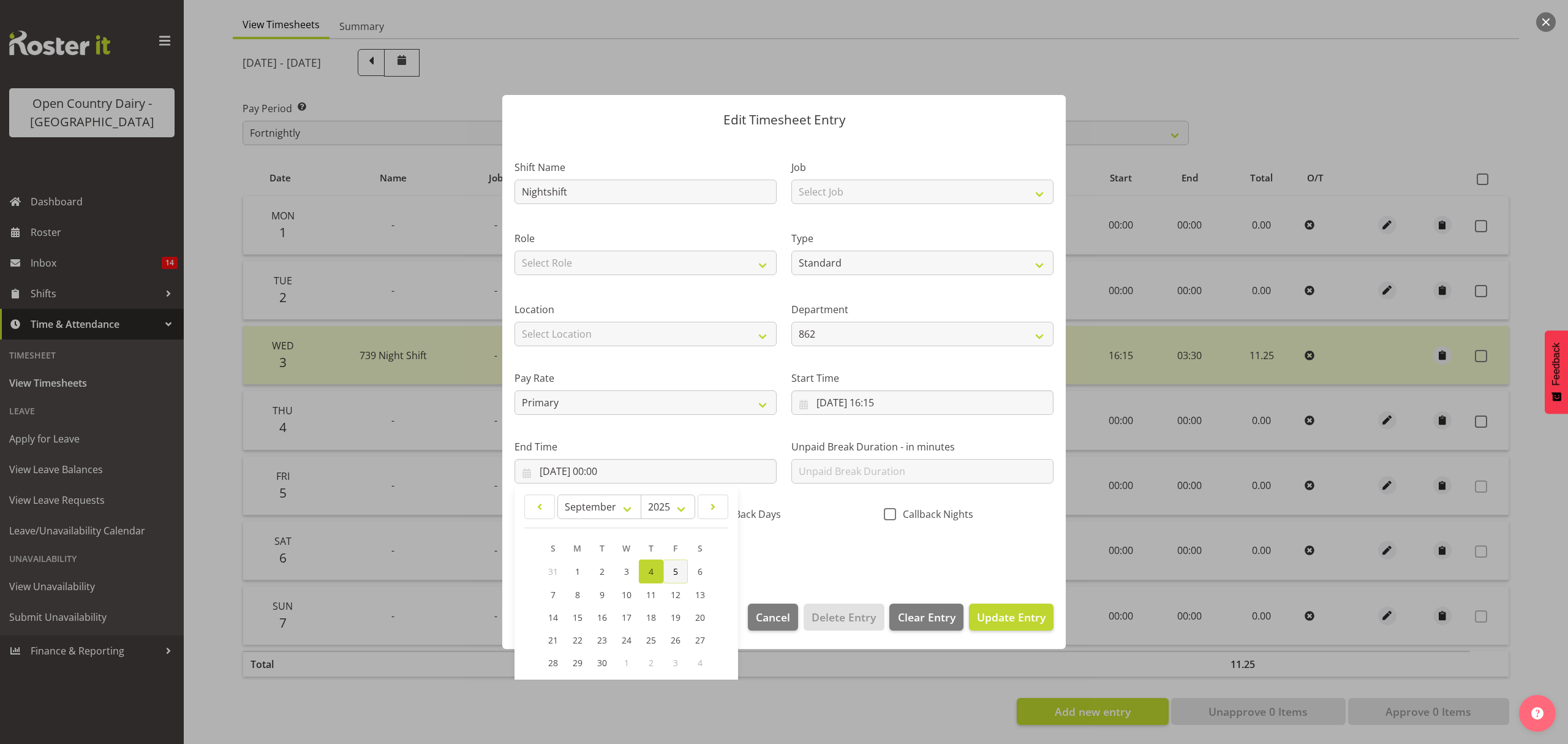
click at [672, 576] on link "5" at bounding box center [675, 571] width 24 height 24
type input "[DATE] 00:00"
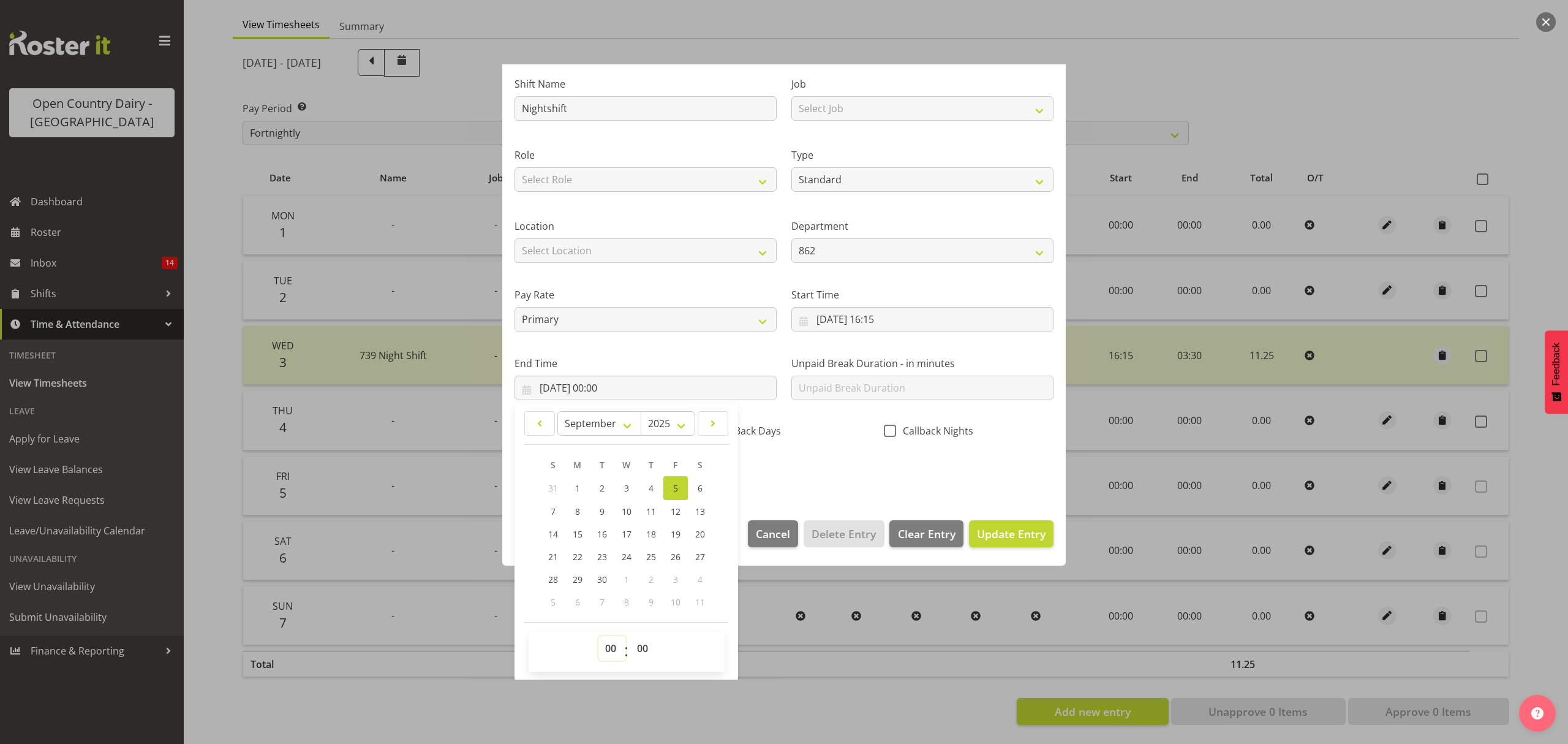
click at [621, 640] on select "00 01 02 03 04 05 06 07 08 09 10 11 12 13 14 15 16 17 18 19 20 21 22 23" at bounding box center [612, 648] width 28 height 24
select select "5"
click at [598, 636] on select "00 01 02 03 04 05 06 07 08 09 10 11 12 13 14 15 16 17 18 19 20 21 22 23" at bounding box center [612, 648] width 28 height 24
type input "[DATE] 05:00"
drag, startPoint x: 640, startPoint y: 653, endPoint x: 651, endPoint y: 638, distance: 18.6
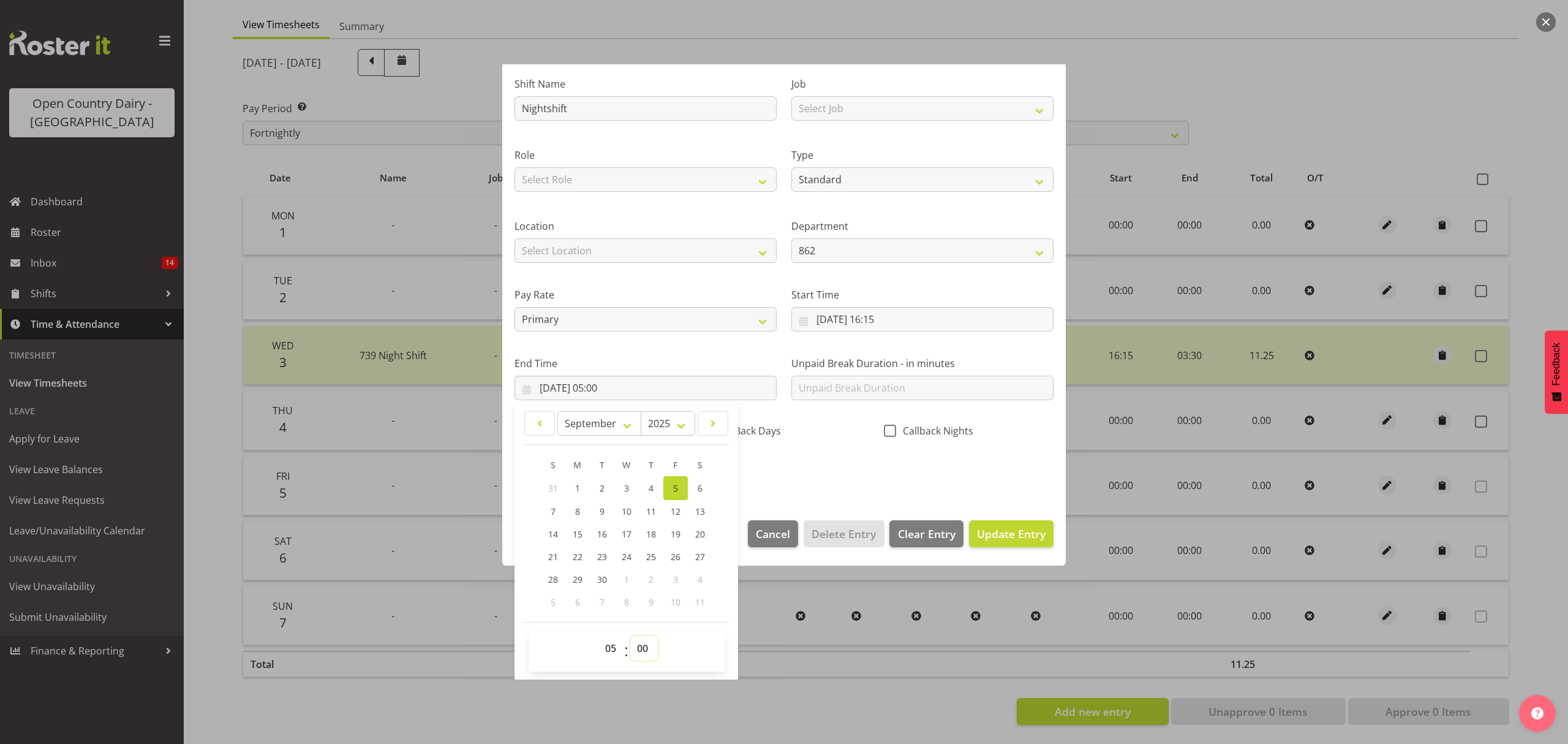
click at [640, 653] on select "00 01 02 03 04 05 06 07 08 09 10 11 12 13 14 15 16 17 18 19 20 21 22 23 24 25 2…" at bounding box center [644, 648] width 28 height 24
select select "15"
click at [630, 636] on select "00 01 02 03 04 05 06 07 08 09 10 11 12 13 14 15 16 17 18 19 20 21 22 23 24 25 2…" at bounding box center [644, 648] width 28 height 24
type input "[DATE] 05:15"
drag, startPoint x: 843, startPoint y: 484, endPoint x: 962, endPoint y: 508, distance: 121.4
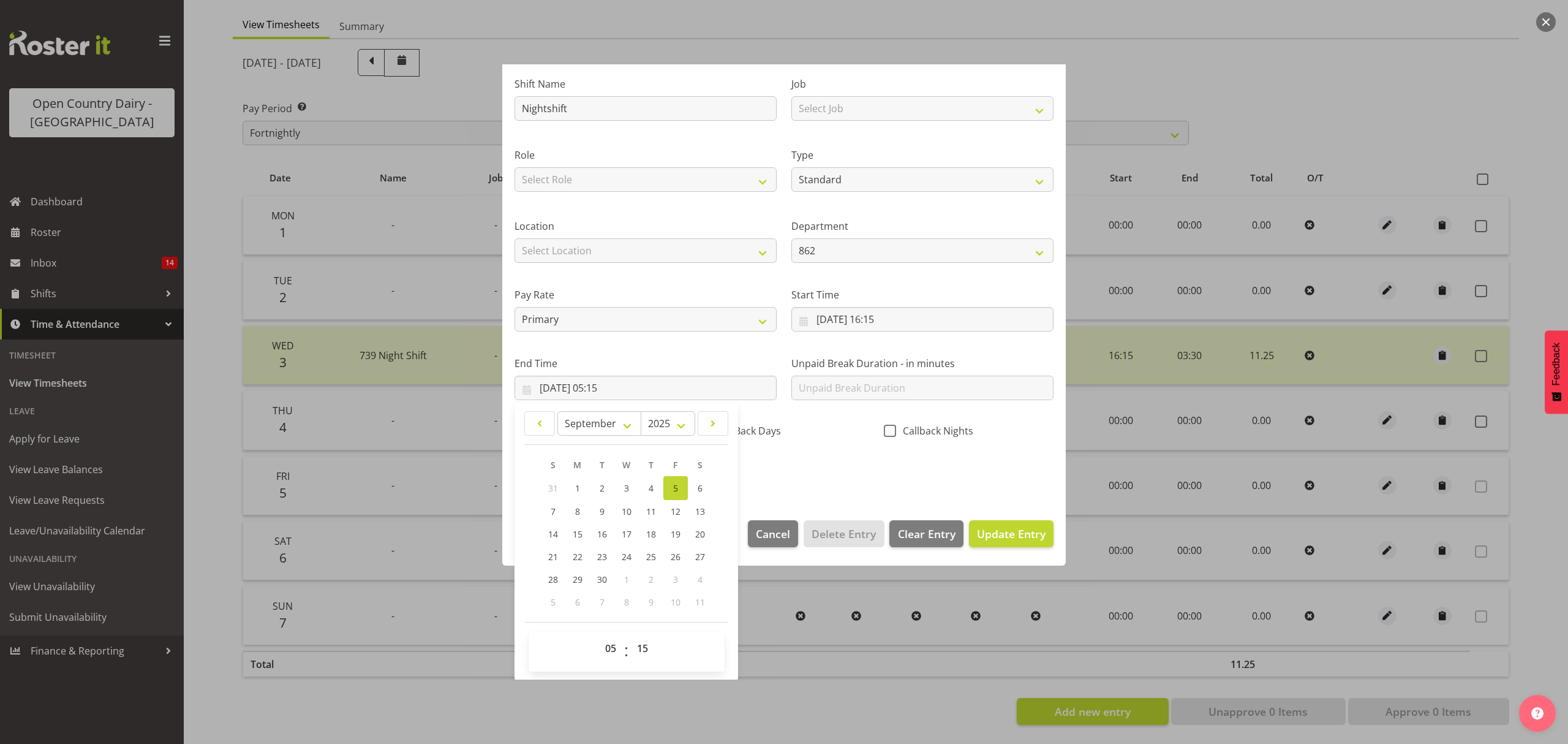
click at [844, 484] on div "Shift Name Nightshift Job Select Job Connecting /unconnecting Trailers Meeting …" at bounding box center [784, 274] width 554 height 429
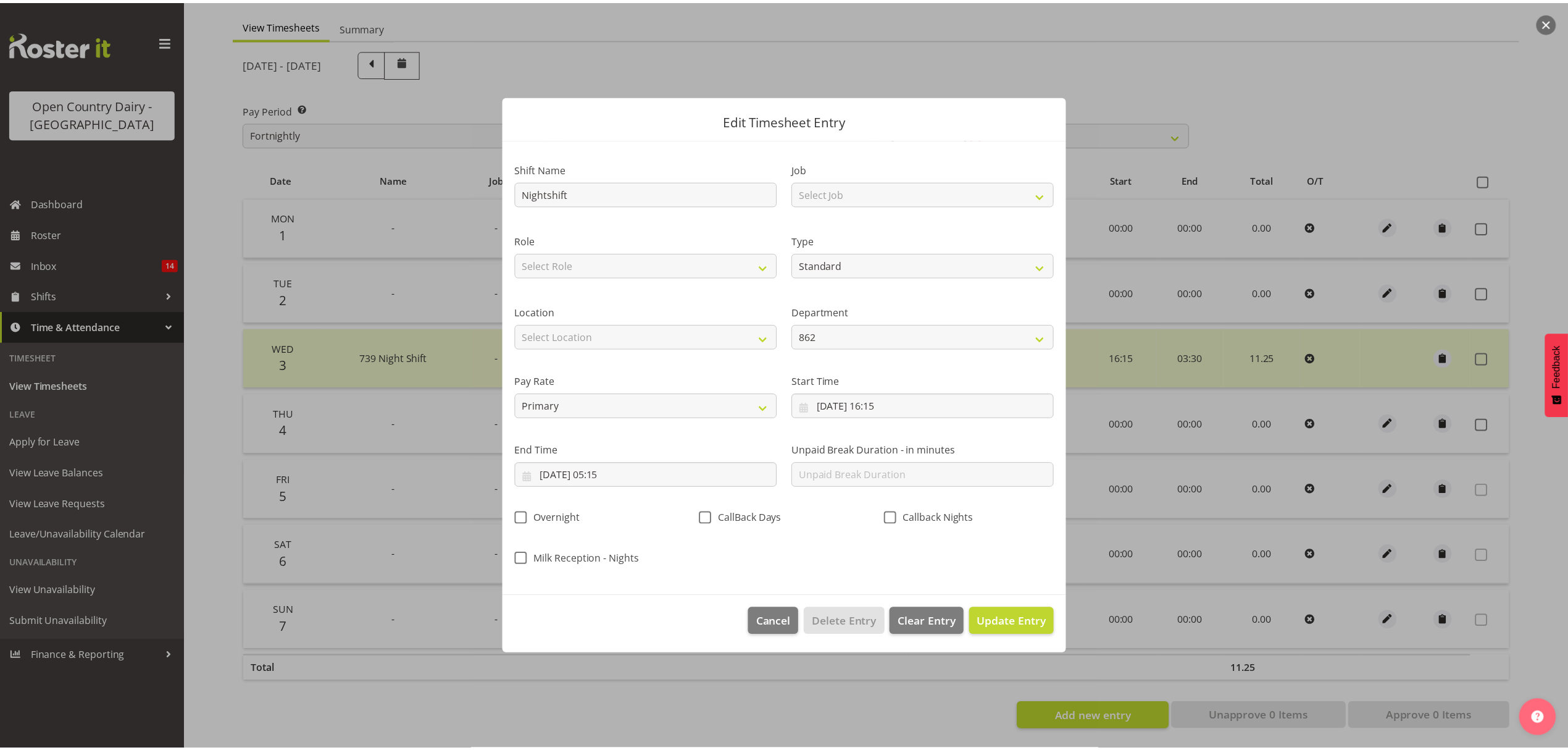
scroll to position [0, 0]
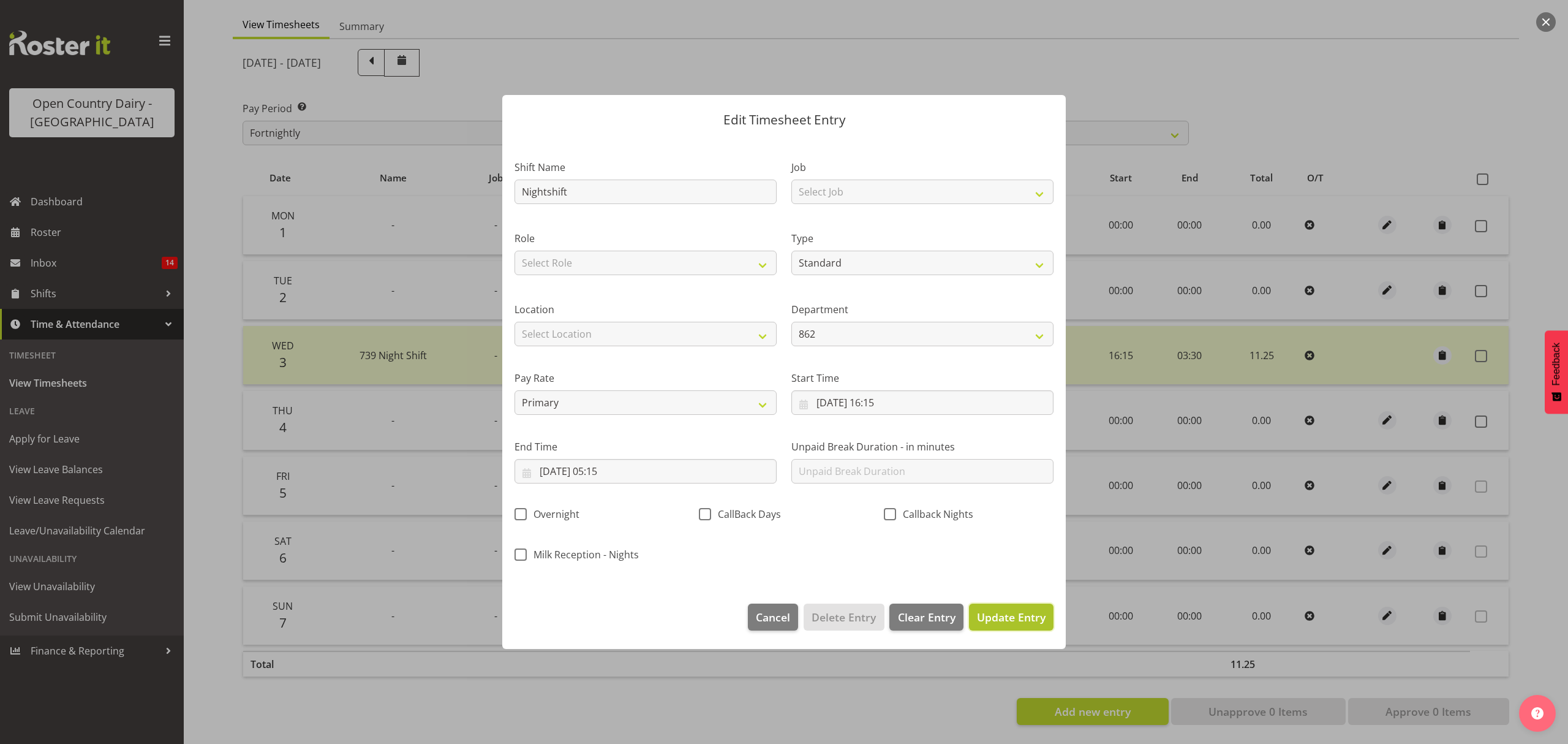
click at [1020, 615] on span "Update Entry" at bounding box center [1011, 616] width 68 height 14
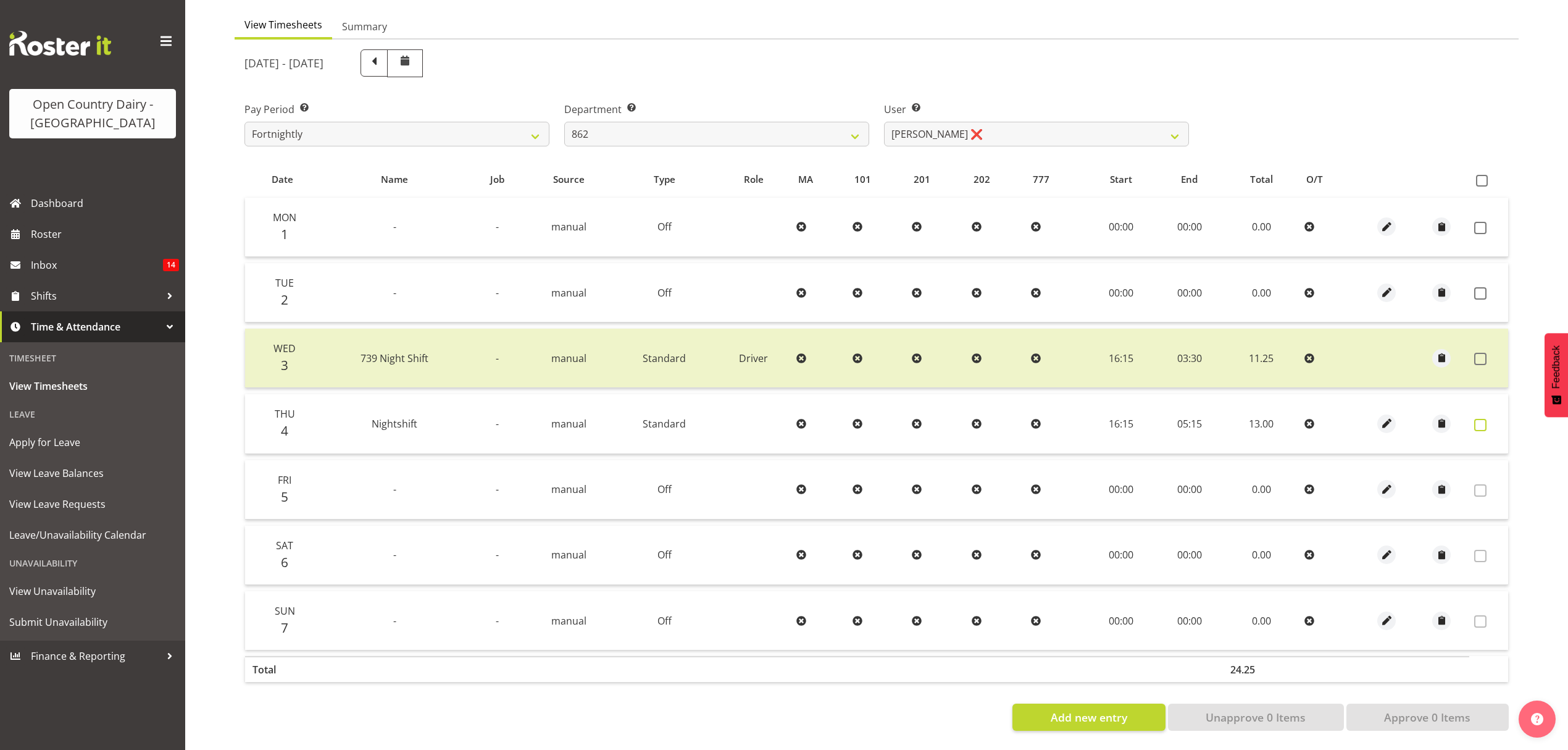
click at [1482, 420] on span at bounding box center [1480, 425] width 13 height 13
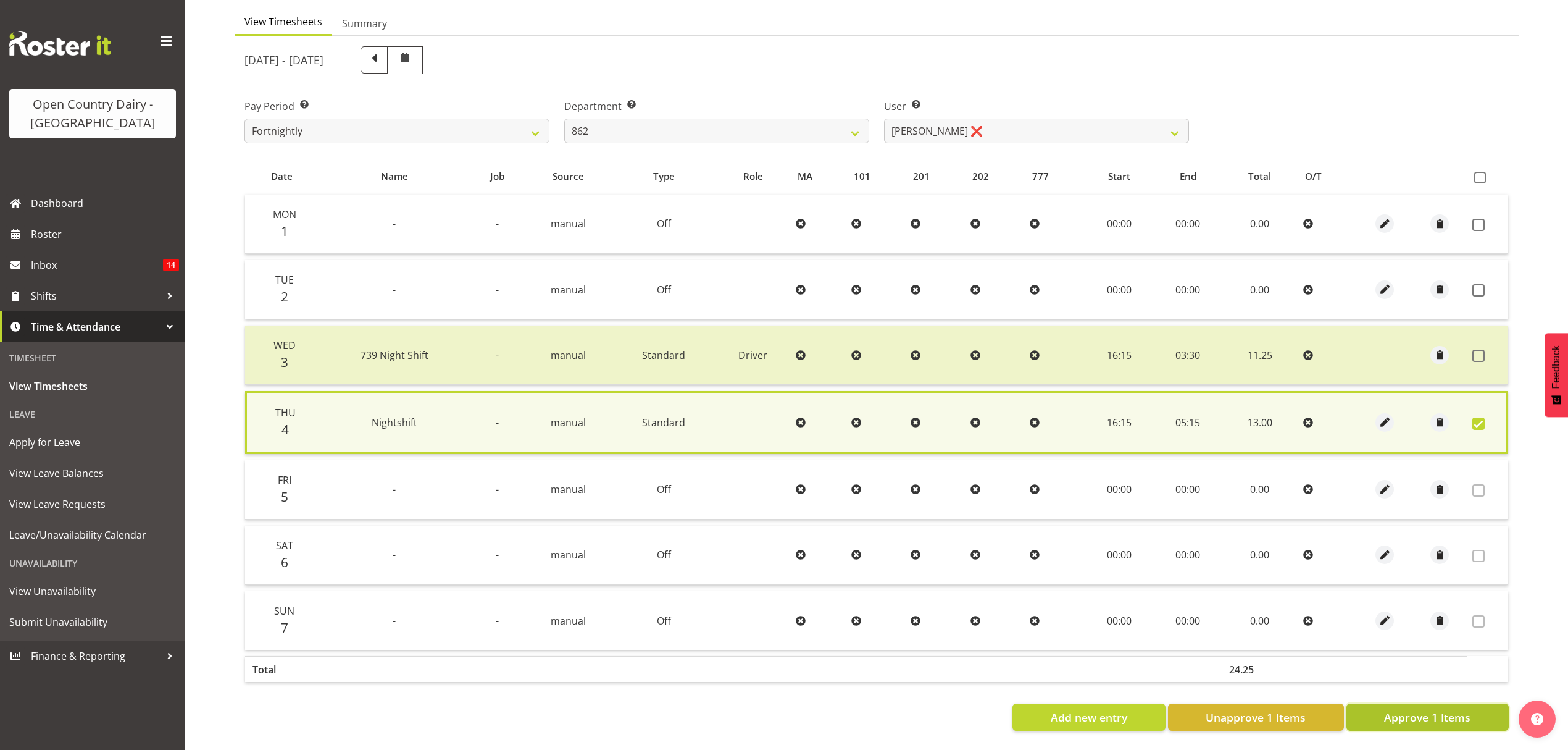
click at [1441, 709] on span "Approve 1 Items" at bounding box center [1426, 717] width 86 height 17
checkbox input "false"
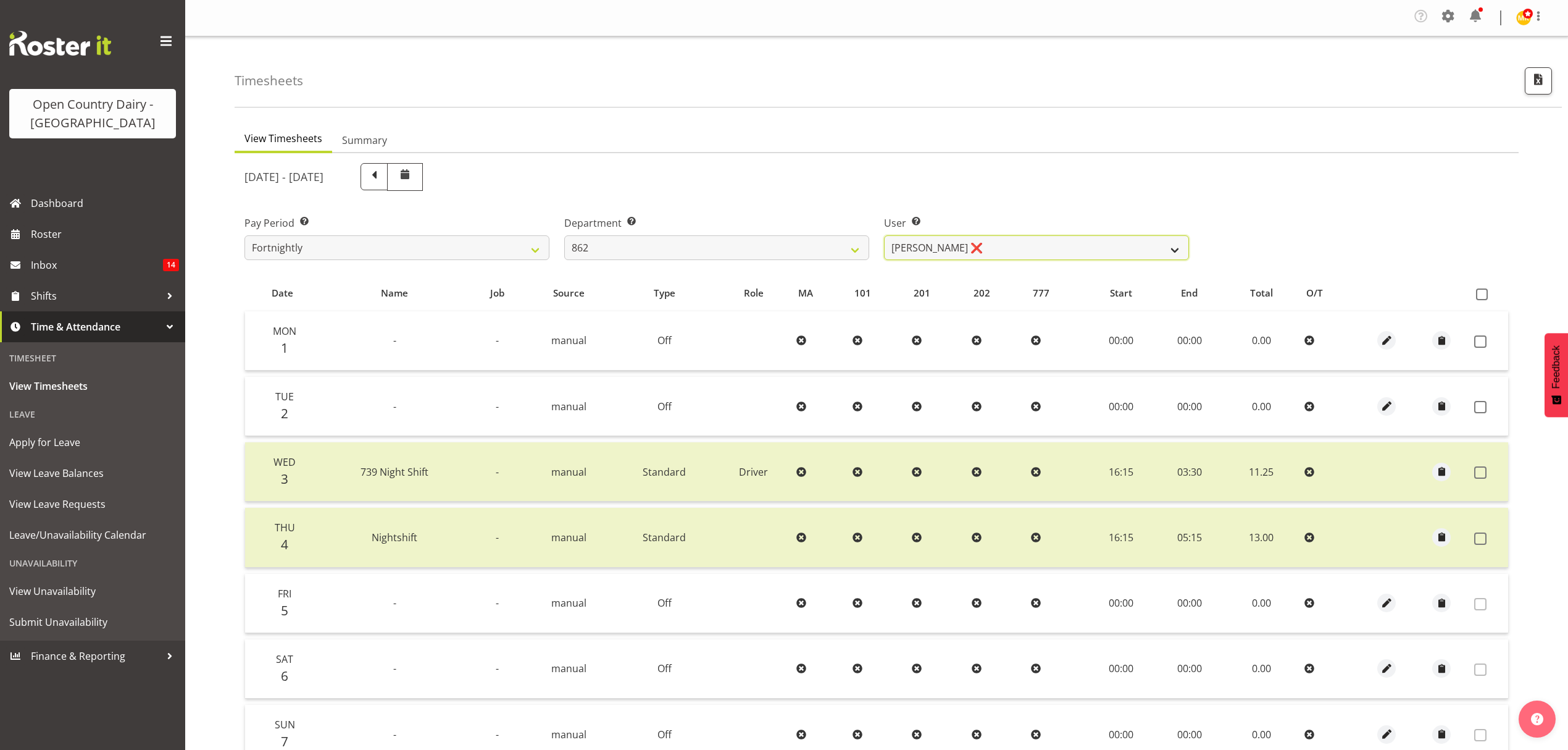
click at [968, 248] on select "[PERSON_NAME] ([PERSON_NAME]) [PERSON_NAME] ❌ [PERSON_NAME] ❌ Forbes [PERSON_NA…" at bounding box center [1036, 247] width 305 height 24
click at [1097, 163] on div "[DATE] - [DATE]" at bounding box center [717, 177] width 945 height 28
